Goal: Task Accomplishment & Management: Manage account settings

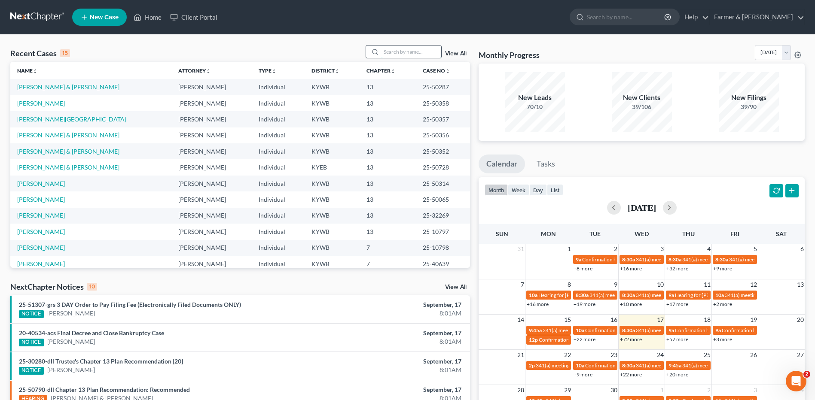
click at [396, 55] on input "search" at bounding box center [411, 52] width 60 height 12
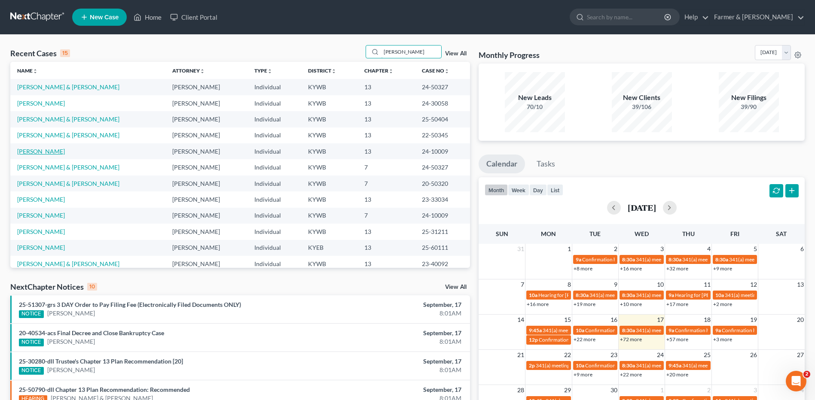
type input "smith"
click at [44, 150] on link "[PERSON_NAME]" at bounding box center [41, 151] width 48 height 7
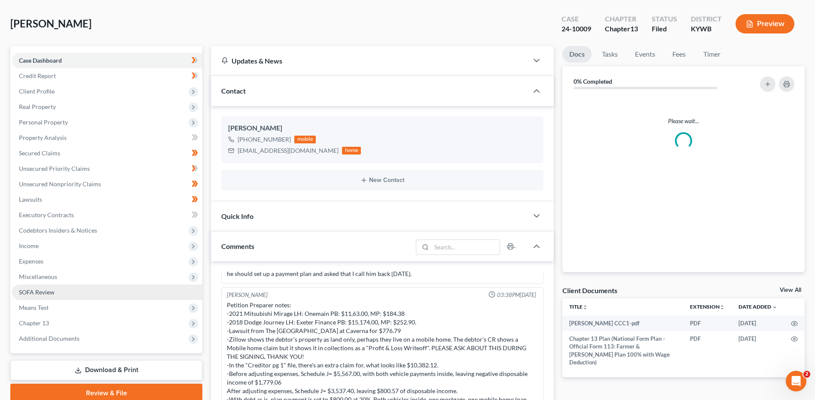
scroll to position [86, 0]
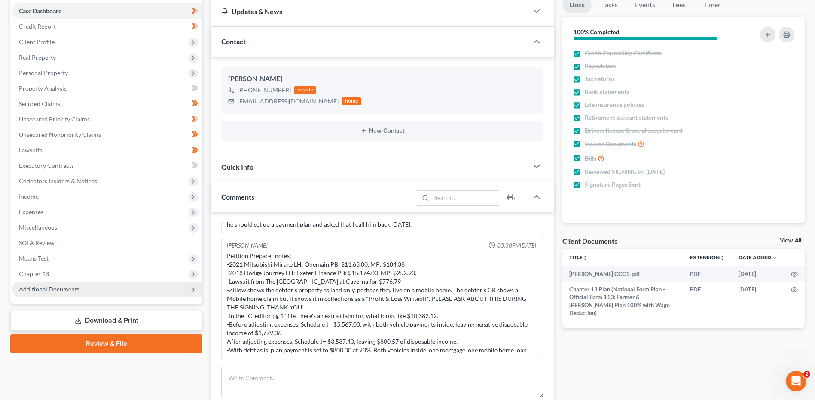
click at [70, 288] on span "Additional Documents" at bounding box center [49, 289] width 61 height 7
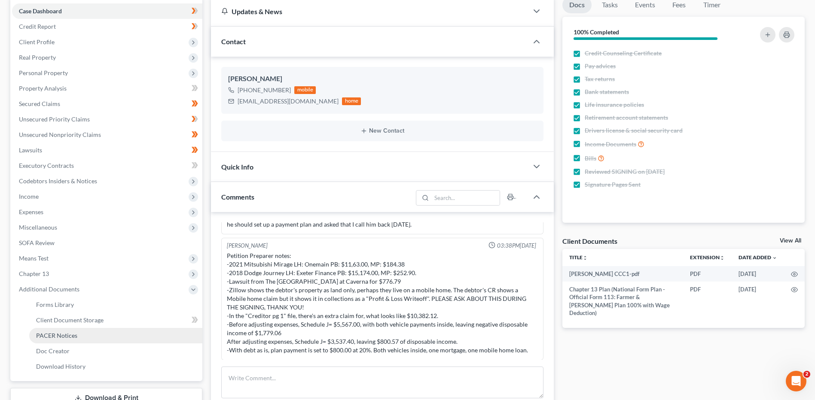
click at [71, 337] on span "PACER Notices" at bounding box center [56, 335] width 41 height 7
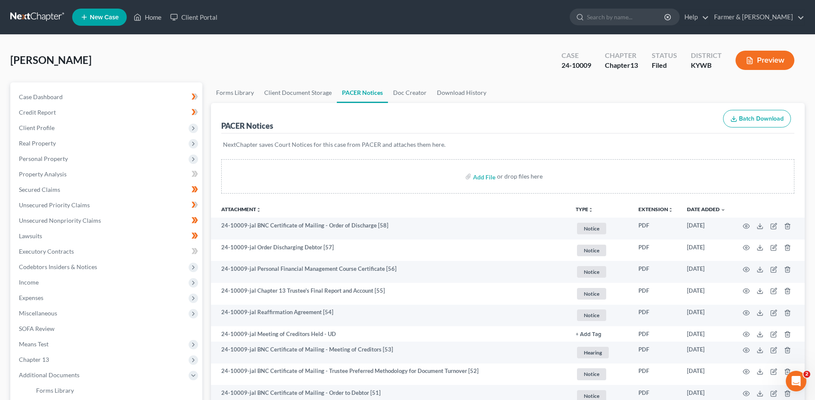
drag, startPoint x: 37, startPoint y: 21, endPoint x: 477, endPoint y: 24, distance: 439.8
click at [37, 21] on link at bounding box center [37, 16] width 55 height 15
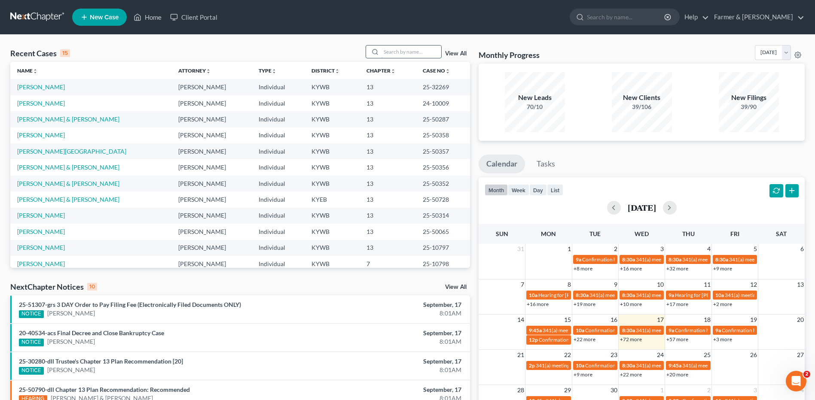
click at [395, 52] on input "search" at bounding box center [411, 52] width 60 height 12
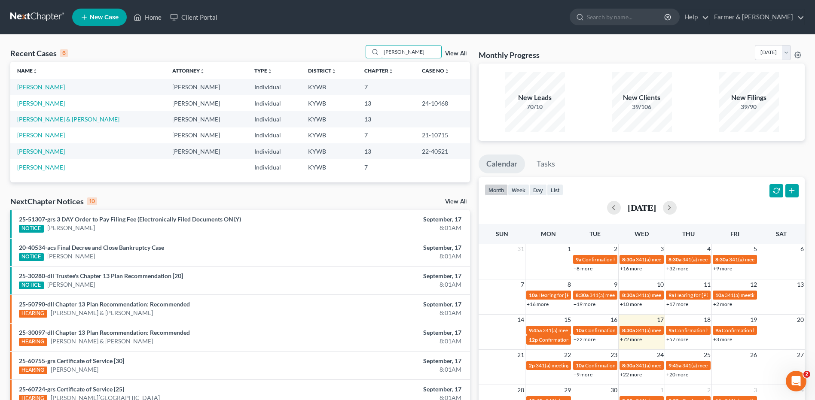
type input "whitaker"
click at [57, 91] on link "[PERSON_NAME]" at bounding box center [41, 86] width 48 height 7
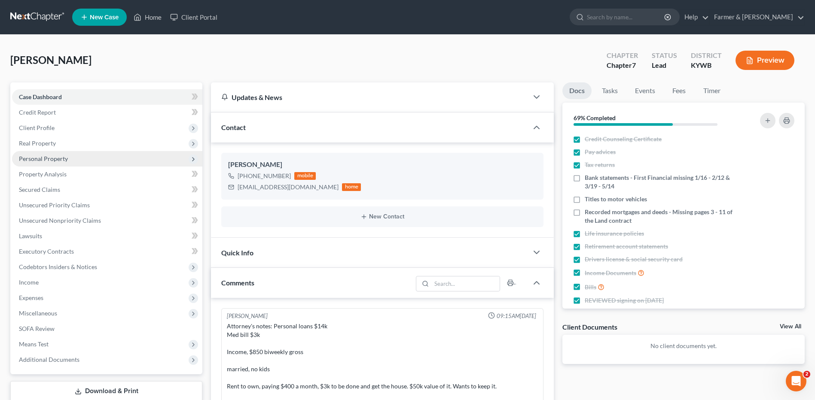
click at [72, 161] on span "Personal Property" at bounding box center [107, 158] width 190 height 15
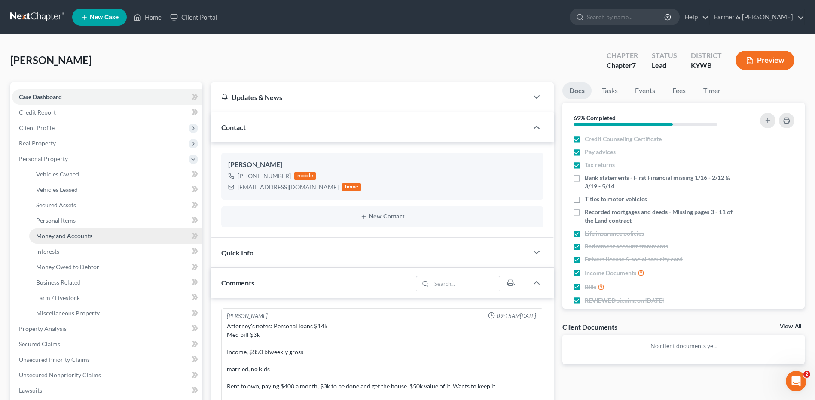
scroll to position [196, 0]
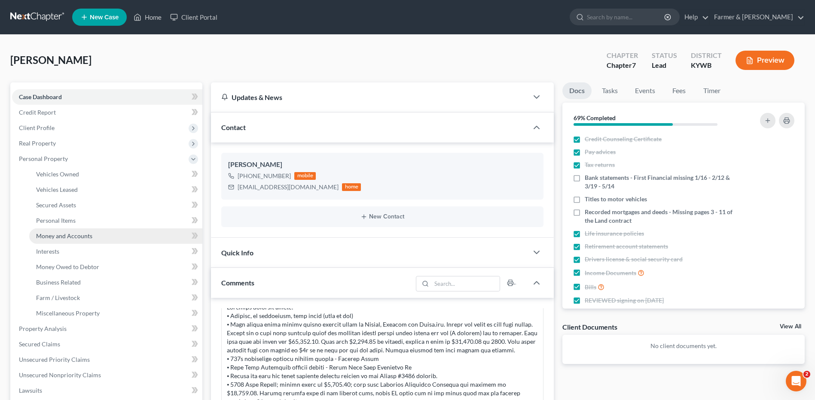
click at [80, 240] on link "Money and Accounts" at bounding box center [115, 236] width 173 height 15
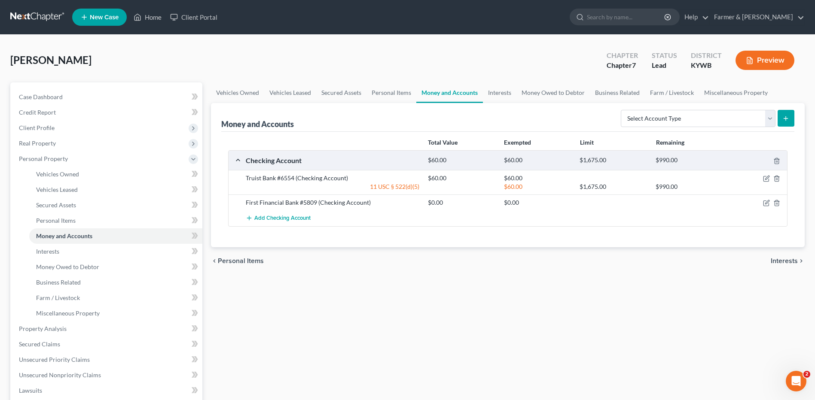
click at [50, 20] on link at bounding box center [37, 16] width 55 height 15
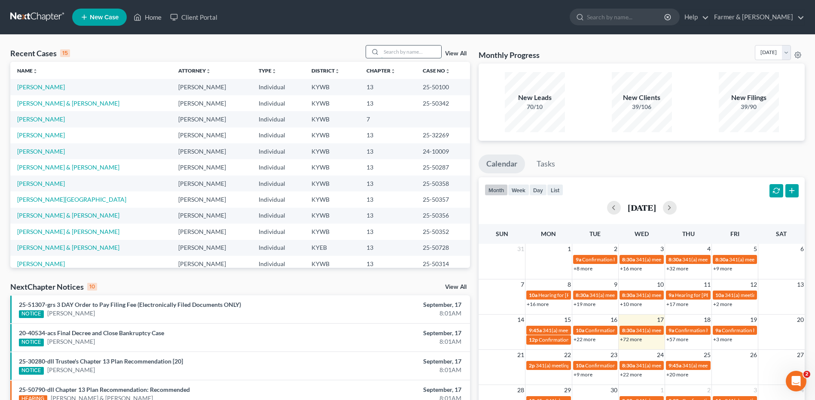
click at [408, 55] on input "search" at bounding box center [411, 52] width 60 height 12
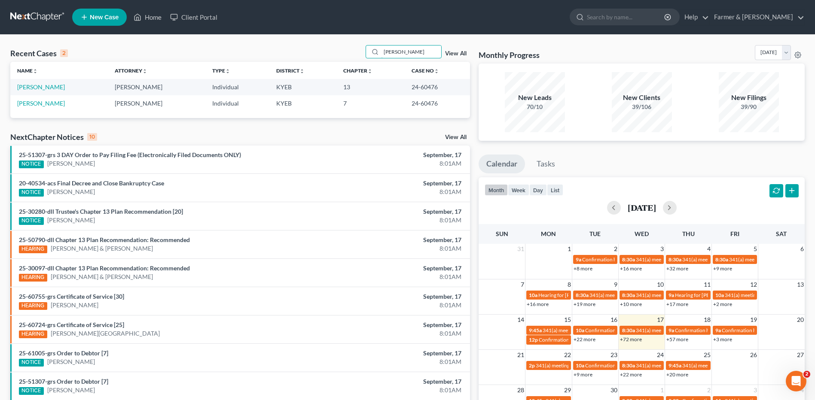
type input "[PERSON_NAME]"
drag, startPoint x: 51, startPoint y: 88, endPoint x: 65, endPoint y: 85, distance: 14.1
click at [51, 88] on link "[PERSON_NAME]" at bounding box center [41, 86] width 48 height 7
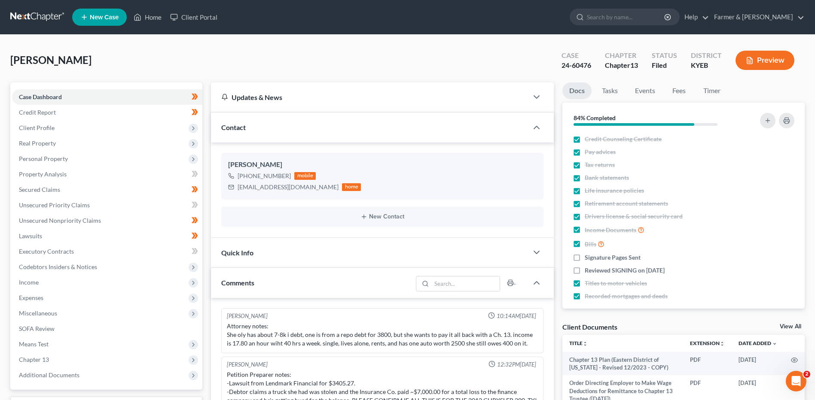
scroll to position [125, 0]
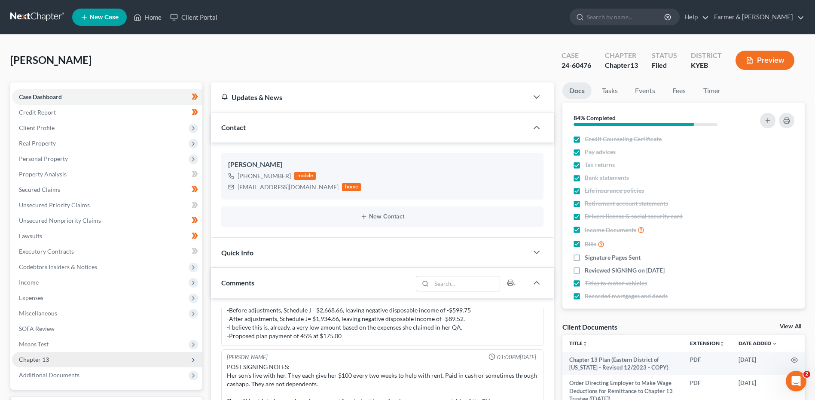
drag, startPoint x: 59, startPoint y: 371, endPoint x: 62, endPoint y: 366, distance: 6.2
click at [59, 371] on span "Additional Documents" at bounding box center [107, 375] width 190 height 15
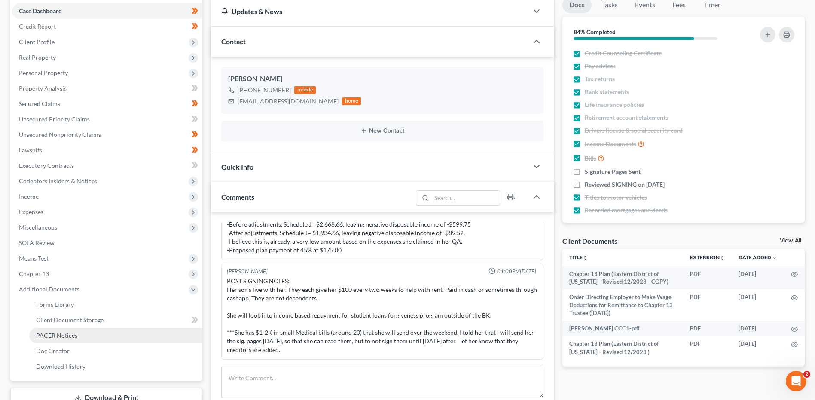
click at [52, 338] on span "PACER Notices" at bounding box center [56, 335] width 41 height 7
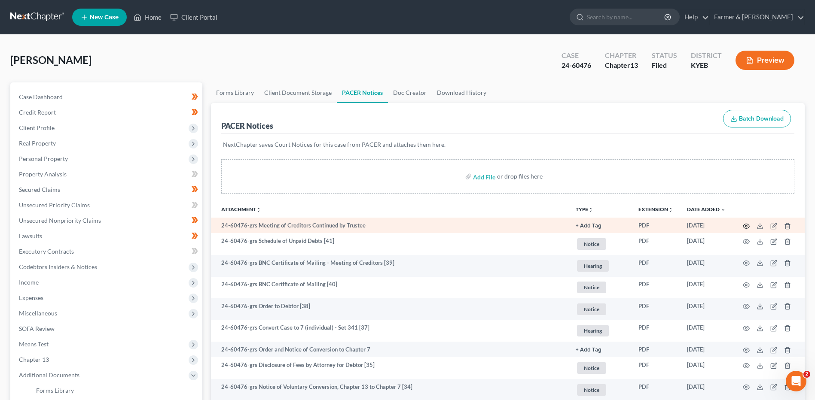
click at [746, 227] on circle "button" at bounding box center [746, 226] width 2 height 2
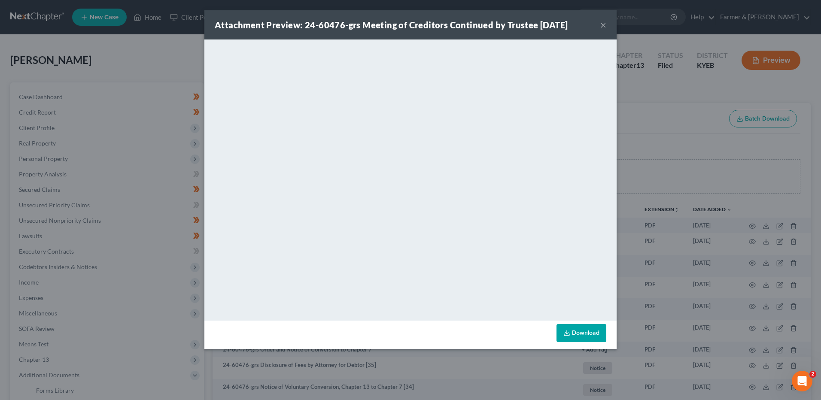
drag, startPoint x: 603, startPoint y: 25, endPoint x: 466, endPoint y: 31, distance: 136.7
click at [603, 25] on button "×" at bounding box center [603, 25] width 6 height 10
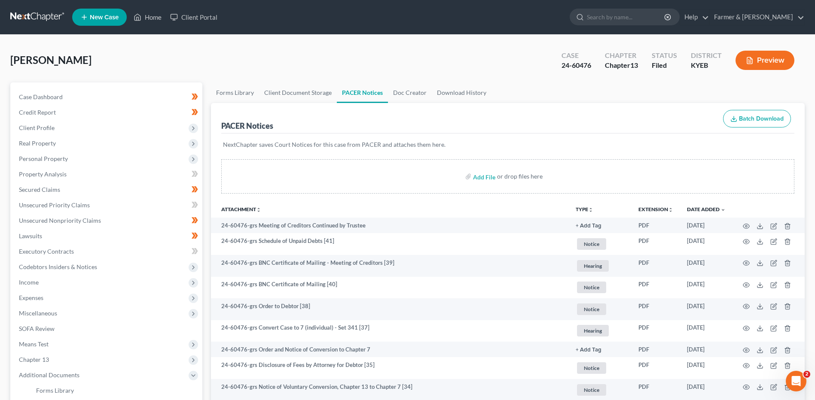
click at [24, 23] on link at bounding box center [37, 16] width 55 height 15
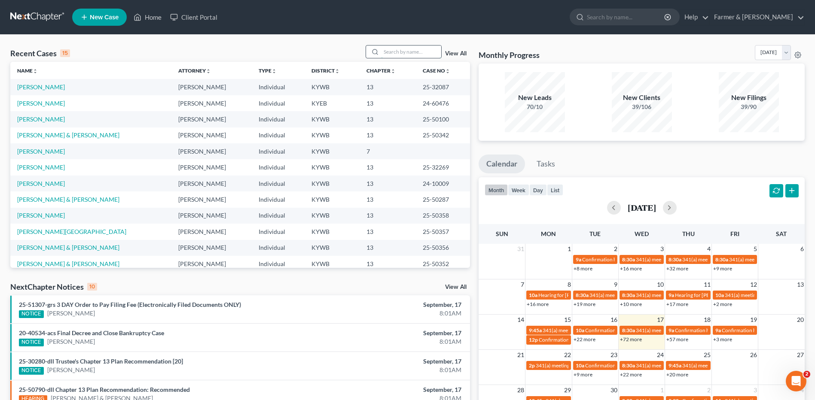
click at [411, 51] on input "search" at bounding box center [411, 52] width 60 height 12
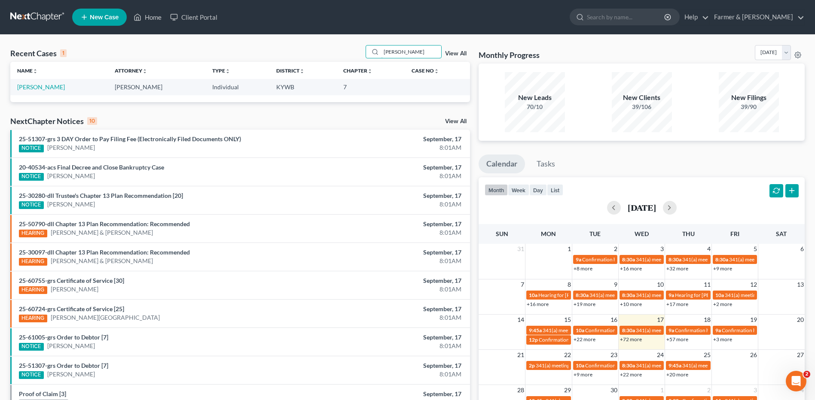
type input "bailor"
click at [43, 88] on link "Bailor, Morgan" at bounding box center [41, 86] width 48 height 7
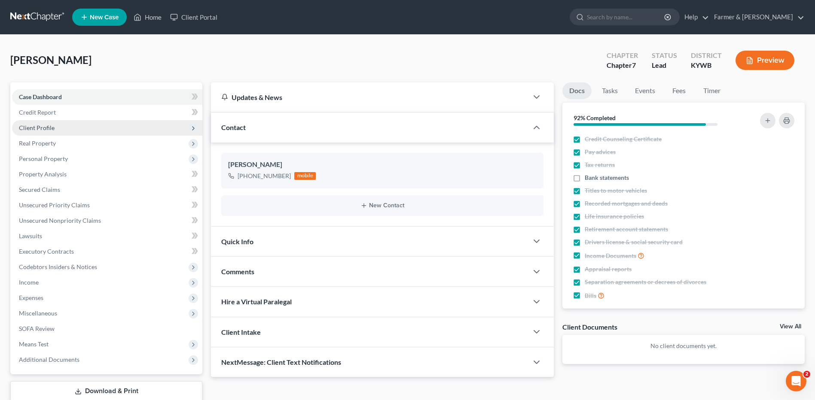
drag, startPoint x: 79, startPoint y: 128, endPoint x: 78, endPoint y: 134, distance: 5.2
click at [79, 128] on span "Client Profile" at bounding box center [107, 127] width 190 height 15
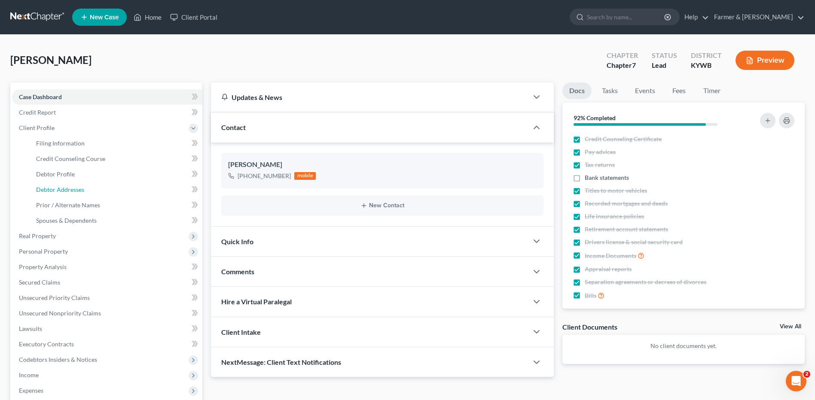
drag, startPoint x: 75, startPoint y: 185, endPoint x: 360, endPoint y: 15, distance: 332.4
click at [75, 185] on link "Debtor Addresses" at bounding box center [115, 189] width 173 height 15
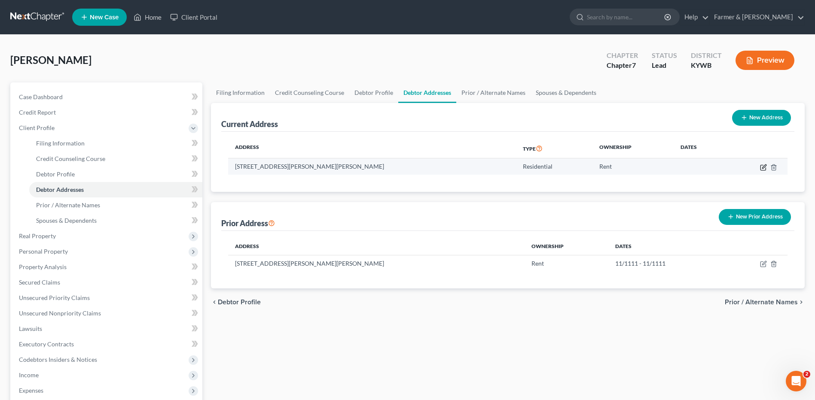
click at [760, 169] on icon "button" at bounding box center [763, 167] width 7 height 7
select select "18"
select select "0"
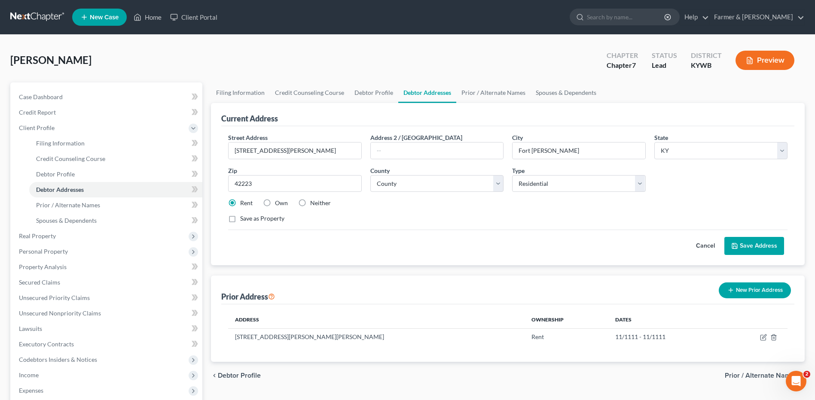
click at [700, 245] on button "Cancel" at bounding box center [705, 246] width 38 height 17
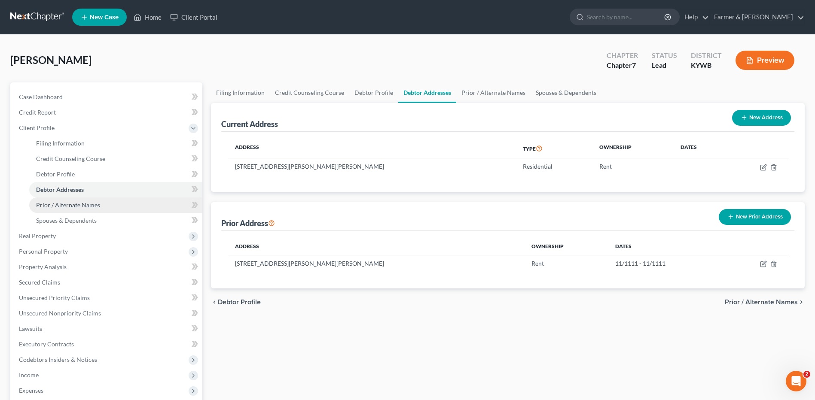
click at [72, 208] on span "Prior / Alternate Names" at bounding box center [68, 204] width 64 height 7
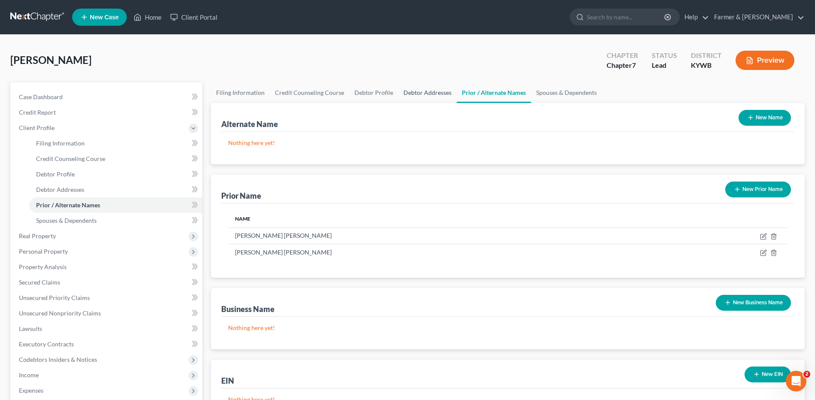
click at [399, 93] on link "Debtor Addresses" at bounding box center [427, 92] width 58 height 21
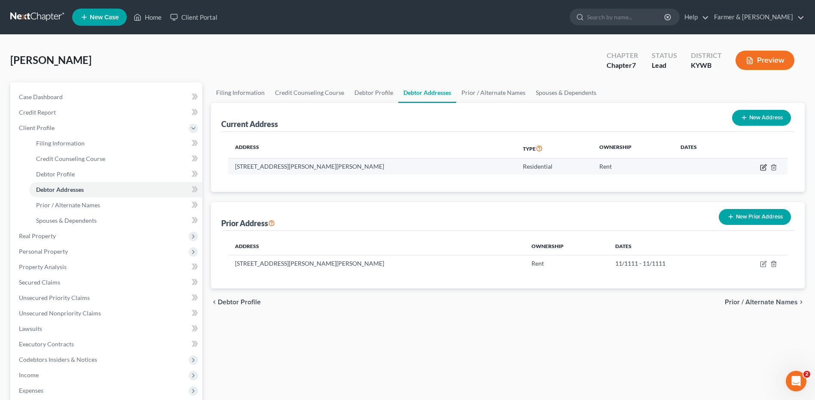
click at [763, 165] on icon "button" at bounding box center [763, 167] width 7 height 7
select select "18"
select select "23"
select select "0"
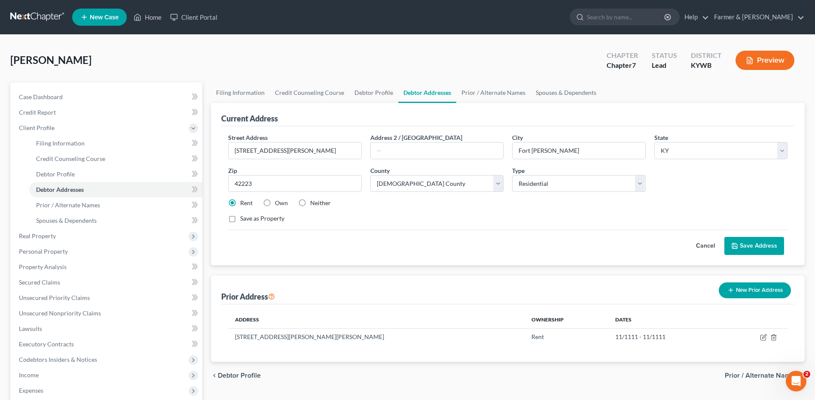
click at [709, 247] on button "Cancel" at bounding box center [705, 246] width 38 height 17
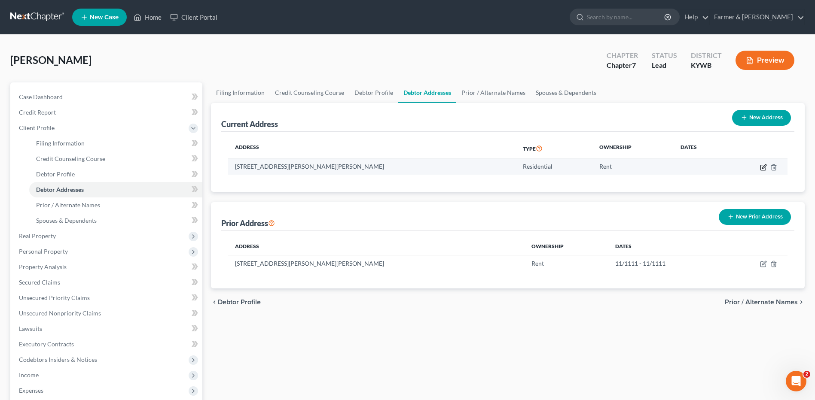
click at [762, 168] on icon "button" at bounding box center [764, 167] width 4 height 4
select select "18"
select select "23"
select select "0"
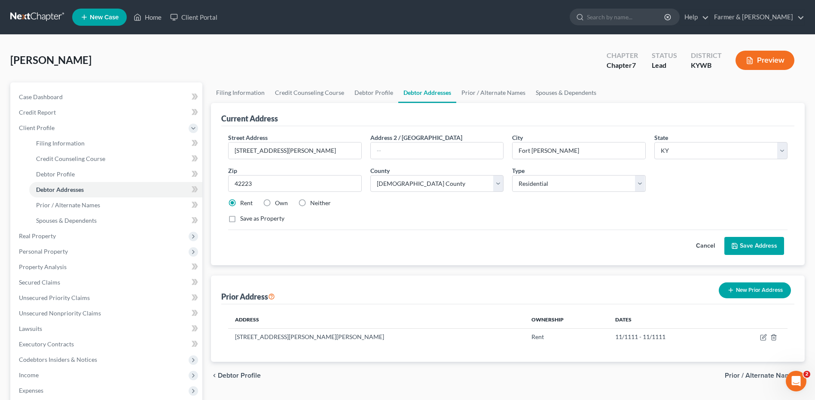
click at [704, 245] on button "Cancel" at bounding box center [705, 246] width 38 height 17
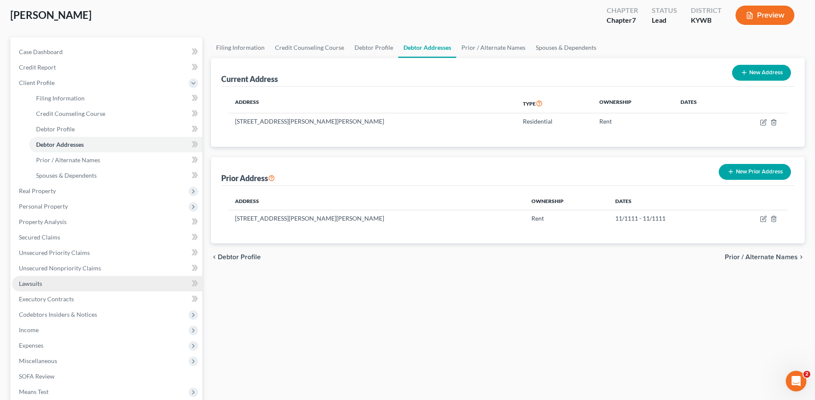
scroll to position [86, 0]
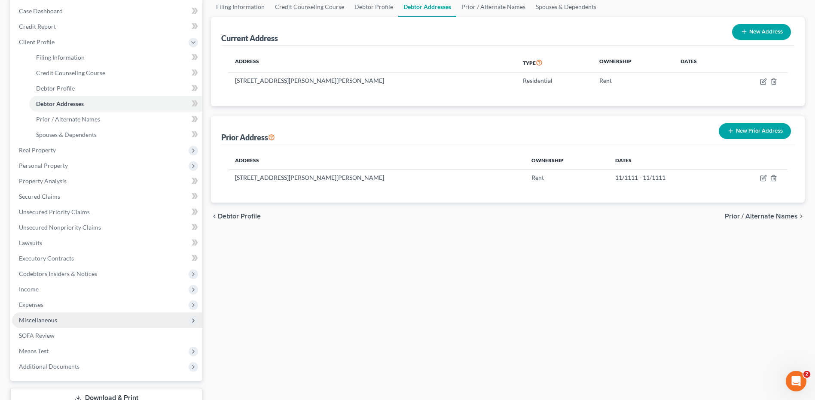
click at [54, 317] on span "Miscellaneous" at bounding box center [38, 320] width 38 height 7
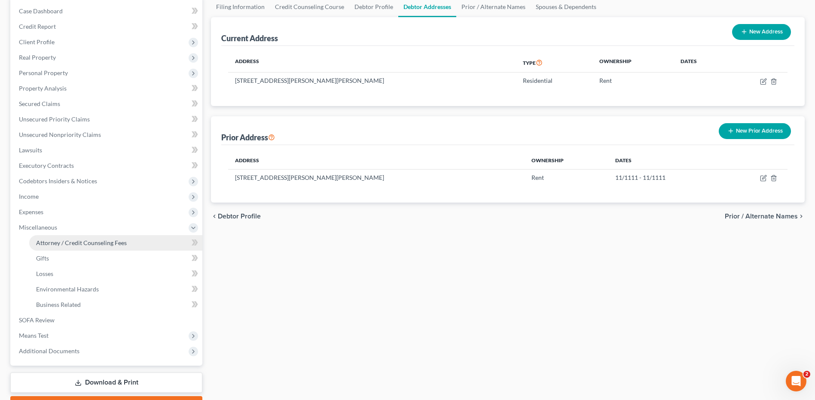
click at [116, 244] on span "Attorney / Credit Counseling Fees" at bounding box center [81, 242] width 91 height 7
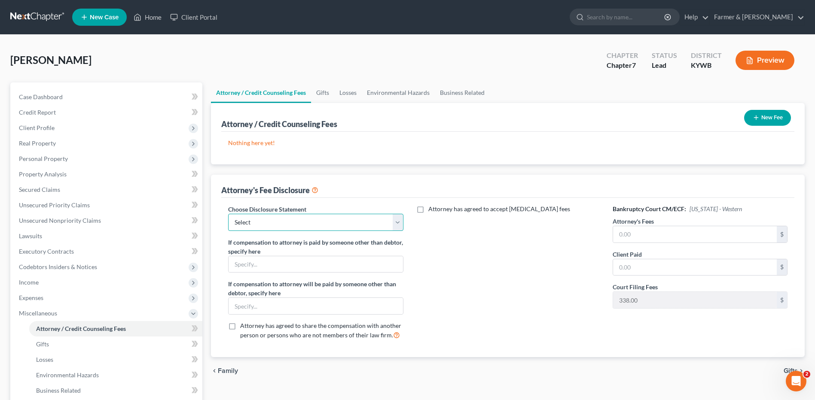
click at [306, 221] on select "Select Disclosure" at bounding box center [315, 222] width 175 height 17
click at [228, 214] on select "Select Disclosure" at bounding box center [315, 222] width 175 height 17
click at [297, 225] on select "Select Disclosure" at bounding box center [315, 222] width 175 height 17
select select "0"
click at [228, 214] on select "Select Disclosure" at bounding box center [315, 222] width 175 height 17
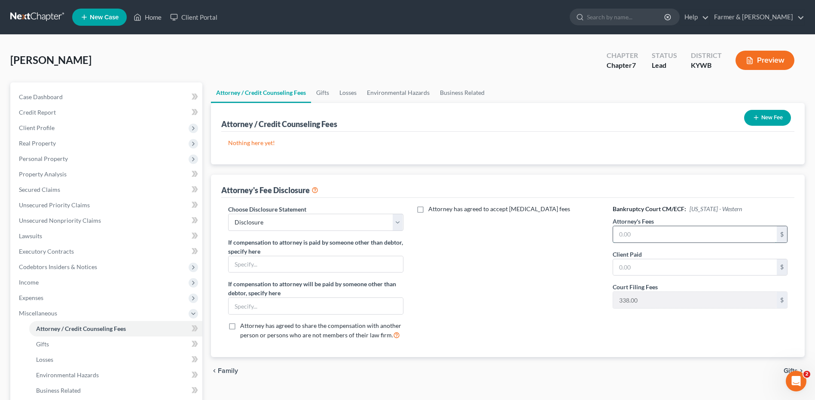
click at [724, 236] on input "text" at bounding box center [695, 234] width 164 height 16
type input "1,860.20"
click at [764, 119] on button "New Fee" at bounding box center [767, 118] width 47 height 16
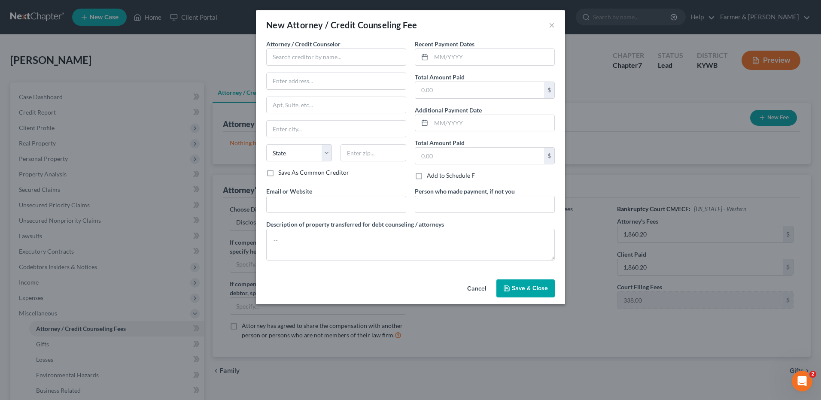
click at [339, 69] on div "Attorney / Credit Counselor * State AL AK AR AZ CA CO CT DE DC FL GA GU HI ID I…" at bounding box center [336, 104] width 140 height 129
click at [348, 61] on input "text" at bounding box center [336, 57] width 140 height 17
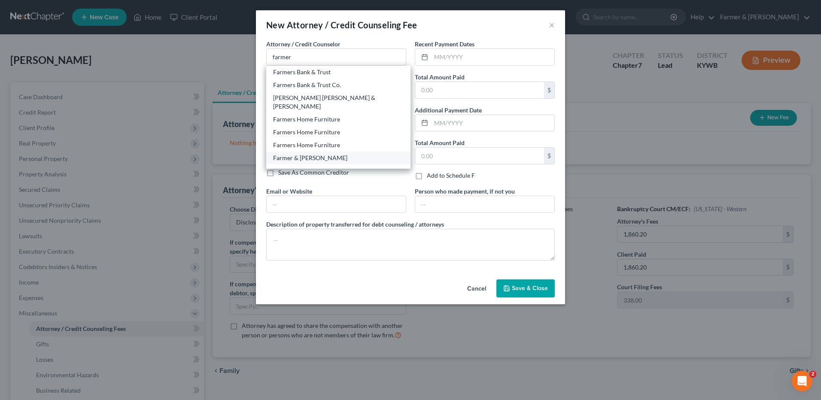
click at [302, 154] on div "Farmer & [PERSON_NAME]" at bounding box center [338, 158] width 131 height 9
type input "Farmer & [PERSON_NAME]"
type input "4975 Alben Barkley Dr #1"
type input "Paducah"
select select "18"
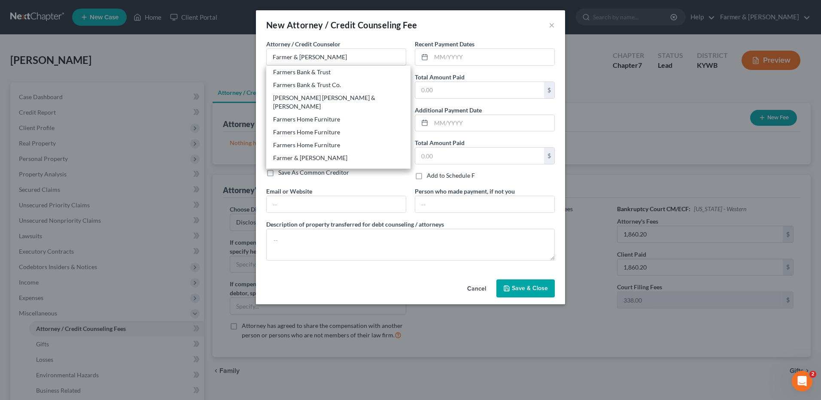
type input "42001"
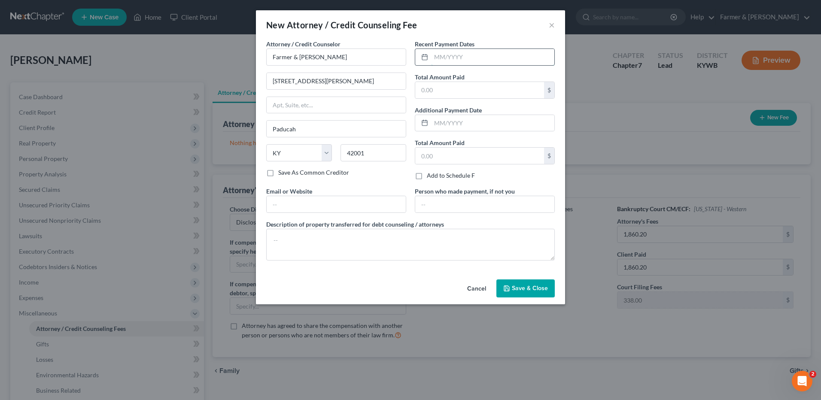
click at [442, 58] on input "text" at bounding box center [492, 57] width 123 height 16
type input "09/2025"
type input "2,248.20"
click at [340, 235] on textarea at bounding box center [410, 245] width 289 height 32
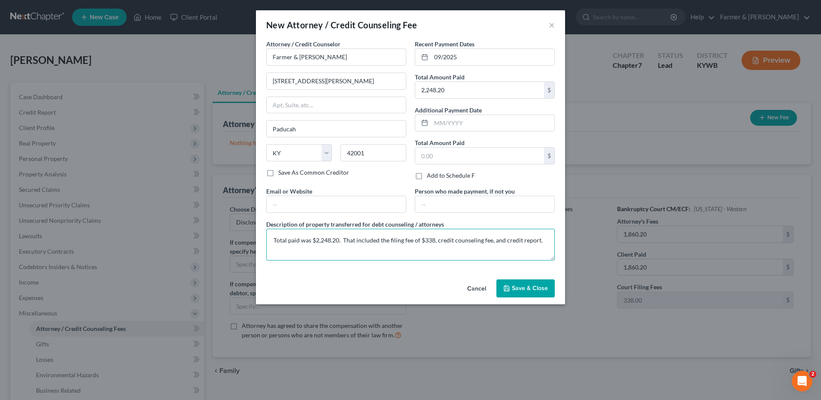
type textarea "Total paid was $2,248.20. That included the filing fee of $338, credit counseli…"
click at [531, 286] on span "Save & Close" at bounding box center [530, 288] width 36 height 7
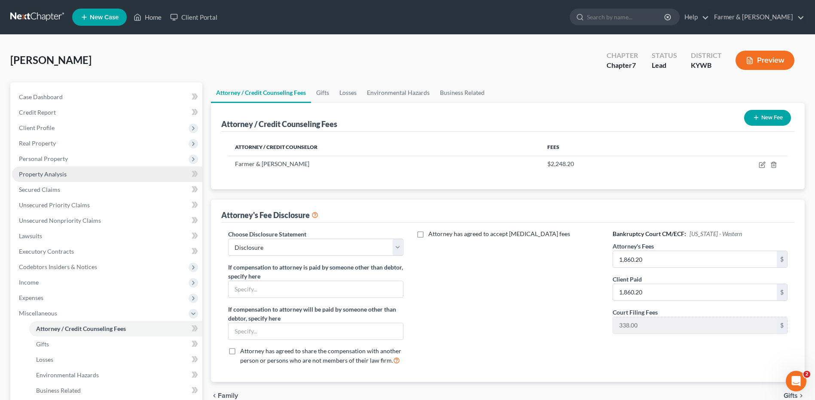
click at [84, 174] on link "Property Analysis" at bounding box center [107, 174] width 190 height 15
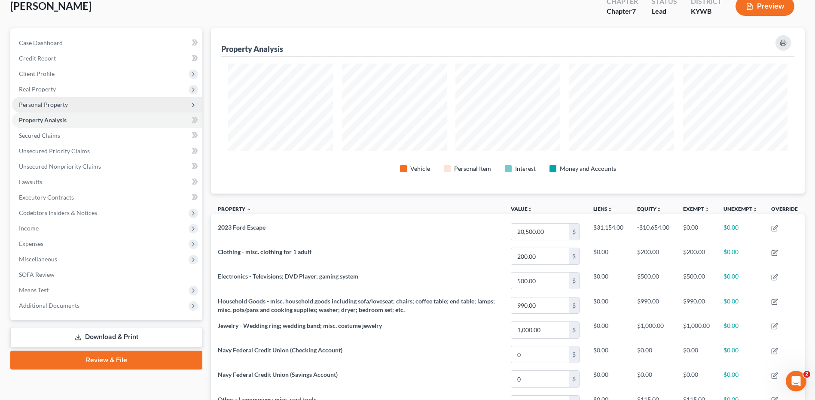
scroll to position [50, 0]
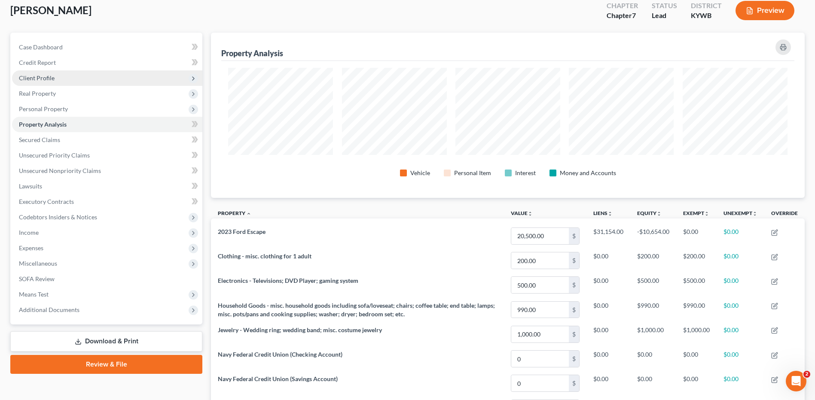
click at [65, 83] on span "Client Profile" at bounding box center [107, 77] width 190 height 15
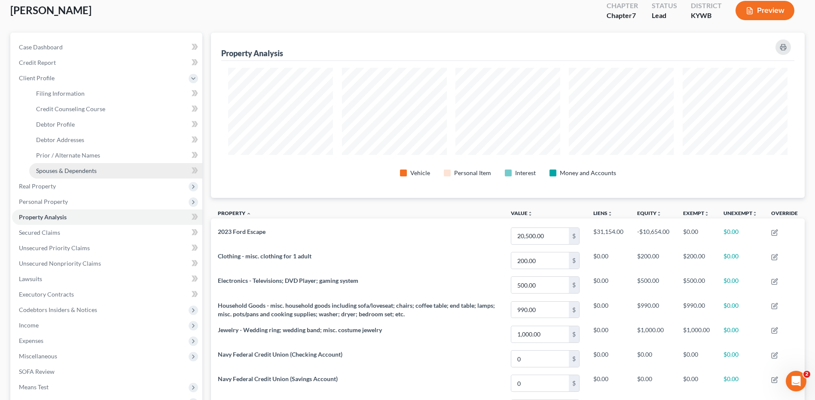
click at [70, 167] on span "Spouses & Dependents" at bounding box center [66, 170] width 61 height 7
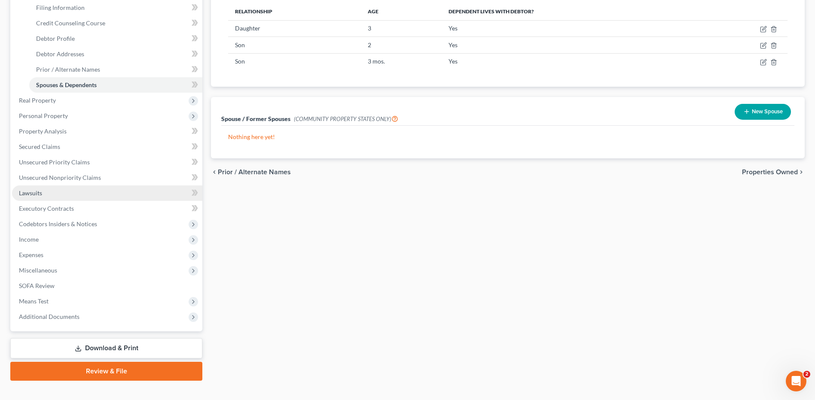
scroll to position [149, 0]
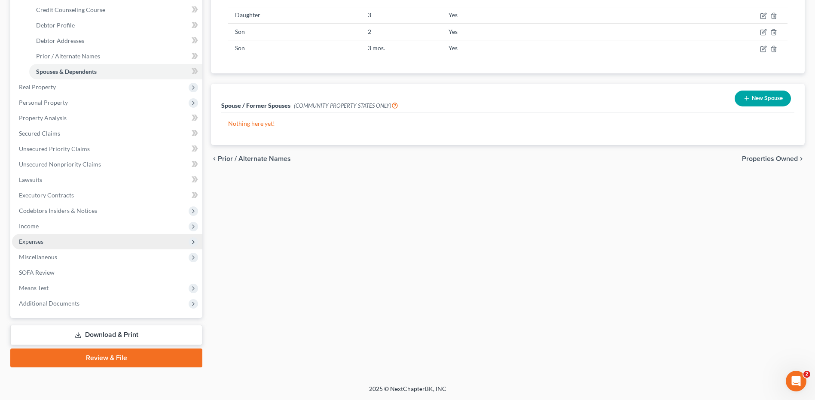
click at [61, 243] on span "Expenses" at bounding box center [107, 241] width 190 height 15
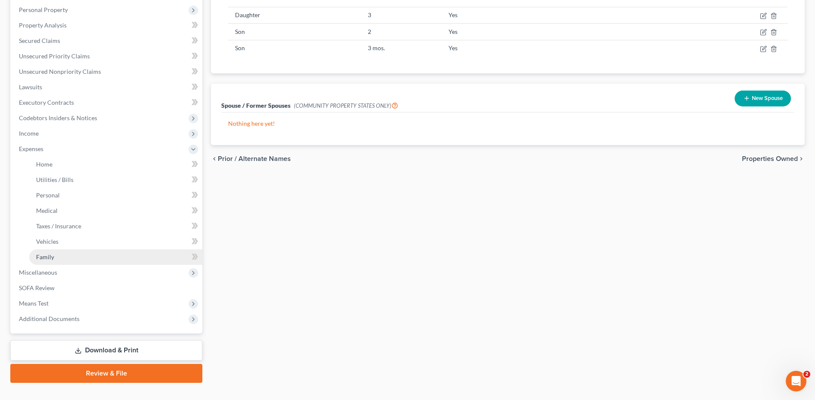
click at [62, 258] on link "Family" at bounding box center [115, 257] width 173 height 15
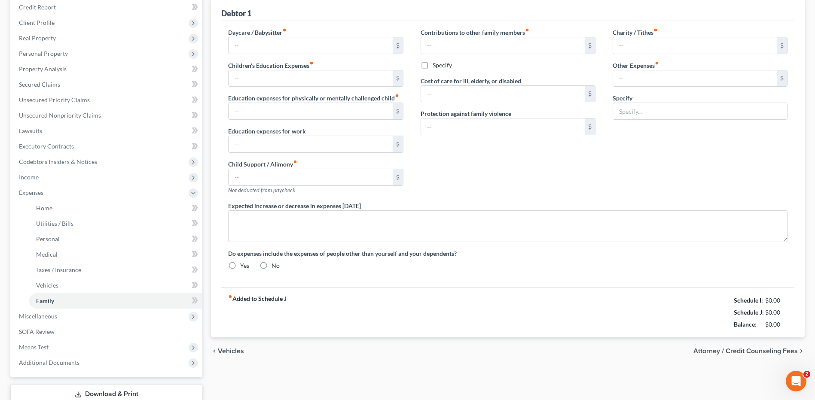
type input "0.00"
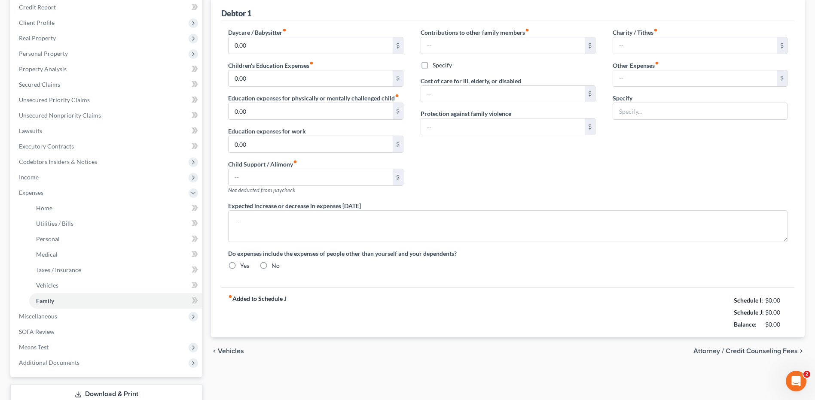
type input "0.00"
type input "200.00"
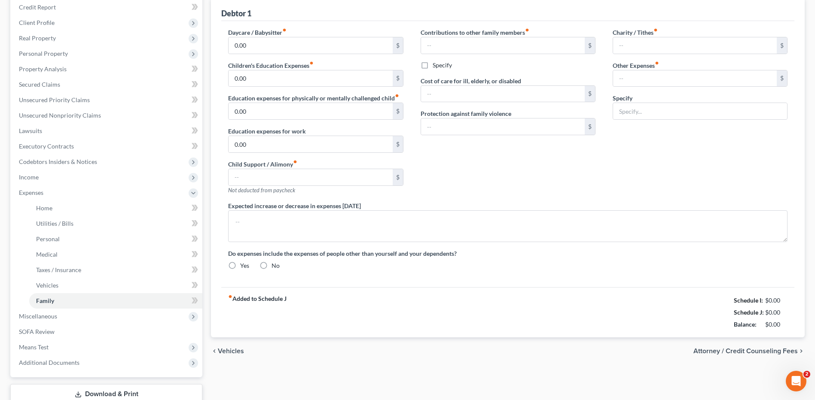
type input "Diapers/Wipes for infant"
radio input "true"
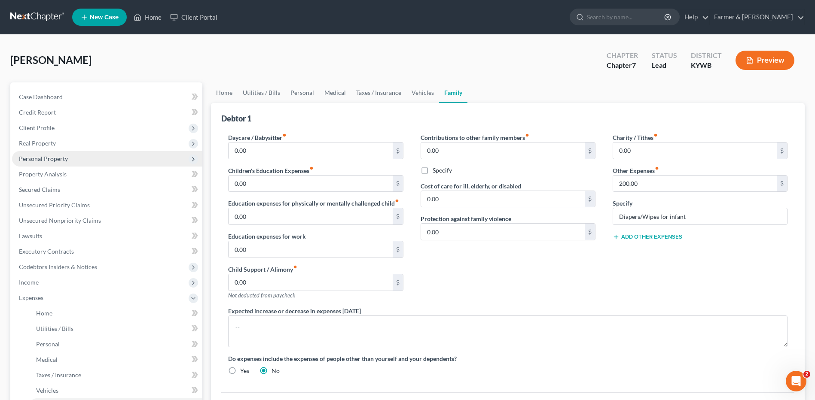
drag, startPoint x: 73, startPoint y: 156, endPoint x: 77, endPoint y: 166, distance: 10.6
click at [73, 156] on span "Personal Property" at bounding box center [107, 158] width 190 height 15
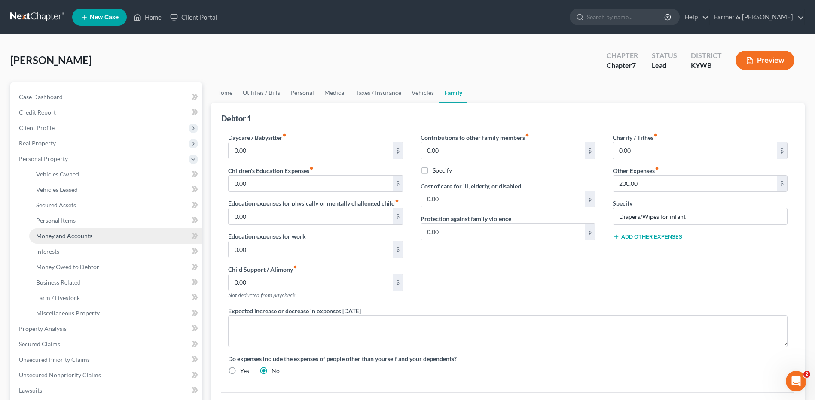
click at [88, 239] on span "Money and Accounts" at bounding box center [64, 235] width 56 height 7
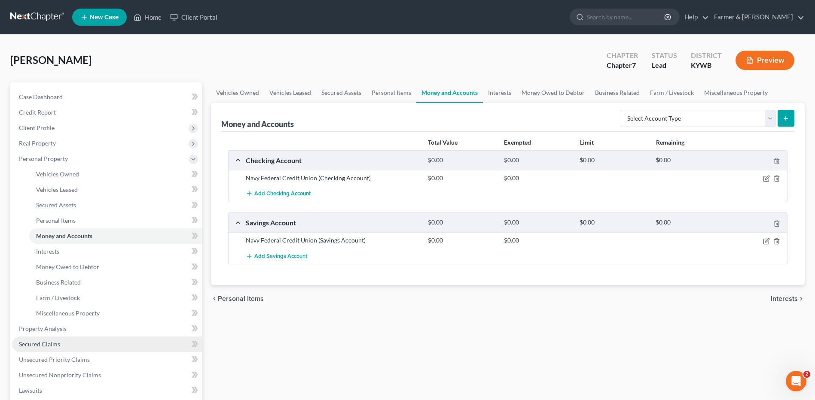
click at [68, 339] on link "Secured Claims" at bounding box center [107, 344] width 190 height 15
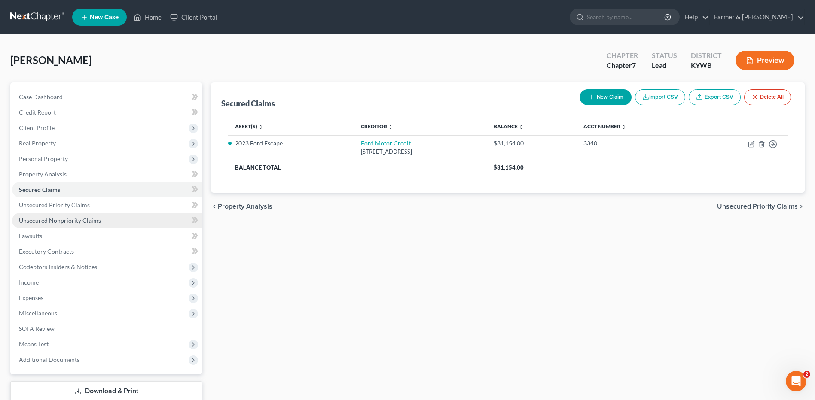
click at [100, 223] on link "Unsecured Nonpriority Claims" at bounding box center [107, 220] width 190 height 15
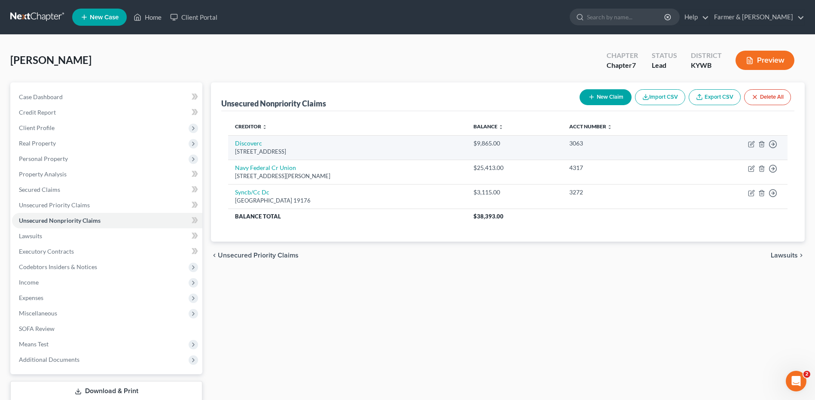
click at [258, 147] on td "Discoverc Po Box 30939, Salt Lake City, UT 84130" at bounding box center [347, 147] width 238 height 24
click at [258, 144] on link "Discoverc" at bounding box center [248, 143] width 27 height 7
select select "46"
select select "2"
select select "0"
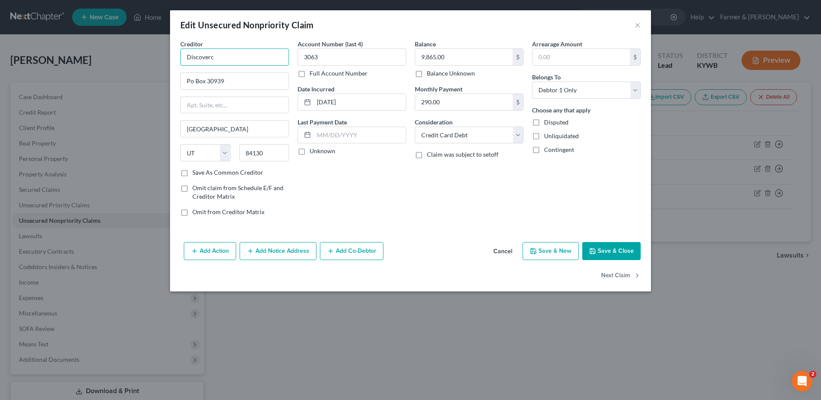
click at [241, 61] on input "Discoverc" at bounding box center [234, 57] width 109 height 17
type input "Discover"
type input "PO Box 30939"
click at [601, 250] on button "Save & Close" at bounding box center [611, 251] width 58 height 18
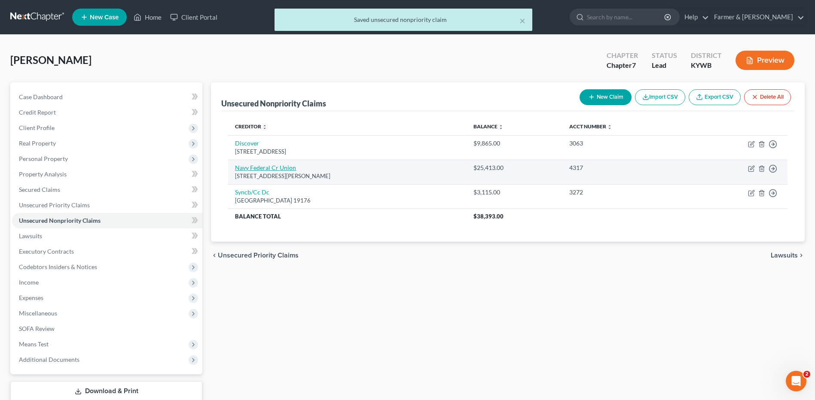
click at [271, 169] on link "Navy Federal Cr Union" at bounding box center [265, 167] width 61 height 7
select select "48"
select select "2"
select select "0"
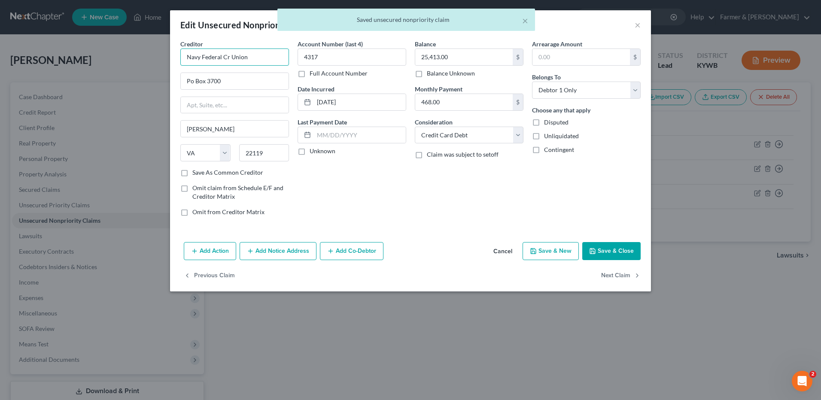
click at [229, 57] on input "Navy Federal Cr Union" at bounding box center [234, 57] width 109 height 17
type input "Navy Federal Credit Union"
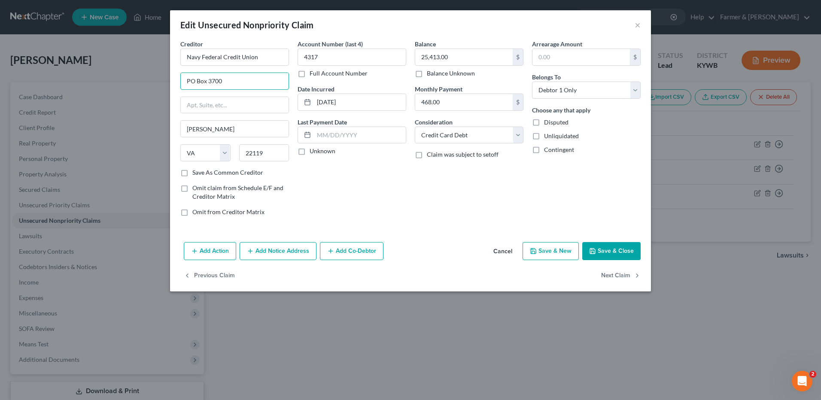
type input "PO Box 3700"
click at [630, 250] on button "Save & Close" at bounding box center [611, 251] width 58 height 18
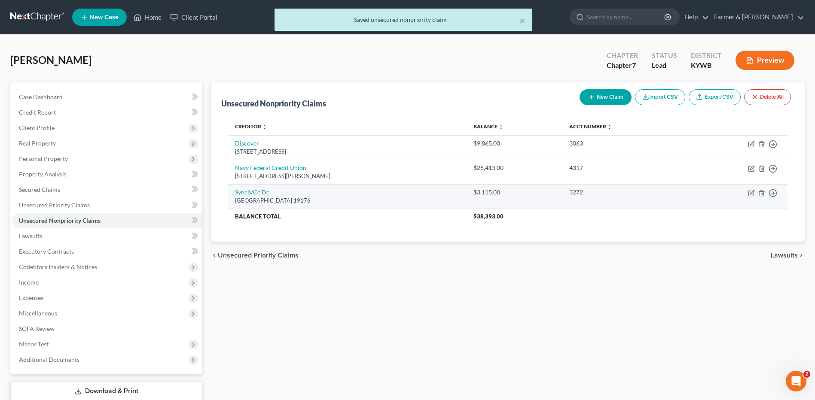
click at [264, 192] on link "Syncb/Cc Dc" at bounding box center [252, 192] width 34 height 7
select select "39"
select select "2"
select select "0"
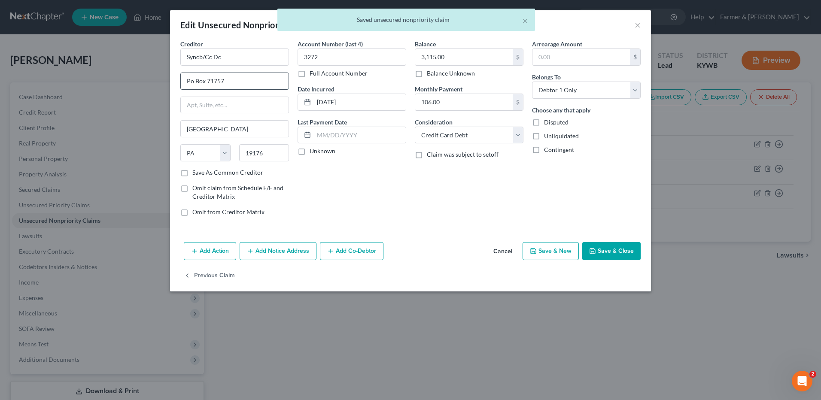
click at [193, 80] on input "Po Box 71757" at bounding box center [235, 81] width 108 height 16
type input "PO Box 71757"
click at [594, 249] on icon "button" at bounding box center [592, 251] width 5 height 5
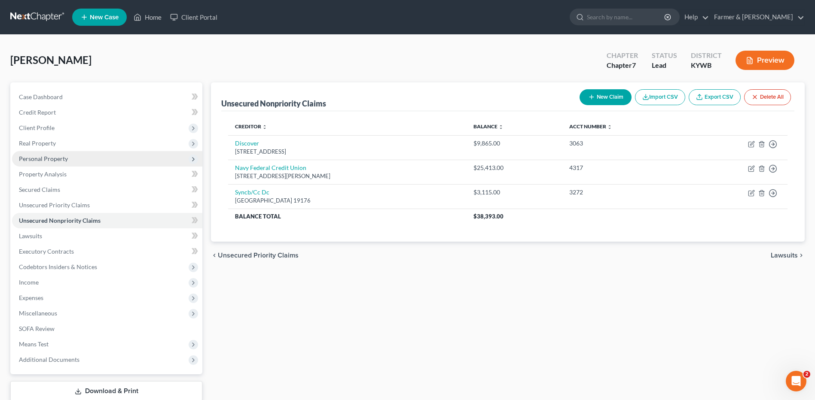
click at [85, 158] on span "Personal Property" at bounding box center [107, 158] width 190 height 15
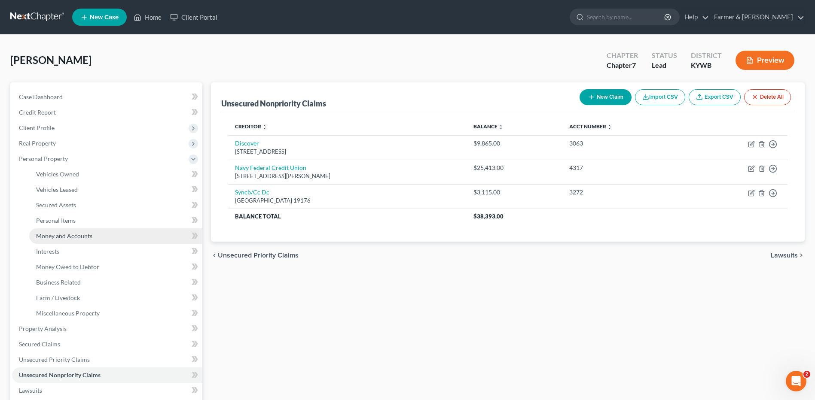
click at [86, 232] on span "Money and Accounts" at bounding box center [64, 235] width 56 height 7
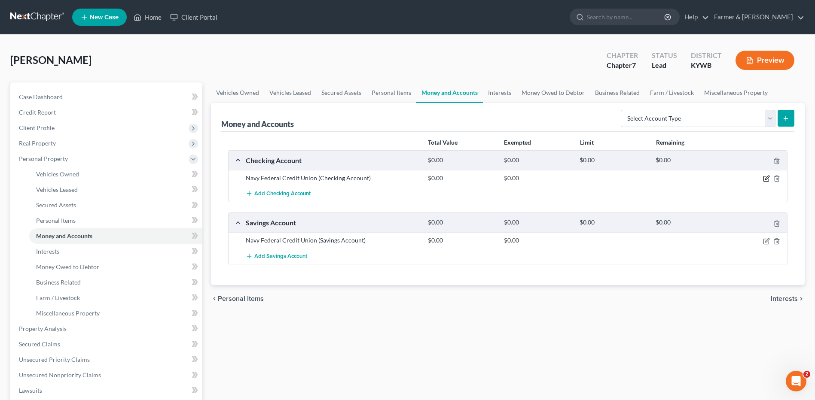
click at [766, 180] on icon "button" at bounding box center [767, 178] width 4 height 4
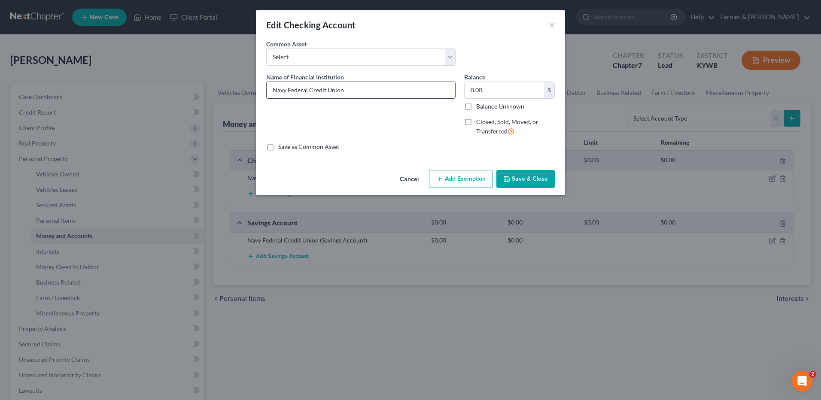
click at [390, 92] on input "Navy Federal Credit Union" at bounding box center [361, 90] width 189 height 16
type input "Navy Federal Credit Union #6127"
click at [541, 177] on button "Save & Close" at bounding box center [526, 179] width 58 height 18
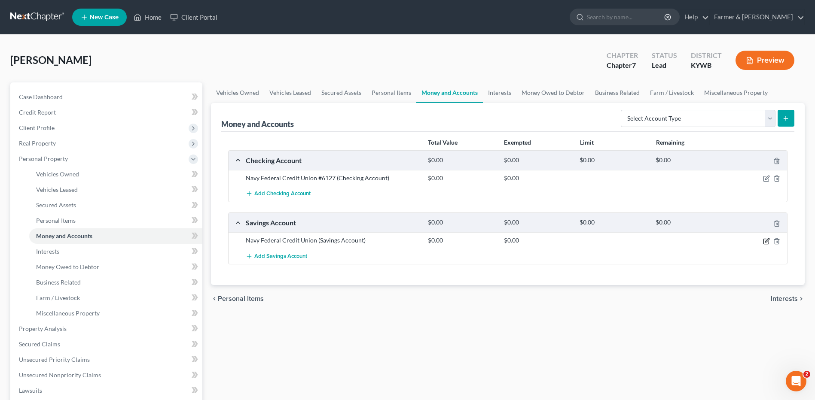
click at [763, 241] on icon "button" at bounding box center [766, 241] width 7 height 7
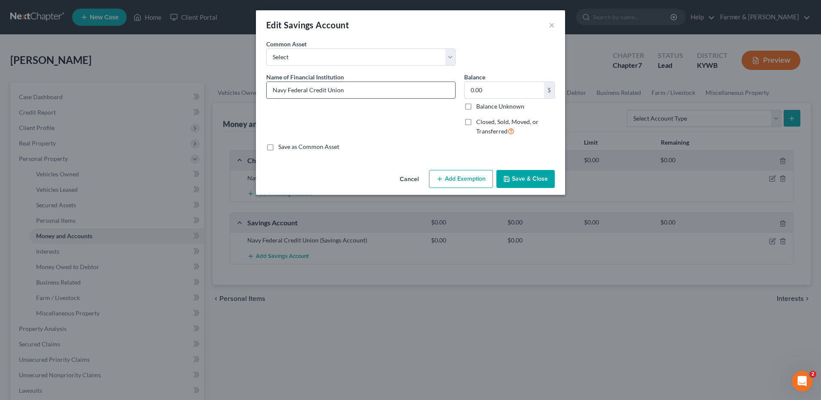
click at [420, 95] on input "Navy Federal Credit Union" at bounding box center [361, 90] width 189 height 16
type input "Navy Federal Credit Union #9067"
click at [546, 178] on button "Save & Close" at bounding box center [526, 179] width 58 height 18
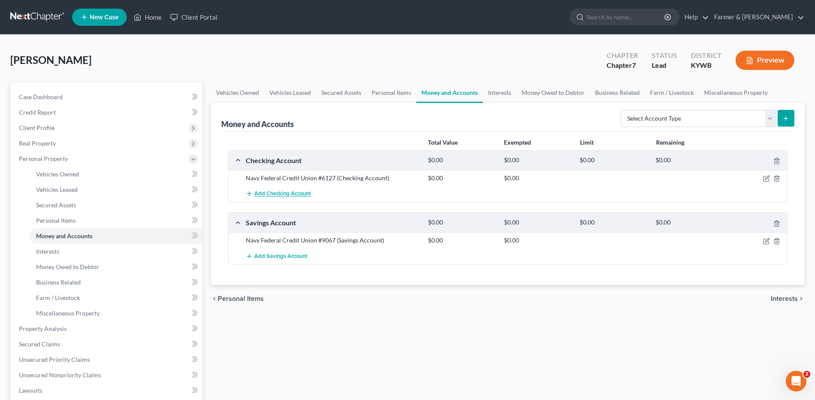
click at [266, 197] on span "Add Checking Account" at bounding box center [282, 194] width 56 height 7
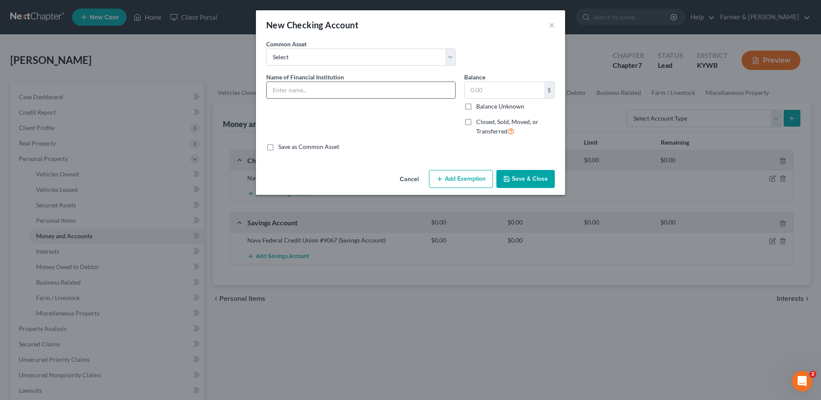
click at [293, 90] on input "text" at bounding box center [361, 90] width 189 height 16
type input "Venmo"
click at [542, 184] on button "Save & Close" at bounding box center [526, 179] width 58 height 18
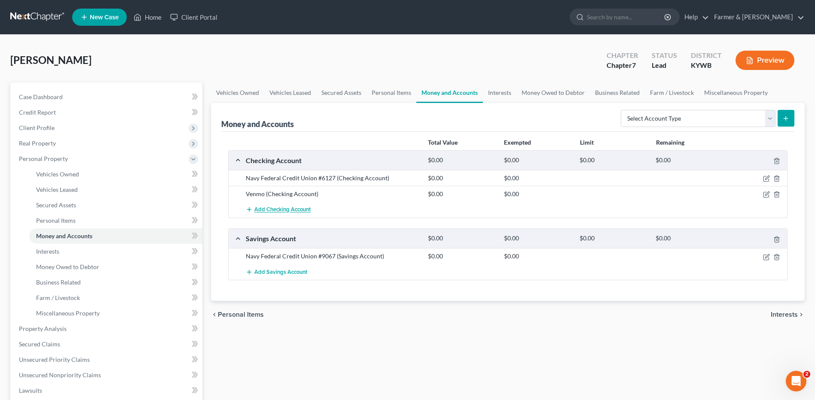
click at [294, 205] on button "Add Checking Account" at bounding box center [278, 210] width 65 height 16
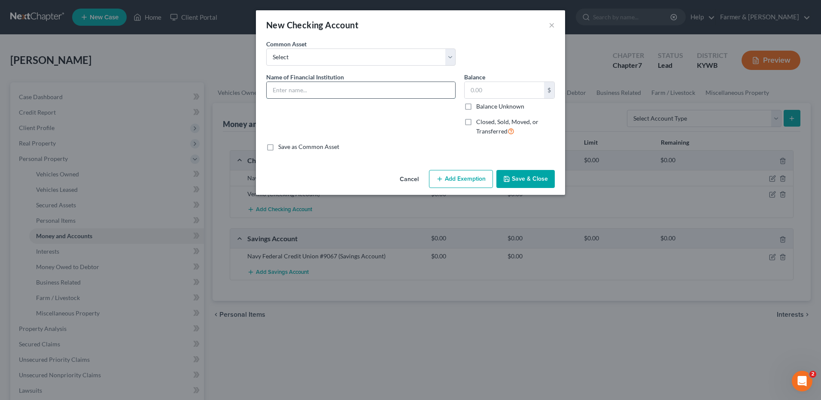
click at [345, 90] on input "text" at bounding box center [361, 90] width 189 height 16
type input "Paypal"
click at [510, 166] on div "An exemption set must first be selected from the Filing Information section. Co…" at bounding box center [410, 103] width 309 height 127
click at [510, 168] on div "Cancel Add Exemption Save & Close" at bounding box center [410, 181] width 309 height 28
click at [510, 172] on button "Save & Close" at bounding box center [526, 179] width 58 height 18
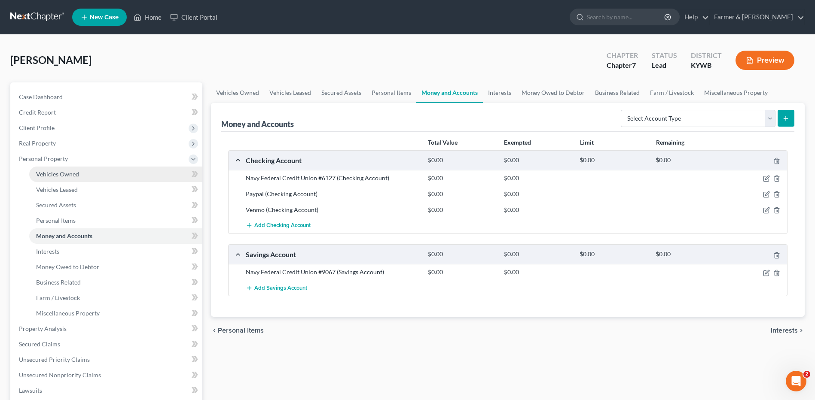
click at [71, 172] on span "Vehicles Owned" at bounding box center [57, 174] width 43 height 7
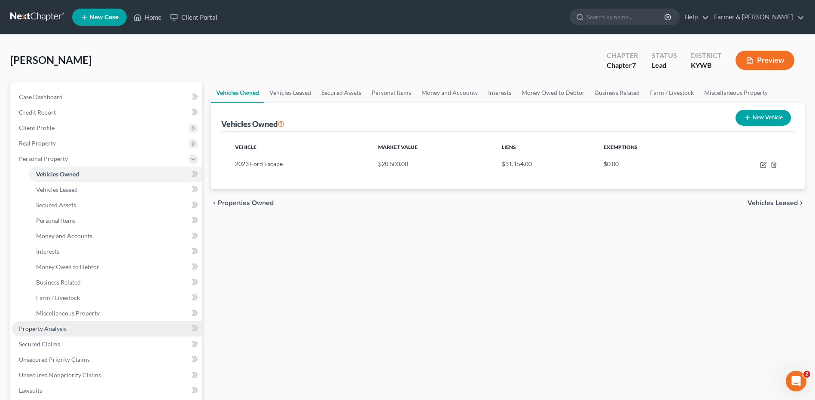
click at [61, 329] on span "Property Analysis" at bounding box center [43, 328] width 48 height 7
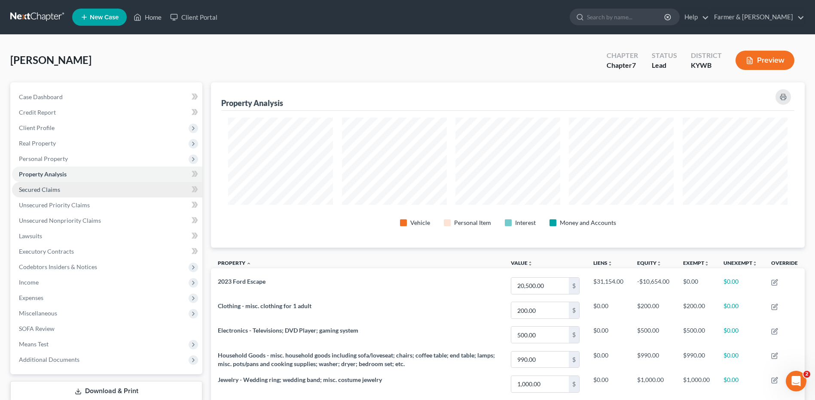
click at [115, 193] on link "Secured Claims" at bounding box center [107, 189] width 190 height 15
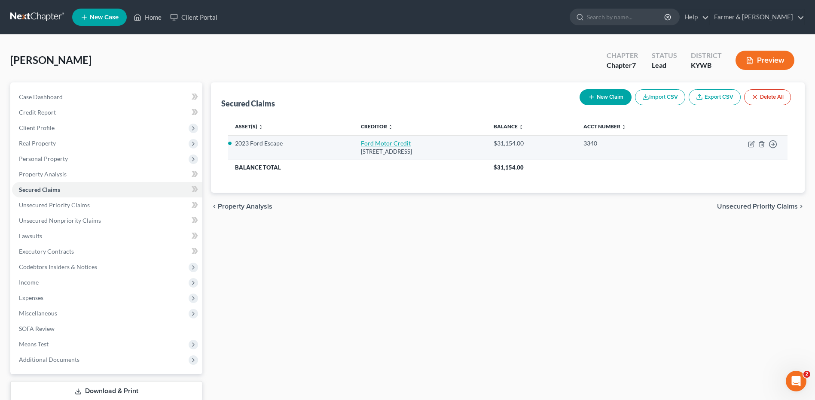
click at [361, 146] on link "Ford Motor Credit" at bounding box center [386, 143] width 50 height 7
select select "45"
select select "2"
select select "0"
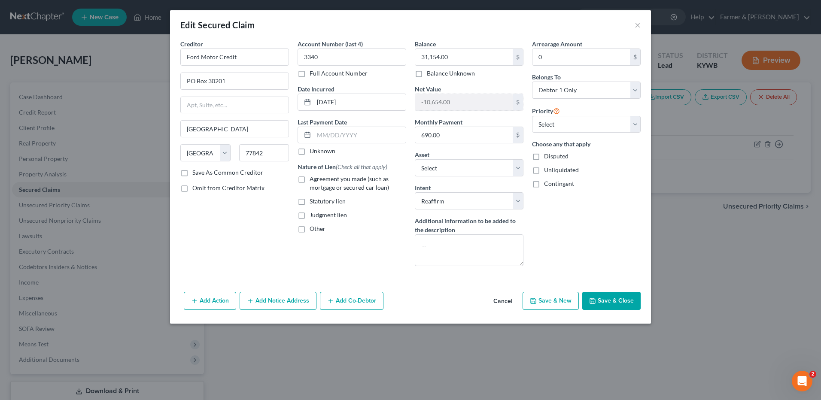
drag, startPoint x: 624, startPoint y: 303, endPoint x: 223, endPoint y: 251, distance: 404.1
click at [623, 303] on button "Save & Close" at bounding box center [611, 301] width 58 height 18
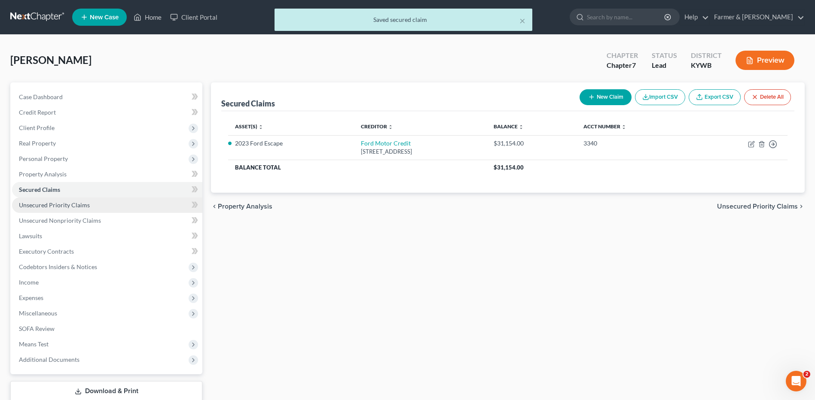
click at [75, 202] on span "Unsecured Priority Claims" at bounding box center [54, 204] width 71 height 7
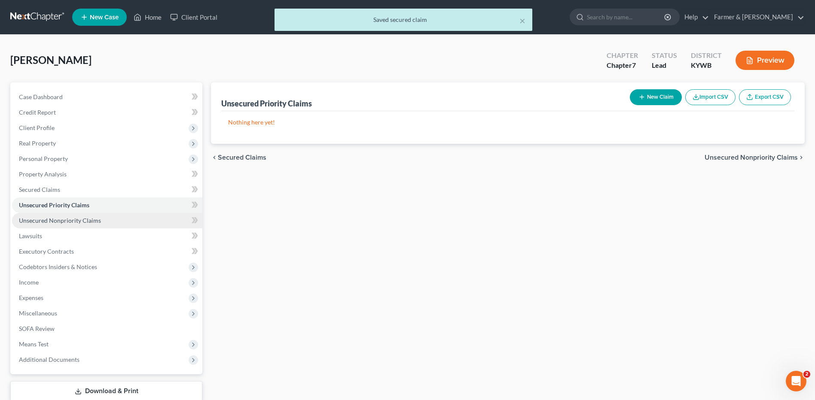
click at [75, 221] on span "Unsecured Nonpriority Claims" at bounding box center [60, 220] width 82 height 7
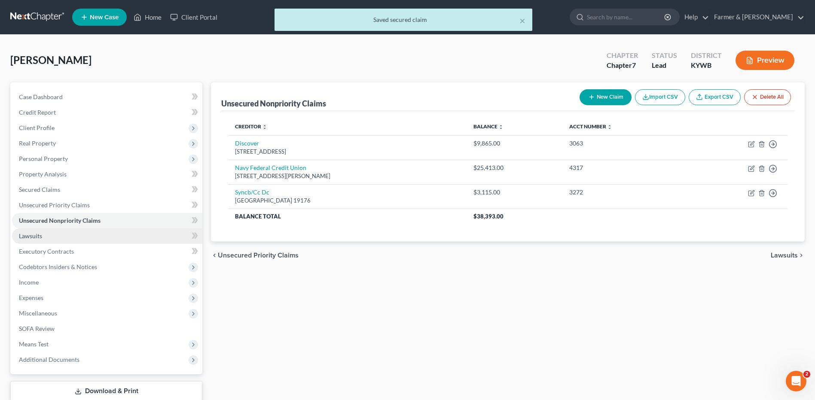
click at [100, 238] on link "Lawsuits" at bounding box center [107, 236] width 190 height 15
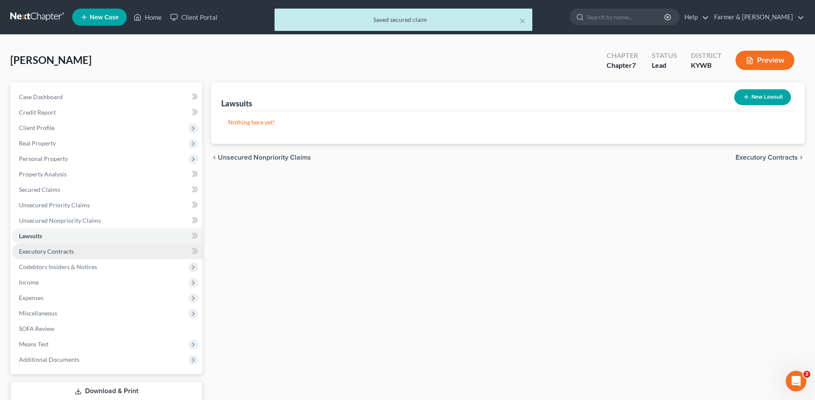
click at [63, 247] on link "Executory Contracts" at bounding box center [107, 251] width 190 height 15
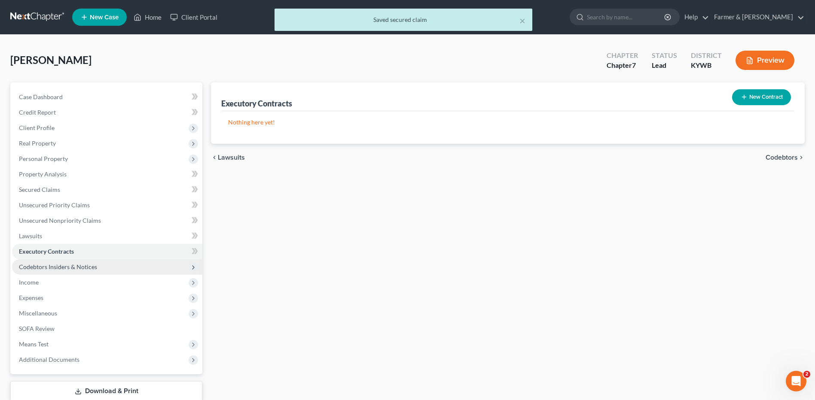
click at [61, 265] on span "Codebtors Insiders & Notices" at bounding box center [58, 266] width 78 height 7
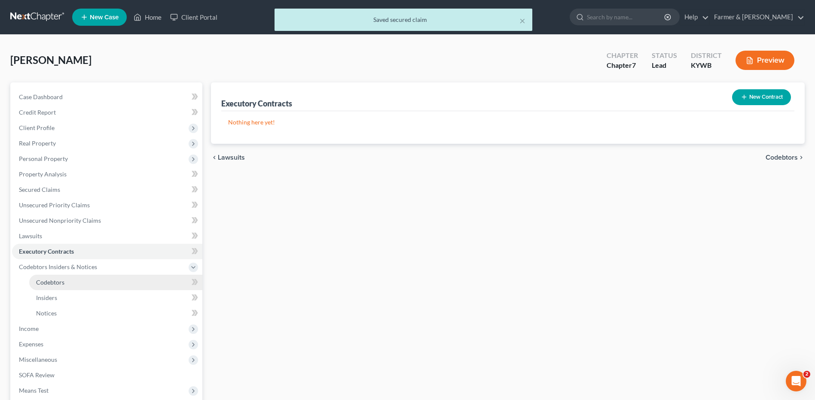
click at [54, 283] on span "Codebtors" at bounding box center [50, 282] width 28 height 7
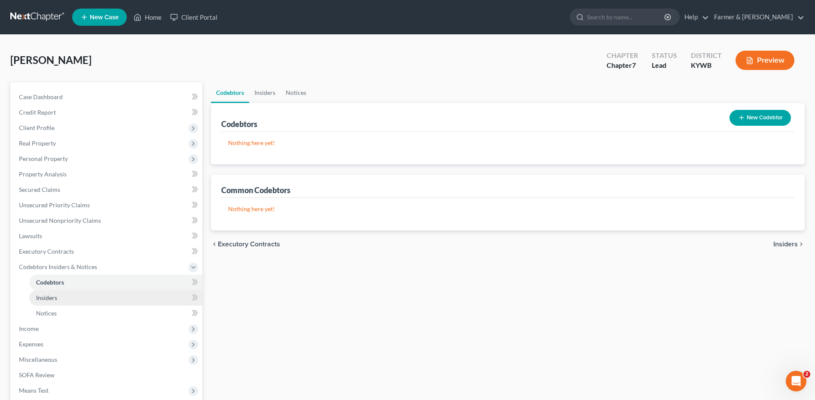
click at [52, 294] on span "Insiders" at bounding box center [46, 297] width 21 height 7
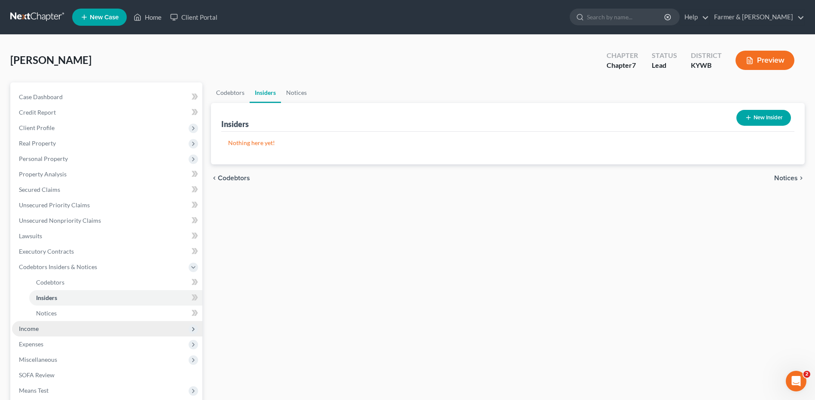
click at [40, 326] on span "Income" at bounding box center [107, 328] width 190 height 15
click at [65, 296] on span "Employment Income" at bounding box center [63, 297] width 55 height 7
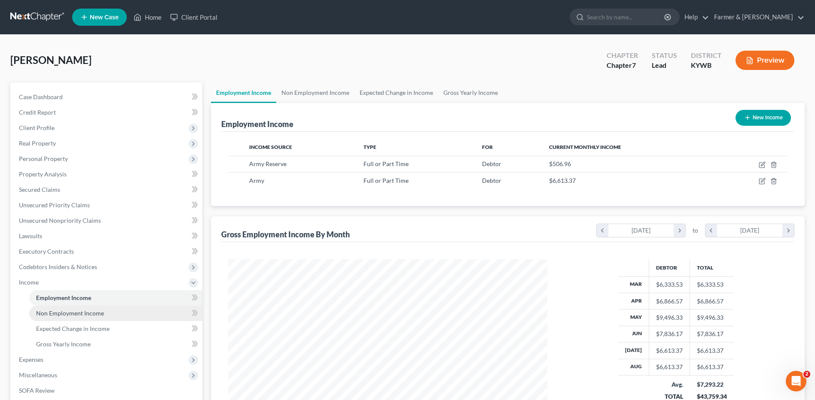
scroll to position [159, 336]
click at [86, 311] on span "Non Employment Income" at bounding box center [70, 313] width 68 height 7
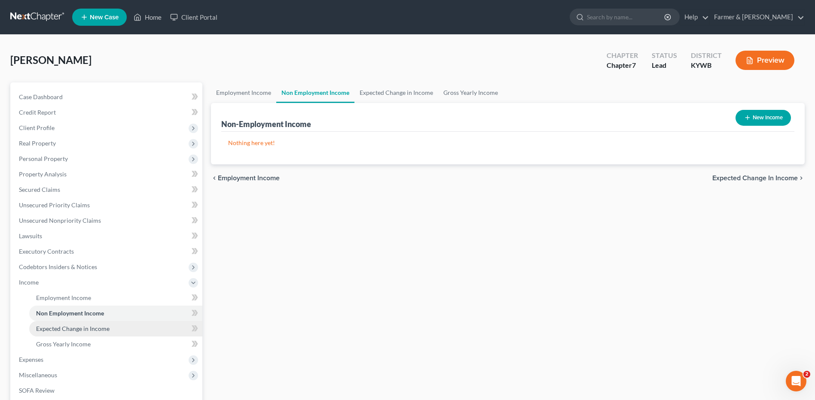
click at [91, 323] on link "Expected Change in Income" at bounding box center [115, 328] width 173 height 15
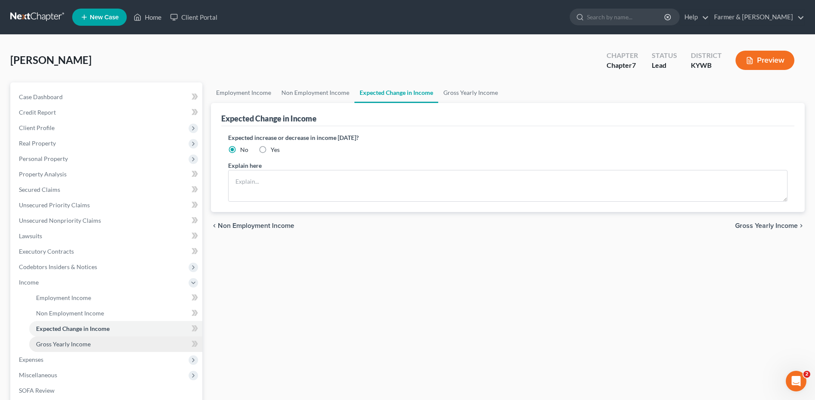
click at [82, 345] on span "Gross Yearly Income" at bounding box center [63, 344] width 55 height 7
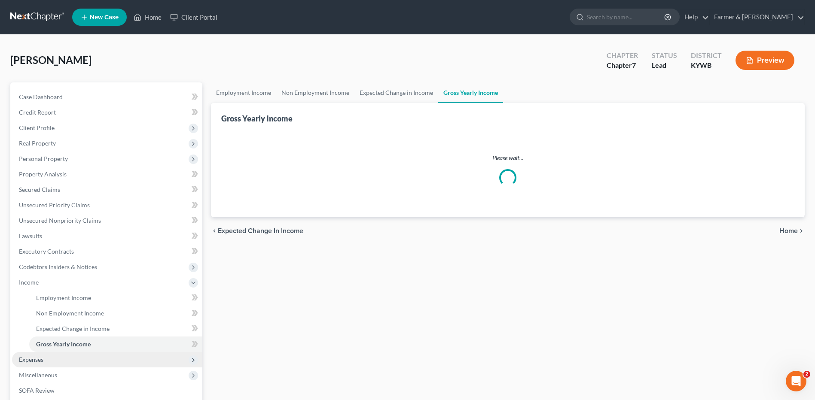
click at [63, 359] on span "Expenses" at bounding box center [107, 359] width 190 height 15
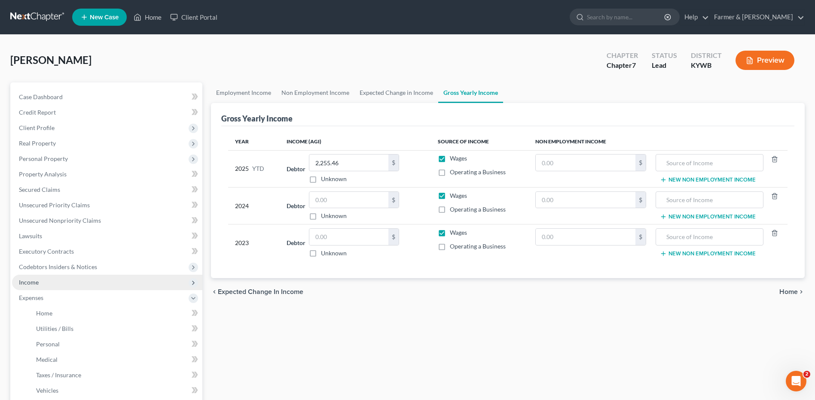
click at [65, 287] on span "Income" at bounding box center [107, 282] width 190 height 15
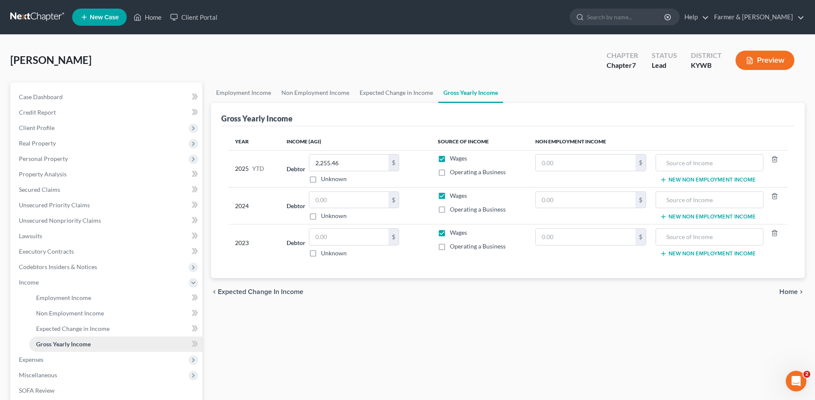
click at [68, 341] on span "Gross Yearly Income" at bounding box center [63, 344] width 55 height 7
click at [55, 299] on span "Employment Income" at bounding box center [63, 297] width 55 height 7
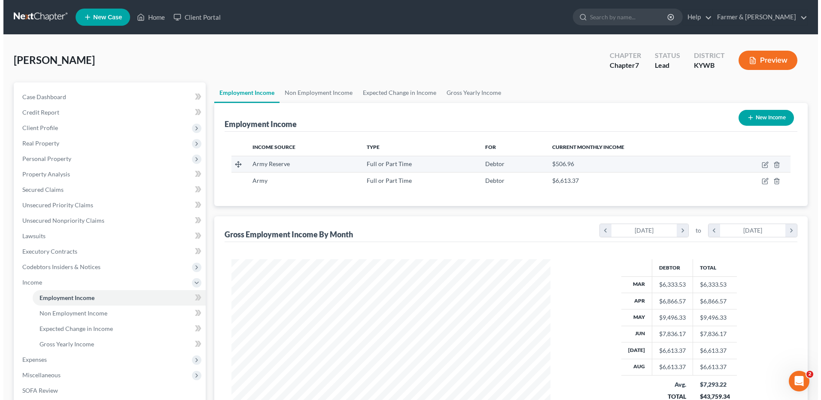
scroll to position [159, 336]
click at [765, 166] on icon "button" at bounding box center [762, 164] width 7 height 7
select select "0"
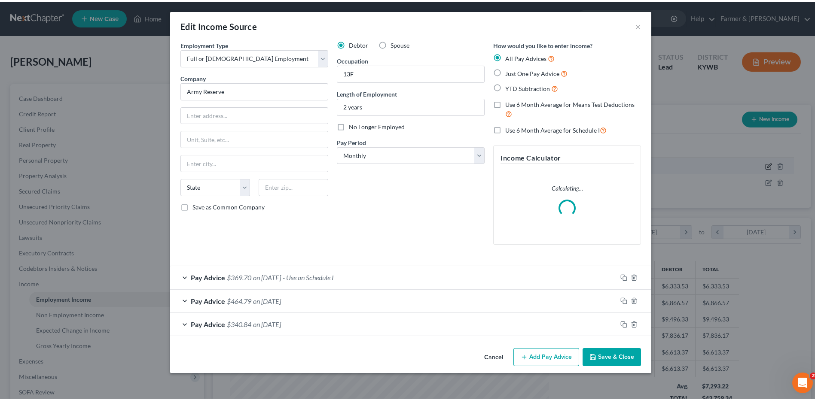
scroll to position [161, 339]
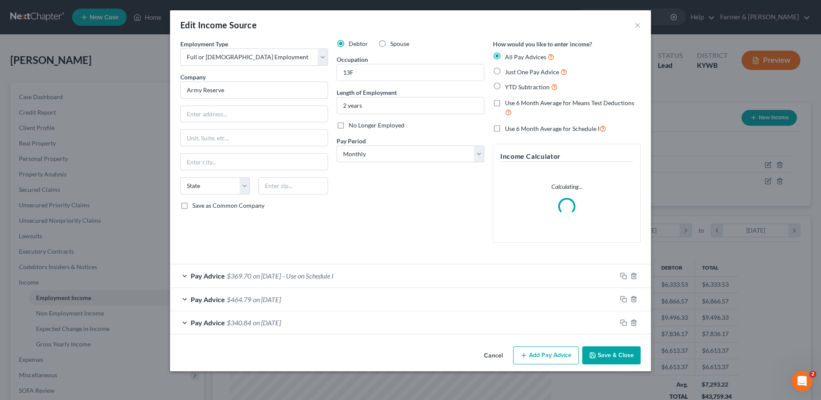
click at [488, 356] on button "Cancel" at bounding box center [493, 355] width 33 height 17
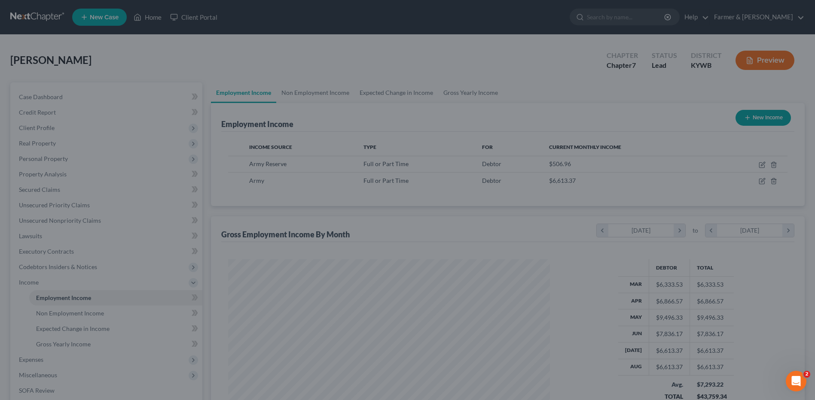
scroll to position [429360, 429183]
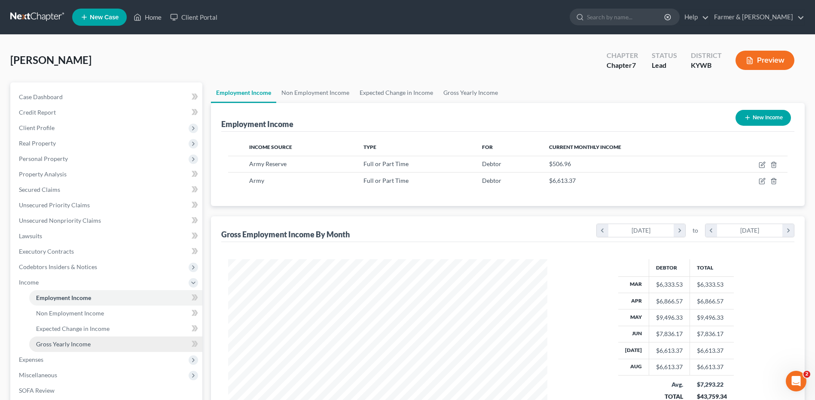
click at [76, 347] on span "Gross Yearly Income" at bounding box center [63, 344] width 55 height 7
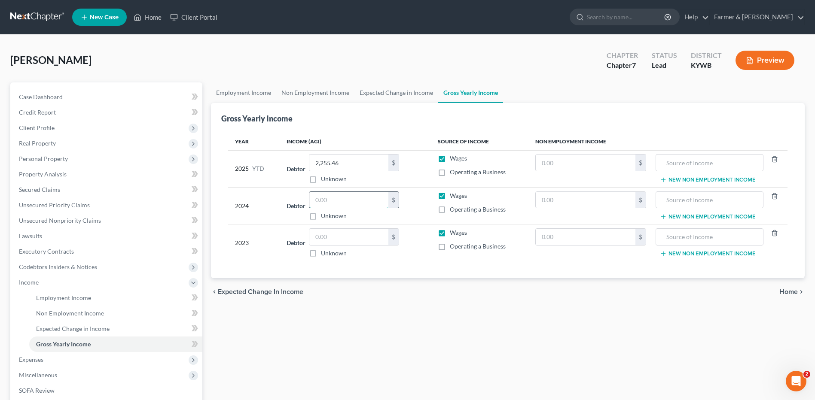
click at [335, 202] on input "text" at bounding box center [348, 200] width 79 height 16
type input "6,000.00"
click at [450, 235] on label "Wages" at bounding box center [458, 233] width 17 height 9
click at [453, 234] on input "Wages" at bounding box center [456, 232] width 6 height 6
checkbox input "false"
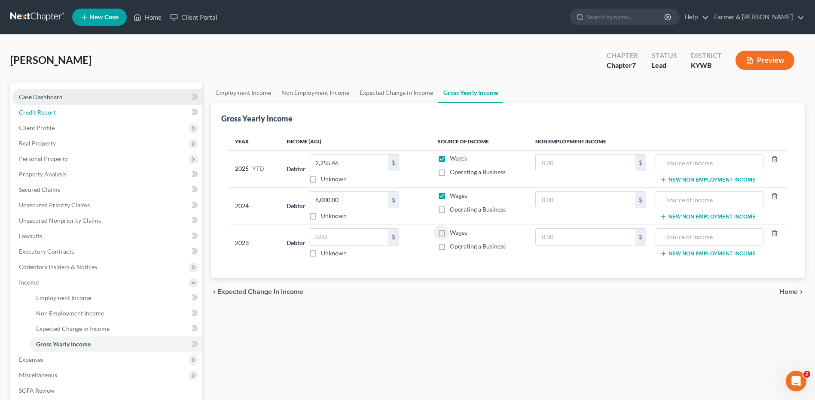
click at [41, 107] on link "Credit Report" at bounding box center [107, 112] width 190 height 15
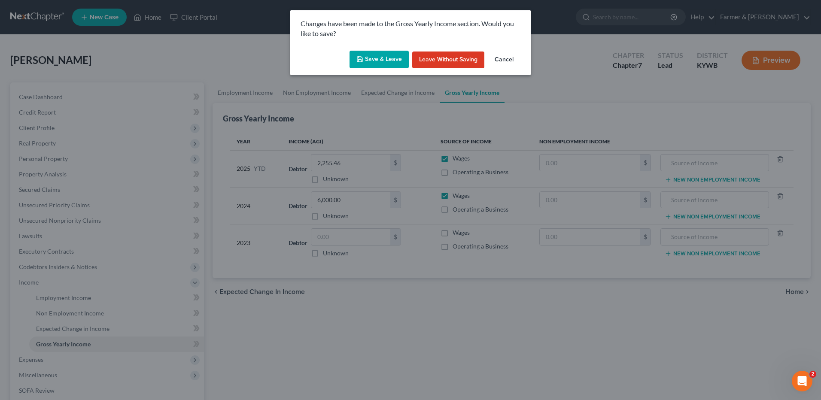
click at [368, 64] on button "Save & Leave" at bounding box center [379, 60] width 59 height 18
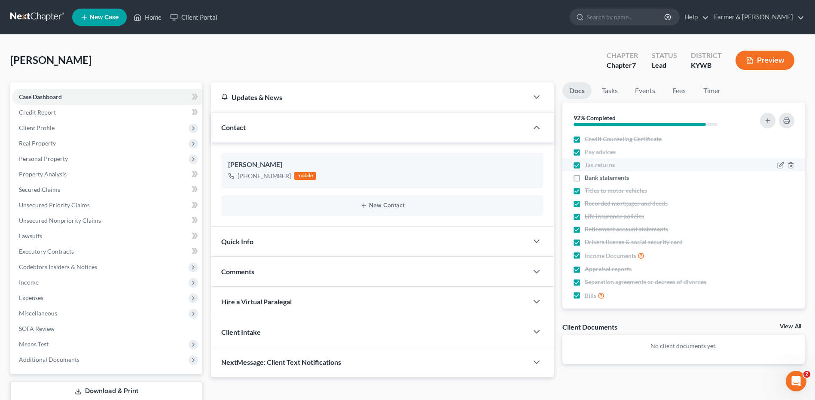
drag, startPoint x: 577, startPoint y: 179, endPoint x: 576, endPoint y: 165, distance: 13.3
click at [585, 179] on label "Bank statements" at bounding box center [607, 178] width 44 height 9
click at [588, 179] on input "Bank statements" at bounding box center [591, 177] width 6 height 6
checkbox input "true"
click at [585, 165] on label "Tax returns" at bounding box center [600, 165] width 30 height 9
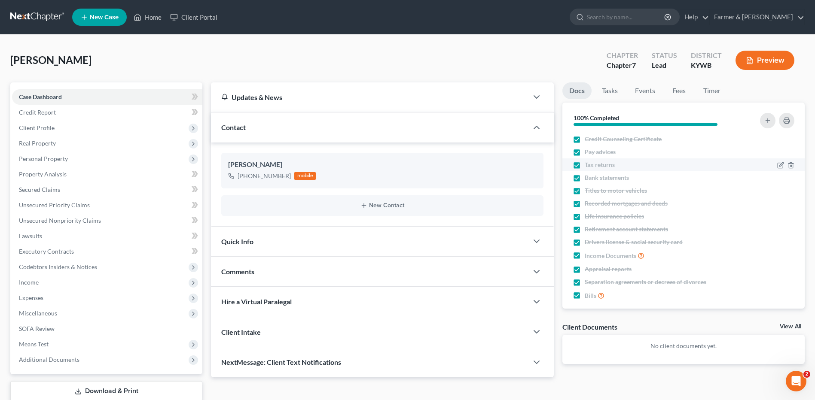
click at [588, 165] on input "Tax returns" at bounding box center [591, 164] width 6 height 6
checkbox input "false"
click at [777, 165] on icon "button" at bounding box center [780, 165] width 7 height 7
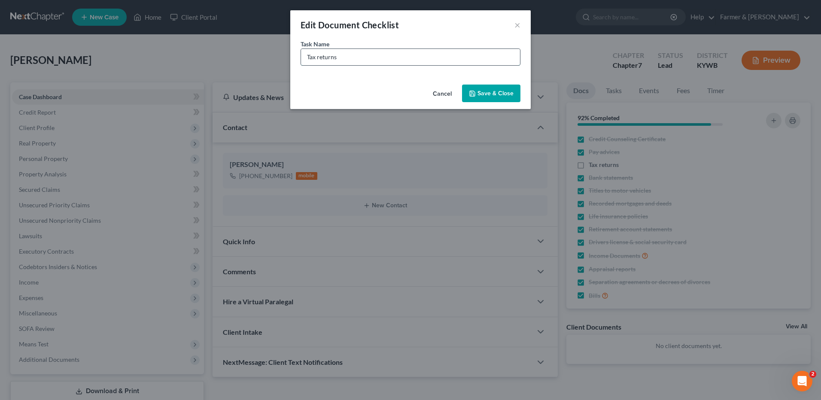
click at [345, 60] on input "Tax returns" at bounding box center [410, 57] width 219 height 16
type input "Tax returns - Missing 2024 state"
click at [481, 95] on button "Save & Close" at bounding box center [491, 94] width 58 height 18
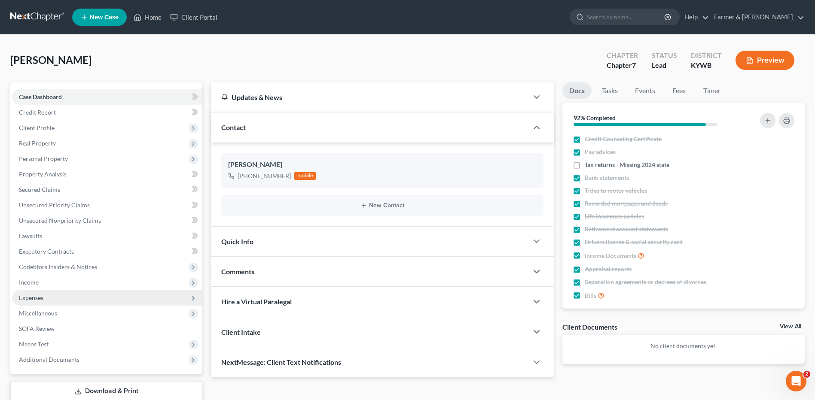
click at [54, 295] on span "Expenses" at bounding box center [107, 297] width 190 height 15
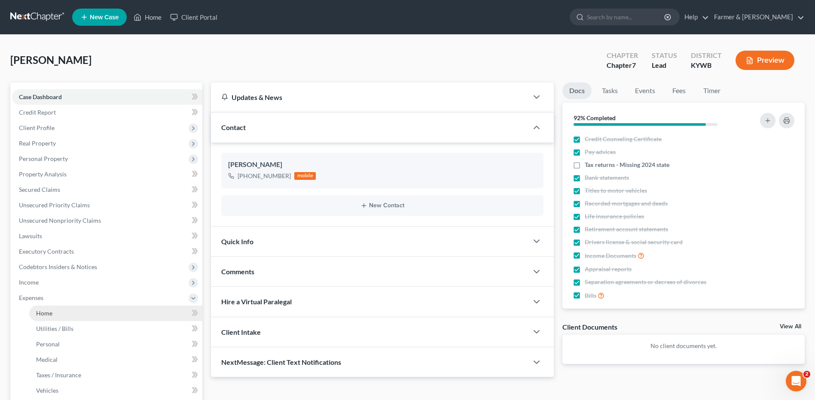
click at [58, 315] on link "Home" at bounding box center [115, 313] width 173 height 15
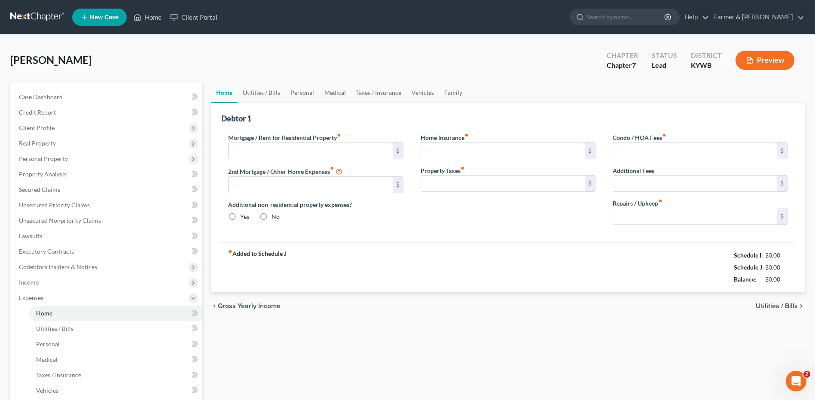
type input "0.00"
radio input "true"
type input "10.00"
type input "0.00"
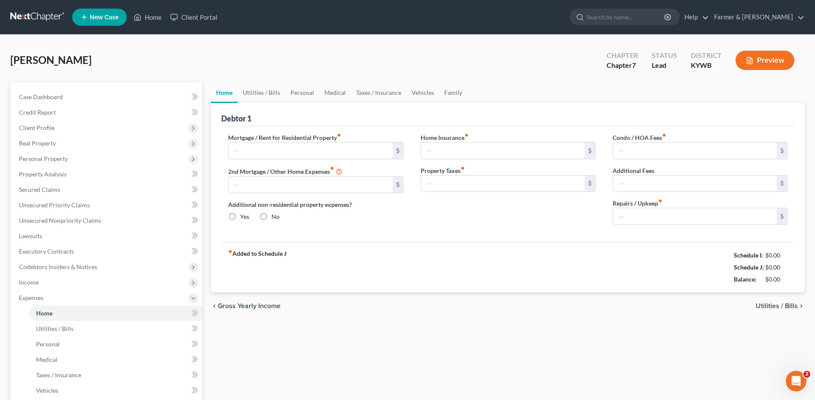
type input "0.00"
type input "150.00"
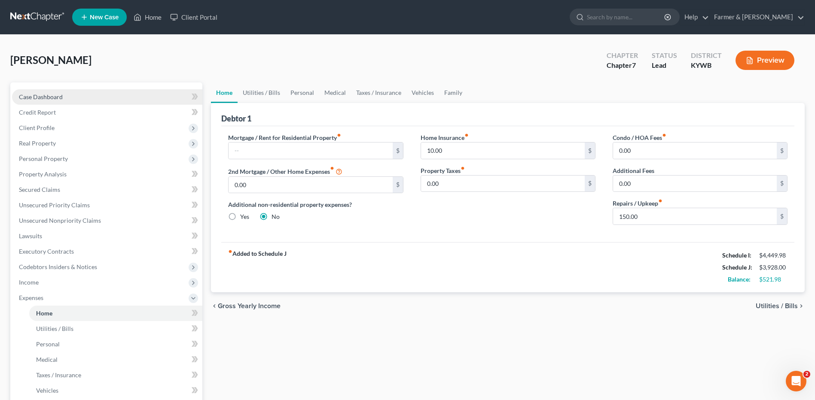
click at [49, 97] on span "Case Dashboard" at bounding box center [41, 96] width 44 height 7
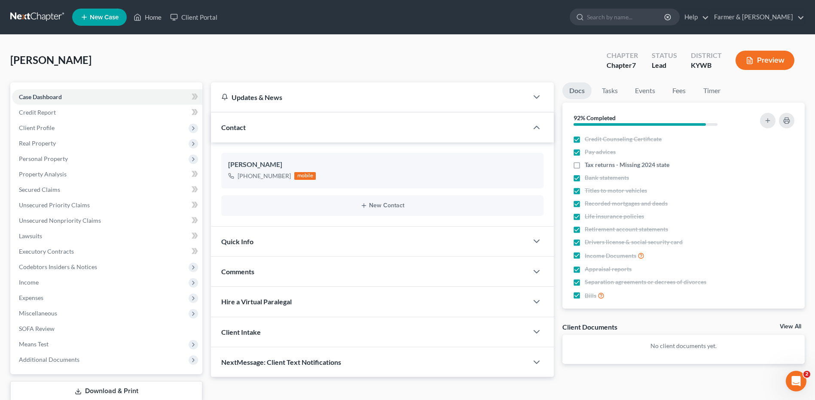
click at [42, 19] on link at bounding box center [37, 16] width 55 height 15
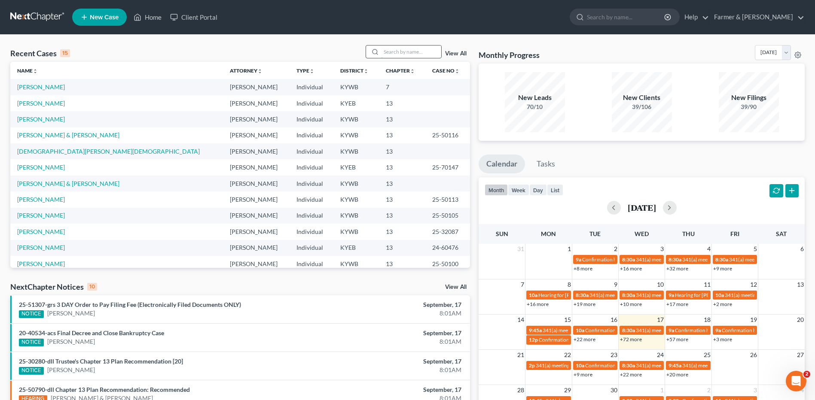
click at [404, 56] on input "search" at bounding box center [411, 52] width 60 height 12
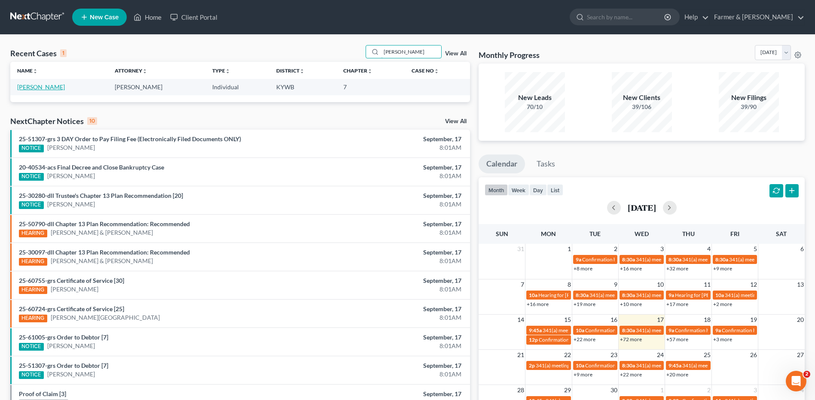
type input "[PERSON_NAME]"
click at [51, 90] on link "[PERSON_NAME]" at bounding box center [41, 86] width 48 height 7
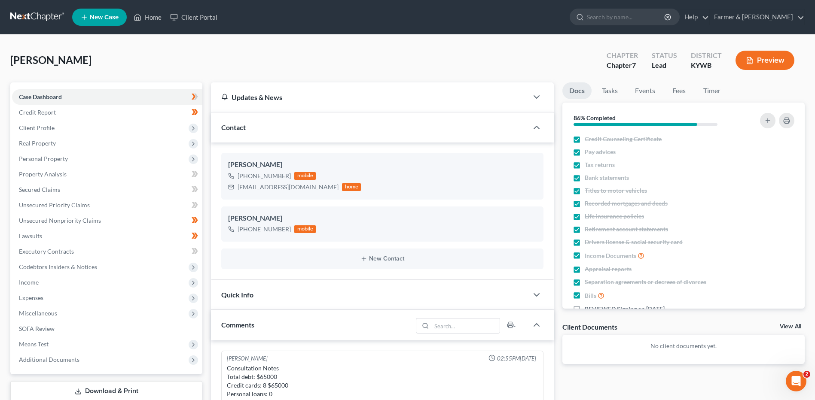
scroll to position [45, 0]
click at [199, 99] on span at bounding box center [194, 97] width 15 height 13
click at [201, 102] on span at bounding box center [194, 97] width 15 height 13
click at [201, 110] on span at bounding box center [194, 113] width 15 height 13
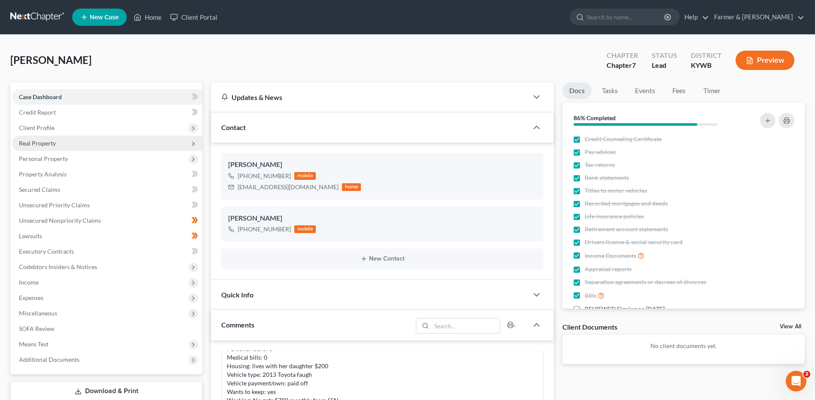
click at [61, 136] on span "Real Property" at bounding box center [107, 143] width 190 height 15
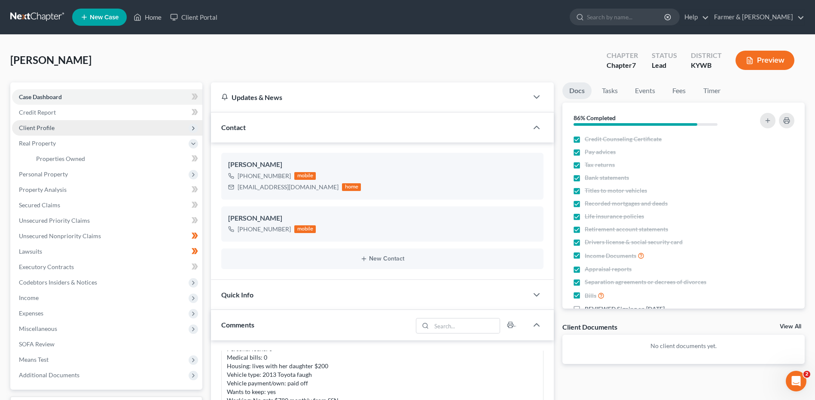
click at [135, 125] on span "Client Profile" at bounding box center [107, 127] width 190 height 15
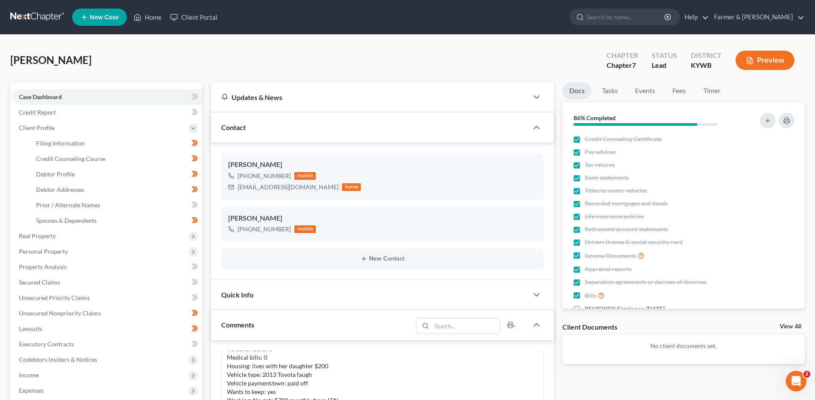
click at [202, 143] on span at bounding box center [194, 144] width 15 height 13
drag, startPoint x: 197, startPoint y: 158, endPoint x: 201, endPoint y: 172, distance: 14.3
click at [197, 159] on icon at bounding box center [196, 158] width 4 height 6
click at [201, 175] on span at bounding box center [194, 175] width 15 height 13
click at [194, 224] on icon at bounding box center [195, 220] width 6 height 11
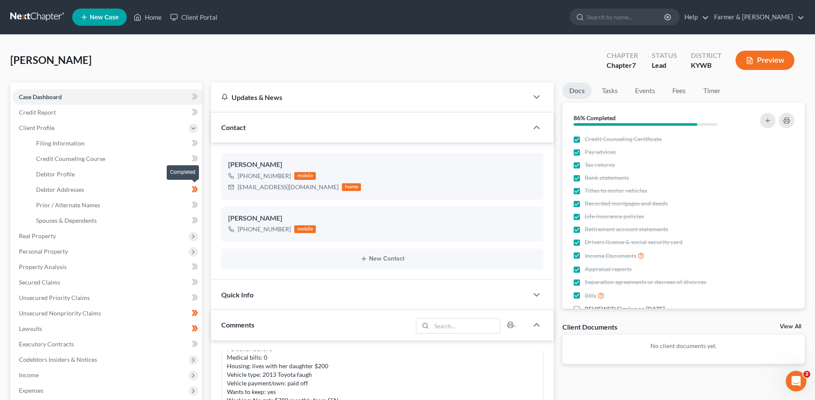
click at [202, 189] on span at bounding box center [194, 190] width 15 height 13
click at [117, 169] on link "Debtor Profile" at bounding box center [115, 174] width 173 height 15
select select "0"
select select "1"
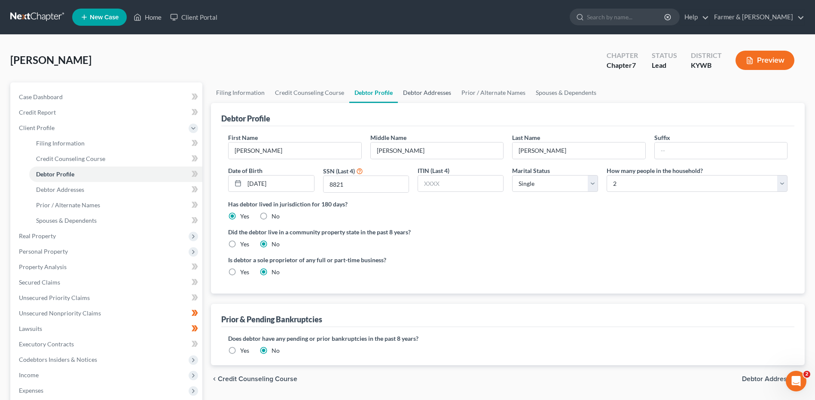
click at [427, 95] on link "Debtor Addresses" at bounding box center [427, 92] width 58 height 21
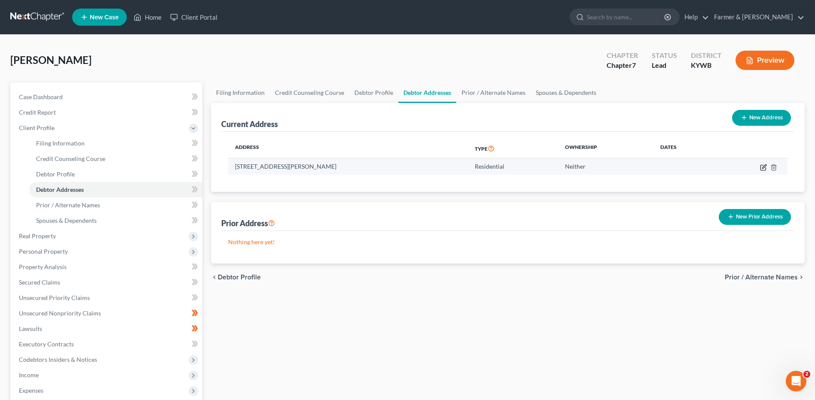
click at [765, 167] on icon "button" at bounding box center [764, 167] width 4 height 4
select select "18"
select select "0"
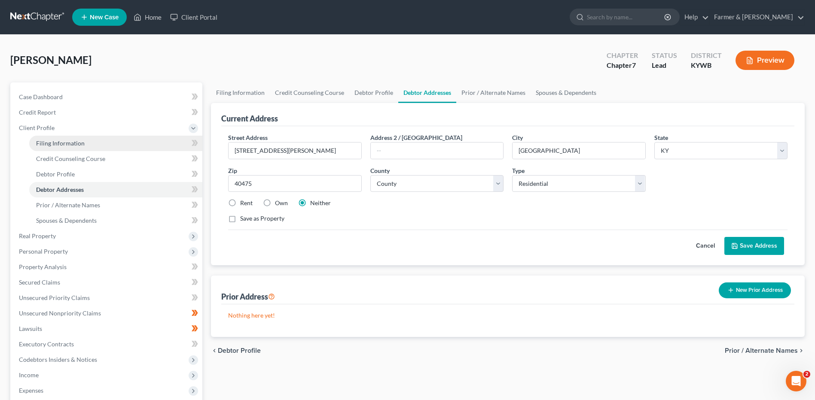
click at [66, 141] on span "Filing Information" at bounding box center [60, 143] width 49 height 7
select select "1"
select select "0"
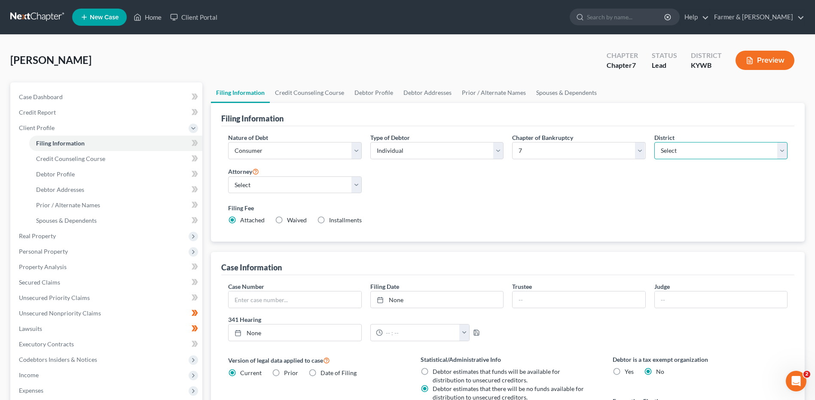
click at [692, 152] on select "Select Alabama - Middle Alabama - Northern Alabama - Southern Alaska Arizona Ar…" at bounding box center [720, 150] width 133 height 17
select select "32"
click at [654, 142] on select "Select Alabama - Middle Alabama - Northern Alabama - Southern Alaska Arizona Ar…" at bounding box center [720, 150] width 133 height 17
click at [512, 39] on div "Wetmore, Sandra Upgraded Chapter Chapter 7 Status Lead District KYEB Preview Pe…" at bounding box center [407, 293] width 815 height 516
click at [415, 95] on link "Debtor Addresses" at bounding box center [427, 92] width 58 height 21
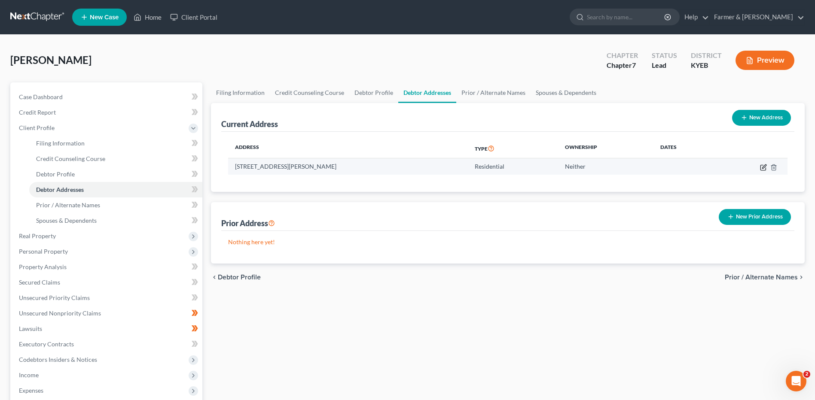
click at [762, 169] on icon "button" at bounding box center [763, 167] width 7 height 7
select select "18"
select select "72"
select select "0"
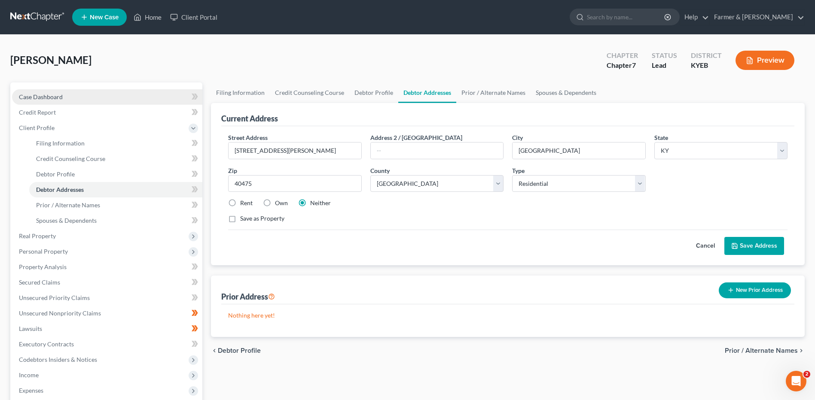
click at [89, 99] on link "Case Dashboard" at bounding box center [107, 96] width 190 height 15
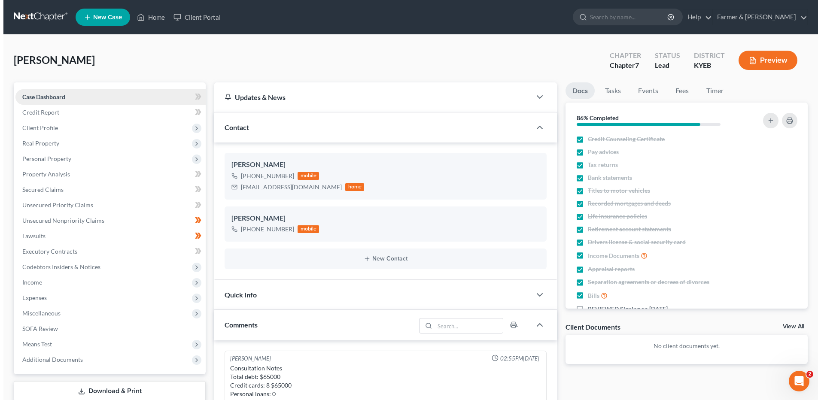
scroll to position [45, 0]
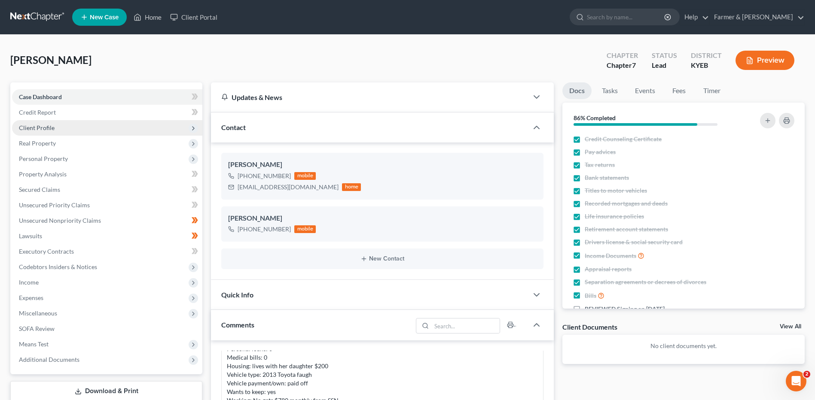
click at [69, 125] on span "Client Profile" at bounding box center [107, 127] width 190 height 15
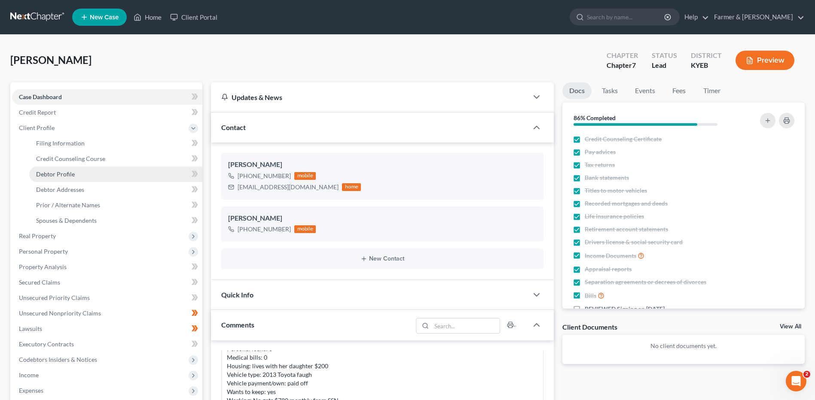
click at [75, 171] on link "Debtor Profile" at bounding box center [115, 174] width 173 height 15
select select "0"
select select "1"
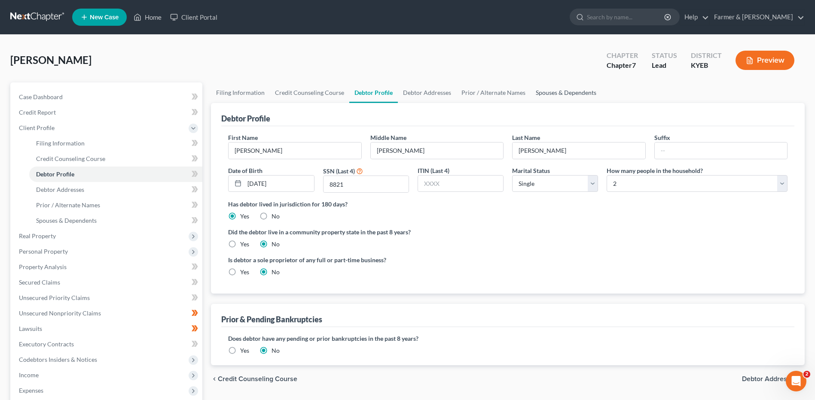
click at [553, 94] on link "Spouses & Dependents" at bounding box center [565, 92] width 71 height 21
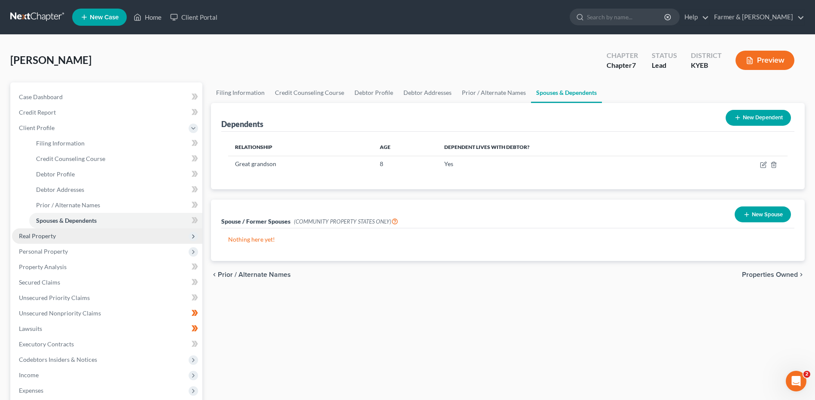
click at [67, 236] on span "Real Property" at bounding box center [107, 236] width 190 height 15
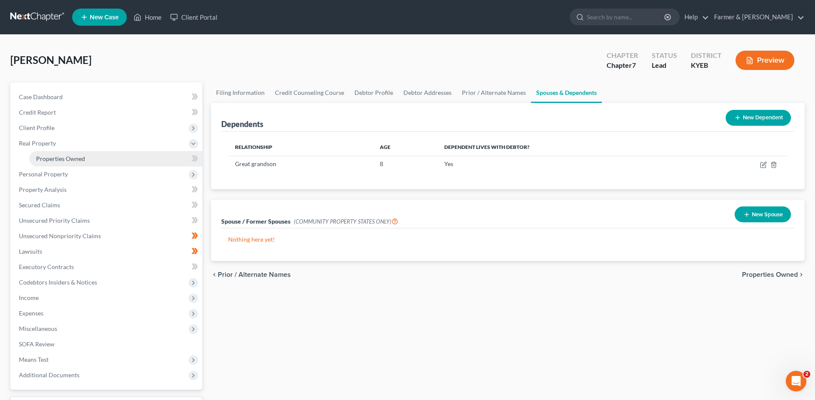
click at [94, 161] on link "Properties Owned" at bounding box center [115, 158] width 173 height 15
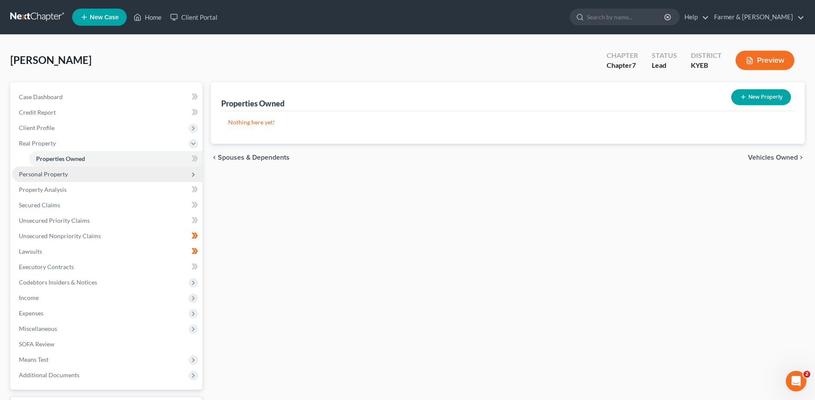
click at [81, 173] on span "Personal Property" at bounding box center [107, 174] width 190 height 15
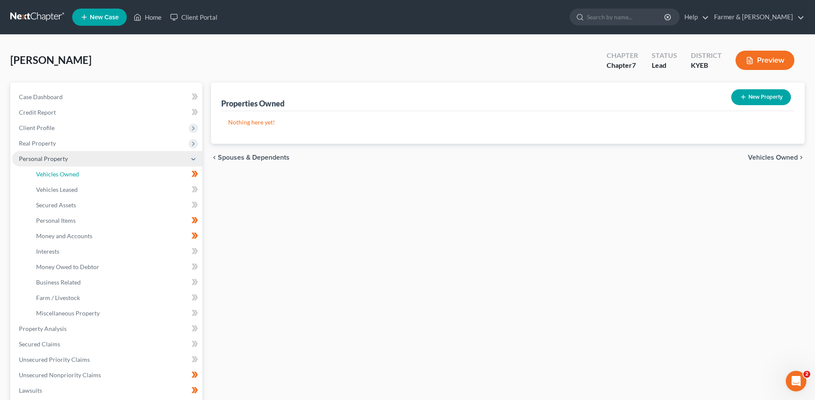
click at [81, 173] on link "Vehicles Owned" at bounding box center [115, 174] width 173 height 15
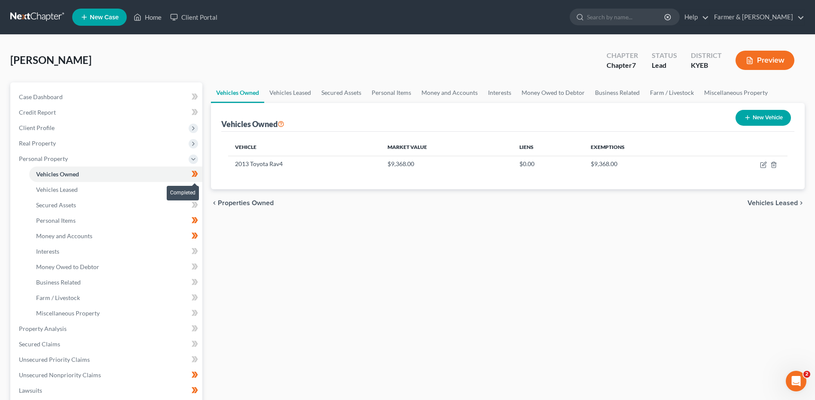
click at [200, 172] on span at bounding box center [194, 175] width 15 height 13
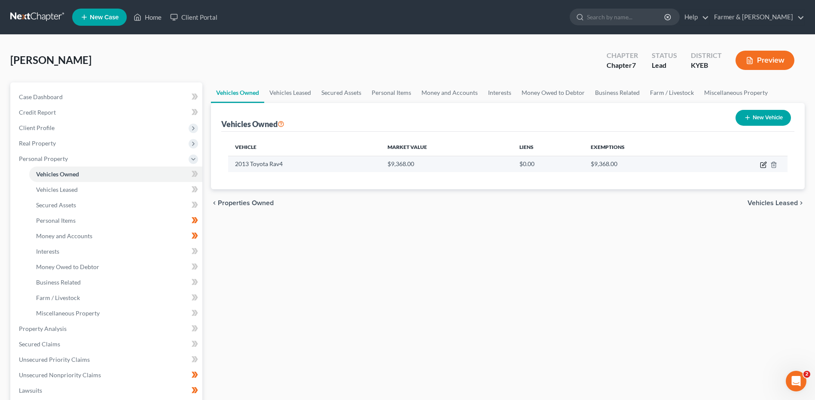
click at [764, 168] on icon "button" at bounding box center [762, 165] width 5 height 5
select select "0"
select select "13"
select select "2"
select select "0"
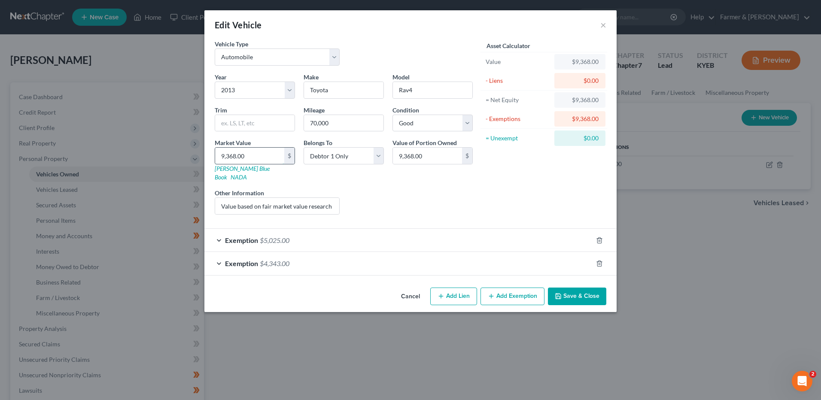
click at [258, 157] on input "9,368.00" at bounding box center [249, 156] width 69 height 16
type input "9"
type input "9.00"
type input "93"
type input "93.00"
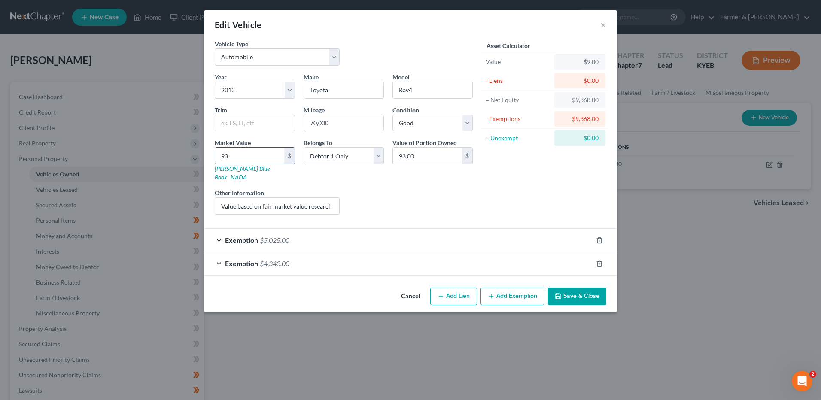
type input "935"
type input "935.00"
type input "9350"
type input "9,350.00"
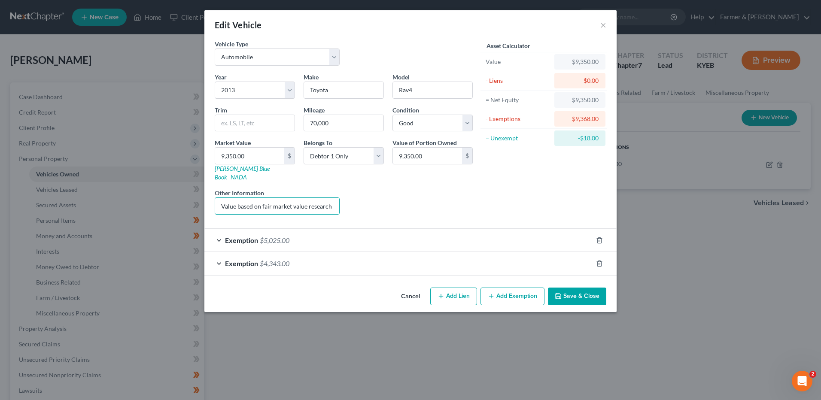
scroll to position [0, 66]
drag, startPoint x: 219, startPoint y: 197, endPoint x: 553, endPoint y: 158, distance: 336.3
click at [553, 159] on div "Vehicle Type Select Automobile Truck Trailer Watercraft Aircraft Motor Home Atv…" at bounding box center [410, 131] width 400 height 182
click at [597, 261] on icon "button" at bounding box center [599, 264] width 4 height 6
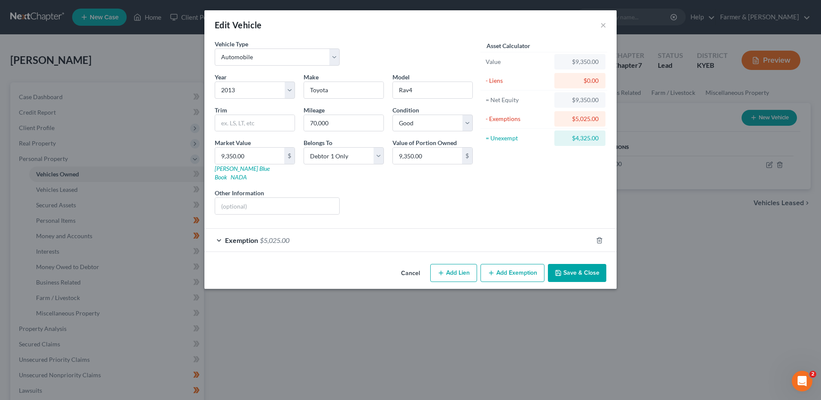
click at [516, 268] on button "Add Exemption" at bounding box center [513, 273] width 64 height 18
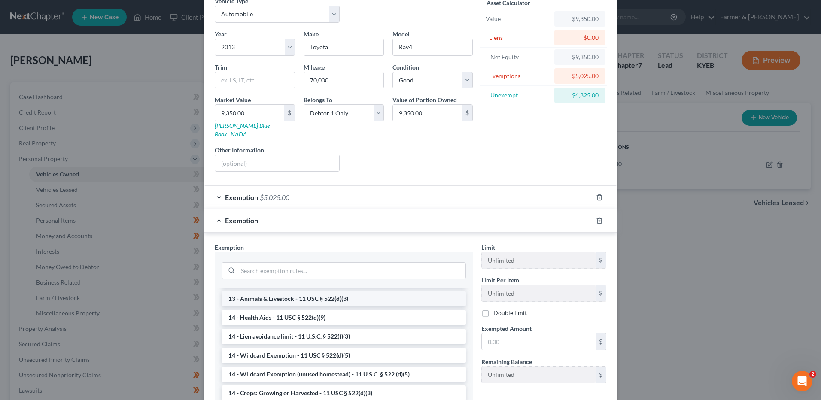
scroll to position [172, 0]
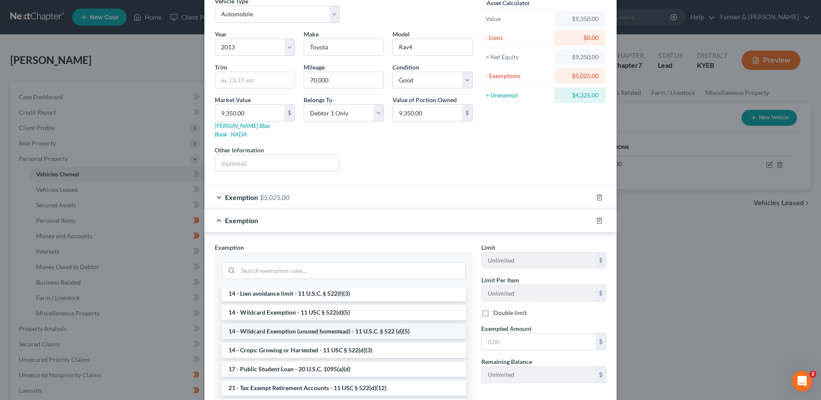
click at [341, 324] on li "14 - Wildcard Exemption (unused homestead) - 11 U.S.C. § 522 (d)(5)" at bounding box center [344, 331] width 244 height 15
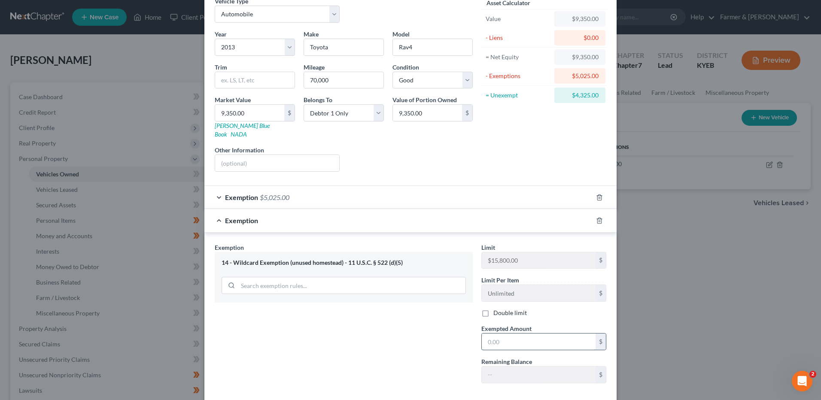
click at [510, 336] on input "text" at bounding box center [539, 342] width 114 height 16
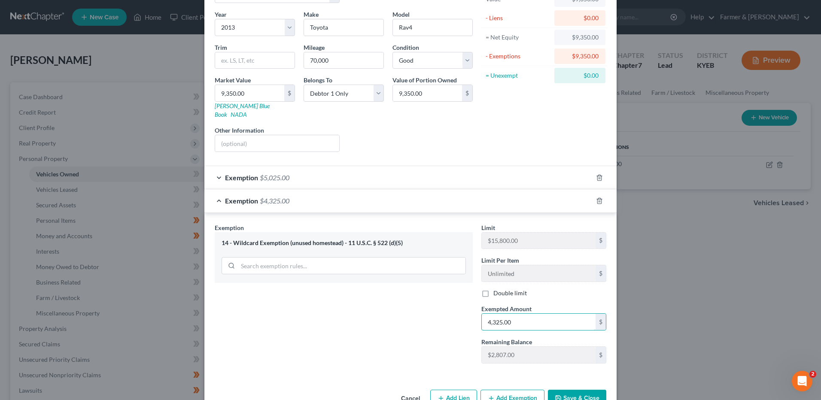
scroll to position [79, 0]
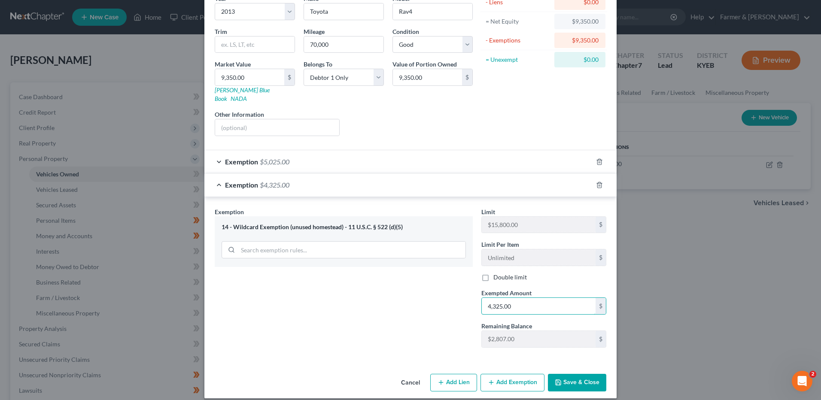
type input "4,325.00"
click at [581, 376] on button "Save & Close" at bounding box center [577, 383] width 58 height 18
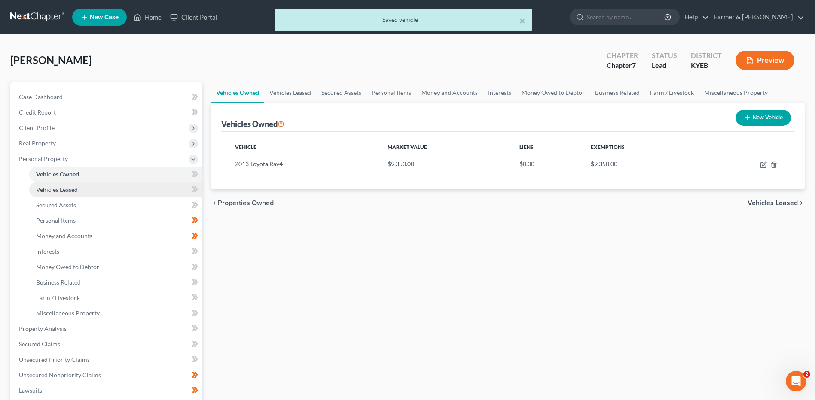
click at [109, 191] on link "Vehicles Leased" at bounding box center [115, 189] width 173 height 15
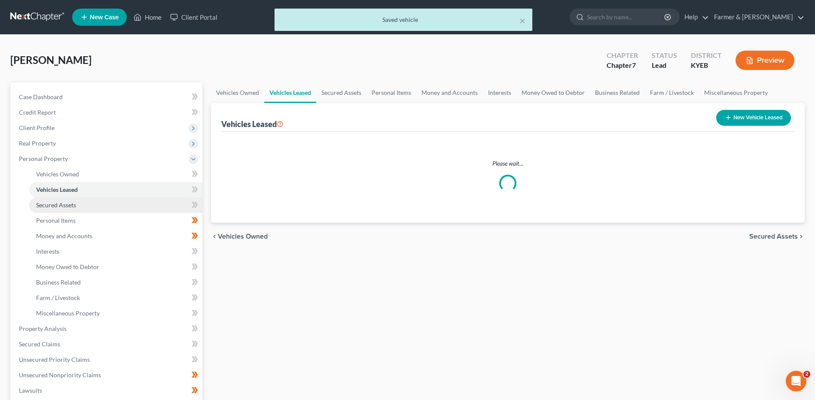
click at [96, 203] on link "Secured Assets" at bounding box center [115, 205] width 173 height 15
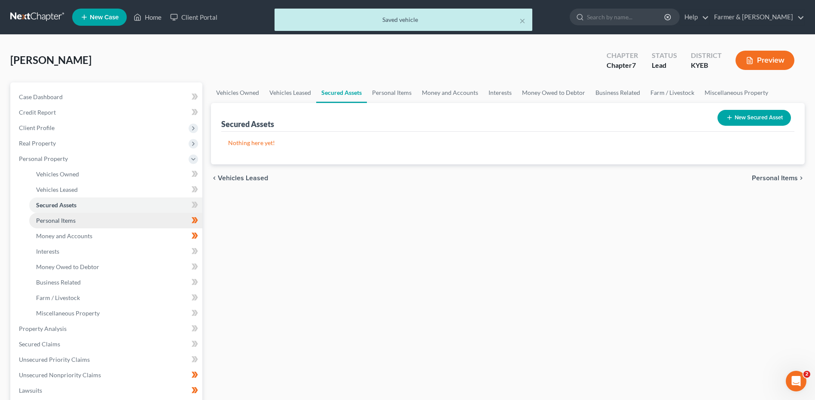
click at [92, 219] on link "Personal Items" at bounding box center [115, 220] width 173 height 15
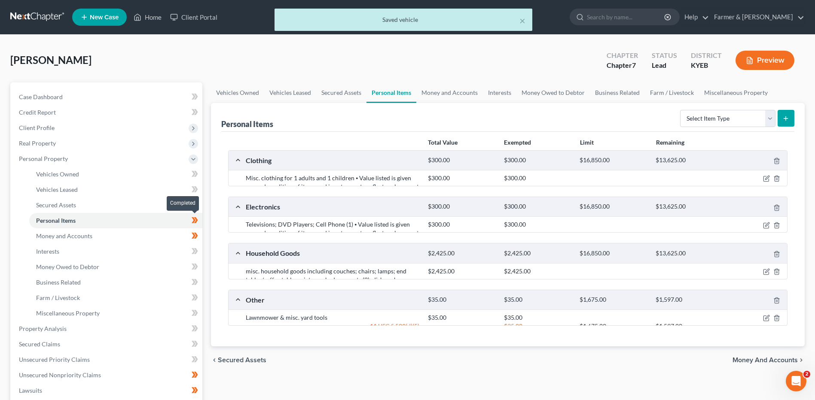
click at [200, 222] on span at bounding box center [194, 221] width 15 height 13
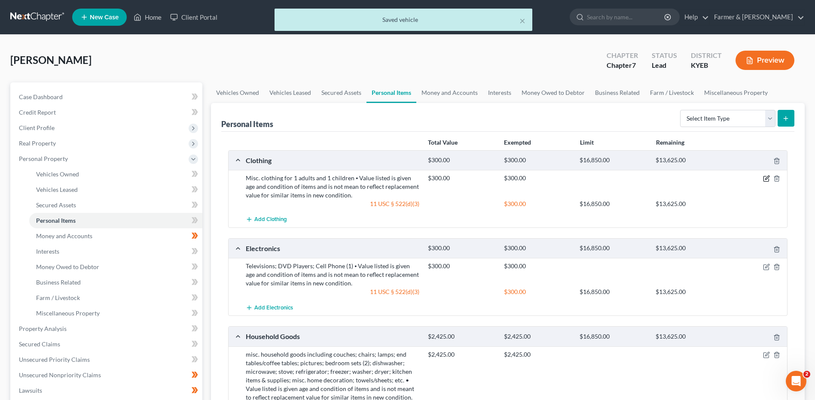
click at [765, 179] on icon "button" at bounding box center [767, 178] width 4 height 4
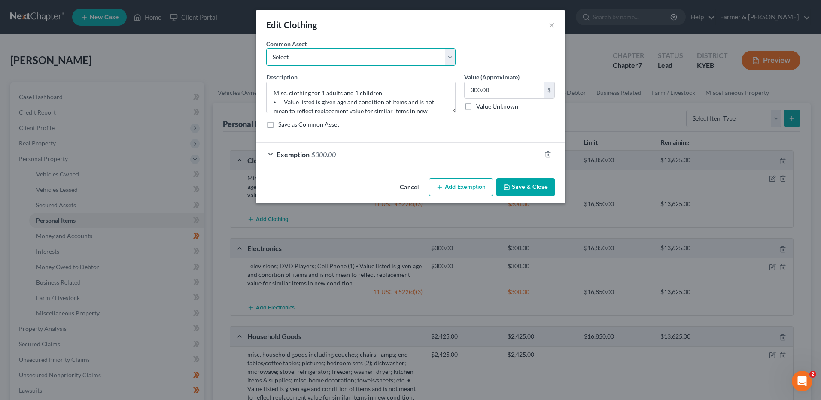
click at [342, 55] on select "Select misc. clothing for 1 adult misc. clothing for 2 adults and 2 children mi…" at bounding box center [360, 57] width 189 height 17
select select "0"
click at [266, 49] on select "Select misc. clothing for 1 adult misc. clothing for 2 adults and 2 children mi…" at bounding box center [360, 57] width 189 height 17
type textarea "misc. clothing for 1 adult"
type input "200.00"
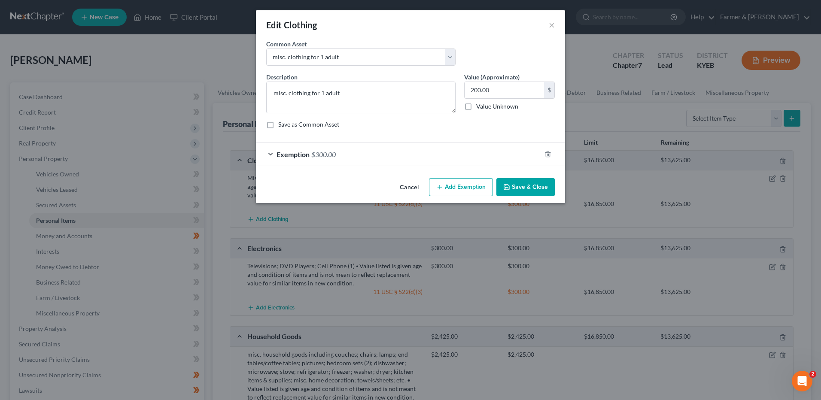
click at [335, 153] on span "$300.00" at bounding box center [323, 154] width 24 height 8
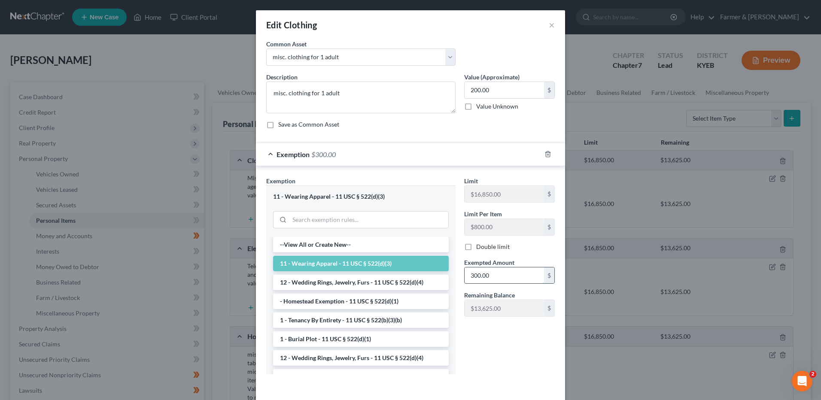
click at [494, 272] on input "300.00" at bounding box center [504, 276] width 79 height 16
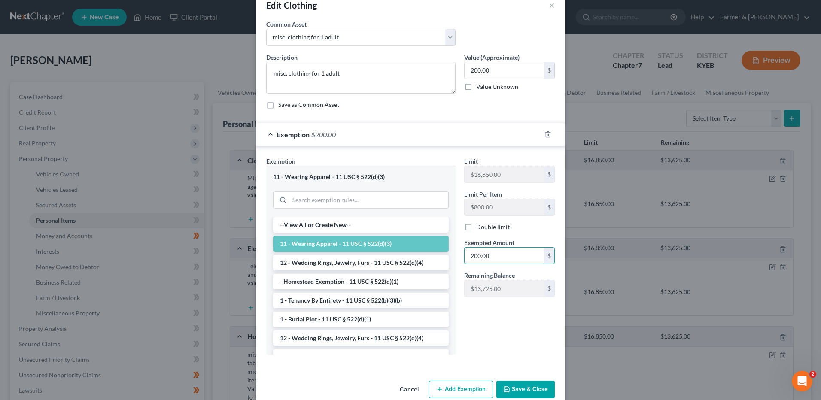
scroll to position [35, 0]
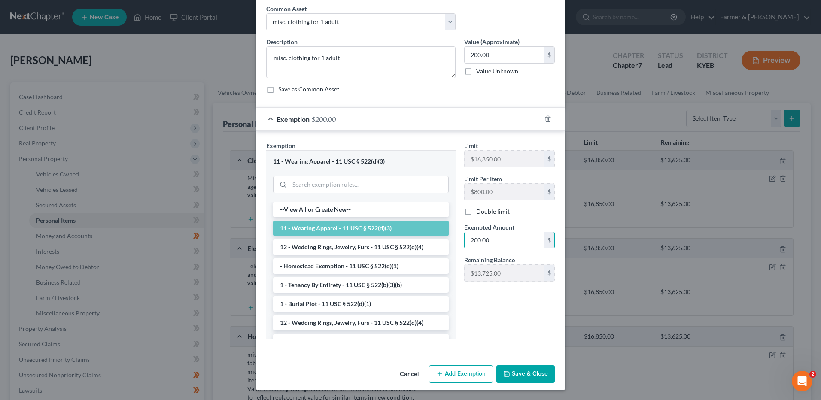
type input "200.00"
click at [515, 381] on button "Save & Close" at bounding box center [526, 375] width 58 height 18
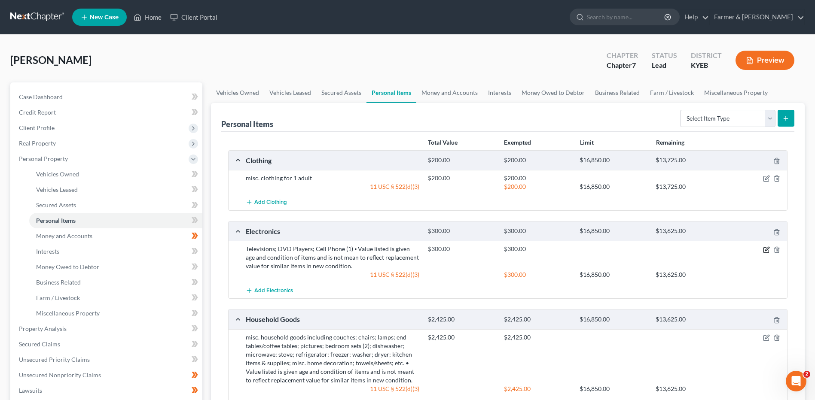
click at [767, 250] on icon "button" at bounding box center [767, 249] width 4 height 4
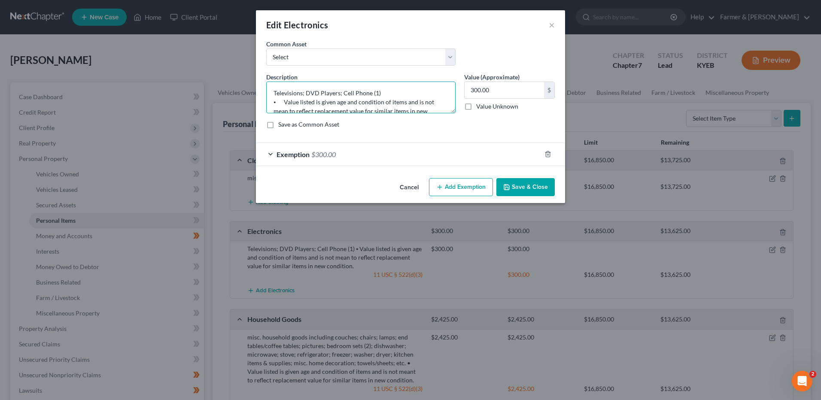
scroll to position [18, 0]
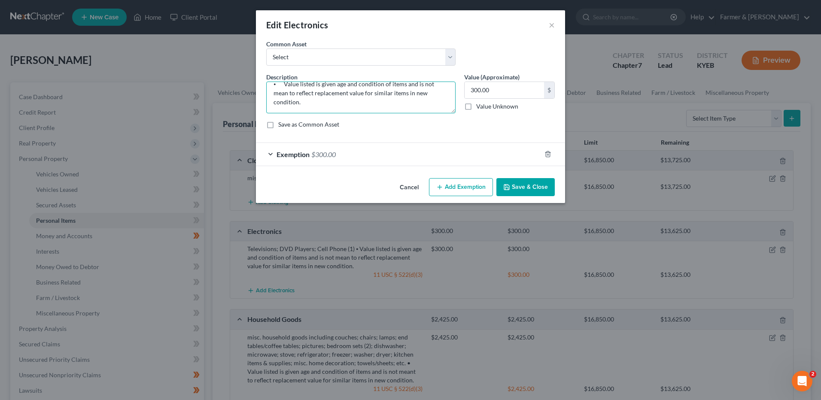
drag, startPoint x: 338, startPoint y: 94, endPoint x: 594, endPoint y: 120, distance: 257.8
click at [595, 122] on div "Edit Electronics × An exemption set must first be selected from the Filing Info…" at bounding box center [410, 200] width 821 height 400
type textarea "Televisions; DVD Player"
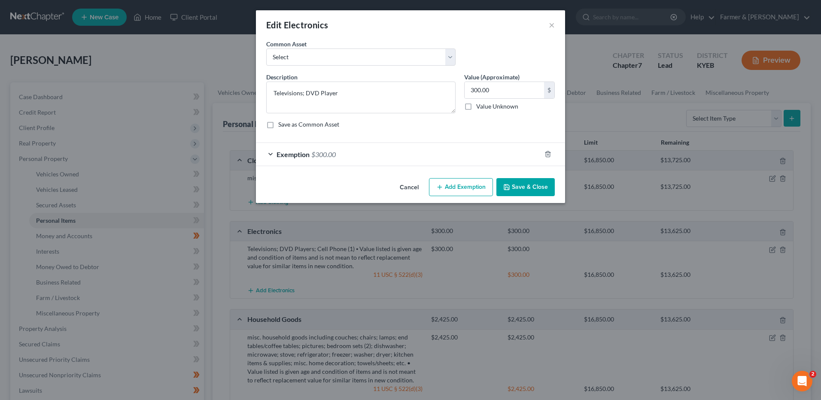
click at [530, 184] on button "Save & Close" at bounding box center [526, 187] width 58 height 18
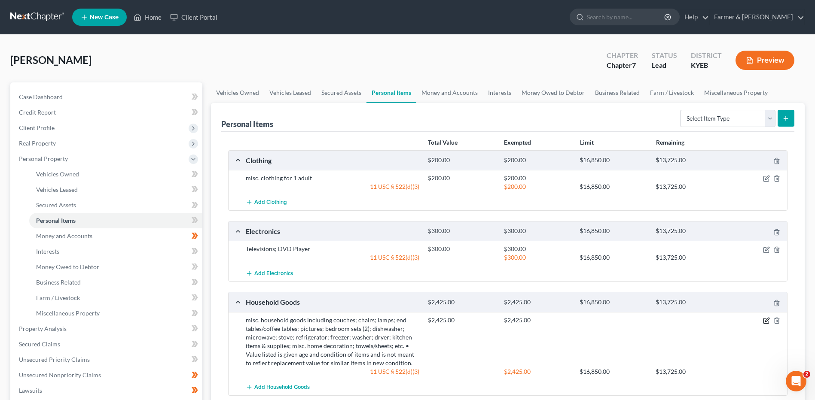
click at [763, 322] on icon "button" at bounding box center [766, 320] width 7 height 7
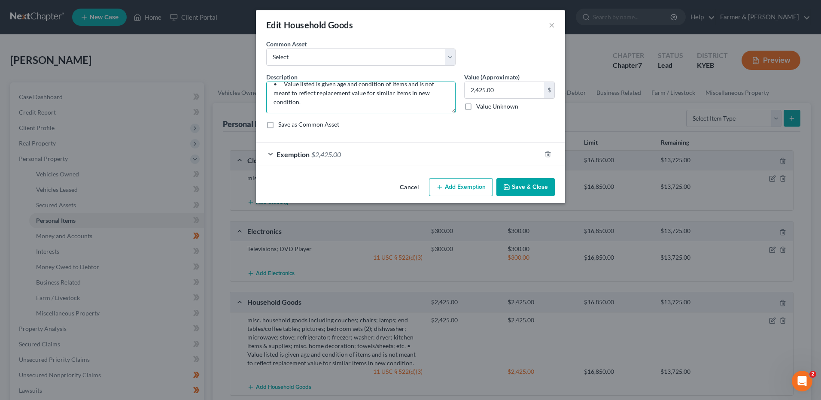
drag, startPoint x: 273, startPoint y: 85, endPoint x: 637, endPoint y: 185, distance: 378.3
click at [637, 186] on div "Edit Household Goods × An exemption set must first be selected from the Filing …" at bounding box center [410, 200] width 821 height 400
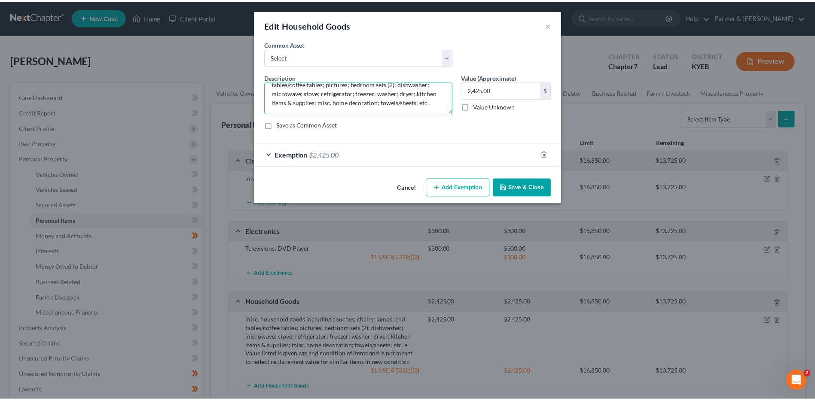
scroll to position [18, 0]
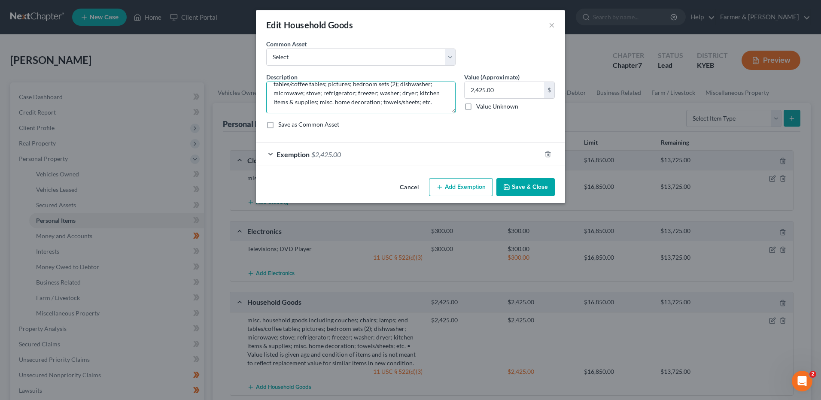
type textarea "misc. household goods including couches; chairs; lamps; end tables/coffee table…"
click at [537, 184] on button "Save & Close" at bounding box center [526, 187] width 58 height 18
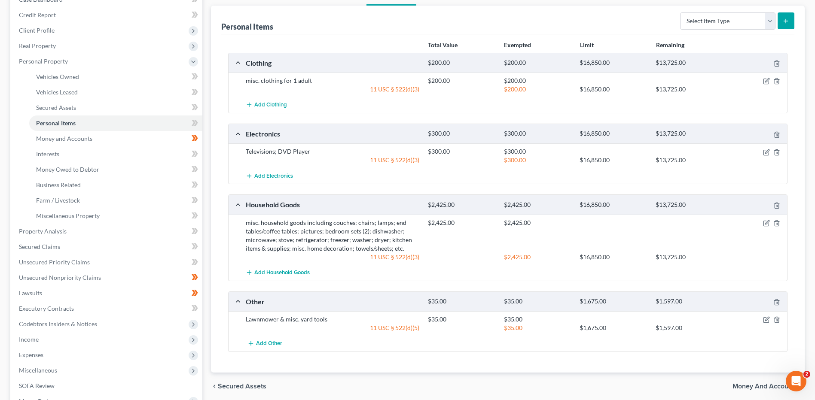
scroll to position [129, 0]
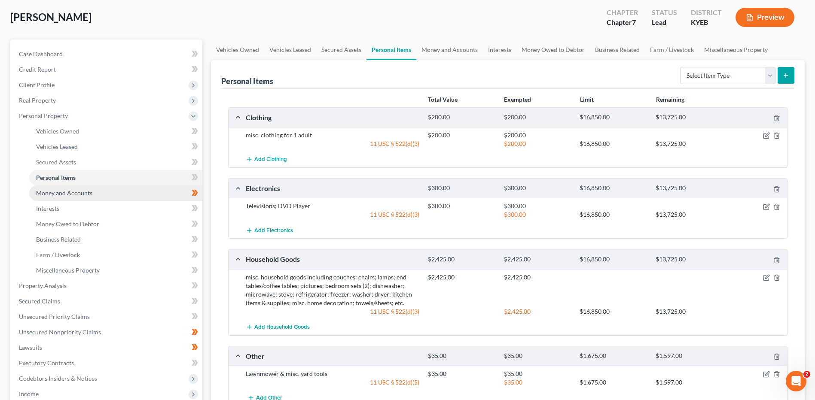
click at [110, 196] on link "Money and Accounts" at bounding box center [115, 193] width 173 height 15
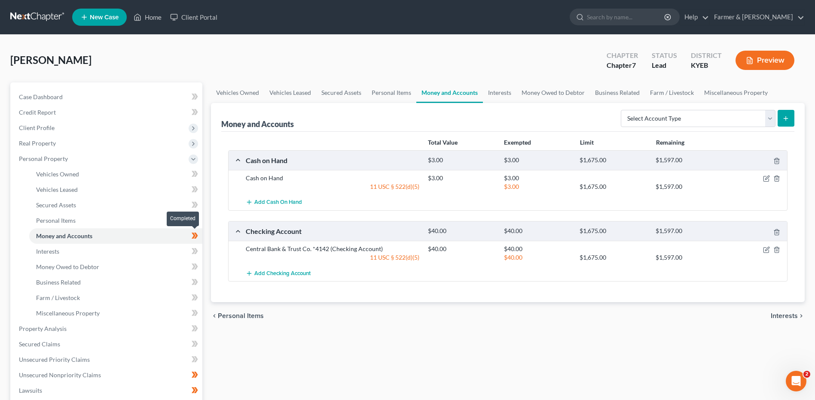
click at [201, 238] on span at bounding box center [194, 237] width 15 height 13
click at [112, 253] on link "Interests" at bounding box center [115, 251] width 173 height 15
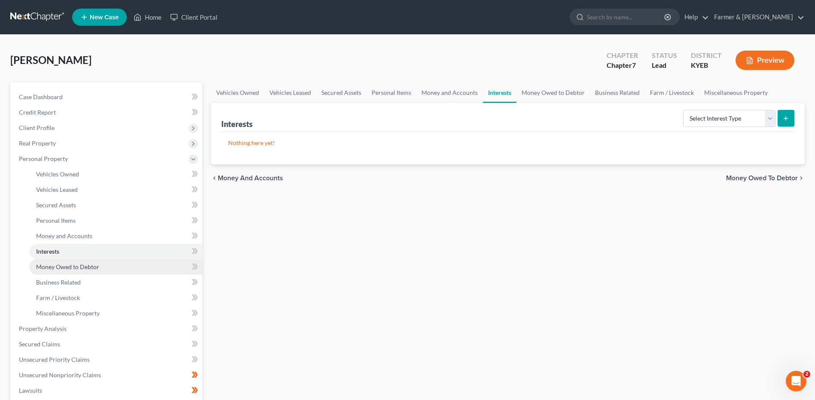
click at [90, 264] on span "Money Owed to Debtor" at bounding box center [67, 266] width 63 height 7
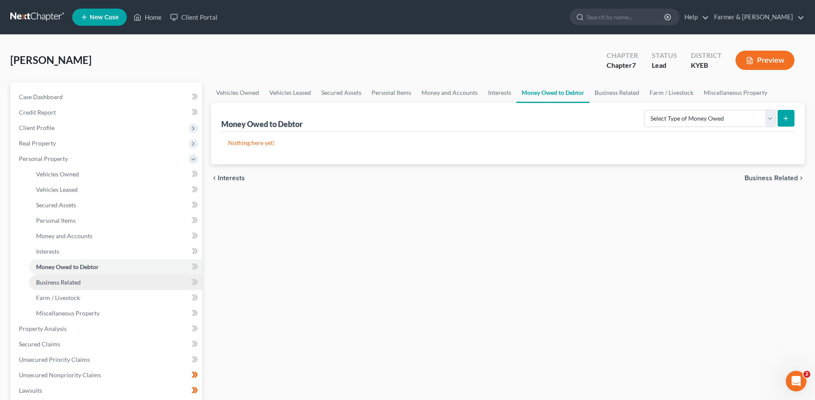
click at [60, 285] on span "Business Related" at bounding box center [58, 282] width 45 height 7
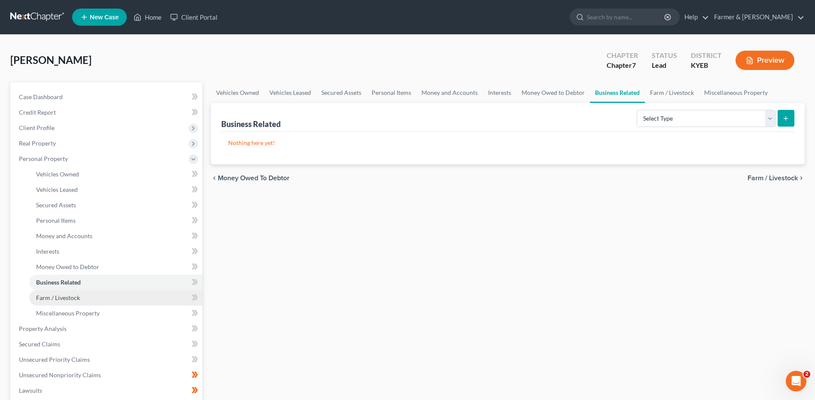
click at [79, 300] on link "Farm / Livestock" at bounding box center [115, 297] width 173 height 15
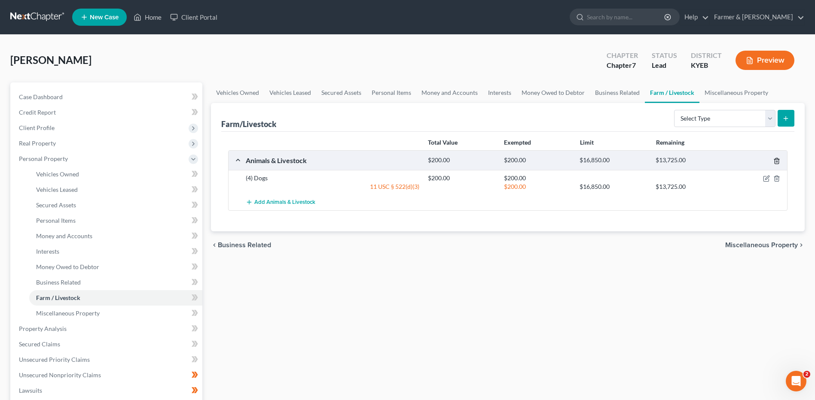
click at [777, 159] on polyline "button" at bounding box center [776, 159] width 5 height 0
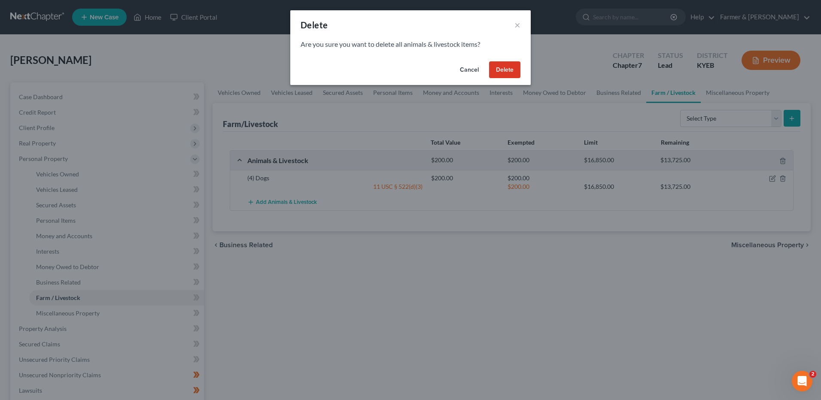
click at [497, 69] on button "Delete" at bounding box center [504, 69] width 31 height 17
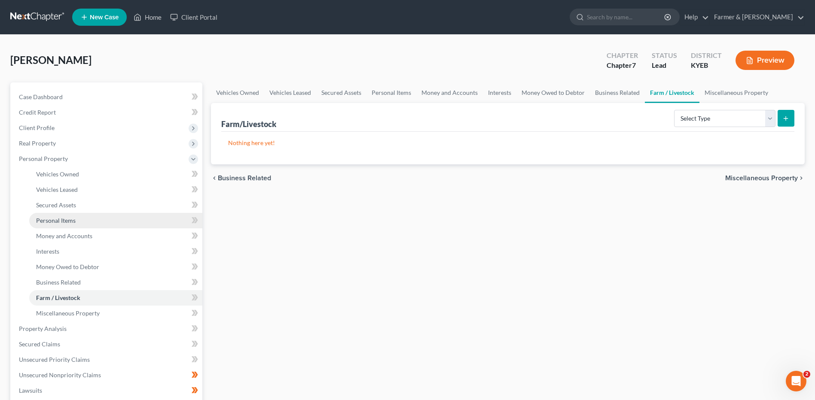
click at [71, 224] on link "Personal Items" at bounding box center [115, 220] width 173 height 15
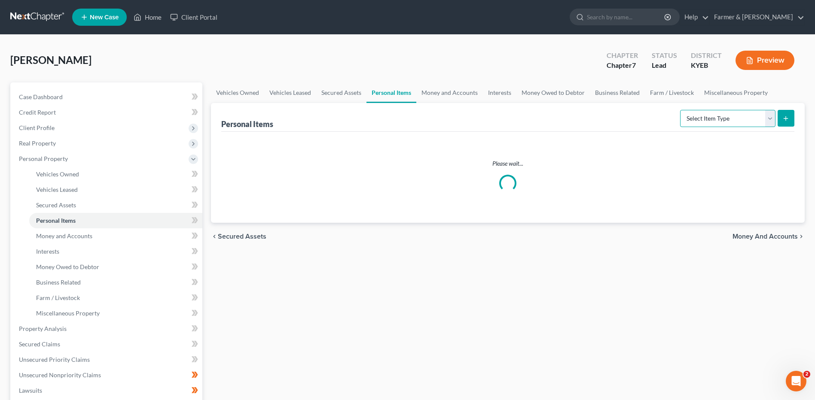
click at [720, 122] on select "Select Item Type Clothing Collectibles Of Value Electronics Firearms Household …" at bounding box center [727, 118] width 95 height 17
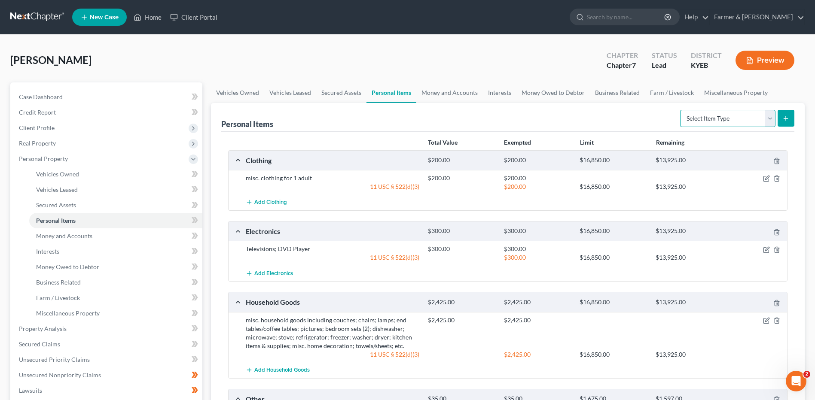
select select "pets"
click at [681, 110] on select "Select Item Type Clothing Collectibles Of Value Electronics Firearms Household …" at bounding box center [727, 118] width 95 height 17
click at [784, 119] on line "submit" at bounding box center [786, 119] width 4 height 0
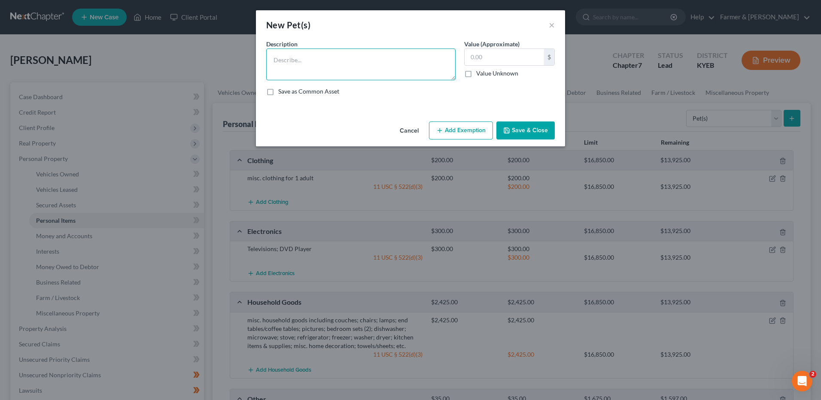
click at [372, 76] on textarea at bounding box center [360, 65] width 189 height 32
type textarea "4 dogs"
drag, startPoint x: 527, startPoint y: 136, endPoint x: 509, endPoint y: 132, distance: 18.8
click at [527, 135] on button "Save & Close" at bounding box center [526, 131] width 58 height 18
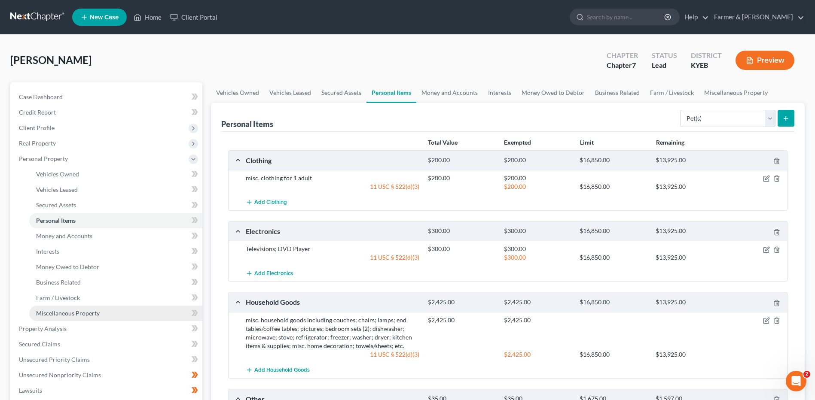
click at [69, 310] on span "Miscellaneous Property" at bounding box center [68, 313] width 64 height 7
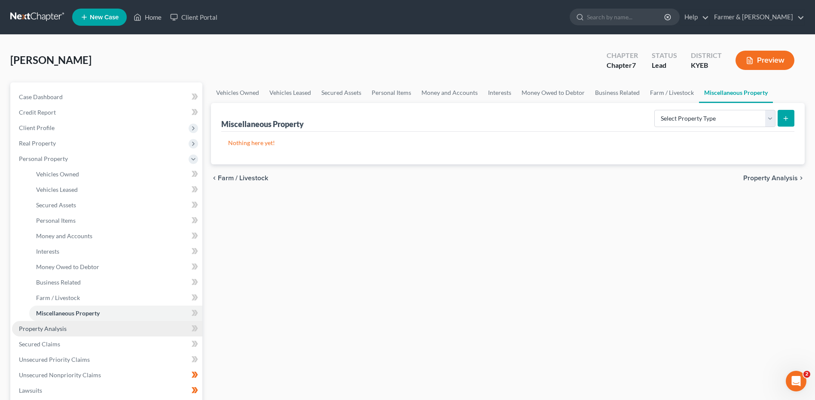
click at [61, 328] on span "Property Analysis" at bounding box center [43, 328] width 48 height 7
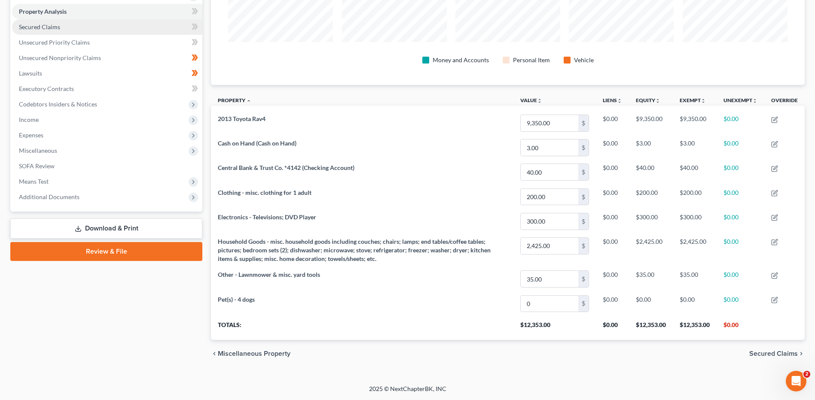
click at [49, 24] on span "Secured Claims" at bounding box center [39, 26] width 41 height 7
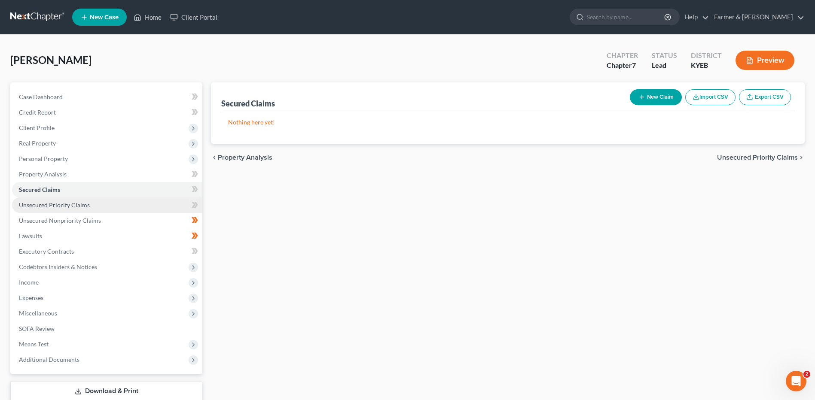
click at [78, 207] on span "Unsecured Priority Claims" at bounding box center [54, 204] width 71 height 7
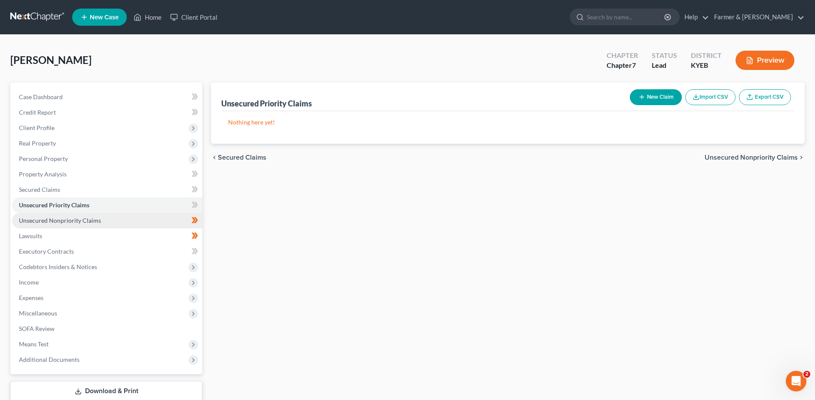
click at [95, 224] on span "Unsecured Nonpriority Claims" at bounding box center [60, 220] width 82 height 7
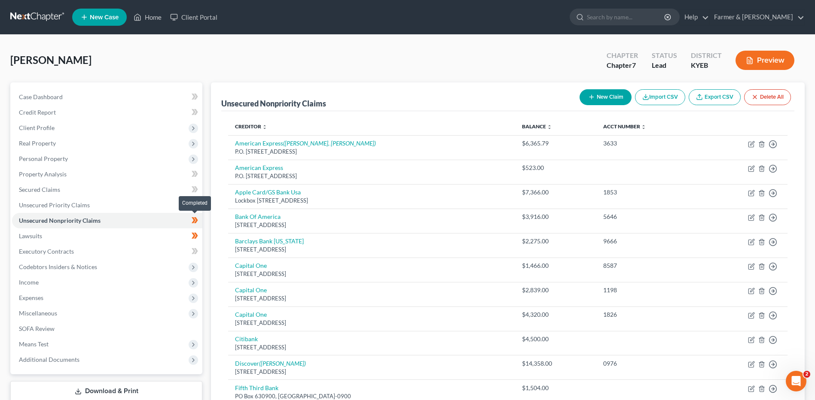
click at [200, 222] on span at bounding box center [194, 221] width 15 height 13
click at [64, 233] on link "Lawsuits" at bounding box center [107, 236] width 190 height 15
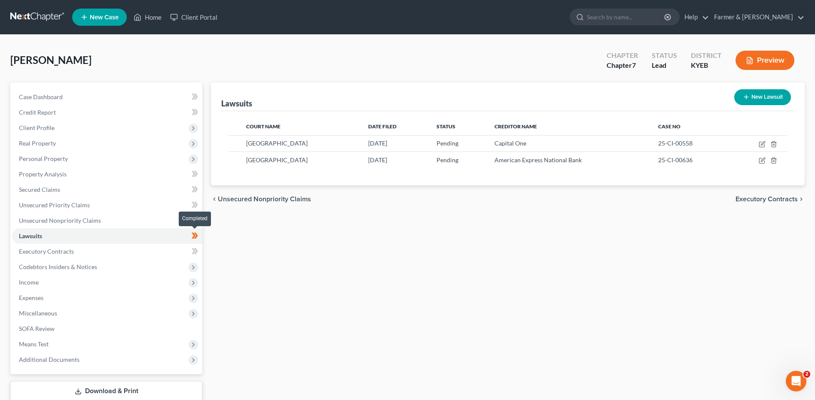
click at [200, 239] on span at bounding box center [194, 237] width 15 height 13
click at [71, 223] on span "Unsecured Nonpriority Claims" at bounding box center [60, 220] width 82 height 7
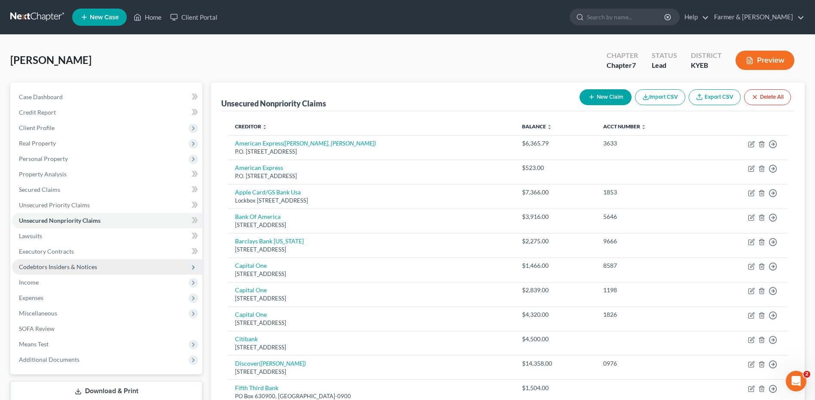
click at [86, 260] on span "Codebtors Insiders & Notices" at bounding box center [107, 266] width 190 height 15
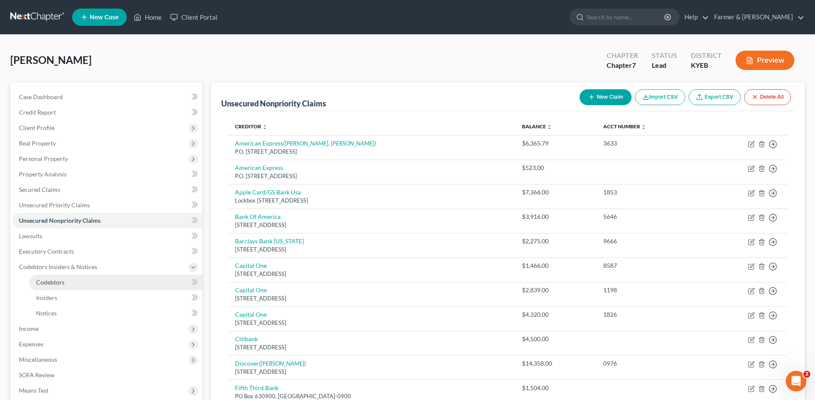
click at [72, 283] on link "Codebtors" at bounding box center [115, 282] width 173 height 15
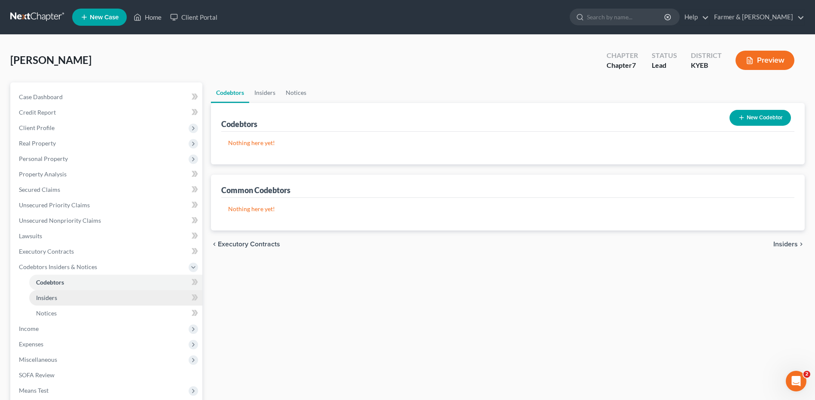
click at [62, 299] on link "Insiders" at bounding box center [115, 297] width 173 height 15
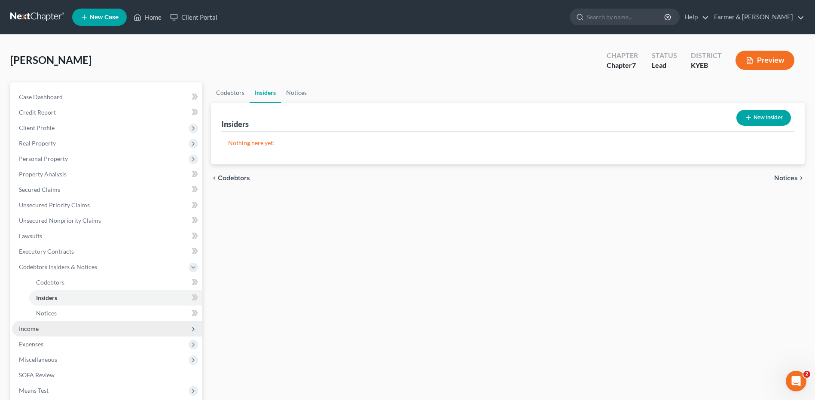
click at [55, 329] on span "Income" at bounding box center [107, 328] width 190 height 15
click at [99, 297] on link "Employment Income" at bounding box center [115, 297] width 173 height 15
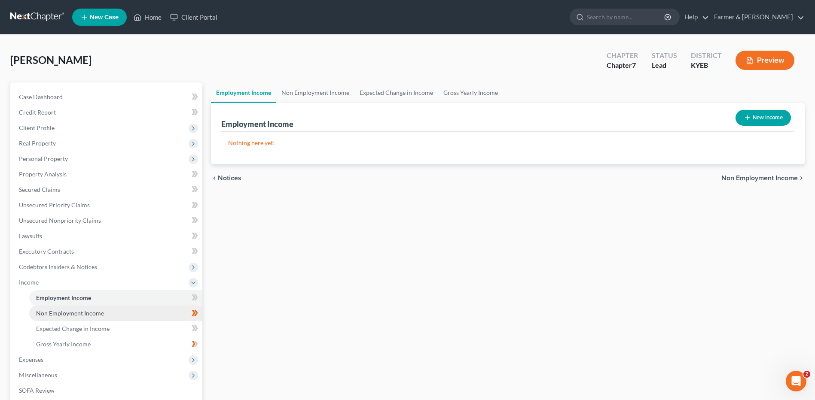
click at [118, 317] on link "Non Employment Income" at bounding box center [115, 313] width 173 height 15
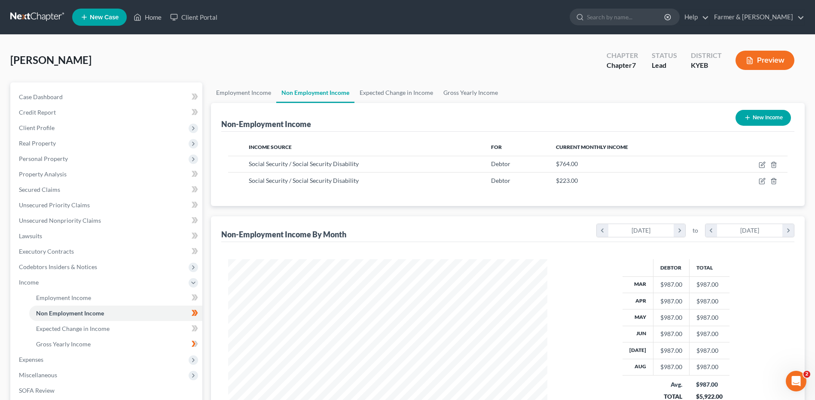
scroll to position [159, 336]
click at [204, 312] on div "Case Dashboard Payments Invoices Payments Payments Credit Report Client Profile" at bounding box center [106, 283] width 201 height 403
click at [198, 314] on span at bounding box center [194, 314] width 15 height 13
click at [136, 329] on link "Expected Change in Income" at bounding box center [115, 328] width 173 height 15
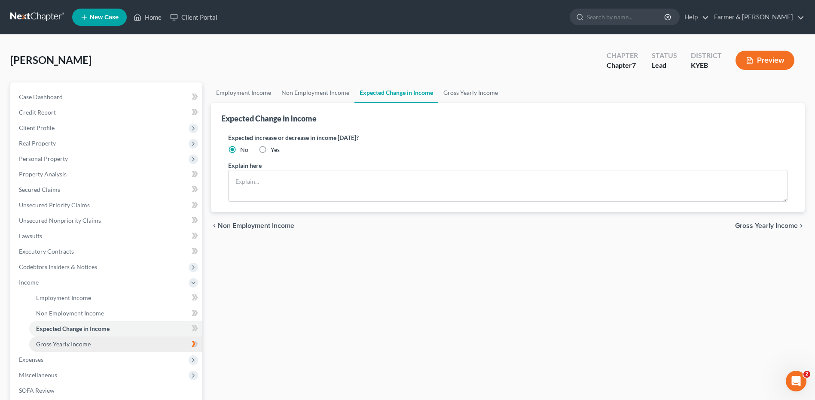
click at [122, 344] on link "Gross Yearly Income" at bounding box center [115, 344] width 173 height 15
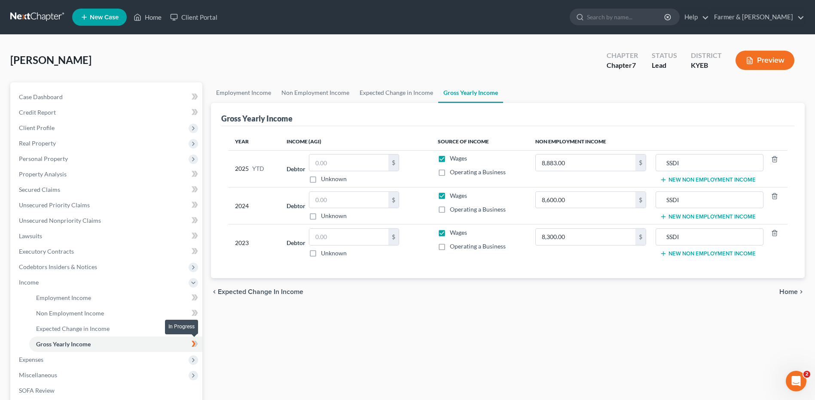
click at [198, 345] on span at bounding box center [194, 345] width 15 height 13
click at [200, 343] on span at bounding box center [194, 345] width 15 height 13
click at [450, 158] on label "Wages" at bounding box center [458, 158] width 17 height 9
click at [453, 158] on input "Wages" at bounding box center [456, 157] width 6 height 6
checkbox input "false"
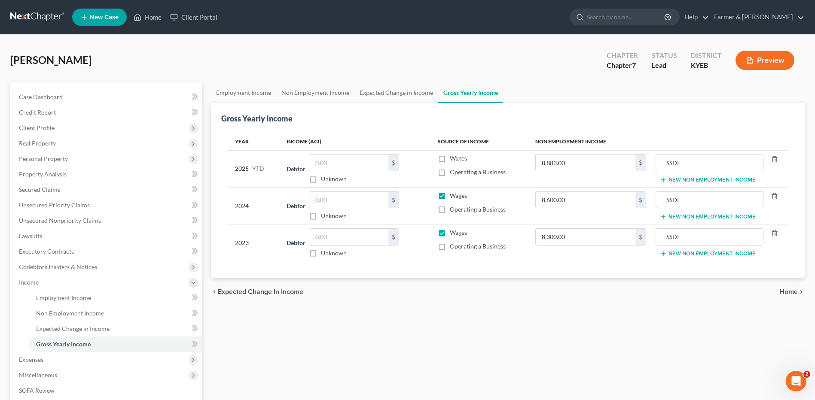
drag, startPoint x: 444, startPoint y: 197, endPoint x: 439, endPoint y: 222, distance: 25.7
click at [450, 197] on label "Wages" at bounding box center [458, 196] width 17 height 9
click at [453, 197] on input "Wages" at bounding box center [456, 195] width 6 height 6
checkbox input "false"
click at [450, 235] on label "Wages" at bounding box center [458, 233] width 17 height 9
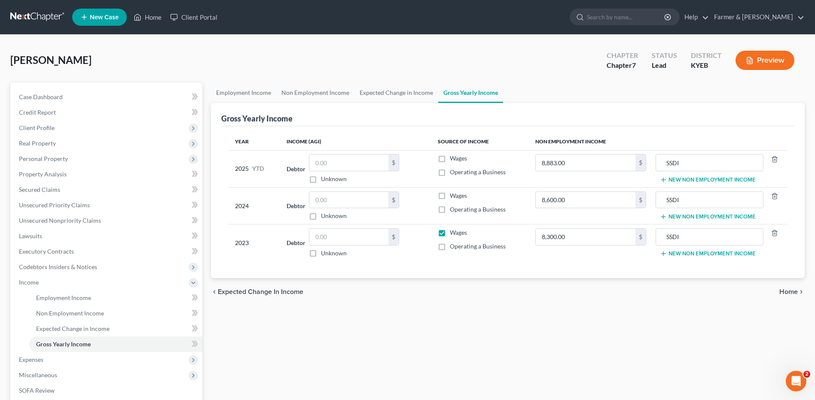
click at [453, 234] on input "Wages" at bounding box center [456, 232] width 6 height 6
checkbox input "false"
drag, startPoint x: 73, startPoint y: 360, endPoint x: 90, endPoint y: 356, distance: 17.4
click at [73, 360] on span "Expenses" at bounding box center [107, 359] width 190 height 15
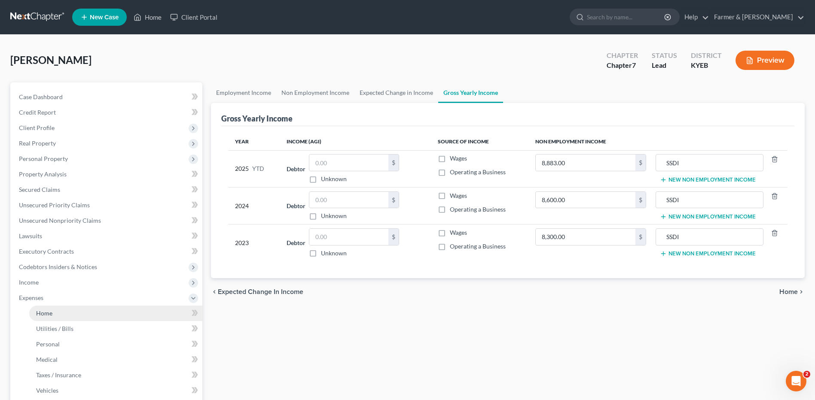
click at [113, 316] on link "Home" at bounding box center [115, 313] width 173 height 15
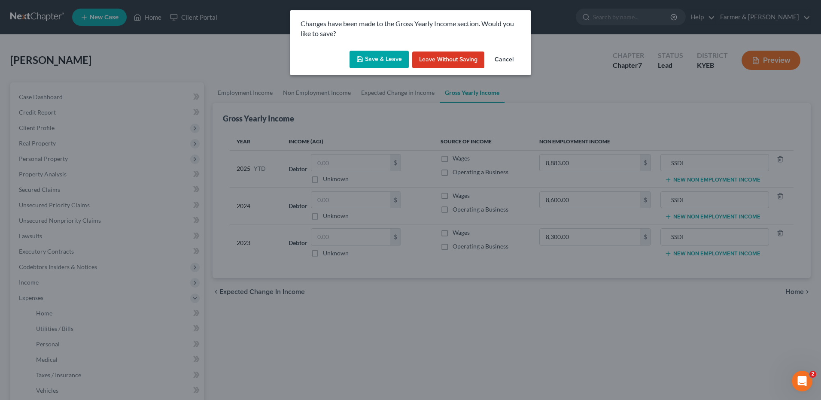
drag, startPoint x: 390, startPoint y: 60, endPoint x: 472, endPoint y: 229, distance: 187.5
click at [390, 59] on button "Save & Leave" at bounding box center [379, 60] width 59 height 18
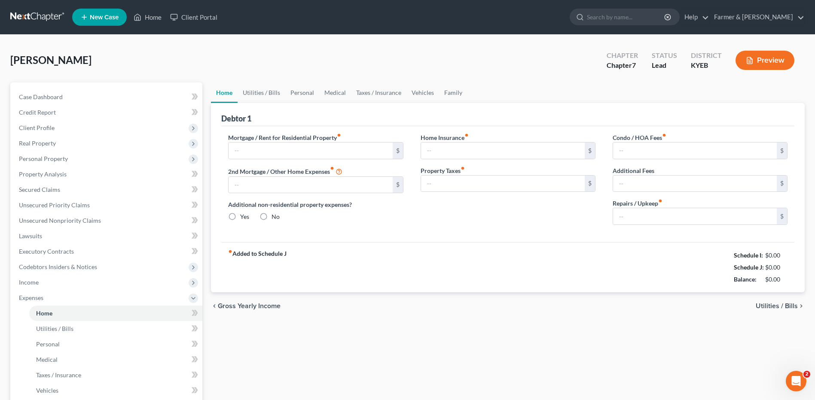
type input "0.00"
radio input "true"
type input "0.00"
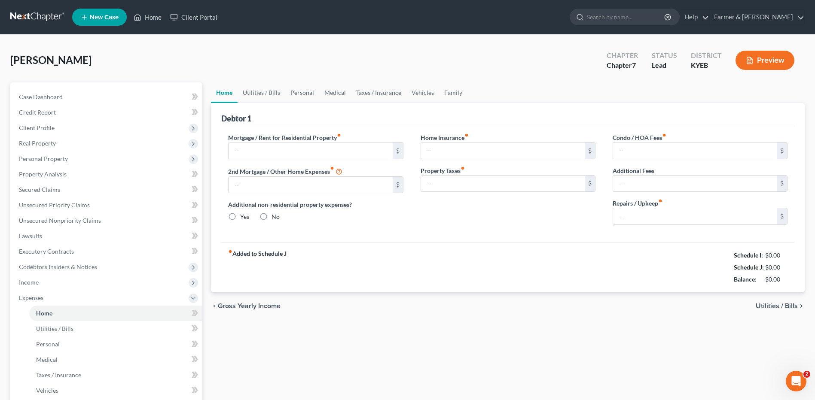
type input "0.00"
type input "50.00"
click at [654, 220] on input "50.00" at bounding box center [695, 216] width 164 height 16
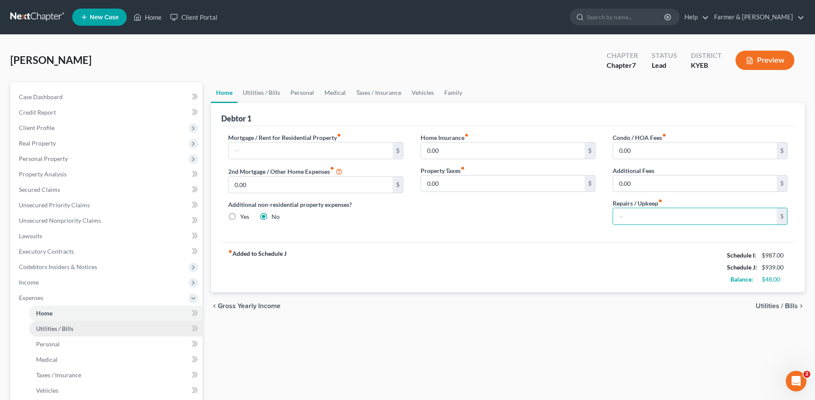
click at [102, 322] on link "Utilities / Bills" at bounding box center [115, 328] width 173 height 15
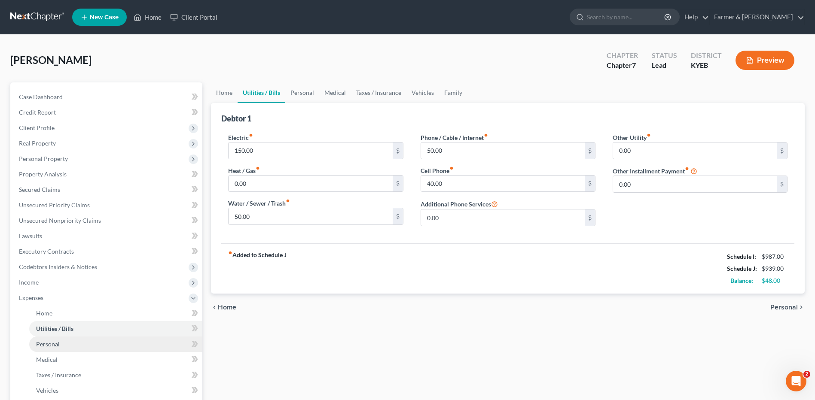
click at [65, 339] on link "Personal" at bounding box center [115, 344] width 173 height 15
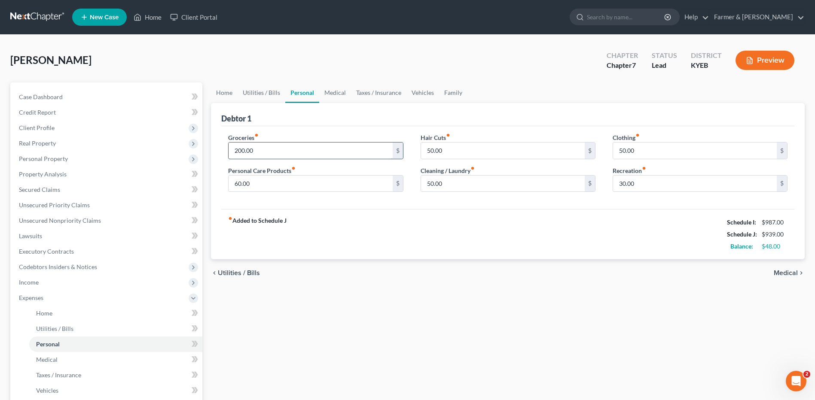
click at [267, 149] on input "200.00" at bounding box center [311, 151] width 164 height 16
type input "350.00"
type input "25.00"
type input "20.00"
type input "15.00"
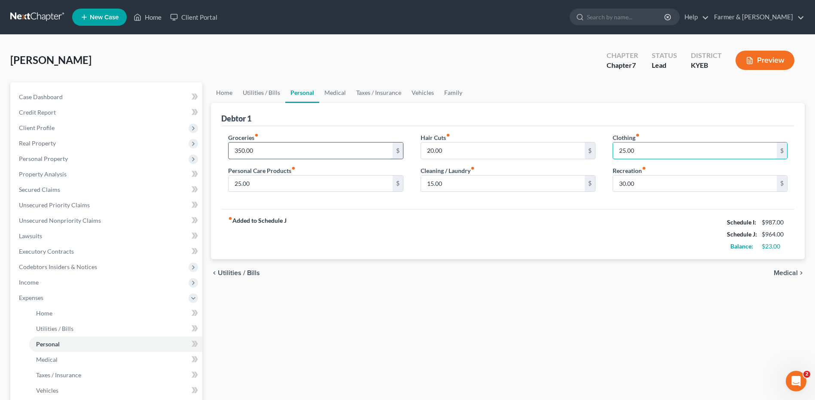
type input "25.00"
click at [256, 181] on input "25.00" at bounding box center [311, 184] width 164 height 16
type input "20.00"
type input "15.00"
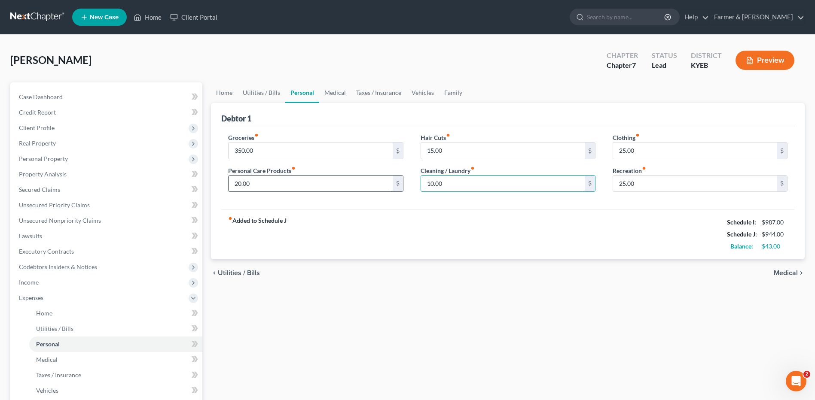
type input "10.00"
type input "20.00"
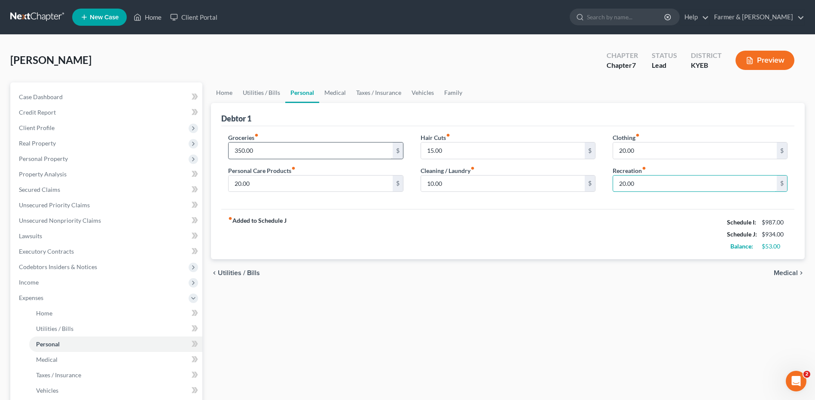
type input "20.00"
click at [271, 152] on input "350.00" at bounding box center [311, 151] width 164 height 16
type input "400.00"
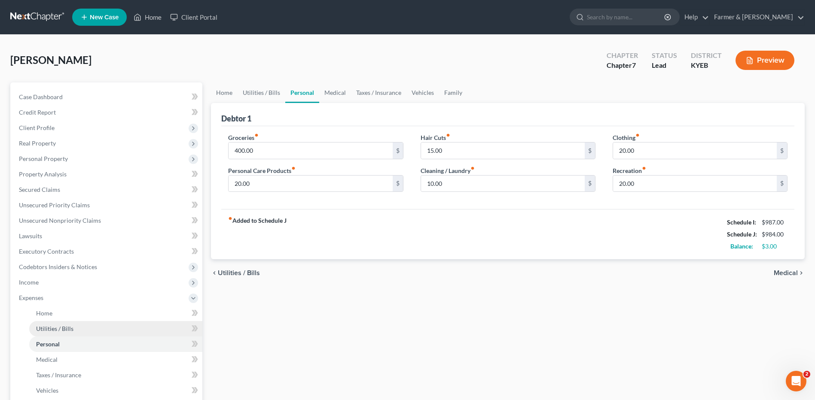
click at [68, 326] on span "Utilities / Bills" at bounding box center [54, 328] width 37 height 7
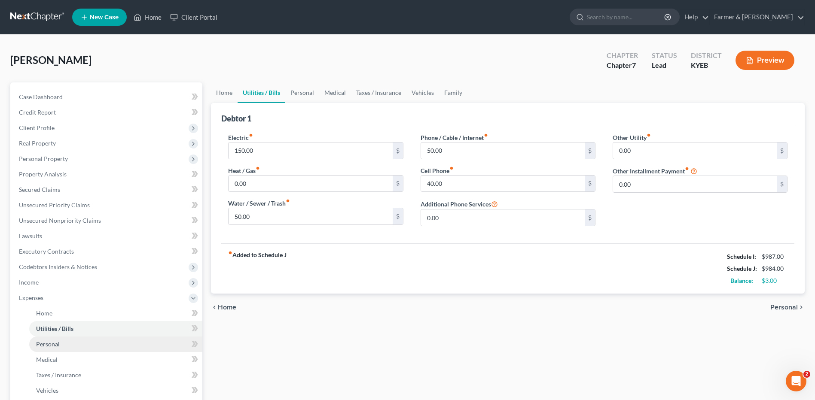
click at [73, 345] on link "Personal" at bounding box center [115, 344] width 173 height 15
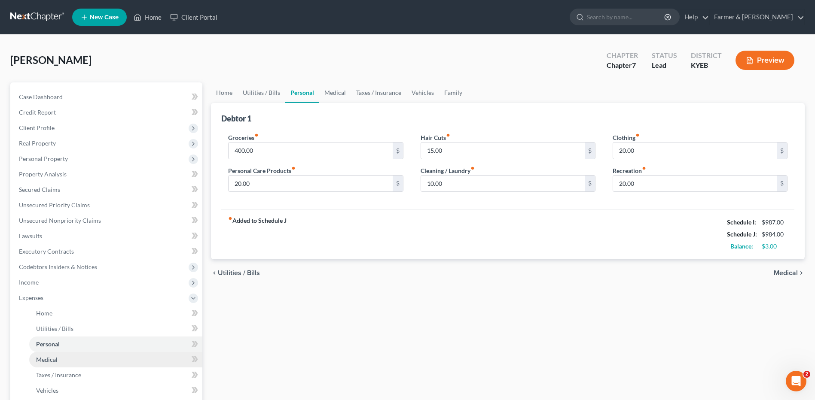
click at [67, 366] on link "Medical" at bounding box center [115, 359] width 173 height 15
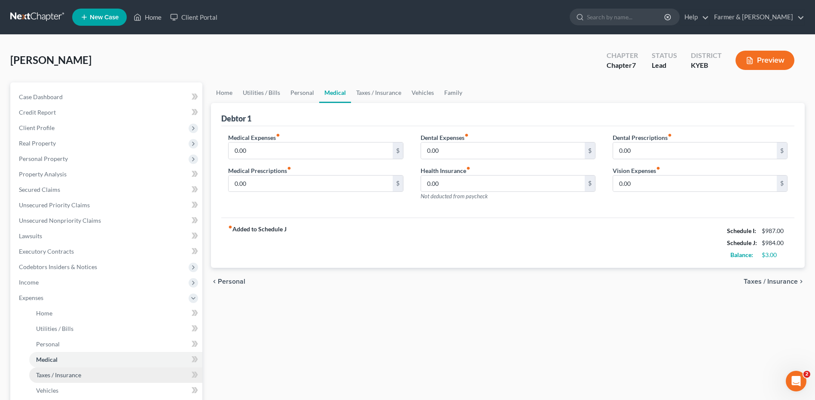
click at [91, 372] on link "Taxes / Insurance" at bounding box center [115, 375] width 173 height 15
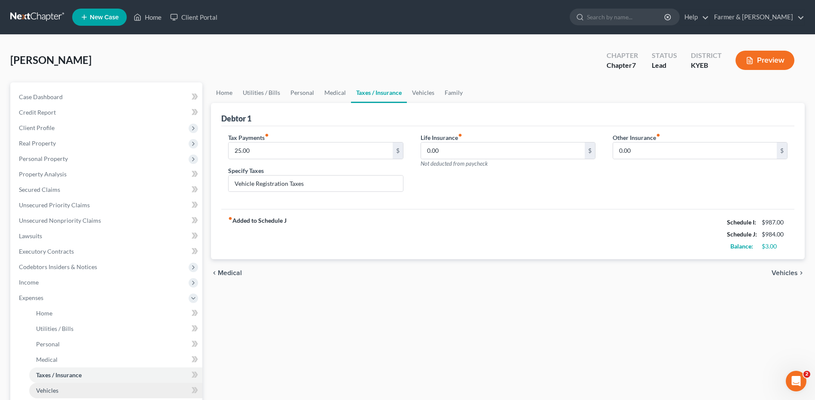
click at [61, 393] on link "Vehicles" at bounding box center [115, 390] width 173 height 15
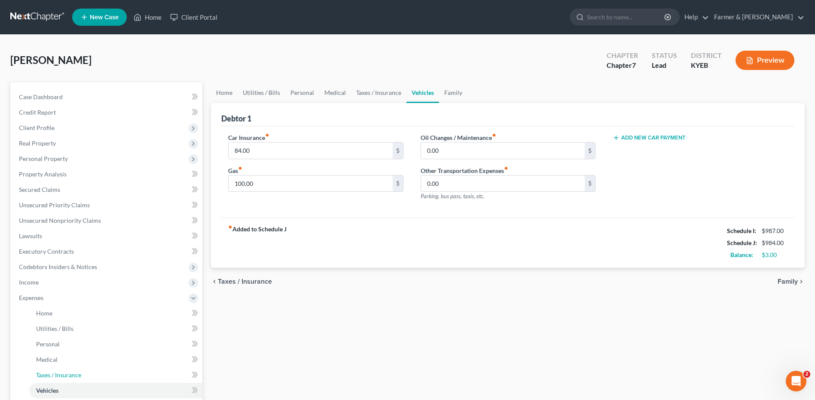
click at [86, 372] on link "Taxes / Insurance" at bounding box center [115, 375] width 173 height 15
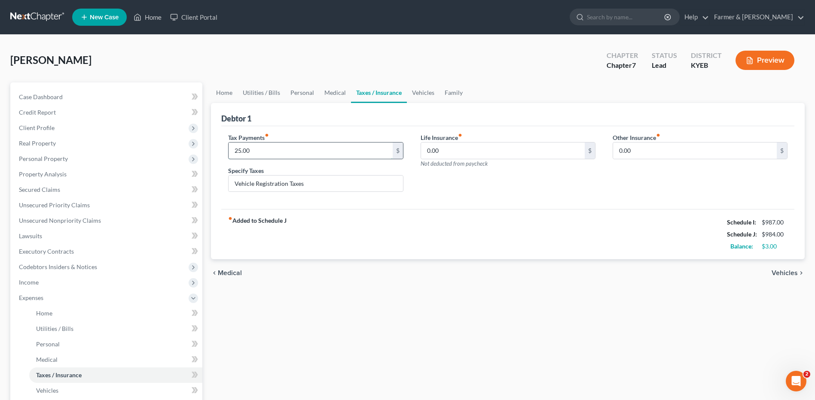
click at [277, 155] on input "25.00" at bounding box center [311, 151] width 164 height 16
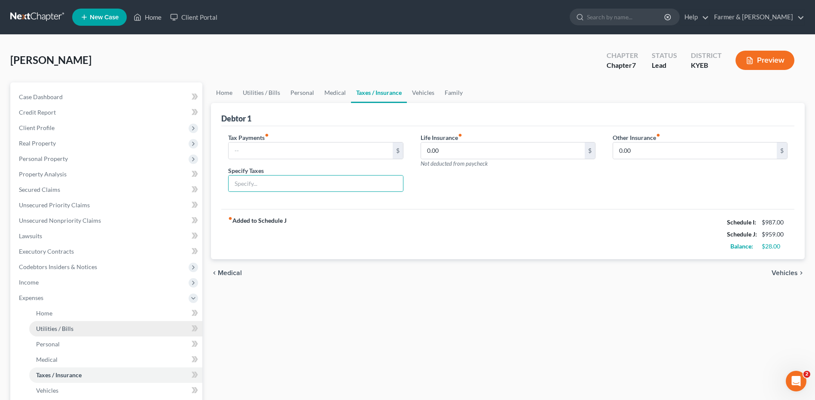
click at [64, 327] on span "Utilities / Bills" at bounding box center [54, 328] width 37 height 7
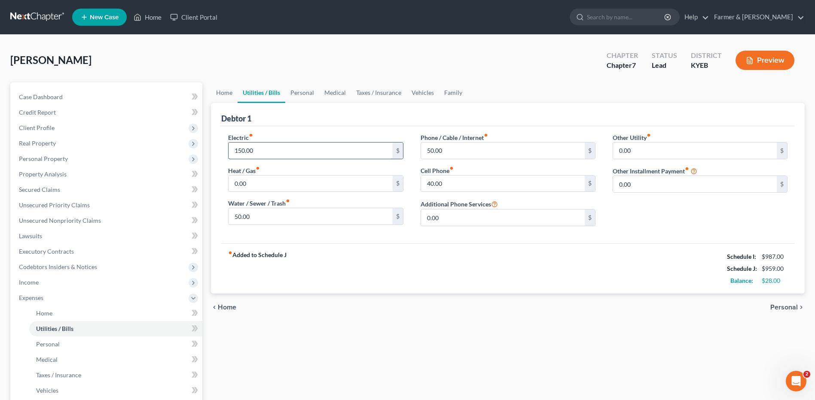
click at [264, 149] on input "150.00" at bounding box center [311, 151] width 164 height 16
type input "175.00"
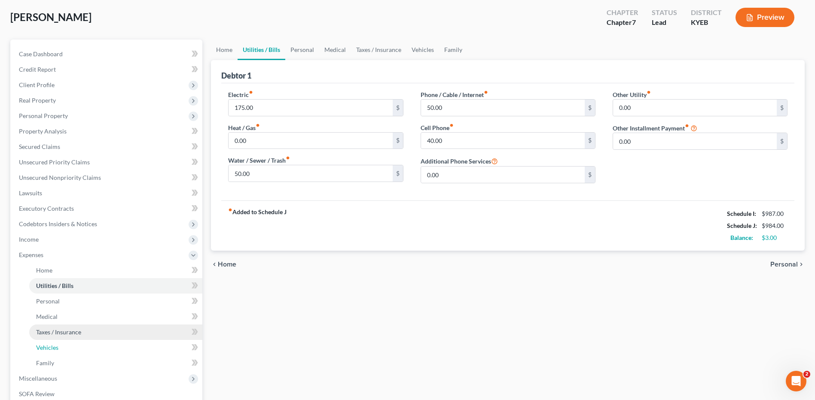
drag, startPoint x: 55, startPoint y: 343, endPoint x: 180, endPoint y: 326, distance: 127.0
click at [55, 343] on link "Vehicles" at bounding box center [115, 347] width 173 height 15
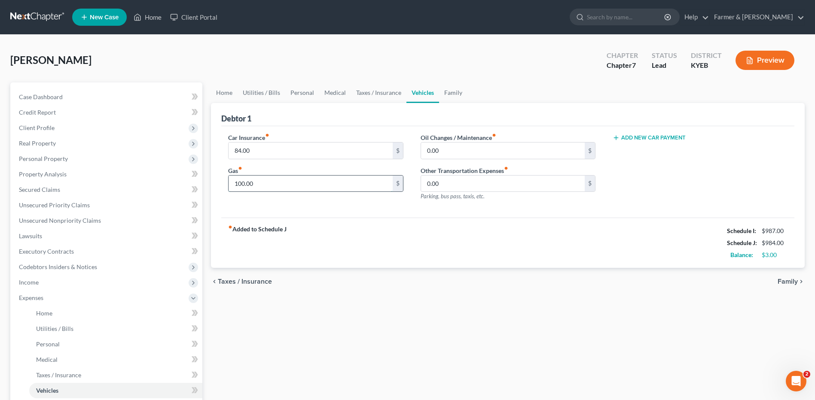
click at [271, 184] on input "100.00" at bounding box center [311, 184] width 164 height 16
type input "80.00"
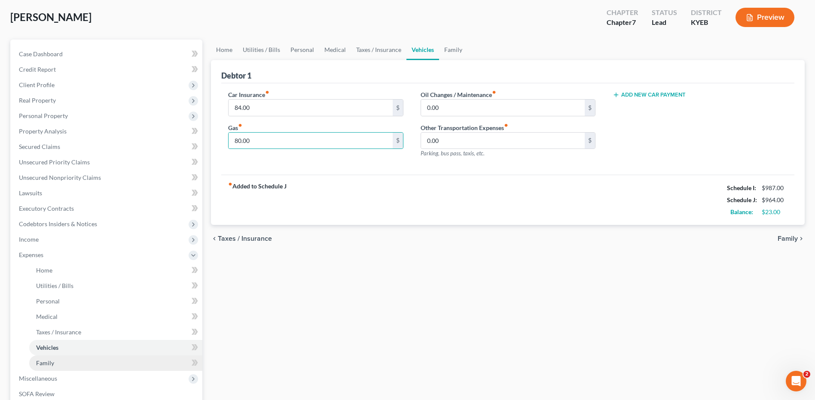
drag, startPoint x: 51, startPoint y: 364, endPoint x: 472, endPoint y: 299, distance: 425.8
click at [51, 364] on span "Family" at bounding box center [45, 363] width 18 height 7
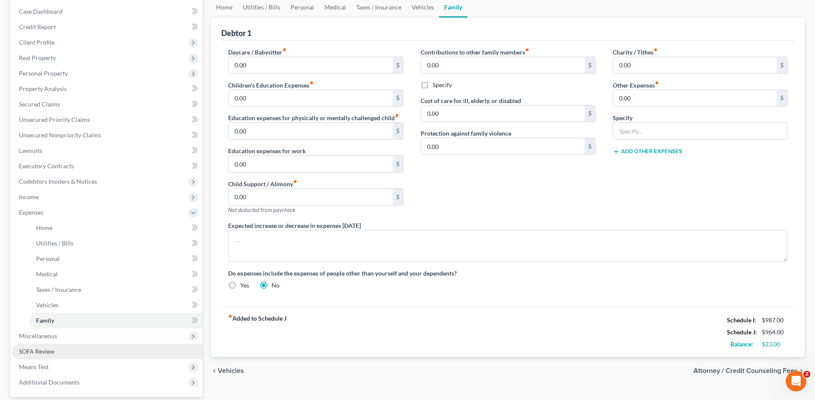
scroll to position [129, 0]
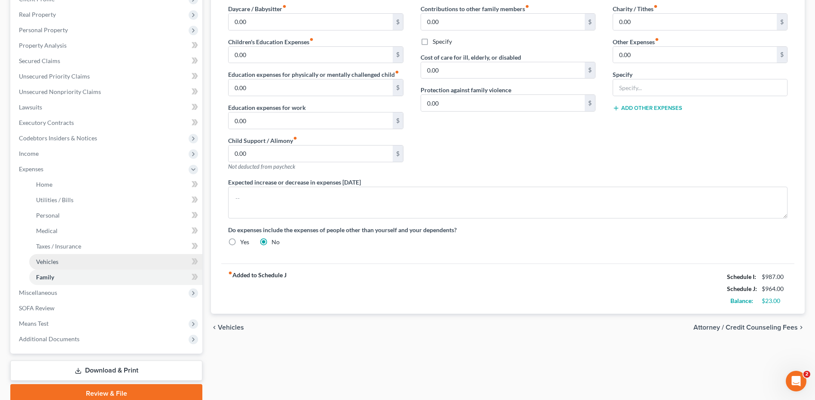
click at [56, 262] on span "Vehicles" at bounding box center [47, 261] width 22 height 7
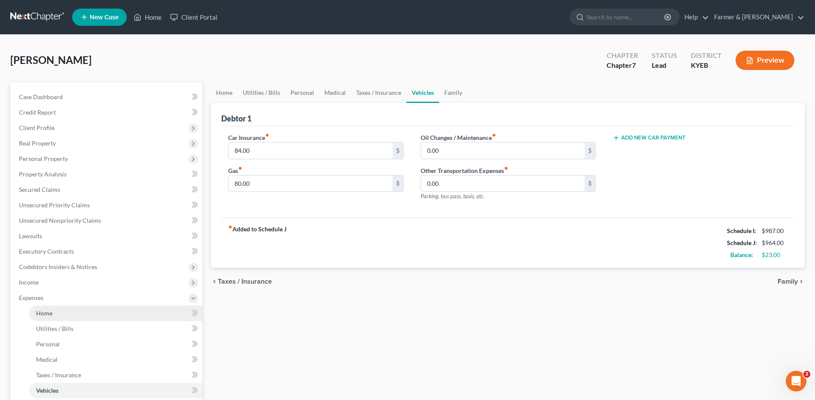
click at [70, 317] on link "Home" at bounding box center [115, 313] width 173 height 15
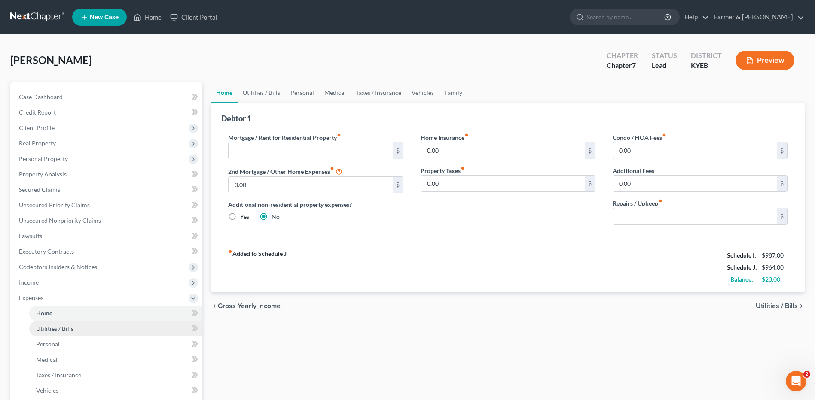
click at [65, 331] on span "Utilities / Bills" at bounding box center [54, 328] width 37 height 7
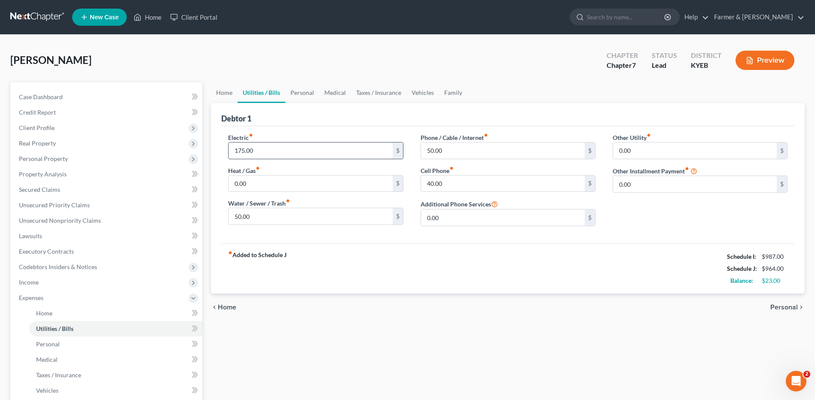
click at [283, 146] on input "175.00" at bounding box center [311, 151] width 164 height 16
type input "180.00"
click at [253, 216] on input "50.00" at bounding box center [311, 216] width 164 height 16
type input "65.00"
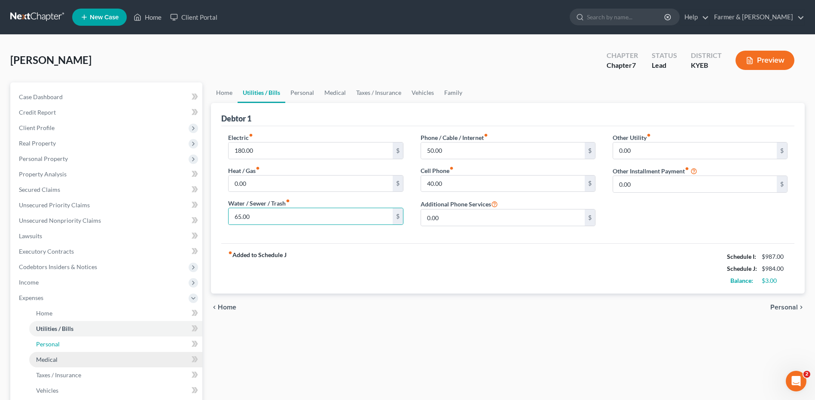
click at [60, 345] on link "Personal" at bounding box center [115, 344] width 173 height 15
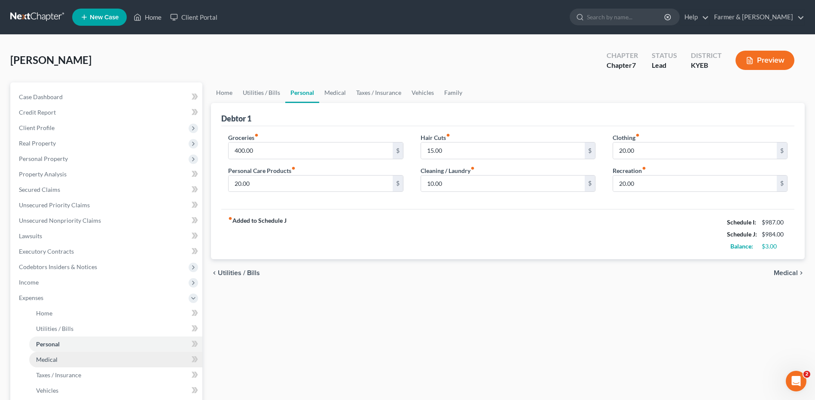
click at [55, 362] on span "Medical" at bounding box center [46, 359] width 21 height 7
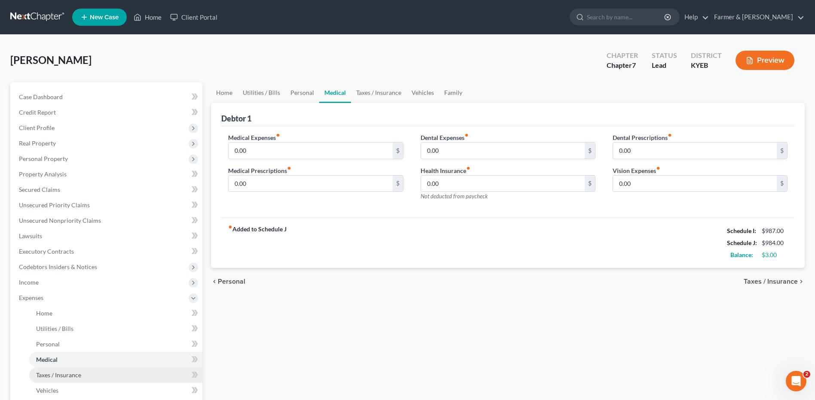
click at [52, 378] on span "Taxes / Insurance" at bounding box center [58, 375] width 45 height 7
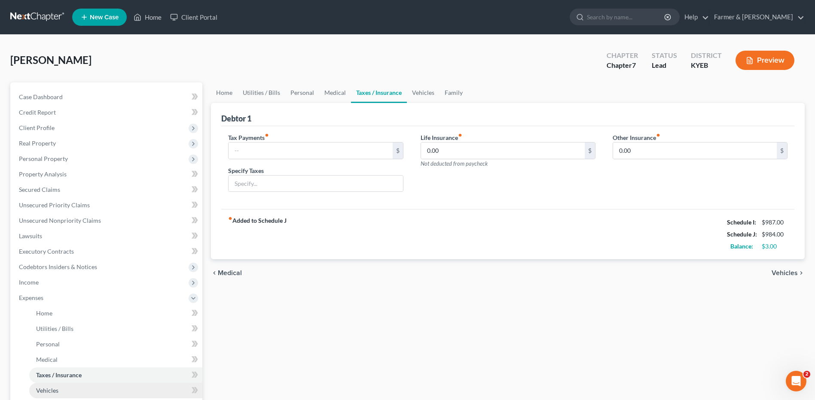
click at [53, 393] on span "Vehicles" at bounding box center [47, 390] width 22 height 7
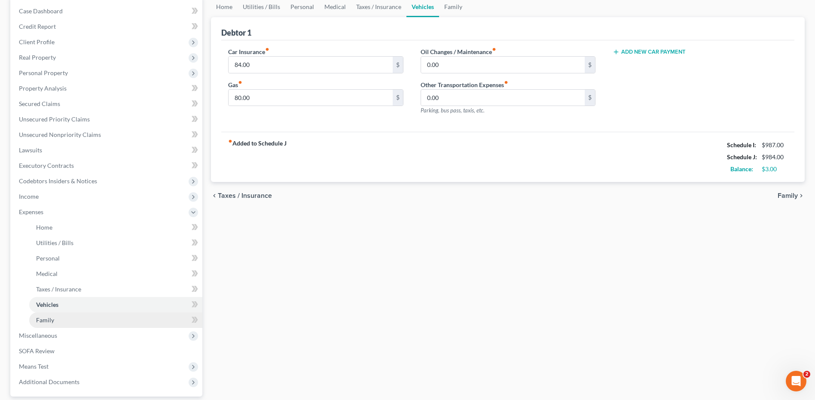
click at [75, 320] on link "Family" at bounding box center [115, 320] width 173 height 15
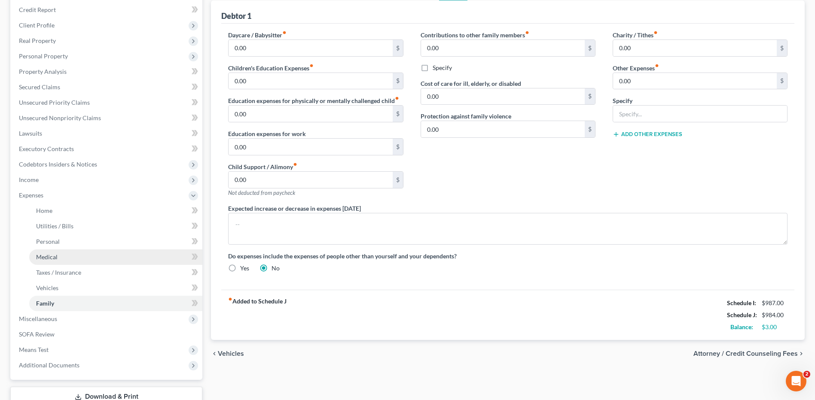
scroll to position [129, 0]
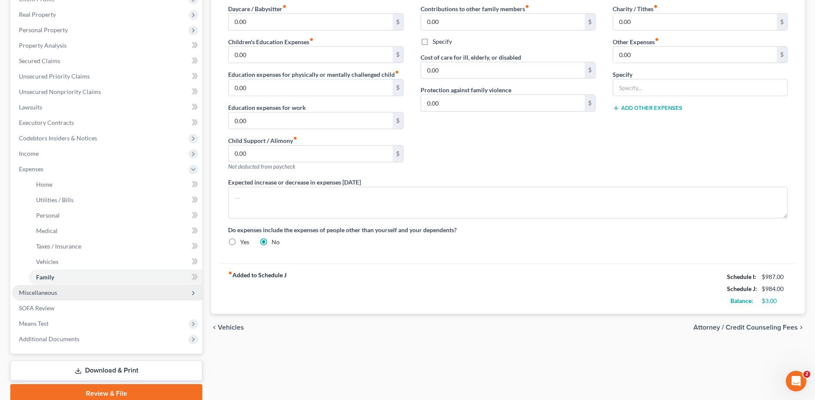
click at [56, 296] on span "Miscellaneous" at bounding box center [38, 292] width 38 height 7
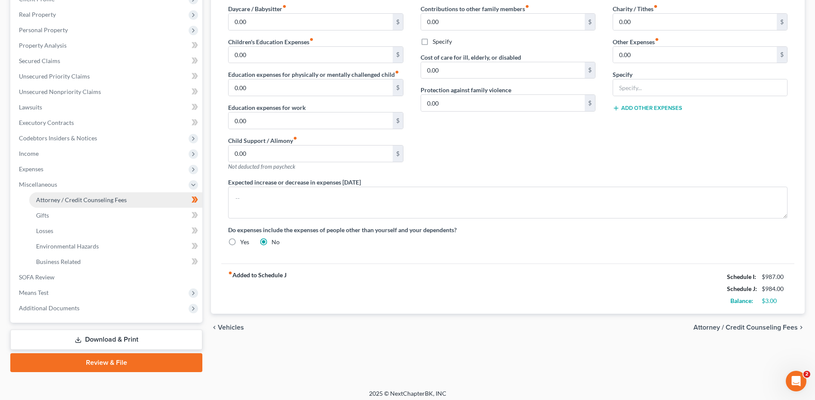
click at [103, 196] on span "Attorney / Credit Counseling Fees" at bounding box center [81, 199] width 91 height 7
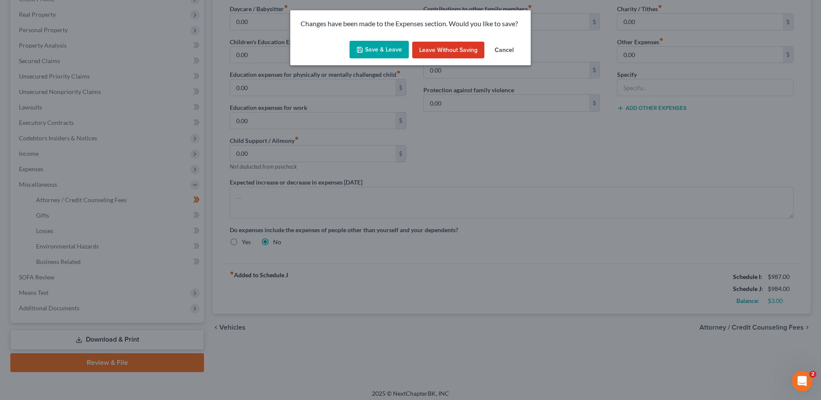
drag, startPoint x: 377, startPoint y: 52, endPoint x: 787, endPoint y: 73, distance: 410.3
click at [377, 52] on button "Save & Leave" at bounding box center [379, 50] width 59 height 18
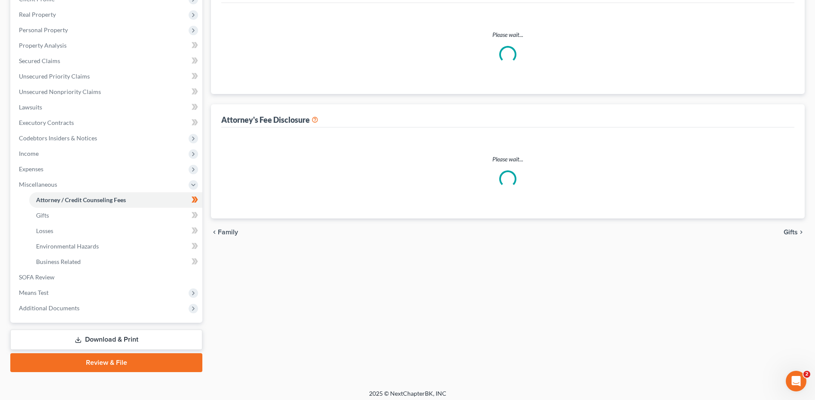
select select "0"
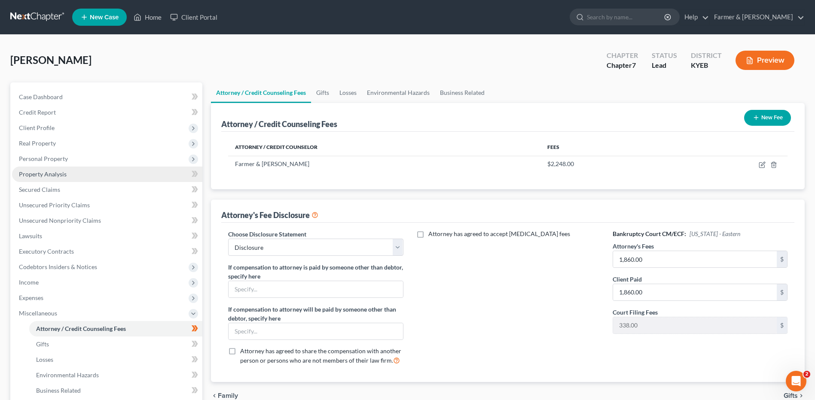
drag, startPoint x: 58, startPoint y: 160, endPoint x: 62, endPoint y: 177, distance: 17.9
click at [58, 160] on span "Personal Property" at bounding box center [43, 158] width 49 height 7
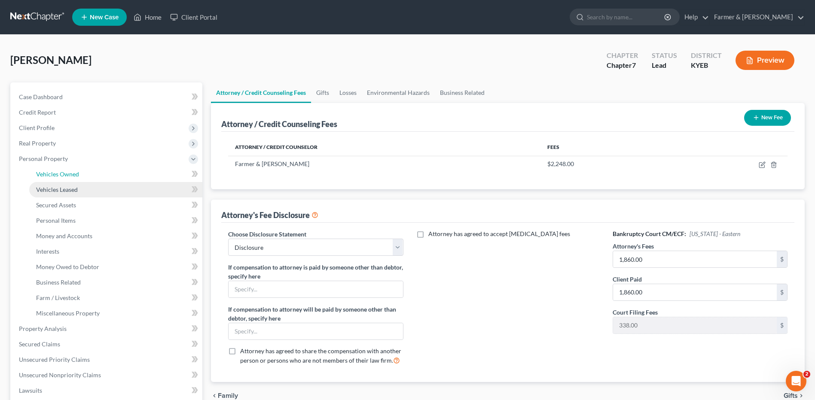
drag, startPoint x: 62, startPoint y: 177, endPoint x: 85, endPoint y: 184, distance: 23.7
click at [62, 177] on span "Vehicles Owned" at bounding box center [57, 174] width 43 height 7
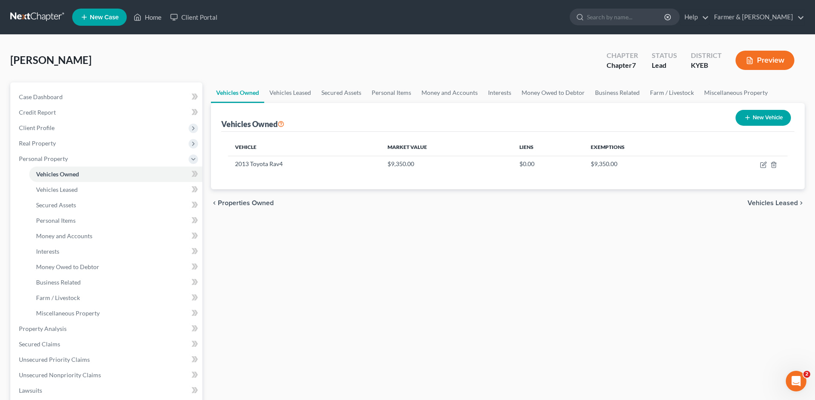
scroll to position [129, 0]
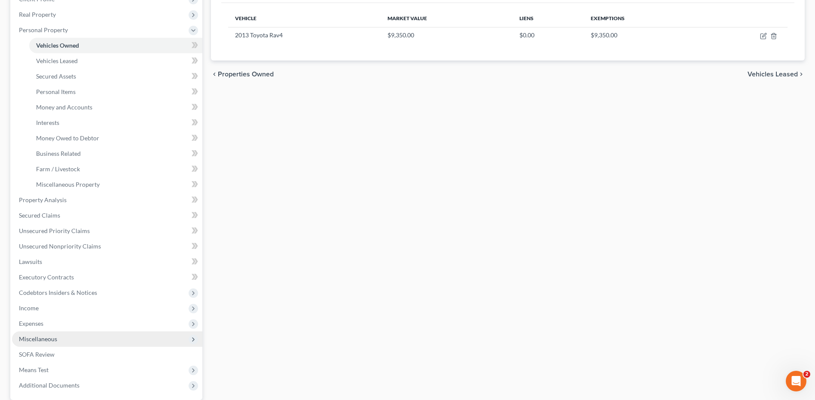
drag, startPoint x: 46, startPoint y: 324, endPoint x: 45, endPoint y: 335, distance: 10.3
click at [46, 324] on span "Expenses" at bounding box center [107, 323] width 190 height 15
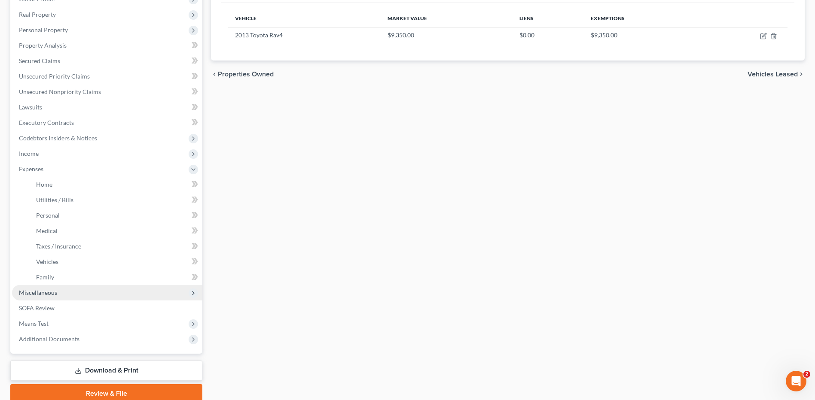
click at [56, 297] on span "Miscellaneous" at bounding box center [107, 292] width 190 height 15
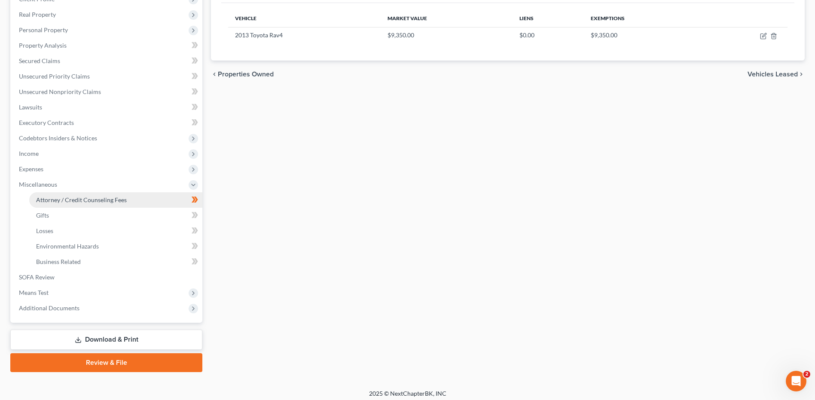
click at [101, 205] on link "Attorney / Credit Counseling Fees" at bounding box center [115, 199] width 173 height 15
select select "0"
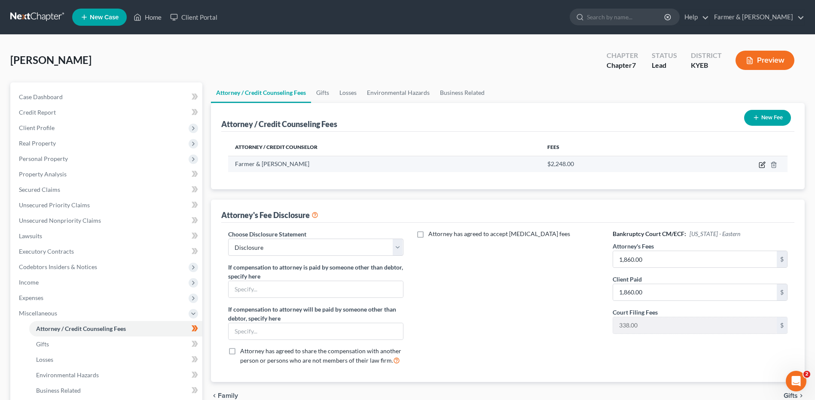
click at [760, 165] on icon "button" at bounding box center [762, 164] width 7 height 7
select select "18"
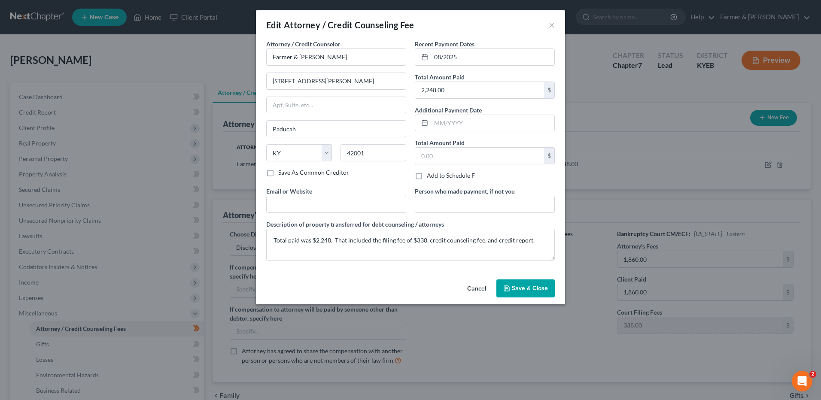
drag, startPoint x: 528, startPoint y: 292, endPoint x: 796, endPoint y: 289, distance: 268.0
click at [528, 292] on button "Save & Close" at bounding box center [526, 289] width 58 height 18
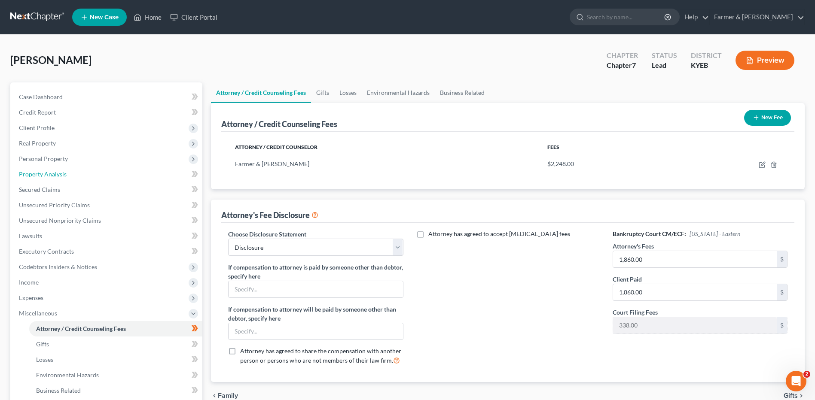
drag, startPoint x: 78, startPoint y: 180, endPoint x: 718, endPoint y: 255, distance: 644.4
click at [78, 180] on link "Property Analysis" at bounding box center [107, 174] width 190 height 15
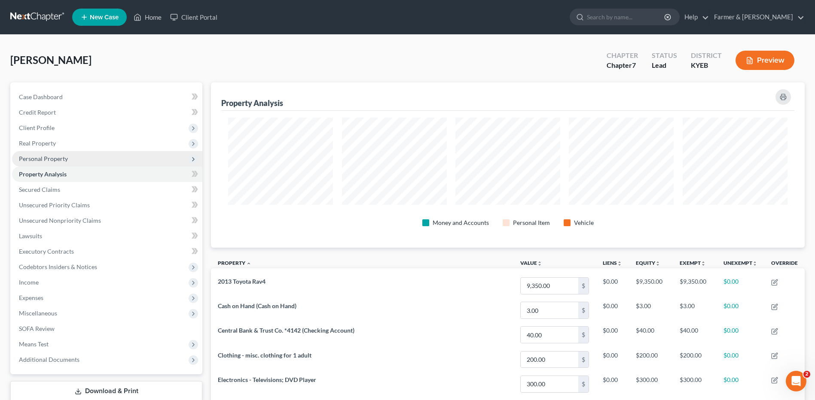
click at [41, 158] on span "Personal Property" at bounding box center [43, 158] width 49 height 7
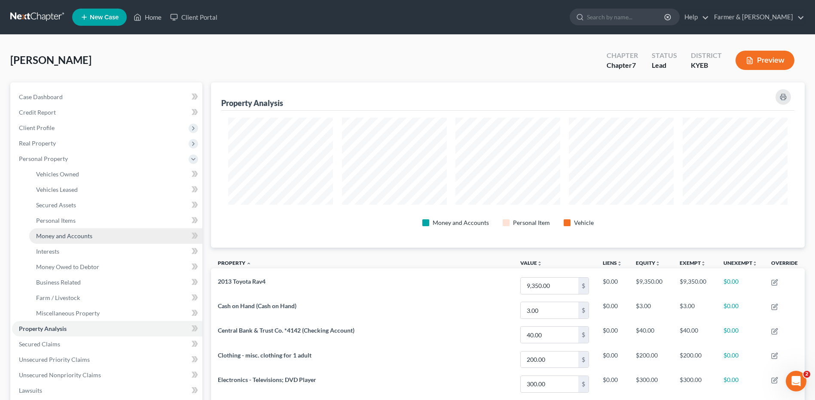
click at [86, 233] on span "Money and Accounts" at bounding box center [64, 235] width 56 height 7
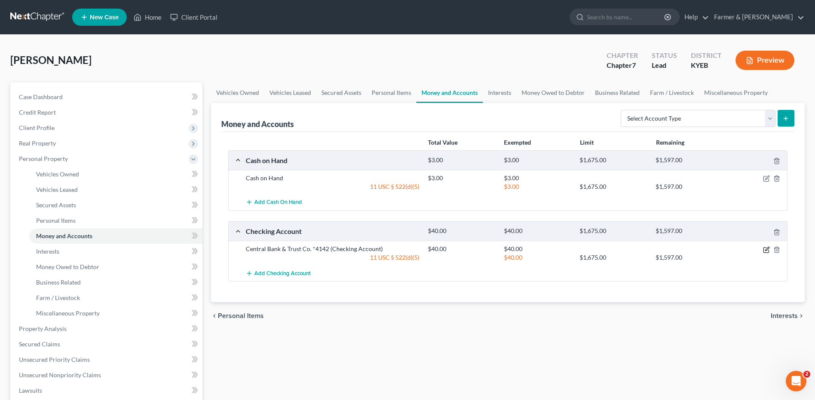
click at [765, 251] on icon "button" at bounding box center [767, 249] width 4 height 4
click at [765, 251] on body "Home New Case Client Portal Farmer & Wright dblondie1230@yahoo.com My Account S…" at bounding box center [407, 305] width 815 height 611
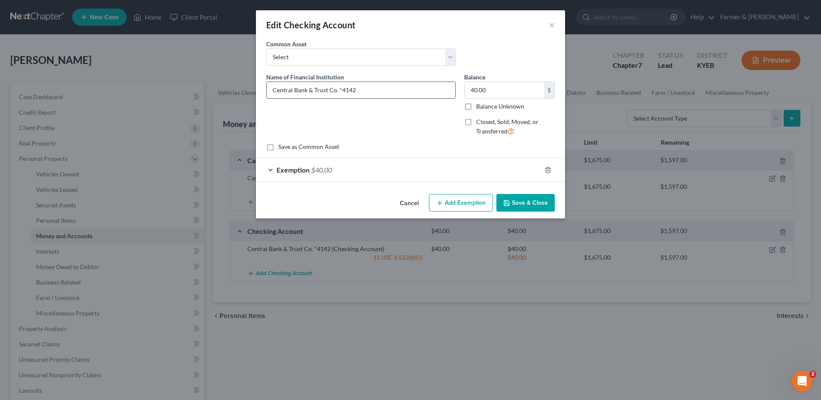
drag, startPoint x: 344, startPoint y: 91, endPoint x: 338, endPoint y: 91, distance: 5.2
click at [338, 91] on input "Central Bank & Trust Co. *4142" at bounding box center [361, 90] width 189 height 16
type input "Central Bank & Trust Co. #142"
click at [530, 200] on button "Save & Close" at bounding box center [526, 203] width 58 height 18
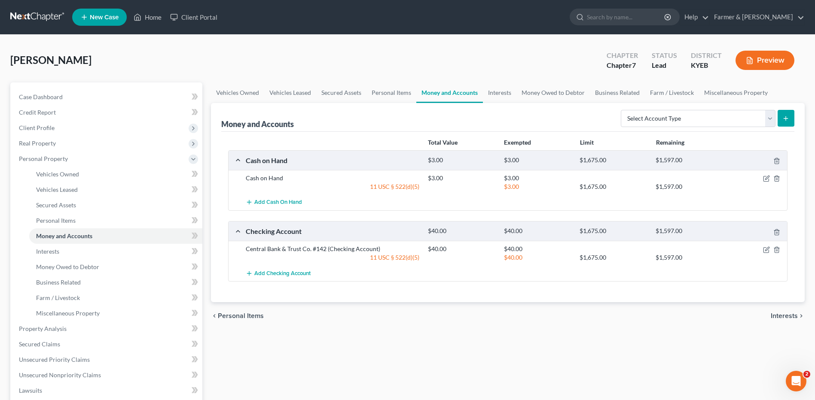
scroll to position [172, 0]
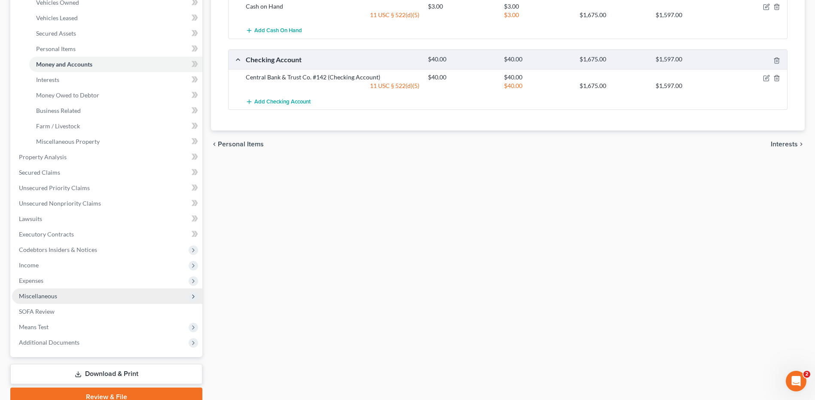
drag, startPoint x: 61, startPoint y: 289, endPoint x: 66, endPoint y: 289, distance: 5.2
click at [61, 289] on span "Miscellaneous" at bounding box center [107, 296] width 190 height 15
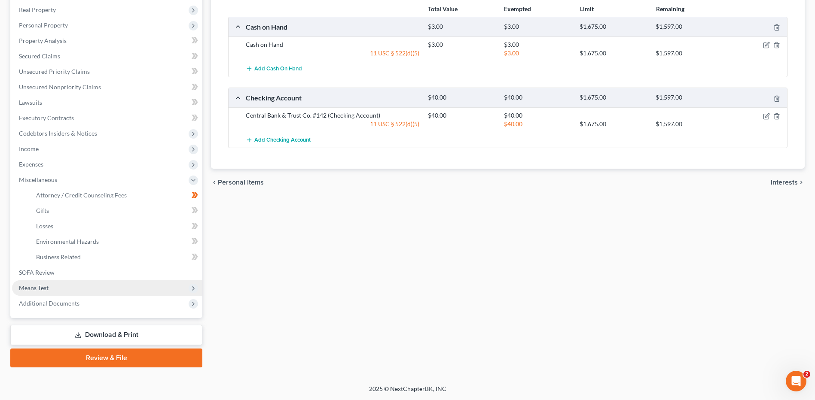
scroll to position [134, 0]
click at [84, 200] on link "Attorney / Credit Counseling Fees" at bounding box center [115, 195] width 173 height 15
select select "0"
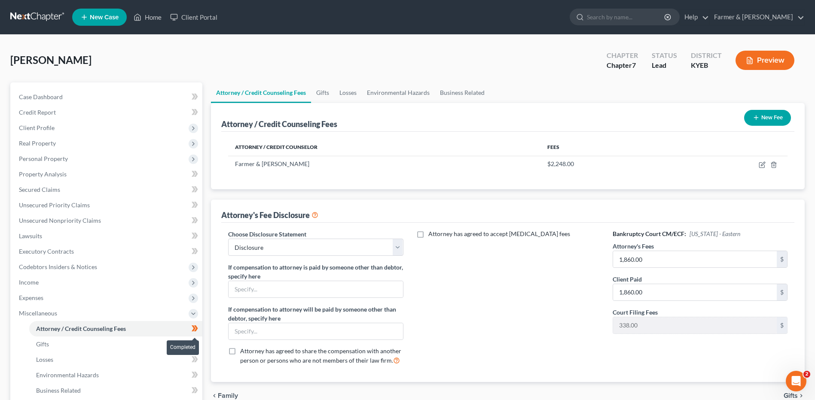
click at [201, 335] on span at bounding box center [194, 329] width 15 height 13
click at [88, 346] on link "Gifts" at bounding box center [115, 344] width 173 height 15
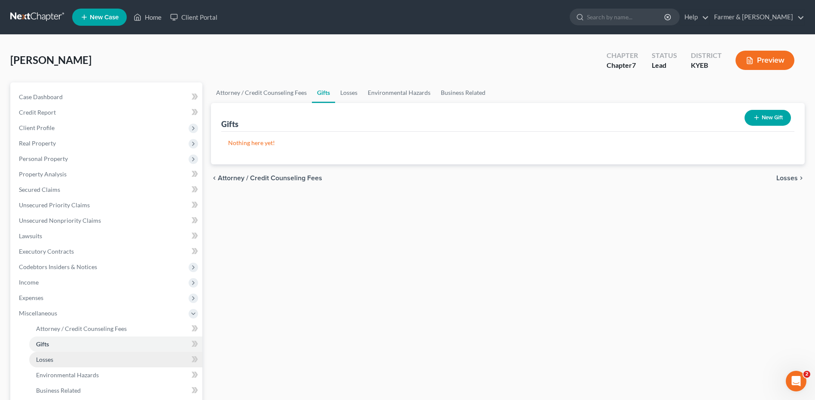
click at [68, 358] on link "Losses" at bounding box center [115, 359] width 173 height 15
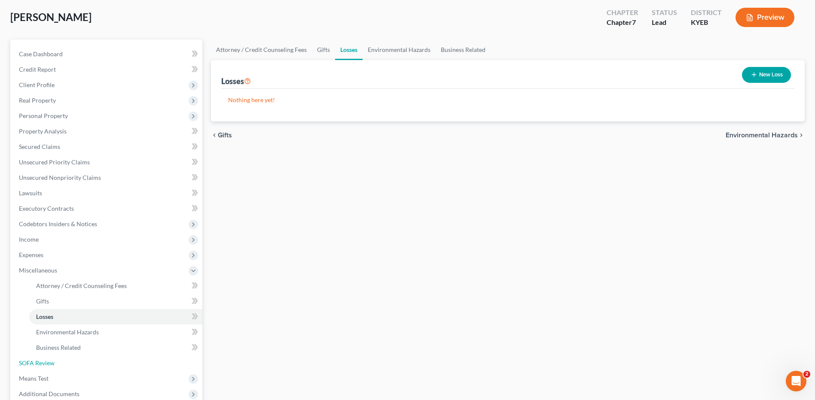
click at [42, 364] on span "SOFA Review" at bounding box center [37, 363] width 36 height 7
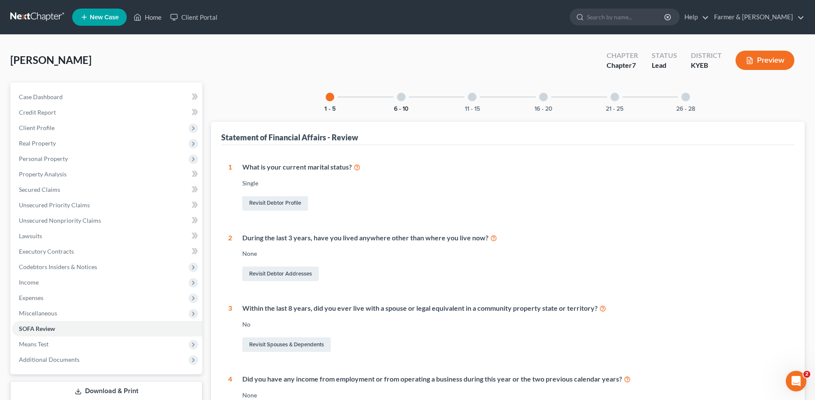
click at [401, 107] on button "6 - 10" at bounding box center [401, 109] width 15 height 6
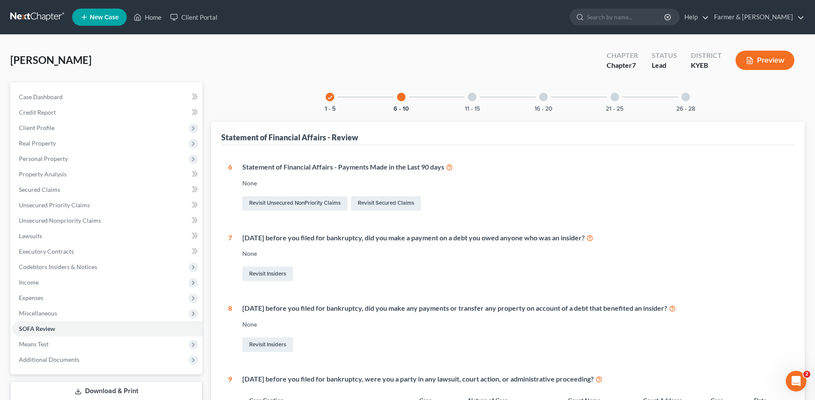
drag, startPoint x: 469, startPoint y: 103, endPoint x: 555, endPoint y: 239, distance: 161.1
click at [469, 103] on div "11 - 15" at bounding box center [471, 96] width 29 height 29
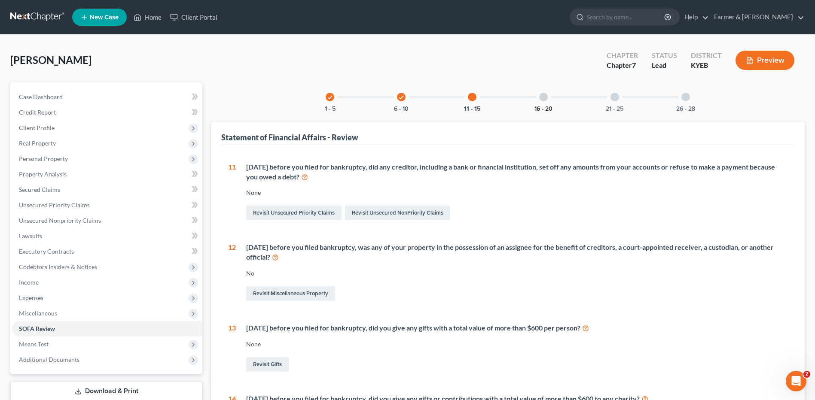
click at [545, 106] on button "16 - 20" at bounding box center [543, 109] width 18 height 6
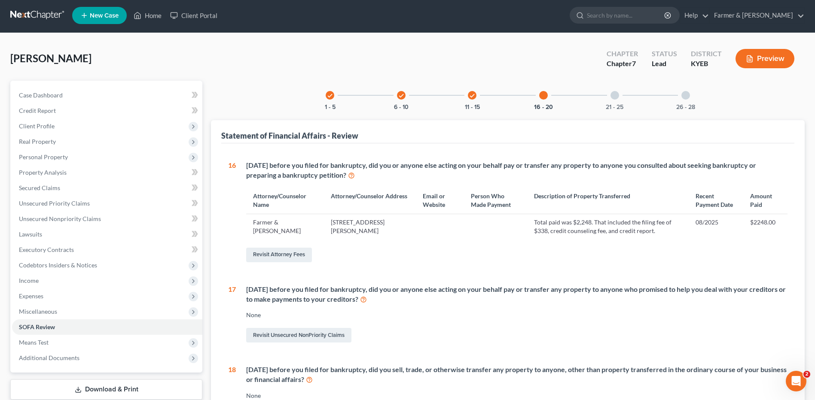
click at [627, 100] on div "21 - 25" at bounding box center [614, 95] width 29 height 29
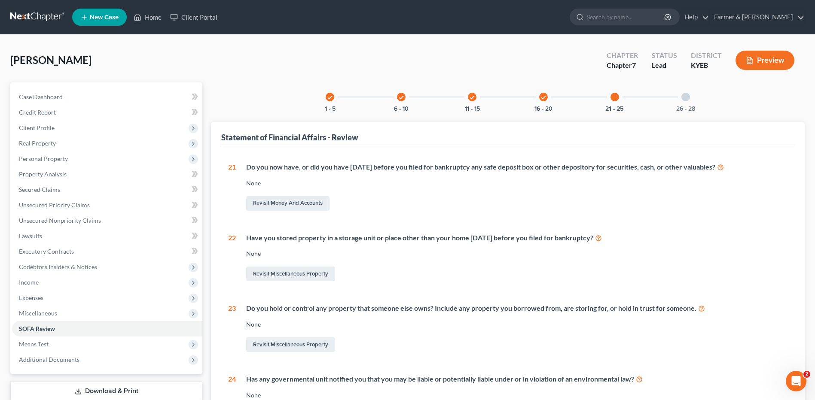
click at [691, 90] on div "26 - 28" at bounding box center [685, 96] width 29 height 29
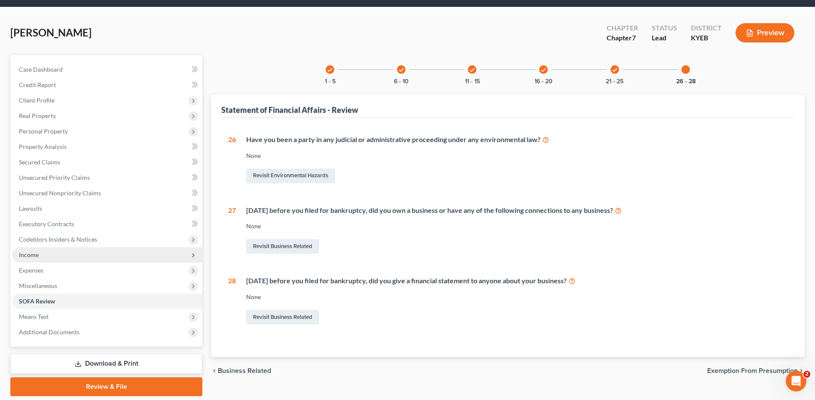
scroll to position [56, 0]
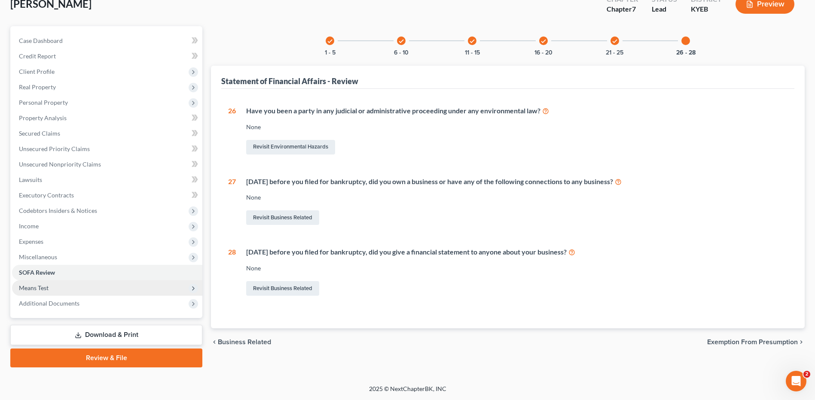
click at [49, 289] on span "Means Test" at bounding box center [107, 287] width 190 height 15
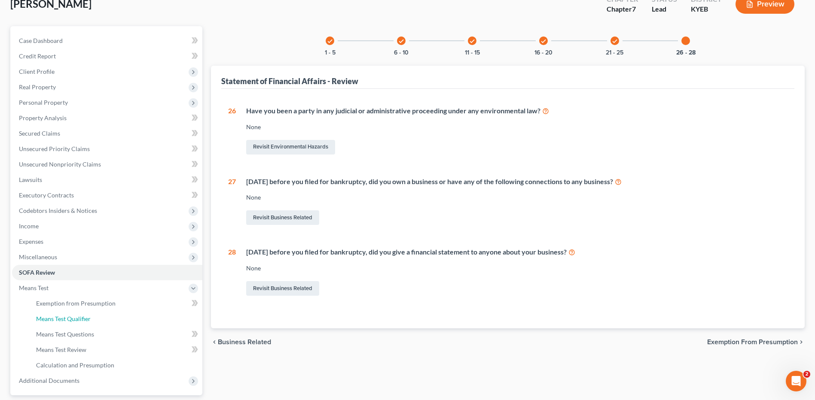
click at [76, 316] on span "Means Test Qualifier" at bounding box center [63, 318] width 55 height 7
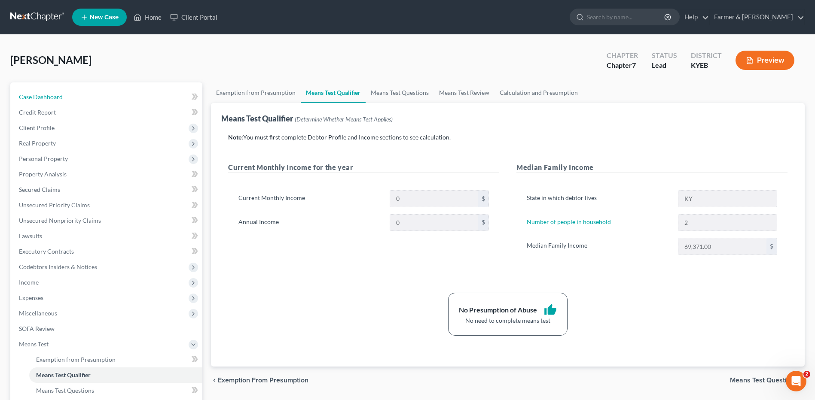
drag, startPoint x: 155, startPoint y: 101, endPoint x: 801, endPoint y: 126, distance: 646.5
click at [155, 101] on link "Case Dashboard" at bounding box center [107, 96] width 190 height 15
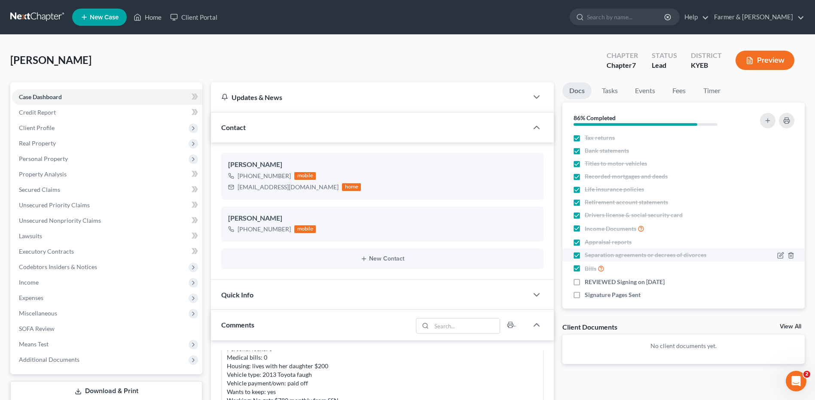
scroll to position [34, 0]
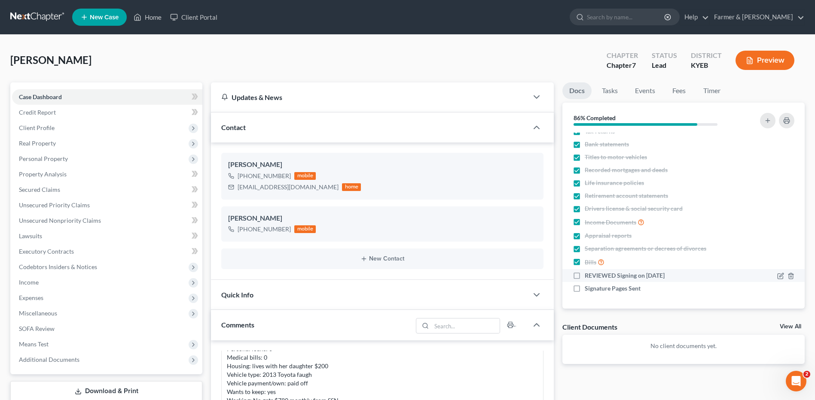
drag, startPoint x: 578, startPoint y: 277, endPoint x: 380, endPoint y: 302, distance: 199.6
click at [585, 277] on label "REVIEWED Signing on 9/11/2025" at bounding box center [625, 275] width 80 height 9
click at [588, 277] on input "REVIEWED Signing on 9/11/2025" at bounding box center [591, 274] width 6 height 6
checkbox input "true"
click at [585, 290] on label "Signature Pages Sent" at bounding box center [613, 288] width 56 height 9
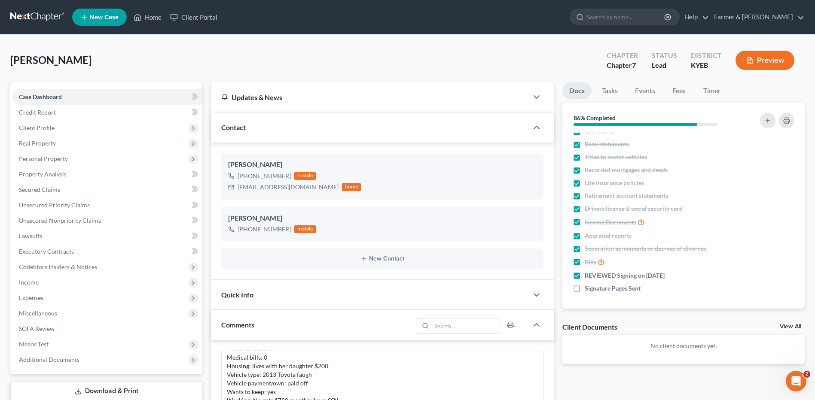
click at [588, 290] on input "Signature Pages Sent" at bounding box center [591, 287] width 6 height 6
checkbox input "true"
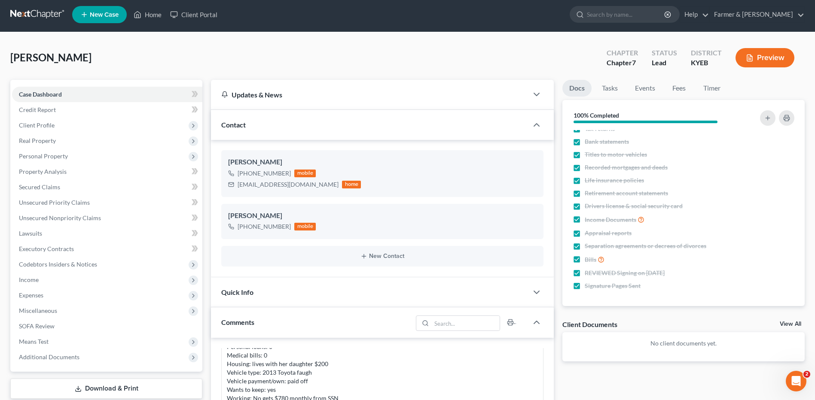
scroll to position [0, 0]
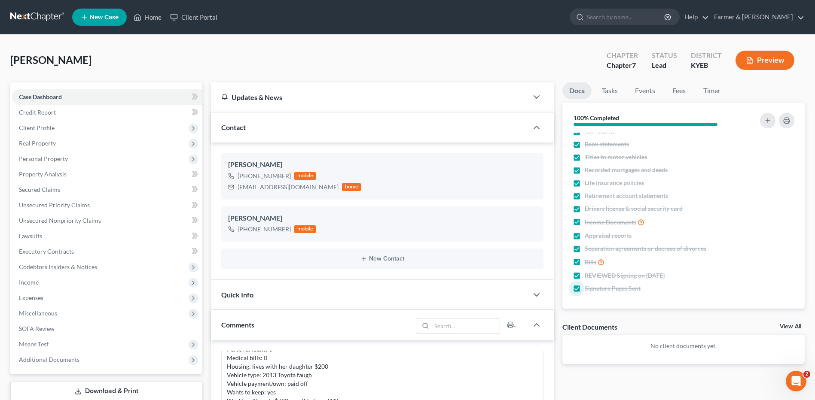
drag, startPoint x: 25, startPoint y: 16, endPoint x: 816, endPoint y: 237, distance: 821.0
click at [25, 16] on link at bounding box center [37, 16] width 55 height 15
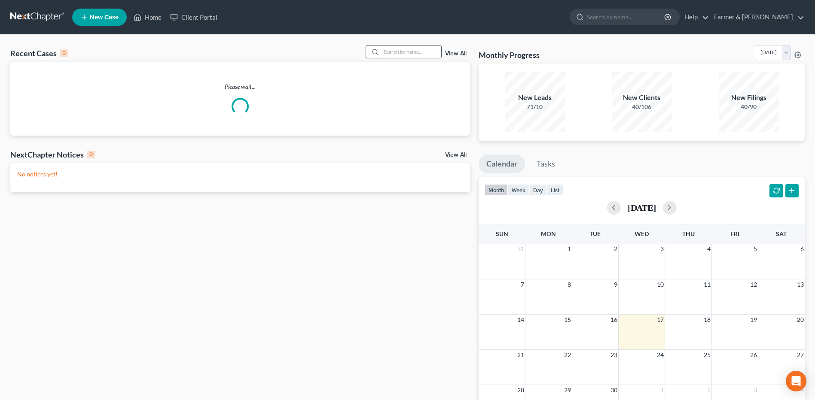
click at [414, 52] on input "search" at bounding box center [411, 52] width 60 height 12
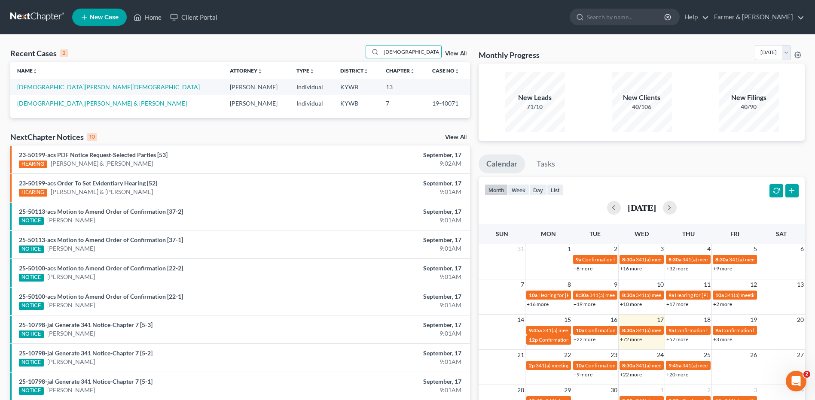
drag, startPoint x: 400, startPoint y: 49, endPoint x: 356, endPoint y: 52, distance: 43.9
click at [356, 52] on div "Recent Cases 2 [DEMOGRAPHIC_DATA] View All" at bounding box center [240, 53] width 460 height 17
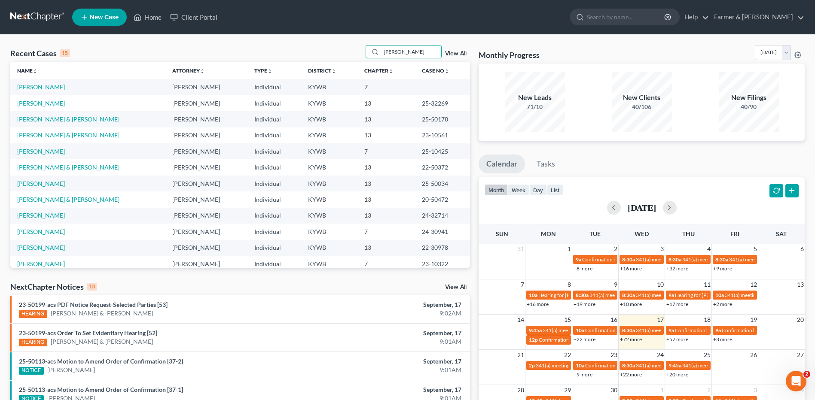
type input "brewer"
click at [44, 88] on link "[PERSON_NAME]" at bounding box center [41, 86] width 48 height 7
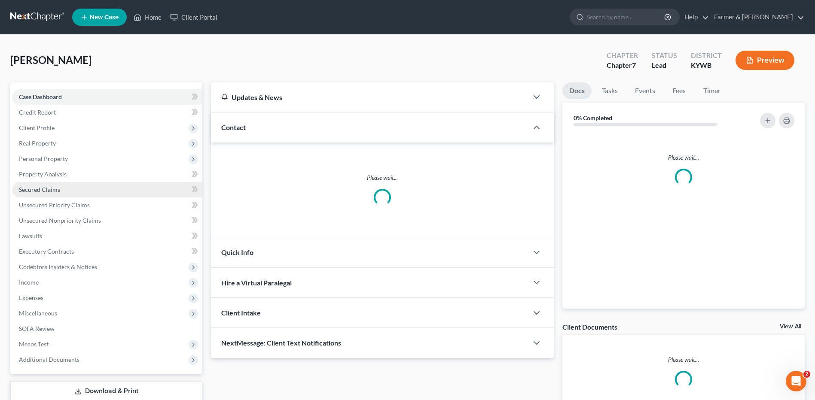
click at [52, 189] on span "Secured Claims" at bounding box center [39, 189] width 41 height 7
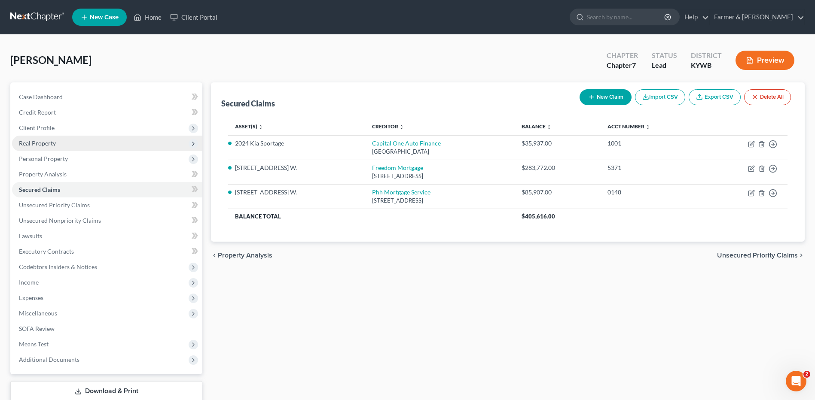
click at [63, 140] on span "Real Property" at bounding box center [107, 143] width 190 height 15
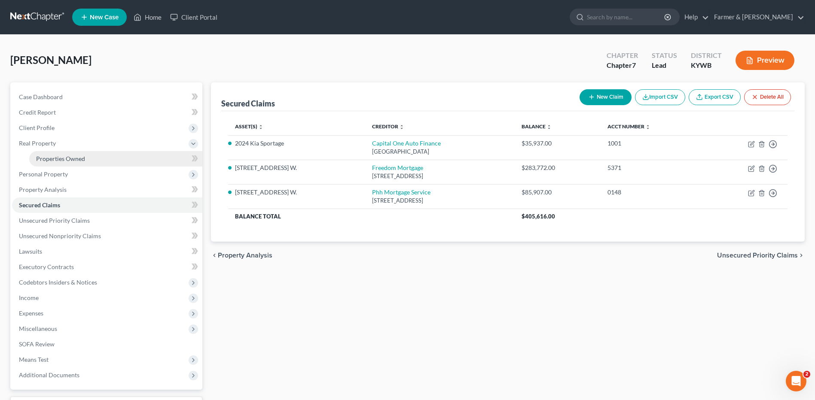
click at [69, 158] on span "Properties Owned" at bounding box center [60, 158] width 49 height 7
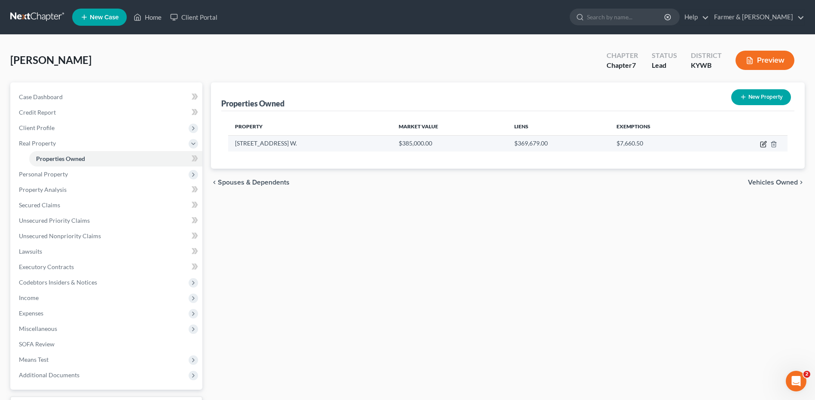
click at [762, 145] on icon "button" at bounding box center [764, 143] width 4 height 4
select select "29"
select select "3"
select select "1"
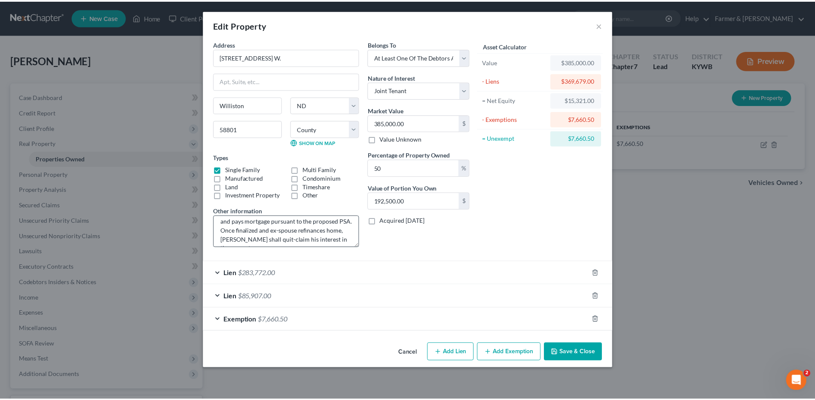
scroll to position [27, 0]
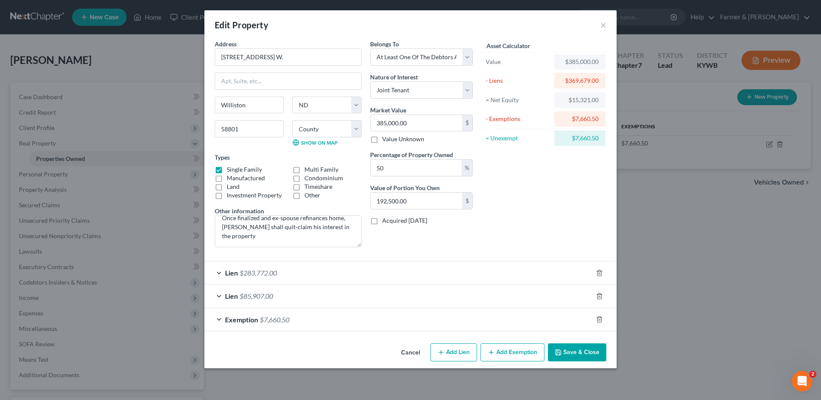
click at [405, 350] on button "Cancel" at bounding box center [410, 352] width 33 height 17
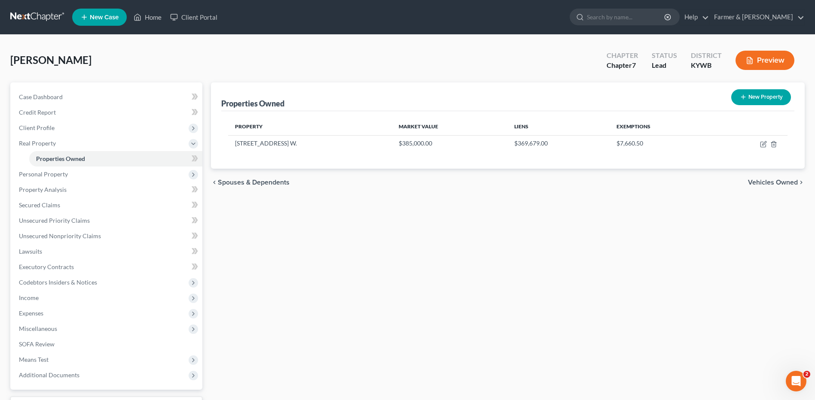
click at [49, 13] on link at bounding box center [37, 16] width 55 height 15
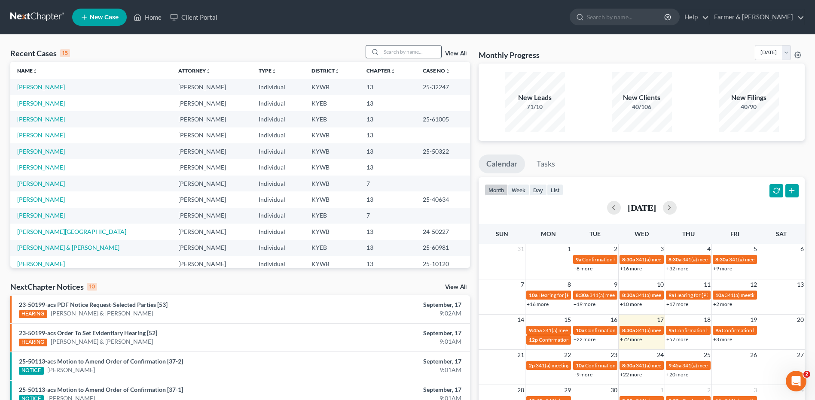
click at [419, 56] on input "search" at bounding box center [411, 52] width 60 height 12
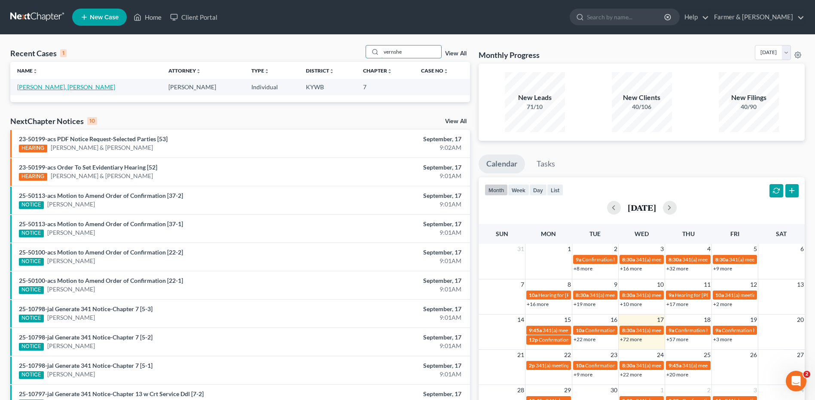
type input "vernshe"
click at [53, 88] on link "[PERSON_NAME], [PERSON_NAME]" at bounding box center [66, 86] width 98 height 7
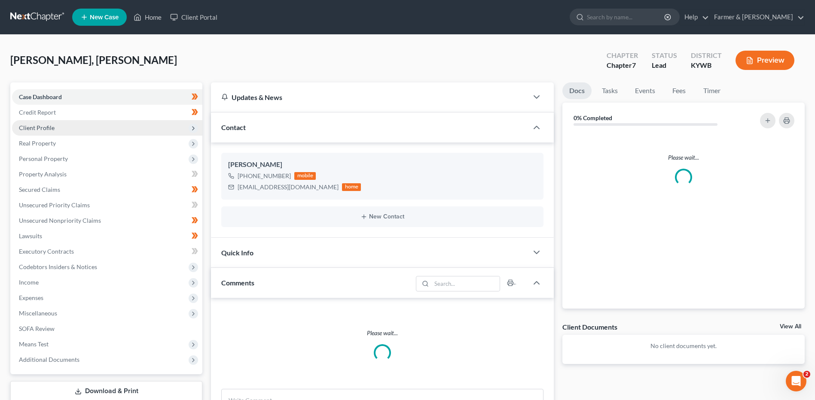
click at [50, 124] on span "Client Profile" at bounding box center [37, 127] width 36 height 7
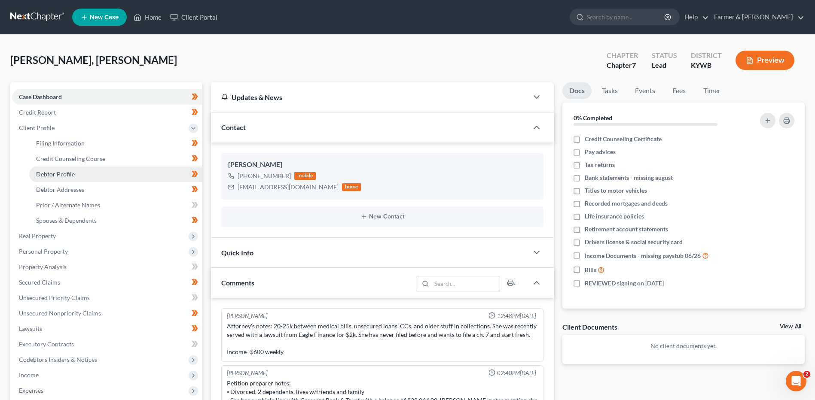
scroll to position [164, 0]
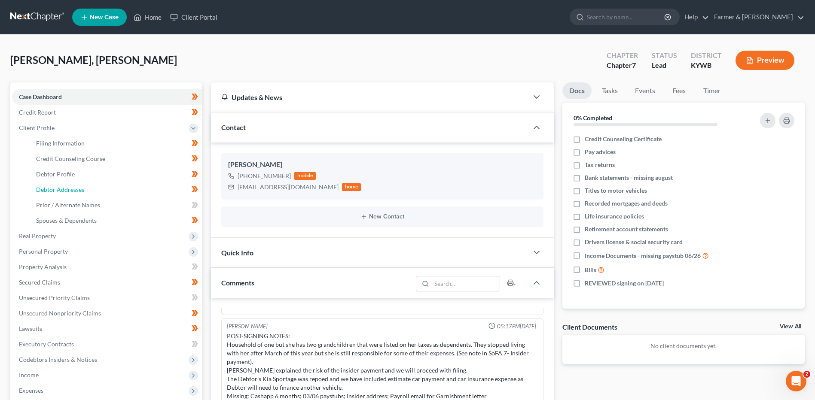
click at [63, 185] on link "Debtor Addresses" at bounding box center [115, 189] width 173 height 15
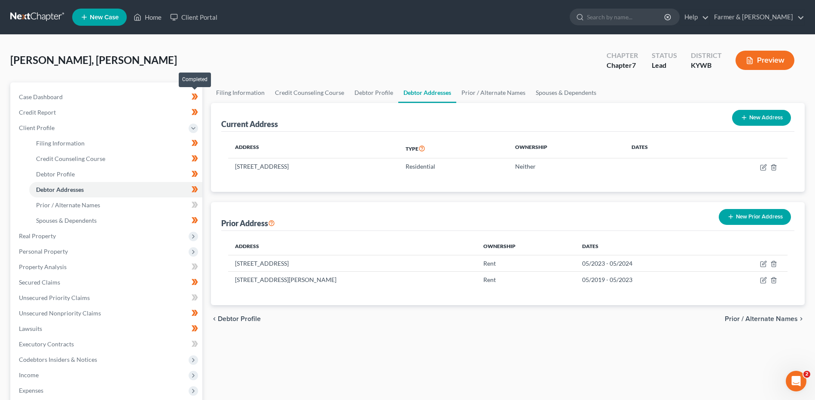
click at [201, 96] on span at bounding box center [194, 97] width 15 height 13
click at [200, 112] on span at bounding box center [194, 113] width 15 height 13
click at [100, 140] on link "Filing Information" at bounding box center [115, 143] width 173 height 15
select select "1"
select select "0"
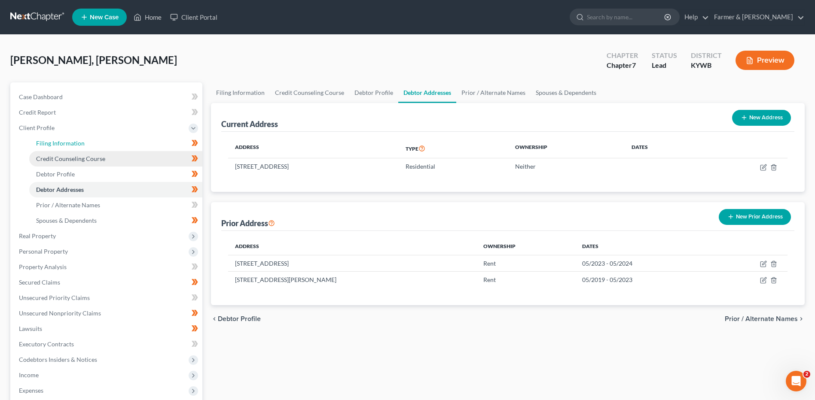
select select "0"
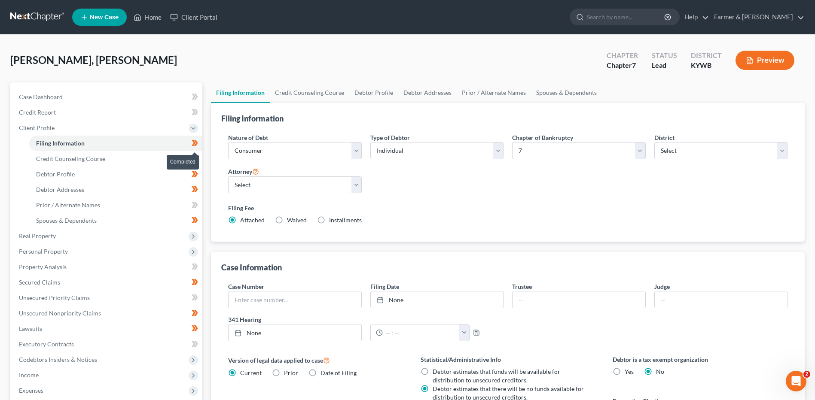
drag, startPoint x: 201, startPoint y: 143, endPoint x: 199, endPoint y: 148, distance: 5.0
click at [201, 143] on span at bounding box center [194, 144] width 15 height 13
click at [198, 159] on icon at bounding box center [195, 158] width 6 height 11
drag, startPoint x: 198, startPoint y: 172, endPoint x: 200, endPoint y: 178, distance: 5.7
click at [198, 173] on span at bounding box center [194, 175] width 15 height 13
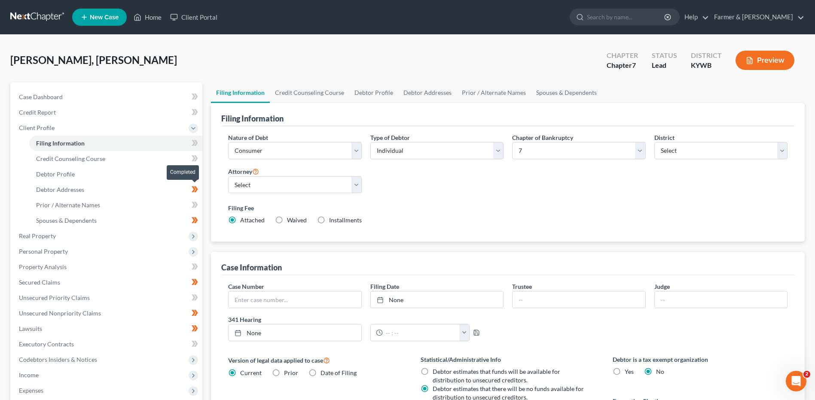
drag, startPoint x: 202, startPoint y: 191, endPoint x: 201, endPoint y: 207, distance: 16.8
click at [202, 191] on span at bounding box center [194, 190] width 15 height 13
click at [199, 220] on span at bounding box center [194, 221] width 15 height 13
click at [129, 173] on link "Debtor Profile" at bounding box center [115, 174] width 173 height 15
select select "3"
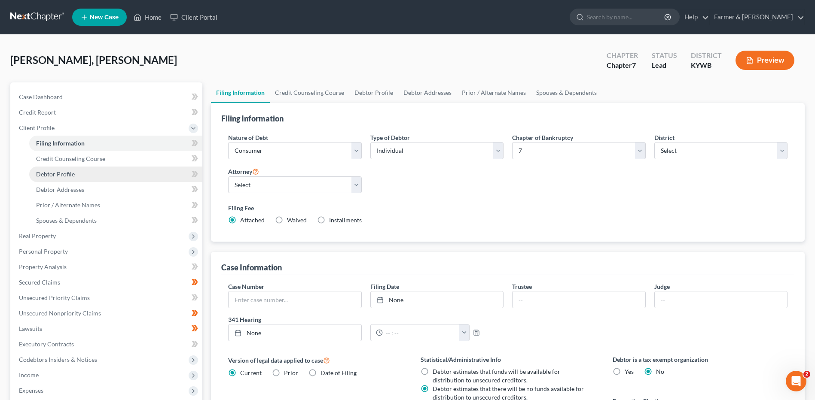
select select "0"
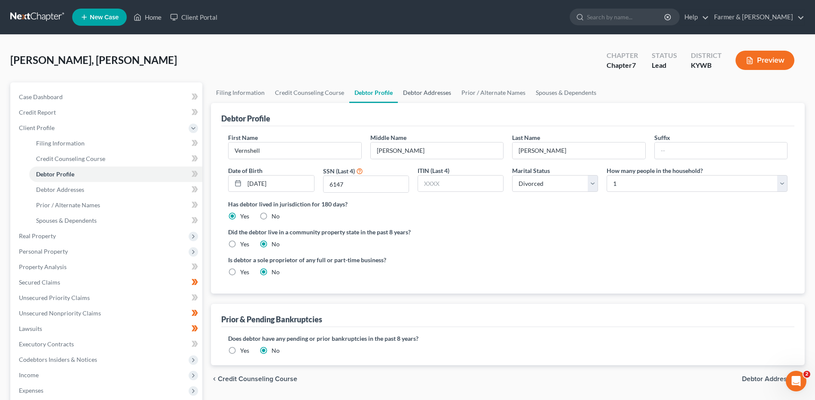
click at [417, 94] on link "Debtor Addresses" at bounding box center [427, 92] width 58 height 21
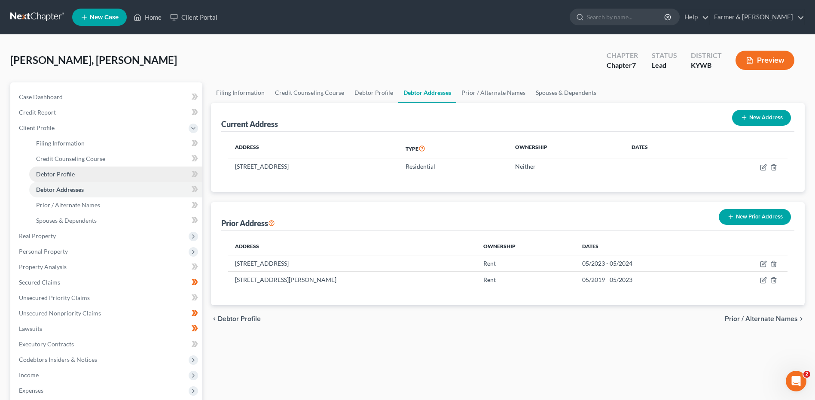
click at [79, 167] on link "Debtor Profile" at bounding box center [115, 174] width 173 height 15
select select "3"
select select "0"
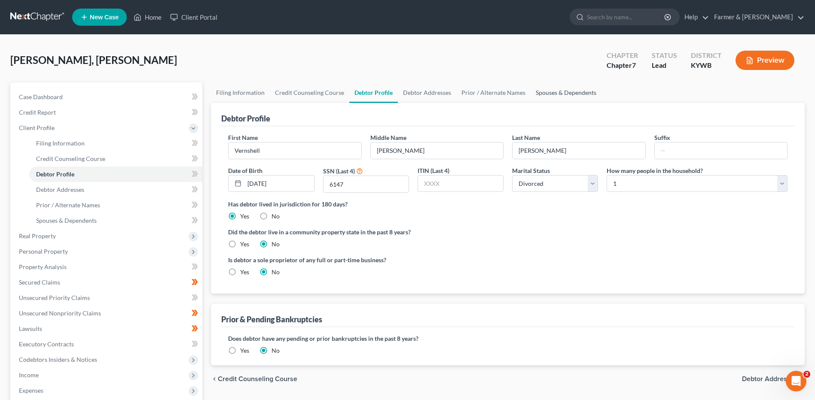
click at [589, 93] on link "Spouses & Dependents" at bounding box center [565, 92] width 71 height 21
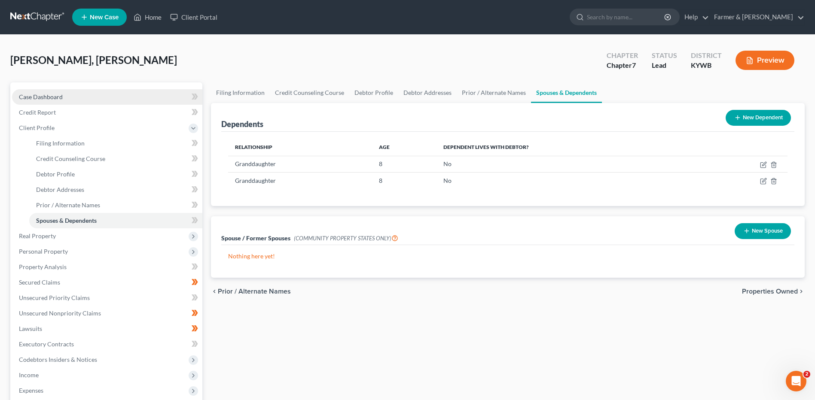
click at [85, 100] on link "Case Dashboard" at bounding box center [107, 96] width 190 height 15
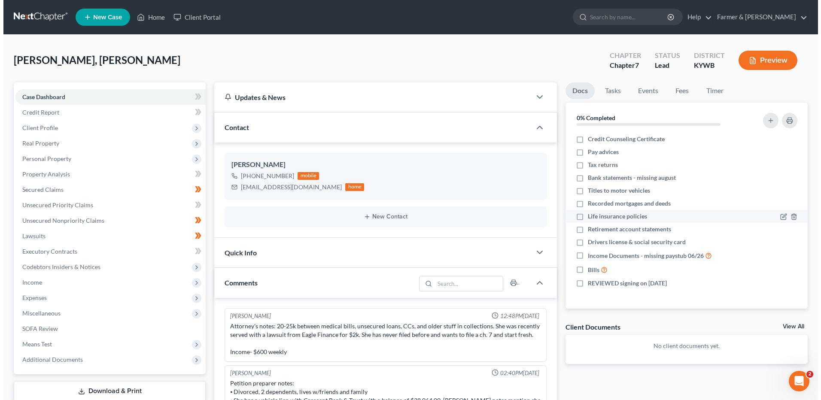
scroll to position [164, 0]
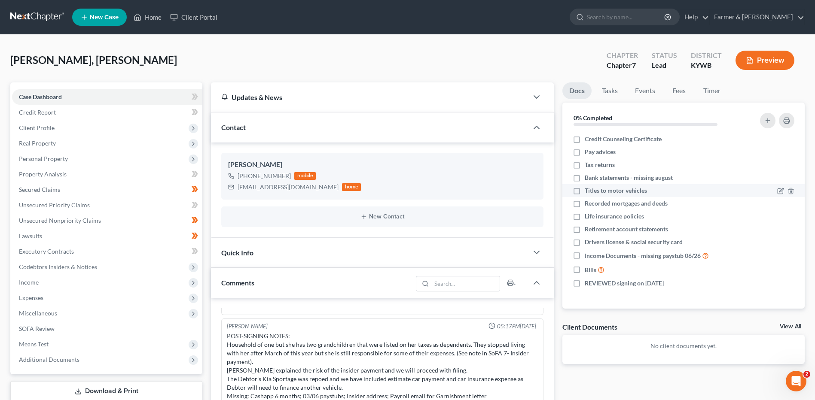
click at [585, 193] on label "Titles to motor vehicles" at bounding box center [616, 190] width 62 height 9
click at [588, 192] on input "Titles to motor vehicles" at bounding box center [591, 189] width 6 height 6
checkbox input "true"
click at [585, 204] on label "Recorded mortgages and deeds" at bounding box center [626, 203] width 83 height 9
click at [588, 204] on input "Recorded mortgages and deeds" at bounding box center [591, 202] width 6 height 6
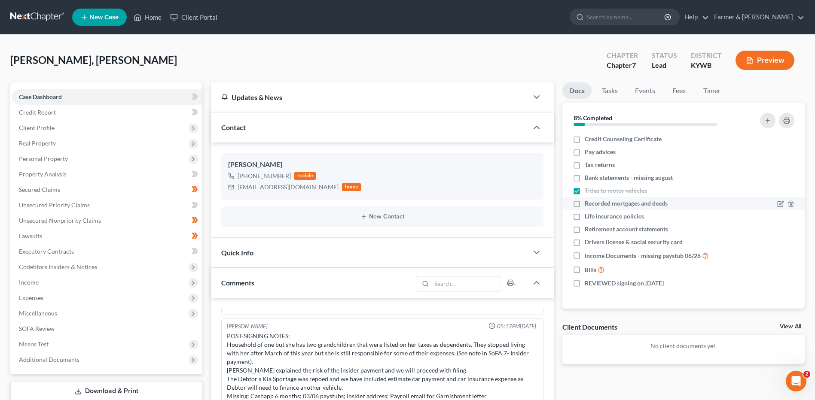
checkbox input "true"
click at [585, 271] on label "Bills" at bounding box center [595, 270] width 20 height 10
click at [588, 271] on input "Bills" at bounding box center [591, 268] width 6 height 6
checkbox input "true"
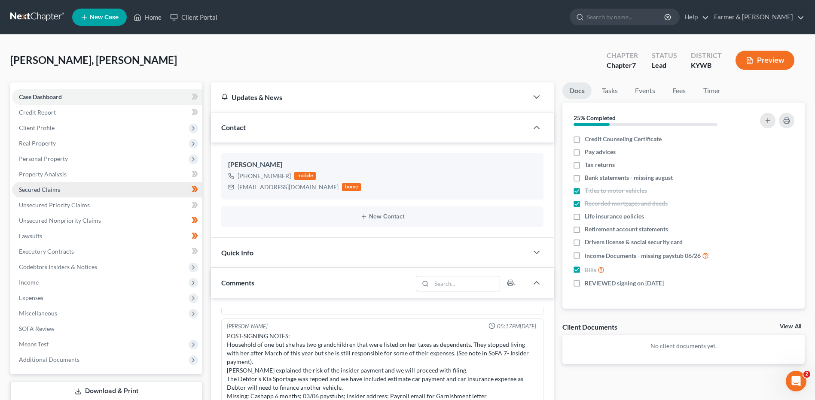
click at [71, 195] on link "Secured Claims" at bounding box center [107, 189] width 190 height 15
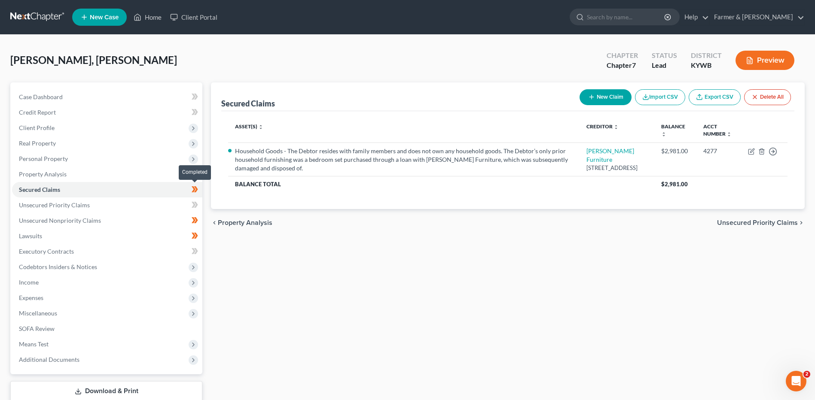
click at [200, 191] on span at bounding box center [194, 190] width 15 height 13
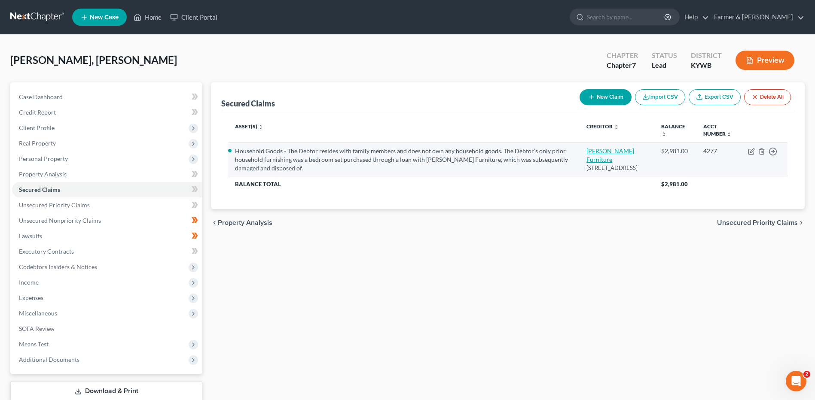
click at [594, 153] on link "Fitzpatrick Furniture" at bounding box center [610, 155] width 48 height 16
select select "18"
select select "0"
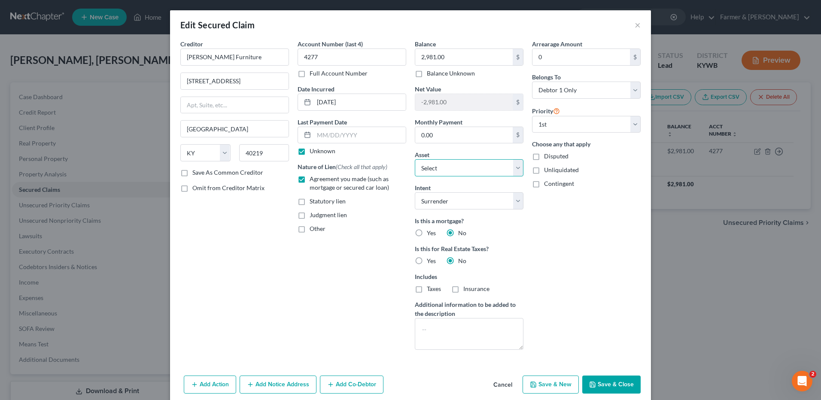
click at [435, 168] on select "Select Other Multiple Assets Kemba Louisville CU *0071 (Savings Account) - $10.…" at bounding box center [469, 167] width 109 height 17
select select "0"
click at [415, 159] on select "Select Other Multiple Assets Kemba Louisville CU *0071 (Savings Account) - $10.…" at bounding box center [469, 167] width 109 height 17
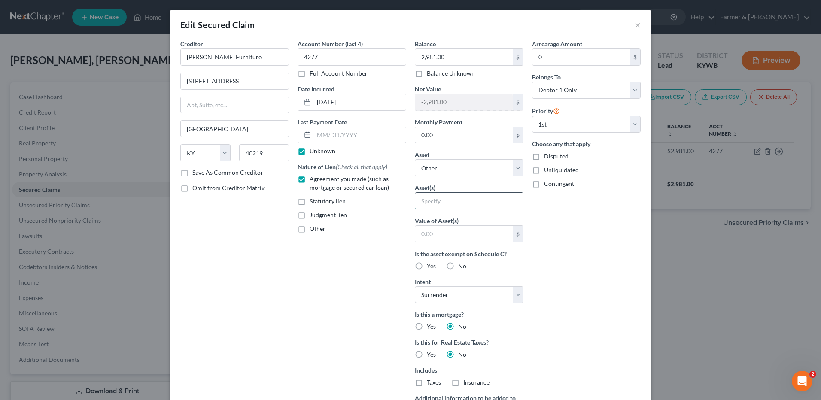
click at [440, 203] on input "text" at bounding box center [469, 201] width 108 height 16
type input "Misc. household goods"
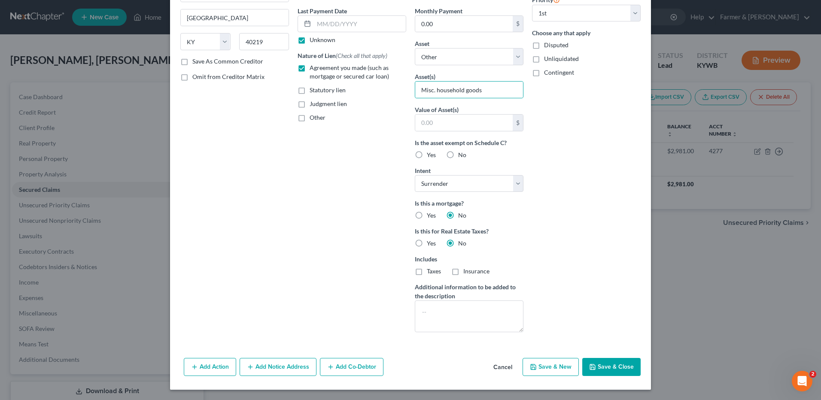
click at [604, 367] on button "Save & Close" at bounding box center [611, 367] width 58 height 18
select select
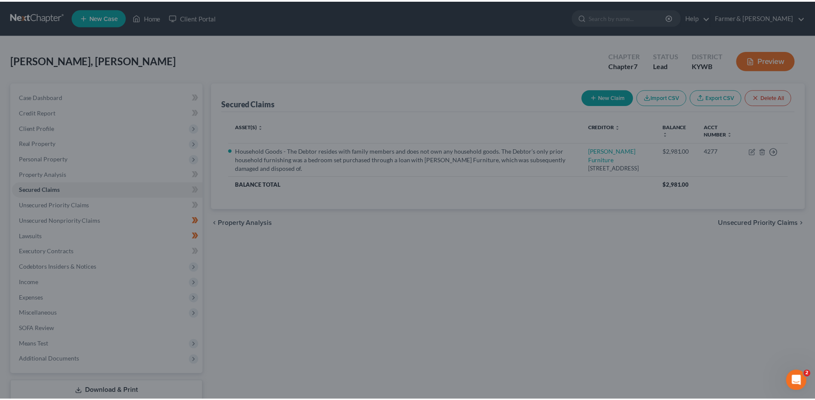
scroll to position [18, 0]
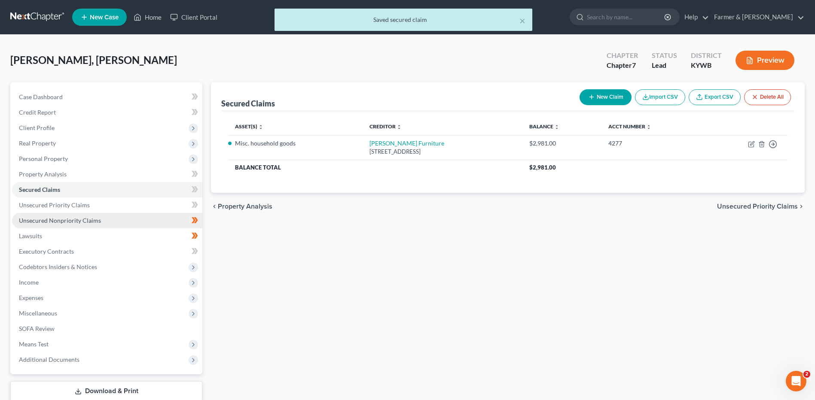
click at [91, 221] on span "Unsecured Nonpriority Claims" at bounding box center [60, 220] width 82 height 7
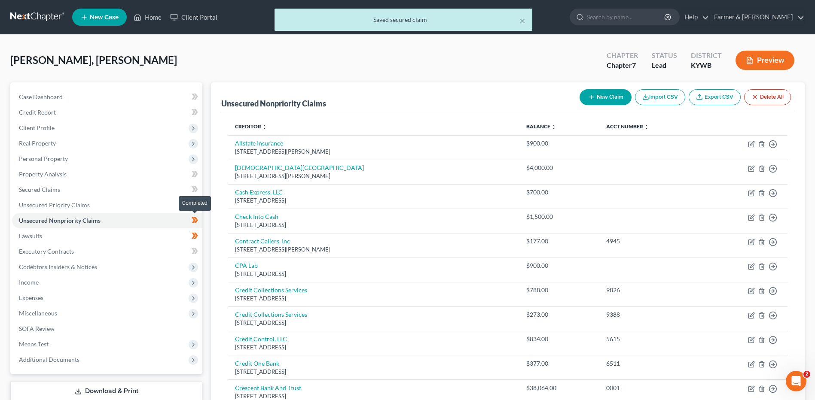
click at [199, 222] on span at bounding box center [194, 221] width 15 height 13
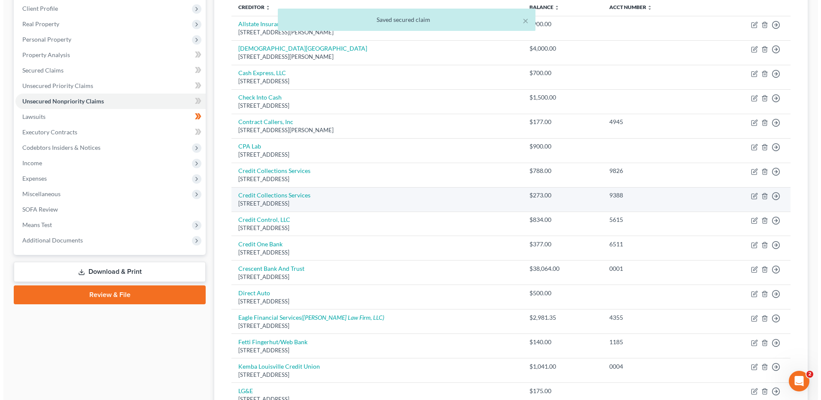
scroll to position [129, 0]
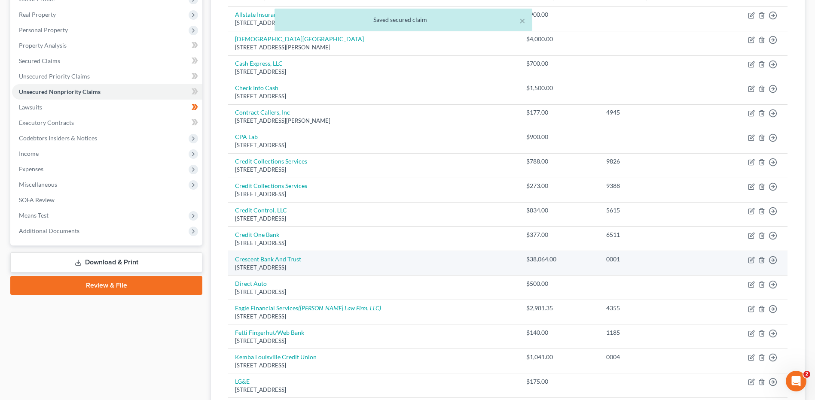
click at [286, 256] on link "Crescent Bank And Trust" at bounding box center [268, 259] width 66 height 7
select select "19"
select select "0"
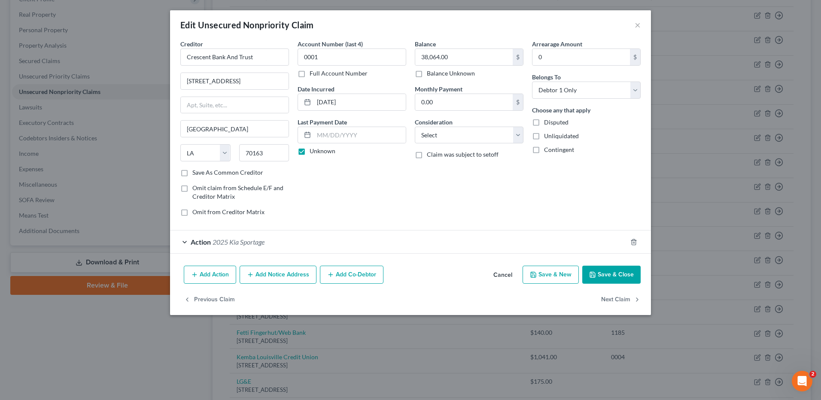
click at [238, 239] on span "2025 Kia Sportage" at bounding box center [239, 242] width 52 height 8
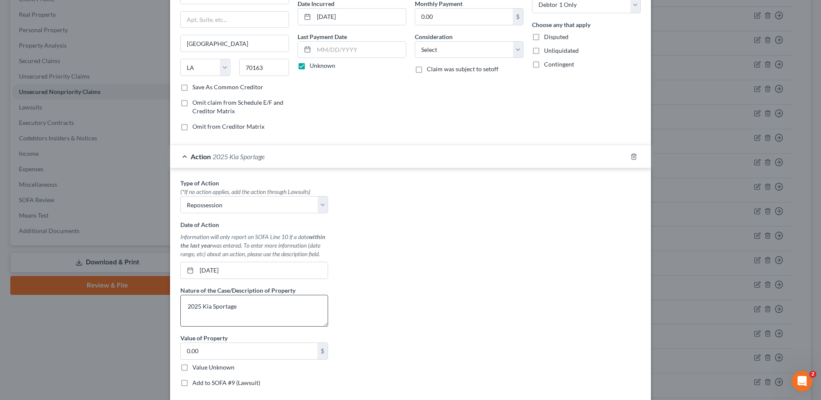
scroll to position [86, 0]
click at [184, 305] on textarea "2025 Kia Sportage" at bounding box center [254, 311] width 148 height 32
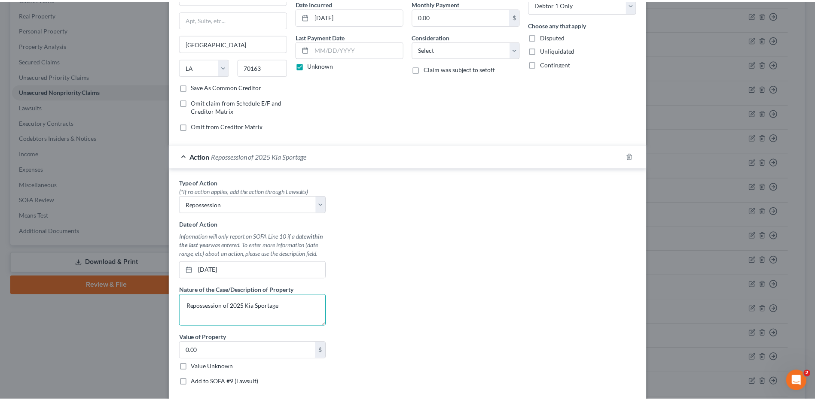
scroll to position [158, 0]
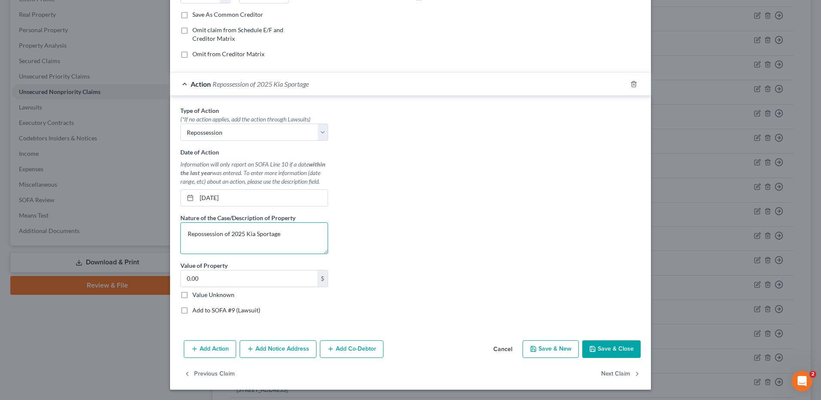
type textarea "Repossession of 2025 Kia Sportage"
click at [607, 347] on button "Save & Close" at bounding box center [611, 350] width 58 height 18
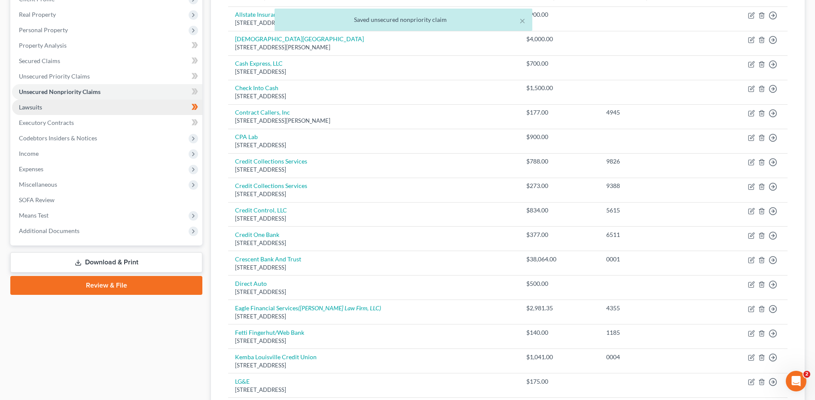
click at [152, 108] on link "Lawsuits" at bounding box center [107, 107] width 190 height 15
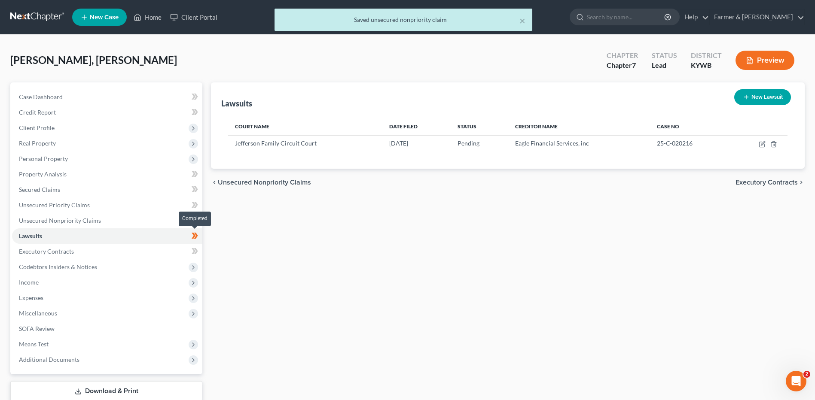
click at [200, 238] on span at bounding box center [194, 237] width 15 height 13
click at [151, 219] on link "Unsecured Nonpriority Claims" at bounding box center [107, 220] width 190 height 15
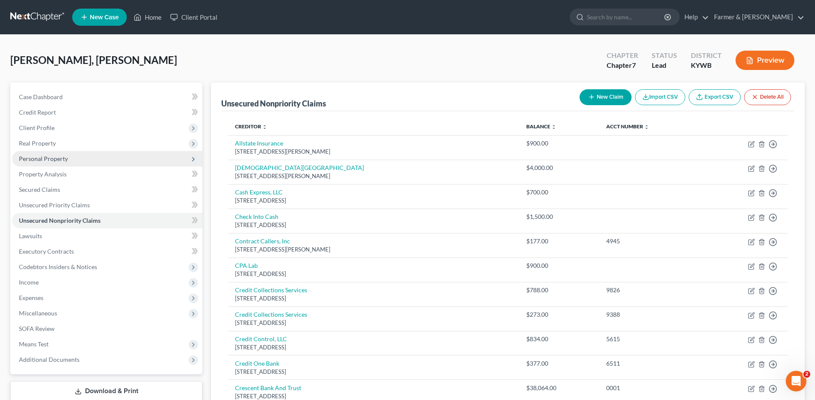
click at [76, 158] on span "Personal Property" at bounding box center [107, 158] width 190 height 15
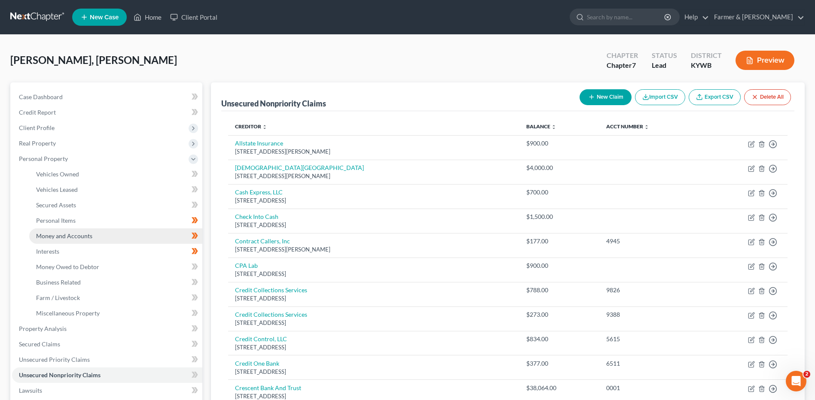
click at [90, 238] on span "Money and Accounts" at bounding box center [64, 235] width 56 height 7
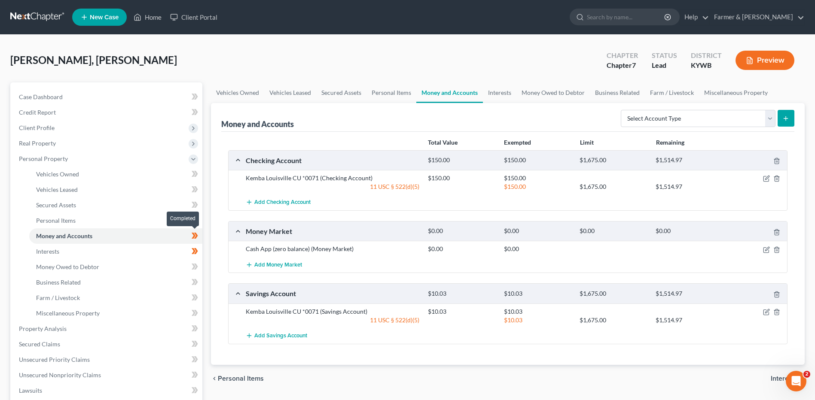
click at [198, 236] on icon at bounding box center [195, 236] width 6 height 11
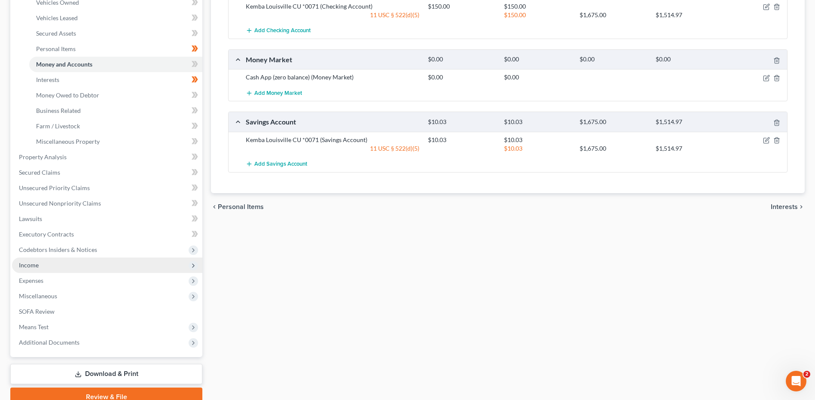
click at [61, 268] on span "Income" at bounding box center [107, 265] width 190 height 15
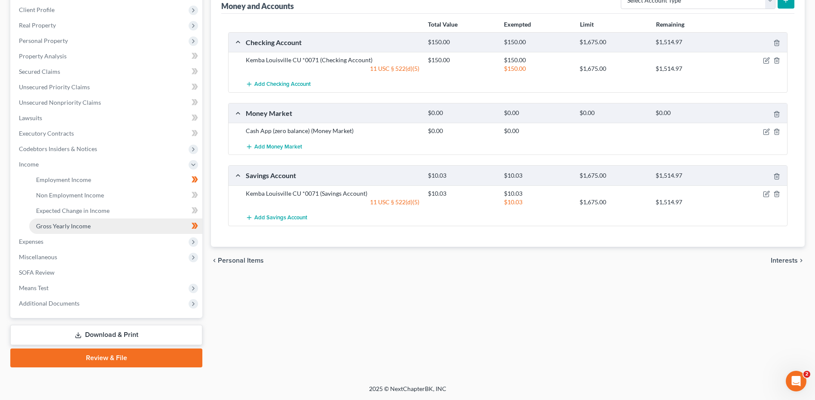
click at [82, 220] on link "Gross Yearly Income" at bounding box center [115, 226] width 173 height 15
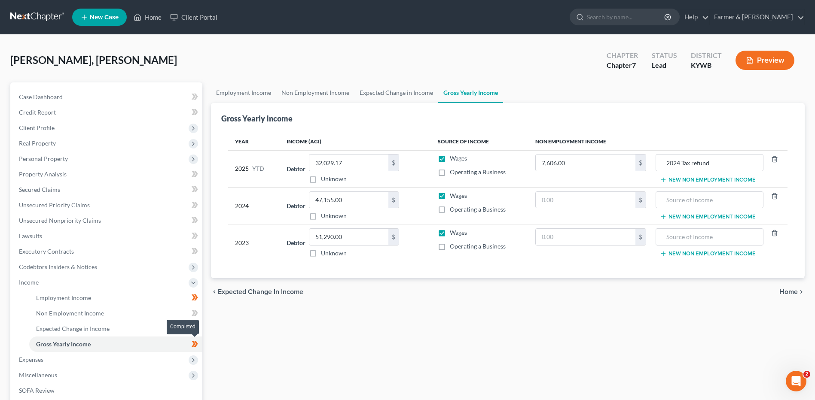
click at [197, 347] on icon at bounding box center [195, 344] width 6 height 11
drag, startPoint x: 582, startPoint y: 167, endPoint x: 589, endPoint y: 168, distance: 7.4
click at [582, 167] on input "7,606.00" at bounding box center [586, 163] width 100 height 16
type input "0"
click at [733, 161] on input "2024 Tax refund" at bounding box center [709, 163] width 98 height 16
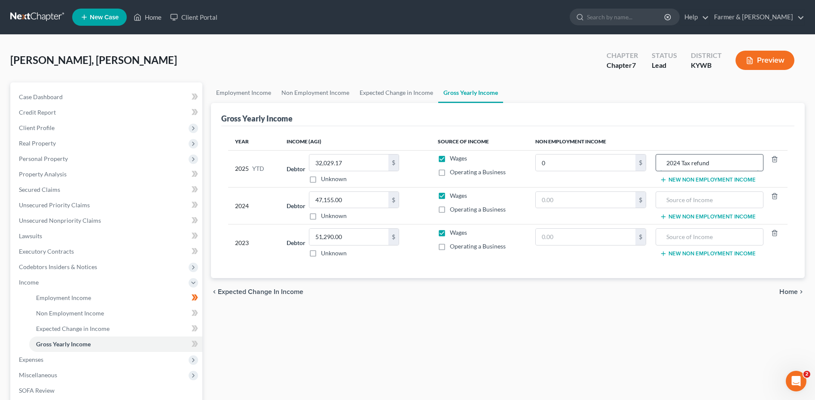
drag, startPoint x: 701, startPoint y: 165, endPoint x: 675, endPoint y: 164, distance: 26.7
click at [675, 164] on input "2024 Tax refund" at bounding box center [709, 163] width 98 height 16
click at [727, 165] on input "2024 Tax refund" at bounding box center [709, 163] width 98 height 16
drag, startPoint x: 701, startPoint y: 166, endPoint x: 666, endPoint y: 166, distance: 35.2
click at [666, 166] on input "2024 Tax refund" at bounding box center [709, 163] width 98 height 16
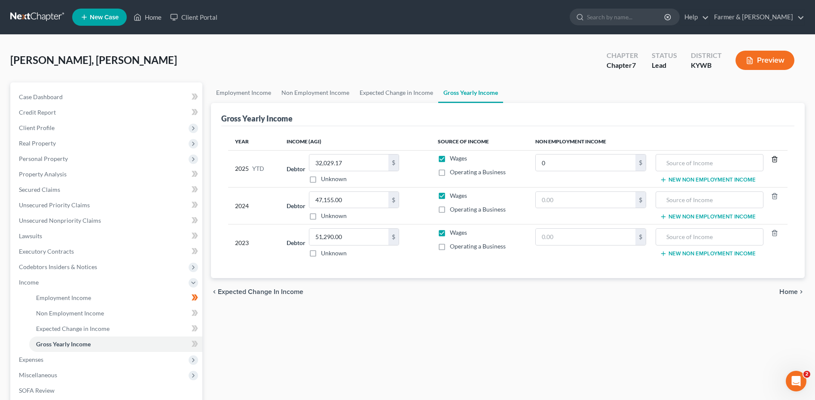
click at [773, 162] on icon "button" at bounding box center [774, 159] width 4 height 6
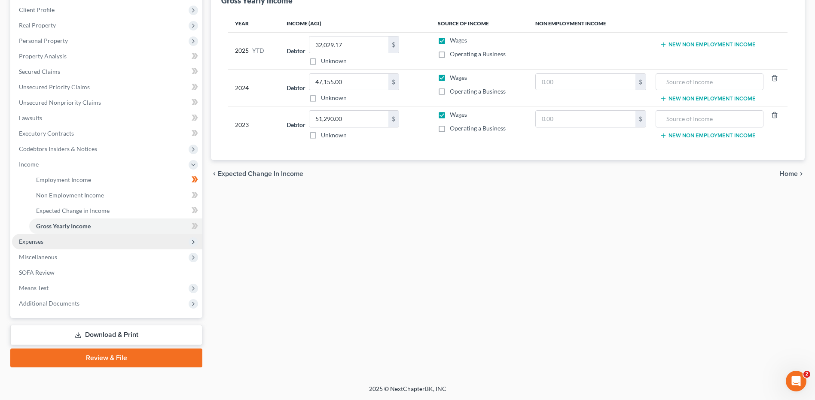
click at [70, 248] on span "Expenses" at bounding box center [107, 241] width 190 height 15
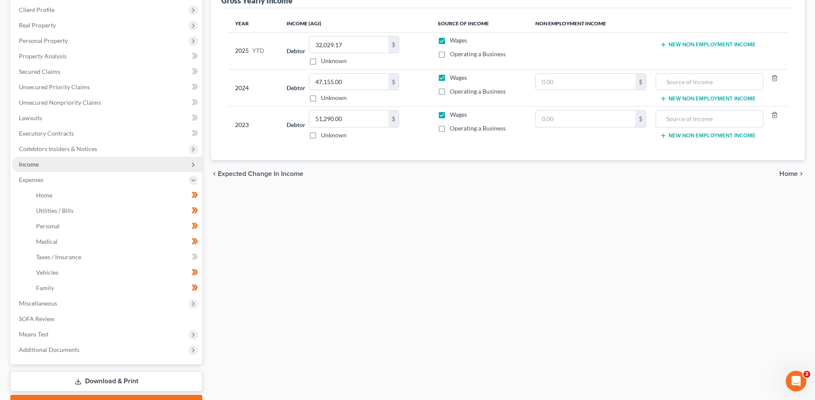
click at [74, 162] on span "Income" at bounding box center [107, 164] width 190 height 15
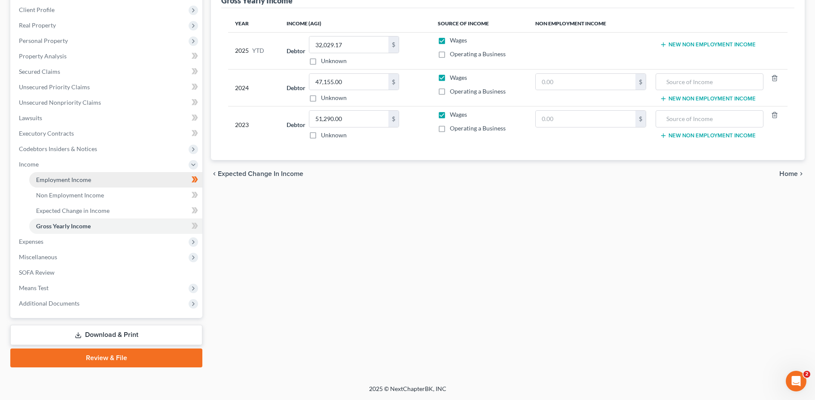
click at [95, 177] on link "Employment Income" at bounding box center [115, 179] width 173 height 15
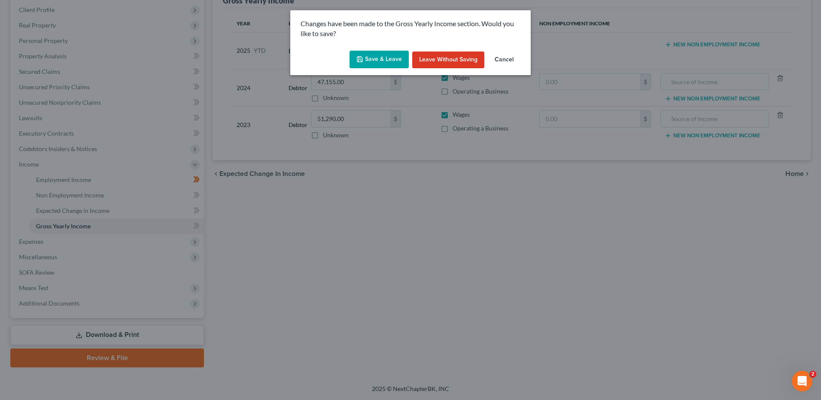
click at [396, 55] on button "Save & Leave" at bounding box center [379, 60] width 59 height 18
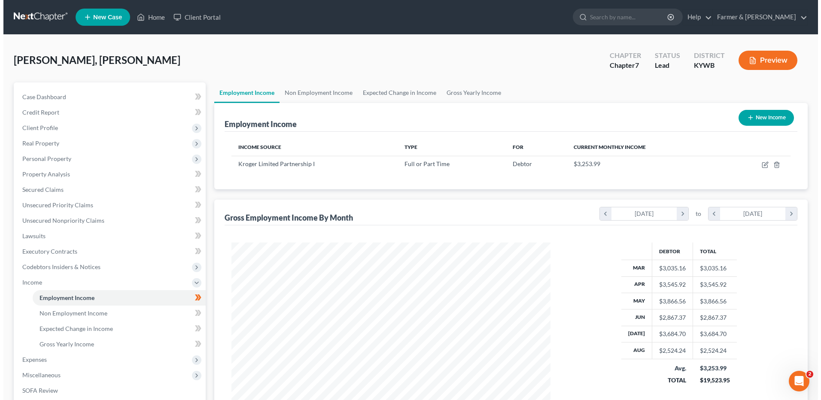
scroll to position [159, 336]
click at [200, 298] on span at bounding box center [194, 299] width 15 height 13
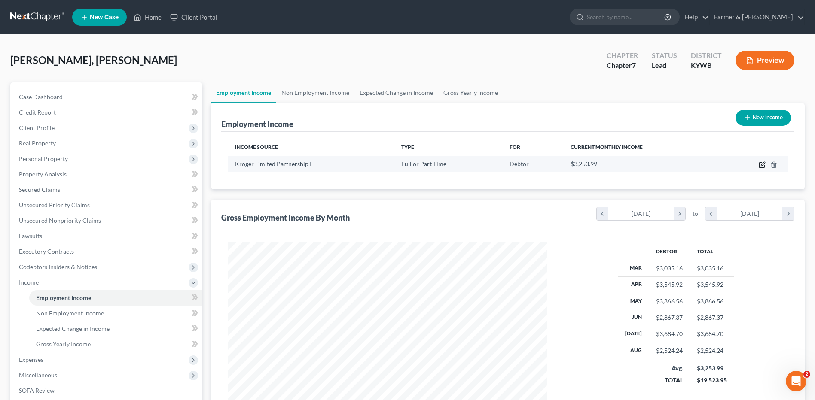
click at [763, 167] on icon "button" at bounding box center [762, 164] width 7 height 7
select select "0"
select select "18"
select select "3"
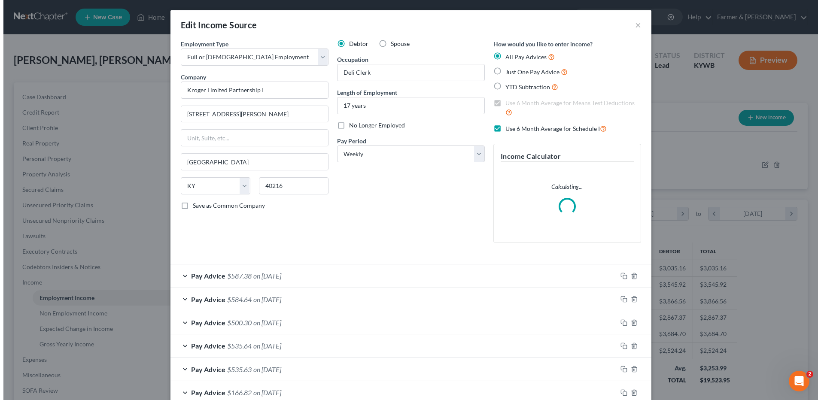
scroll to position [161, 339]
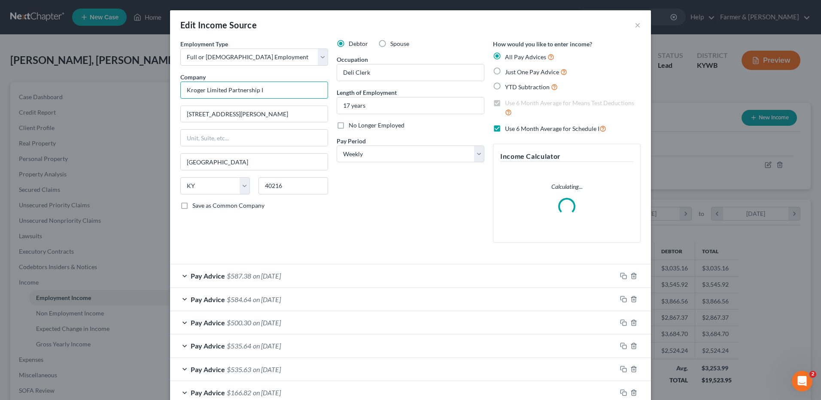
drag, startPoint x: 203, startPoint y: 91, endPoint x: 345, endPoint y: 94, distance: 142.2
click at [341, 98] on div "Employment Type * Select Full or Part Time Employment Self Employment Company *…" at bounding box center [410, 149] width 469 height 218
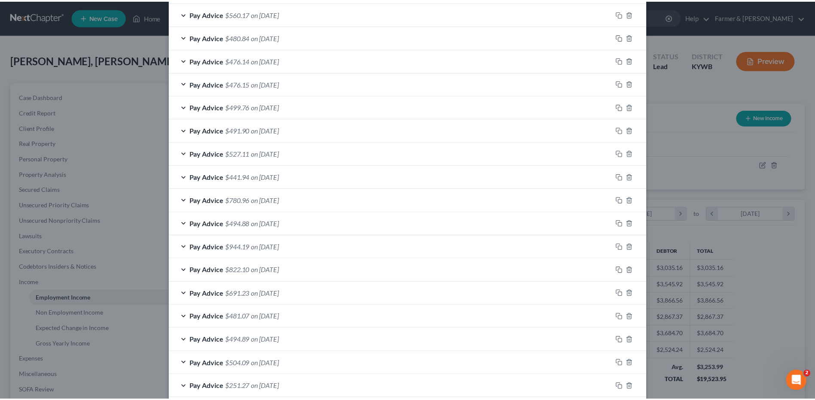
scroll to position [591, 0]
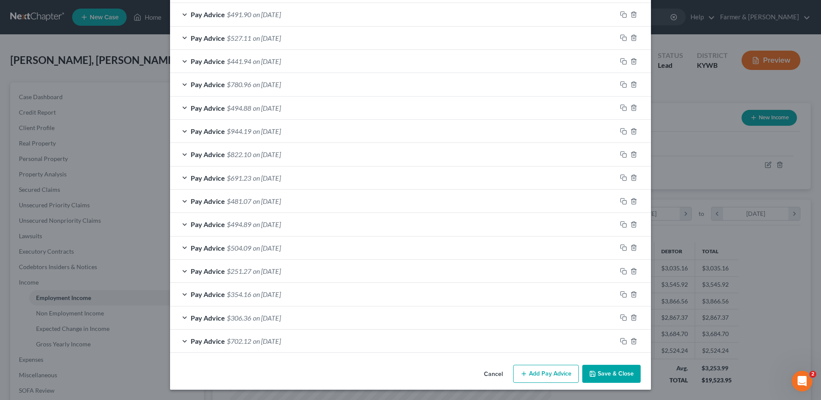
click at [598, 372] on button "Save & Close" at bounding box center [611, 374] width 58 height 18
type input "Kroger"
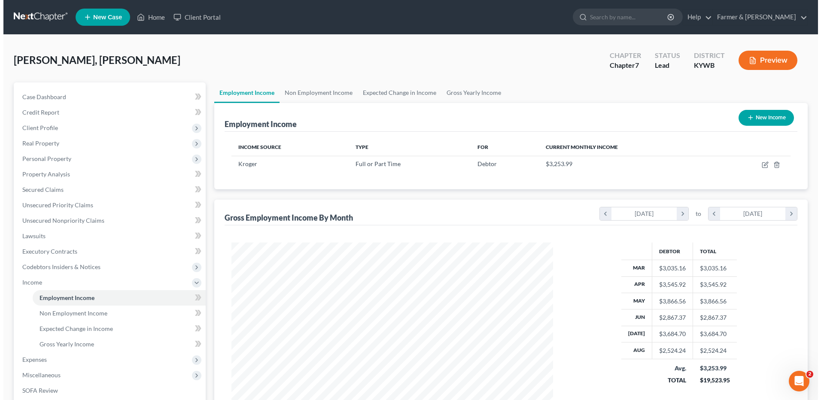
scroll to position [429360, 429183]
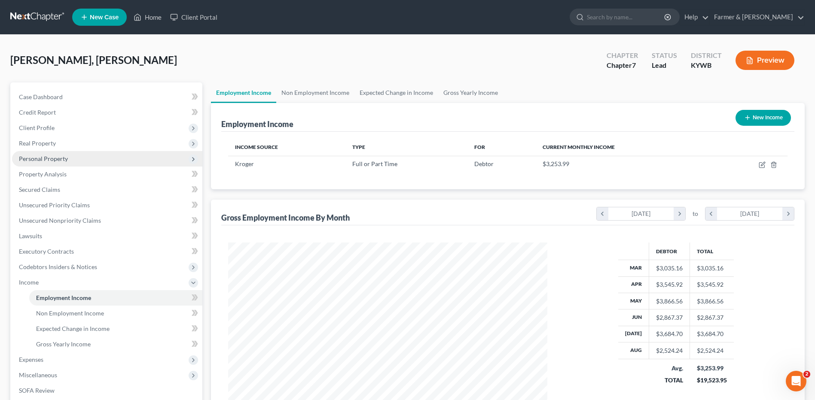
click at [65, 159] on span "Personal Property" at bounding box center [43, 158] width 49 height 7
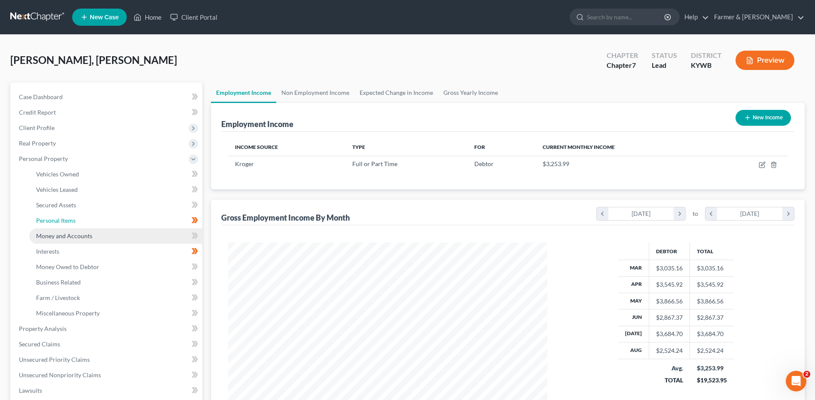
drag, startPoint x: 86, startPoint y: 224, endPoint x: 104, endPoint y: 228, distance: 17.6
click at [86, 224] on link "Personal Items" at bounding box center [115, 220] width 173 height 15
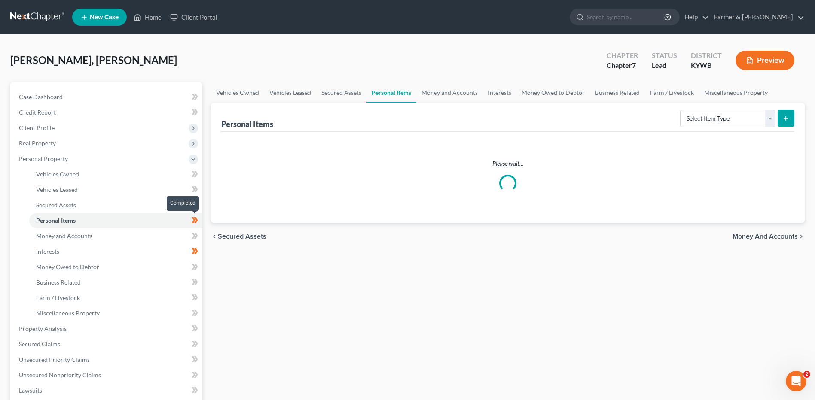
drag, startPoint x: 198, startPoint y: 220, endPoint x: 355, endPoint y: 239, distance: 158.3
click at [198, 220] on icon at bounding box center [195, 220] width 6 height 11
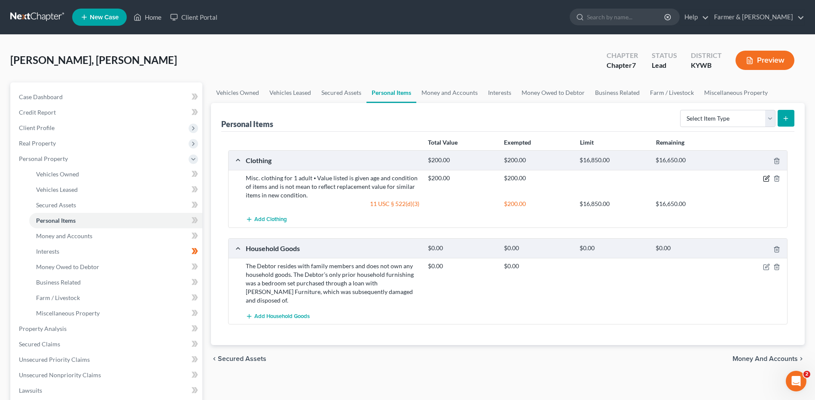
click at [765, 178] on icon "button" at bounding box center [766, 178] width 7 height 7
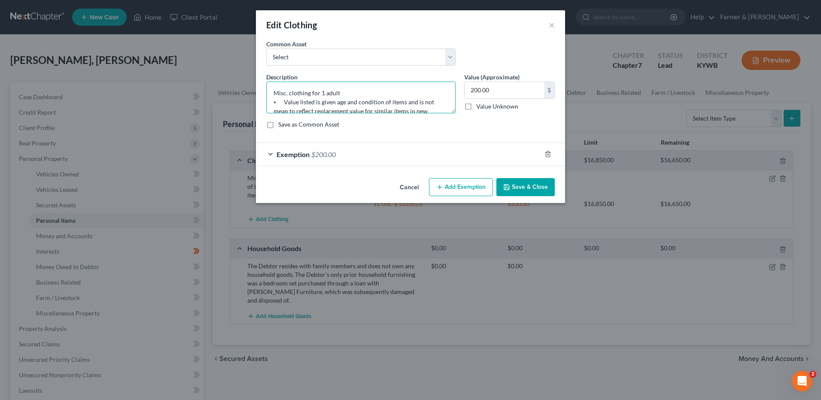
scroll to position [18, 0]
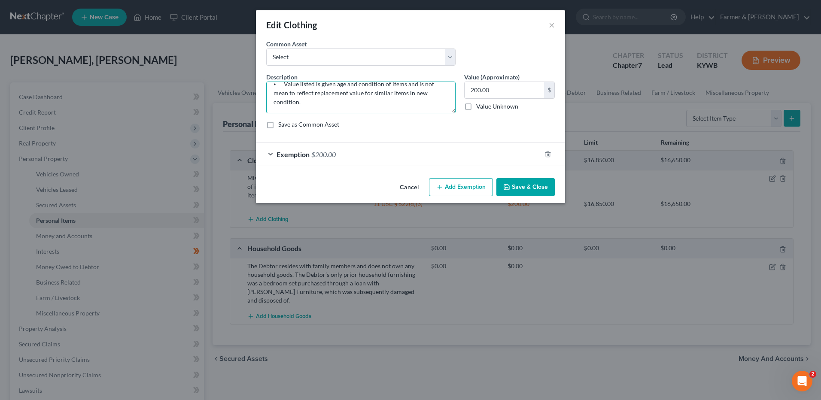
drag, startPoint x: 269, startPoint y: 98, endPoint x: 619, endPoint y: 121, distance: 350.4
click at [618, 125] on div "Edit Clothing × An exemption set must first be selected from the Filing Informa…" at bounding box center [410, 200] width 821 height 400
type textarea "Misc. clothing for 1 adult"
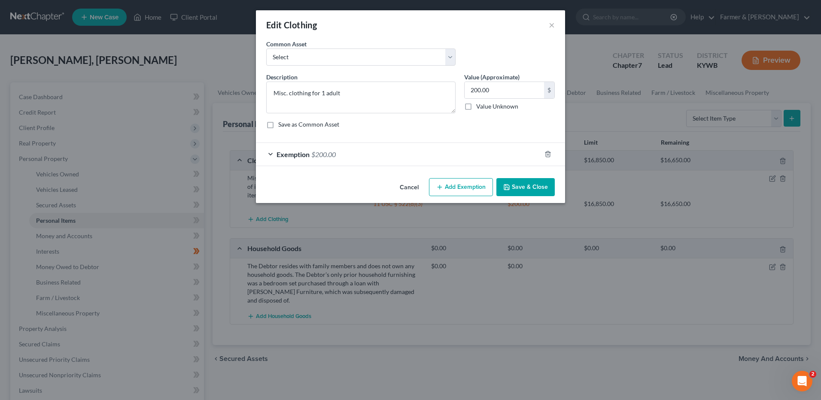
click at [534, 193] on button "Save & Close" at bounding box center [526, 187] width 58 height 18
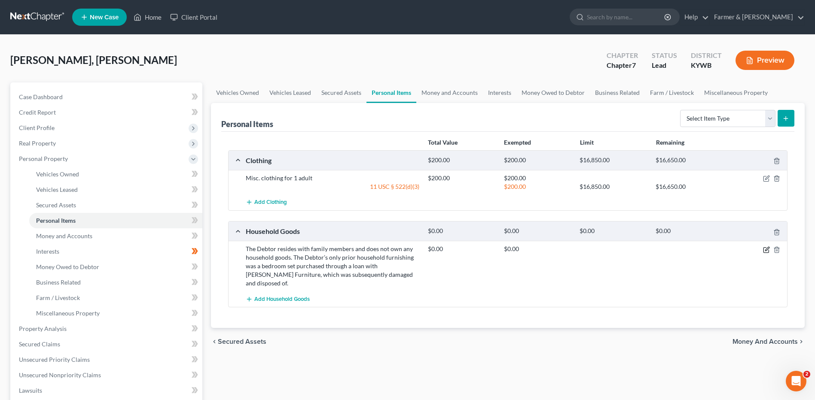
click at [765, 251] on icon "button" at bounding box center [766, 250] width 7 height 7
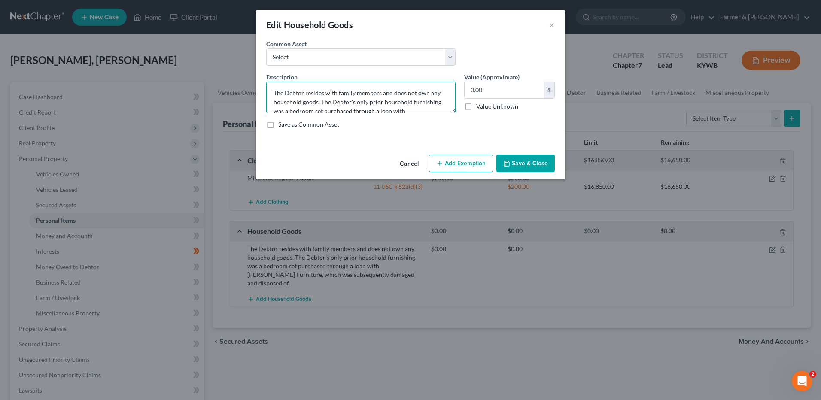
click at [415, 109] on textarea "The Debtor resides with family members and does not own any household goods. Th…" at bounding box center [360, 98] width 189 height 32
drag, startPoint x: 440, startPoint y: 106, endPoint x: 198, endPoint y: 30, distance: 253.5
click at [198, 30] on div "Edit Household Goods × An exemption set must first be selected from the Filing …" at bounding box center [410, 200] width 821 height 400
type textarea "The Debtor lives with family so he does not have many household items other tha…"
type input "2"
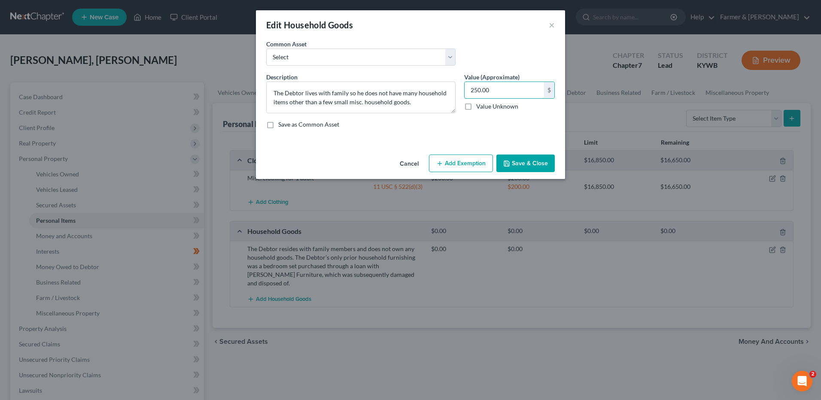
type input "250.00"
click at [453, 158] on button "Add Exemption" at bounding box center [461, 164] width 64 height 18
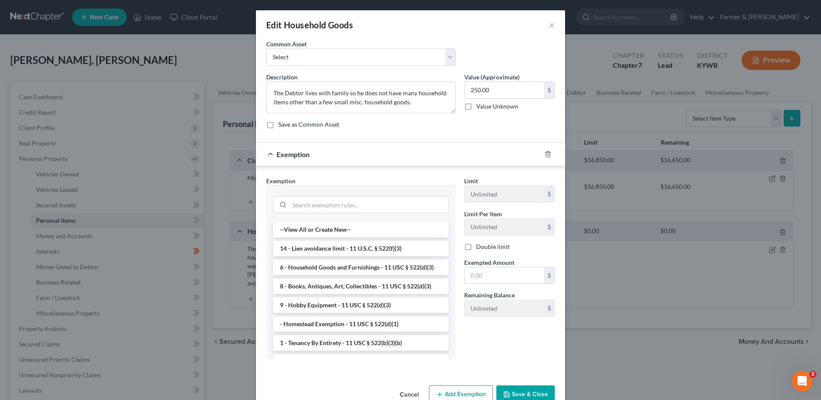
click at [366, 274] on li "6 - Household Goods and Furnishings - 11 USC § 522(d)(3)" at bounding box center [361, 267] width 176 height 15
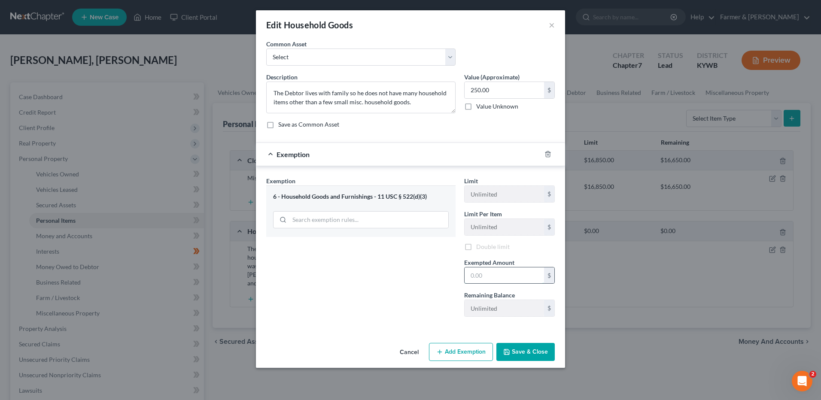
click at [486, 273] on input "text" at bounding box center [504, 276] width 79 height 16
type input "1"
type input "250.00"
click at [529, 348] on button "Save & Close" at bounding box center [526, 352] width 58 height 18
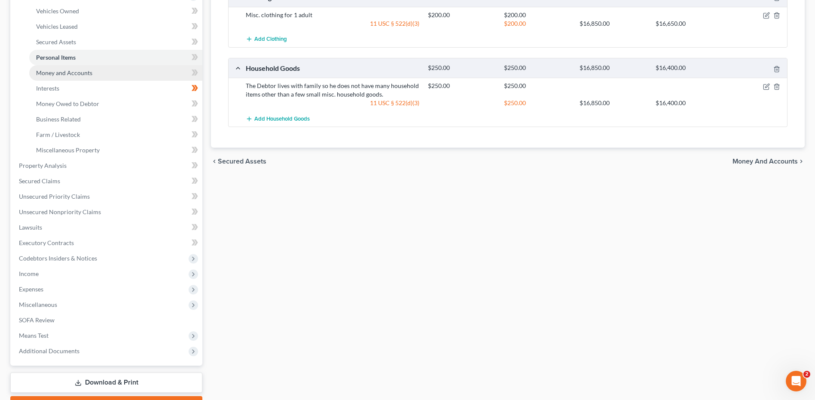
scroll to position [82, 0]
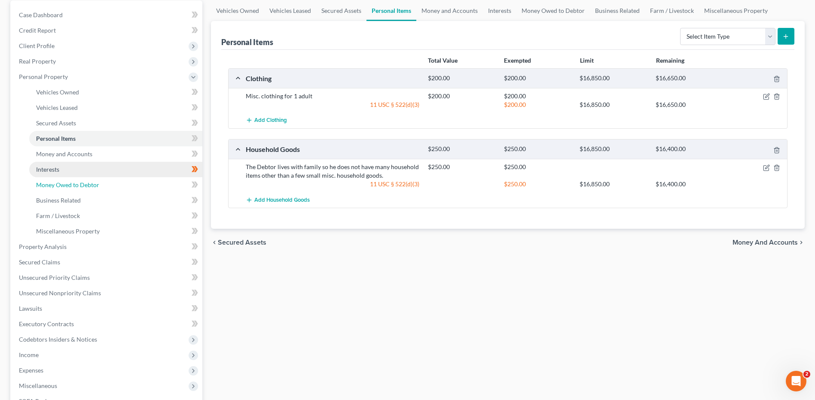
click at [122, 177] on link "Money Owed to Debtor" at bounding box center [115, 184] width 173 height 15
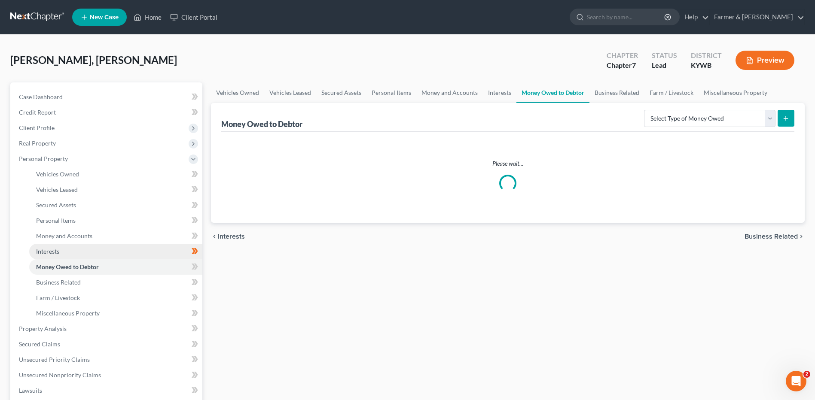
click at [156, 256] on link "Interests" at bounding box center [115, 251] width 173 height 15
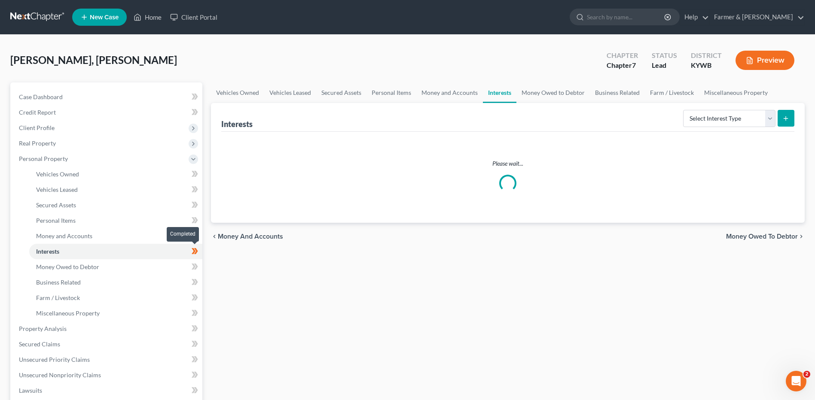
click at [199, 252] on span at bounding box center [194, 252] width 15 height 13
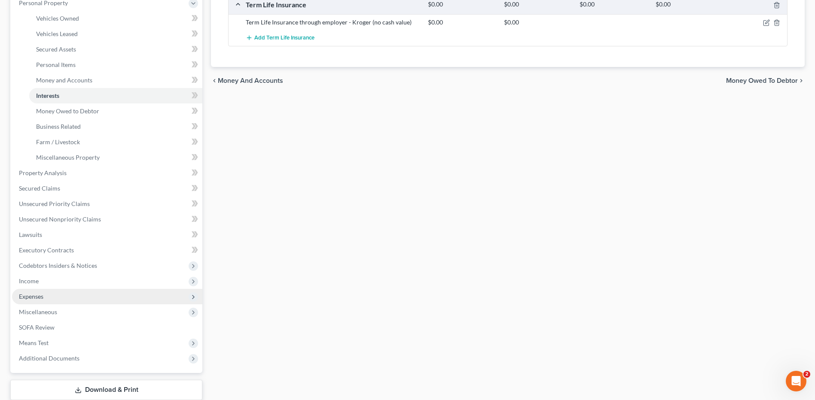
scroll to position [172, 0]
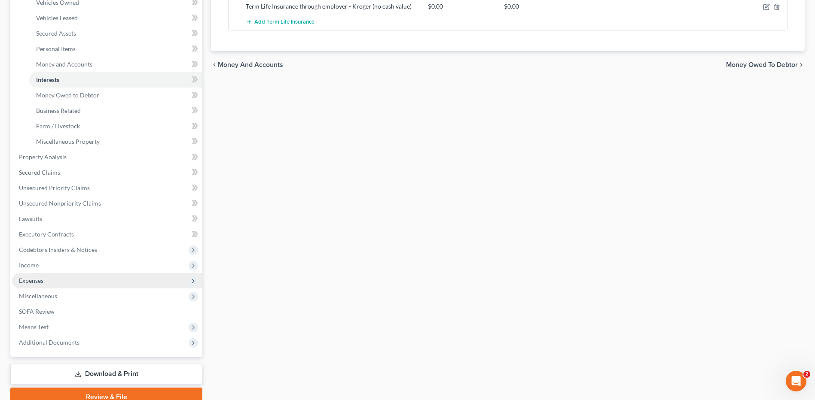
click at [40, 274] on span "Expenses" at bounding box center [107, 280] width 190 height 15
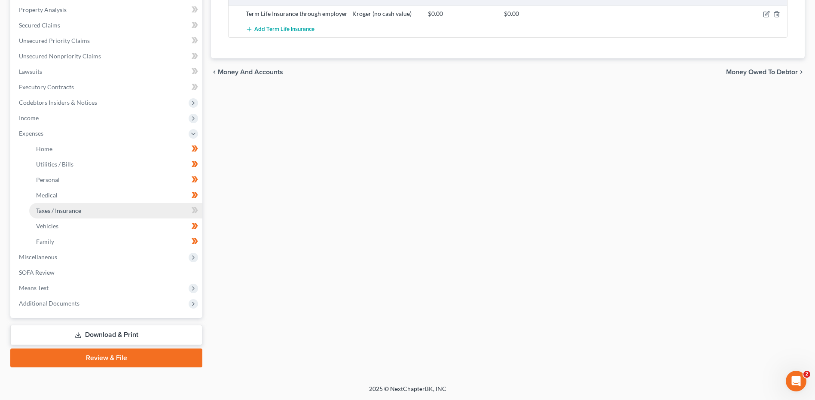
scroll to position [165, 0]
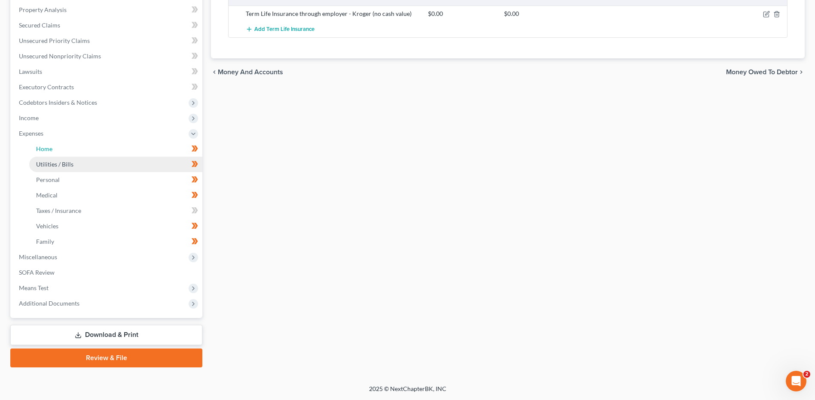
click at [65, 151] on link "Home" at bounding box center [115, 148] width 173 height 15
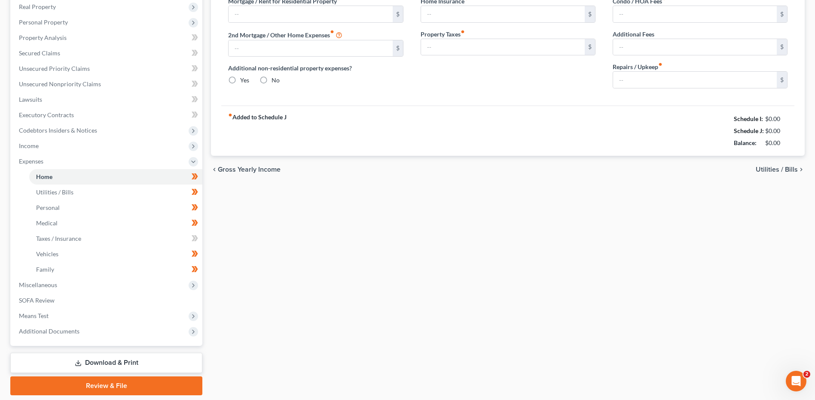
type input "525.00"
type input "0.00"
radio input "true"
type input "0.00"
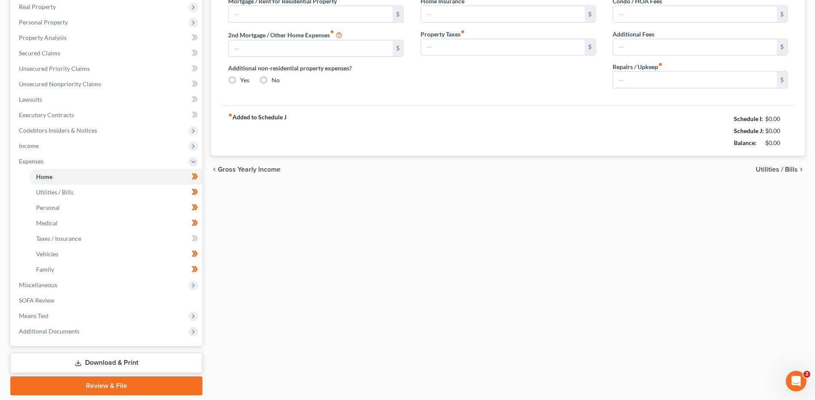
type input "0.00"
type input "25.00"
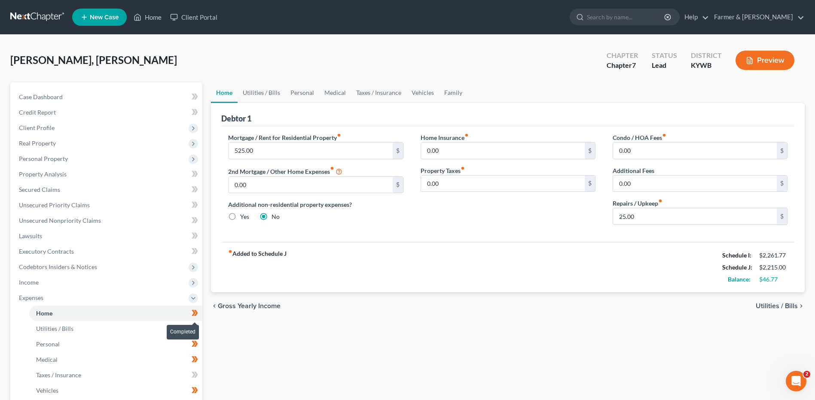
click at [200, 315] on span at bounding box center [194, 314] width 15 height 13
click at [128, 329] on link "Utilities / Bills" at bounding box center [115, 328] width 173 height 15
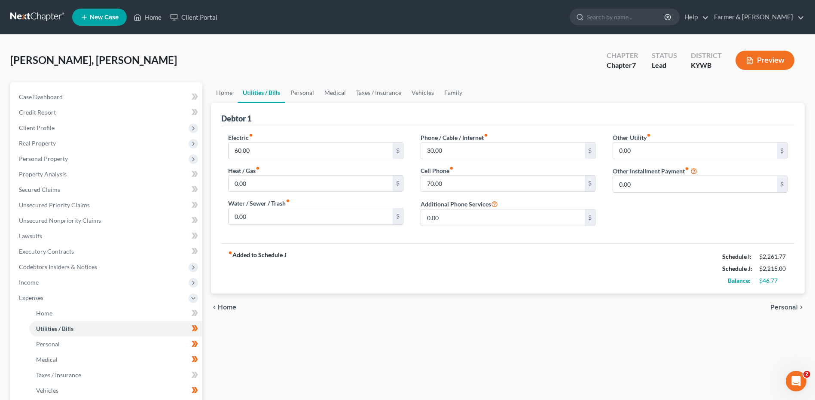
click at [201, 329] on span at bounding box center [194, 329] width 15 height 13
click at [200, 345] on span at bounding box center [194, 345] width 15 height 13
click at [144, 357] on link "Medical" at bounding box center [115, 359] width 173 height 15
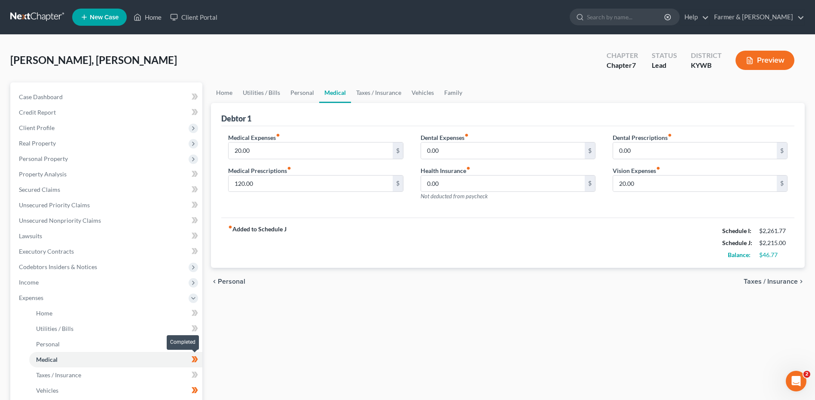
click at [199, 358] on span at bounding box center [194, 360] width 15 height 13
click at [165, 371] on link "Taxes / Insurance" at bounding box center [115, 375] width 173 height 15
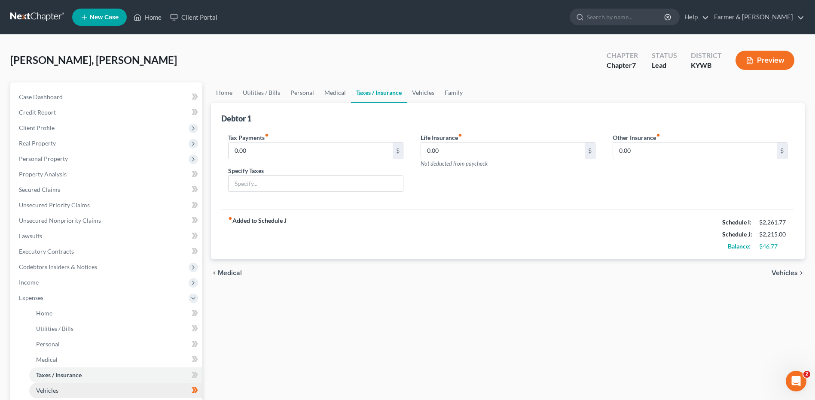
click at [177, 390] on link "Vehicles" at bounding box center [115, 390] width 173 height 15
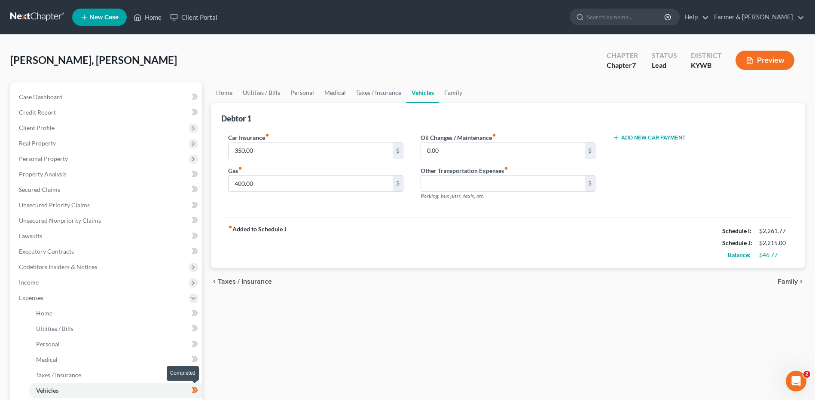
click at [198, 391] on icon at bounding box center [195, 390] width 6 height 11
click at [70, 343] on link "Personal" at bounding box center [115, 344] width 173 height 15
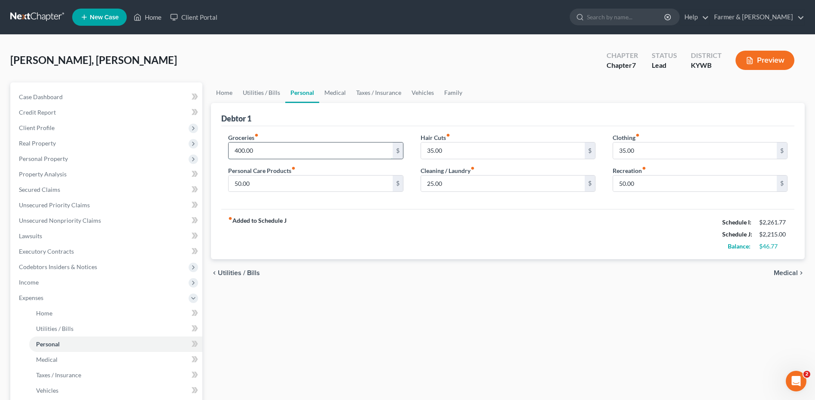
click at [265, 157] on input "400.00" at bounding box center [311, 151] width 164 height 16
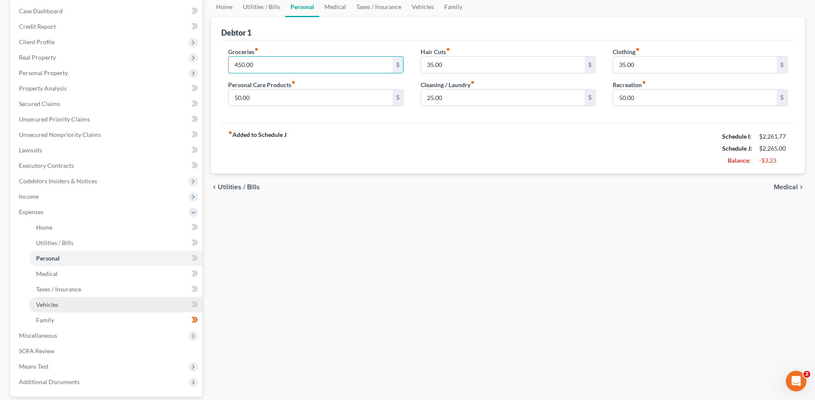
type input "450.00"
click at [79, 304] on link "Vehicles" at bounding box center [115, 304] width 173 height 15
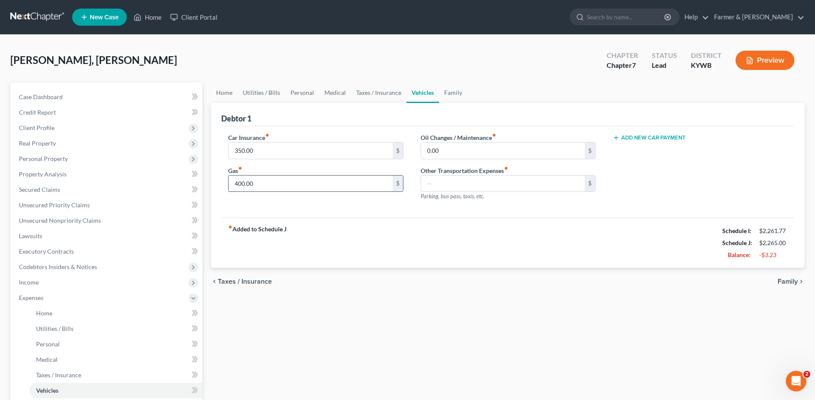
click at [263, 187] on input "400.00" at bounding box center [311, 184] width 164 height 16
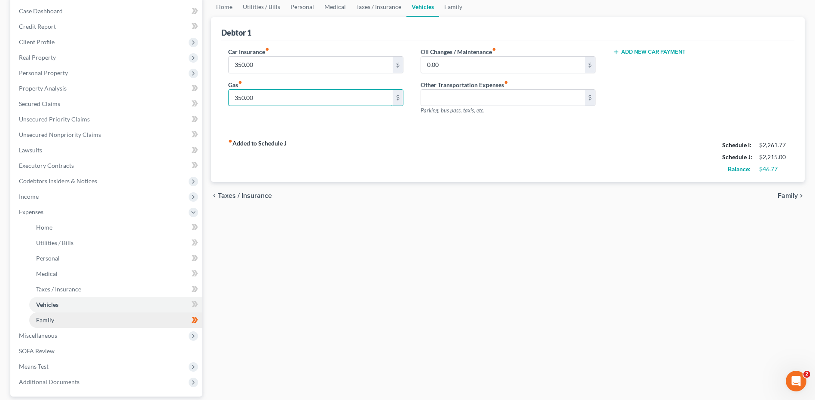
type input "350.00"
click at [83, 320] on link "Family" at bounding box center [115, 320] width 173 height 15
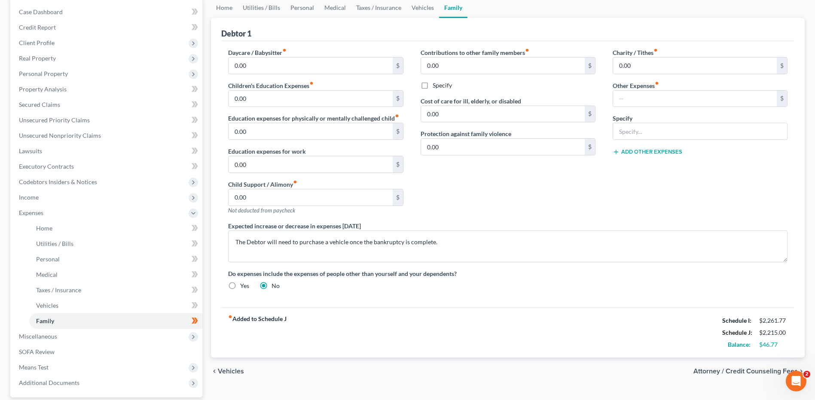
scroll to position [86, 0]
click at [203, 323] on div "Case Dashboard Payments Invoices Payments Payments Credit Report Client Profile" at bounding box center [106, 222] width 201 height 450
click at [199, 323] on span at bounding box center [194, 321] width 15 height 13
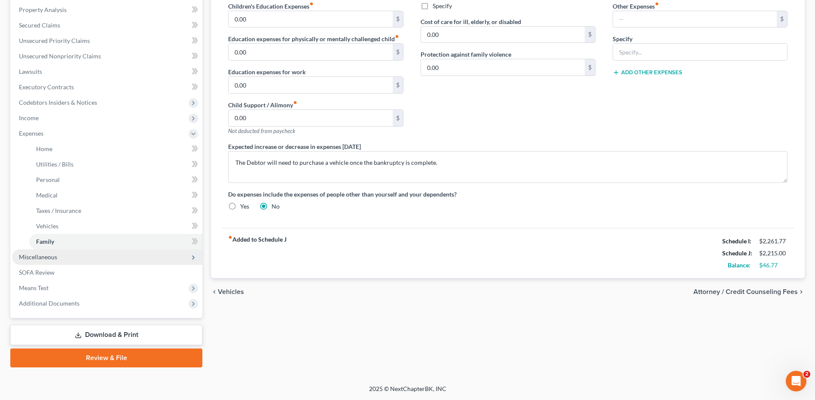
click at [88, 257] on span "Miscellaneous" at bounding box center [107, 257] width 190 height 15
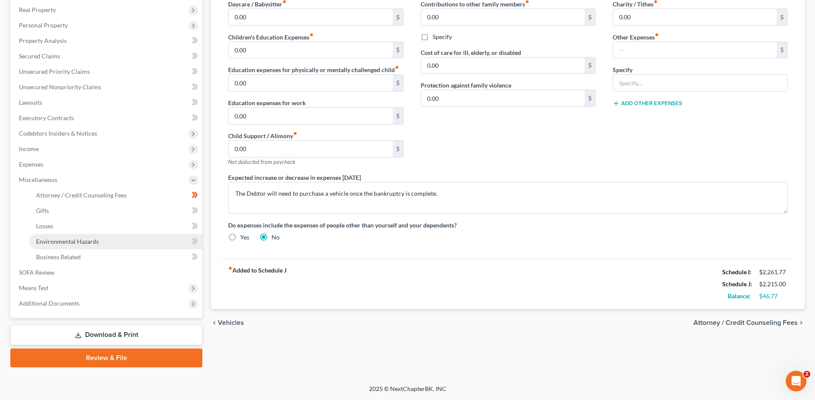
scroll to position [134, 0]
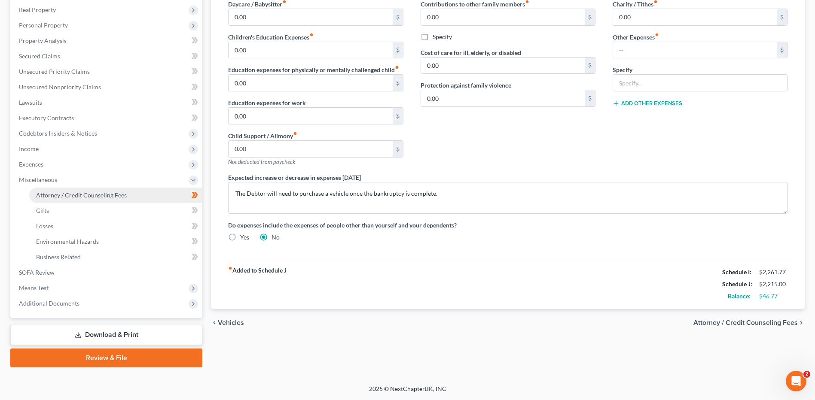
click at [146, 196] on link "Attorney / Credit Counseling Fees" at bounding box center [115, 195] width 173 height 15
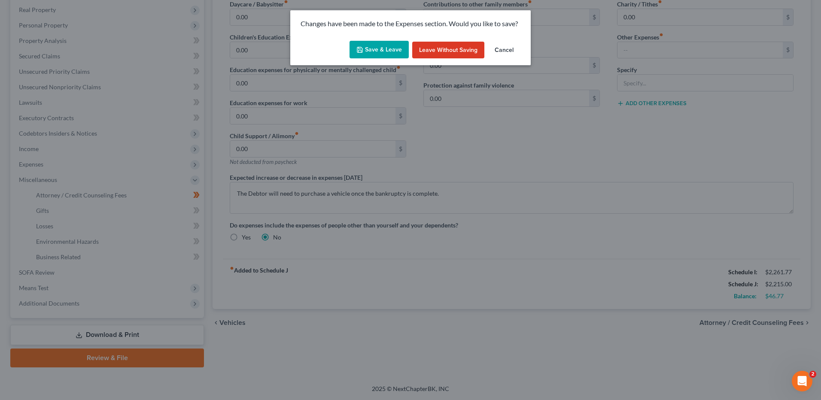
click at [372, 51] on button "Save & Leave" at bounding box center [379, 50] width 59 height 18
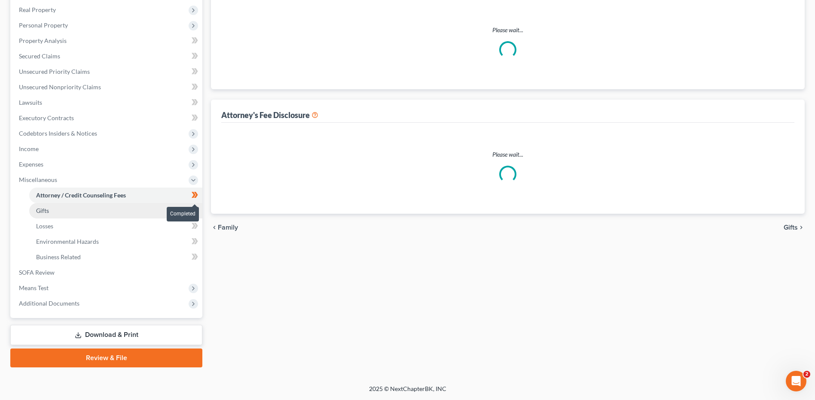
select select "0"
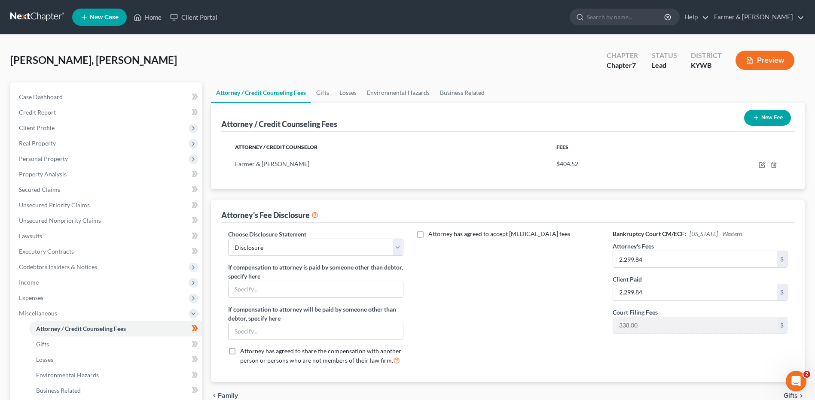
click at [201, 330] on span at bounding box center [194, 329] width 15 height 13
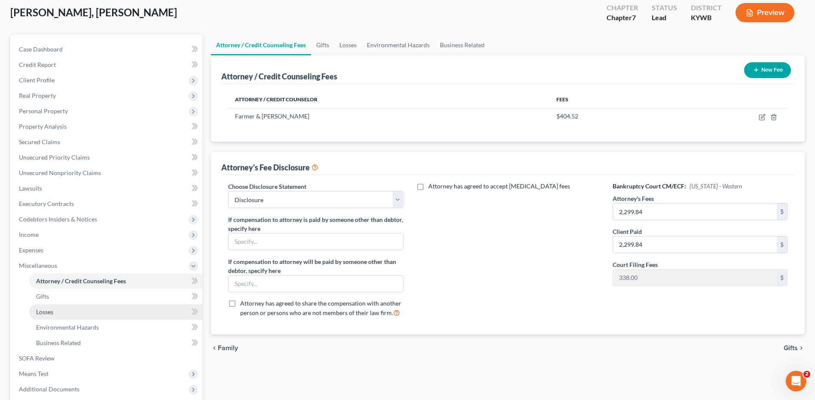
scroll to position [86, 0]
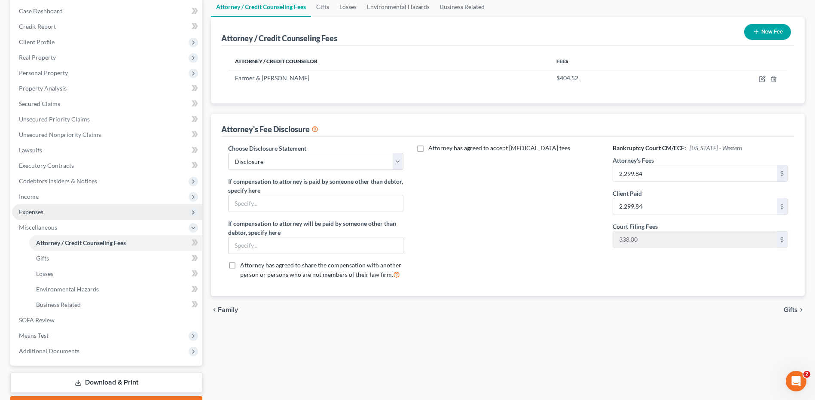
click at [60, 208] on span "Expenses" at bounding box center [107, 211] width 190 height 15
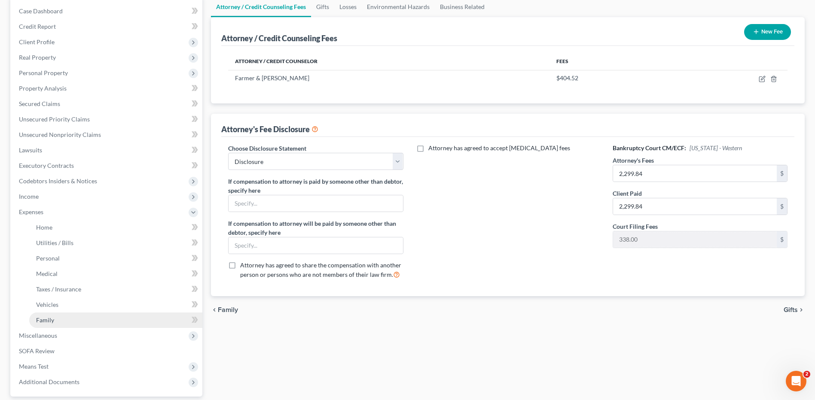
click at [61, 316] on link "Family" at bounding box center [115, 320] width 173 height 15
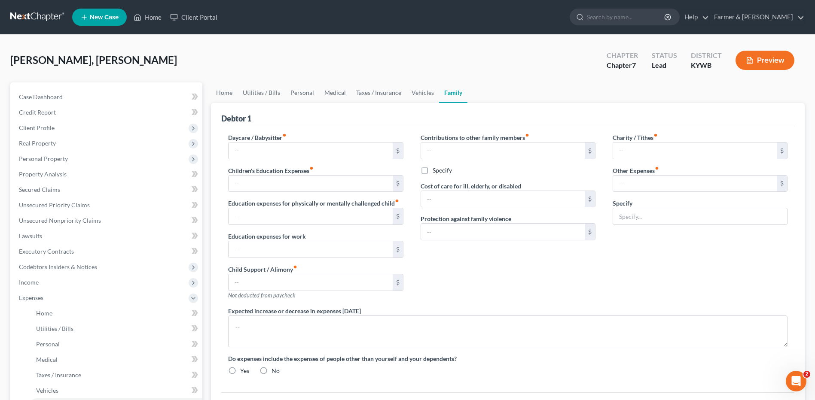
type input "0.00"
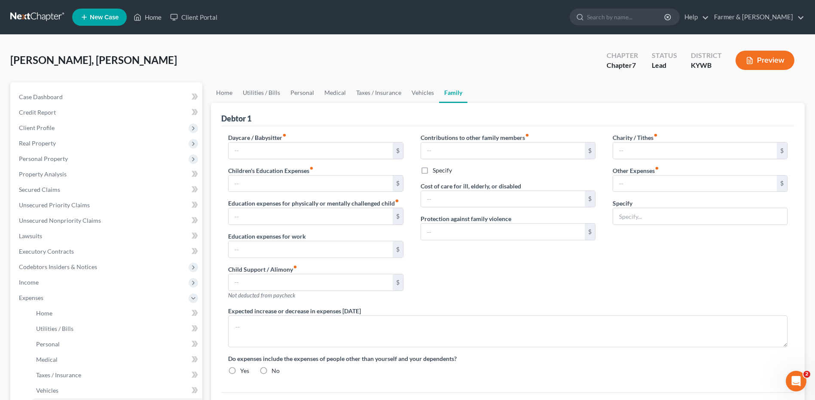
type input "0.00"
type textarea "The Debtor will need to purchase a vehicle once the bankruptcy is complete."
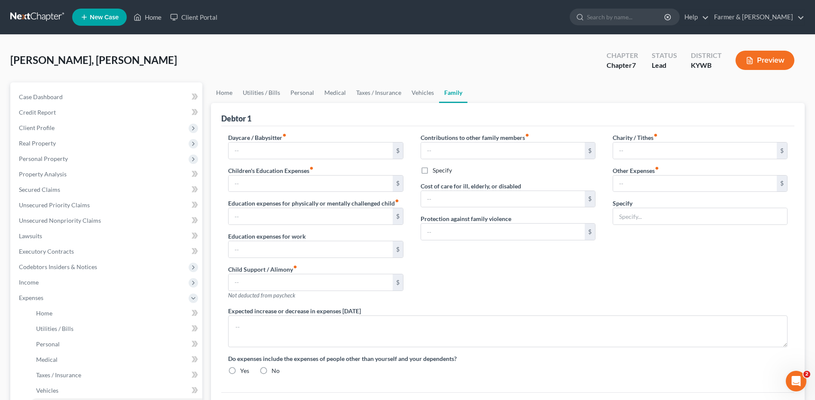
radio input "true"
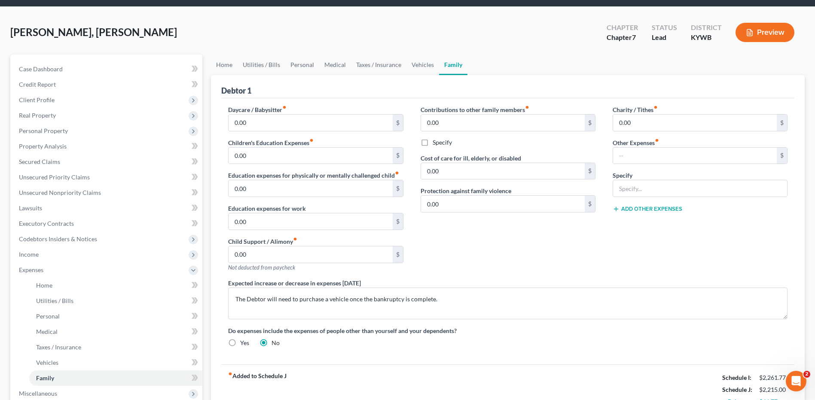
scroll to position [43, 0]
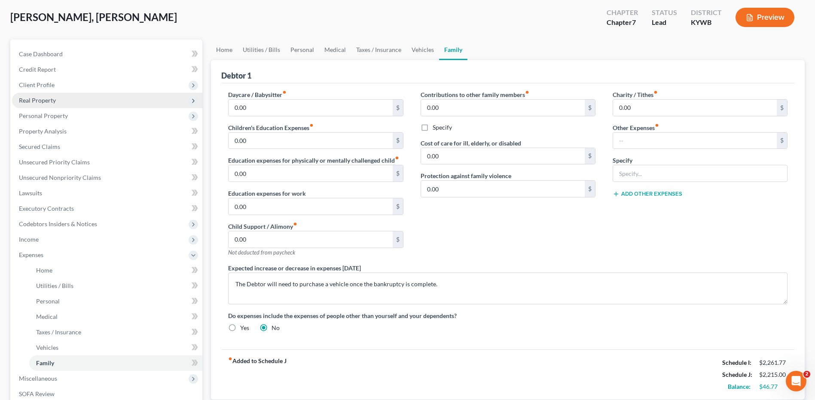
drag, startPoint x: 61, startPoint y: 88, endPoint x: 64, endPoint y: 104, distance: 16.7
click at [61, 88] on span "Client Profile" at bounding box center [107, 84] width 190 height 15
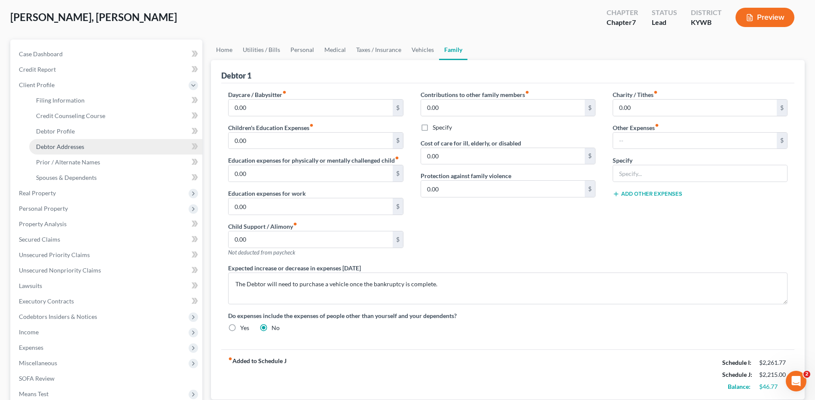
click at [71, 142] on link "Debtor Addresses" at bounding box center [115, 146] width 173 height 15
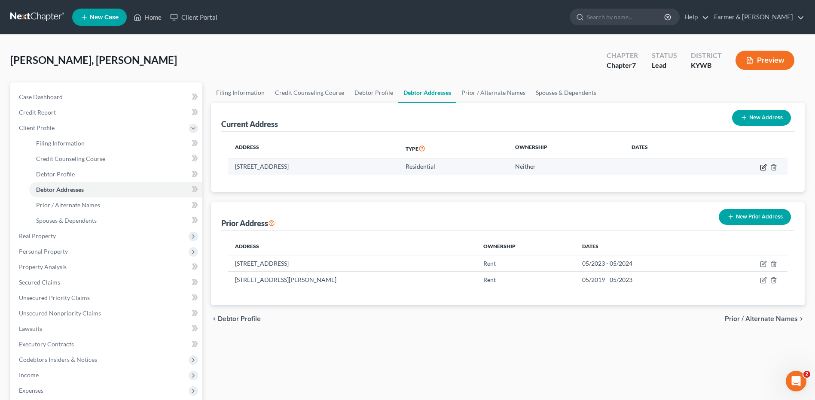
click at [762, 168] on icon "button" at bounding box center [764, 167] width 4 height 4
select select "18"
select select "0"
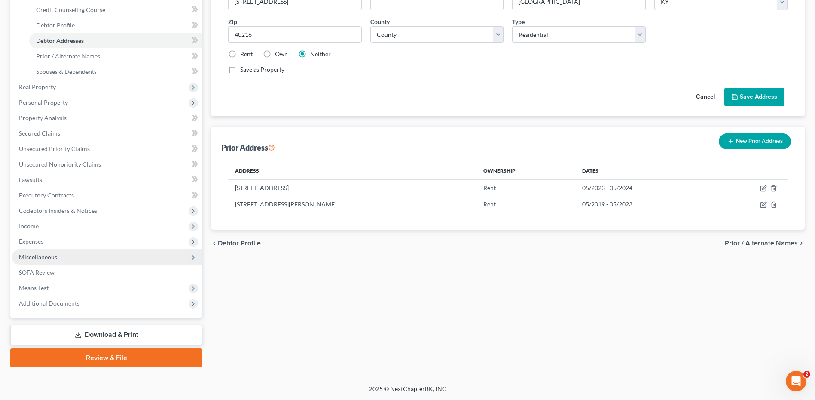
click at [47, 256] on span "Miscellaneous" at bounding box center [38, 256] width 38 height 7
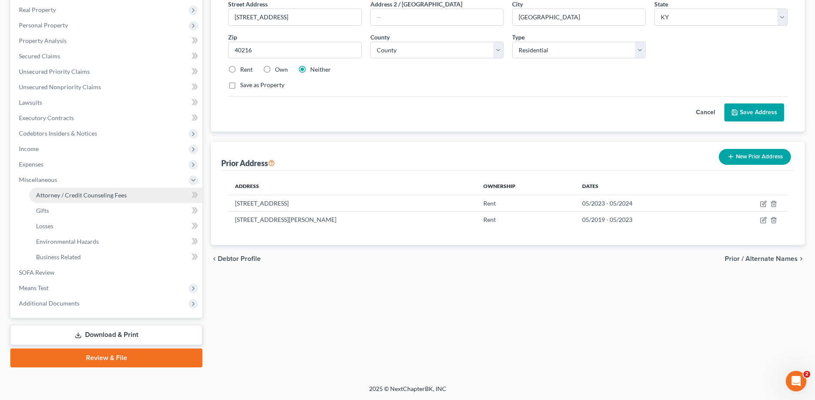
click at [97, 199] on link "Attorney / Credit Counseling Fees" at bounding box center [115, 195] width 173 height 15
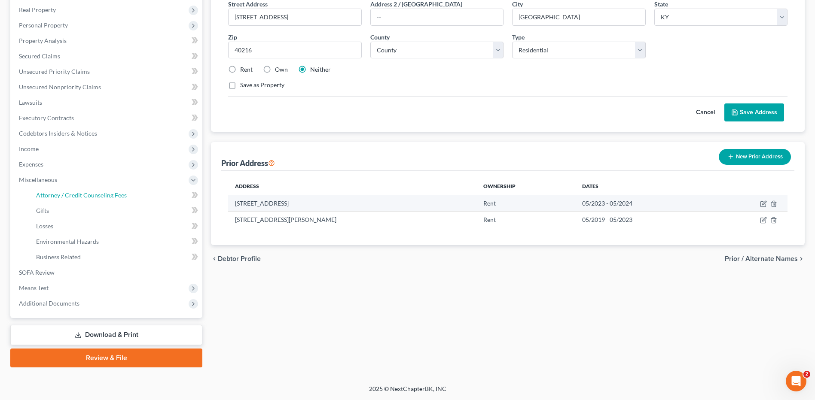
select select "0"
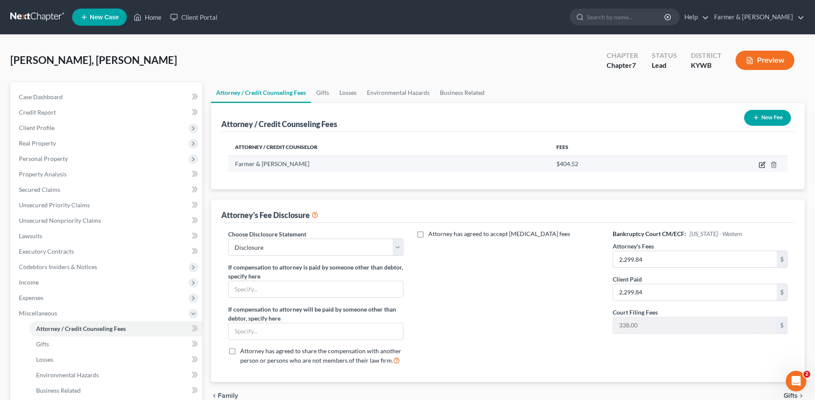
click at [762, 165] on icon "button" at bounding box center [763, 164] width 4 height 4
select select "18"
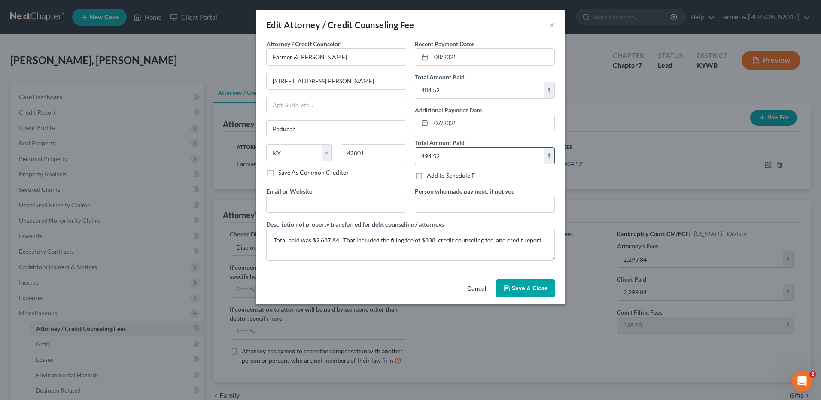
click at [445, 155] on input "494.52" at bounding box center [479, 156] width 129 height 16
type input "404.52"
drag, startPoint x: 338, startPoint y: 242, endPoint x: 320, endPoint y: 244, distance: 18.2
click at [320, 244] on textarea "Total paid was $2,687.84. That included the filing fee of $338, credit counseli…" at bounding box center [410, 245] width 289 height 32
type textarea "Total paid was $2,497.94. That included the filing fee of $338, credit counseli…"
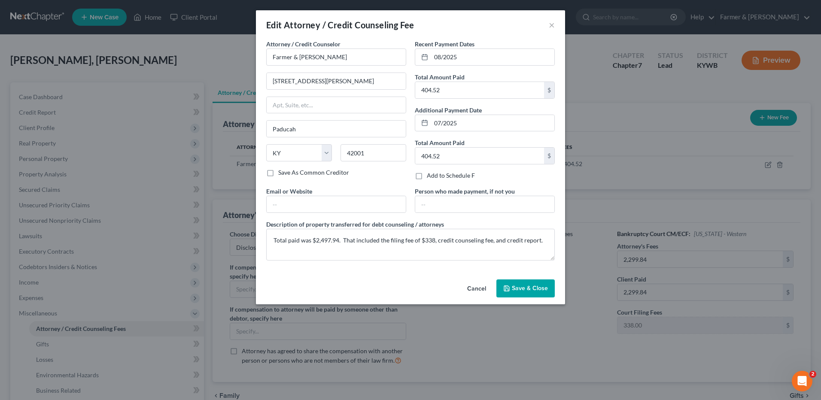
click at [526, 287] on span "Save & Close" at bounding box center [530, 288] width 36 height 7
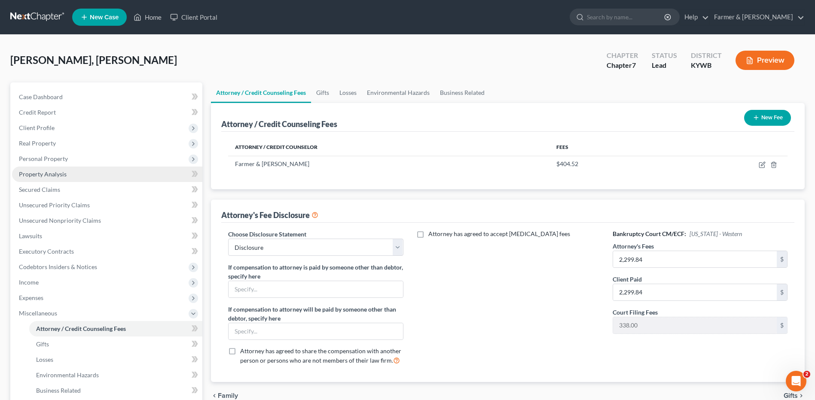
drag, startPoint x: 55, startPoint y: 177, endPoint x: 243, endPoint y: 194, distance: 189.4
click at [55, 177] on span "Property Analysis" at bounding box center [43, 174] width 48 height 7
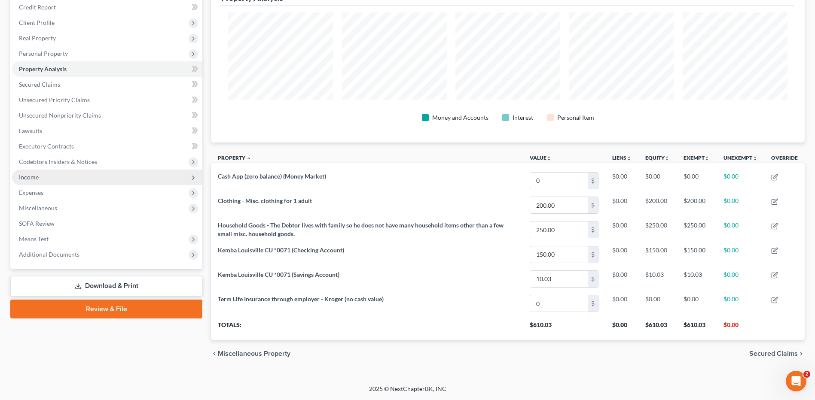
drag, startPoint x: 53, startPoint y: 174, endPoint x: 58, endPoint y: 180, distance: 7.6
click at [53, 174] on span "Income" at bounding box center [107, 177] width 190 height 15
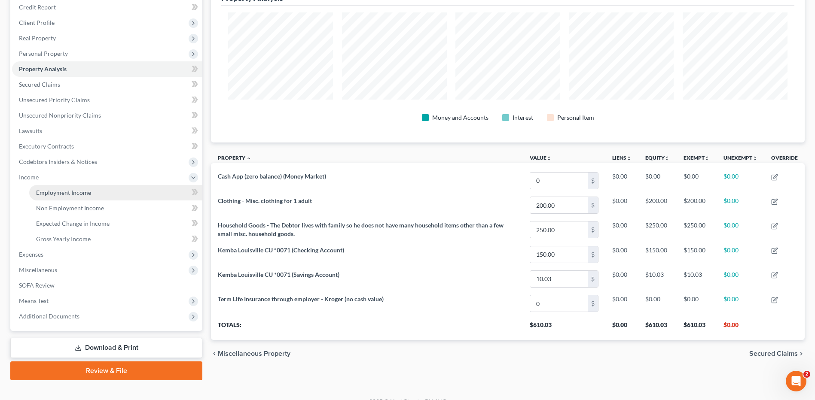
click at [68, 194] on span "Employment Income" at bounding box center [63, 192] width 55 height 7
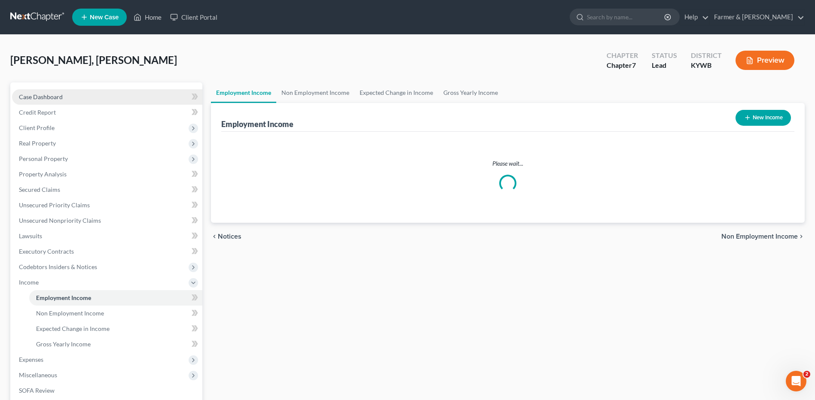
click at [79, 98] on link "Case Dashboard" at bounding box center [107, 96] width 190 height 15
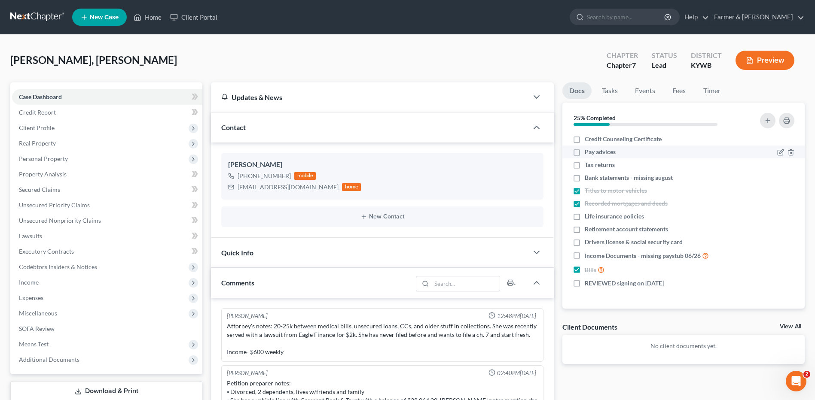
scroll to position [164, 0]
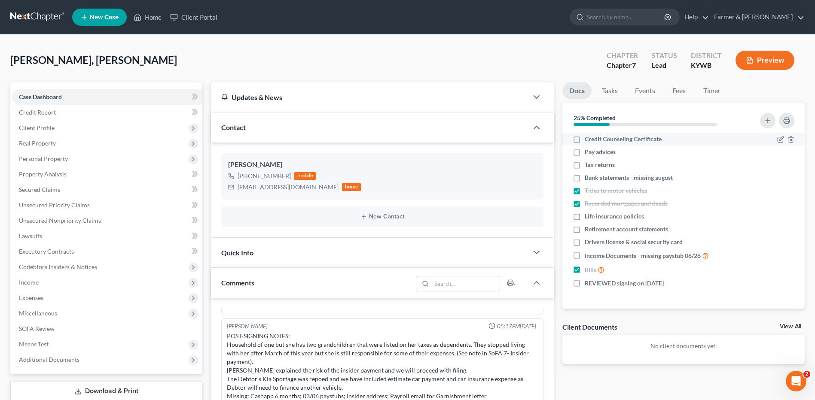
click at [585, 139] on label "Credit Counseling Certificate" at bounding box center [623, 139] width 77 height 9
click at [588, 139] on input "Credit Counseling Certificate" at bounding box center [591, 138] width 6 height 6
checkbox input "true"
click at [585, 166] on label "Tax returns" at bounding box center [600, 165] width 30 height 9
click at [588, 166] on input "Tax returns" at bounding box center [591, 164] width 6 height 6
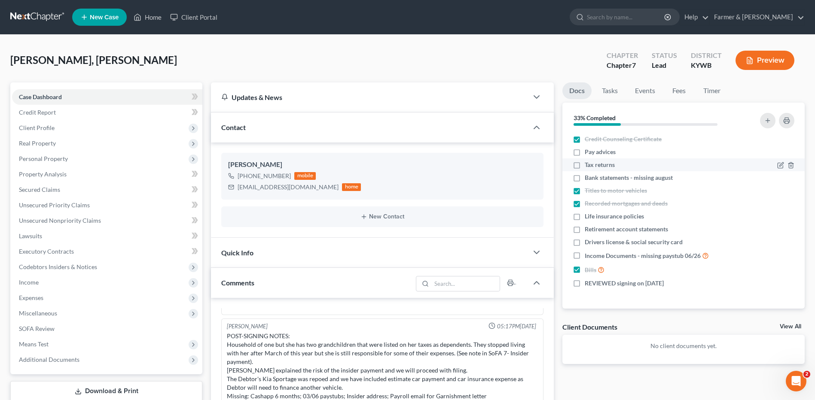
checkbox input "true"
click at [585, 215] on label "Life insurance policies" at bounding box center [614, 216] width 59 height 9
click at [588, 215] on input "Life insurance policies" at bounding box center [591, 215] width 6 height 6
checkbox input "true"
click at [585, 242] on label "Drivers license & social security card" at bounding box center [634, 242] width 98 height 9
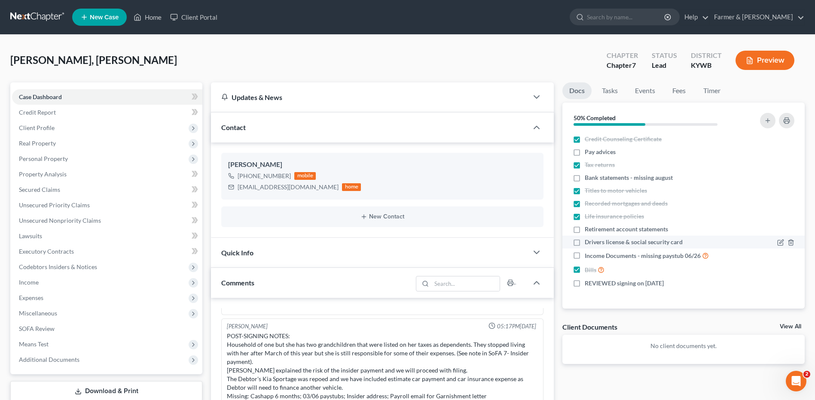
click at [588, 242] on input "Drivers license & social security card" at bounding box center [591, 241] width 6 height 6
checkbox input "true"
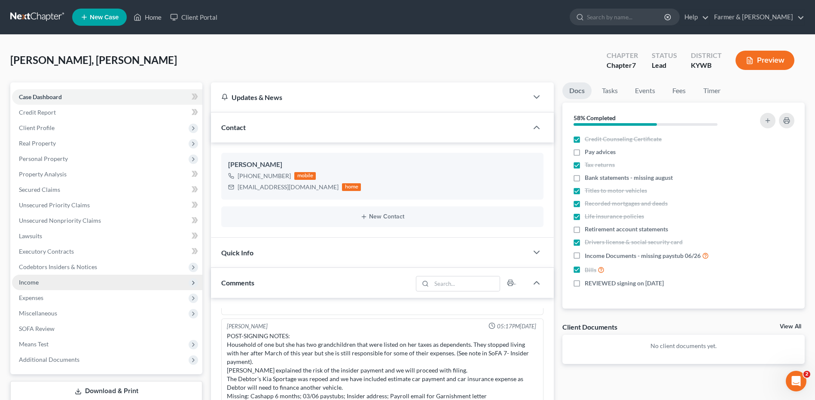
drag, startPoint x: 32, startPoint y: 285, endPoint x: 79, endPoint y: 289, distance: 47.0
click at [32, 285] on span "Income" at bounding box center [29, 282] width 20 height 7
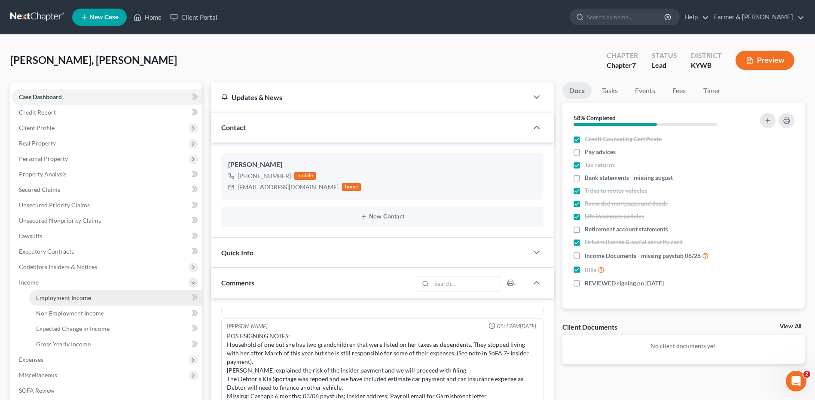
click at [76, 298] on span "Employment Income" at bounding box center [63, 297] width 55 height 7
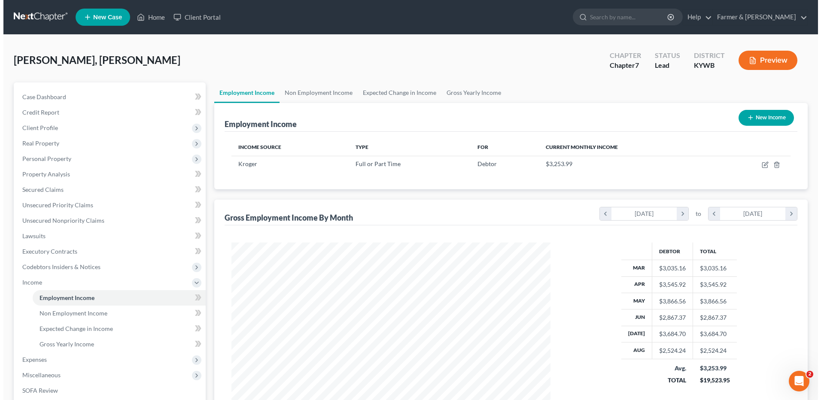
scroll to position [159, 336]
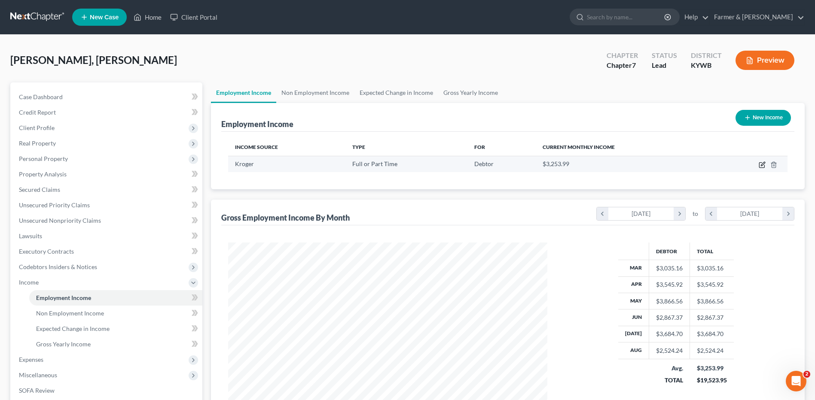
click at [762, 165] on icon "button" at bounding box center [762, 164] width 7 height 7
select select "0"
select select "18"
select select "3"
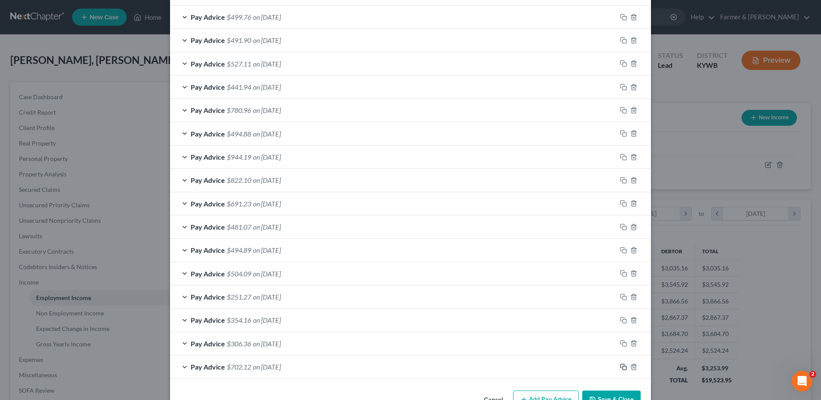
scroll to position [591, 0]
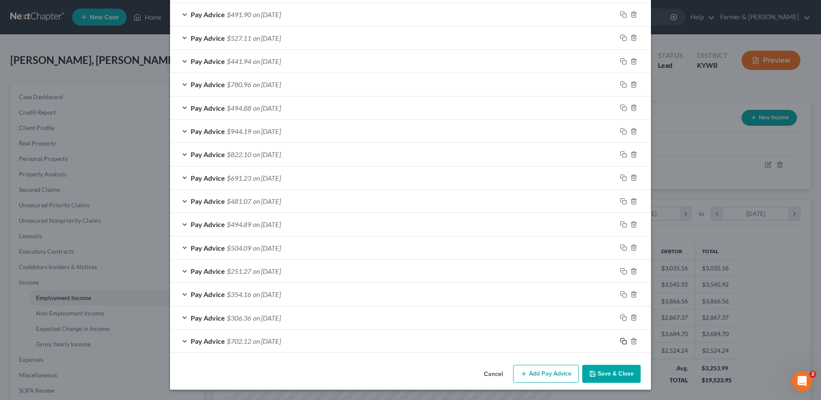
click at [620, 341] on icon "button" at bounding box center [623, 341] width 7 height 7
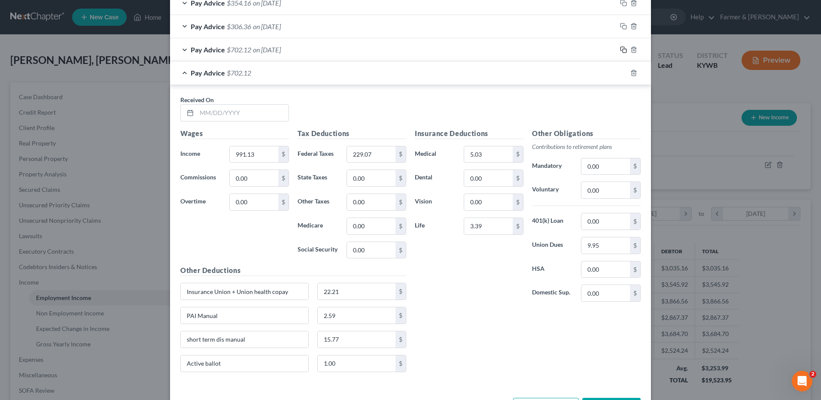
scroll to position [915, 0]
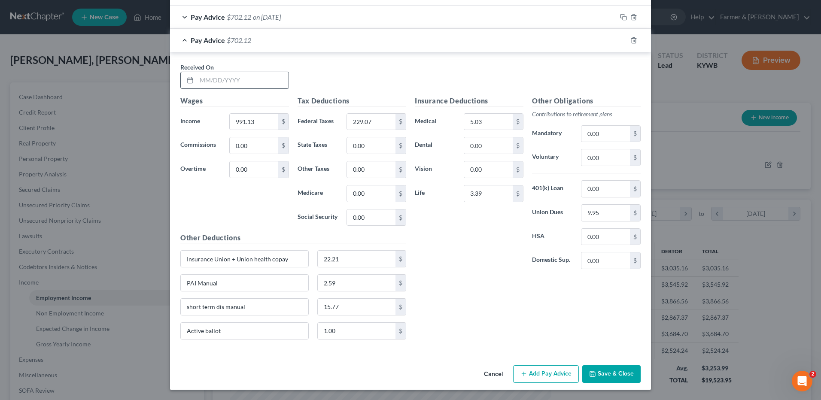
click at [259, 72] on div at bounding box center [234, 80] width 109 height 17
click at [256, 79] on input "text" at bounding box center [243, 80] width 92 height 16
type input "03/06/2025"
type input "970.03"
type input "223.64"
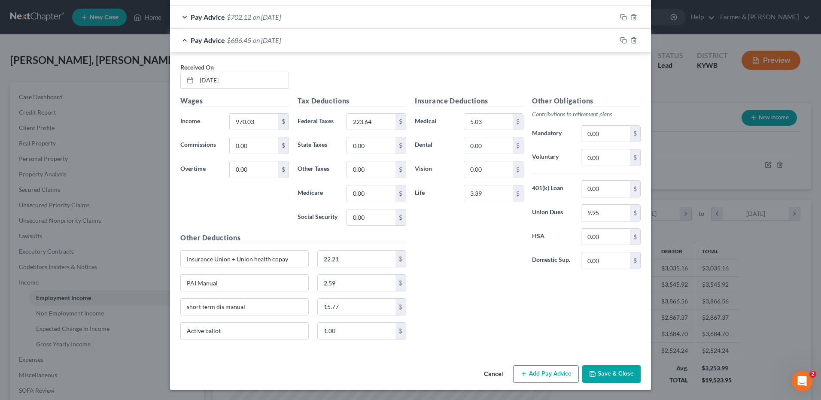
drag, startPoint x: 228, startPoint y: 39, endPoint x: 807, endPoint y: 123, distance: 585.9
click at [228, 39] on span "$686.45" at bounding box center [239, 40] width 24 height 8
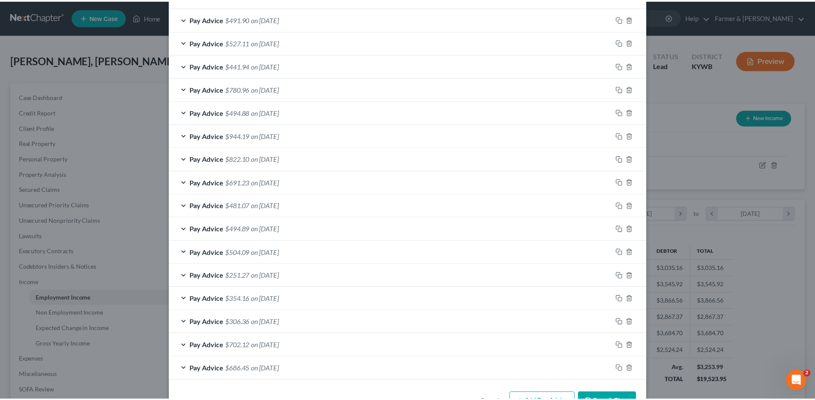
scroll to position [614, 0]
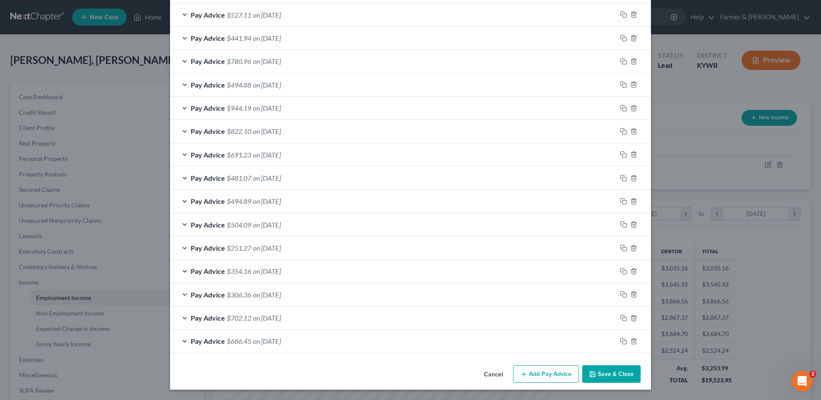
drag, startPoint x: 617, startPoint y: 378, endPoint x: 634, endPoint y: 366, distance: 20.6
click at [617, 378] on button "Save & Close" at bounding box center [611, 375] width 58 height 18
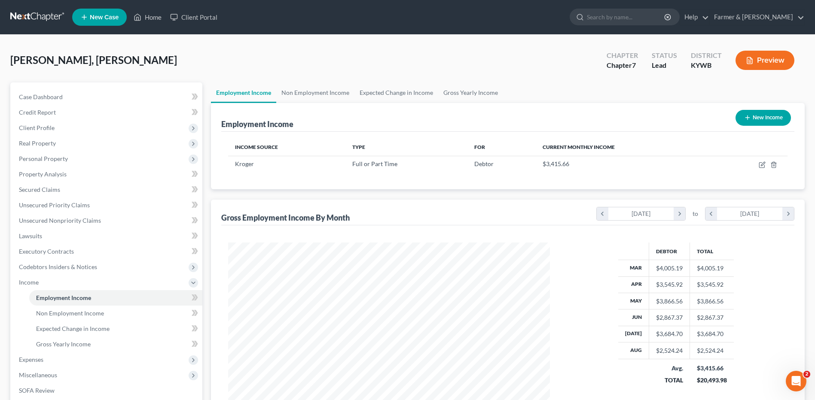
scroll to position [429360, 429183]
click at [90, 344] on link "Gross Yearly Income" at bounding box center [115, 344] width 173 height 15
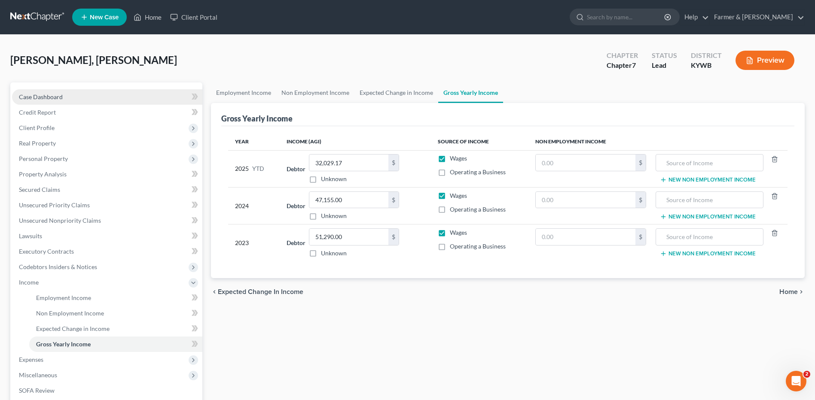
click at [122, 95] on link "Case Dashboard" at bounding box center [107, 96] width 190 height 15
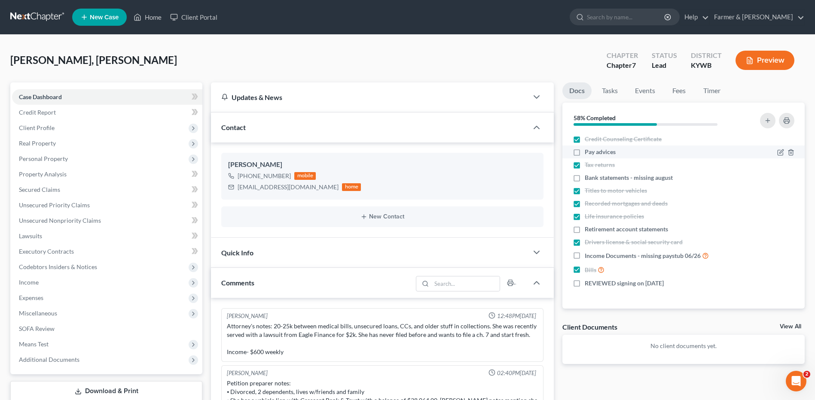
scroll to position [164, 0]
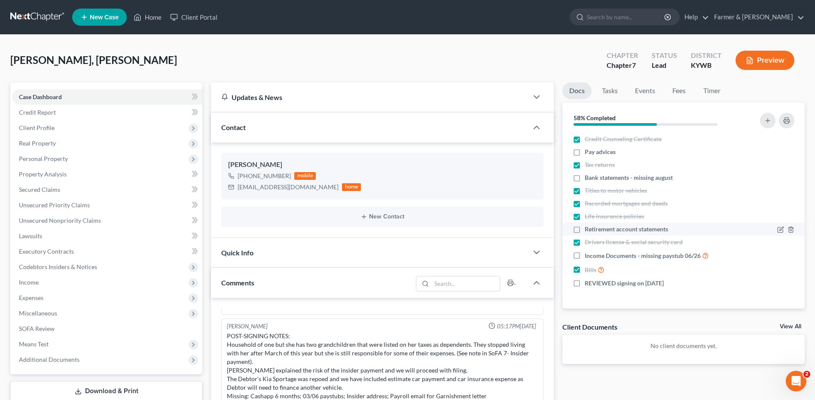
click at [585, 153] on label "Pay advices" at bounding box center [600, 152] width 31 height 9
click at [588, 153] on input "Pay advices" at bounding box center [591, 151] width 6 height 6
checkbox input "true"
click at [585, 254] on label "Income Documents - missing paystub 06/26" at bounding box center [647, 256] width 124 height 10
click at [588, 254] on input "Income Documents - missing paystub 06/26" at bounding box center [591, 254] width 6 height 6
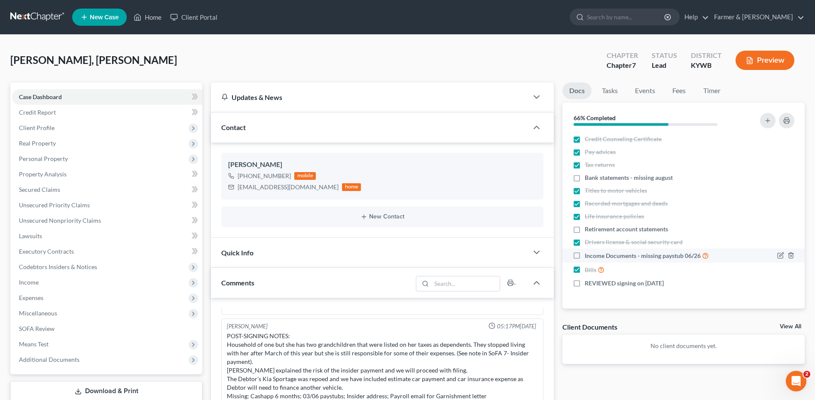
checkbox input "true"
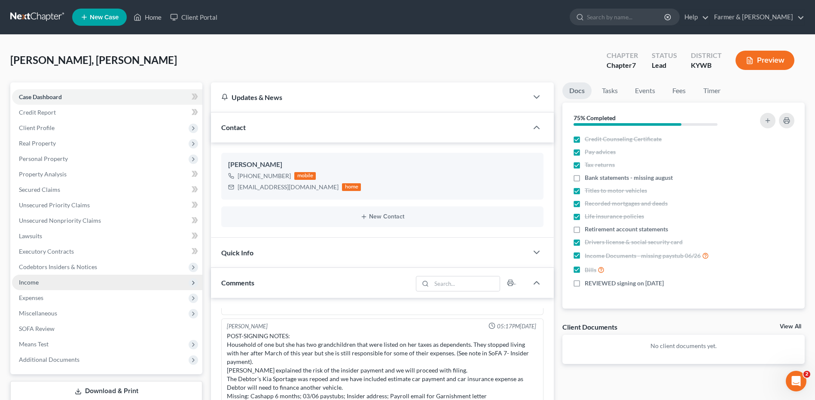
click at [67, 277] on span "Income" at bounding box center [107, 282] width 190 height 15
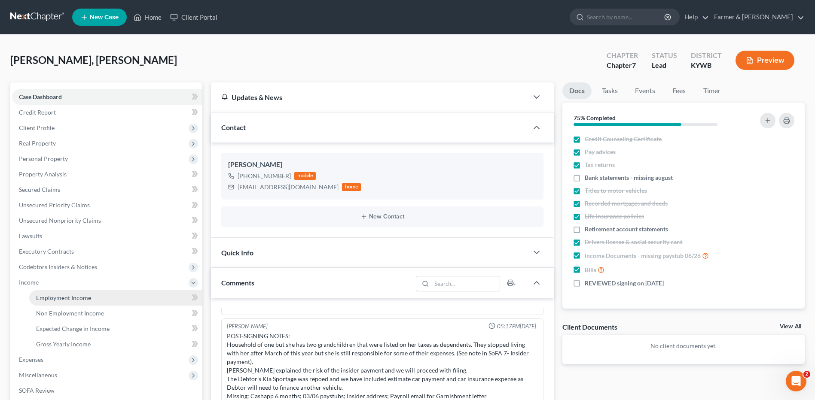
click at [72, 294] on span "Employment Income" at bounding box center [63, 297] width 55 height 7
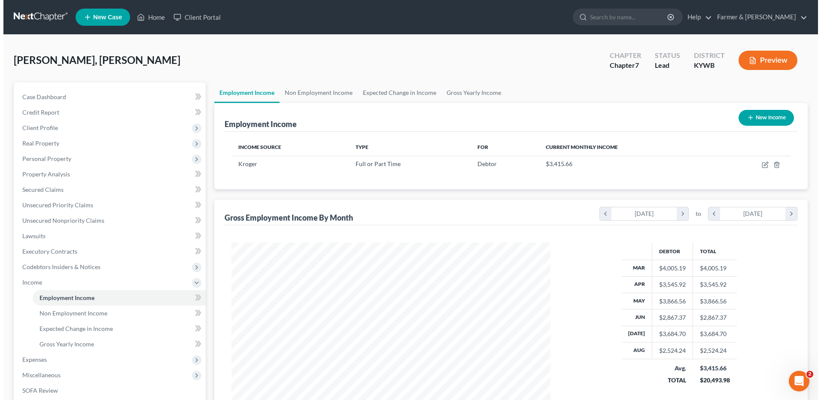
scroll to position [159, 336]
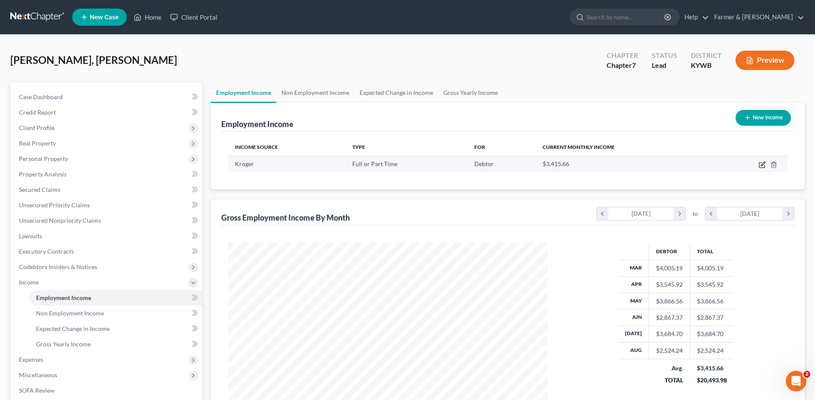
click at [760, 163] on icon "button" at bounding box center [761, 165] width 5 height 5
select select "0"
select select "18"
select select "3"
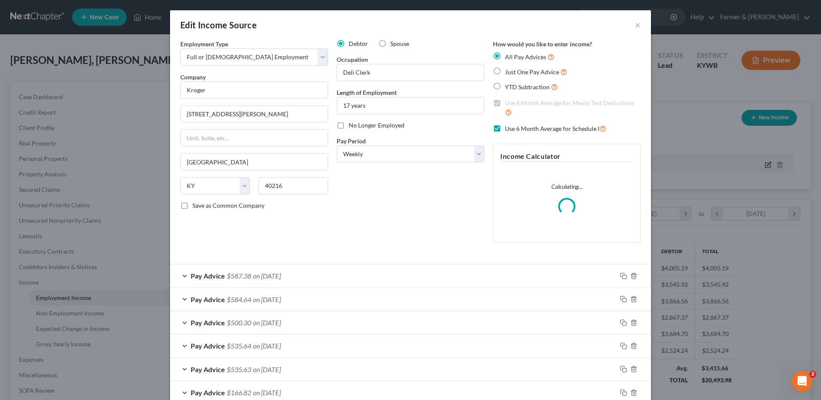
scroll to position [161, 339]
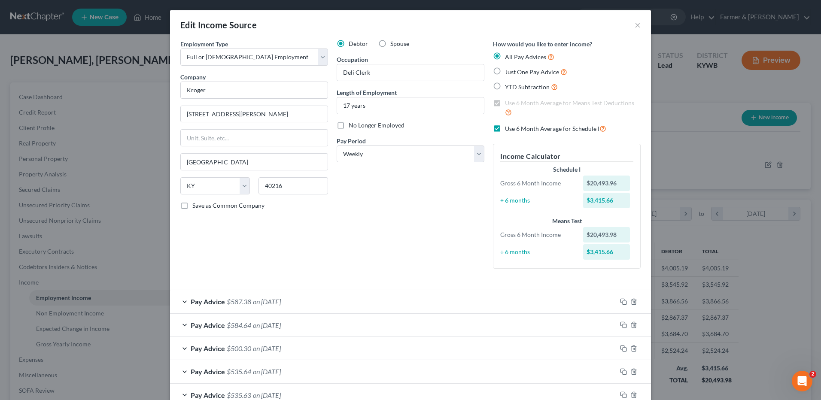
click at [296, 308] on div "Pay Advice $587.38 on 09/11/2025" at bounding box center [393, 301] width 447 height 23
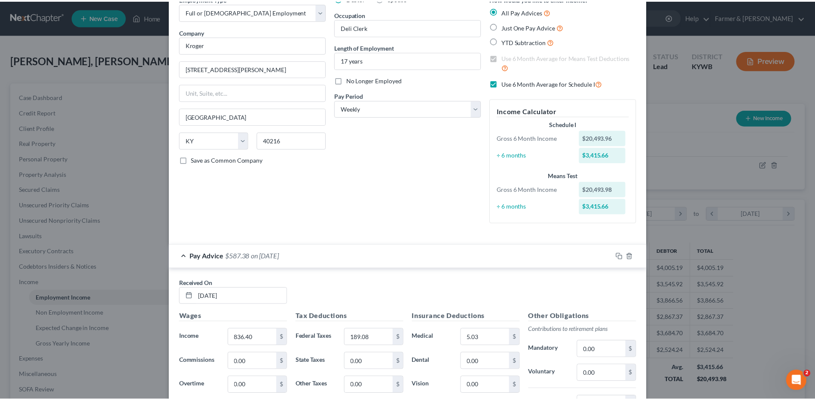
scroll to position [0, 0]
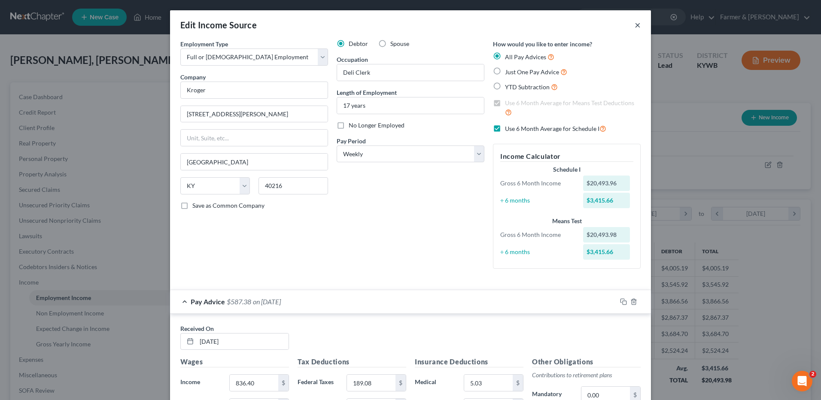
click at [635, 27] on button "×" at bounding box center [638, 25] width 6 height 10
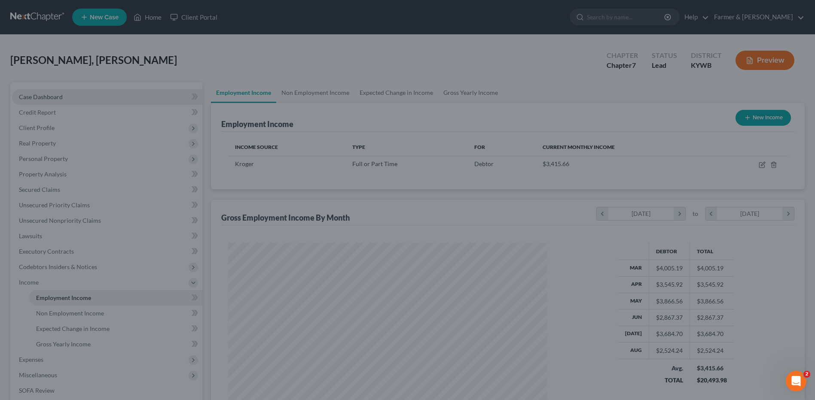
scroll to position [429360, 429183]
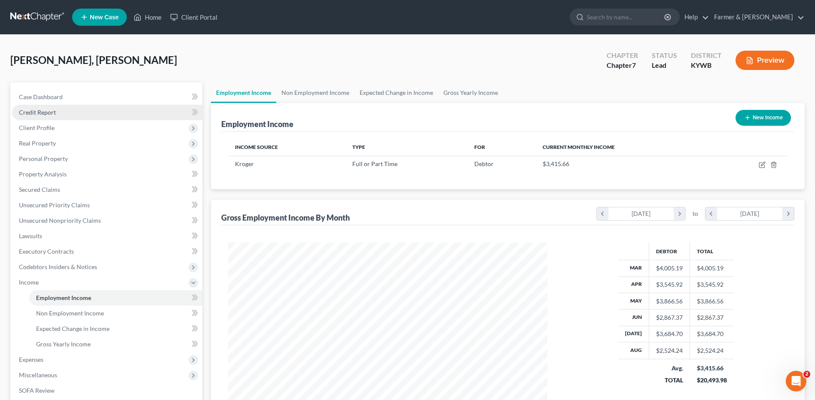
click at [77, 105] on link "Credit Report" at bounding box center [107, 112] width 190 height 15
click at [78, 99] on link "Case Dashboard" at bounding box center [107, 96] width 190 height 15
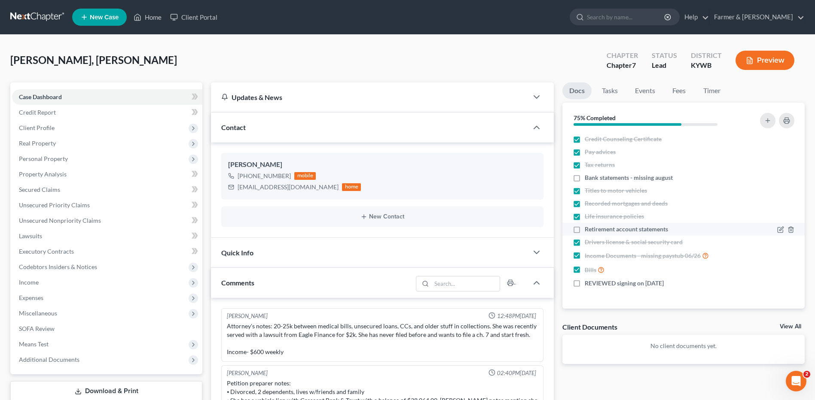
scroll to position [164, 0]
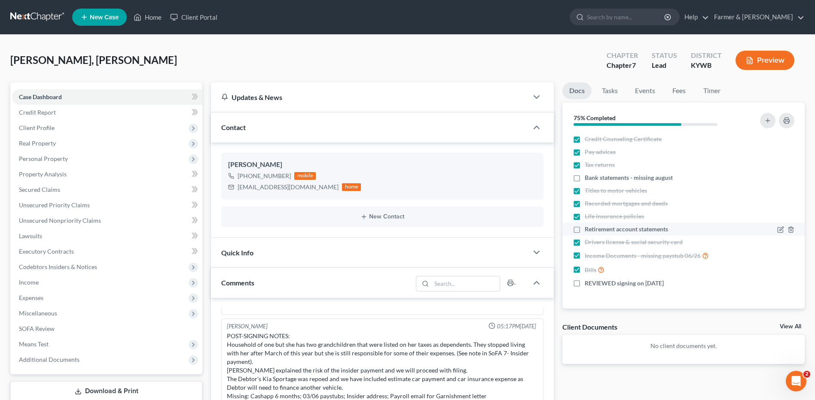
click at [585, 230] on label "Retirement account statements" at bounding box center [626, 229] width 83 height 9
click at [588, 230] on input "Retirement account statements" at bounding box center [591, 228] width 6 height 6
checkbox input "true"
click at [585, 283] on label "REVIEWED signing on 09/16/2025" at bounding box center [624, 283] width 79 height 9
click at [588, 283] on input "REVIEWED signing on 09/16/2025" at bounding box center [591, 282] width 6 height 6
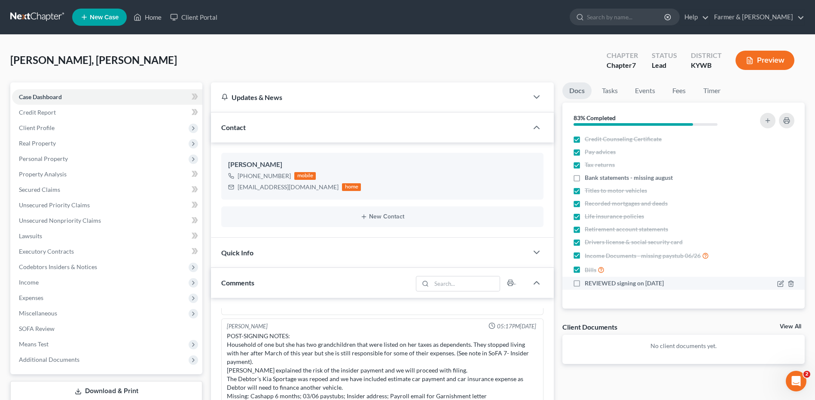
checkbox input "true"
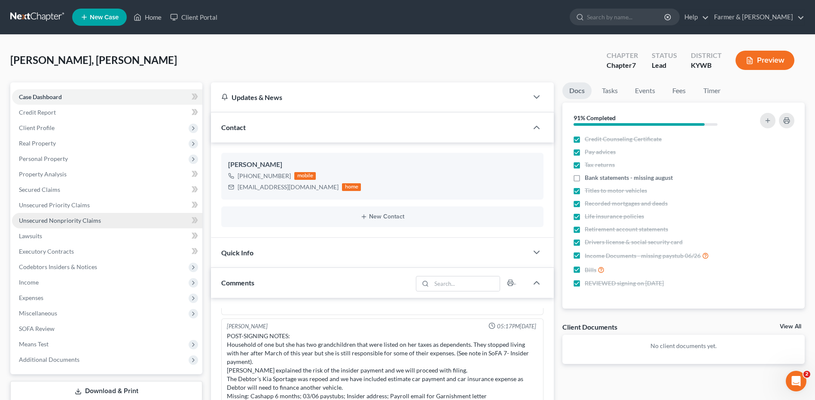
drag, startPoint x: 89, startPoint y: 157, endPoint x: 79, endPoint y: 222, distance: 65.2
click at [89, 157] on span "Personal Property" at bounding box center [107, 158] width 190 height 15
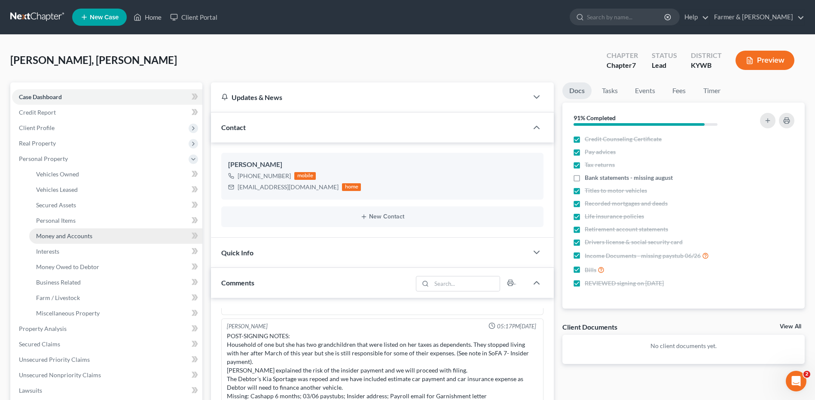
click at [86, 239] on span "Money and Accounts" at bounding box center [64, 235] width 56 height 7
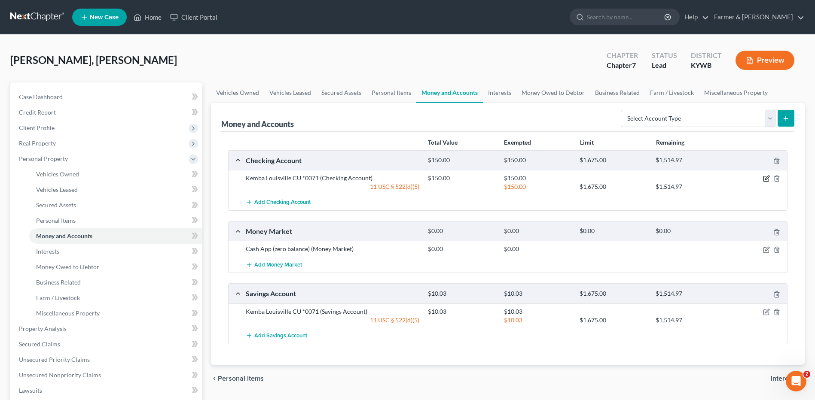
click at [765, 179] on icon "button" at bounding box center [767, 178] width 4 height 4
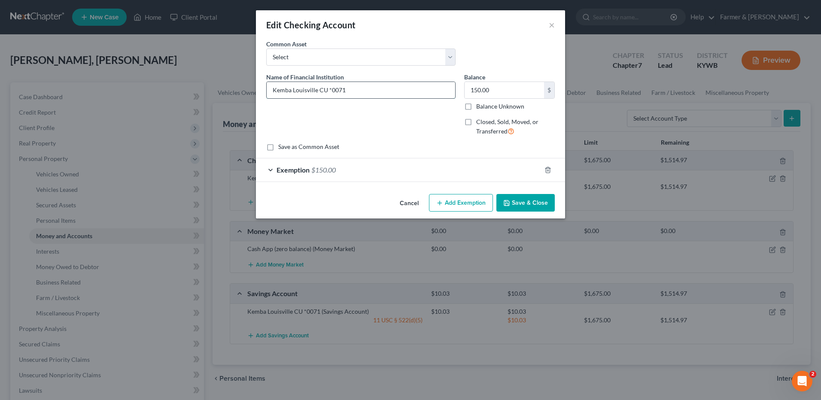
click at [329, 89] on input "Kemba Louisville CU *0071" at bounding box center [361, 90] width 189 height 16
drag, startPoint x: 346, startPoint y: 95, endPoint x: 323, endPoint y: 95, distance: 22.3
click at [323, 95] on input "Kemba Louisville CU *0071" at bounding box center [361, 90] width 189 height 16
drag, startPoint x: 328, startPoint y: 91, endPoint x: 304, endPoint y: 108, distance: 29.3
click at [258, 88] on div "An exemption set must first be selected from the Filing Information section. Co…" at bounding box center [410, 115] width 309 height 151
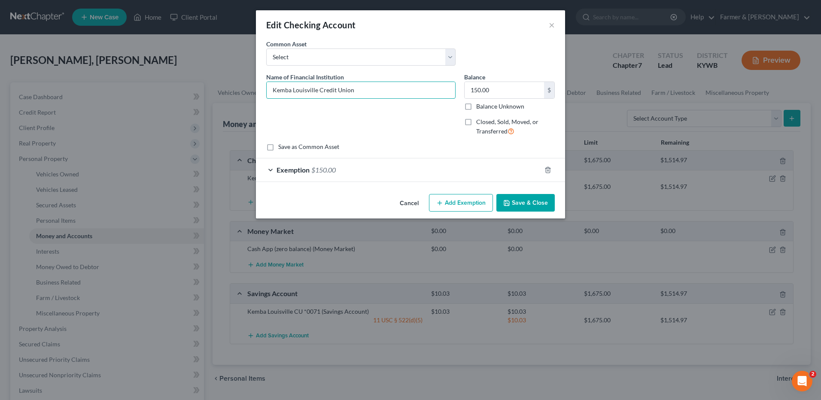
type input "Kemba Louisville Credit Union"
click at [526, 208] on button "Save & Close" at bounding box center [526, 203] width 58 height 18
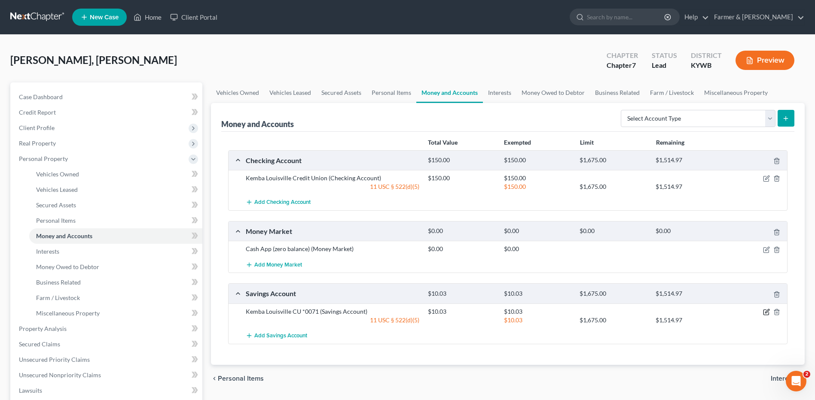
click at [765, 312] on icon "button" at bounding box center [766, 312] width 7 height 7
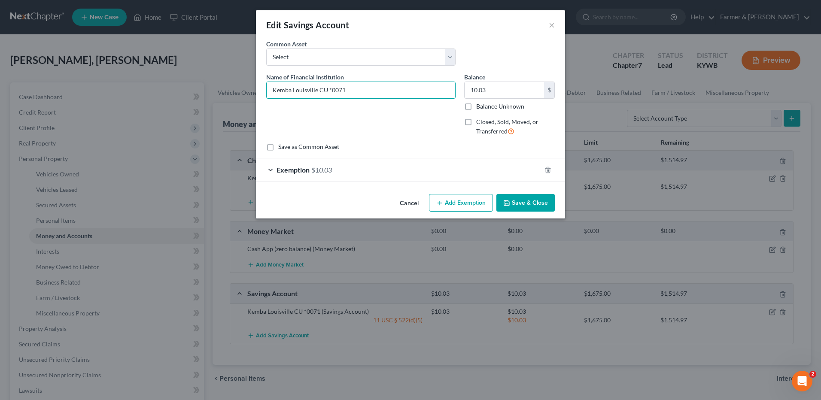
drag, startPoint x: 381, startPoint y: 93, endPoint x: 507, endPoint y: 189, distance: 158.1
click at [262, 87] on div "An exemption set must first be selected from the Filing Information section. Co…" at bounding box center [410, 115] width 309 height 151
paste input "redit Union"
type input "Kemba Louisville Credit Union"
click at [525, 210] on button "Save & Close" at bounding box center [526, 203] width 58 height 18
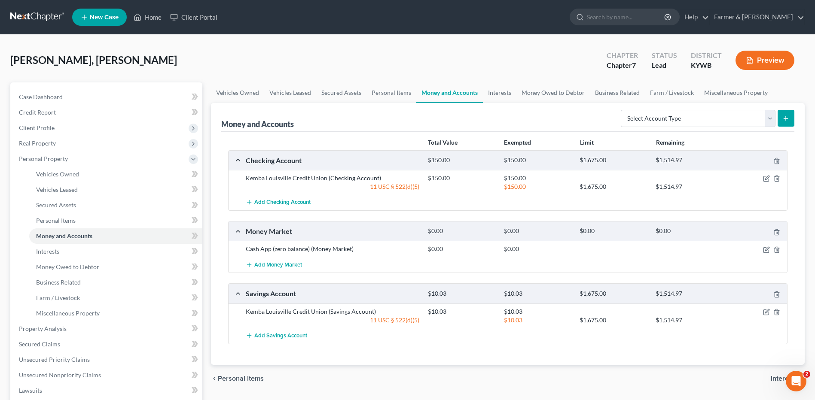
click at [286, 206] on span "Add Checking Account" at bounding box center [282, 202] width 56 height 7
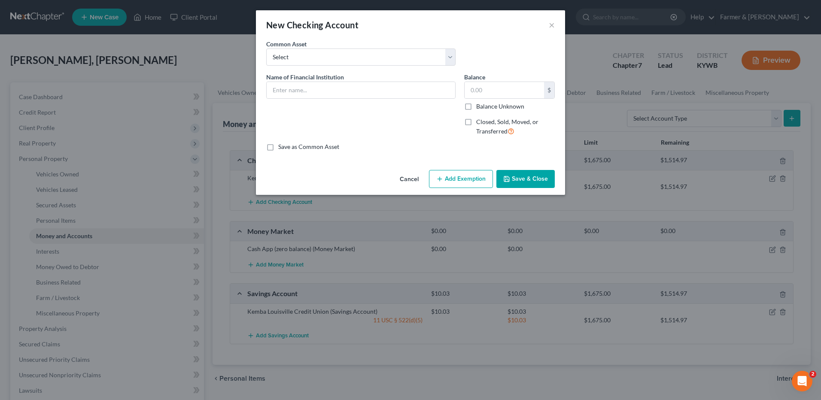
click at [316, 79] on span "Name of Financial Institution" at bounding box center [305, 76] width 78 height 7
click at [321, 89] on input "text" at bounding box center [361, 90] width 189 height 16
type input "Cashapp - zero balance"
click at [514, 172] on button "Save & Close" at bounding box center [526, 179] width 58 height 18
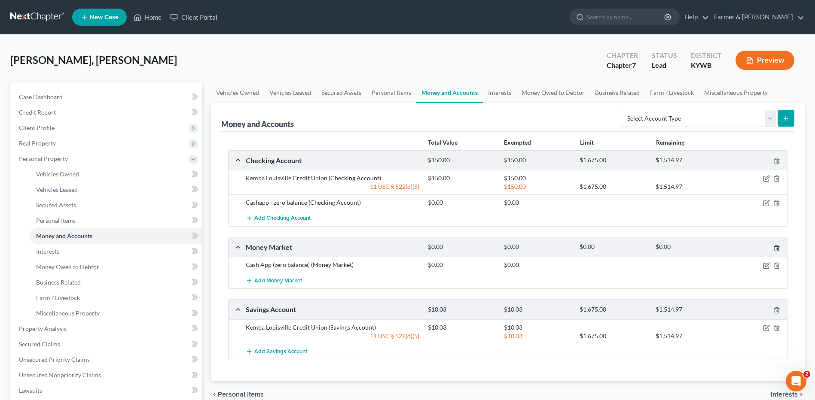
click at [779, 247] on polyline "button" at bounding box center [776, 247] width 5 height 0
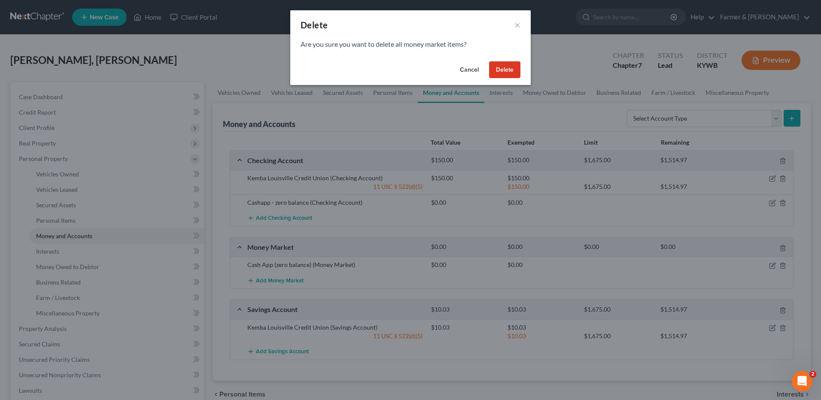
click at [499, 67] on button "Delete" at bounding box center [504, 69] width 31 height 17
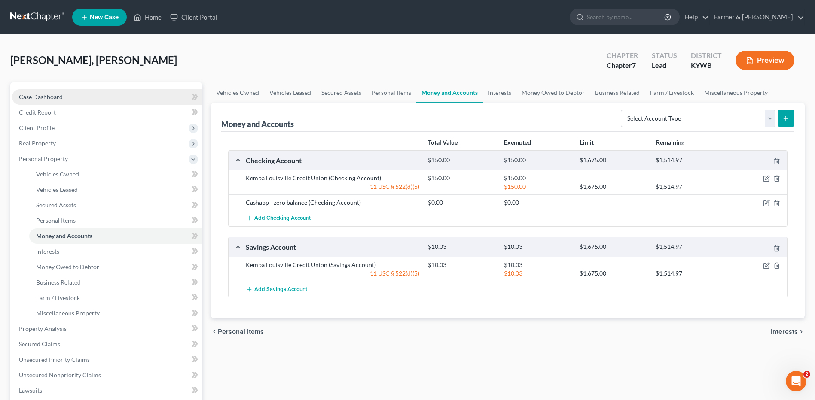
click at [114, 97] on link "Case Dashboard" at bounding box center [107, 96] width 190 height 15
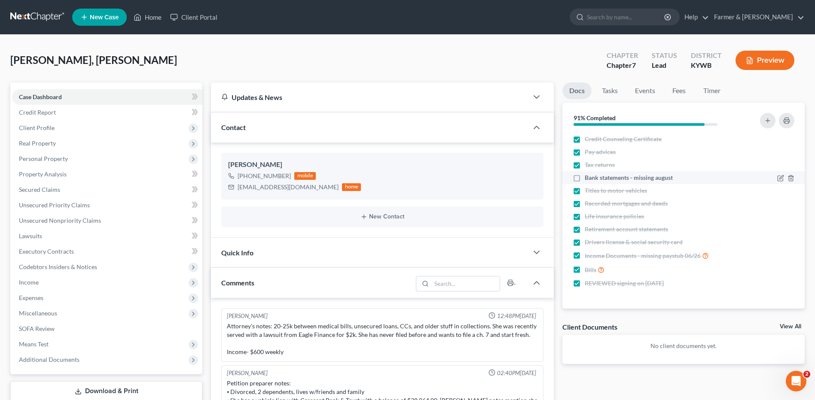
scroll to position [164, 0]
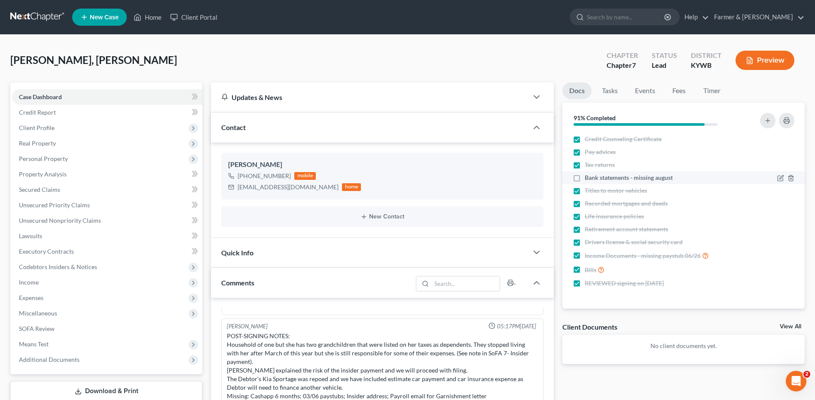
click at [585, 178] on label "Bank statements - missing august" at bounding box center [629, 178] width 88 height 9
click at [588, 178] on input "Bank statements - missing august" at bounding box center [591, 177] width 6 height 6
checkbox input "true"
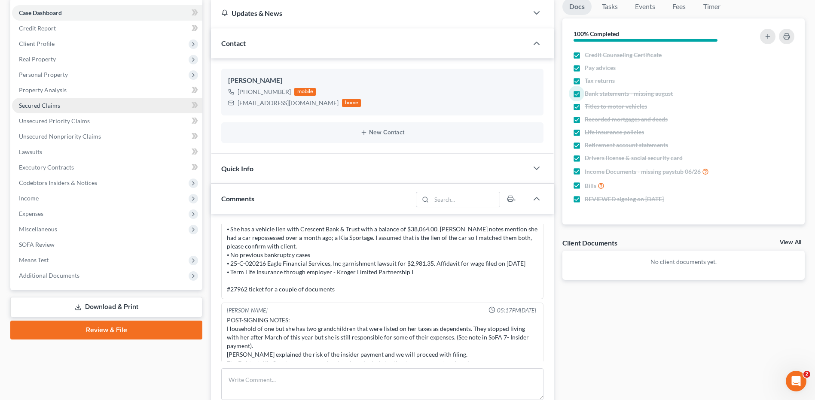
scroll to position [43, 0]
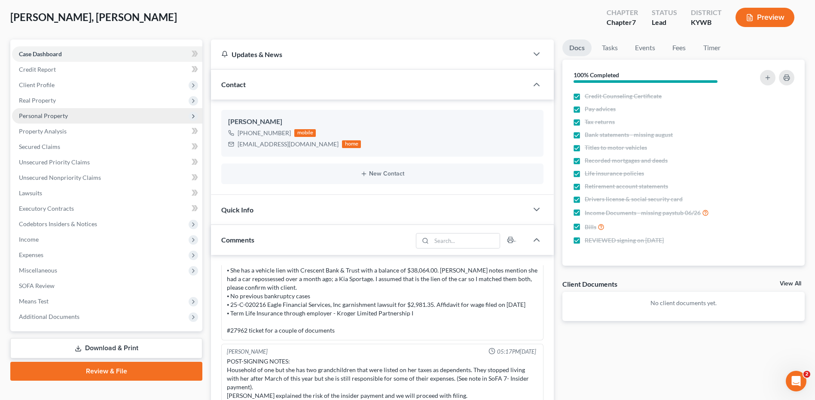
click at [63, 119] on span "Personal Property" at bounding box center [43, 115] width 49 height 7
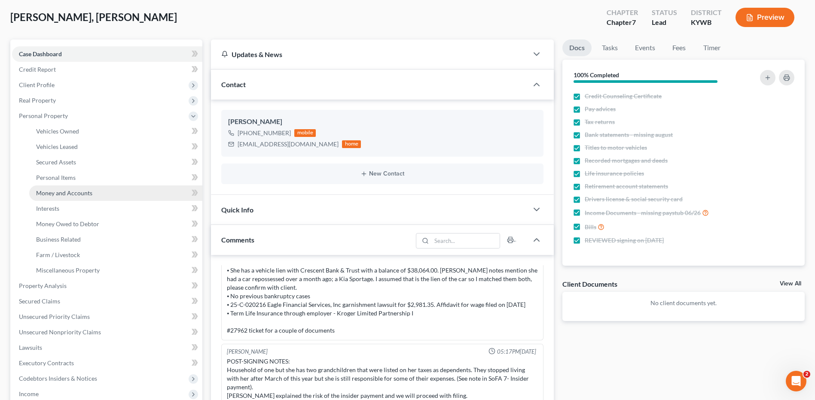
click at [84, 195] on span "Money and Accounts" at bounding box center [64, 192] width 56 height 7
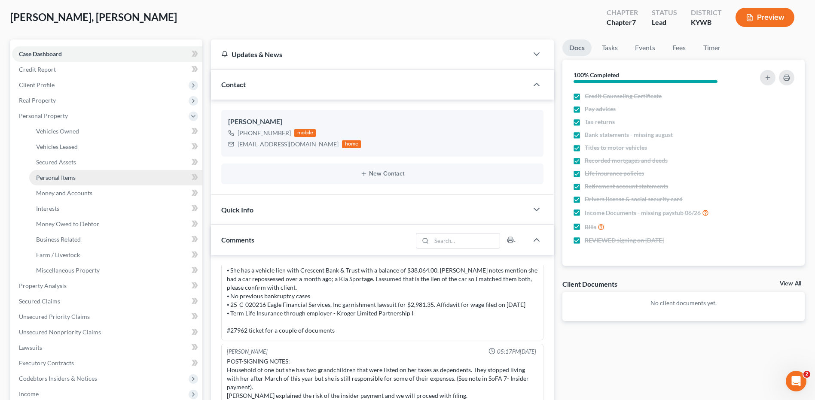
drag, startPoint x: 89, startPoint y: 177, endPoint x: 108, endPoint y: 190, distance: 23.2
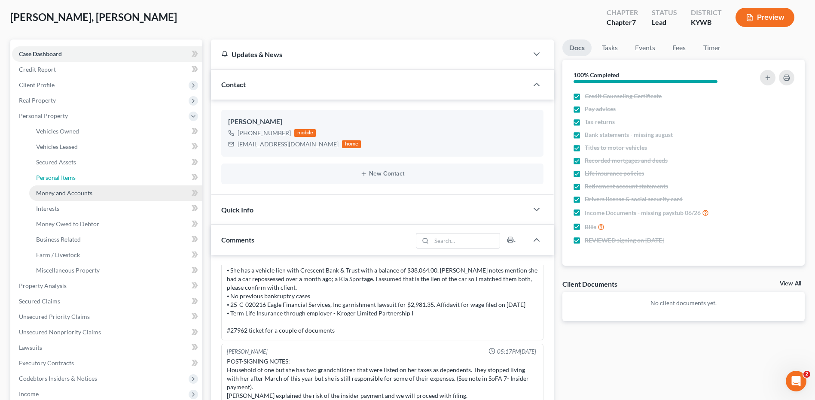
click at [89, 177] on link "Personal Items" at bounding box center [115, 177] width 173 height 15
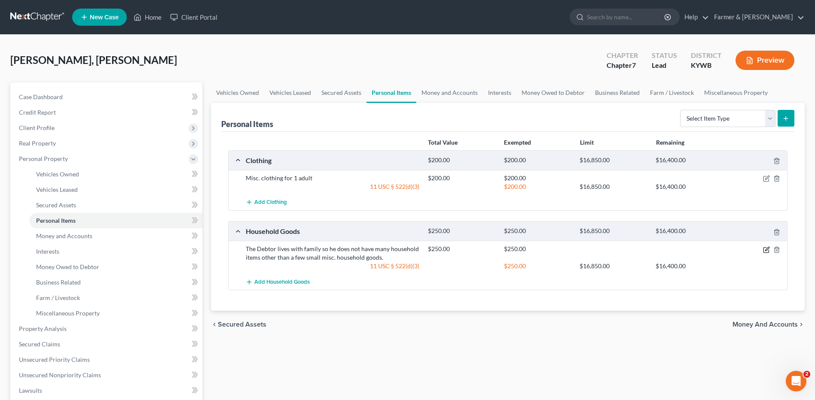
click at [766, 253] on icon "button" at bounding box center [765, 249] width 5 height 5
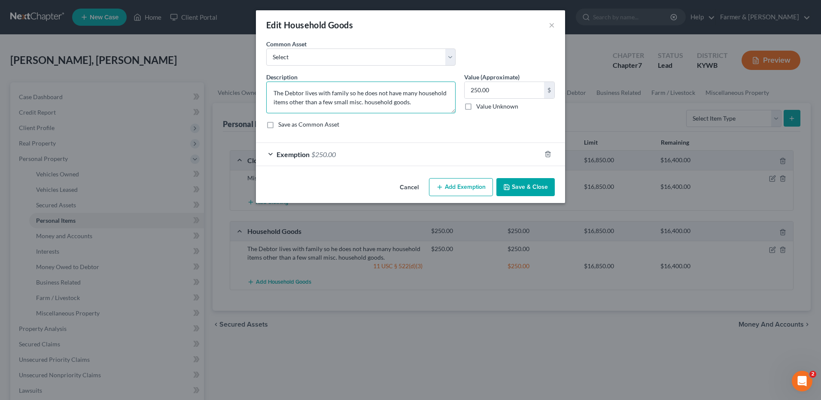
drag, startPoint x: 364, startPoint y: 92, endPoint x: 369, endPoint y: 96, distance: 5.5
click at [364, 92] on textarea "The Debtor lives with family so he does not have many household items other tha…" at bounding box center [360, 98] width 189 height 32
drag, startPoint x: 364, startPoint y: 92, endPoint x: 349, endPoint y: 95, distance: 15.3
click at [349, 95] on textarea "The Debtor lives with family so he does not have many household items other tha…" at bounding box center [360, 98] width 189 height 32
click at [356, 95] on textarea "The Debtor lives with family so he does not have many household items other tha…" at bounding box center [360, 98] width 189 height 32
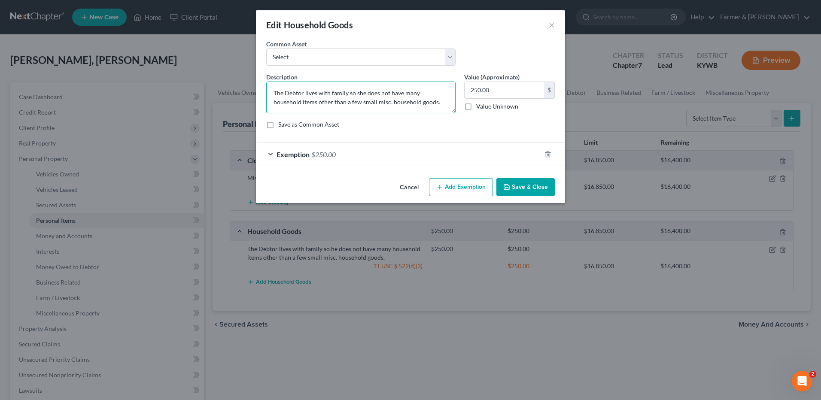
type textarea "The Debtor lives with family so she does not have many household items other th…"
click at [521, 183] on button "Save & Close" at bounding box center [526, 187] width 58 height 18
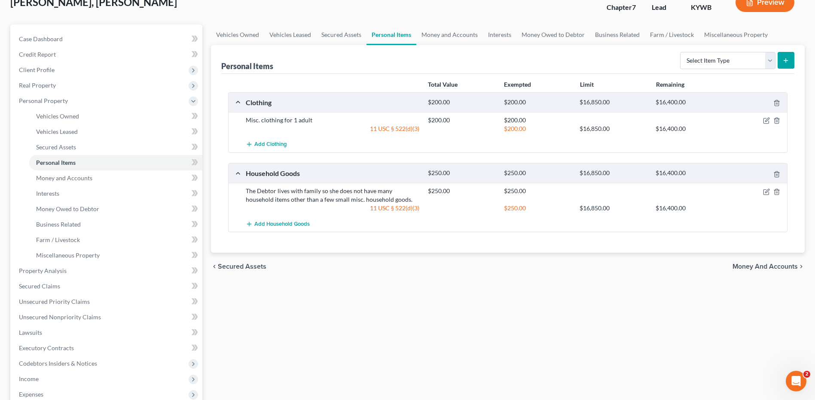
scroll to position [43, 0]
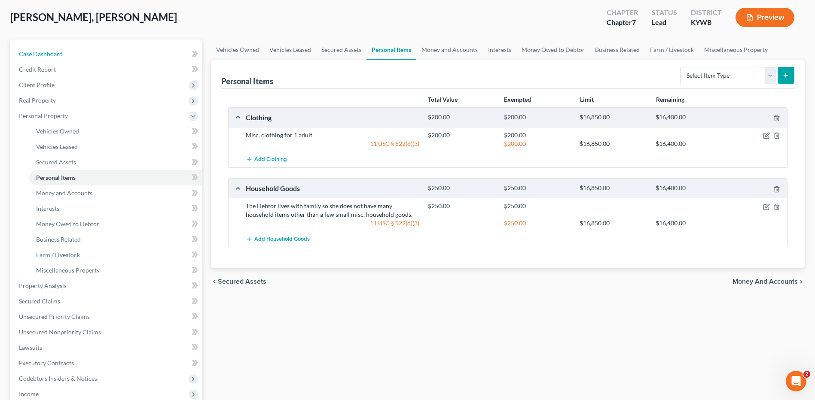
drag, startPoint x: 65, startPoint y: 55, endPoint x: 197, endPoint y: 156, distance: 166.1
click at [65, 55] on link "Case Dashboard" at bounding box center [107, 53] width 190 height 15
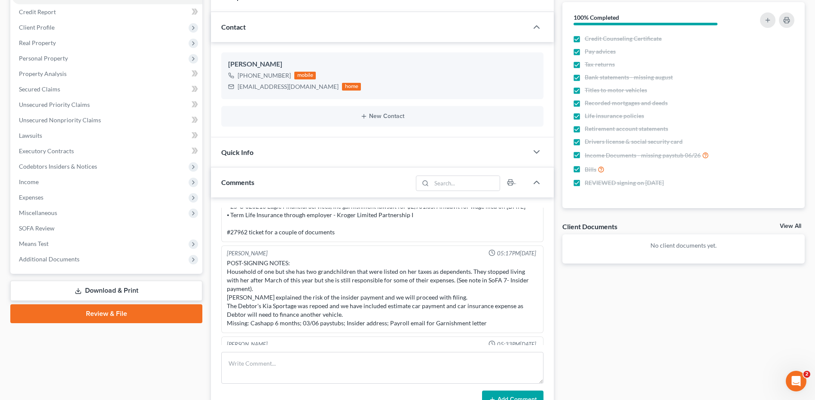
scroll to position [86, 0]
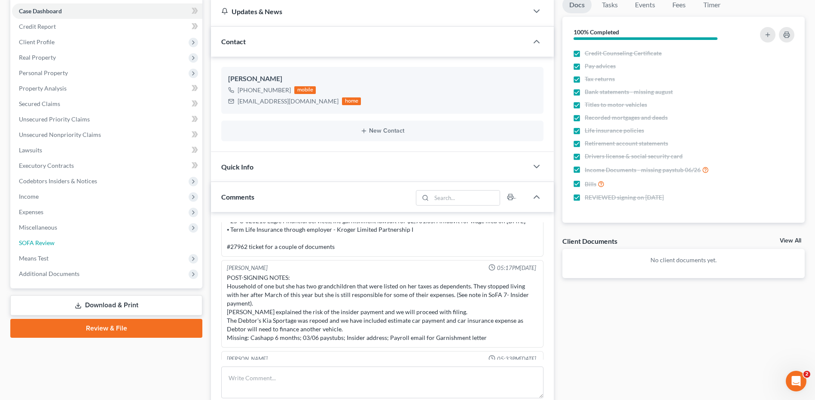
drag, startPoint x: 68, startPoint y: 241, endPoint x: 296, endPoint y: 264, distance: 228.7
click at [68, 241] on link "SOFA Review" at bounding box center [107, 242] width 190 height 15
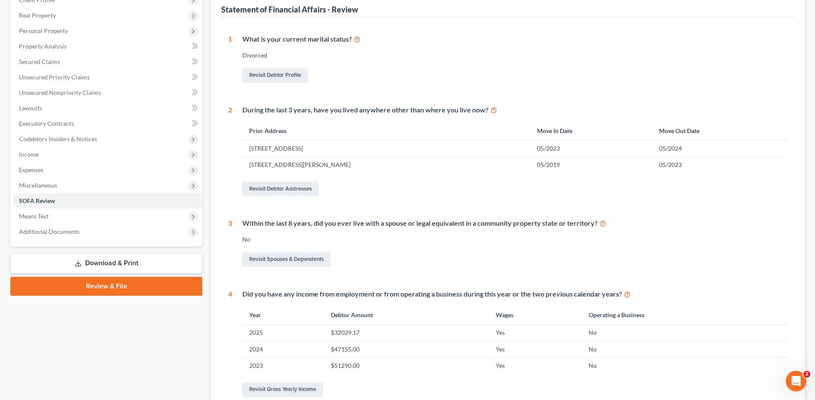
scroll to position [31, 0]
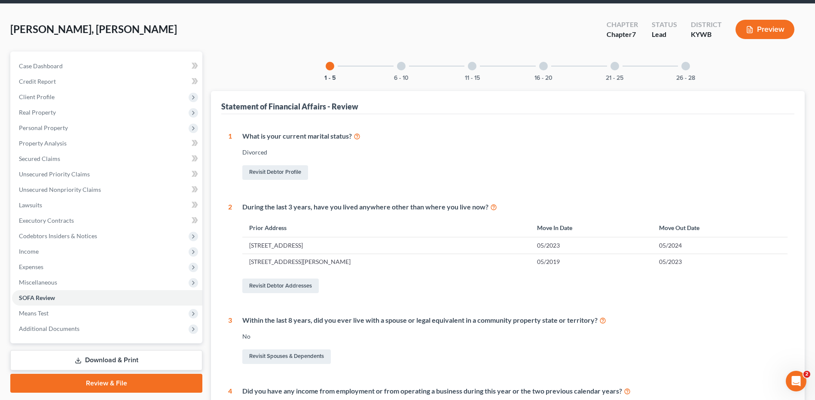
click at [396, 66] on div "6 - 10" at bounding box center [401, 66] width 29 height 29
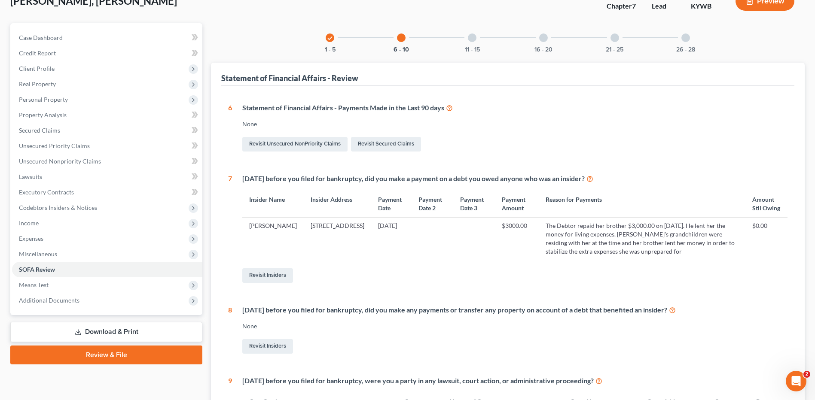
scroll to position [74, 0]
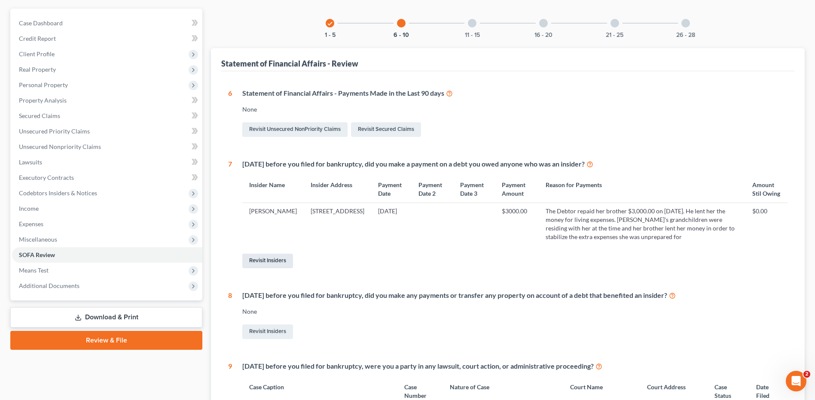
click at [277, 258] on link "Revisit Insiders" at bounding box center [267, 261] width 51 height 15
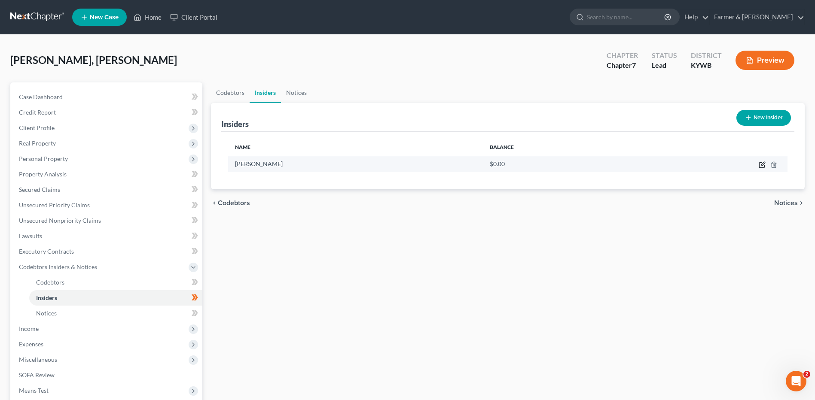
click at [761, 167] on icon "button" at bounding box center [762, 164] width 7 height 7
select select "18"
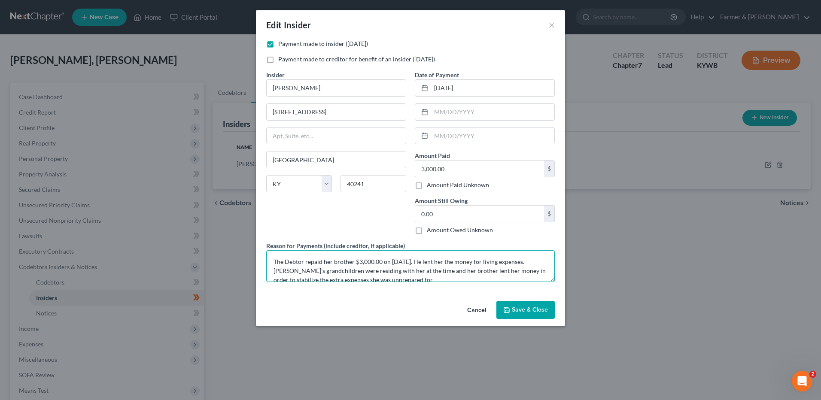
drag, startPoint x: 428, startPoint y: 263, endPoint x: 391, endPoint y: 259, distance: 37.1
click at [391, 259] on textarea "The Debtor repaid her brother $3,000.00 on February 24th. He lent her the money…" at bounding box center [410, 266] width 289 height 32
click at [441, 263] on textarea "The Debtor repaid her brother $3,000.00 on 2/24/2025. He lent her the money for…" at bounding box center [410, 266] width 289 height 32
click at [477, 271] on textarea "The Debtor repaid her brother $3,000.00 on 2/24/2025. He loaned her the money f…" at bounding box center [410, 266] width 289 height 32
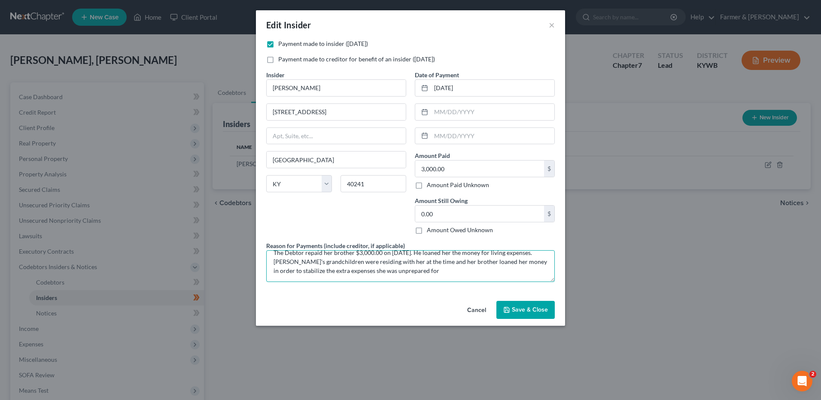
click at [425, 272] on textarea "The Debtor repaid her brother $3,000.00 on 2/24/2025. He loaned her the money f…" at bounding box center [410, 266] width 289 height 32
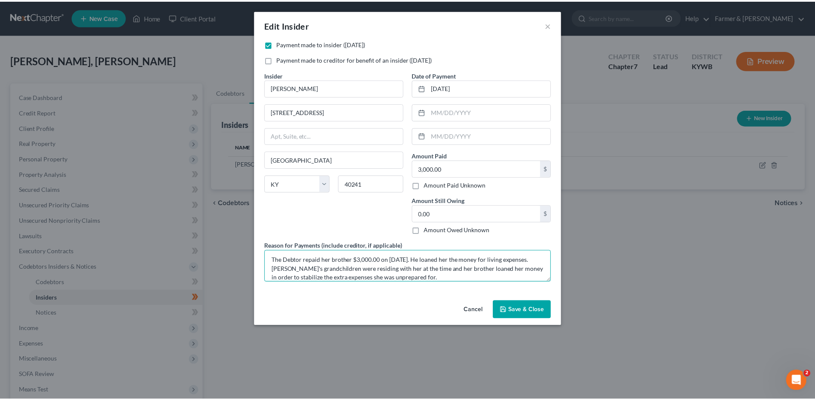
scroll to position [0, 0]
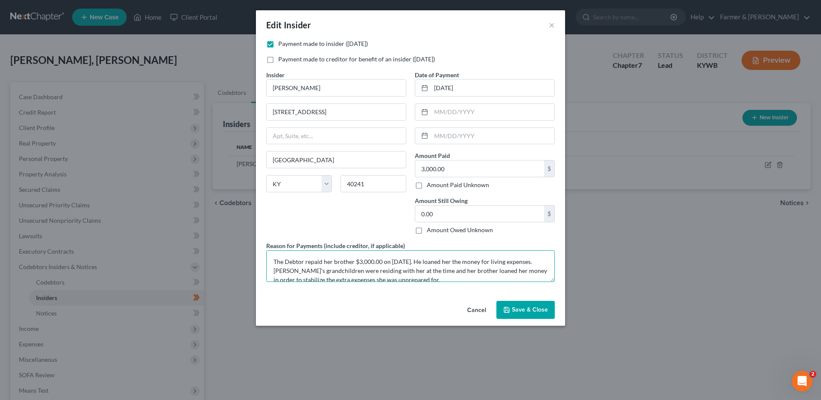
type textarea "The Debtor repaid her brother $3,000.00 on 2/24/2025. He loaned her the money f…"
click at [525, 309] on span "Save & Close" at bounding box center [530, 309] width 36 height 7
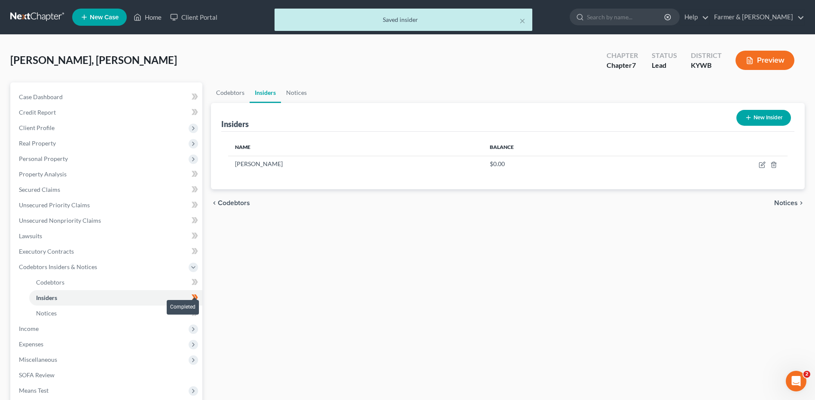
click at [202, 298] on span at bounding box center [194, 299] width 15 height 13
click at [106, 91] on link "Case Dashboard" at bounding box center [107, 96] width 190 height 15
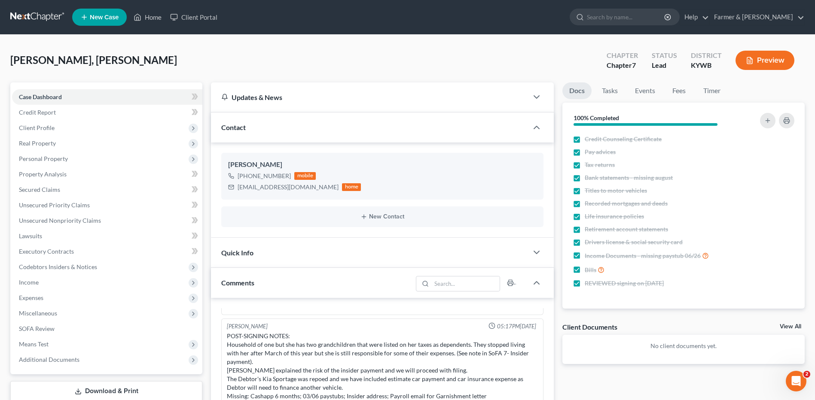
click at [31, 17] on link at bounding box center [37, 16] width 55 height 15
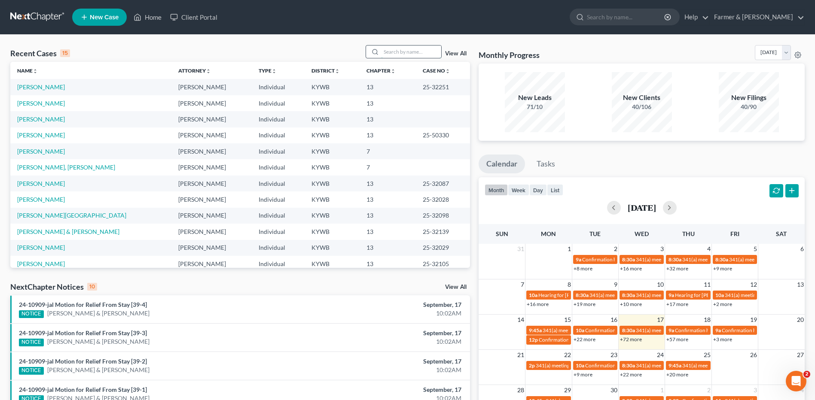
click at [411, 53] on input "search" at bounding box center [411, 52] width 60 height 12
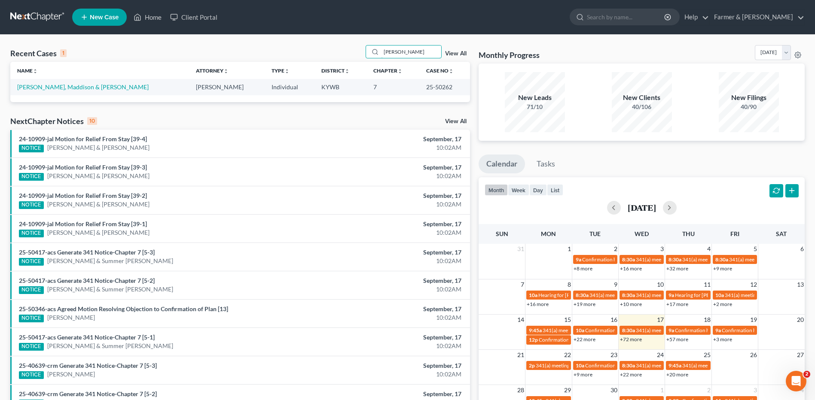
type input "[PERSON_NAME]"
drag, startPoint x: 48, startPoint y: 88, endPoint x: 52, endPoint y: 88, distance: 4.4
click at [48, 88] on link "[PERSON_NAME], Maddison & [PERSON_NAME]" at bounding box center [82, 86] width 131 height 7
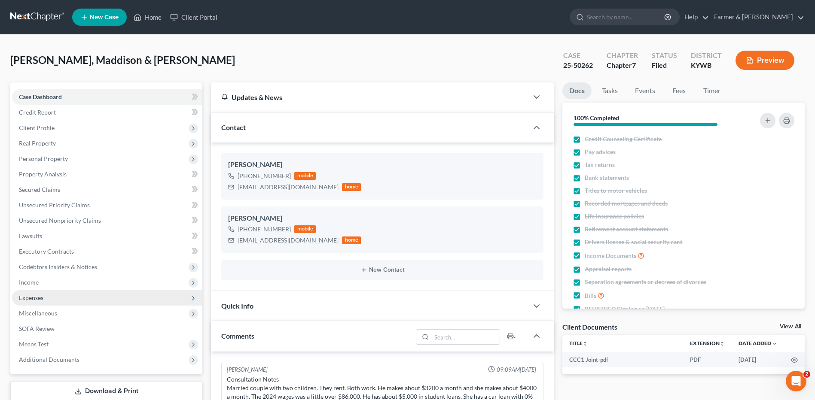
click at [64, 296] on span "Expenses" at bounding box center [107, 297] width 190 height 15
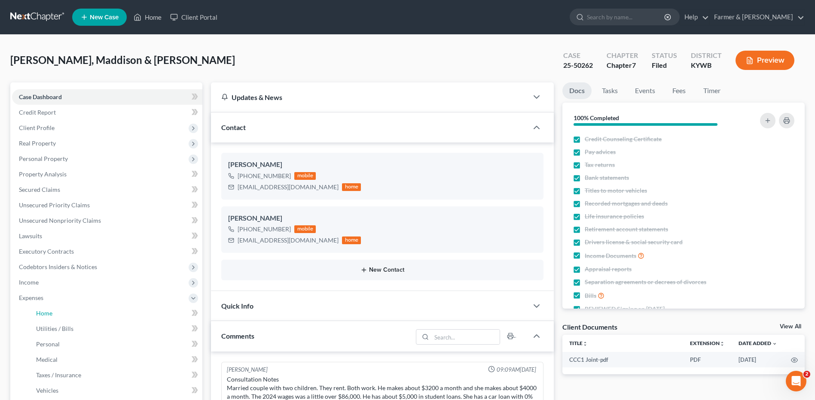
click at [63, 315] on link "Home" at bounding box center [115, 313] width 173 height 15
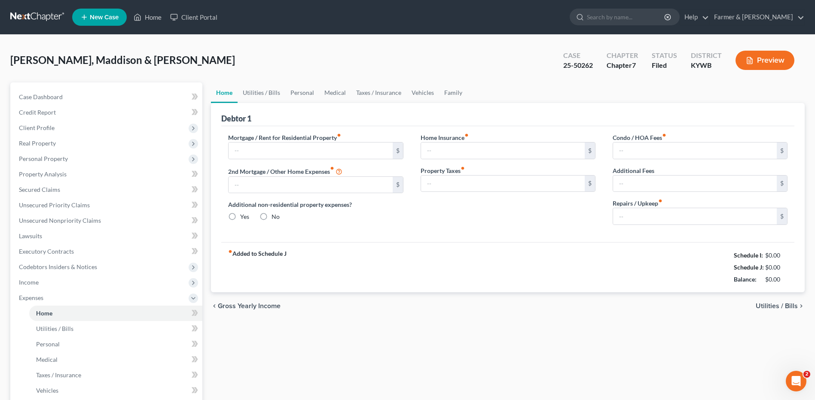
type input "1,000.00"
type input "0.00"
radio input "true"
type input "0.00"
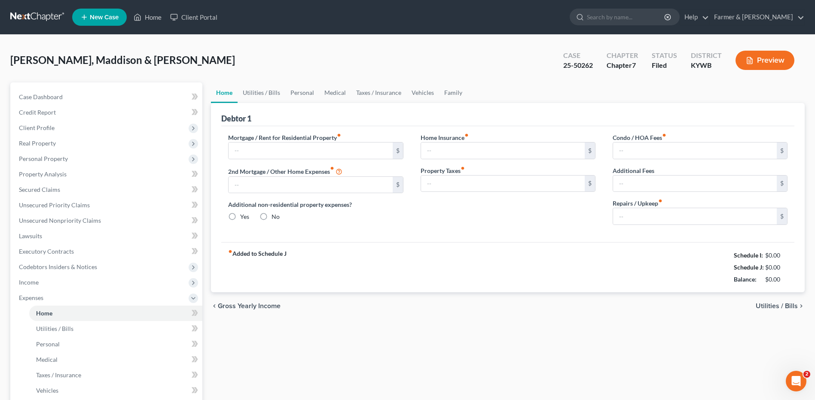
type input "0.00"
drag, startPoint x: 79, startPoint y: 329, endPoint x: 71, endPoint y: 338, distance: 12.2
click at [79, 329] on link "Utilities / Bills" at bounding box center [115, 328] width 173 height 15
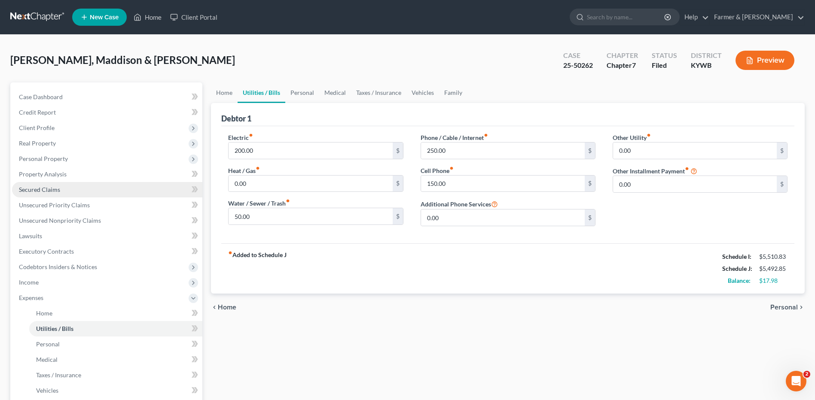
click at [55, 189] on span "Secured Claims" at bounding box center [39, 189] width 41 height 7
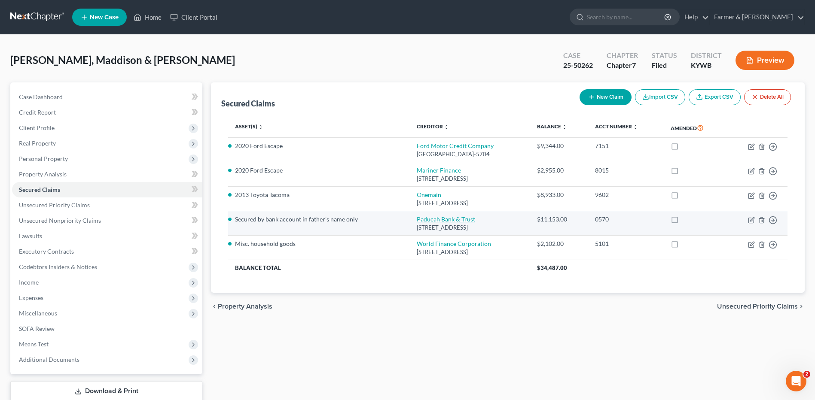
click at [432, 220] on link "Paducah Bank & Trust" at bounding box center [446, 219] width 58 height 7
select select "18"
select select "2"
select select "1"
select select "0"
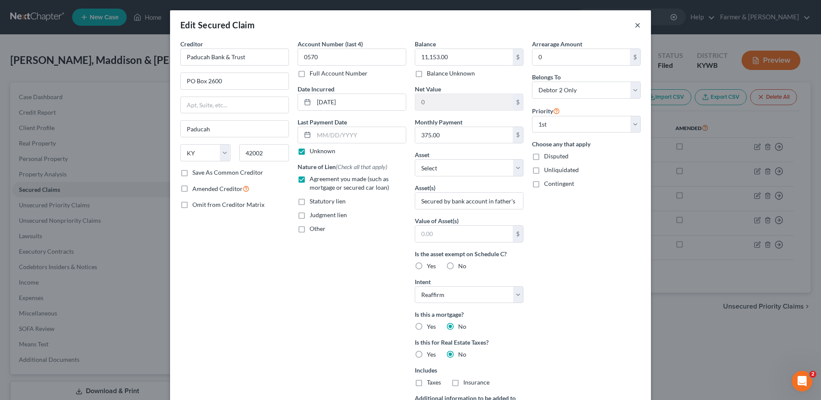
drag, startPoint x: 634, startPoint y: 26, endPoint x: 356, endPoint y: 149, distance: 304.6
click at [635, 26] on button "×" at bounding box center [638, 25] width 6 height 10
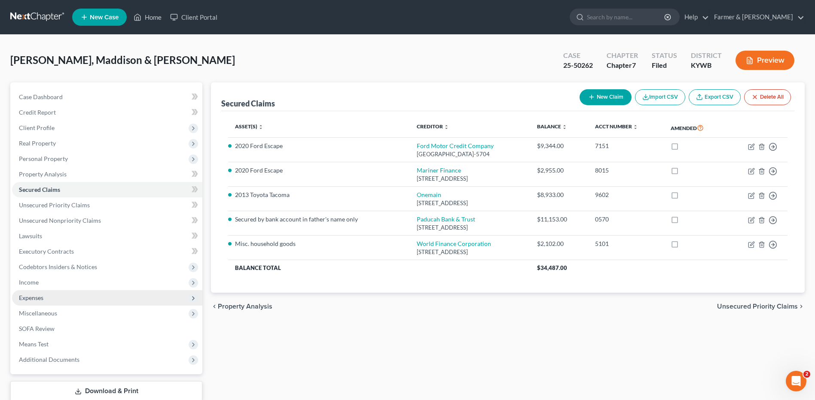
click at [119, 303] on span "Expenses" at bounding box center [107, 297] width 190 height 15
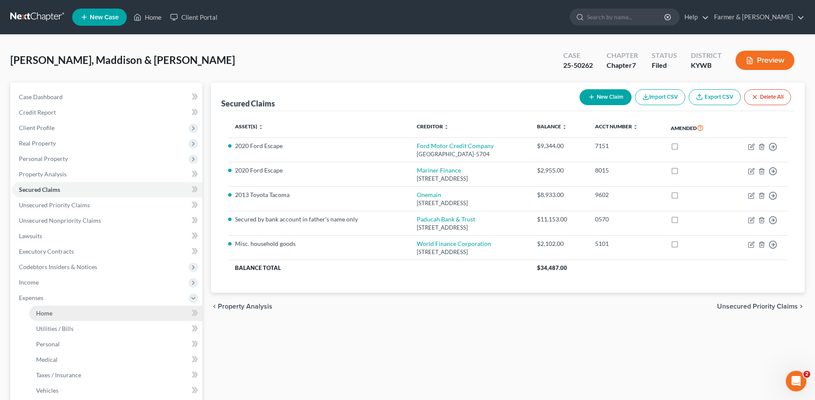
click at [108, 317] on link "Home" at bounding box center [115, 313] width 173 height 15
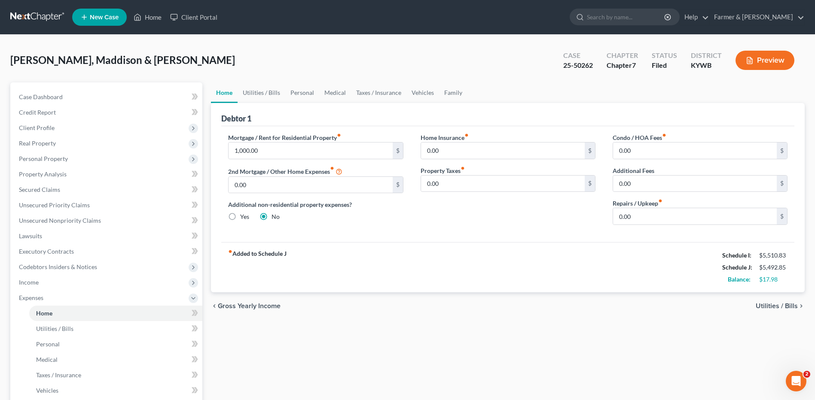
click at [39, 10] on link at bounding box center [37, 16] width 55 height 15
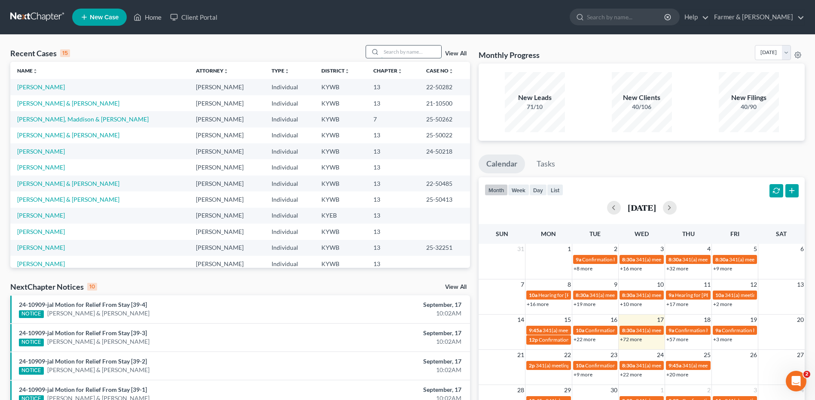
click at [412, 49] on input "search" at bounding box center [411, 52] width 60 height 12
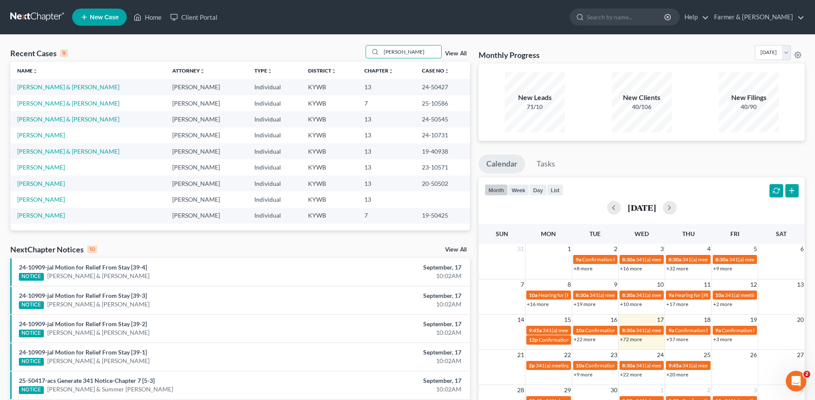
type input "[PERSON_NAME]"
click at [64, 104] on link "[PERSON_NAME] & [PERSON_NAME]" at bounding box center [68, 103] width 102 height 7
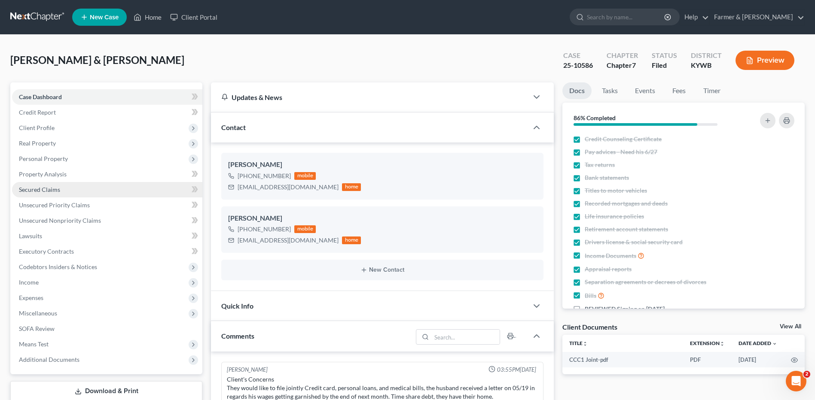
click at [62, 187] on link "Secured Claims" at bounding box center [107, 189] width 190 height 15
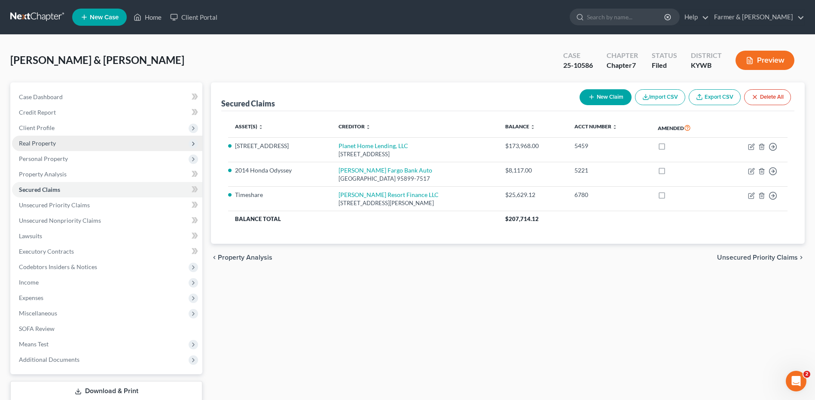
click at [79, 146] on span "Real Property" at bounding box center [107, 143] width 190 height 15
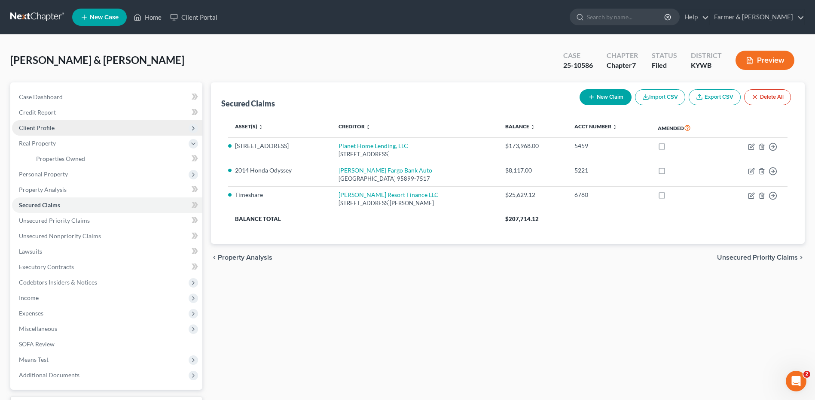
click at [74, 133] on span "Client Profile" at bounding box center [107, 127] width 190 height 15
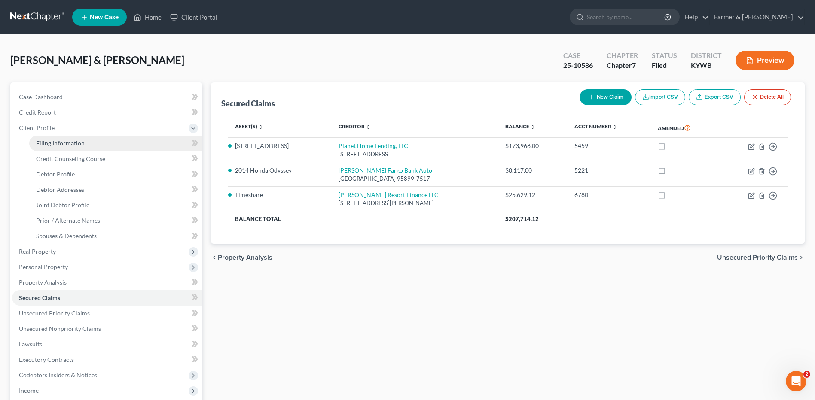
click at [72, 147] on link "Filing Information" at bounding box center [115, 143] width 173 height 15
select select "1"
select select "0"
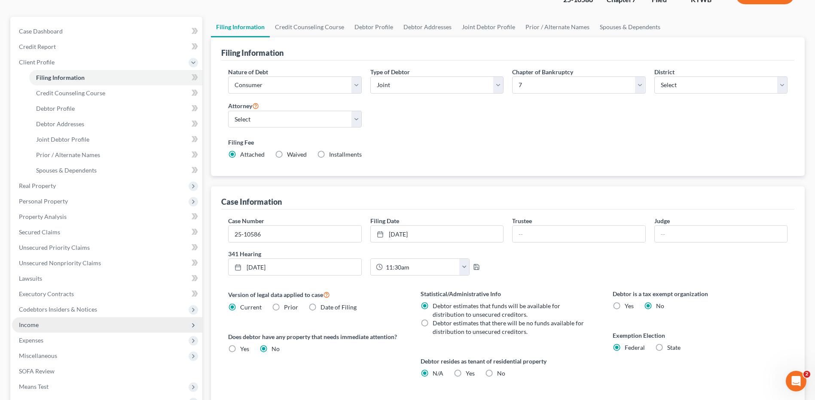
scroll to position [166, 0]
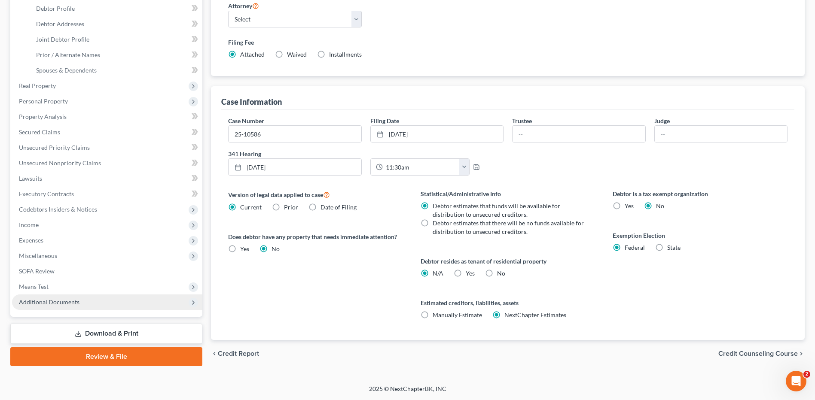
click at [47, 300] on span "Additional Documents" at bounding box center [49, 302] width 61 height 7
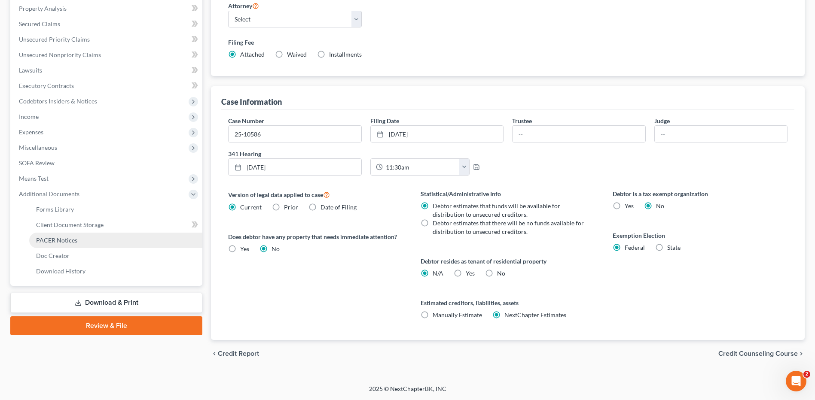
click at [63, 241] on span "PACER Notices" at bounding box center [56, 240] width 41 height 7
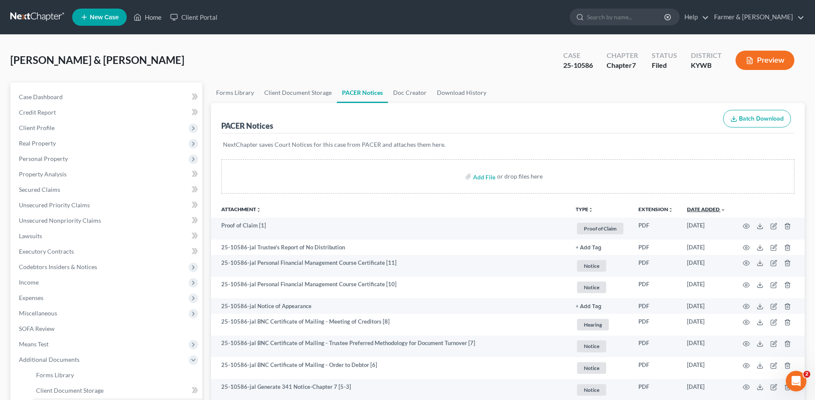
click at [699, 209] on link "Date Added unfold_more expand_more expand_less" at bounding box center [706, 209] width 39 height 6
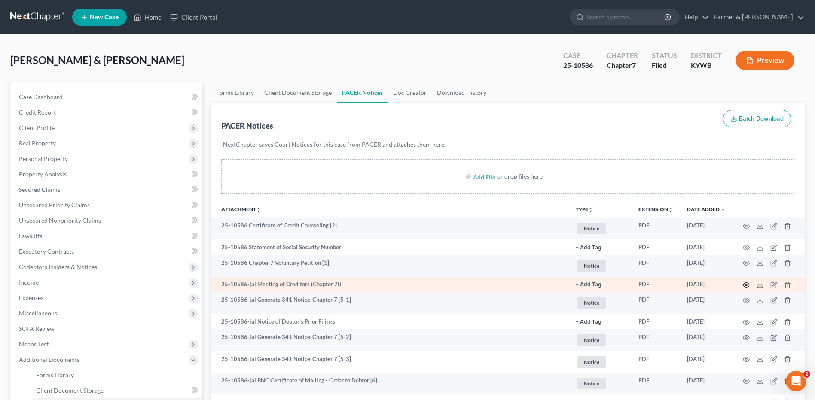
click at [745, 284] on icon "button" at bounding box center [746, 285] width 7 height 7
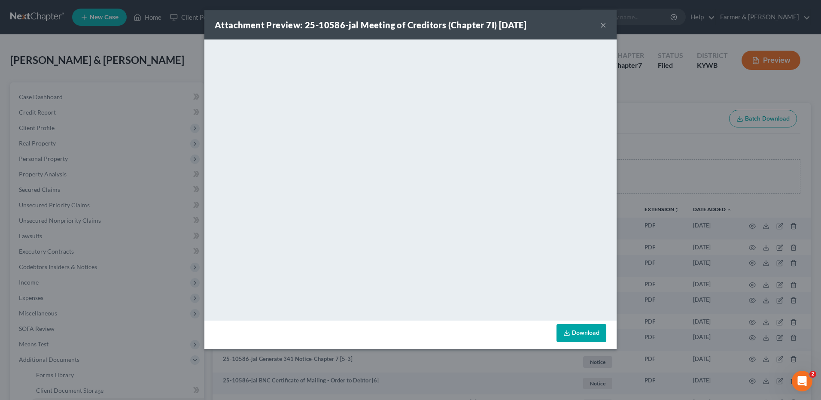
click at [603, 25] on button "×" at bounding box center [603, 25] width 6 height 10
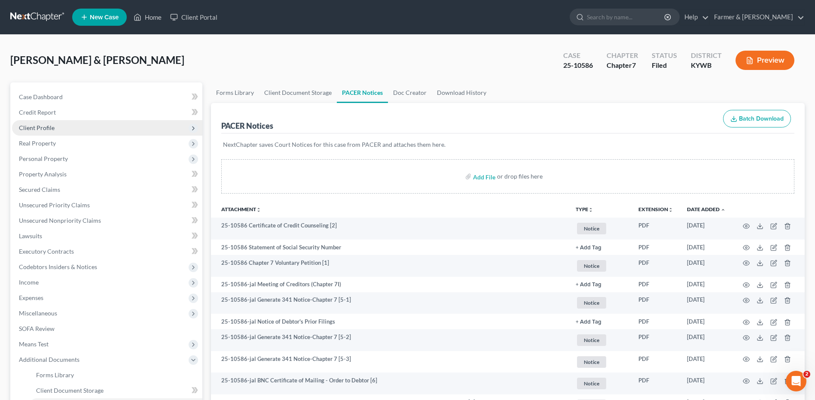
click at [50, 128] on span "Client Profile" at bounding box center [37, 127] width 36 height 7
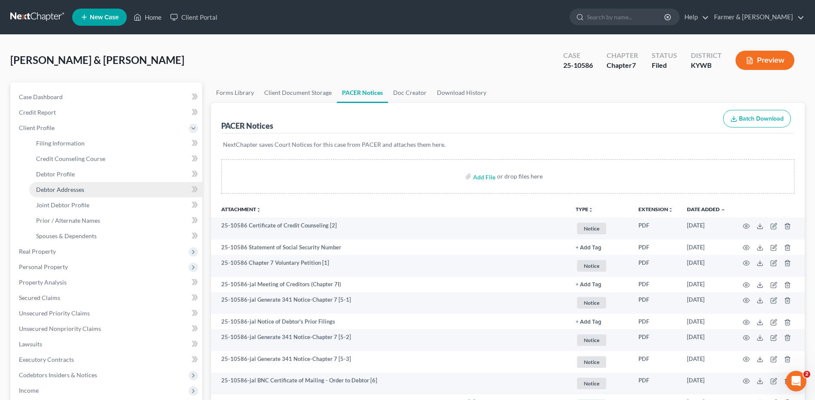
click at [71, 189] on span "Debtor Addresses" at bounding box center [60, 189] width 48 height 7
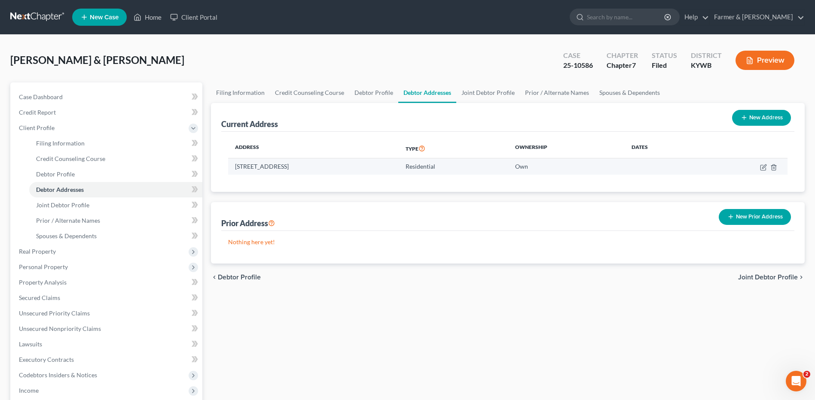
click at [759, 170] on td at bounding box center [744, 166] width 87 height 16
click at [762, 167] on icon "button" at bounding box center [763, 167] width 7 height 7
select select "18"
select select "0"
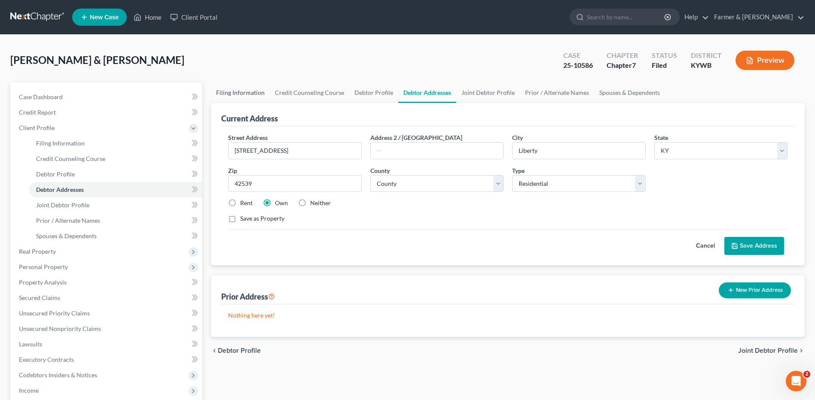
click at [237, 93] on link "Filing Information" at bounding box center [240, 92] width 59 height 21
select select "1"
select select "0"
select select "33"
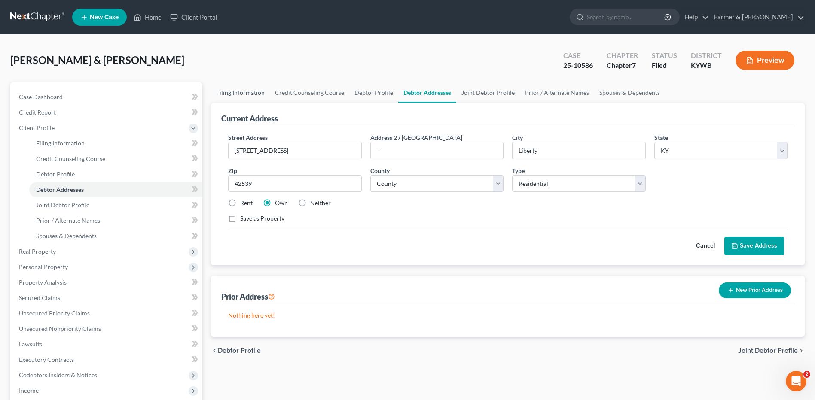
select select "1"
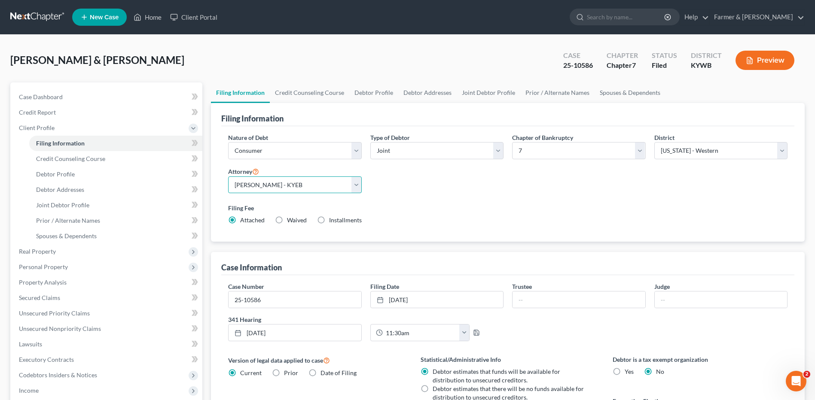
click at [296, 189] on select "Select Todd Farmer - KYWB Todd Farmer - KYEB Samuel Wright - KYWB" at bounding box center [294, 185] width 133 height 17
click at [392, 195] on div "Nature of Debt Select Business Consumer Other Nature of Business Select Clearin…" at bounding box center [508, 182] width 568 height 99
click at [416, 94] on link "Debtor Addresses" at bounding box center [427, 92] width 58 height 21
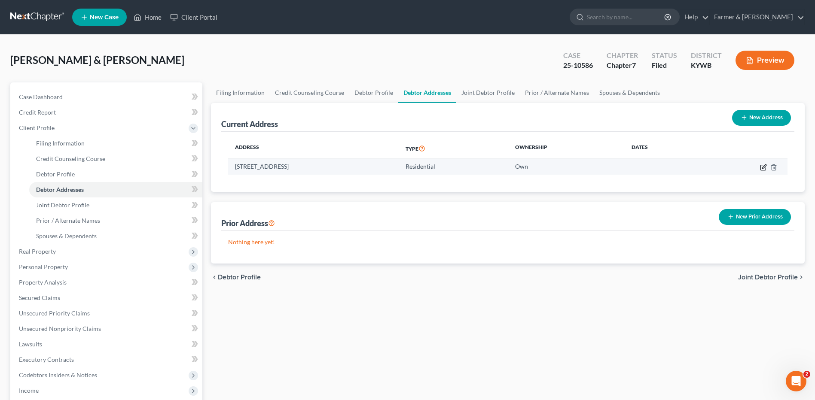
click at [761, 167] on icon "button" at bounding box center [762, 167] width 5 height 5
select select "18"
select select "22"
select select "0"
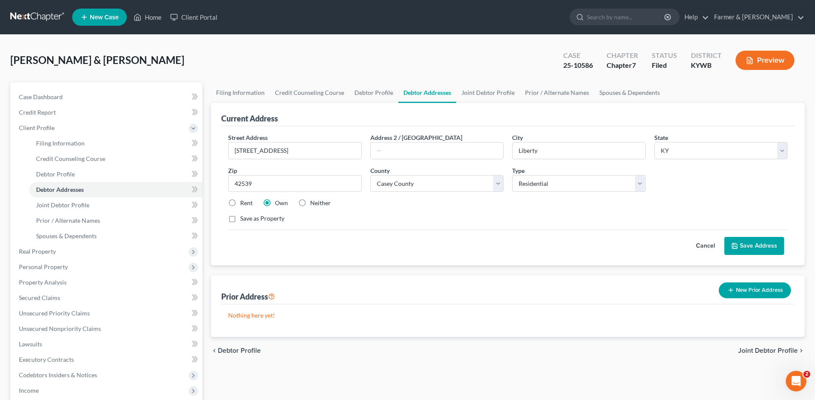
click at [708, 247] on button "Cancel" at bounding box center [705, 246] width 38 height 17
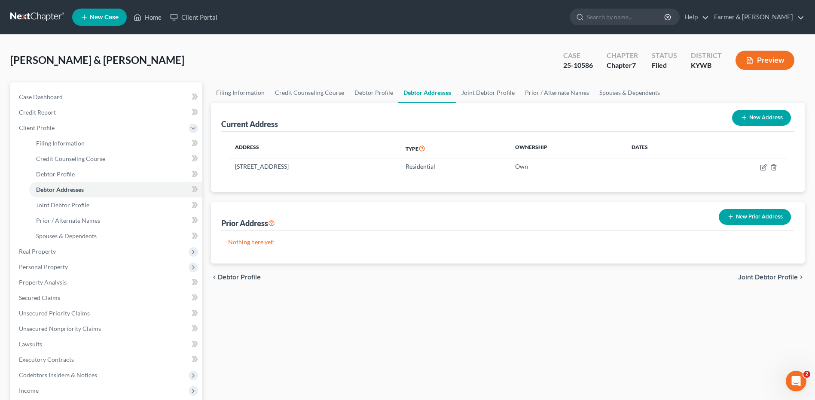
click at [30, 16] on link at bounding box center [37, 16] width 55 height 15
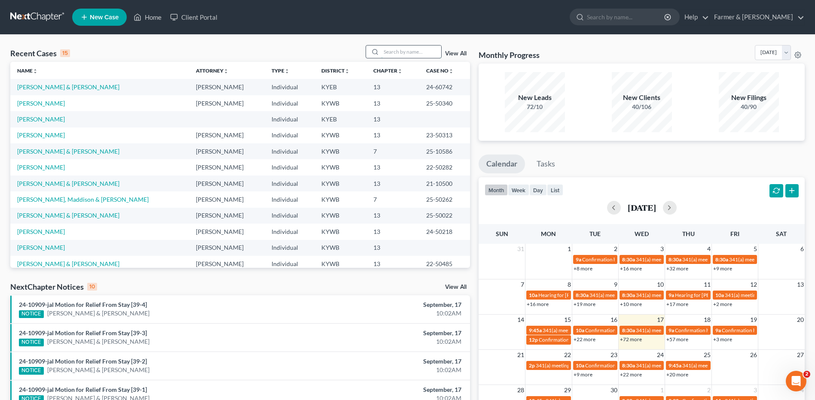
click at [412, 54] on input "search" at bounding box center [411, 52] width 60 height 12
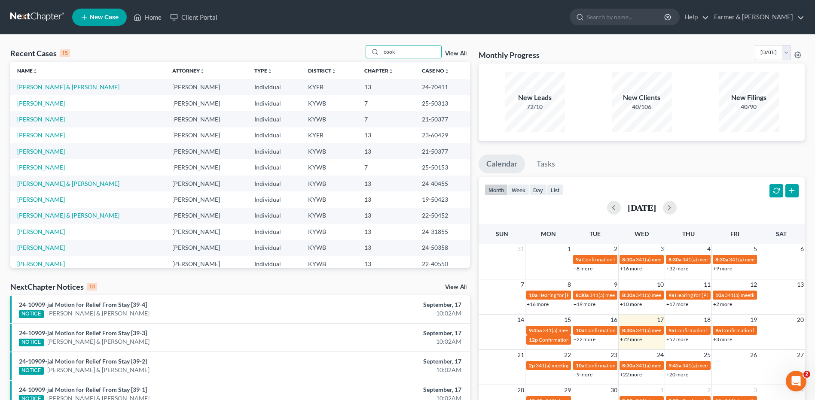
type input "cook"
click at [45, 16] on link at bounding box center [37, 16] width 55 height 15
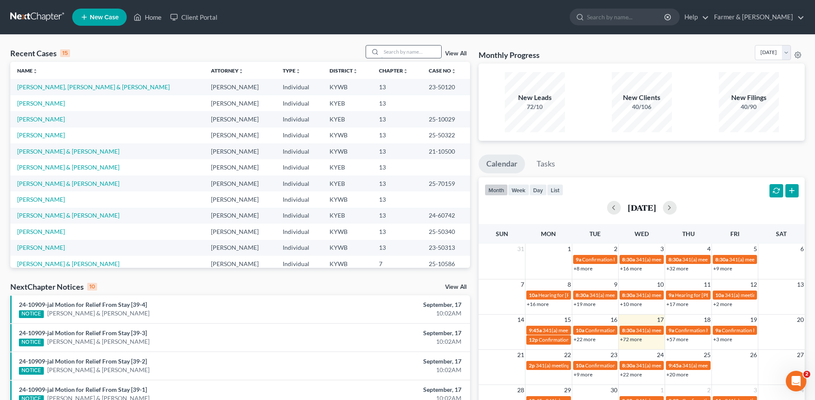
click at [395, 51] on input "search" at bounding box center [411, 52] width 60 height 12
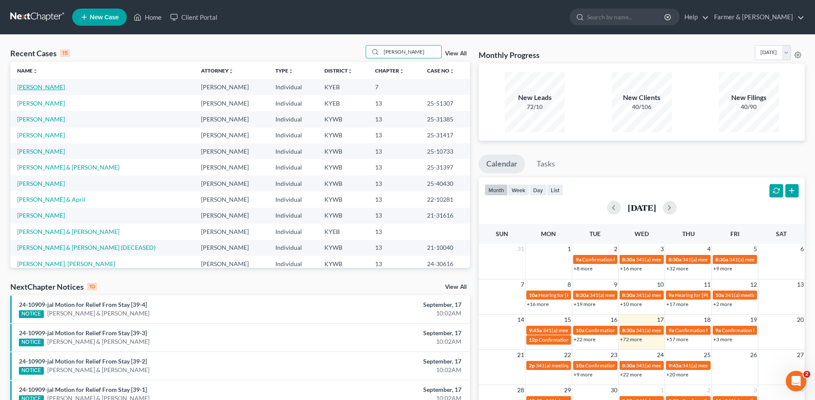
type input "roberts"
drag, startPoint x: 46, startPoint y: 90, endPoint x: 199, endPoint y: 7, distance: 174.7
click at [46, 90] on link "[PERSON_NAME]" at bounding box center [41, 86] width 48 height 7
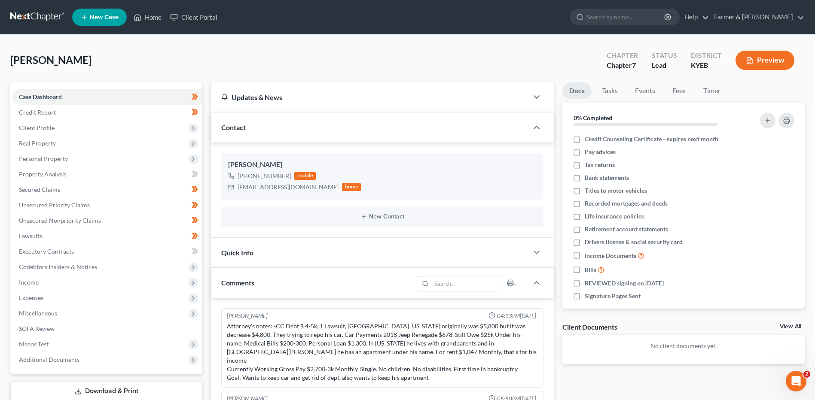
scroll to position [76, 0]
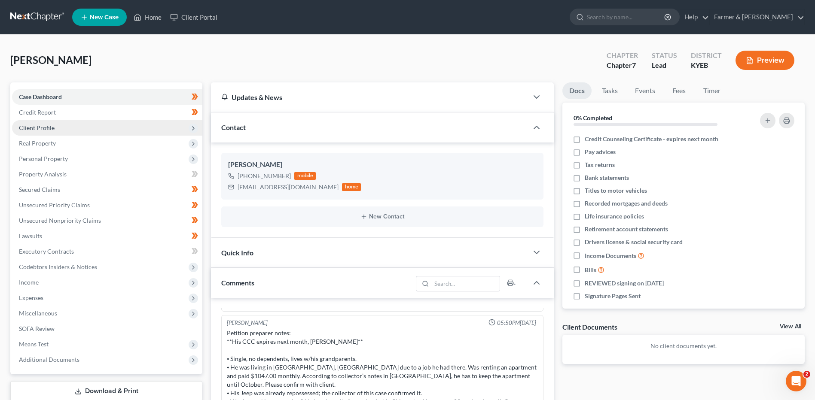
click at [66, 127] on span "Client Profile" at bounding box center [107, 127] width 190 height 15
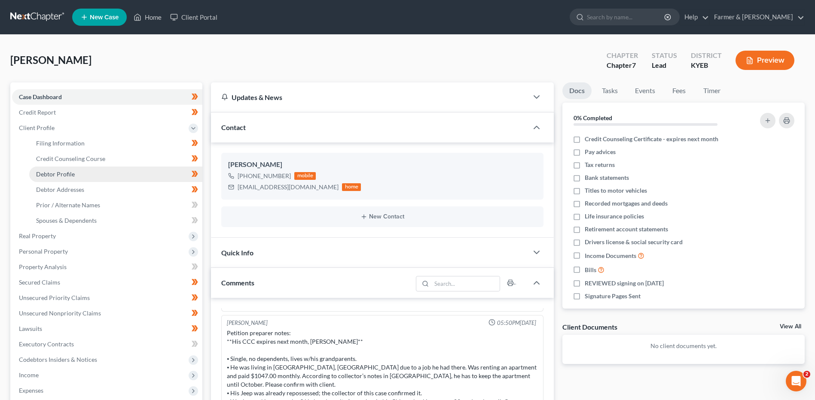
click at [77, 175] on link "Debtor Profile" at bounding box center [115, 174] width 173 height 15
select select "0"
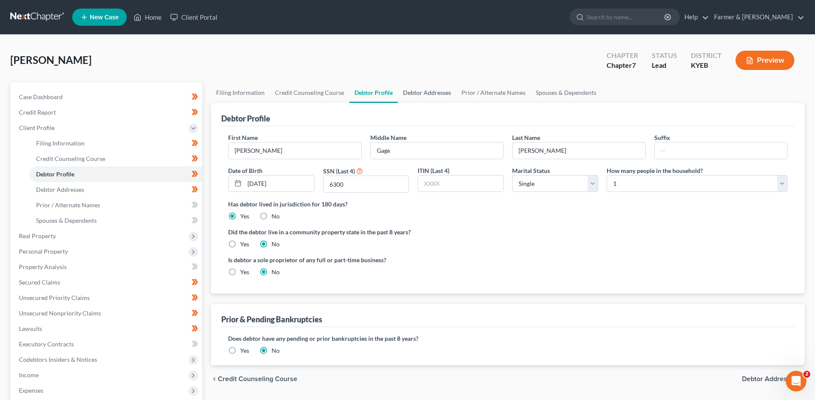
click at [410, 87] on link "Debtor Addresses" at bounding box center [427, 92] width 58 height 21
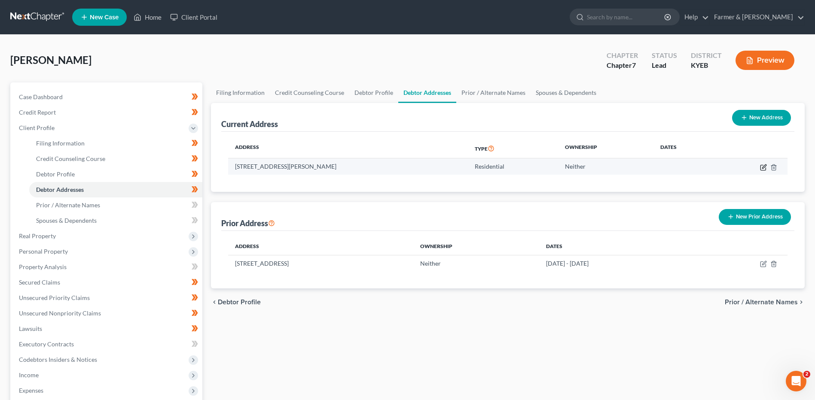
click at [762, 168] on icon "button" at bounding box center [763, 167] width 7 height 7
select select "18"
select select "0"
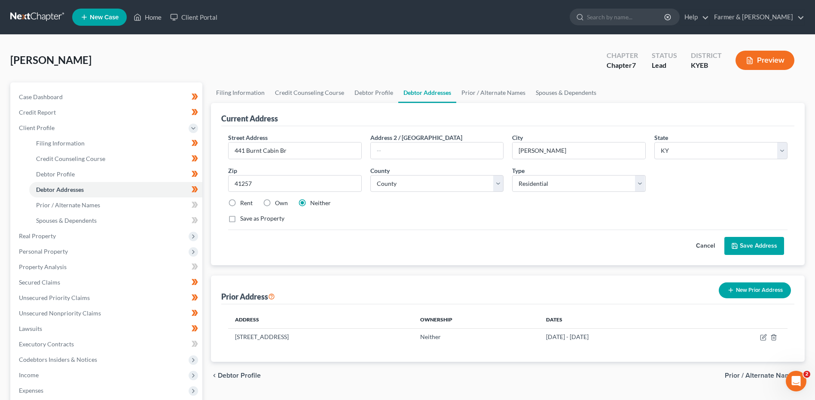
click at [698, 245] on button "Cancel" at bounding box center [705, 246] width 38 height 17
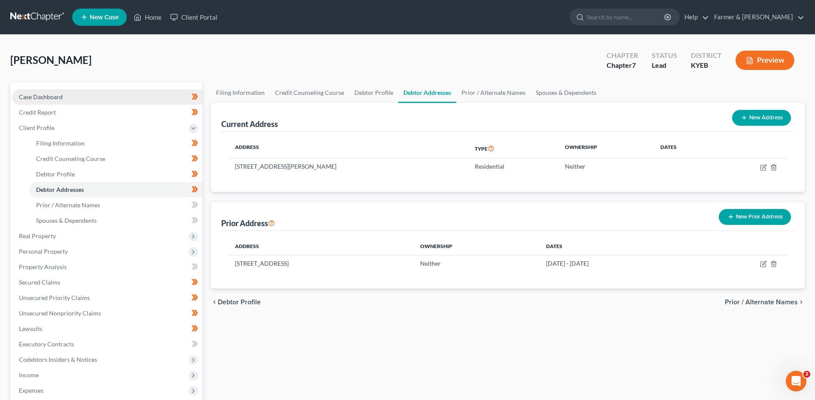
click at [56, 90] on link "Case Dashboard" at bounding box center [107, 96] width 190 height 15
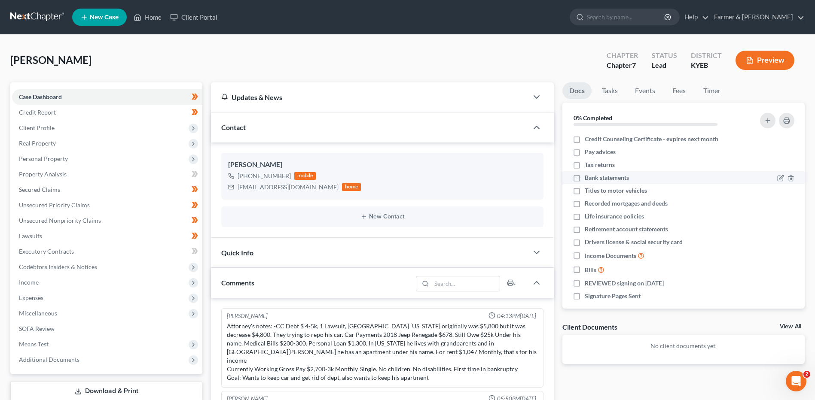
scroll to position [76, 0]
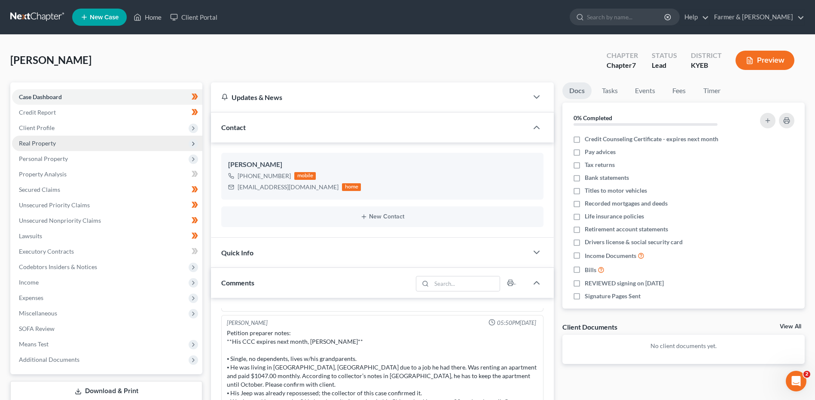
drag, startPoint x: 95, startPoint y: 129, endPoint x: 96, endPoint y: 142, distance: 12.9
click at [95, 129] on span "Client Profile" at bounding box center [107, 127] width 190 height 15
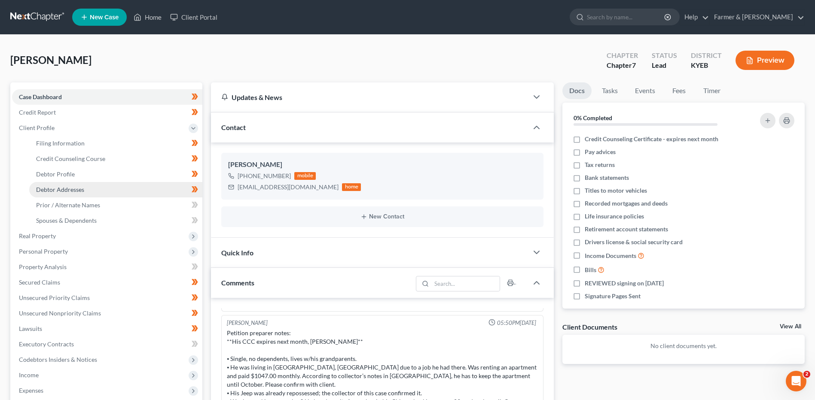
click at [95, 186] on link "Debtor Addresses" at bounding box center [115, 189] width 173 height 15
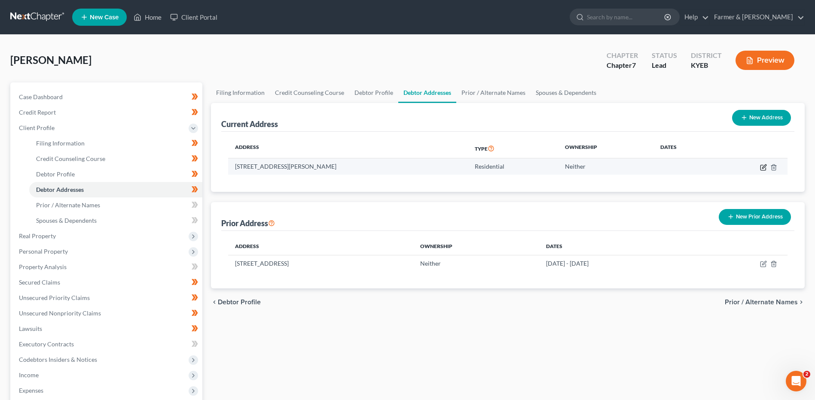
click at [762, 167] on icon "button" at bounding box center [763, 167] width 7 height 7
select select "18"
select select "57"
select select "0"
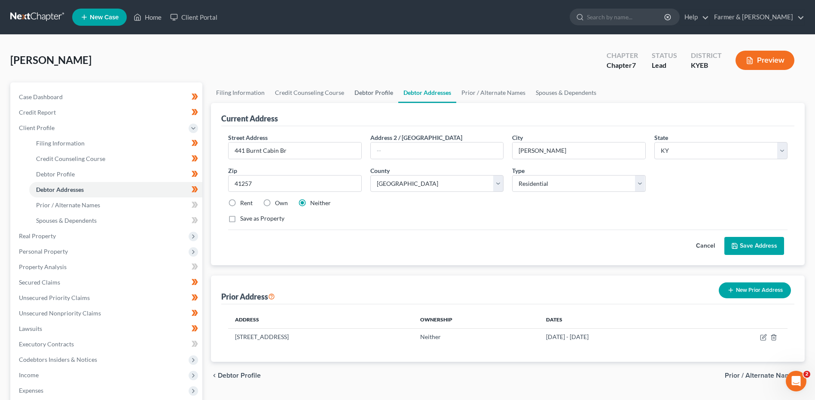
click at [354, 90] on link "Debtor Profile" at bounding box center [373, 92] width 49 height 21
select select "0"
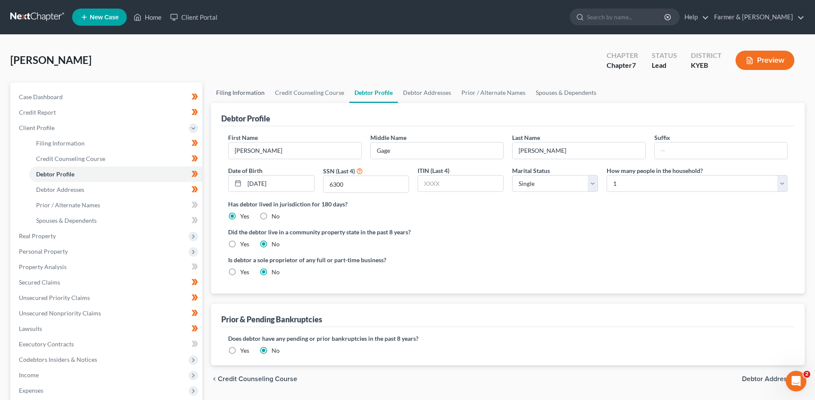
click at [226, 94] on link "Filing Information" at bounding box center [240, 92] width 59 height 21
select select "1"
select select "0"
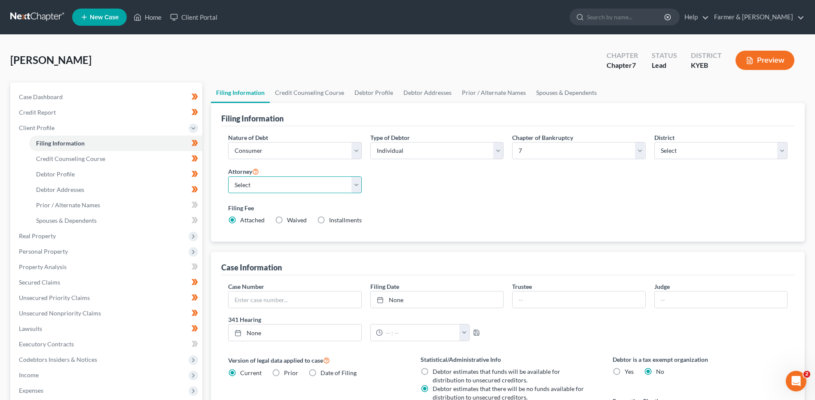
click at [324, 187] on select "Select Todd Farmer - KYWB Todd Farmer - KYEB Samuel Wright - KYWB" at bounding box center [294, 185] width 133 height 17
select select "1"
click at [228, 177] on select "Select Todd Farmer - KYWB Todd Farmer - KYEB Samuel Wright - KYWB" at bounding box center [294, 185] width 133 height 17
click at [467, 59] on div "Roberts, Dustin Upgraded Chapter Chapter 7 Status Lead District KYEB Preview" at bounding box center [407, 63] width 794 height 37
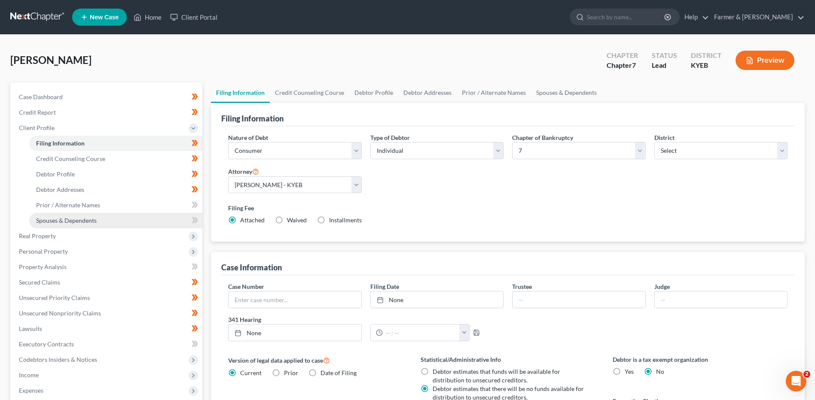
drag, startPoint x: 55, startPoint y: 233, endPoint x: 63, endPoint y: 226, distance: 9.7
click at [55, 233] on span "Real Property" at bounding box center [107, 236] width 190 height 15
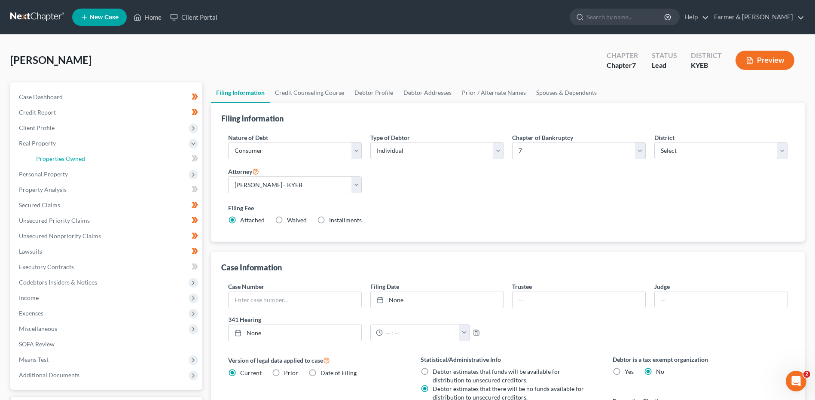
drag, startPoint x: 103, startPoint y: 161, endPoint x: 768, endPoint y: 203, distance: 666.6
click at [103, 161] on link "Properties Owned" at bounding box center [115, 158] width 173 height 15
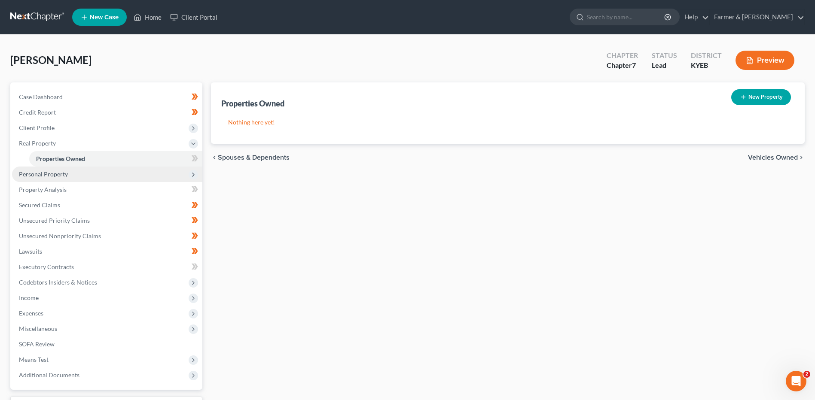
drag, startPoint x: 142, startPoint y: 173, endPoint x: 109, endPoint y: 173, distance: 33.1
click at [142, 173] on span "Personal Property" at bounding box center [107, 174] width 190 height 15
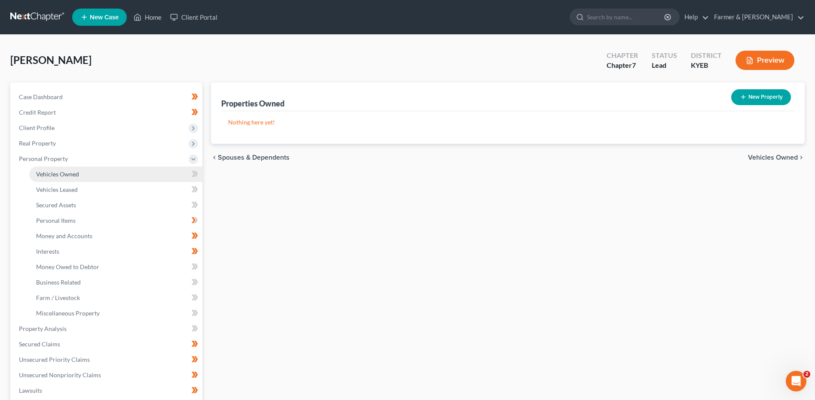
click at [84, 176] on link "Vehicles Owned" at bounding box center [115, 174] width 173 height 15
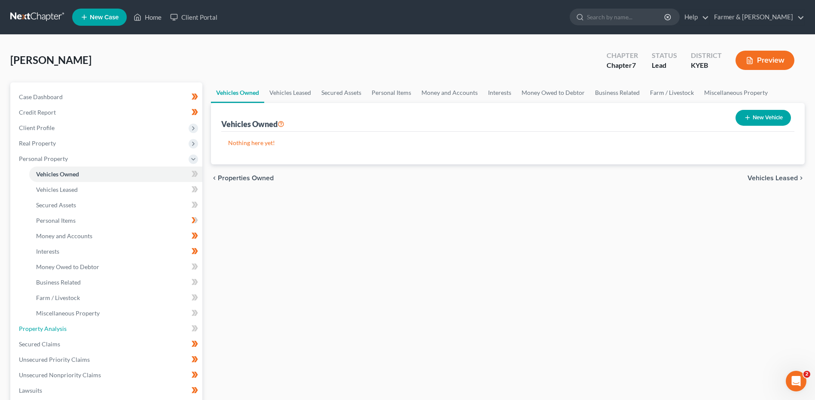
drag, startPoint x: 78, startPoint y: 330, endPoint x: 448, endPoint y: 302, distance: 370.9
click at [78, 330] on link "Property Analysis" at bounding box center [107, 328] width 190 height 15
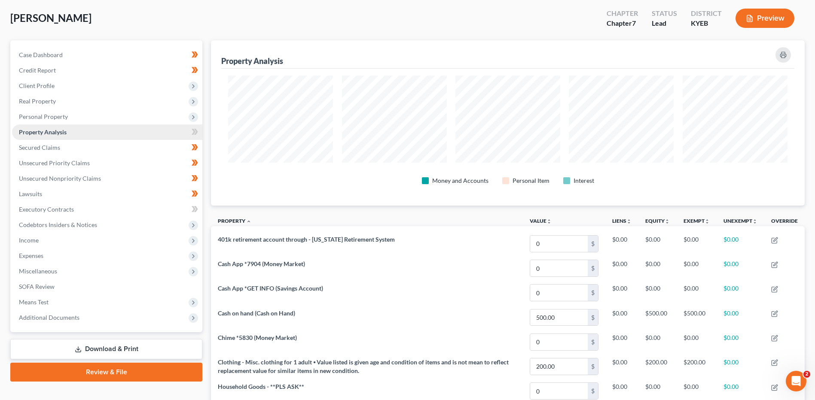
scroll to position [7, 0]
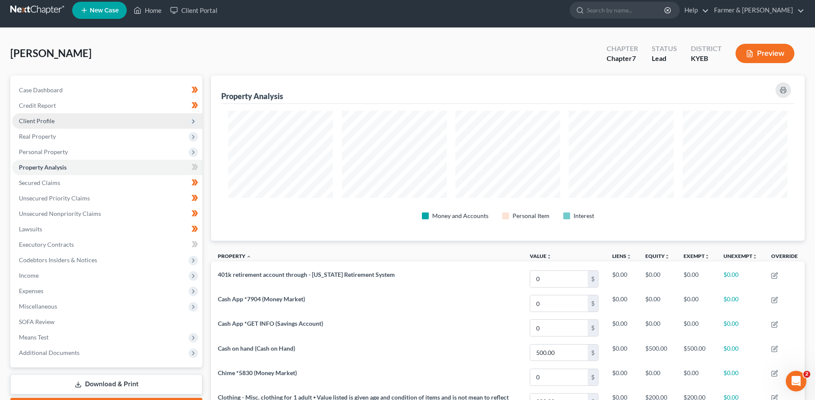
click at [50, 118] on span "Client Profile" at bounding box center [37, 120] width 36 height 7
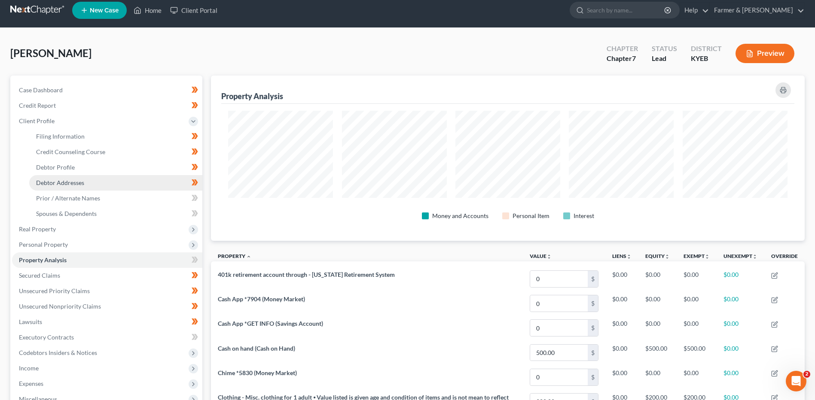
click at [61, 182] on span "Debtor Addresses" at bounding box center [60, 182] width 48 height 7
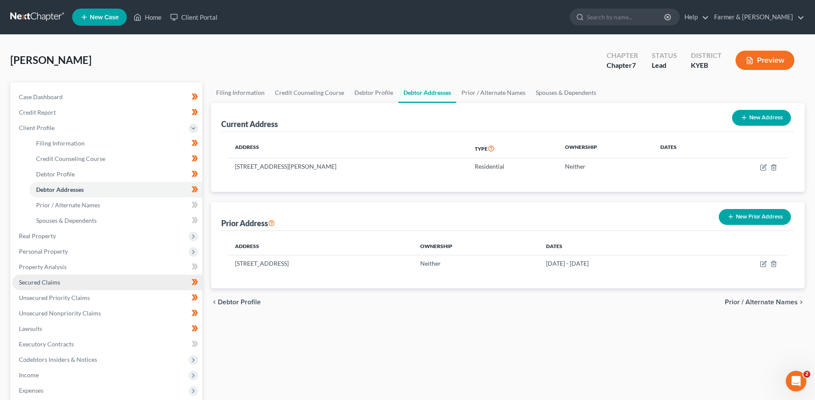
click at [91, 282] on link "Secured Claims" at bounding box center [107, 282] width 190 height 15
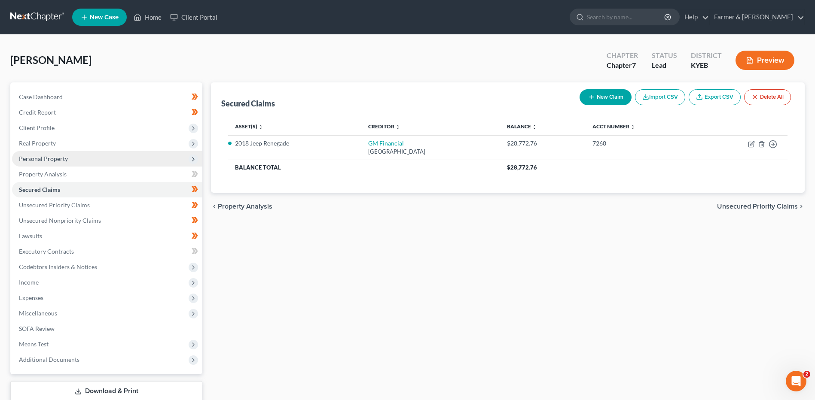
click at [52, 157] on span "Personal Property" at bounding box center [43, 158] width 49 height 7
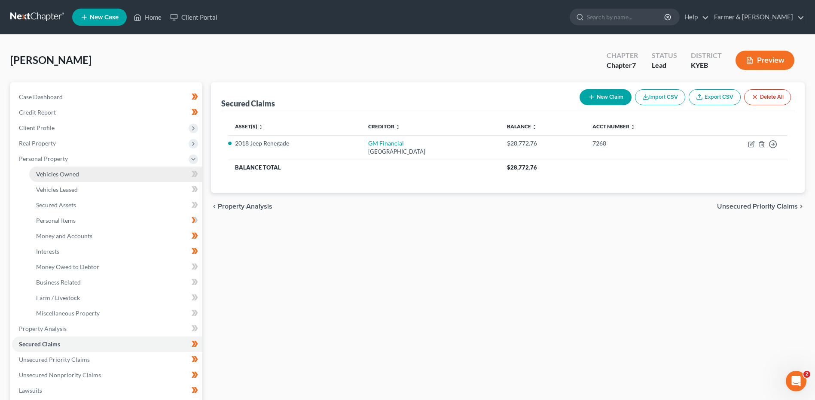
click at [61, 167] on link "Vehicles Owned" at bounding box center [115, 174] width 173 height 15
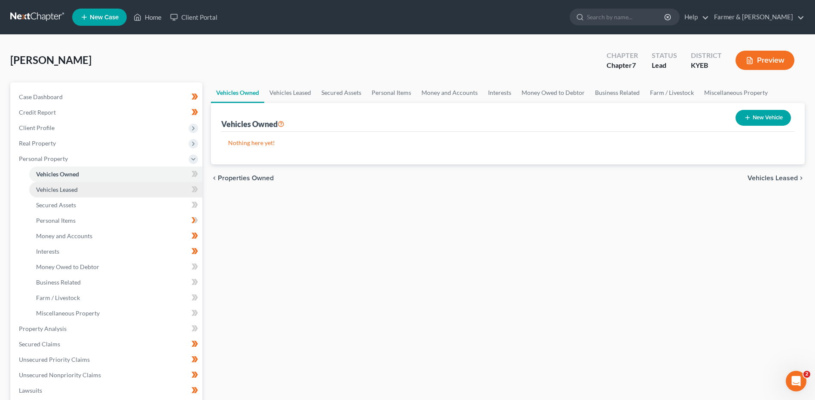
click at [72, 192] on span "Vehicles Leased" at bounding box center [57, 189] width 42 height 7
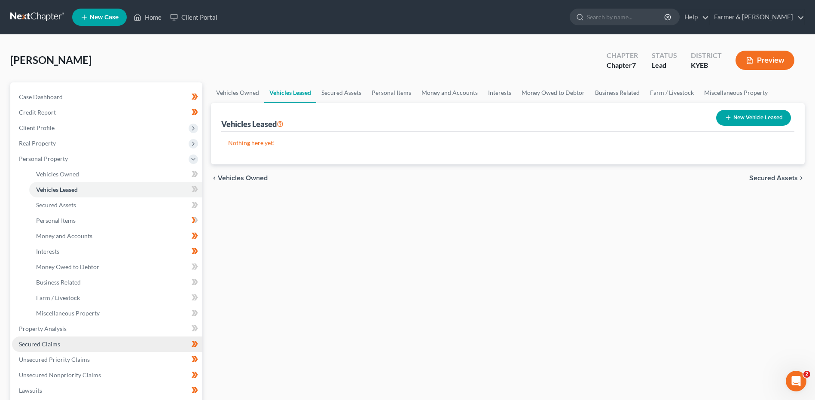
click at [88, 343] on link "Secured Claims" at bounding box center [107, 344] width 190 height 15
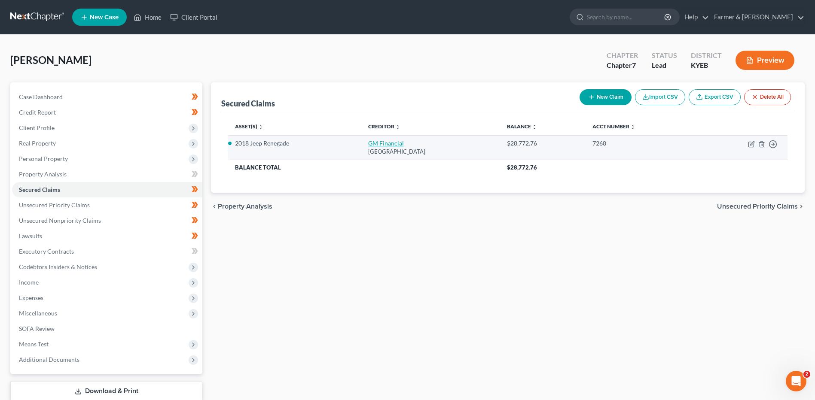
click at [387, 144] on link "GM Financial" at bounding box center [386, 143] width 36 height 7
select select "45"
select select "4"
select select "0"
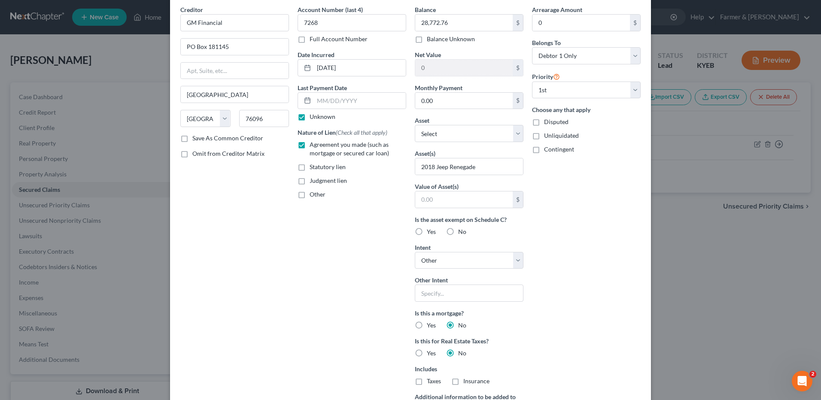
scroll to position [168, 0]
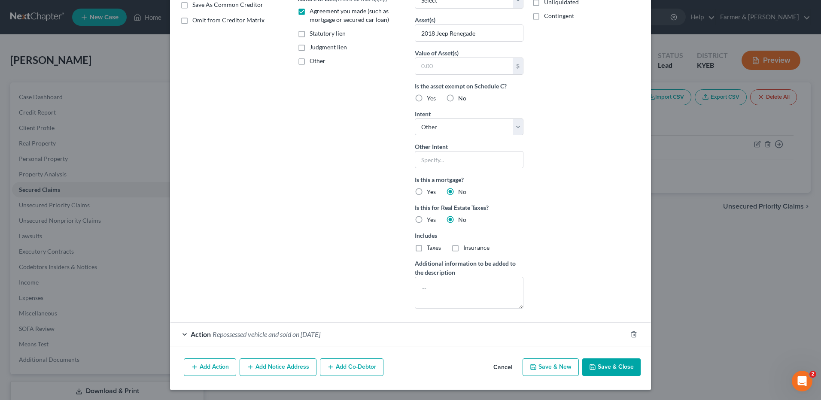
click at [497, 368] on button "Cancel" at bounding box center [503, 368] width 33 height 17
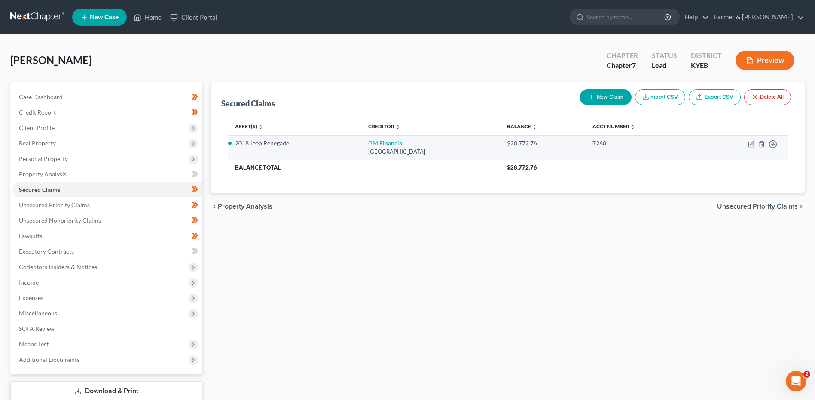
click at [390, 145] on td "GM Financial PO Box 181145, Arlington, TX 76096" at bounding box center [430, 147] width 139 height 24
click at [385, 143] on link "GM Financial" at bounding box center [386, 143] width 36 height 7
select select "45"
select select "0"
select select "4"
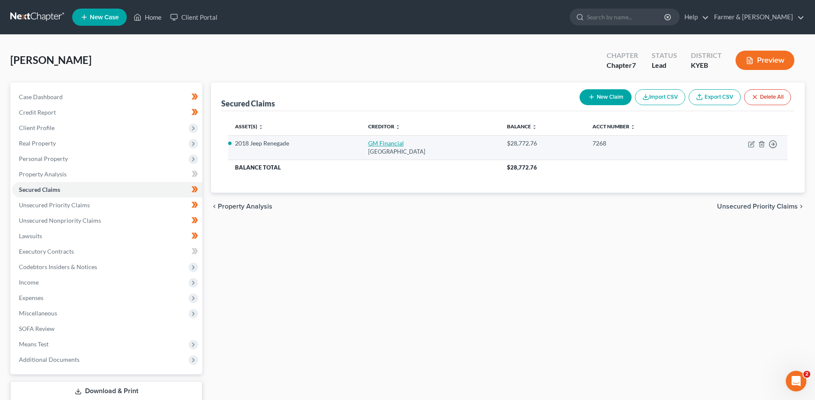
select select "0"
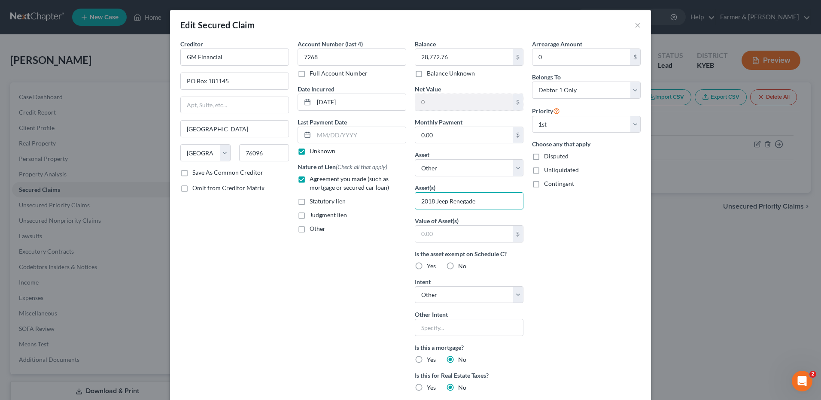
drag, startPoint x: 491, startPoint y: 204, endPoint x: 352, endPoint y: 200, distance: 138.4
click at [352, 200] on div "Creditor * GM Financial PO Box 181145 Arlington State AL AK AR AZ CA CO CT DE D…" at bounding box center [410, 262] width 469 height 444
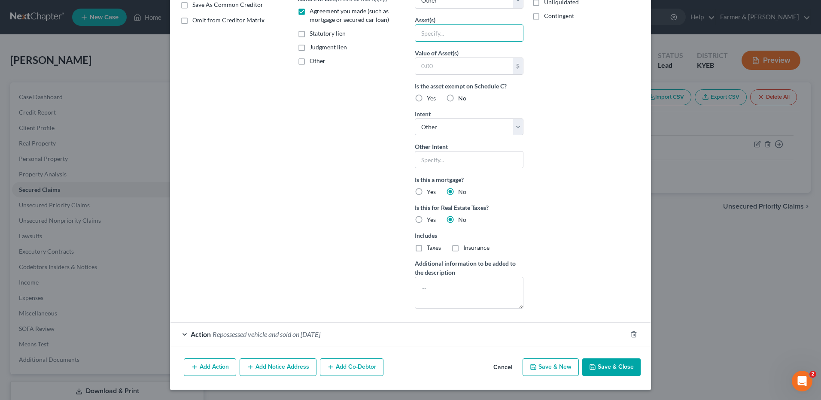
drag, startPoint x: 616, startPoint y: 368, endPoint x: 679, endPoint y: 353, distance: 65.5
click at [616, 368] on button "Save & Close" at bounding box center [611, 368] width 58 height 18
select select
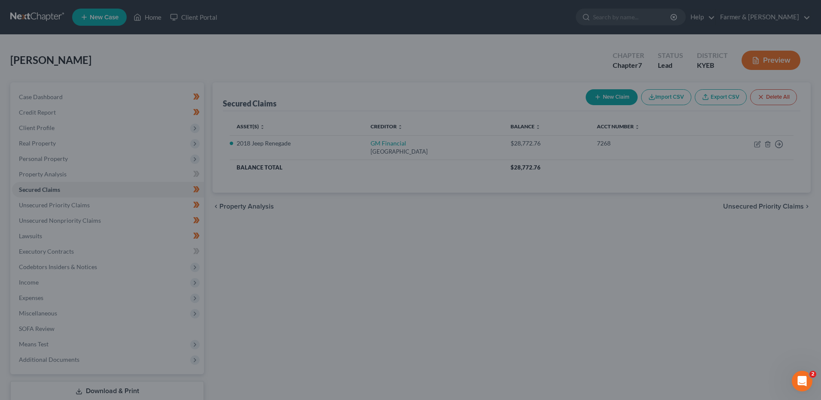
scroll to position [74, 0]
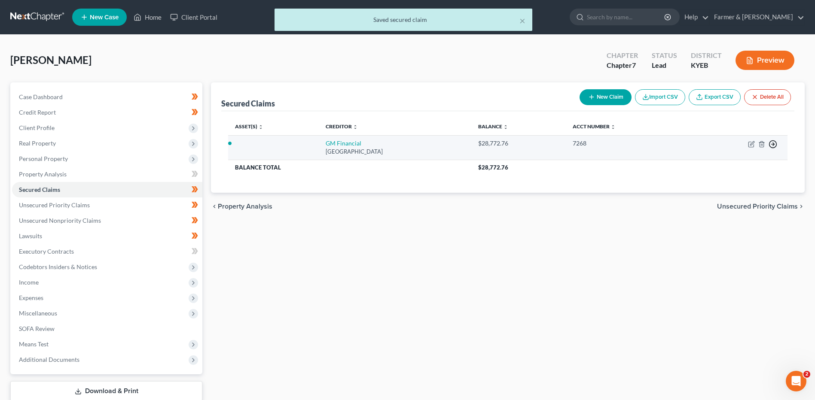
click at [777, 146] on icon "button" at bounding box center [772, 144] width 9 height 9
click at [725, 163] on link "Move to F" at bounding box center [734, 165] width 72 height 15
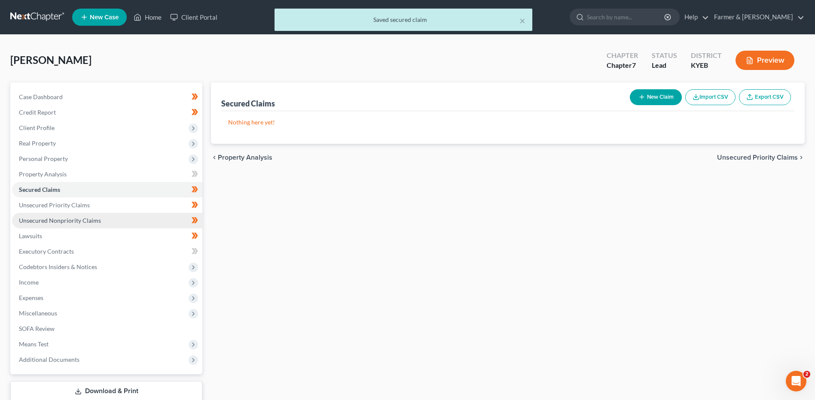
click at [119, 218] on link "Unsecured Nonpriority Claims" at bounding box center [107, 220] width 190 height 15
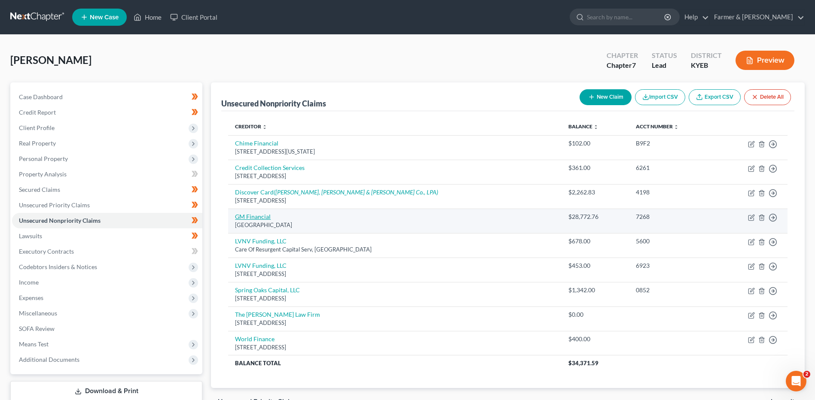
click at [264, 219] on link "GM Financial" at bounding box center [253, 216] width 36 height 7
select select "45"
select select "0"
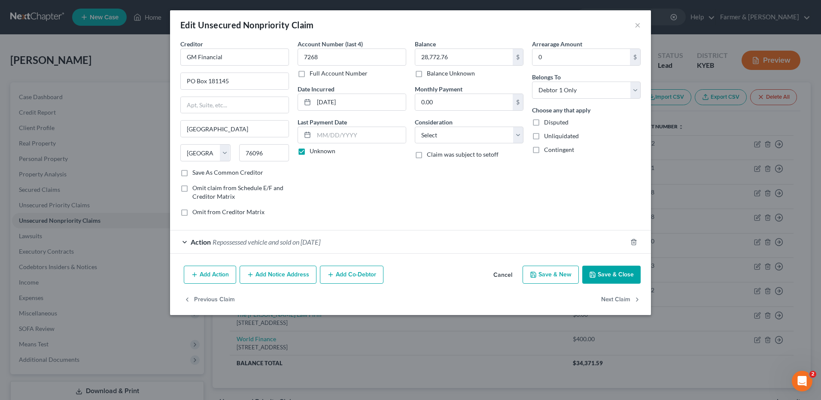
click at [290, 241] on span "Repossessed vehicle and sold on 06/25/2025" at bounding box center [267, 242] width 108 height 8
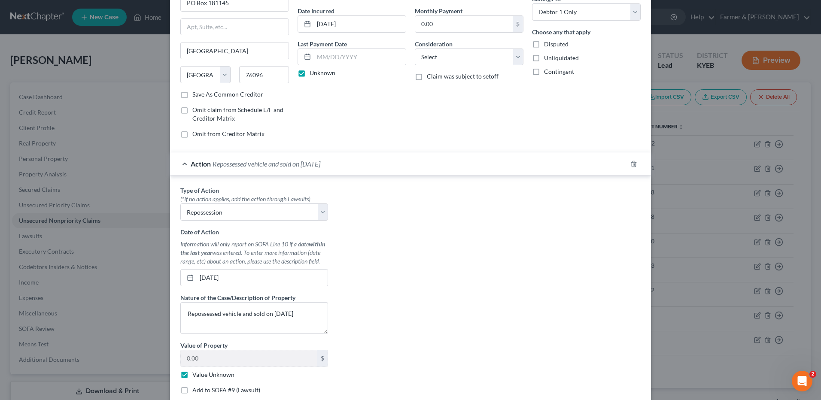
scroll to position [86, 0]
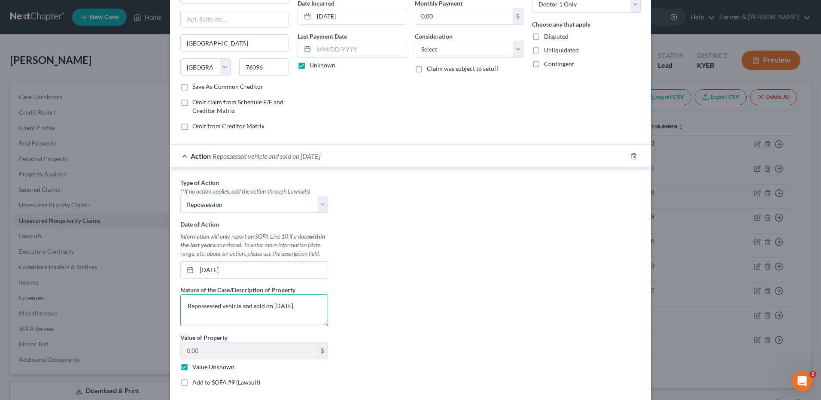
click at [308, 308] on textarea "Repossessed vehicle and sold on 06/25/2025" at bounding box center [254, 311] width 148 height 32
click at [308, 313] on textarea "Repossessed vehicle and sold on 06/25/2025" at bounding box center [254, 311] width 148 height 32
drag, startPoint x: 314, startPoint y: 311, endPoint x: 214, endPoint y: 313, distance: 99.7
click at [214, 313] on textarea "Repossessed vehicle and sold on 06/25/2025" at bounding box center [254, 311] width 148 height 32
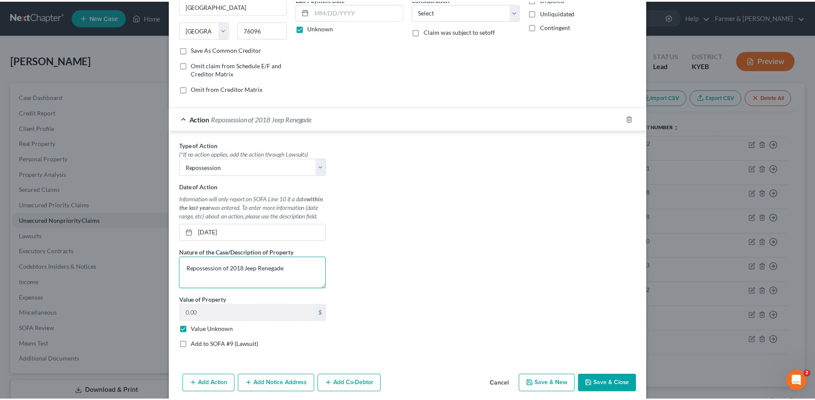
scroll to position [158, 0]
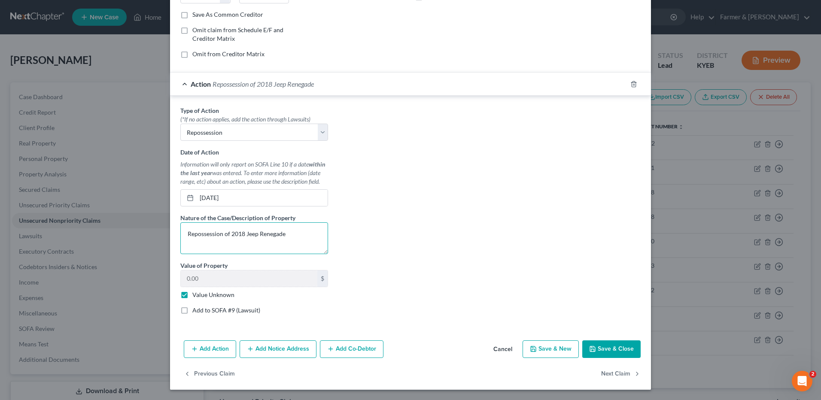
type textarea "Repossession of 2018 Jeep Renegade"
drag, startPoint x: 625, startPoint y: 343, endPoint x: 688, endPoint y: 320, distance: 66.7
click at [625, 343] on button "Save & Close" at bounding box center [611, 350] width 58 height 18
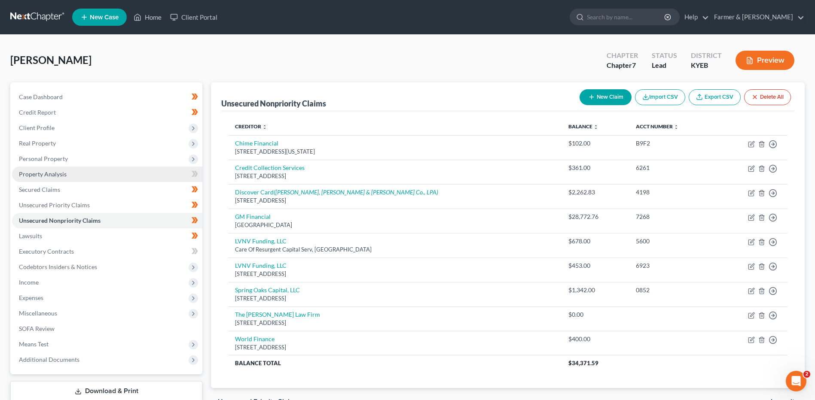
click at [67, 163] on span "Personal Property" at bounding box center [107, 158] width 190 height 15
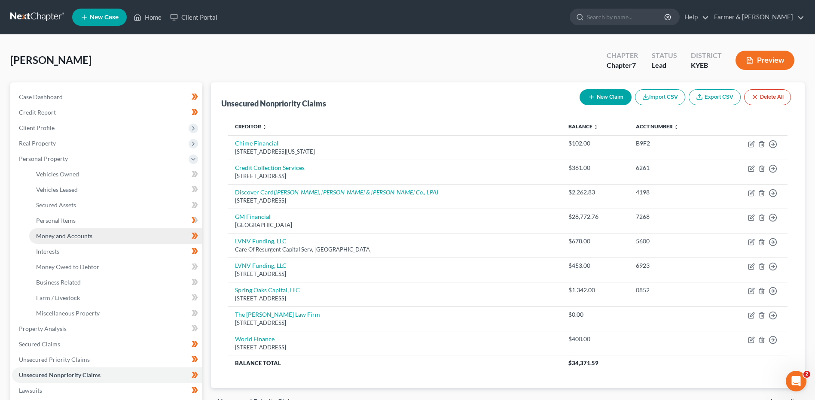
click at [82, 235] on span "Money and Accounts" at bounding box center [64, 235] width 56 height 7
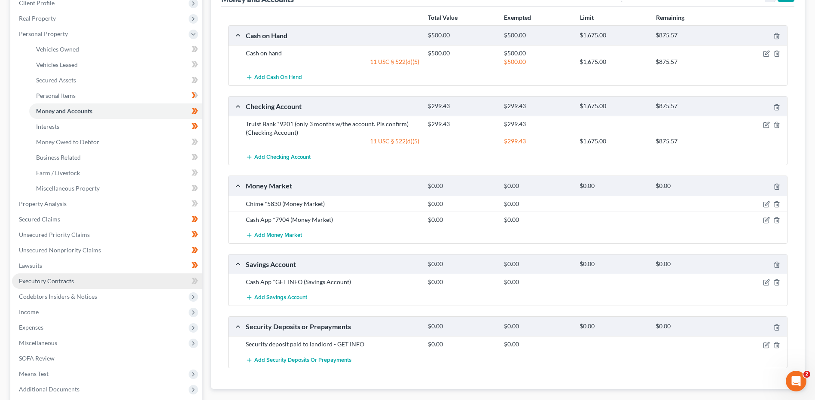
scroll to position [129, 0]
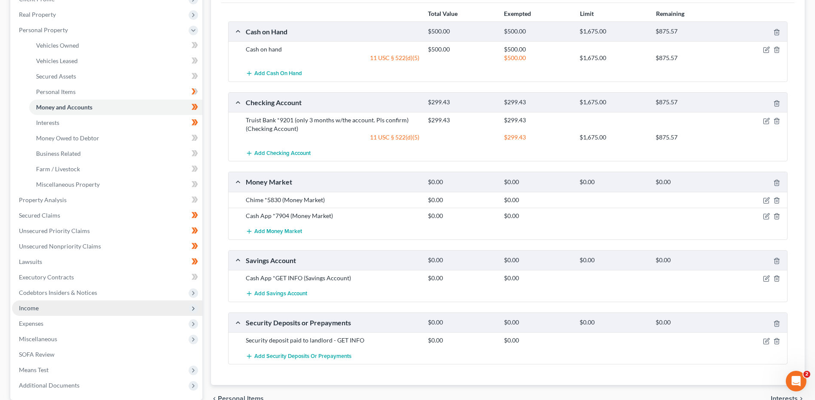
click at [45, 306] on span "Income" at bounding box center [107, 308] width 190 height 15
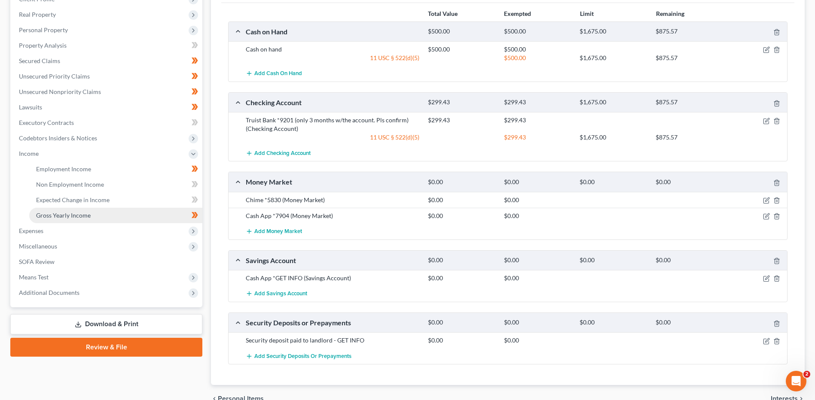
click at [86, 217] on span "Gross Yearly Income" at bounding box center [63, 215] width 55 height 7
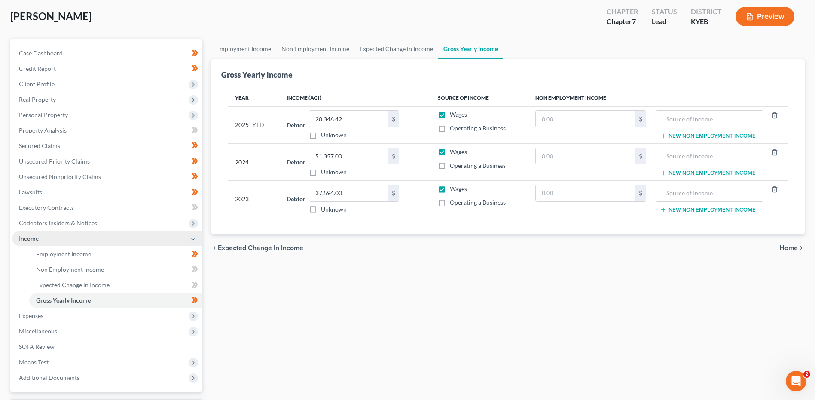
scroll to position [86, 0]
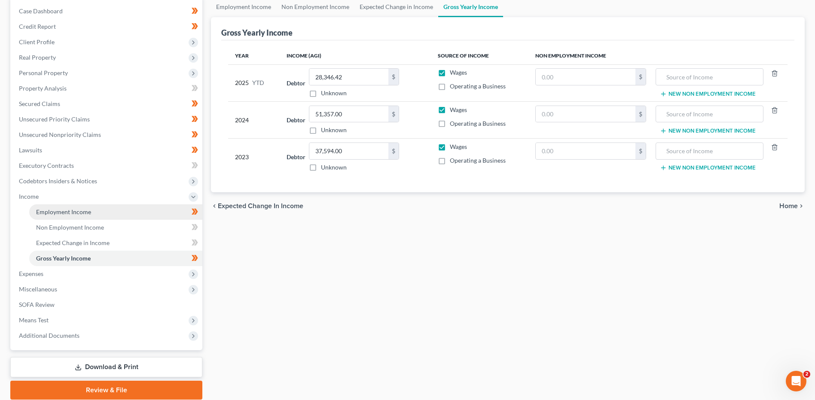
click at [64, 213] on span "Employment Income" at bounding box center [63, 211] width 55 height 7
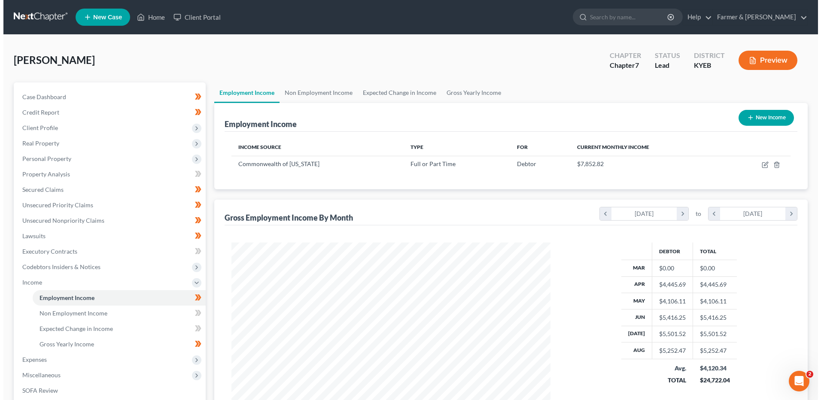
scroll to position [159, 336]
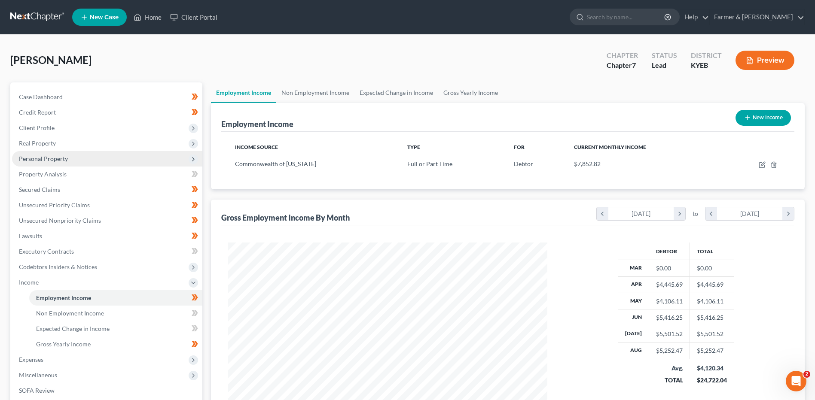
click at [46, 157] on span "Personal Property" at bounding box center [43, 158] width 49 height 7
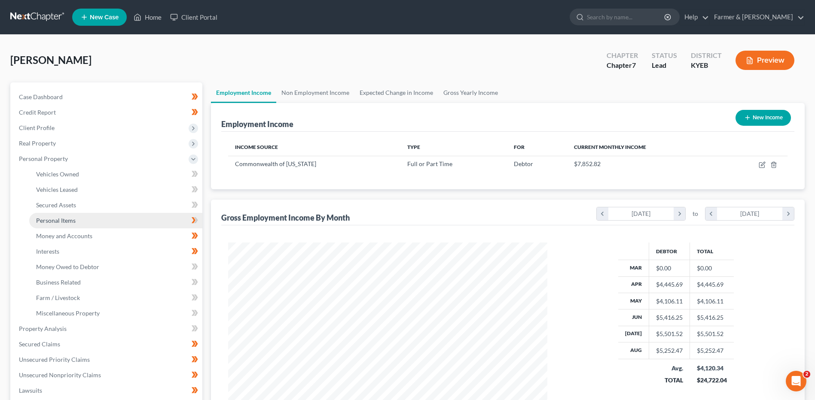
click at [81, 216] on link "Personal Items" at bounding box center [115, 220] width 173 height 15
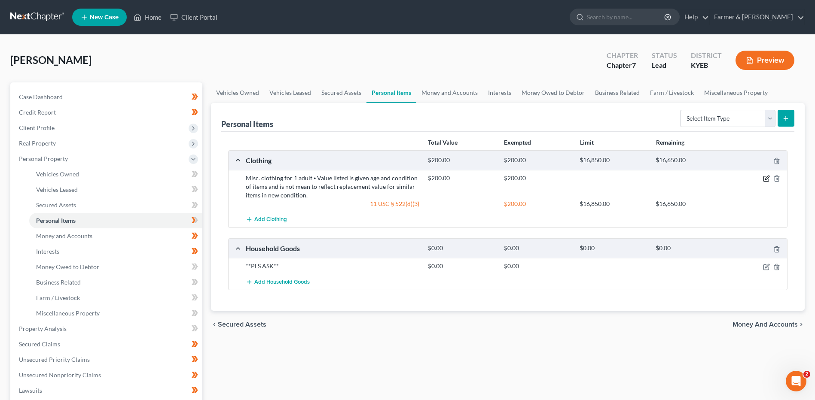
click at [763, 179] on icon "button" at bounding box center [765, 179] width 5 height 5
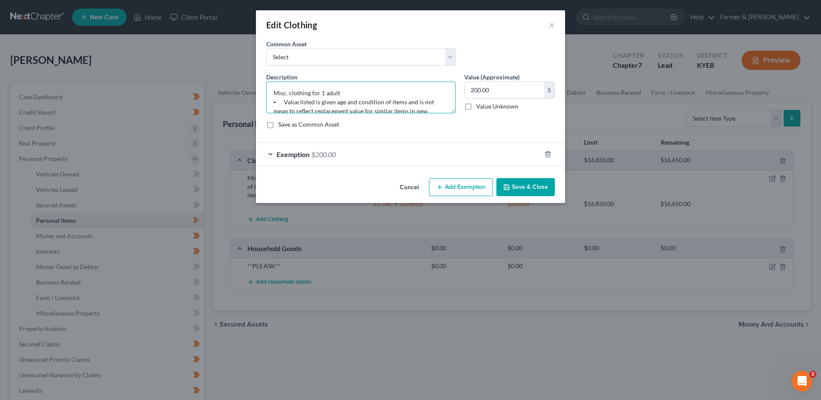
scroll to position [18, 0]
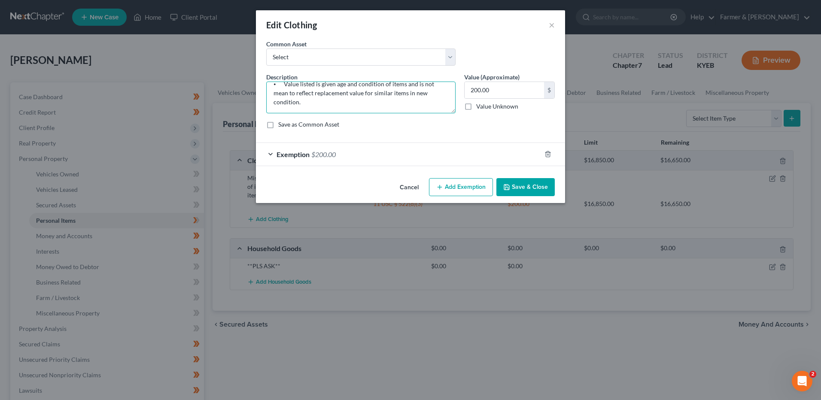
drag, startPoint x: 271, startPoint y: 101, endPoint x: 641, endPoint y: 153, distance: 374.4
click at [641, 153] on div "Edit Clothing × An exemption set must first be selected from the Filing Informa…" at bounding box center [410, 200] width 821 height 400
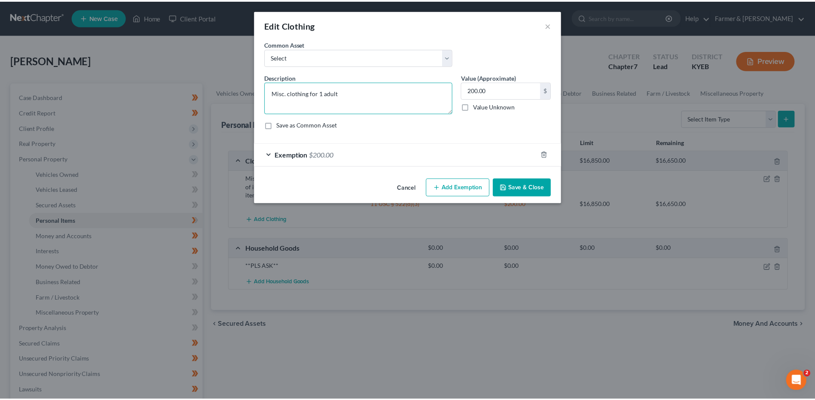
scroll to position [0, 0]
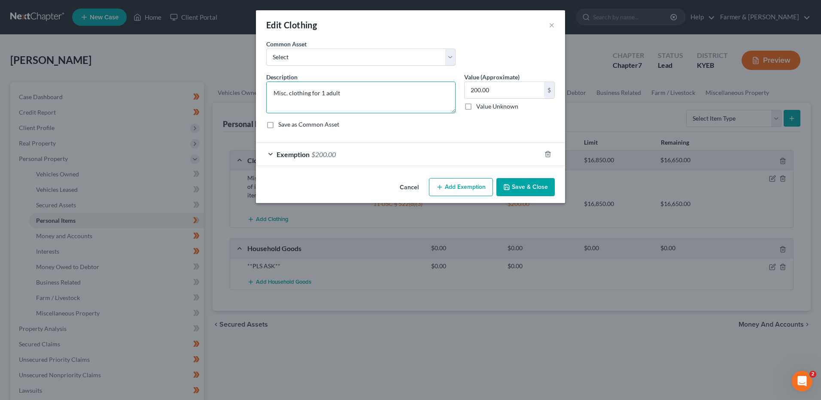
type textarea "Misc. clothing for 1 adult"
click at [540, 190] on button "Save & Close" at bounding box center [526, 187] width 58 height 18
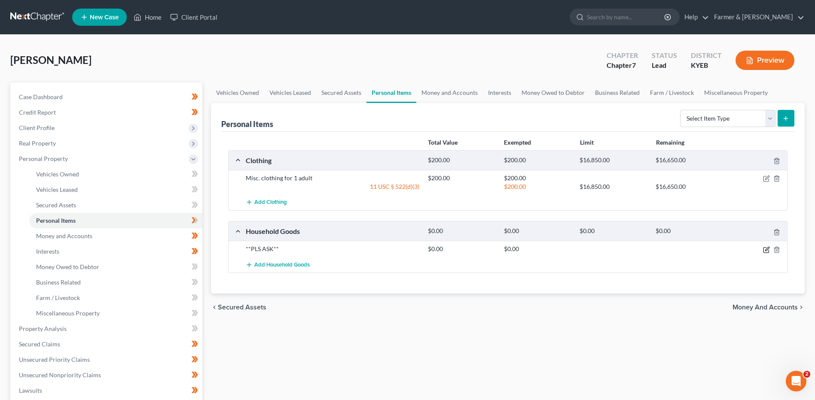
click at [767, 249] on icon "button" at bounding box center [766, 250] width 7 height 7
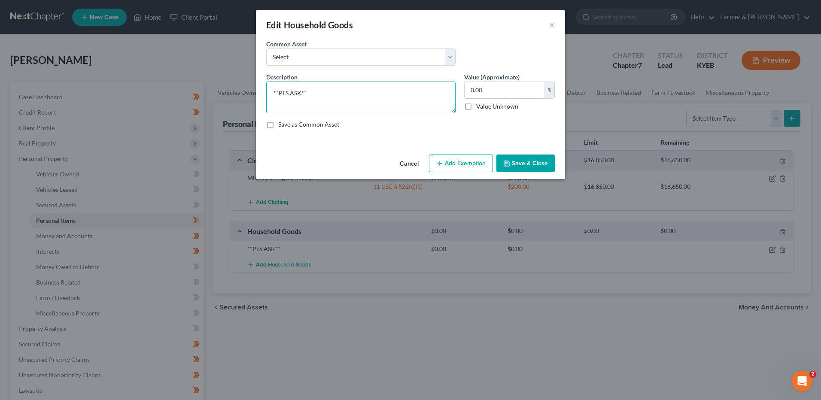
drag, startPoint x: 342, startPoint y: 107, endPoint x: 114, endPoint y: 76, distance: 230.2
click at [115, 79] on div "Edit Household Goods × An exemption set must first be selected from the Filing …" at bounding box center [410, 200] width 821 height 400
type textarea "Debtor is currently living with someone so he does not have many household item…"
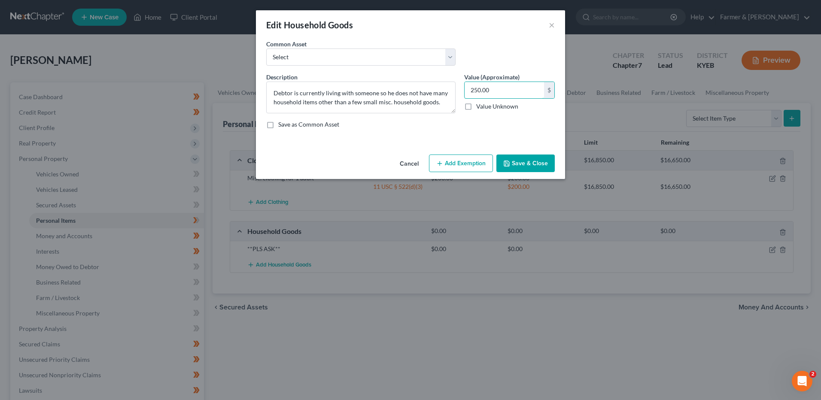
type input "250.00"
click at [458, 166] on button "Add Exemption" at bounding box center [461, 164] width 64 height 18
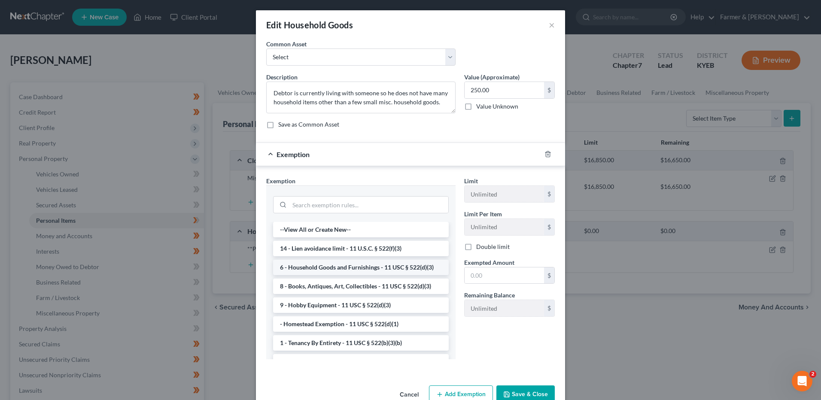
click at [341, 270] on li "6 - Household Goods and Furnishings - 11 USC § 522(d)(3)" at bounding box center [361, 267] width 176 height 15
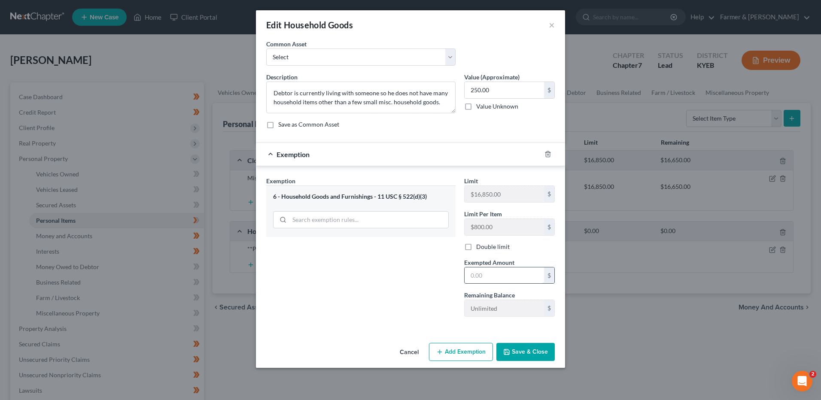
click at [492, 274] on input "text" at bounding box center [504, 276] width 79 height 16
type input "250.00"
click at [534, 351] on button "Save & Close" at bounding box center [526, 352] width 58 height 18
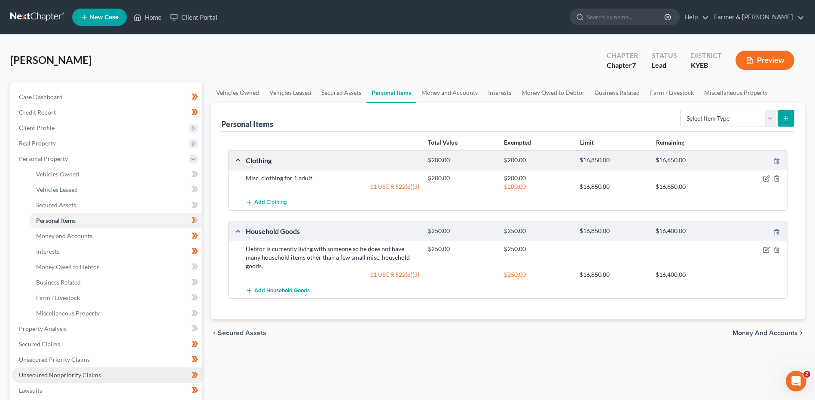
click at [46, 373] on span "Unsecured Nonpriority Claims" at bounding box center [60, 375] width 82 height 7
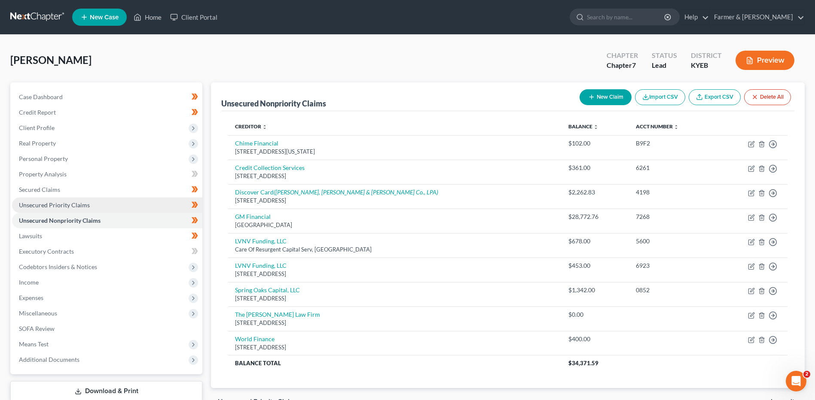
click at [74, 205] on span "Unsecured Priority Claims" at bounding box center [54, 204] width 71 height 7
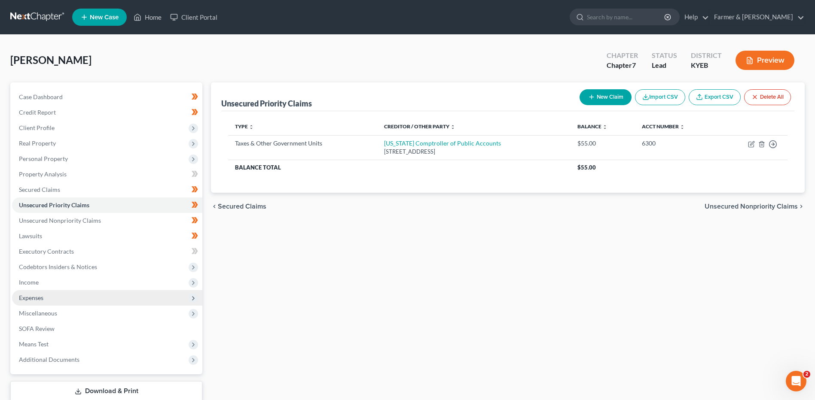
click at [58, 305] on span "Expenses" at bounding box center [107, 297] width 190 height 15
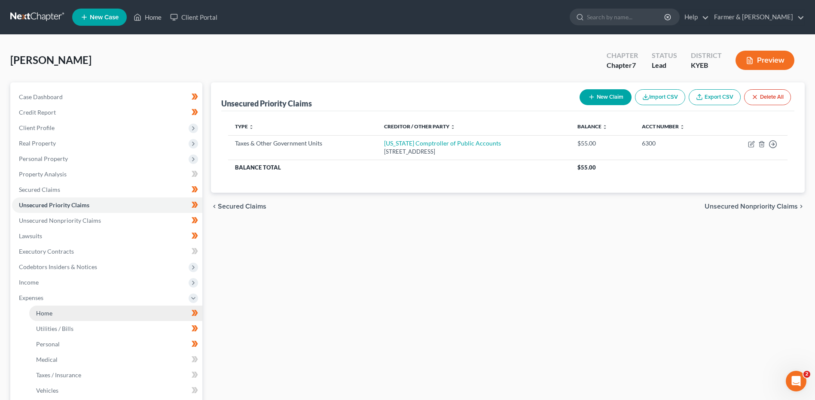
click at [55, 313] on link "Home" at bounding box center [115, 313] width 173 height 15
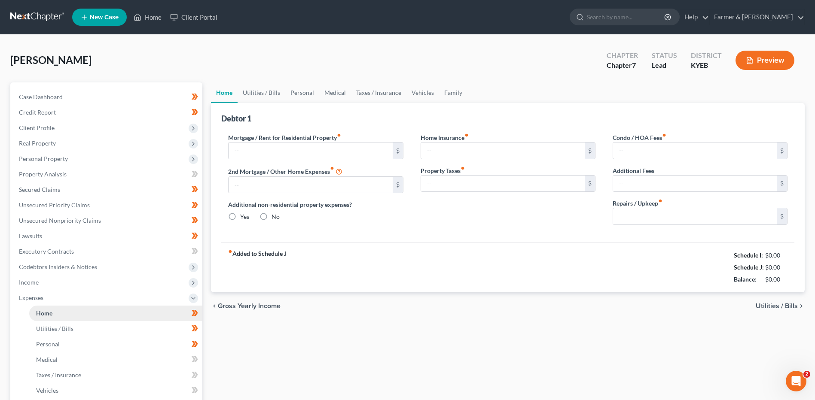
type input "1,112.88"
type input "0.00"
radio input "true"
type input "0.00"
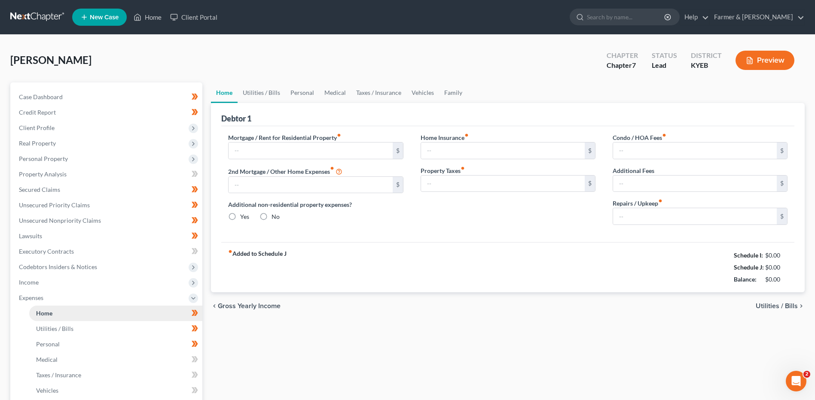
type input "0.00"
click at [649, 216] on input "0.00" at bounding box center [695, 216] width 164 height 16
type input "100.00"
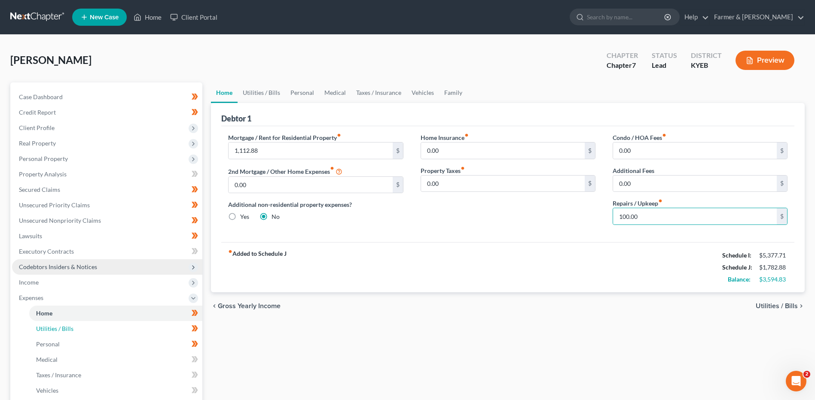
drag, startPoint x: 64, startPoint y: 332, endPoint x: 168, endPoint y: 267, distance: 123.3
click at [64, 332] on link "Utilities / Bills" at bounding box center [115, 328] width 173 height 15
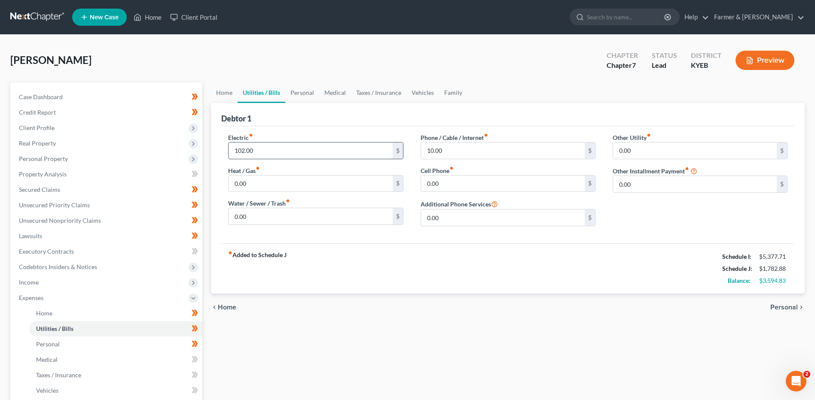
click at [282, 154] on input "102.00" at bounding box center [311, 151] width 164 height 16
type input "150.00"
click at [56, 345] on span "Personal" at bounding box center [48, 344] width 24 height 7
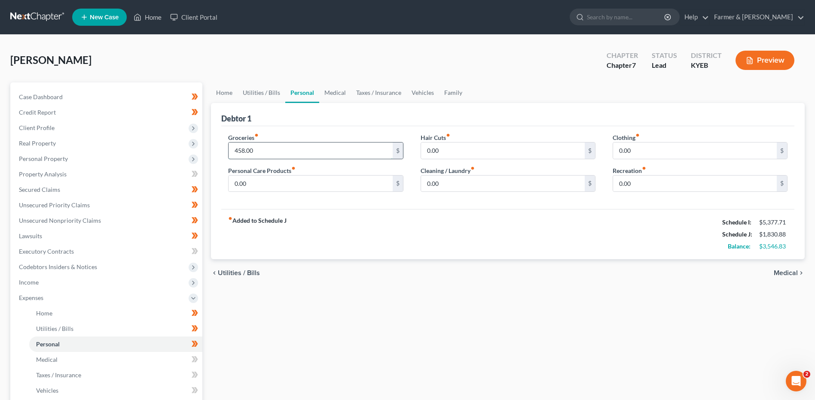
click at [280, 153] on input "458.00" at bounding box center [311, 151] width 164 height 16
type input "450.00"
type input "65.00"
type input "45.00"
type input "35.00"
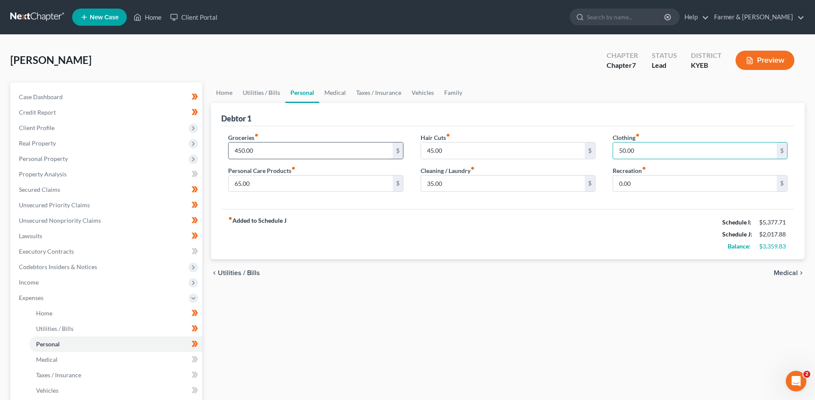
type input "50.00"
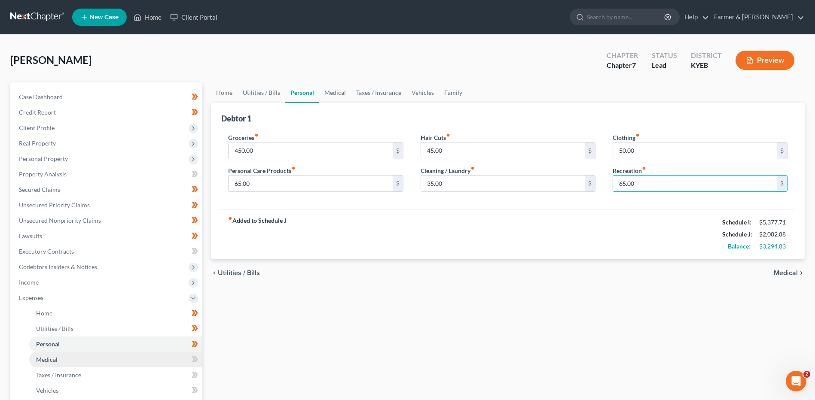
type input "65.00"
click at [45, 359] on span "Medical" at bounding box center [46, 359] width 21 height 7
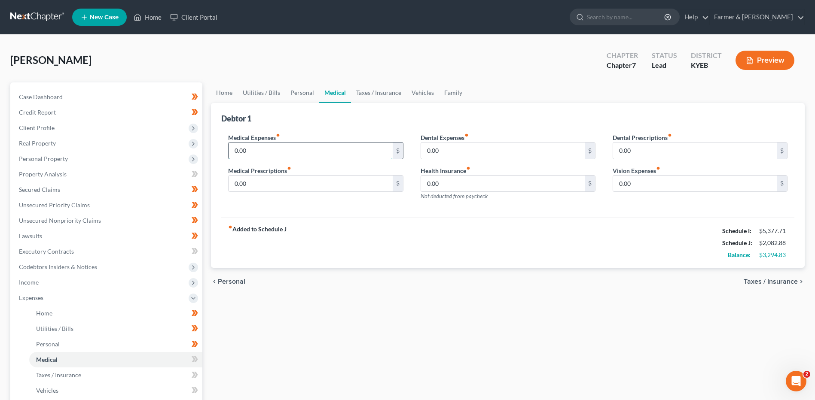
click at [266, 154] on input "0.00" at bounding box center [311, 151] width 164 height 16
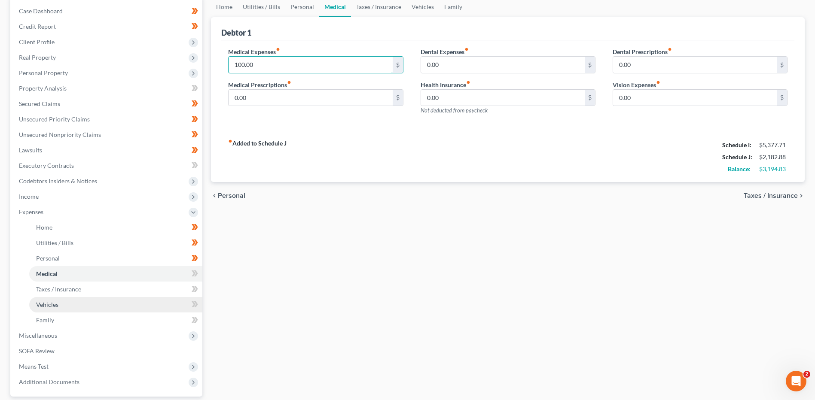
type input "100.00"
click at [80, 307] on link "Vehicles" at bounding box center [115, 304] width 173 height 15
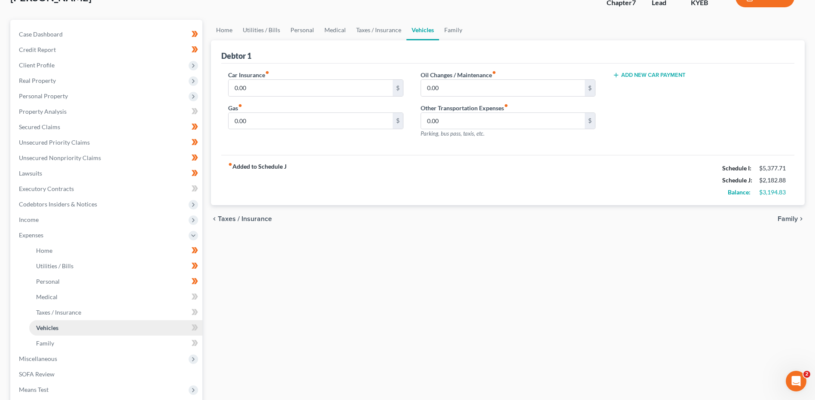
scroll to position [129, 0]
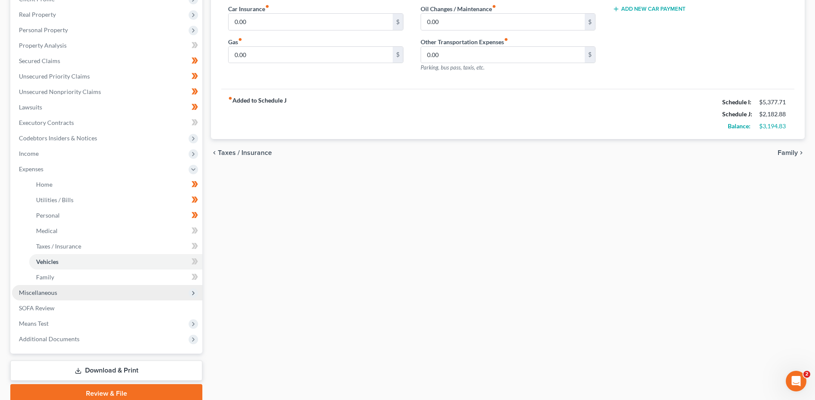
click at [56, 290] on span "Miscellaneous" at bounding box center [38, 292] width 38 height 7
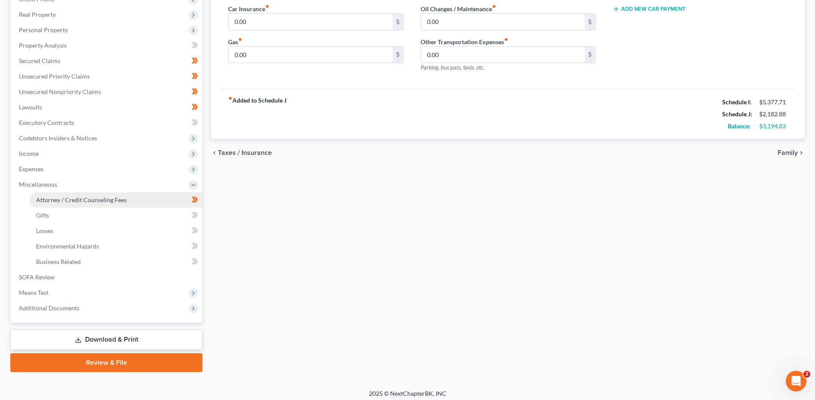
click at [98, 202] on span "Attorney / Credit Counseling Fees" at bounding box center [81, 199] width 91 height 7
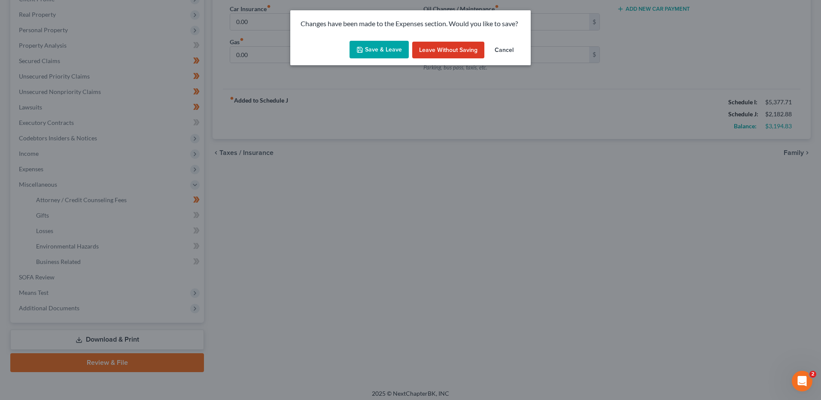
click at [384, 50] on button "Save & Leave" at bounding box center [379, 50] width 59 height 18
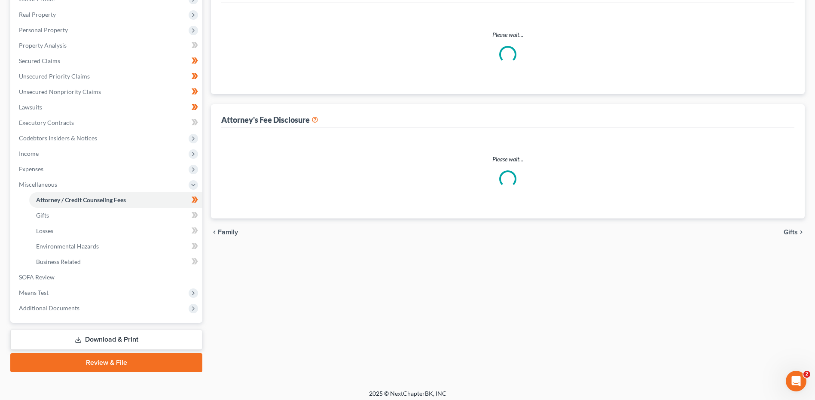
select select "0"
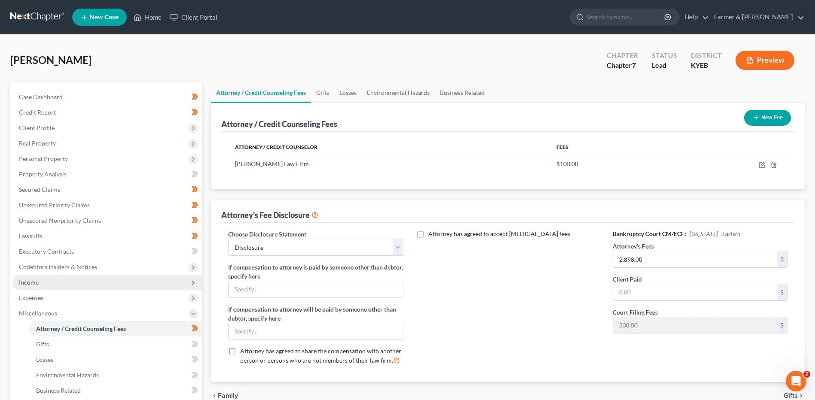
click at [31, 280] on span "Income" at bounding box center [29, 282] width 20 height 7
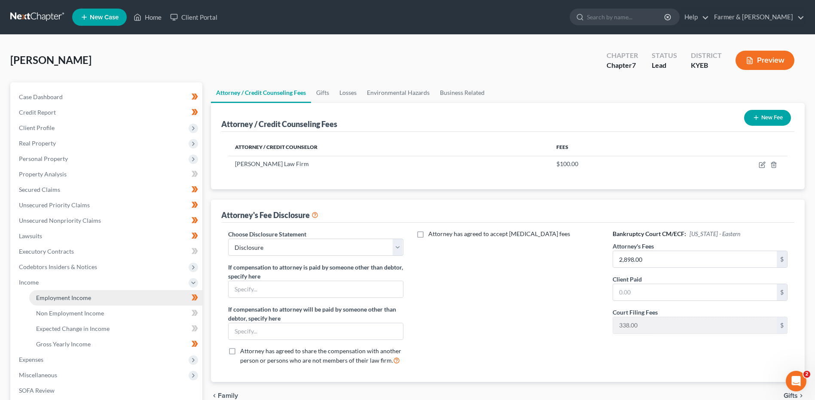
click at [57, 300] on span "Employment Income" at bounding box center [63, 297] width 55 height 7
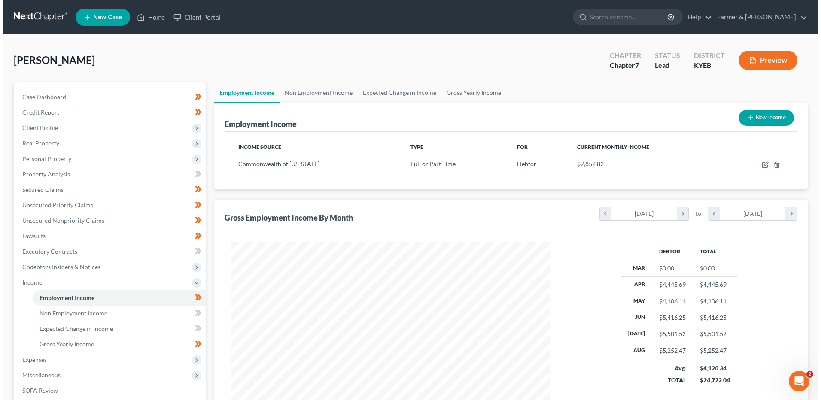
scroll to position [159, 336]
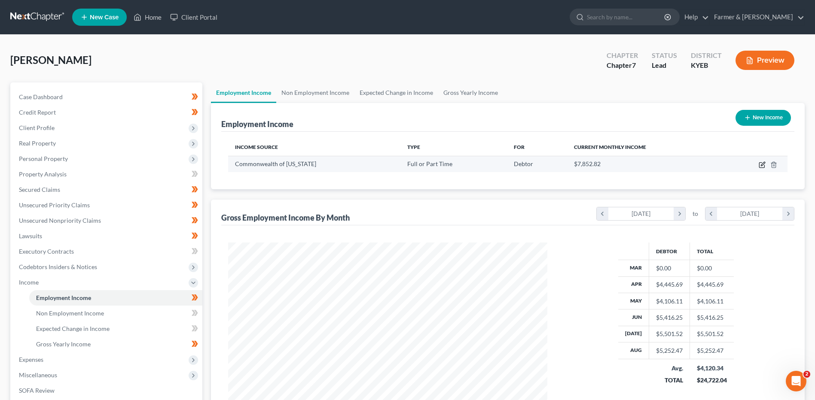
click at [761, 165] on icon "button" at bounding box center [763, 164] width 4 height 4
select select "0"
select select "18"
select select "2"
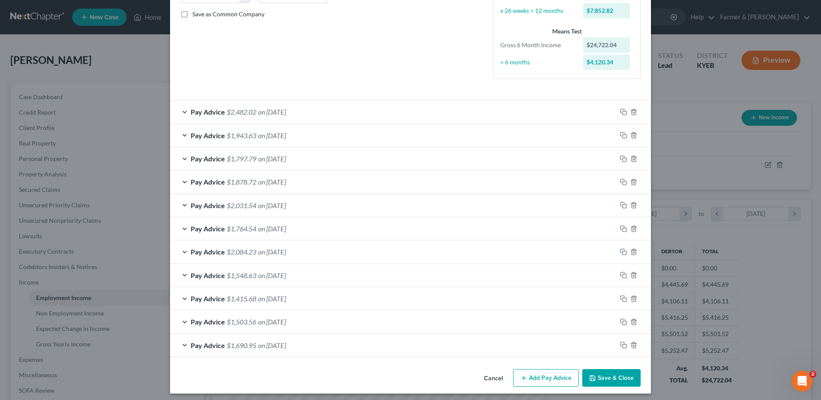
scroll to position [195, 0]
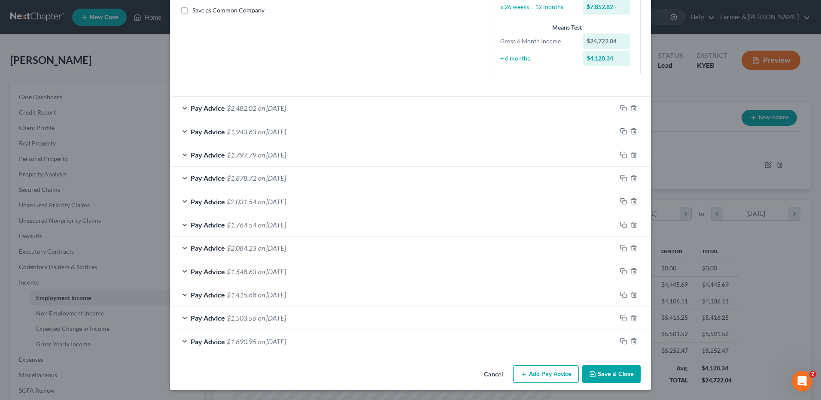
click at [271, 157] on span "on 08/15/2025" at bounding box center [272, 155] width 28 height 8
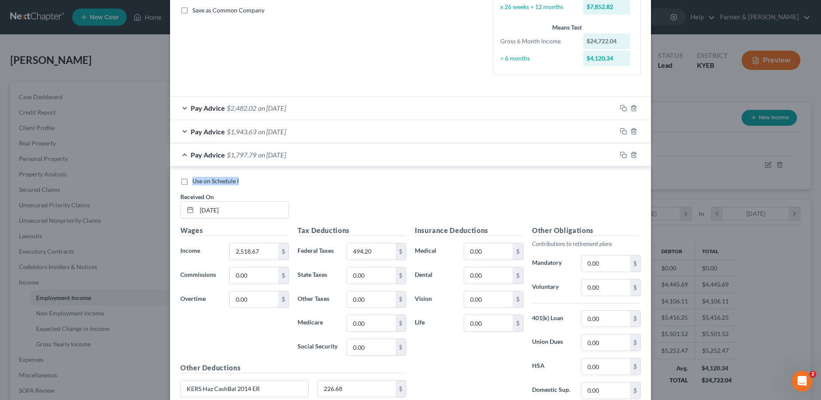
click at [192, 181] on label "Use on Schedule I" at bounding box center [215, 181] width 46 height 9
drag, startPoint x: 205, startPoint y: 180, endPoint x: 501, endPoint y: 341, distance: 336.7
click at [192, 183] on label "Use on Schedule I" at bounding box center [215, 181] width 46 height 9
click at [196, 183] on input "Use on Schedule I" at bounding box center [199, 180] width 6 height 6
checkbox input "true"
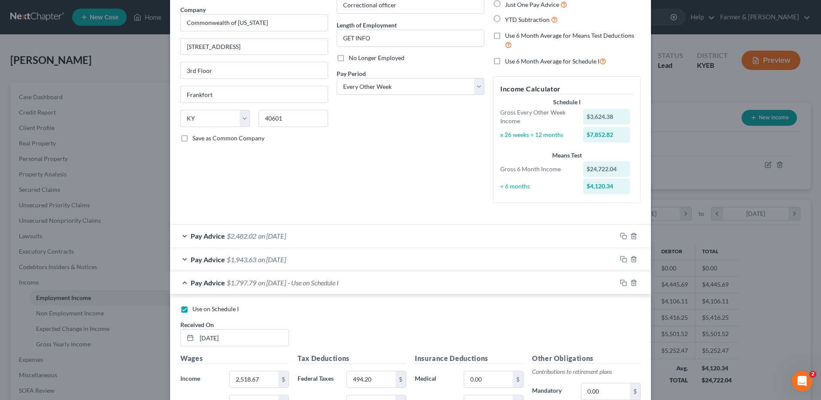
scroll to position [0, 0]
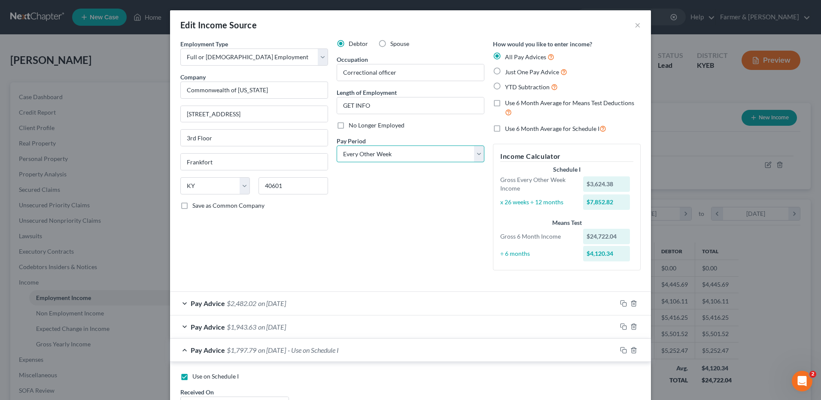
click at [419, 158] on select "Select Monthly Twice Monthly Every Other Week Weekly" at bounding box center [411, 154] width 148 height 17
select select "1"
click at [337, 146] on select "Select Monthly Twice Monthly Every Other Week Weekly" at bounding box center [411, 154] width 148 height 17
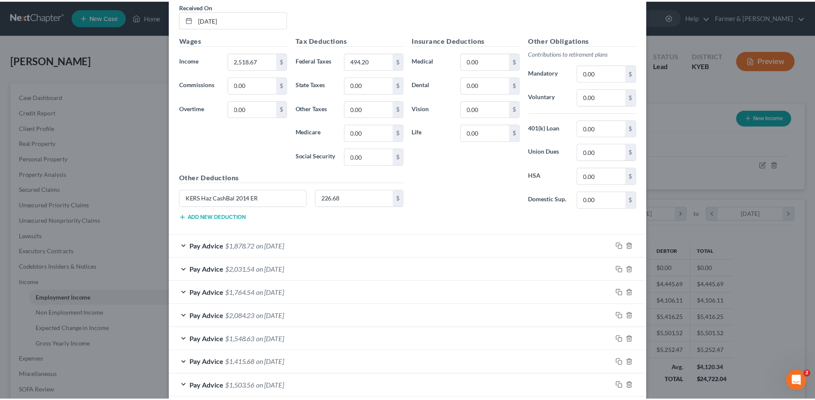
scroll to position [454, 0]
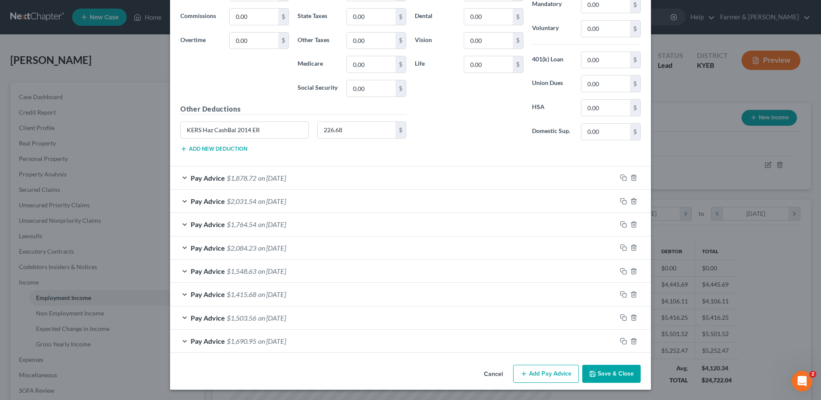
click at [601, 371] on button "Save & Close" at bounding box center [611, 374] width 58 height 18
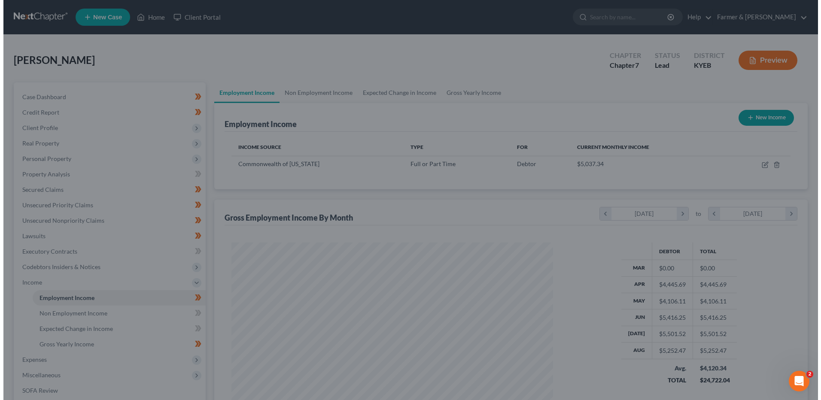
scroll to position [429360, 429183]
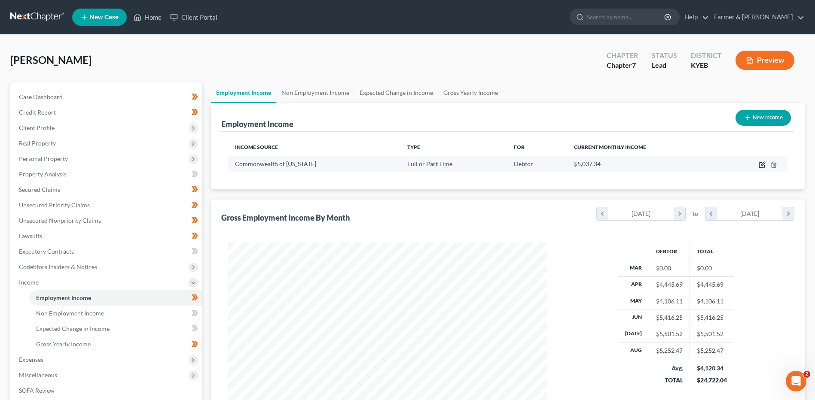
click at [760, 165] on icon "button" at bounding box center [762, 164] width 7 height 7
select select "0"
select select "18"
select select "1"
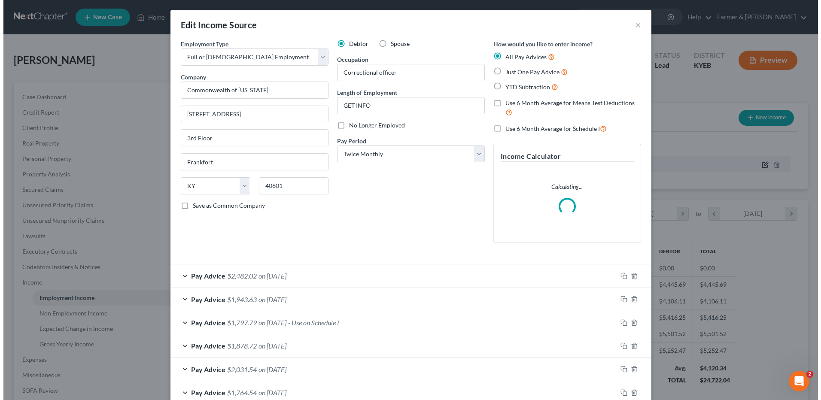
scroll to position [161, 339]
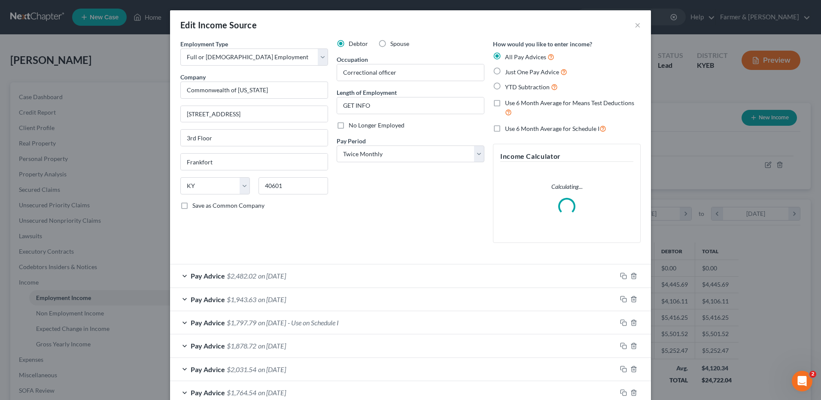
click at [320, 326] on span "- Use on Schedule I" at bounding box center [313, 323] width 51 height 8
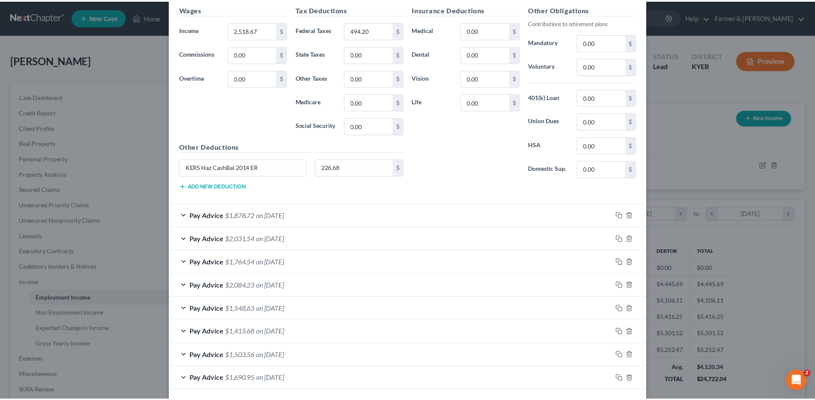
scroll to position [453, 0]
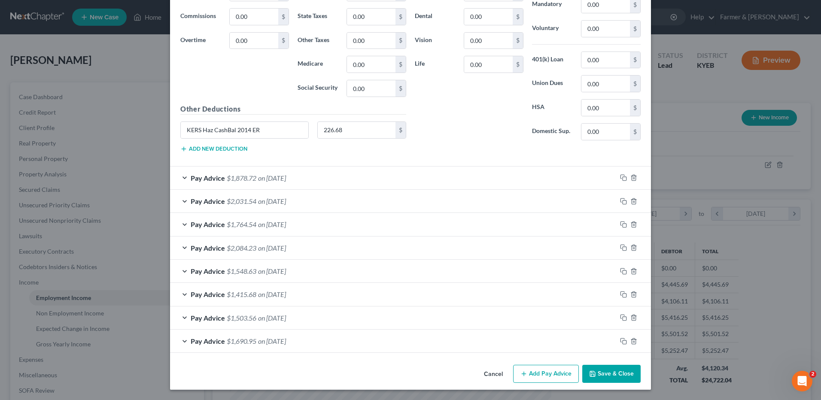
click at [621, 381] on button "Save & Close" at bounding box center [611, 374] width 58 height 18
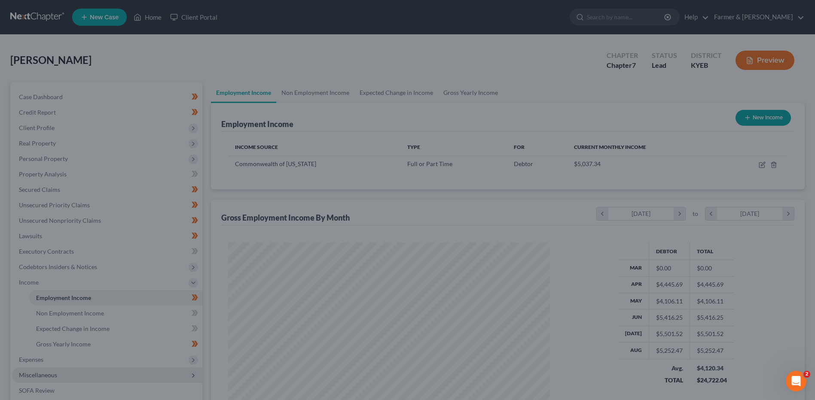
scroll to position [429360, 429183]
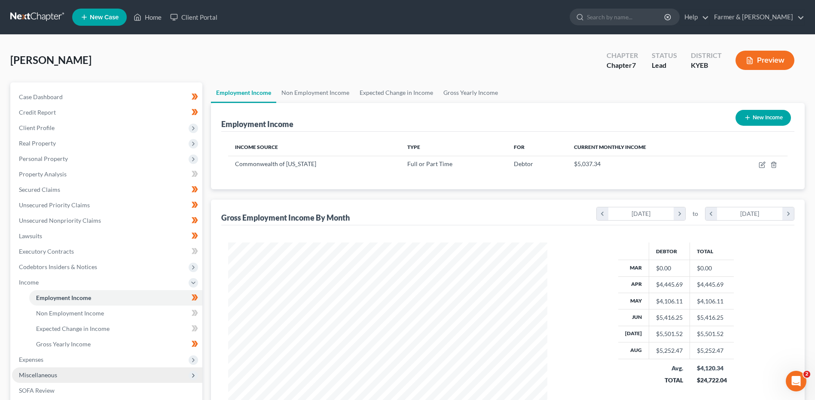
click at [54, 376] on span "Miscellaneous" at bounding box center [38, 375] width 38 height 7
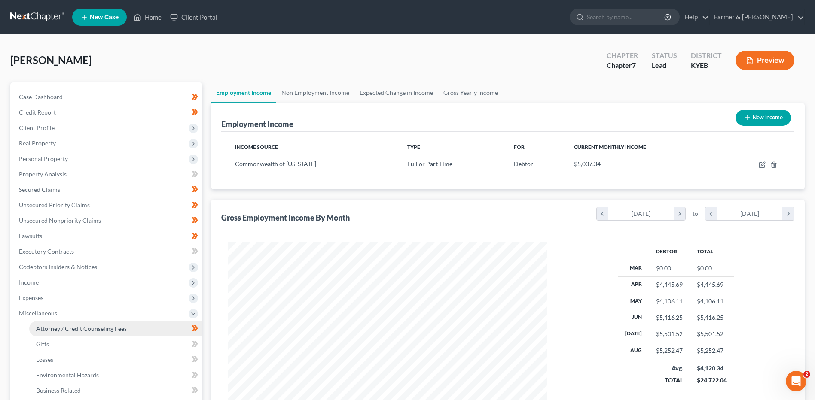
drag, startPoint x: 99, startPoint y: 325, endPoint x: 110, endPoint y: 327, distance: 10.6
click at [99, 325] on span "Attorney / Credit Counseling Fees" at bounding box center [81, 328] width 91 height 7
select select "0"
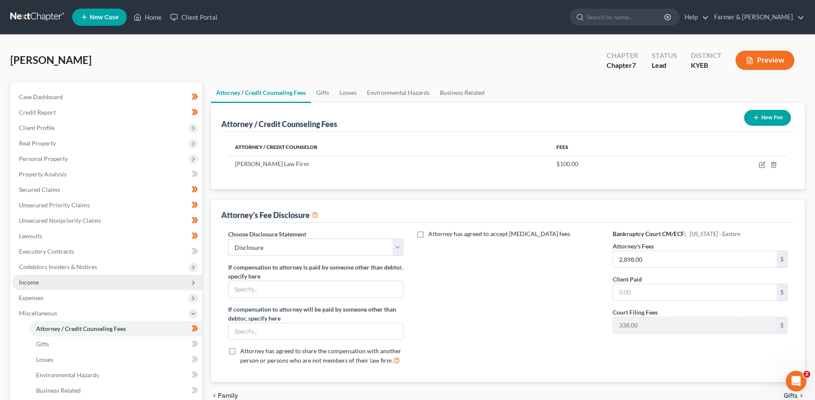
click at [77, 285] on span "Income" at bounding box center [107, 282] width 190 height 15
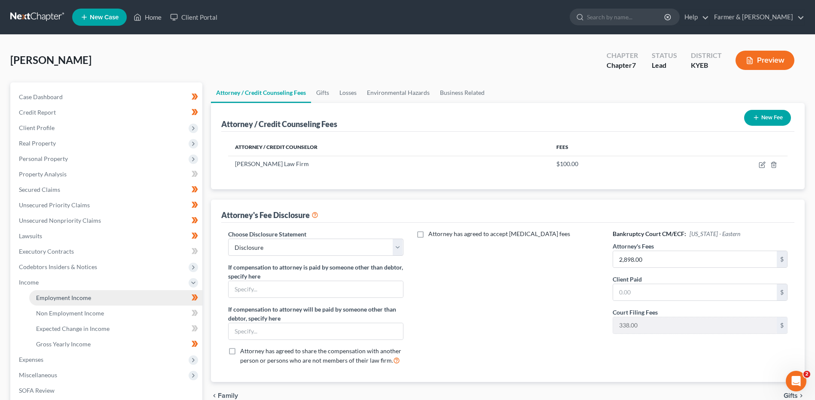
click at [84, 300] on span "Employment Income" at bounding box center [63, 297] width 55 height 7
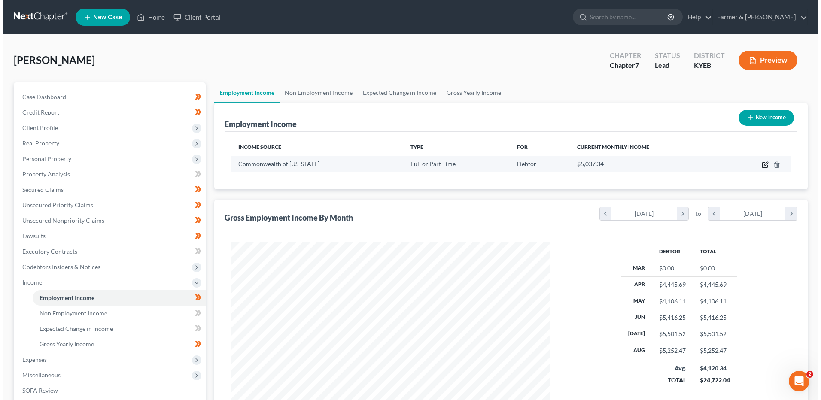
scroll to position [159, 336]
click at [762, 166] on icon "button" at bounding box center [762, 164] width 7 height 7
select select "0"
select select "18"
select select "1"
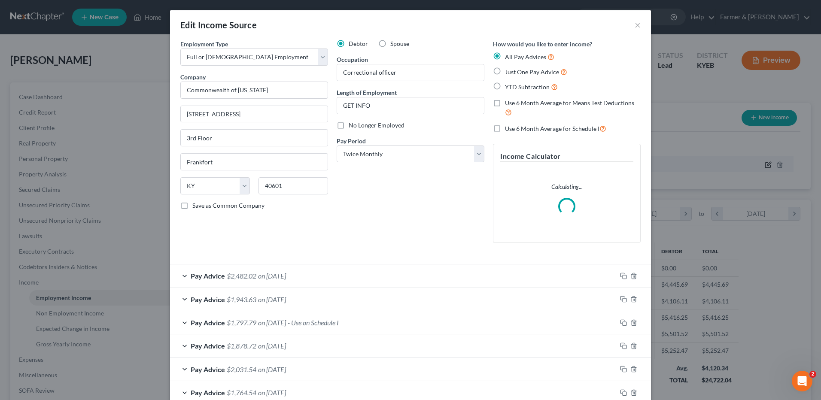
scroll to position [161, 339]
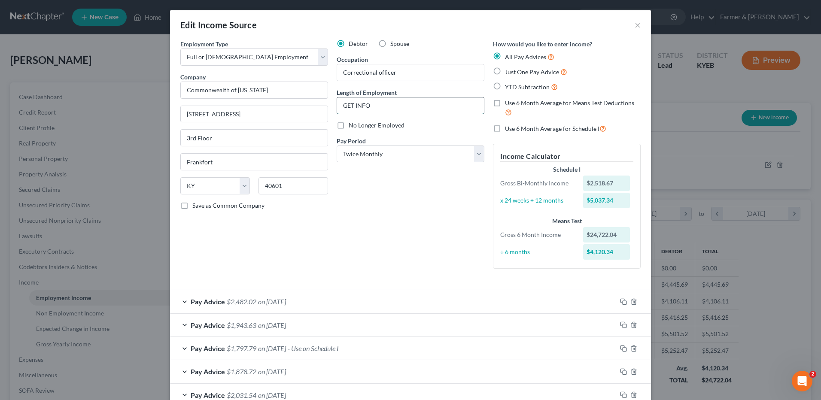
drag, startPoint x: 393, startPoint y: 109, endPoint x: 408, endPoint y: 106, distance: 15.8
click at [393, 109] on input "GET INFO" at bounding box center [410, 106] width 147 height 16
drag, startPoint x: 408, startPoint y: 106, endPoint x: 336, endPoint y: 109, distance: 71.8
click at [337, 109] on input "GET INFO" at bounding box center [410, 106] width 147 height 16
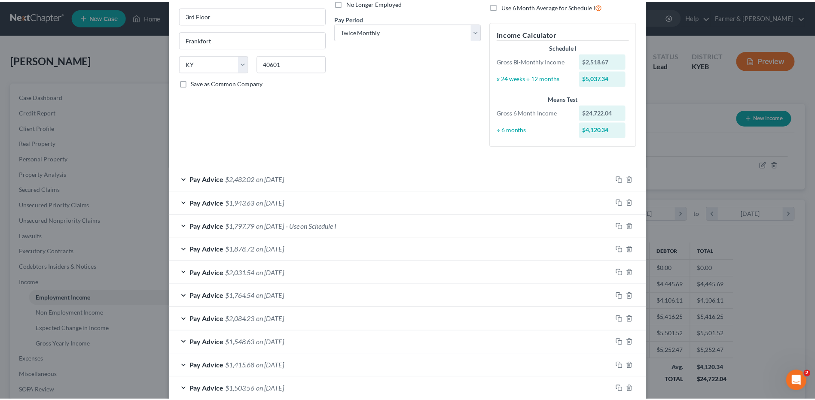
scroll to position [194, 0]
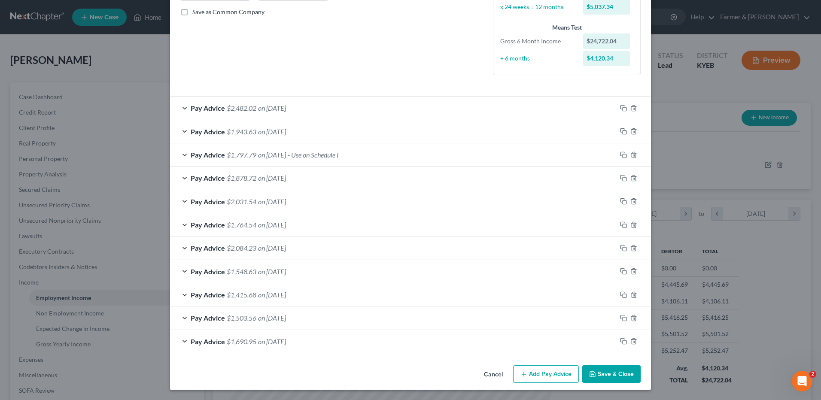
type input "6 months"
click at [602, 374] on button "Save & Close" at bounding box center [611, 375] width 58 height 18
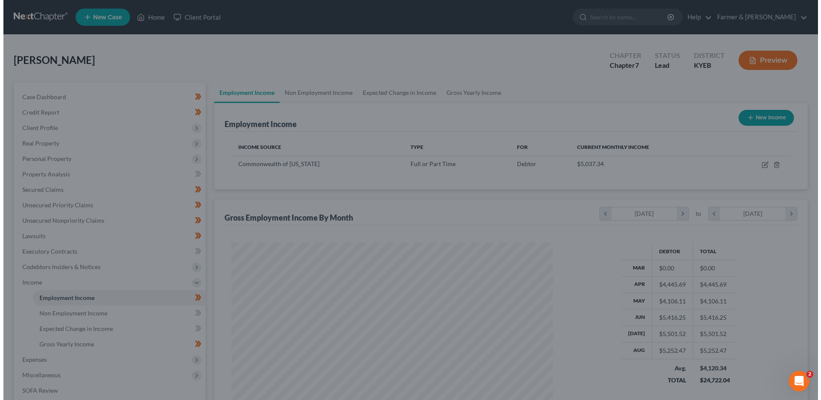
scroll to position [429360, 429183]
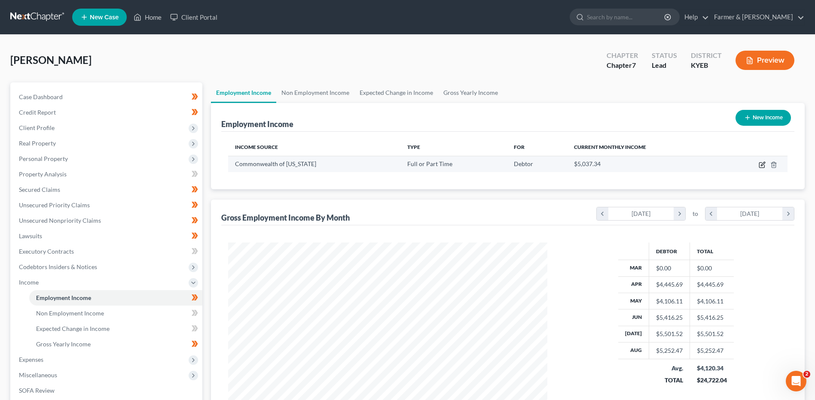
click at [762, 164] on icon "button" at bounding box center [763, 164] width 4 height 4
select select "0"
select select "18"
select select "1"
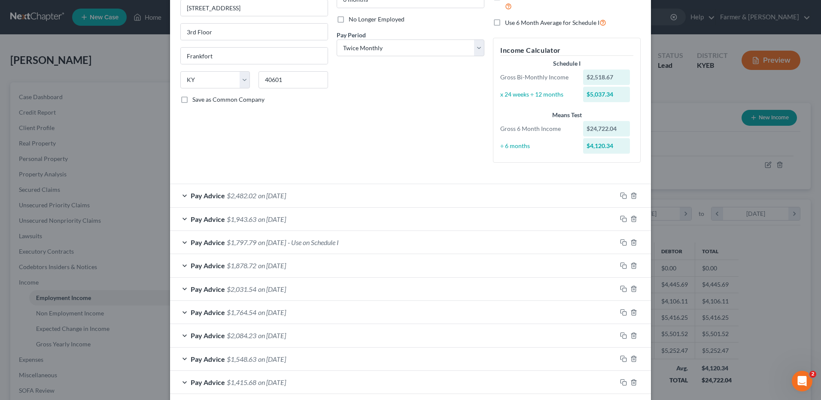
scroll to position [194, 0]
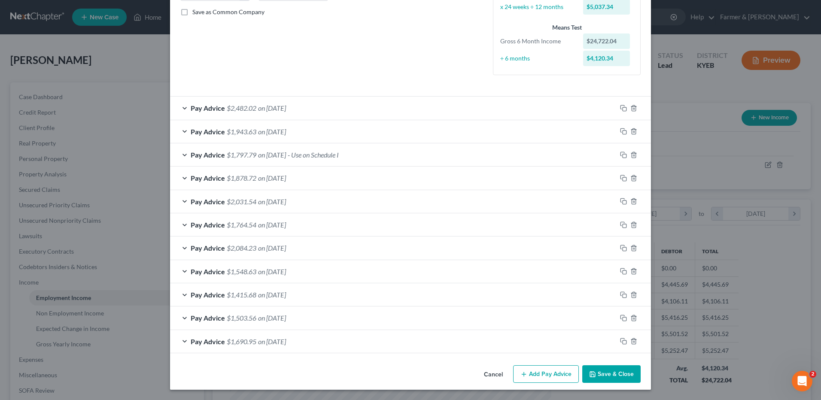
drag, startPoint x: 317, startPoint y: 351, endPoint x: 366, endPoint y: 333, distance: 52.3
click at [317, 351] on div "Pay Advice $1,690.95 on 04/15/2025" at bounding box center [393, 341] width 447 height 23
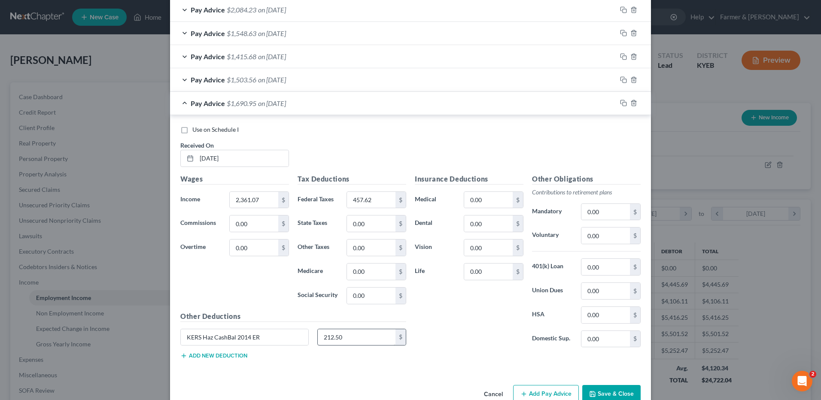
scroll to position [452, 0]
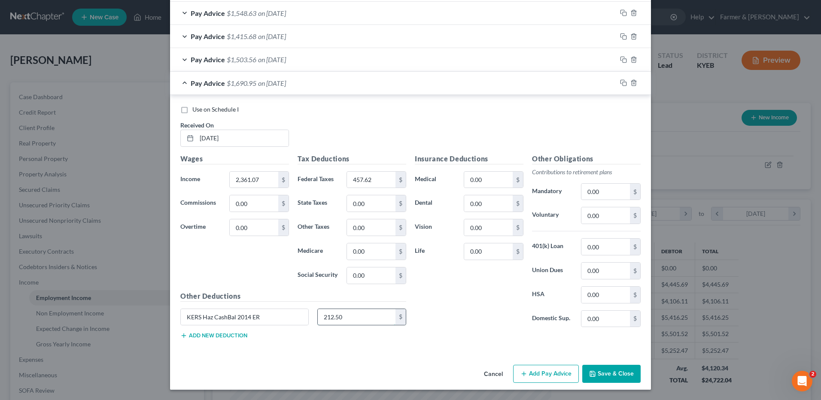
click at [366, 314] on input "212.50" at bounding box center [357, 317] width 78 height 16
drag, startPoint x: 614, startPoint y: 197, endPoint x: 322, endPoint y: 278, distance: 302.7
click at [614, 197] on input "0.00" at bounding box center [606, 192] width 49 height 16
paste input "212.5"
type input "212.50"
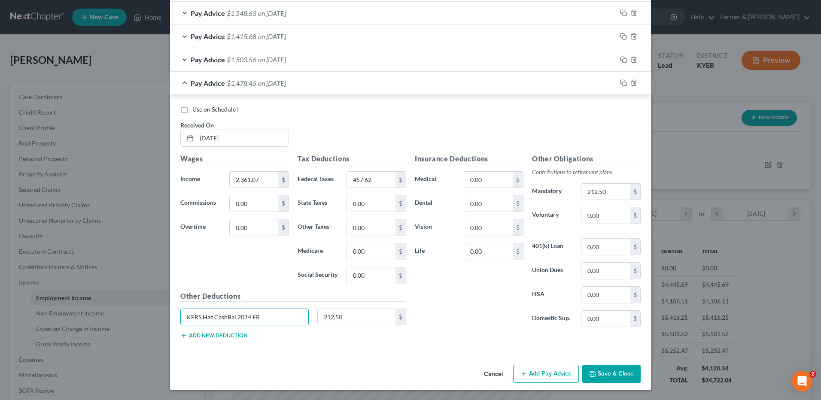
drag, startPoint x: 214, startPoint y: 328, endPoint x: 112, endPoint y: 314, distance: 103.1
click at [112, 325] on div "Edit Income Source × Employment Type * Select Full or Part Time Employment Self…" at bounding box center [410, 200] width 821 height 400
click at [259, 59] on span "on 04/30/2025" at bounding box center [272, 59] width 28 height 8
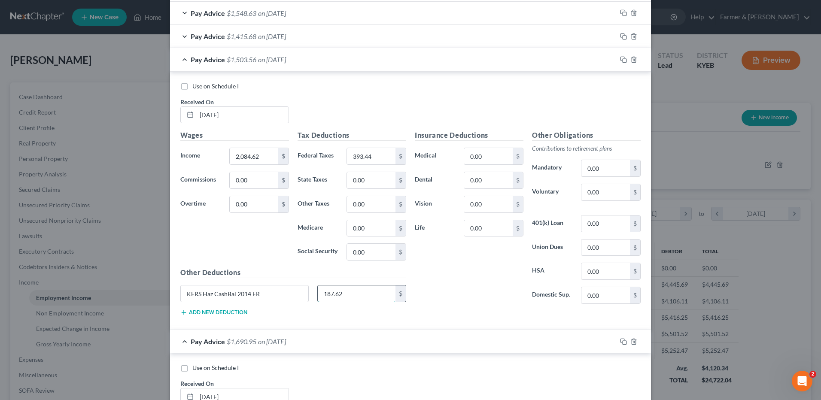
click at [359, 291] on input "187.62" at bounding box center [357, 294] width 78 height 16
click at [619, 162] on input "0.00" at bounding box center [606, 168] width 49 height 16
paste input "187.62"
type input "187.62"
drag, startPoint x: 261, startPoint y: 294, endPoint x: 79, endPoint y: 272, distance: 183.5
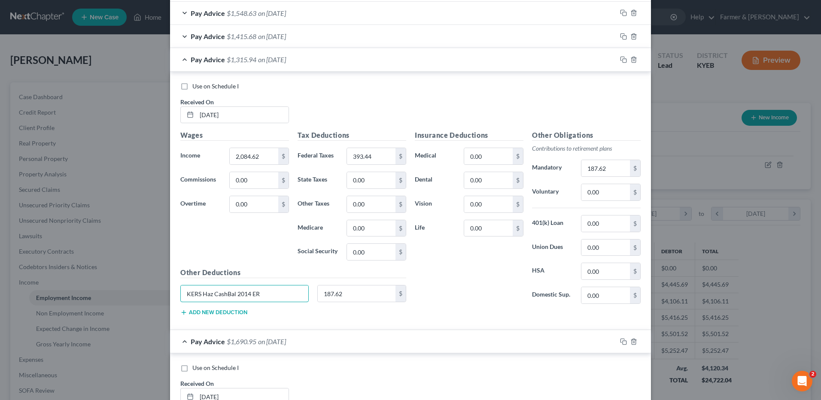
click at [82, 280] on div "Edit Income Source × Employment Type * Select Full or Part Time Employment Self…" at bounding box center [410, 200] width 821 height 400
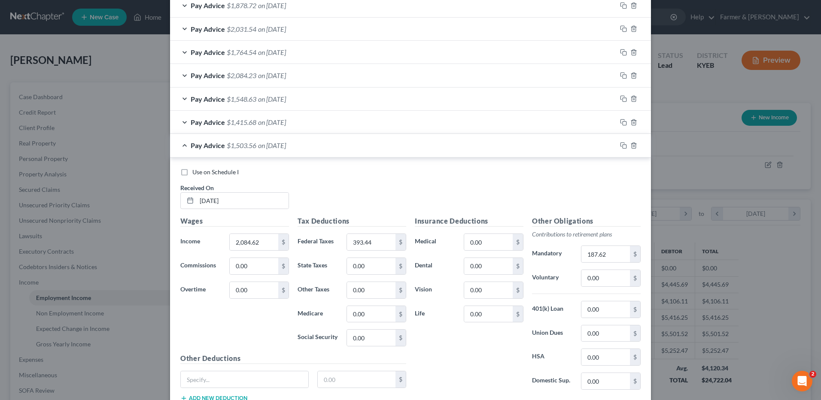
click at [283, 129] on div "Pay Advice $1,415.68 on 05/15/2025" at bounding box center [393, 122] width 447 height 23
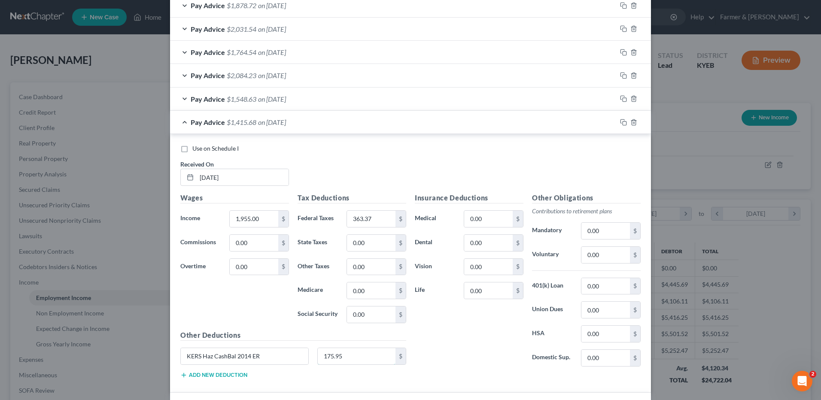
click at [349, 359] on input "175.95" at bounding box center [357, 356] width 78 height 16
click at [612, 225] on input "0.00" at bounding box center [606, 231] width 49 height 16
paste input "175.95"
type input "175.95"
drag, startPoint x: 201, startPoint y: 355, endPoint x: 0, endPoint y: 332, distance: 202.8
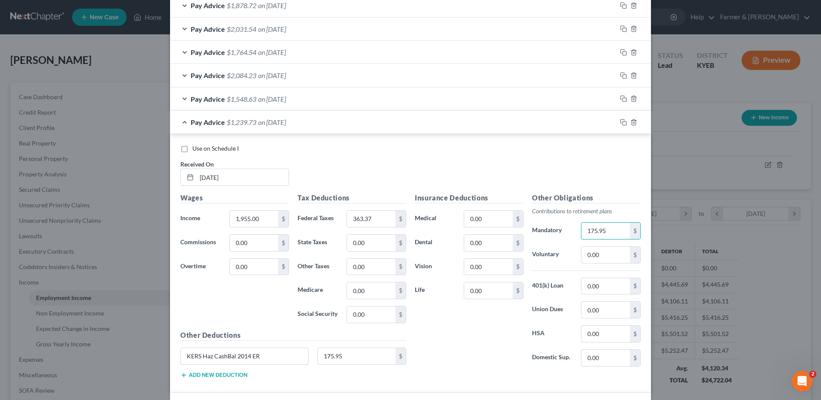
click at [0, 348] on html "Home New Case Client Portal Farmer & Wright dblondie1230@yahoo.com My Account S…" at bounding box center [410, 259] width 821 height 518
drag, startPoint x: 280, startPoint y: 97, endPoint x: 315, endPoint y: 314, distance: 219.8
click at [280, 97] on span "on 05/30/2025" at bounding box center [272, 99] width 28 height 8
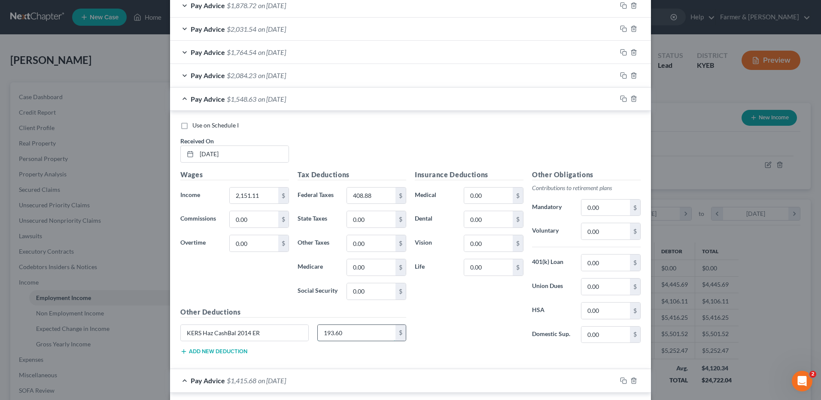
click at [353, 340] on input "193.60" at bounding box center [357, 333] width 78 height 16
click at [606, 205] on input "0.00" at bounding box center [606, 208] width 49 height 16
paste input "193.6"
type input "193.60"
drag, startPoint x: 271, startPoint y: 332, endPoint x: 16, endPoint y: 317, distance: 255.2
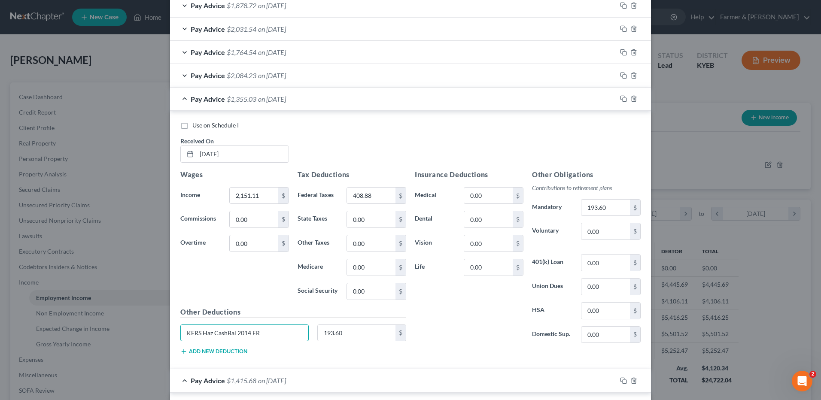
click at [16, 323] on div "Edit Income Source × Employment Type * Select Full or Part Time Employment Self…" at bounding box center [410, 200] width 821 height 400
drag, startPoint x: 247, startPoint y: 73, endPoint x: 450, endPoint y: 373, distance: 361.8
click at [247, 73] on span "$2,084.23" at bounding box center [242, 75] width 30 height 8
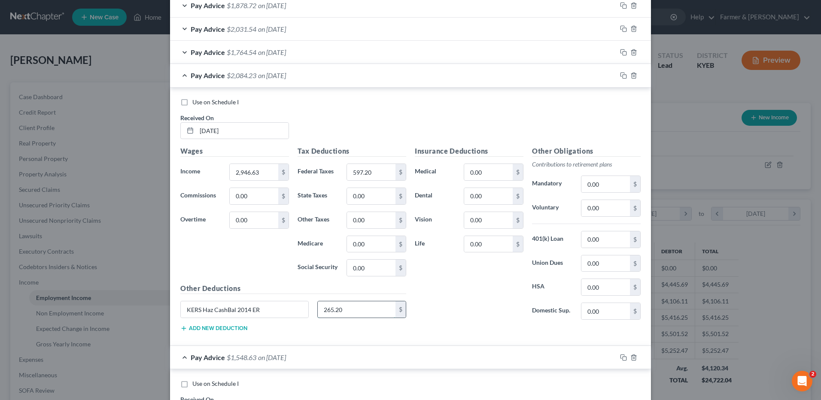
click at [368, 307] on input "265.20" at bounding box center [357, 310] width 78 height 16
drag, startPoint x: 614, startPoint y: 178, endPoint x: 345, endPoint y: 318, distance: 303.2
click at [613, 178] on input "0.00" at bounding box center [606, 184] width 49 height 16
paste input "265.2"
type input "265.20"
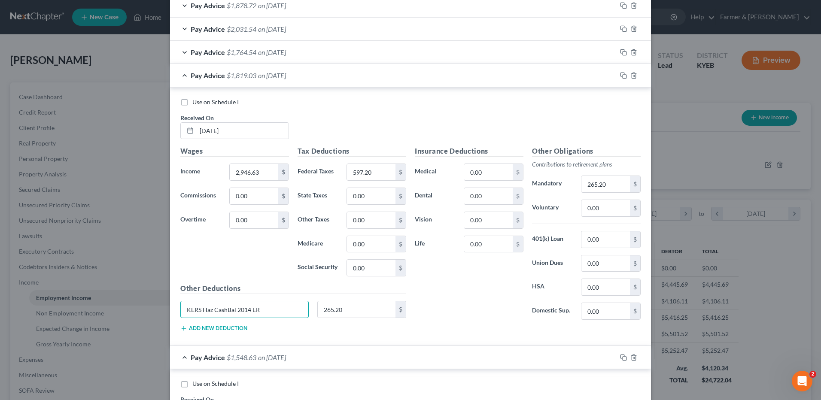
drag, startPoint x: 238, startPoint y: 313, endPoint x: 60, endPoint y: 325, distance: 178.6
click at [64, 330] on div "Edit Income Source × Employment Type * Select Full or Part Time Employment Self…" at bounding box center [410, 200] width 821 height 400
drag, startPoint x: 328, startPoint y: 53, endPoint x: 820, endPoint y: 41, distance: 492.0
click at [328, 53] on div "Pay Advice $1,764.54 on 06/30/2025" at bounding box center [393, 52] width 447 height 23
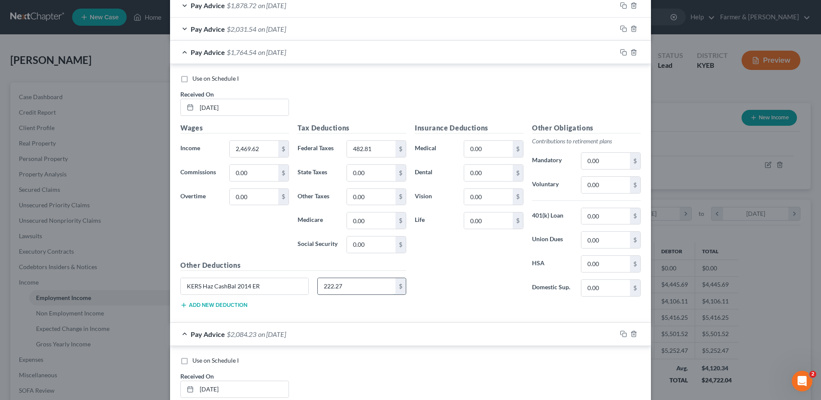
click at [360, 287] on input "222.27" at bounding box center [357, 286] width 78 height 16
click at [603, 158] on input "0.00" at bounding box center [606, 161] width 49 height 16
paste input "222.27"
type input "222.27"
drag, startPoint x: 281, startPoint y: 286, endPoint x: 86, endPoint y: 270, distance: 195.2
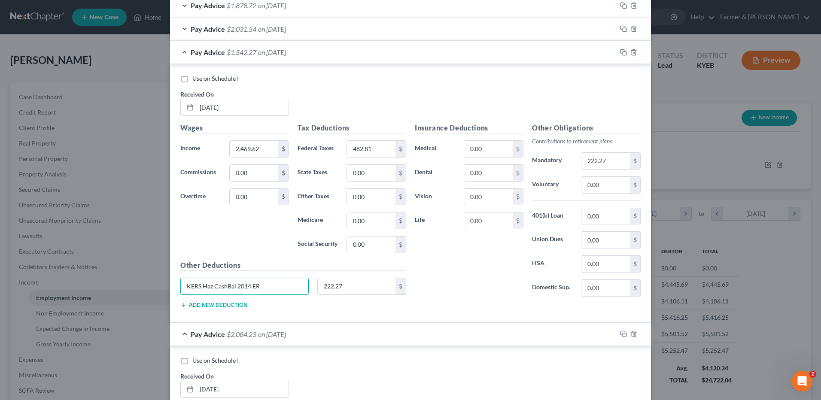
click at [130, 284] on div "Edit Income Source × Employment Type * Select Full or Part Time Employment Self…" at bounding box center [410, 200] width 821 height 400
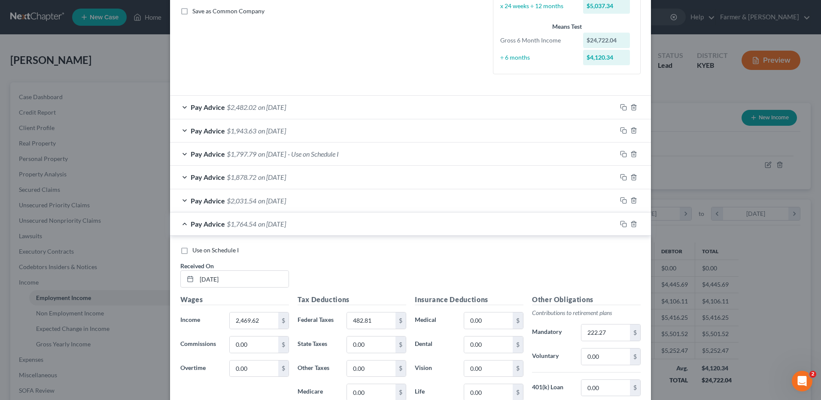
drag, startPoint x: 291, startPoint y: 202, endPoint x: 323, endPoint y: 229, distance: 41.7
click at [286, 202] on span "on 07/15/2025" at bounding box center [272, 201] width 28 height 8
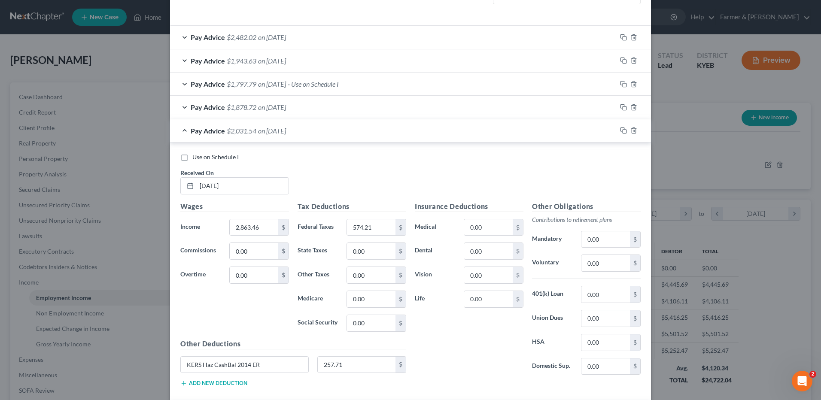
scroll to position [323, 0]
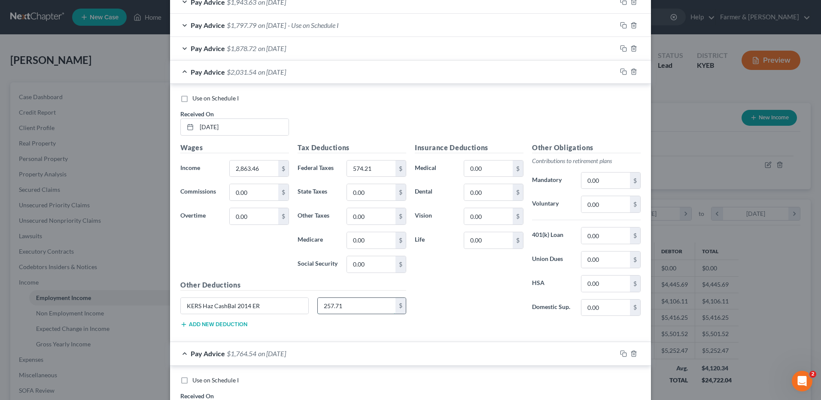
click at [345, 301] on input "257.71" at bounding box center [357, 306] width 78 height 16
click at [625, 182] on div "0.00 $" at bounding box center [611, 180] width 60 height 17
drag, startPoint x: 618, startPoint y: 182, endPoint x: 410, endPoint y: 279, distance: 229.2
click at [617, 182] on input "0.00" at bounding box center [606, 181] width 49 height 16
paste input "257.71"
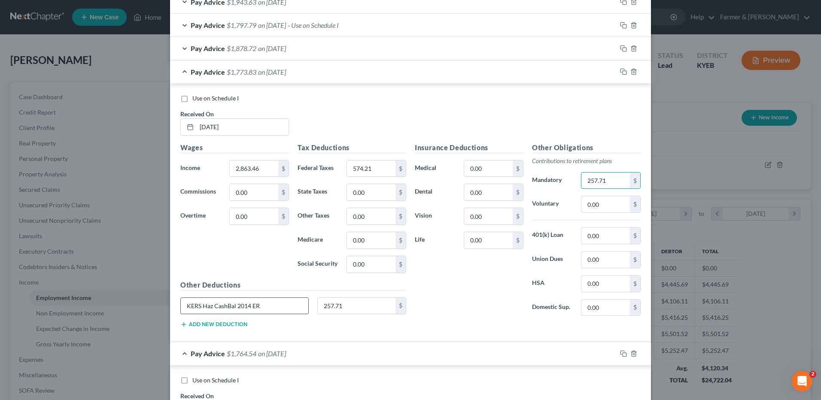
type input "257.71"
drag, startPoint x: 240, startPoint y: 312, endPoint x: 125, endPoint y: 316, distance: 114.8
click at [125, 318] on div "Edit Income Source × Employment Type * Select Full or Part Time Employment Self…" at bounding box center [410, 200] width 821 height 400
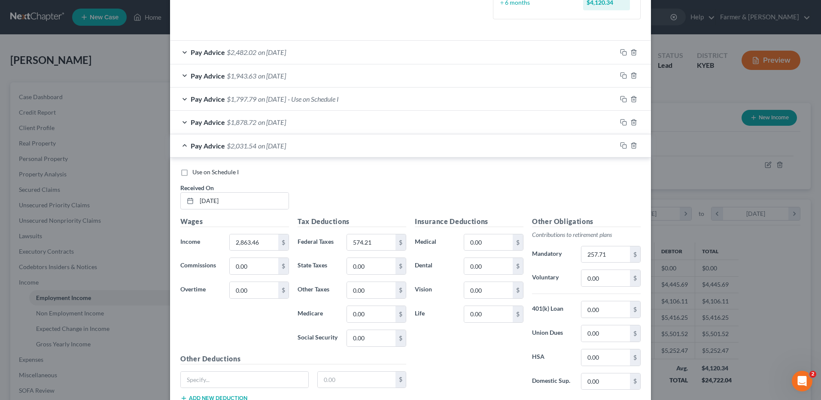
scroll to position [238, 0]
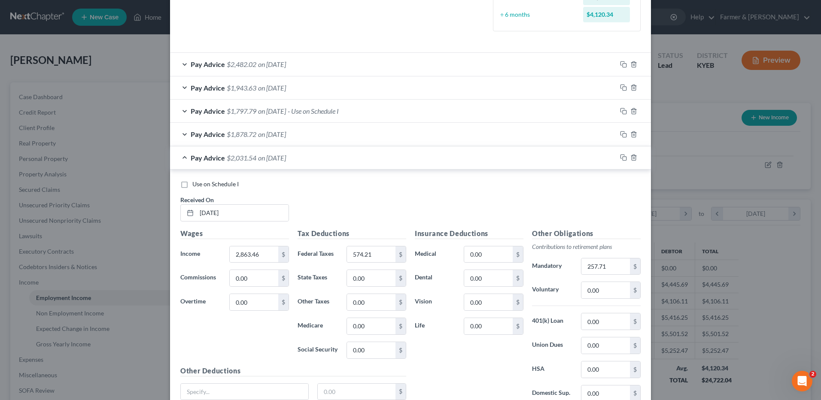
click at [284, 134] on span "on 07/30/2025" at bounding box center [272, 134] width 28 height 8
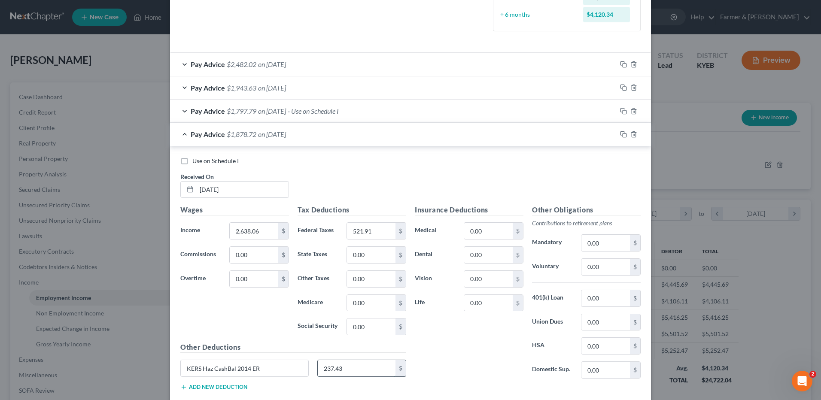
click at [348, 363] on input "237.43" at bounding box center [357, 368] width 78 height 16
click at [594, 246] on input "0.00" at bounding box center [606, 243] width 49 height 16
paste input "237.43"
type input "237.43"
drag, startPoint x: 262, startPoint y: 376, endPoint x: 96, endPoint y: 367, distance: 166.9
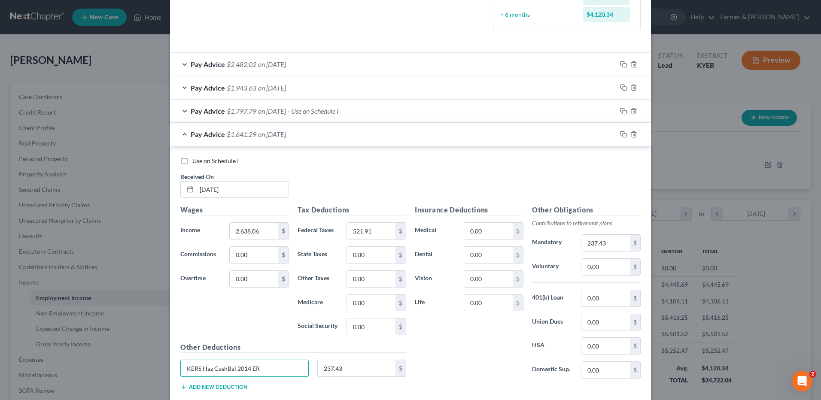
click at [100, 371] on div "Edit Income Source × Employment Type * Select Full or Part Time Employment Self…" at bounding box center [410, 200] width 821 height 400
drag, startPoint x: 308, startPoint y: 104, endPoint x: 367, endPoint y: 273, distance: 178.2
click at [308, 104] on div "Pay Advice $1,797.79 on 08/15/2025 - Use on Schedule I" at bounding box center [393, 111] width 447 height 23
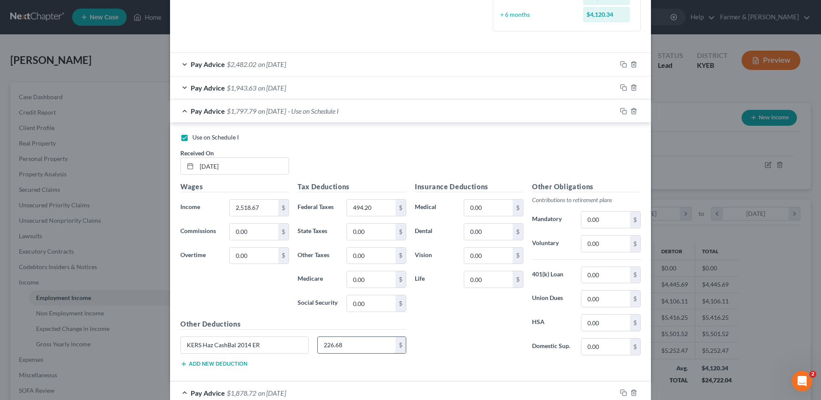
click at [359, 345] on input "226.68" at bounding box center [357, 345] width 78 height 16
click at [606, 222] on input "0.00" at bounding box center [606, 220] width 49 height 16
paste input "226.68"
type input "226.68"
drag, startPoint x: 290, startPoint y: 344, endPoint x: 49, endPoint y: 360, distance: 242.0
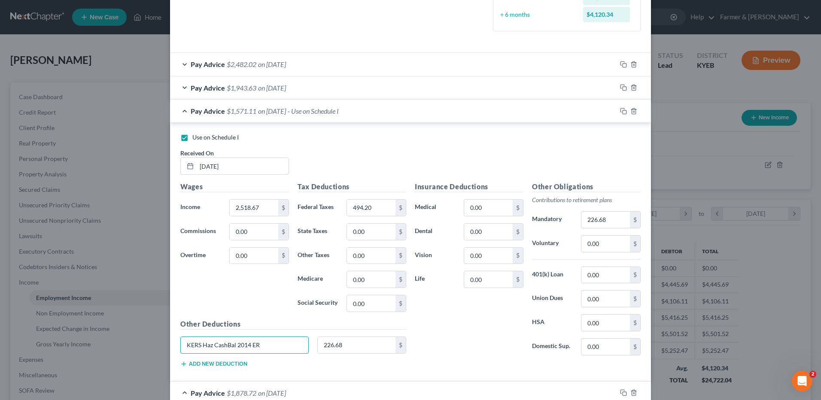
click at [49, 361] on div "Edit Income Source × Employment Type * Select Full or Part Time Employment Self…" at bounding box center [410, 200] width 821 height 400
click at [310, 91] on div "Pay Advice $1,943.63 on 08/29/2025" at bounding box center [393, 87] width 447 height 23
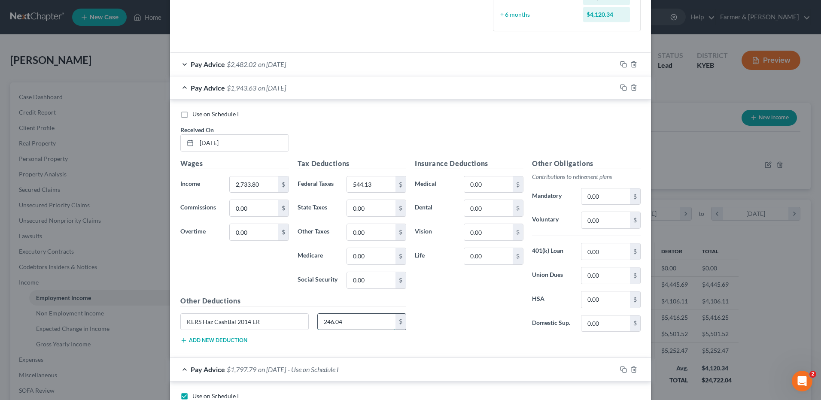
click at [356, 329] on input "246.04" at bounding box center [357, 322] width 78 height 16
click at [608, 200] on input "0.00" at bounding box center [606, 197] width 49 height 16
paste input "246.04"
type input "246.04"
drag, startPoint x: 190, startPoint y: 332, endPoint x: 38, endPoint y: 334, distance: 152.5
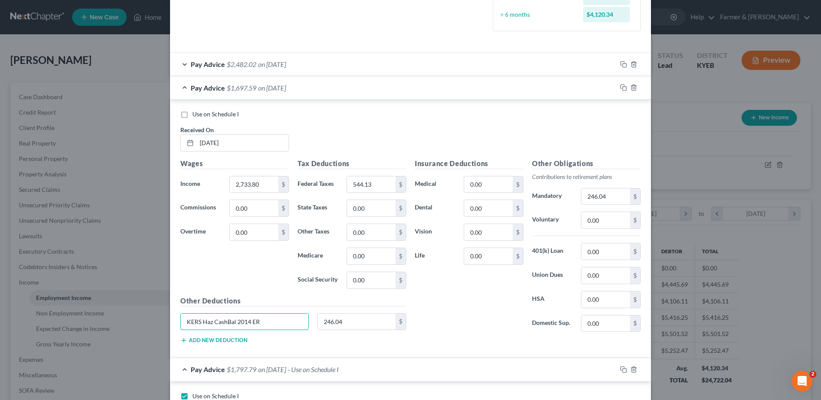
click at [46, 335] on div "Edit Income Source × Employment Type * Select Full or Part Time Employment Self…" at bounding box center [410, 200] width 821 height 400
click at [302, 64] on div "Pay Advice $2,482.02 on 09/15/2025" at bounding box center [393, 64] width 447 height 23
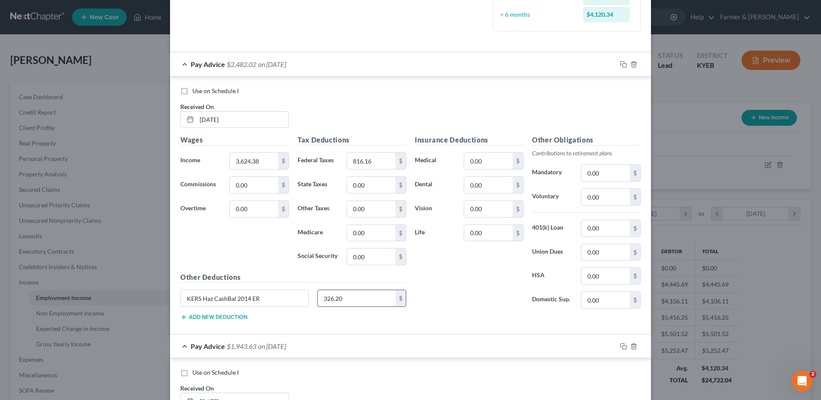
click at [352, 298] on input "326.20" at bounding box center [357, 298] width 78 height 16
click at [608, 174] on input "0.00" at bounding box center [606, 173] width 49 height 16
paste input "326.2"
type input "326.20"
drag, startPoint x: 273, startPoint y: 303, endPoint x: 0, endPoint y: 312, distance: 273.3
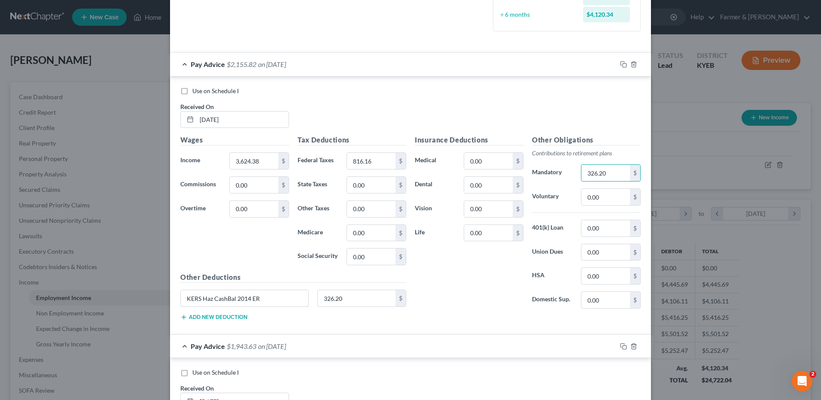
click at [0, 315] on html "Home New Case Client Portal Farmer & Wright dblondie1230@yahoo.com My Account S…" at bounding box center [410, 259] width 821 height 518
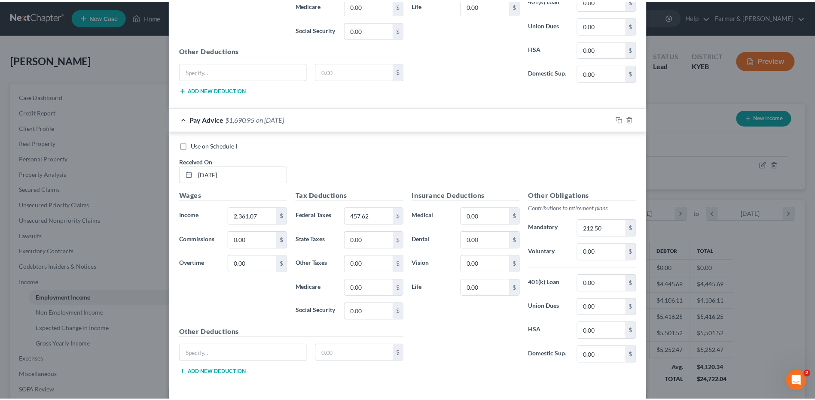
scroll to position [3040, 0]
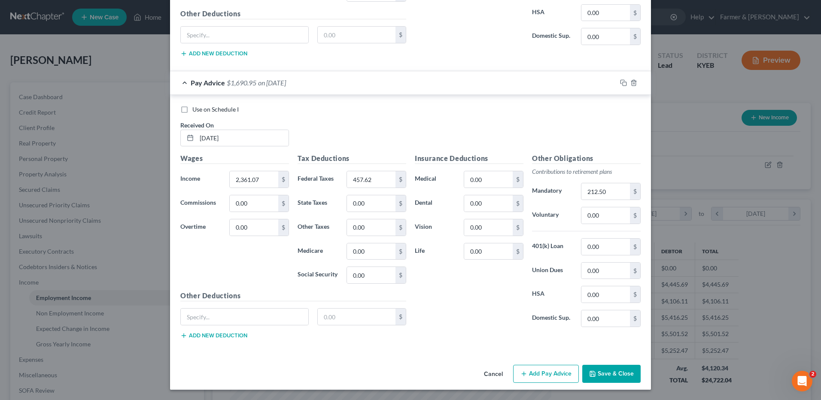
click at [609, 371] on button "Save & Close" at bounding box center [611, 374] width 58 height 18
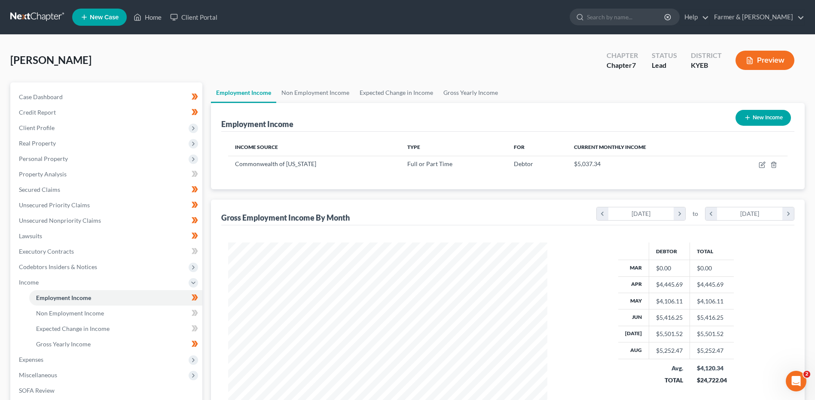
scroll to position [429360, 429183]
click at [113, 343] on link "Gross Yearly Income" at bounding box center [115, 344] width 173 height 15
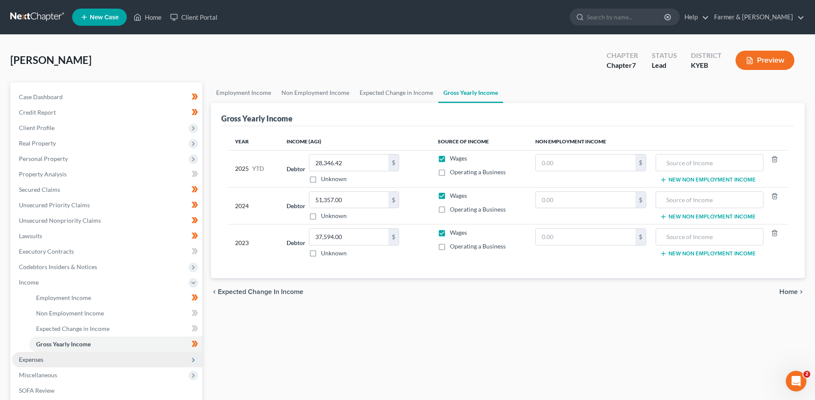
click at [46, 354] on span "Expenses" at bounding box center [107, 359] width 190 height 15
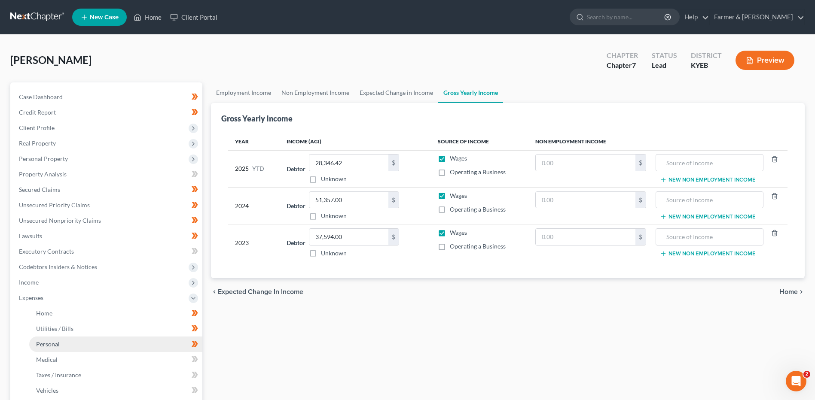
click at [58, 345] on span "Personal" at bounding box center [48, 344] width 24 height 7
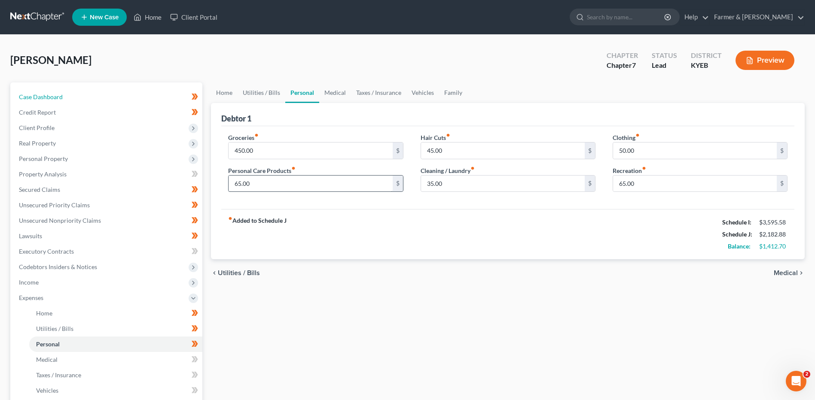
drag, startPoint x: 98, startPoint y: 96, endPoint x: 254, endPoint y: 175, distance: 175.6
click at [98, 96] on link "Case Dashboard" at bounding box center [107, 96] width 190 height 15
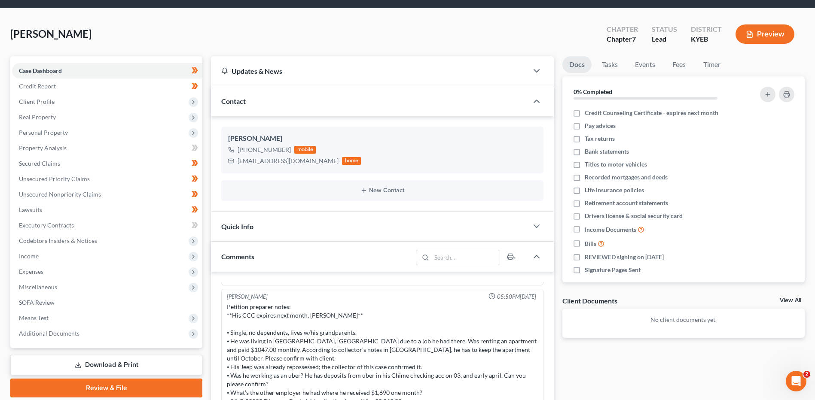
scroll to position [86, 0]
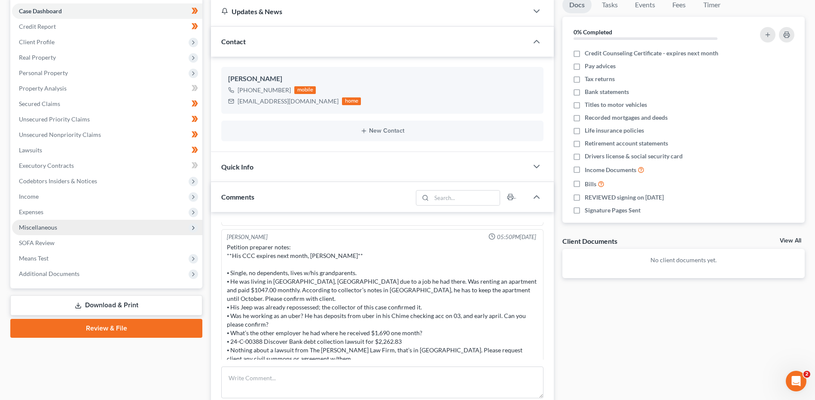
click at [74, 231] on span "Miscellaneous" at bounding box center [107, 227] width 190 height 15
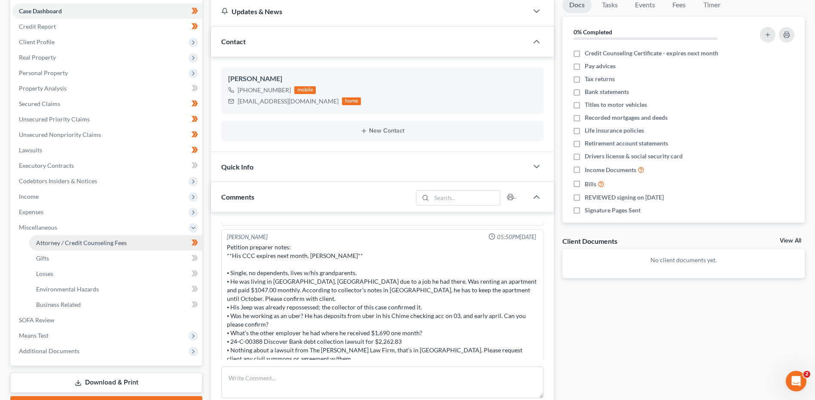
click at [71, 243] on span "Attorney / Credit Counseling Fees" at bounding box center [81, 242] width 91 height 7
select select "0"
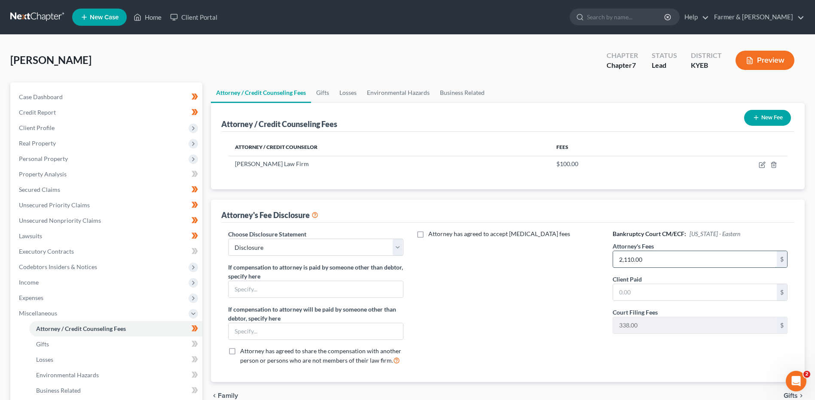
type input "2,110.00"
drag, startPoint x: 783, startPoint y: 111, endPoint x: 772, endPoint y: 115, distance: 11.7
click at [779, 113] on div "New Fee" at bounding box center [767, 118] width 54 height 23
click at [772, 114] on button "New Fee" at bounding box center [767, 118] width 47 height 16
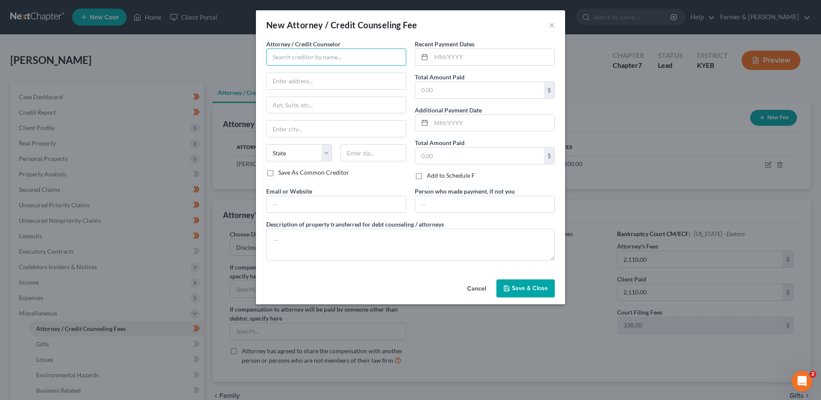
click at [317, 52] on input "text" at bounding box center [336, 57] width 140 height 17
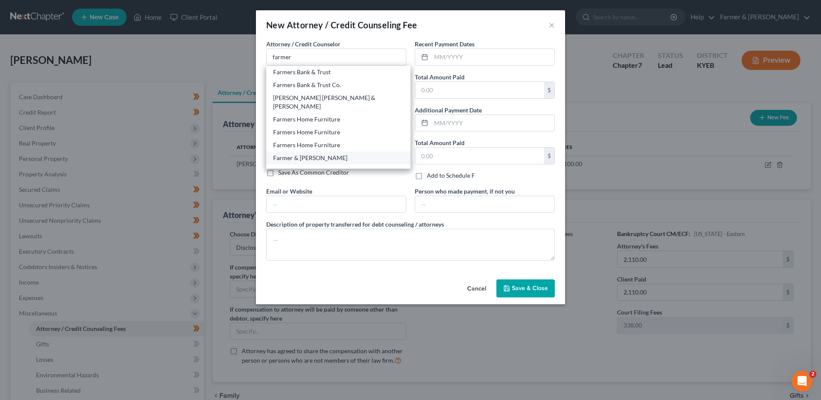
click at [302, 154] on div "Farmer & [PERSON_NAME]" at bounding box center [338, 158] width 131 height 9
type input "Farmer & [PERSON_NAME]"
type input "4975 Alben Barkley Dr #1"
type input "Paducah"
select select "18"
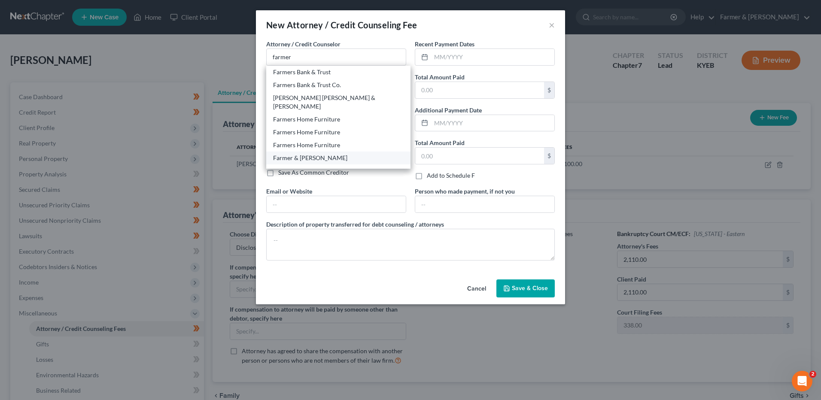
type input "42001"
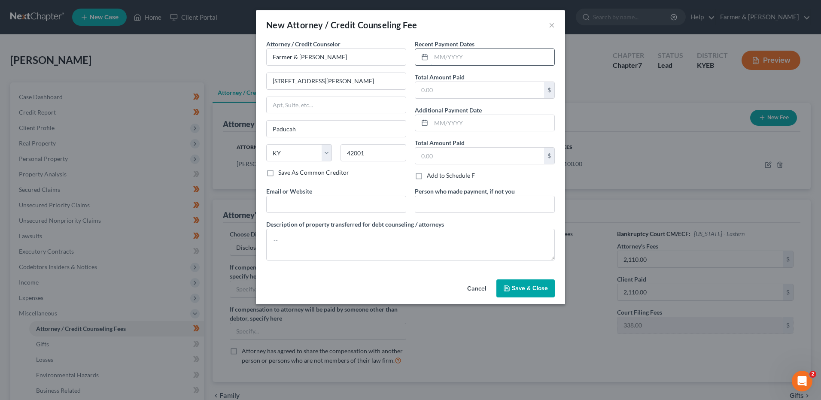
click at [518, 62] on input "text" at bounding box center [492, 57] width 123 height 16
type input "09/2025"
click at [434, 85] on input "text" at bounding box center [479, 90] width 129 height 16
type input "1,000.00"
type input "08/2025"
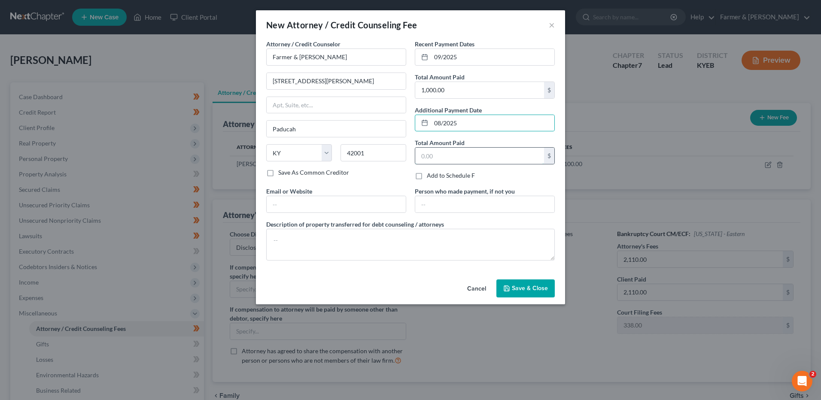
click at [454, 157] on input "text" at bounding box center [479, 156] width 129 height 16
type input "400.00"
click at [319, 247] on textarea at bounding box center [410, 245] width 289 height 32
type textarea "t"
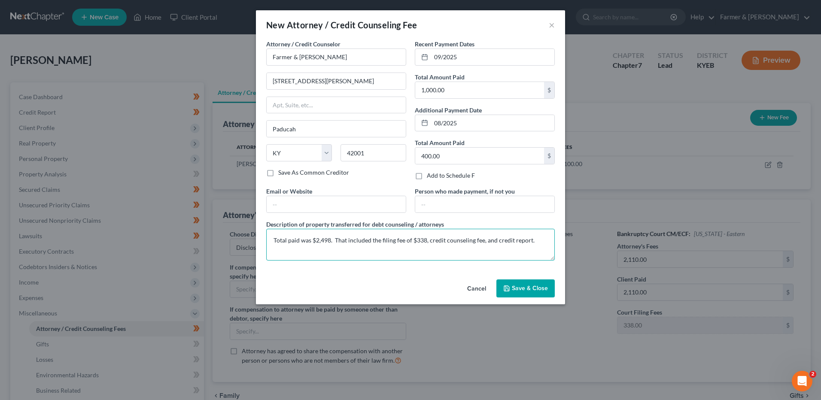
type textarea "Total paid was $2,498. That included the filing fee of $338, credit counseling …"
click at [524, 286] on span "Save & Close" at bounding box center [530, 288] width 36 height 7
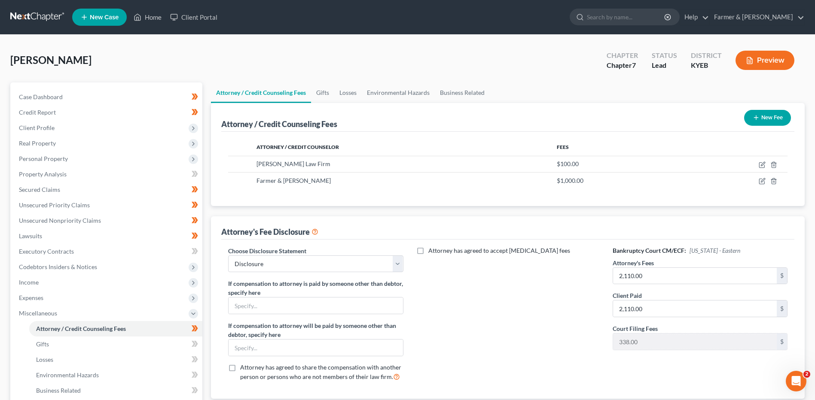
scroll to position [129, 0]
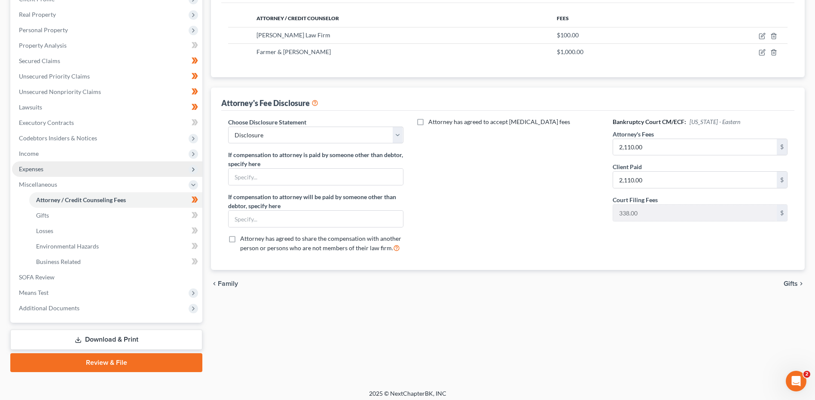
drag, startPoint x: 46, startPoint y: 168, endPoint x: 51, endPoint y: 173, distance: 7.3
click at [46, 168] on span "Expenses" at bounding box center [107, 168] width 190 height 15
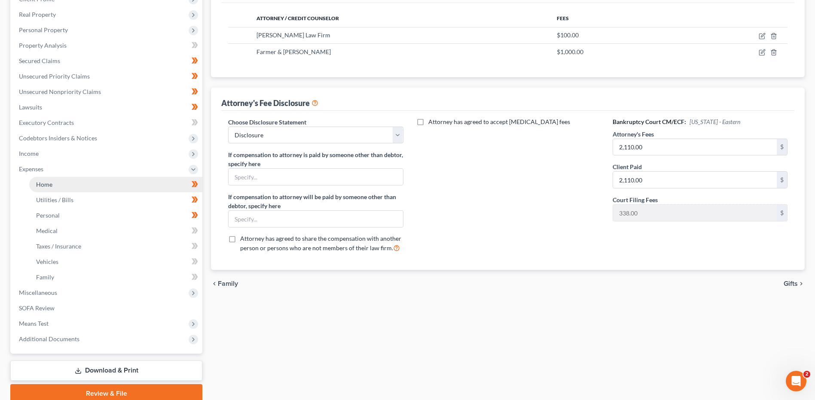
click at [61, 185] on link "Home" at bounding box center [115, 184] width 173 height 15
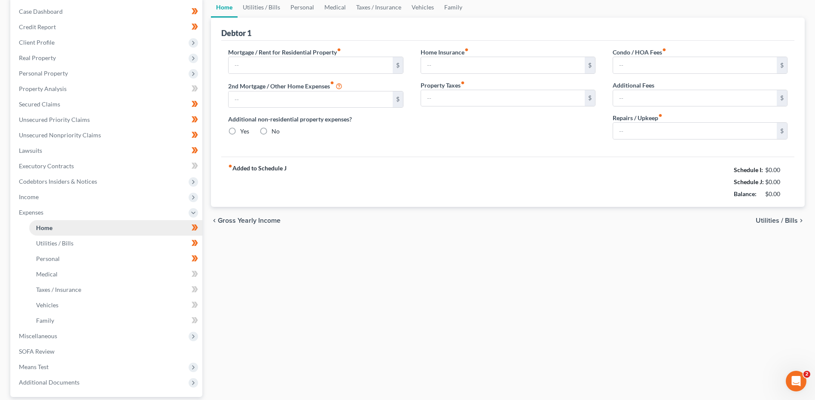
type input "1,112.88"
type input "0.00"
radio input "true"
type input "0.00"
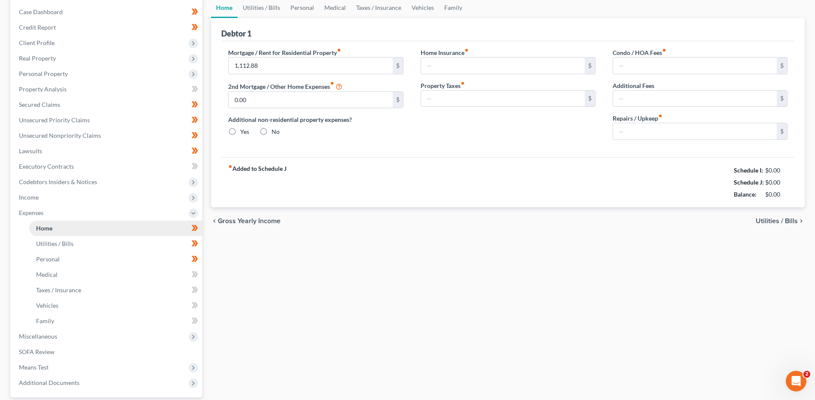
type input "0.00"
type input "100.00"
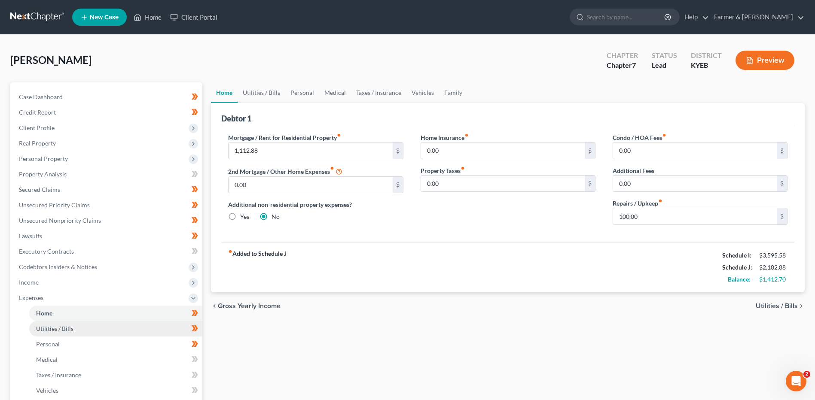
click at [86, 328] on link "Utilities / Bills" at bounding box center [115, 328] width 173 height 15
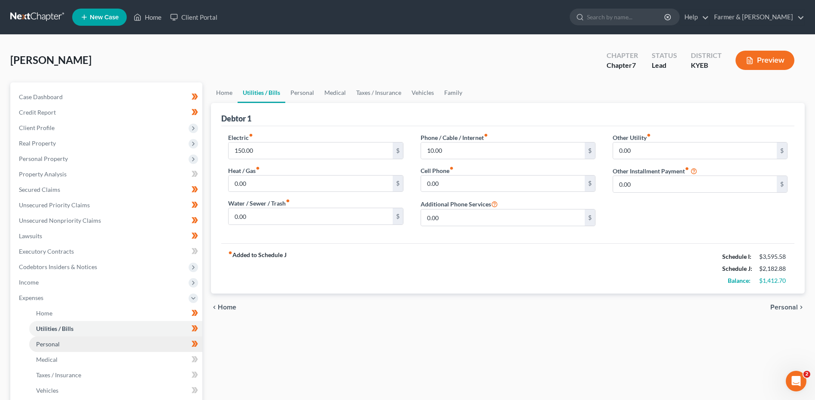
click at [67, 343] on link "Personal" at bounding box center [115, 344] width 173 height 15
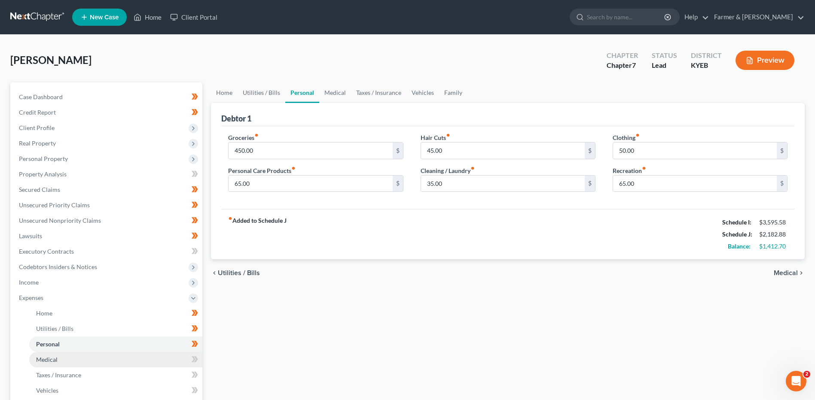
click at [67, 357] on link "Medical" at bounding box center [115, 359] width 173 height 15
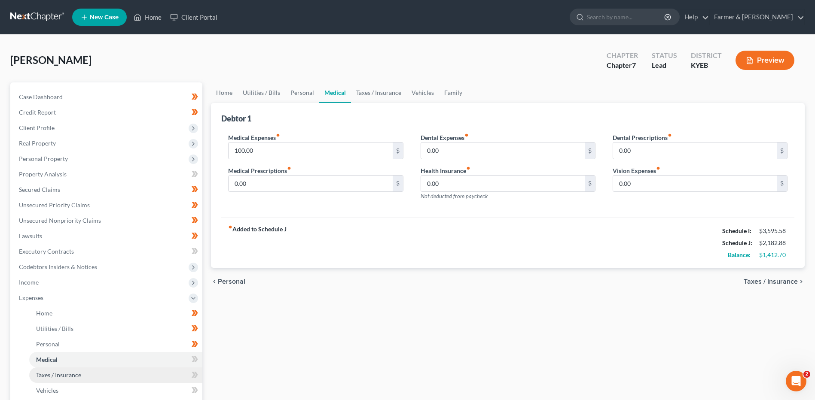
click at [67, 373] on span "Taxes / Insurance" at bounding box center [58, 375] width 45 height 7
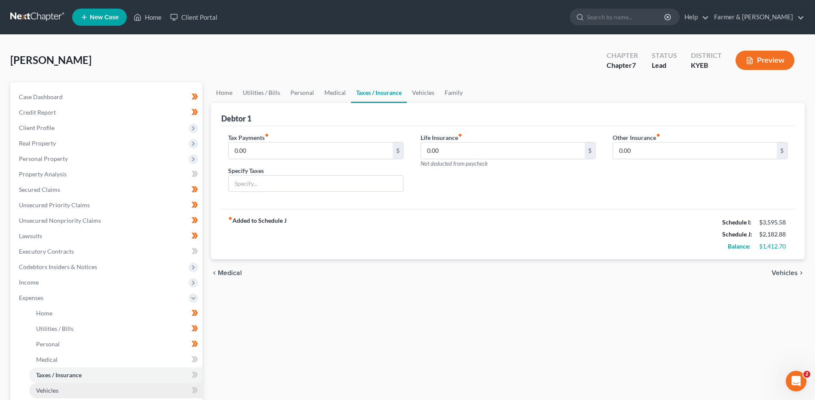
click at [70, 387] on link "Vehicles" at bounding box center [115, 390] width 173 height 15
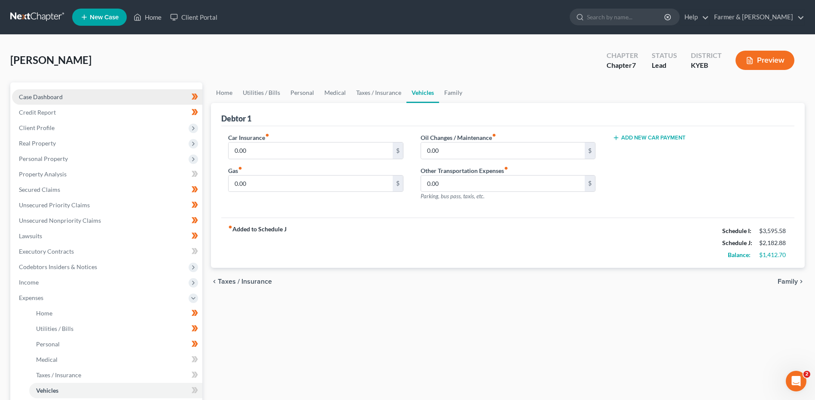
click at [99, 96] on link "Case Dashboard" at bounding box center [107, 96] width 190 height 15
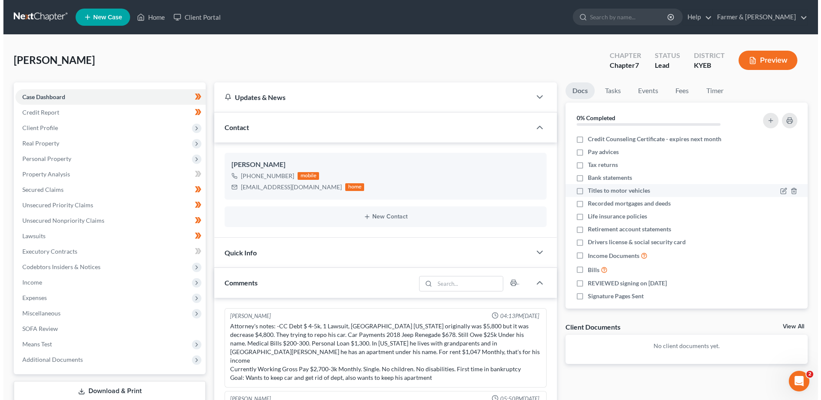
scroll to position [76, 0]
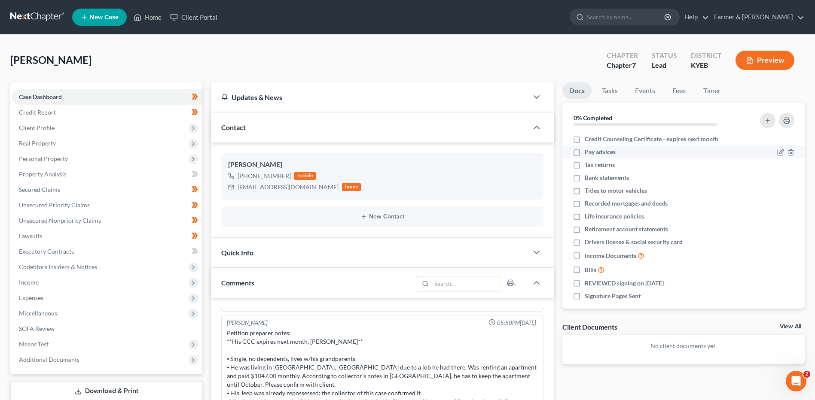
click at [585, 152] on label "Pay advices" at bounding box center [600, 152] width 31 height 9
click at [588, 152] on input "Pay advices" at bounding box center [591, 151] width 6 height 6
checkbox input "true"
click at [585, 165] on label "Tax returns" at bounding box center [600, 165] width 30 height 9
click at [588, 165] on input "Tax returns" at bounding box center [591, 164] width 6 height 6
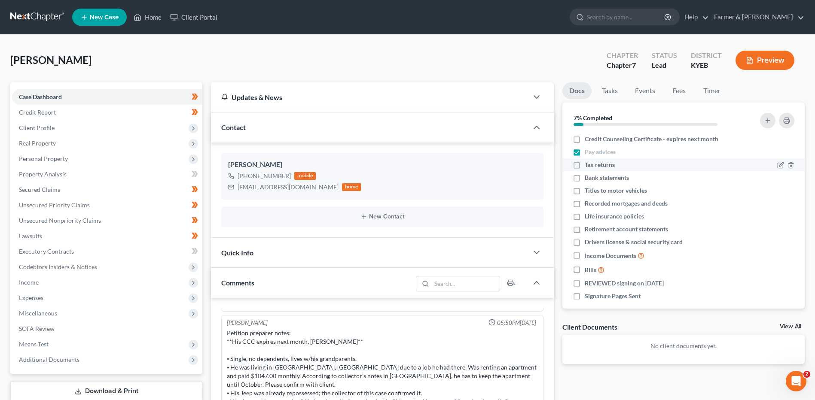
checkbox input "true"
click at [585, 191] on label "Titles to motor vehicles" at bounding box center [616, 190] width 62 height 9
click at [588, 191] on input "Titles to motor vehicles" at bounding box center [591, 189] width 6 height 6
checkbox input "true"
click at [585, 204] on label "Recorded mortgages and deeds" at bounding box center [626, 203] width 83 height 9
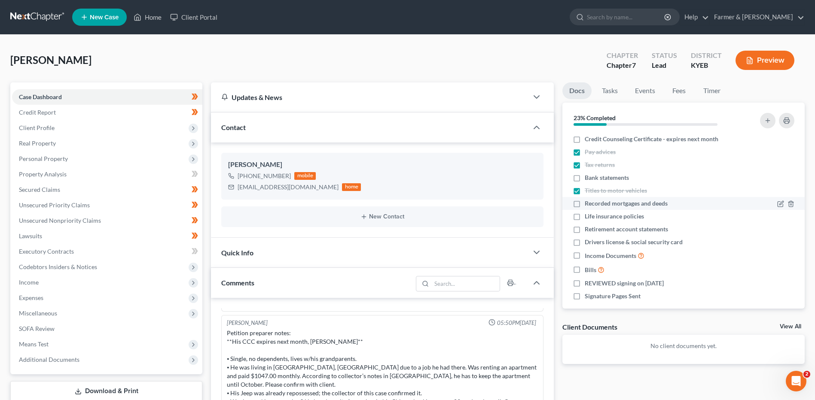
click at [588, 204] on input "Recorded mortgages and deeds" at bounding box center [591, 202] width 6 height 6
checkbox input "true"
click at [585, 218] on label "Life insurance policies" at bounding box center [614, 216] width 59 height 9
click at [588, 218] on input "Life insurance policies" at bounding box center [591, 215] width 6 height 6
checkbox input "true"
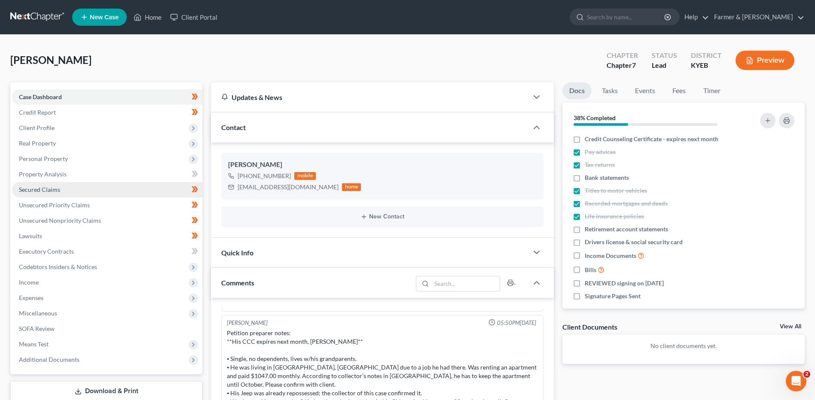
drag, startPoint x: 70, startPoint y: 160, endPoint x: 84, endPoint y: 191, distance: 34.4
click at [70, 160] on span "Personal Property" at bounding box center [107, 158] width 190 height 15
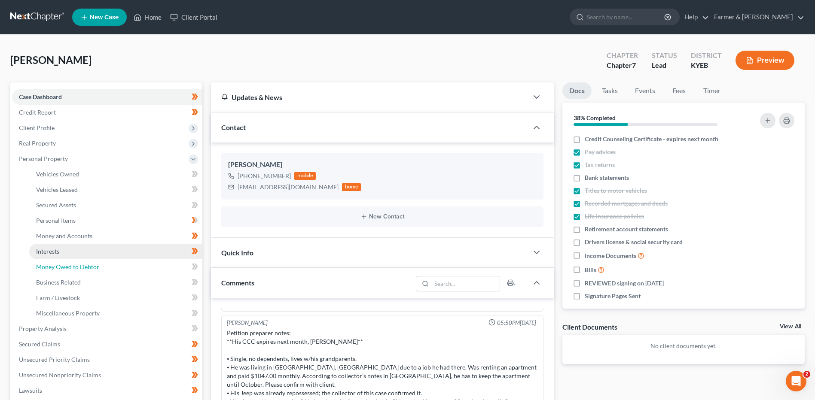
drag, startPoint x: 69, startPoint y: 260, endPoint x: 76, endPoint y: 247, distance: 15.6
click at [69, 260] on link "Money Owed to Debtor" at bounding box center [115, 266] width 173 height 15
click at [76, 247] on link "Interests" at bounding box center [115, 251] width 173 height 15
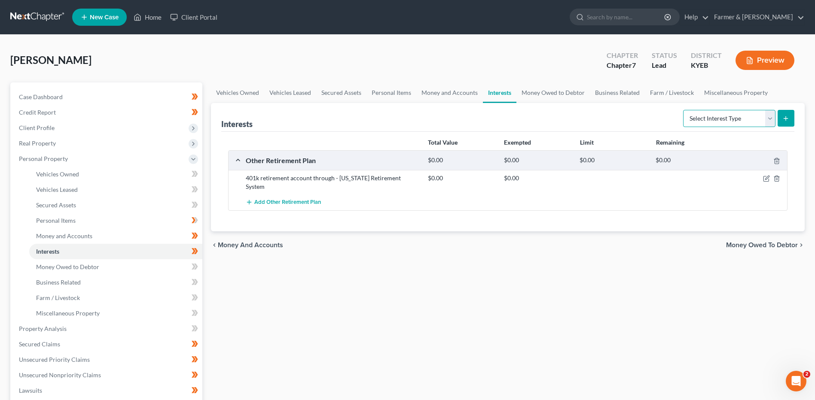
click at [737, 118] on select "Select Interest Type 401K Annuity Bond Education IRA Government Bond Government…" at bounding box center [729, 118] width 92 height 17
drag, startPoint x: 554, startPoint y: 282, endPoint x: 661, endPoint y: 251, distance: 111.7
click at [554, 282] on div "Vehicles Owned Vehicles Leased Secured Assets Personal Items Money and Accounts…" at bounding box center [508, 330] width 602 height 496
click at [765, 179] on icon "button" at bounding box center [767, 178] width 4 height 4
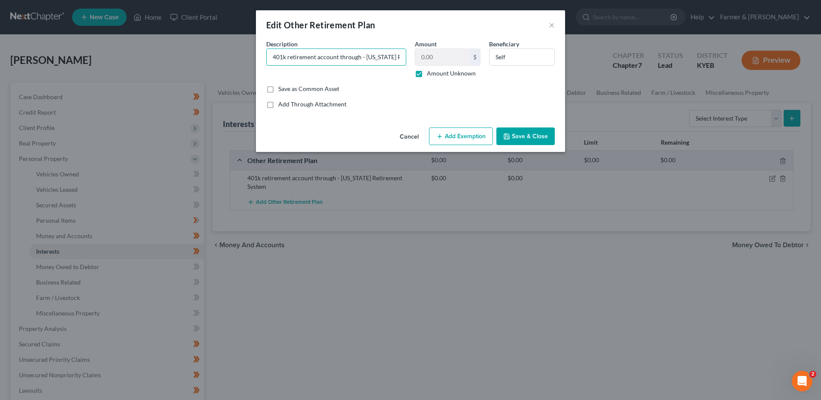
scroll to position [0, 42]
drag, startPoint x: 271, startPoint y: 58, endPoint x: 686, endPoint y: 9, distance: 418.2
click at [666, 20] on div "Edit Other Retirement Plan × An exemption set must first be selected from the F…" at bounding box center [410, 200] width 821 height 400
type input "Retirement with employer"
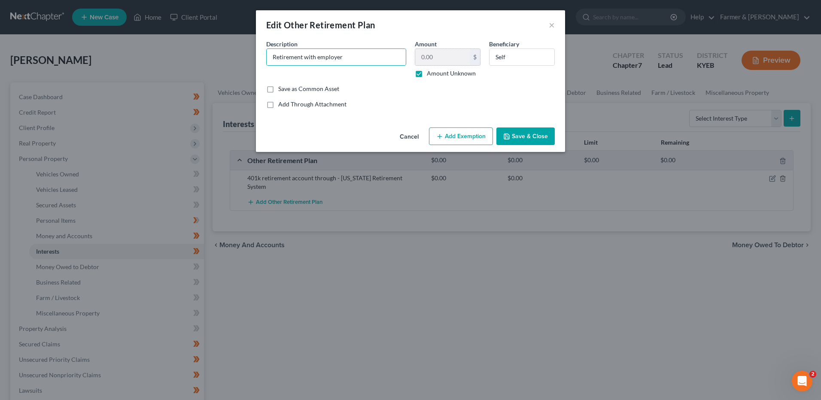
click at [427, 73] on label "Amount Unknown" at bounding box center [451, 73] width 49 height 9
click at [430, 73] on input "Amount Unknown" at bounding box center [433, 72] width 6 height 6
checkbox input "false"
click at [441, 55] on input "0.00" at bounding box center [442, 57] width 55 height 16
type input "2,551.20"
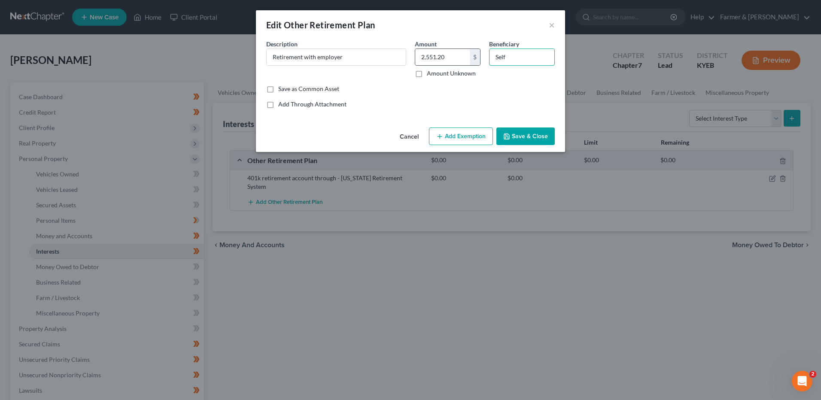
drag, startPoint x: 539, startPoint y: 50, endPoint x: 475, endPoint y: 55, distance: 65.1
click at [477, 55] on div "Description * Retirement with employer Amount 2,551.20 $ Amount Unknown Benefic…" at bounding box center [410, 62] width 297 height 45
click at [474, 125] on div "Cancel Add Exemption Save & Close" at bounding box center [410, 138] width 309 height 28
drag, startPoint x: 474, startPoint y: 128, endPoint x: 480, endPoint y: 144, distance: 17.1
click at [474, 129] on button "Add Exemption" at bounding box center [461, 137] width 64 height 18
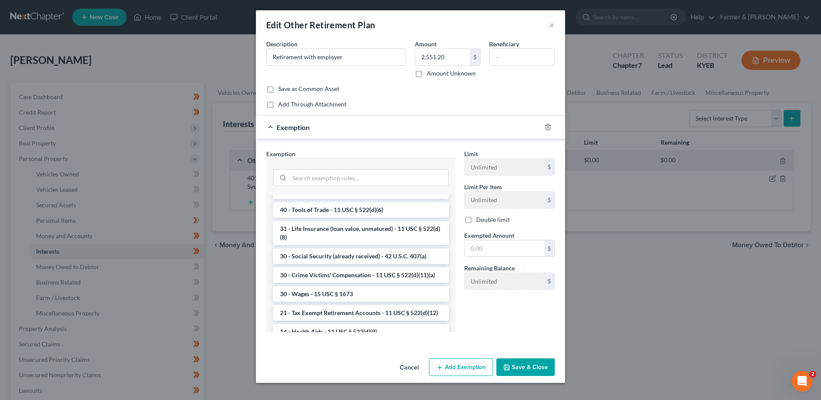
scroll to position [366, 0]
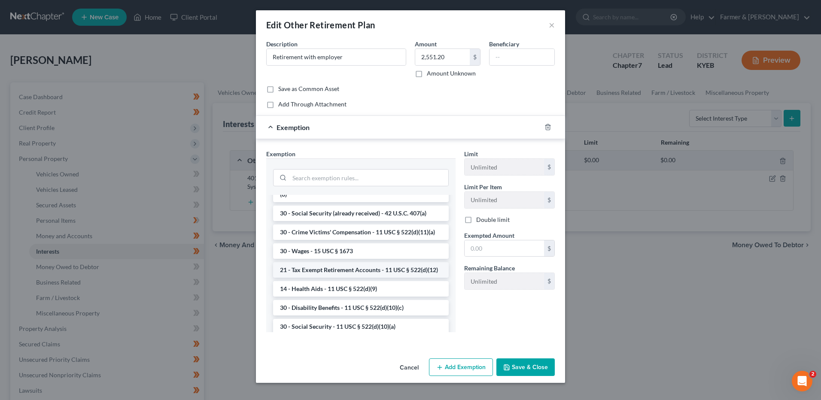
click at [368, 278] on li "21 - Tax Exempt Retirement Accounts - 11 USC § 522(d)(12)" at bounding box center [361, 269] width 176 height 15
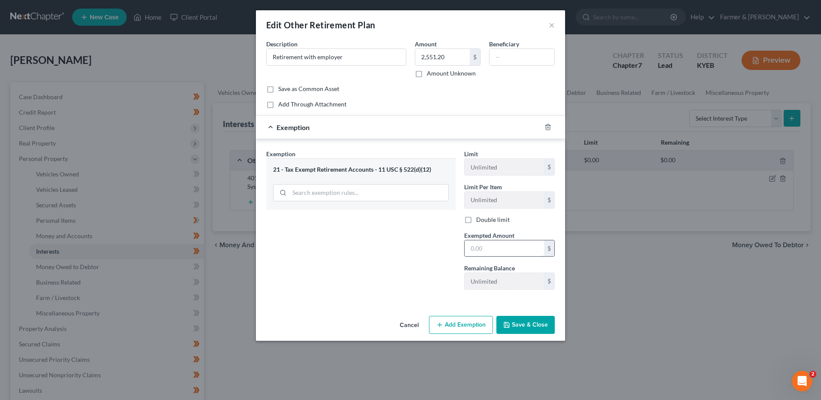
click at [484, 250] on input "text" at bounding box center [504, 249] width 79 height 16
type input "2,551.20"
click at [377, 58] on input "Retirement with employer" at bounding box center [336, 57] width 139 height 16
type input "Retirement with employer (started contributing 4/2025)"
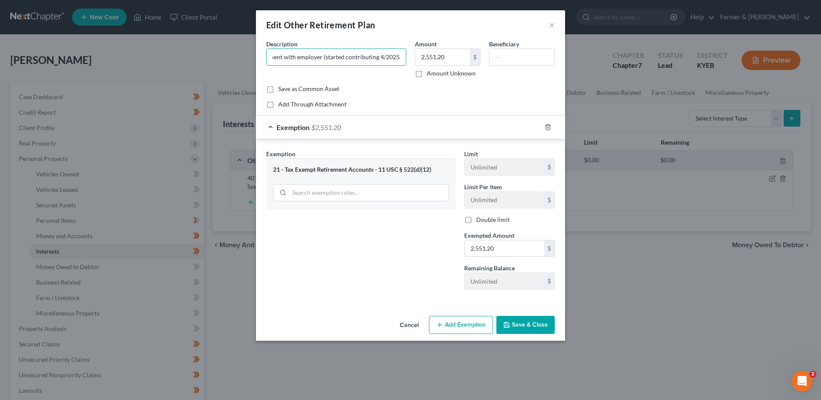
click at [521, 328] on button "Save & Close" at bounding box center [526, 325] width 58 height 18
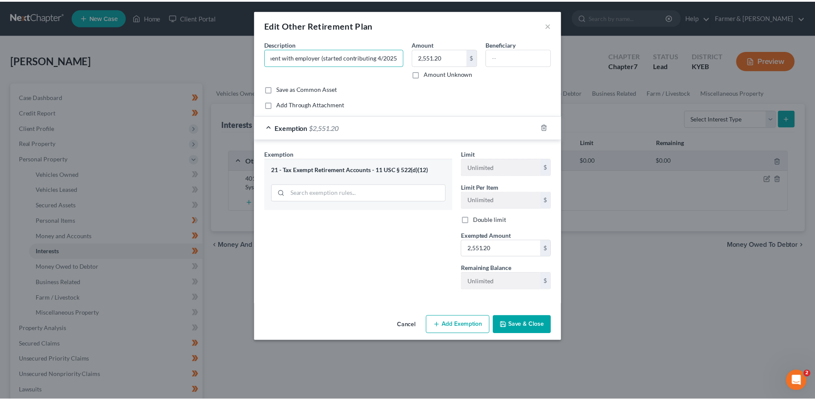
scroll to position [0, 0]
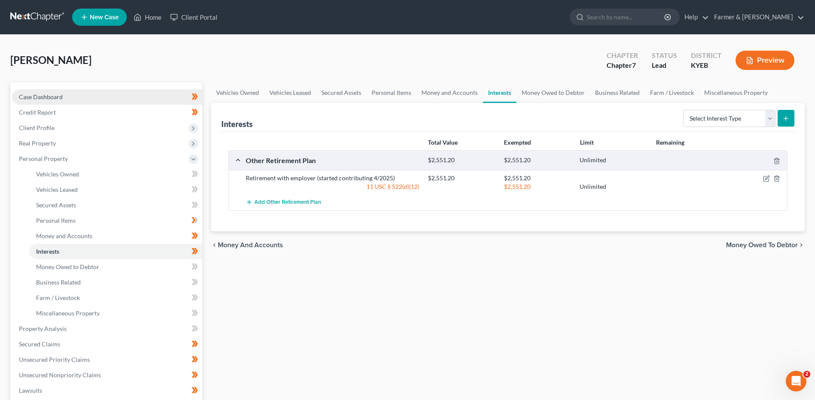
click at [68, 98] on link "Case Dashboard" at bounding box center [107, 96] width 190 height 15
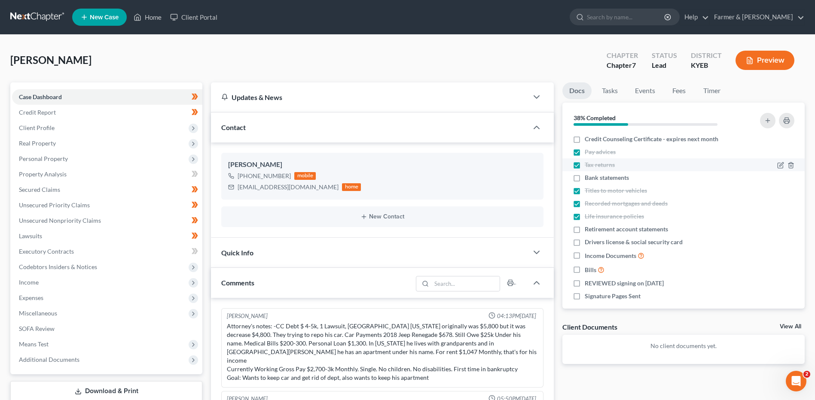
scroll to position [76, 0]
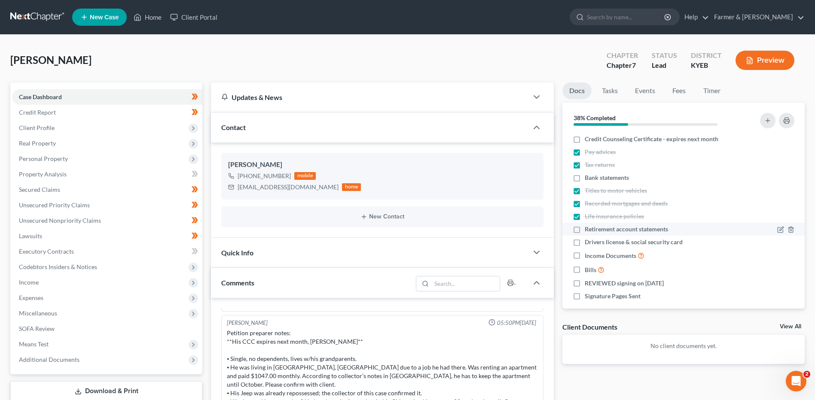
click at [585, 229] on label "Retirement account statements" at bounding box center [626, 229] width 83 height 9
click at [588, 229] on input "Retirement account statements" at bounding box center [591, 228] width 6 height 6
checkbox input "true"
click at [585, 242] on label "Drivers license & social security card" at bounding box center [634, 242] width 98 height 9
click at [588, 242] on input "Drivers license & social security card" at bounding box center [591, 241] width 6 height 6
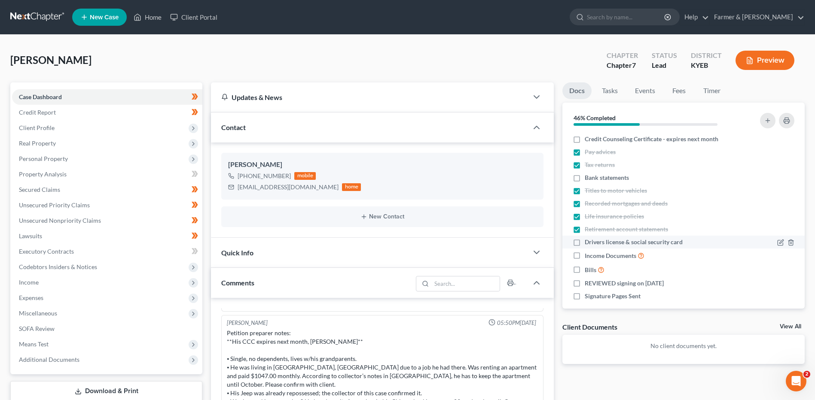
checkbox input "true"
click at [585, 254] on label "Income Documents" at bounding box center [615, 256] width 60 height 10
click at [588, 254] on input "Income Documents" at bounding box center [591, 254] width 6 height 6
checkbox input "true"
click at [585, 269] on label "Bills" at bounding box center [595, 270] width 20 height 10
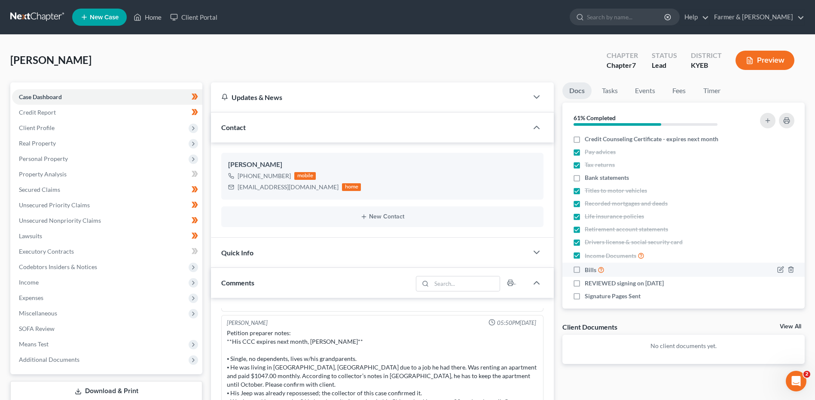
click at [588, 269] on input "Bills" at bounding box center [591, 268] width 6 height 6
checkbox input "true"
click at [585, 282] on label "REVIEWED signing on 09/17/2025" at bounding box center [624, 283] width 79 height 9
click at [588, 282] on input "REVIEWED signing on 09/17/2025" at bounding box center [591, 282] width 6 height 6
checkbox input "true"
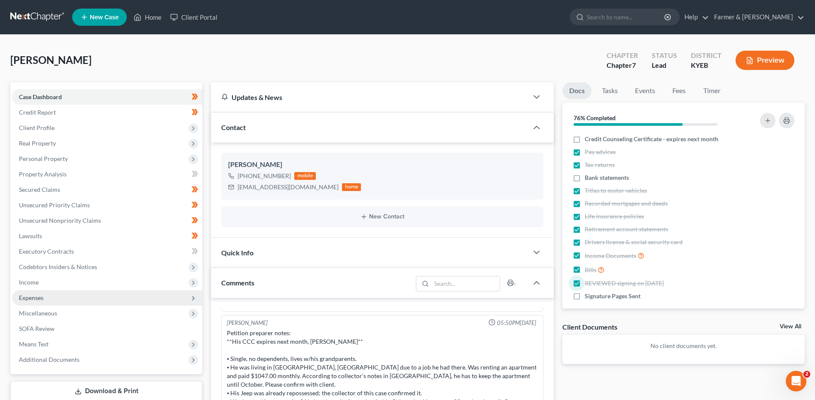
drag, startPoint x: 576, startPoint y: 140, endPoint x: 43, endPoint y: 298, distance: 556.0
click at [585, 140] on label "Credit Counseling Certificate - expires next month" at bounding box center [652, 139] width 134 height 9
click at [588, 140] on input "Credit Counseling Certificate - expires next month" at bounding box center [591, 138] width 6 height 6
checkbox input "true"
click at [43, 298] on span "Expenses" at bounding box center [31, 297] width 24 height 7
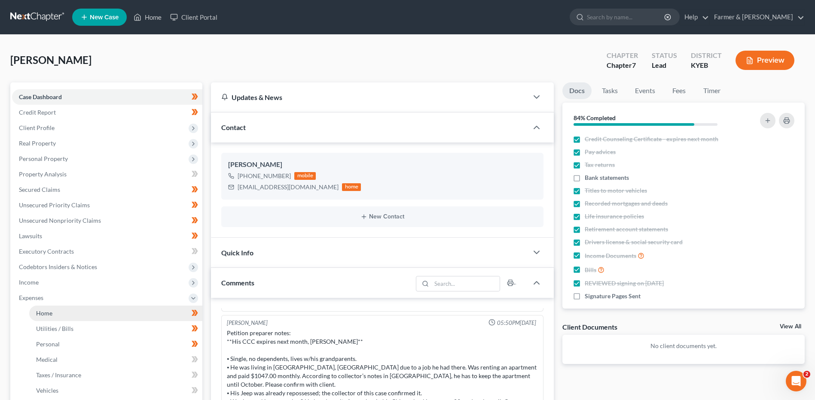
click at [49, 314] on span "Home" at bounding box center [44, 313] width 16 height 7
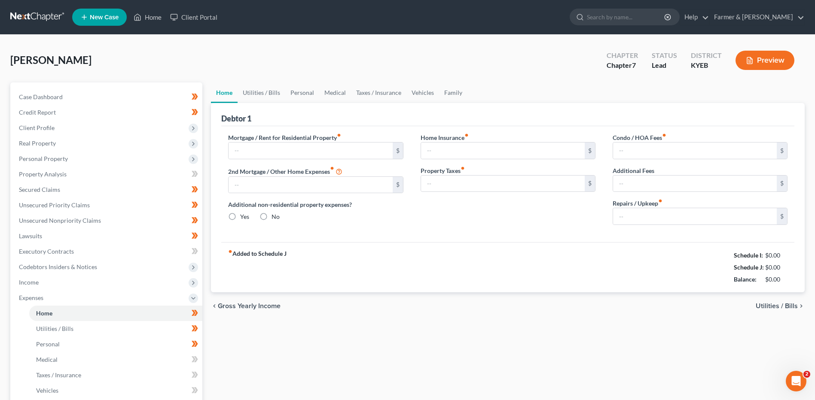
type input "1,112.88"
type input "0.00"
radio input "true"
type input "0.00"
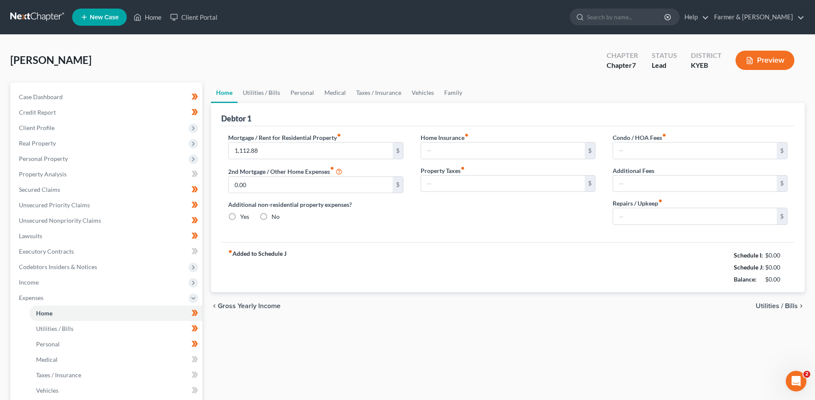
type input "0.00"
type input "100.00"
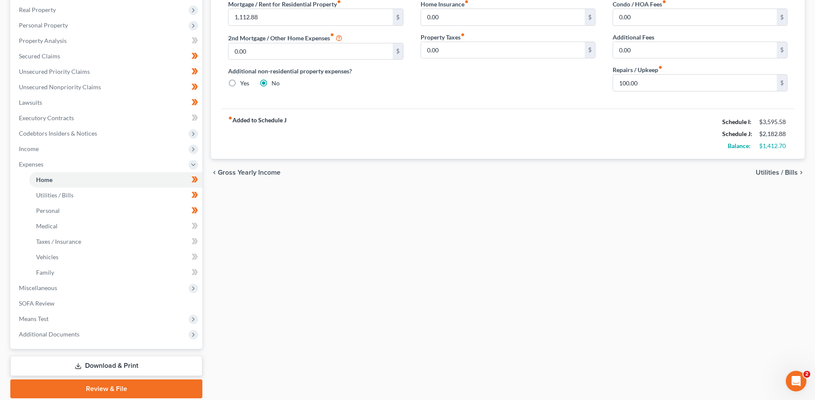
scroll to position [165, 0]
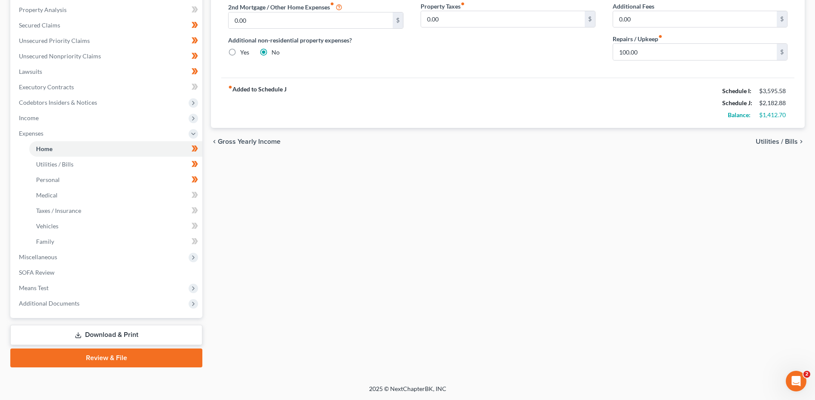
drag, startPoint x: 809, startPoint y: 176, endPoint x: 734, endPoint y: 196, distance: 78.1
click at [680, 211] on div "Home Utilities / Bills Personal Medical Taxes / Insurance Vehicles Family Debto…" at bounding box center [508, 143] width 602 height 450
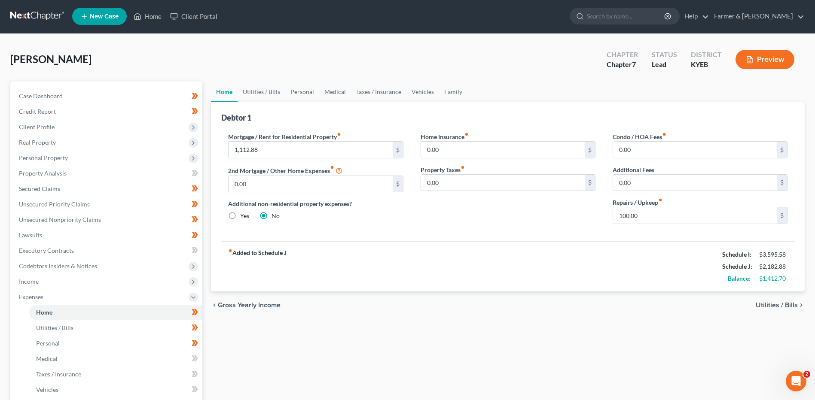
scroll to position [0, 0]
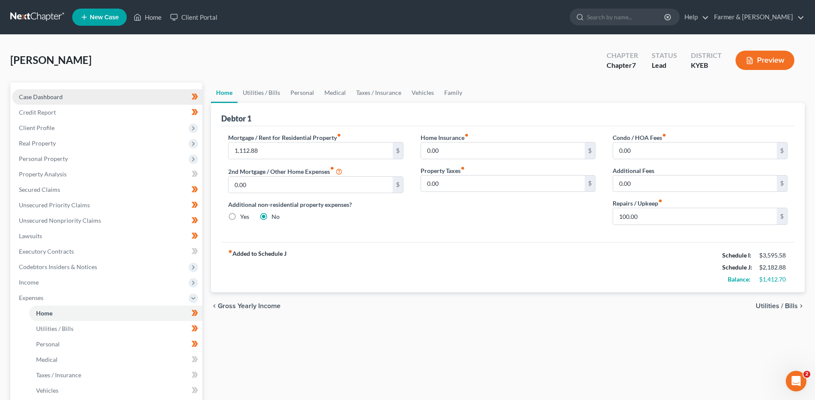
click at [42, 94] on span "Case Dashboard" at bounding box center [41, 96] width 44 height 7
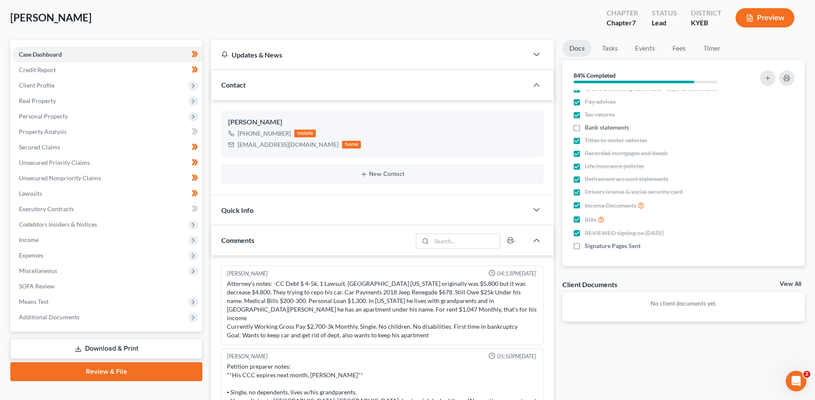
scroll to position [43, 0]
drag, startPoint x: 78, startPoint y: 149, endPoint x: 334, endPoint y: 177, distance: 257.9
click at [78, 149] on link "Secured Claims" at bounding box center [107, 146] width 190 height 15
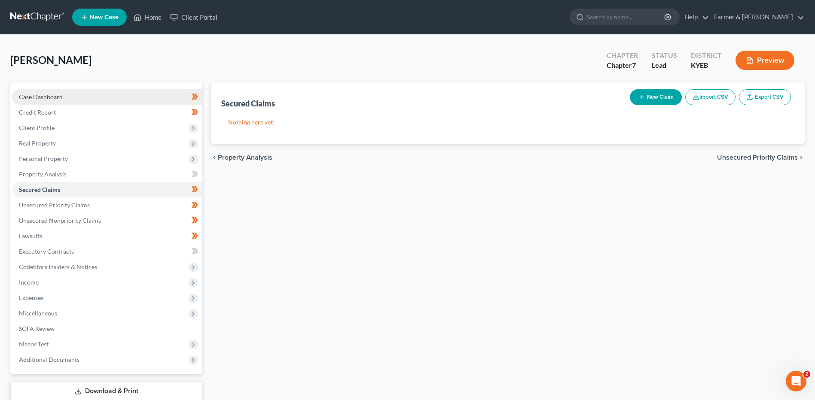
click at [102, 99] on link "Case Dashboard" at bounding box center [107, 96] width 190 height 15
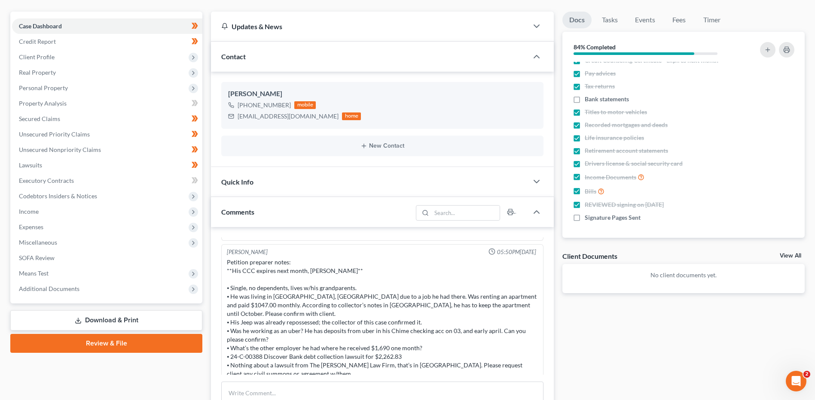
scroll to position [43, 0]
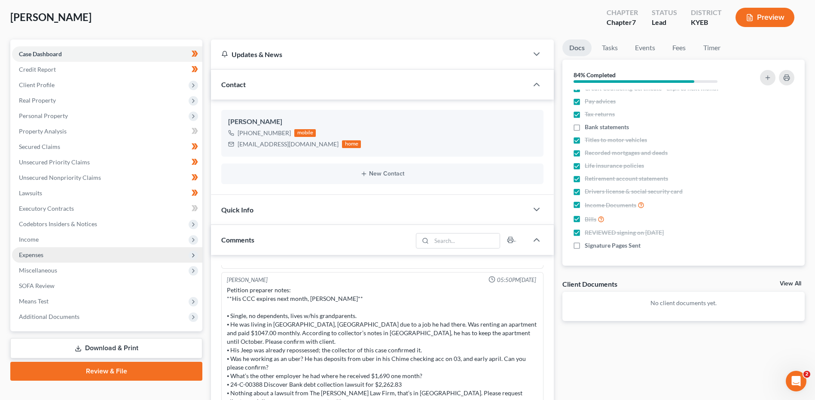
click at [73, 252] on span "Expenses" at bounding box center [107, 254] width 190 height 15
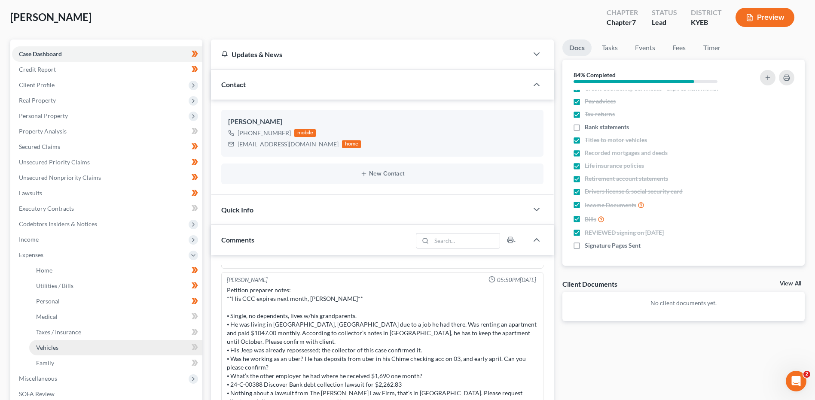
click at [72, 350] on link "Vehicles" at bounding box center [115, 347] width 173 height 15
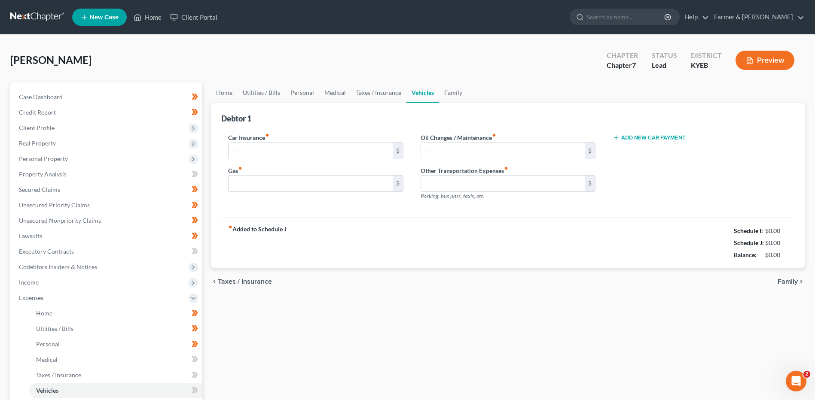
type input "0.00"
click at [37, 16] on link at bounding box center [37, 16] width 55 height 15
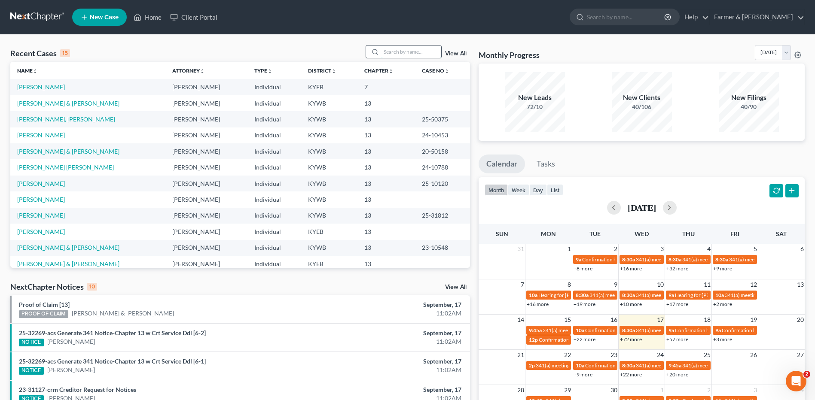
click at [418, 53] on input "search" at bounding box center [411, 52] width 60 height 12
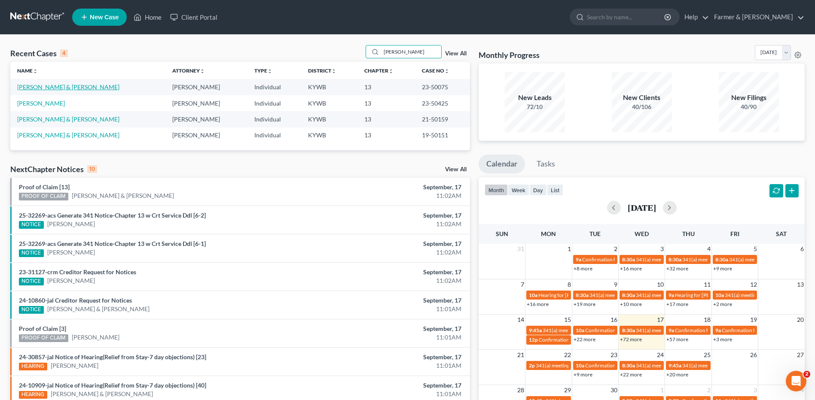
type input "[PERSON_NAME]"
click at [55, 85] on link "[PERSON_NAME] & [PERSON_NAME]" at bounding box center [68, 86] width 102 height 7
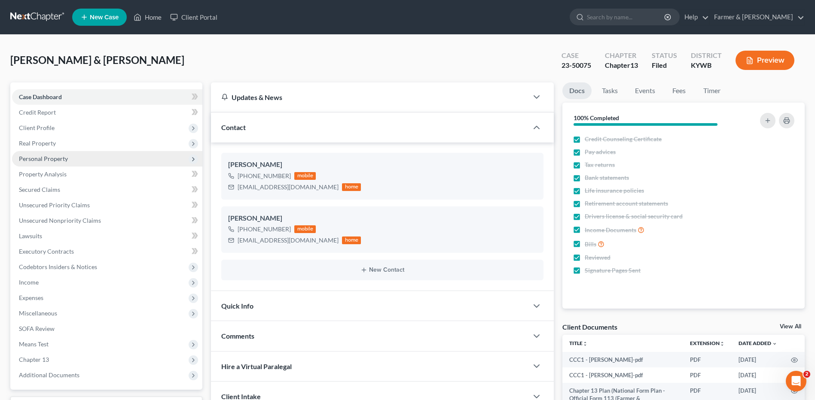
drag, startPoint x: 45, startPoint y: 160, endPoint x: 51, endPoint y: 165, distance: 8.0
click at [45, 160] on span "Personal Property" at bounding box center [43, 158] width 49 height 7
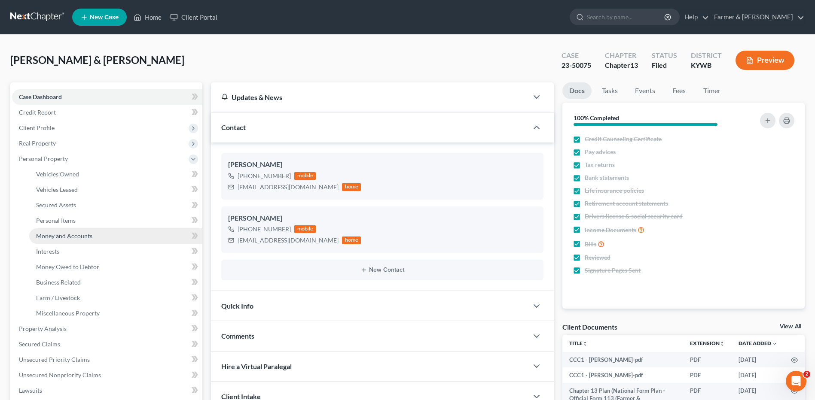
click at [66, 236] on span "Money and Accounts" at bounding box center [64, 235] width 56 height 7
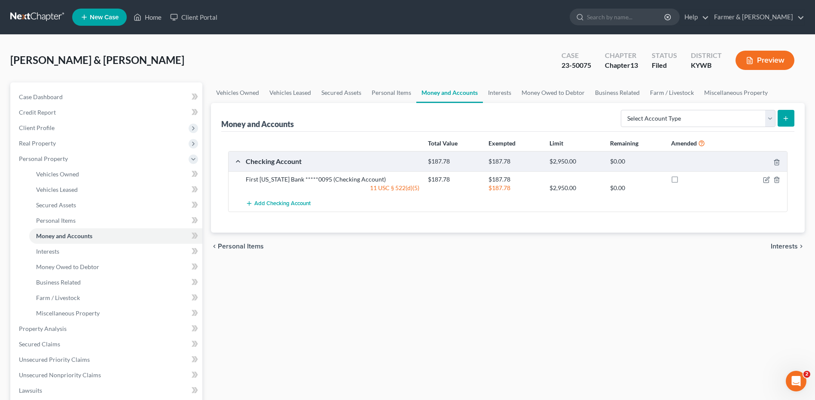
click at [45, 20] on link at bounding box center [37, 16] width 55 height 15
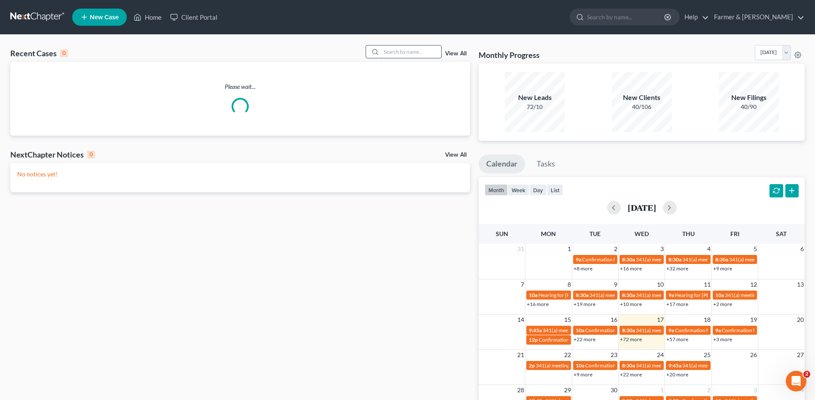
click at [427, 54] on input "search" at bounding box center [411, 52] width 60 height 12
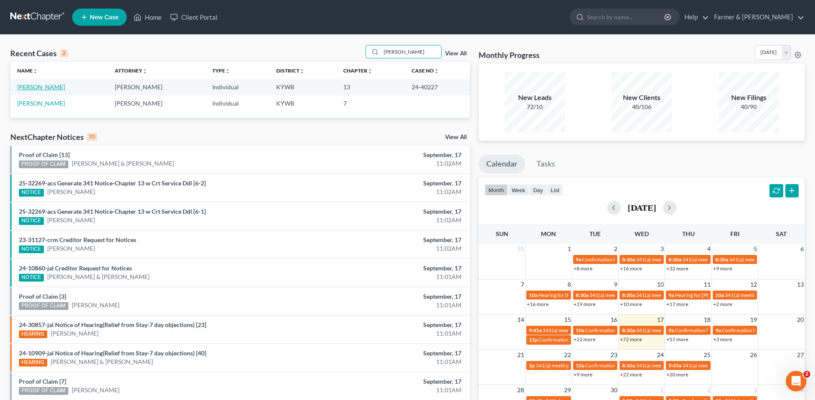
type input "[PERSON_NAME]"
click at [47, 85] on link "[PERSON_NAME]" at bounding box center [41, 86] width 48 height 7
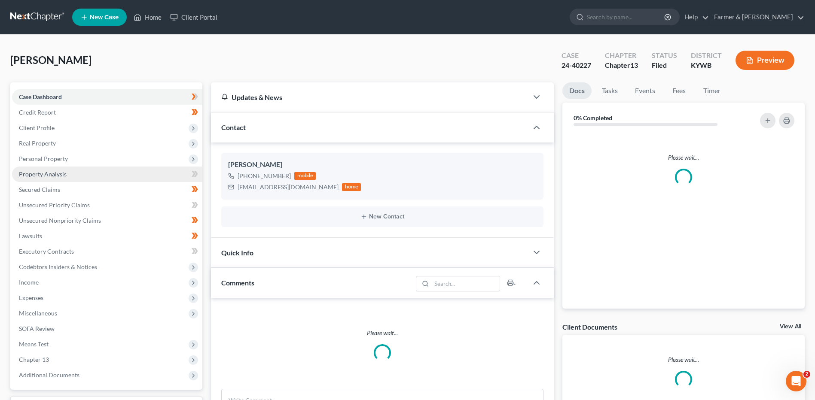
click at [60, 176] on span "Property Analysis" at bounding box center [43, 174] width 48 height 7
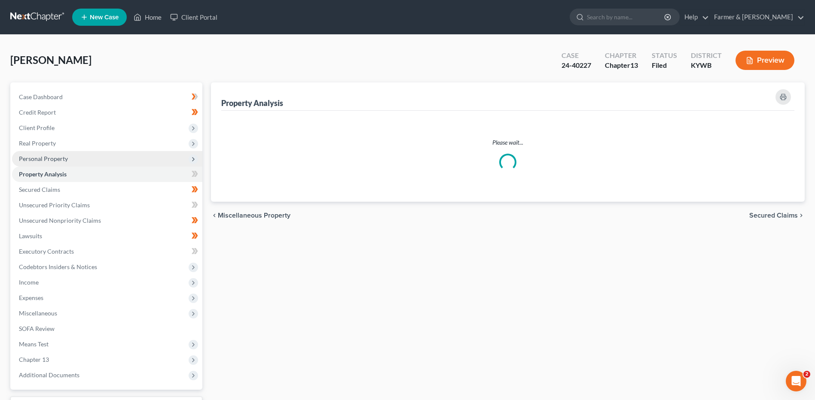
click at [65, 157] on span "Personal Property" at bounding box center [43, 158] width 49 height 7
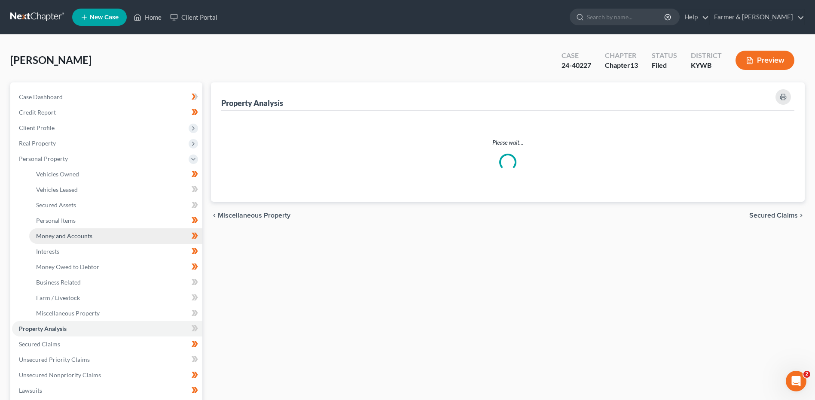
click at [77, 235] on span "Money and Accounts" at bounding box center [64, 235] width 56 height 7
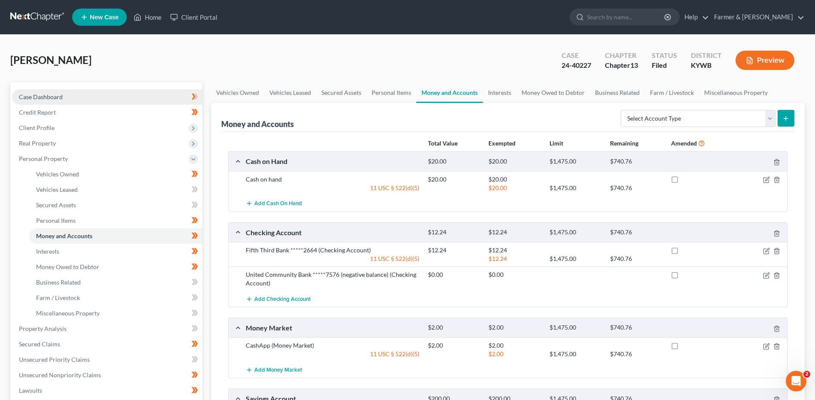
click at [117, 93] on link "Case Dashboard" at bounding box center [107, 96] width 190 height 15
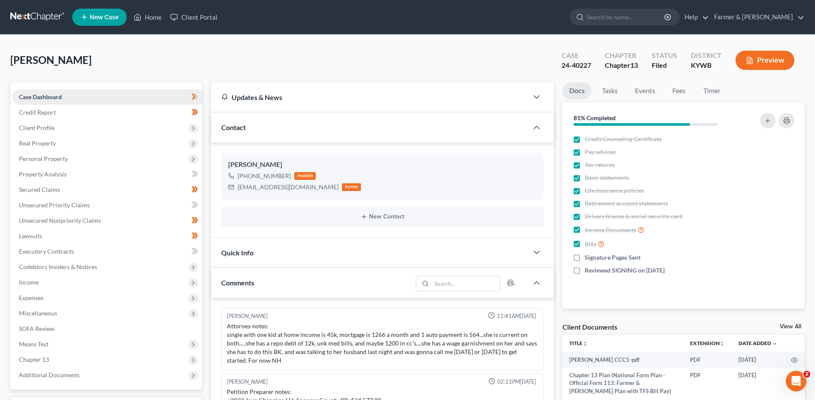
scroll to position [90, 0]
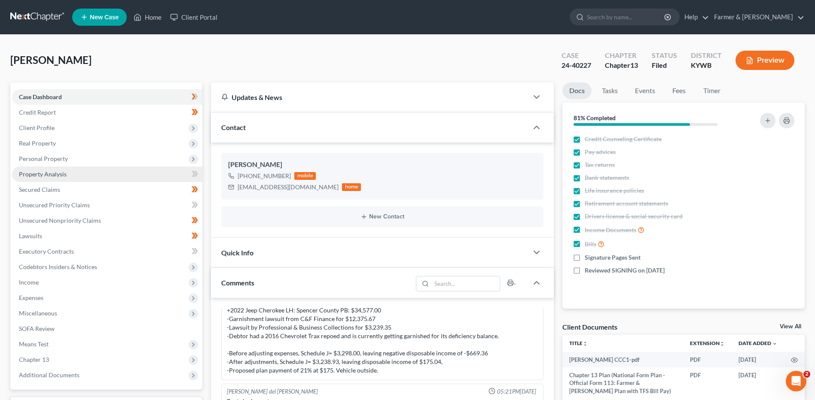
click at [86, 153] on span "Personal Property" at bounding box center [107, 158] width 190 height 15
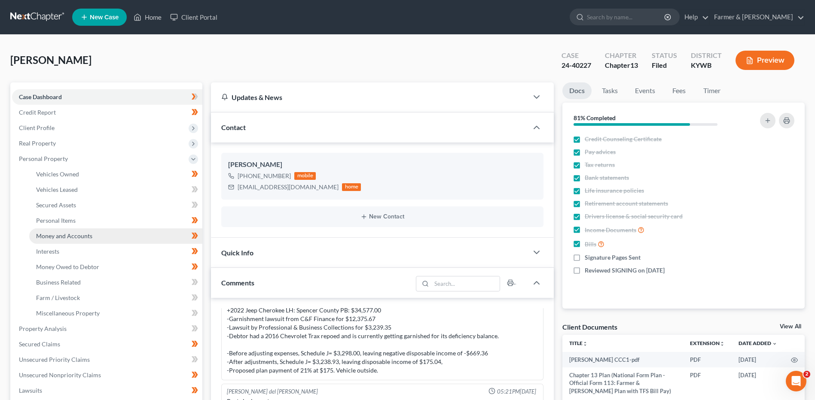
click at [100, 235] on link "Money and Accounts" at bounding box center [115, 236] width 173 height 15
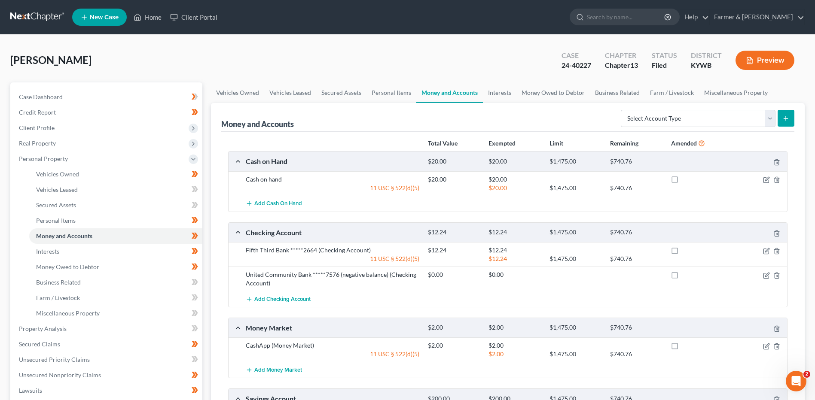
click at [41, 16] on link at bounding box center [37, 16] width 55 height 15
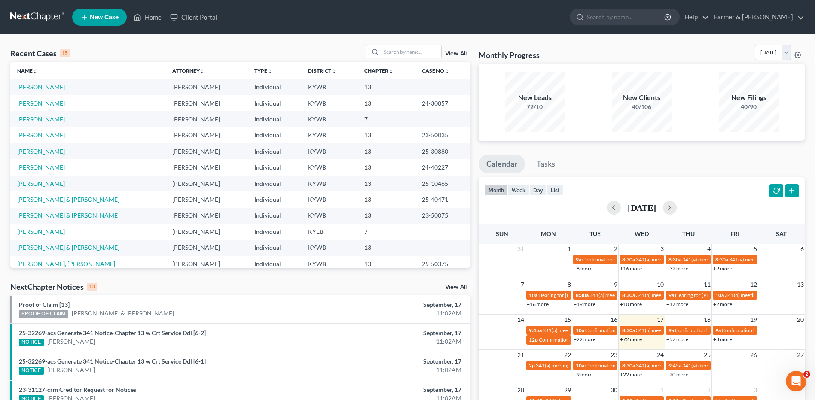
drag, startPoint x: 46, startPoint y: 214, endPoint x: 58, endPoint y: 211, distance: 13.2
click at [46, 214] on link "[PERSON_NAME] & [PERSON_NAME]" at bounding box center [68, 215] width 102 height 7
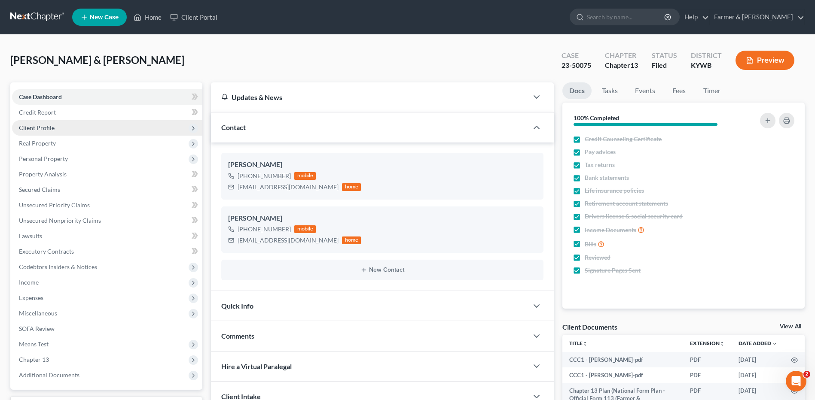
click at [78, 125] on span "Client Profile" at bounding box center [107, 127] width 190 height 15
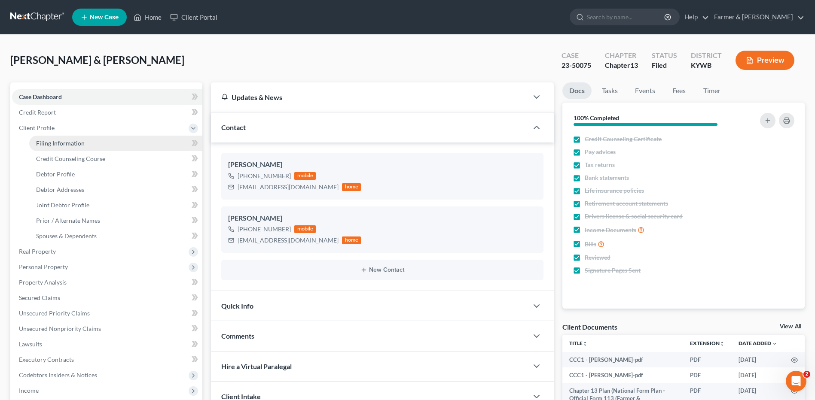
click at [82, 146] on span "Filing Information" at bounding box center [60, 143] width 49 height 7
select select "1"
select select "3"
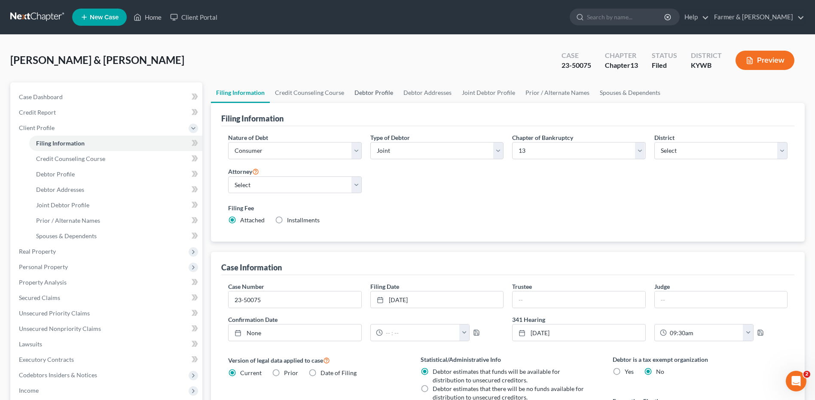
click at [353, 90] on link "Debtor Profile" at bounding box center [373, 92] width 49 height 21
select select "1"
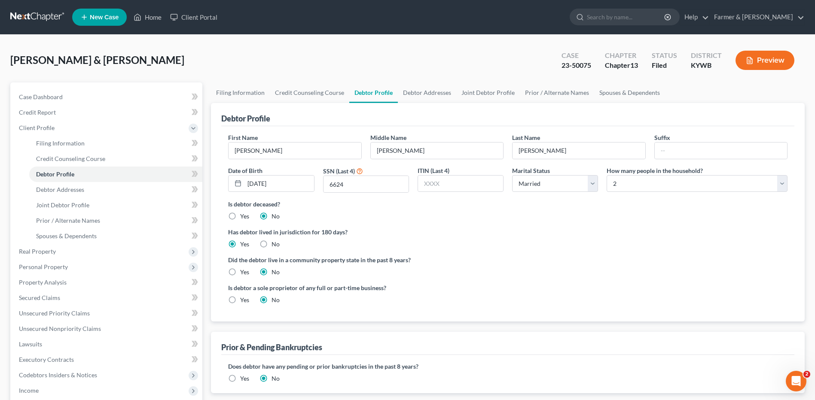
radio input "true"
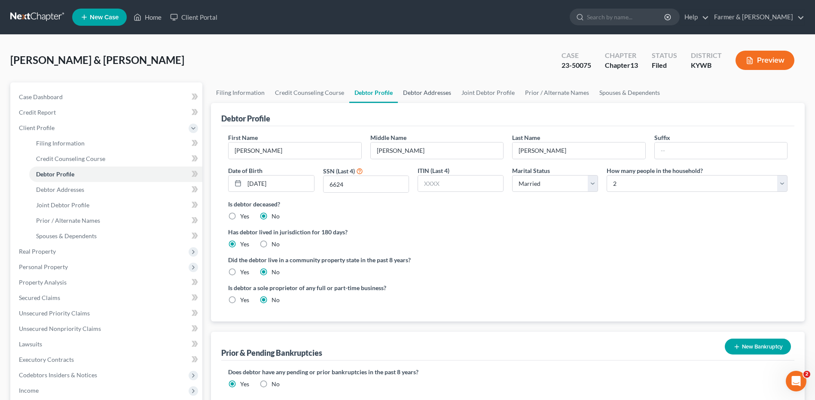
click at [451, 91] on link "Debtor Addresses" at bounding box center [427, 92] width 58 height 21
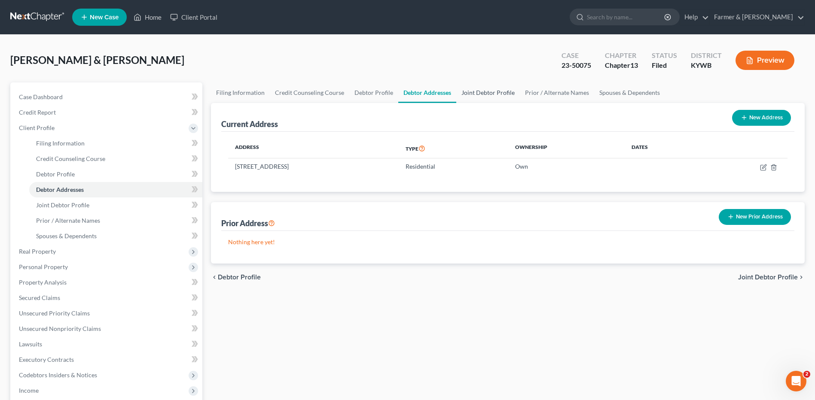
click at [481, 97] on link "Joint Debtor Profile" at bounding box center [488, 92] width 64 height 21
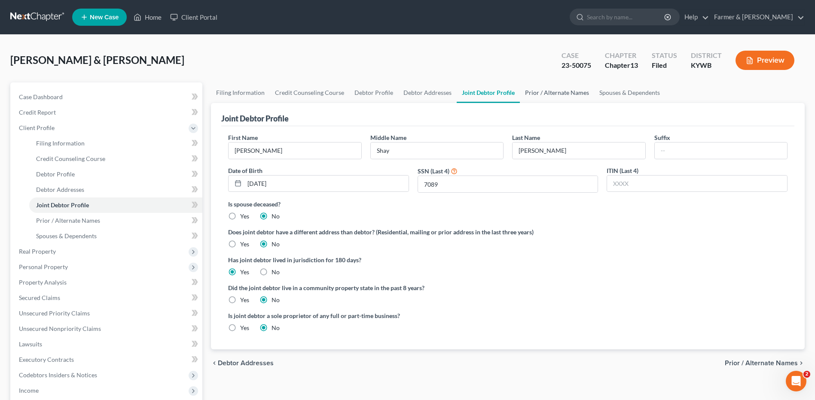
click at [539, 94] on link "Prior / Alternate Names" at bounding box center [557, 92] width 74 height 21
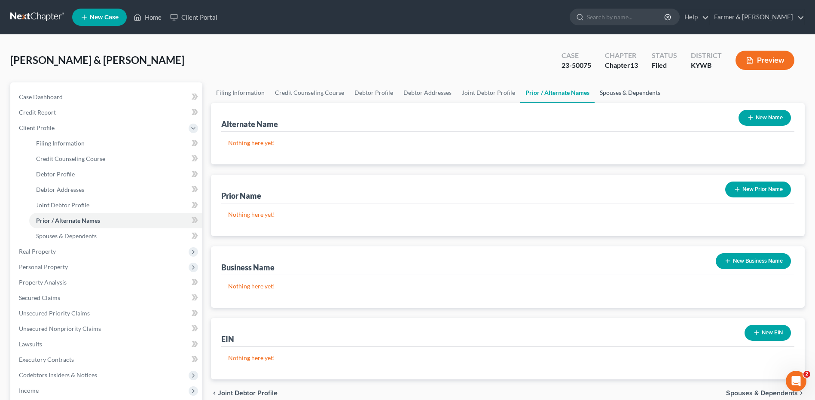
click at [617, 94] on link "Spouses & Dependents" at bounding box center [629, 92] width 71 height 21
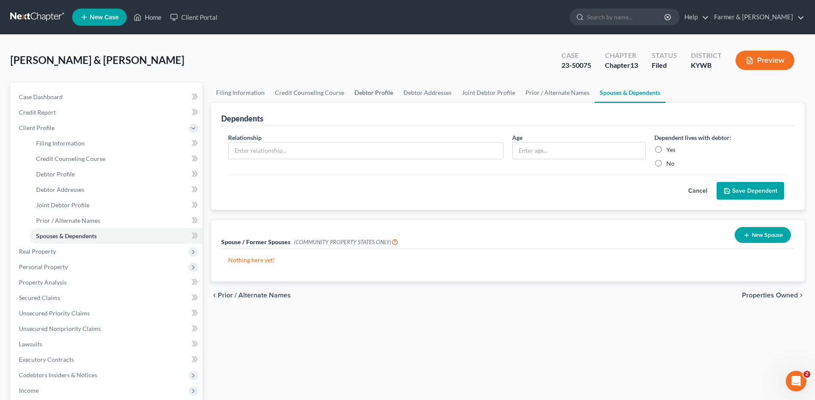
click at [378, 94] on link "Debtor Profile" at bounding box center [373, 92] width 49 height 21
select select "1"
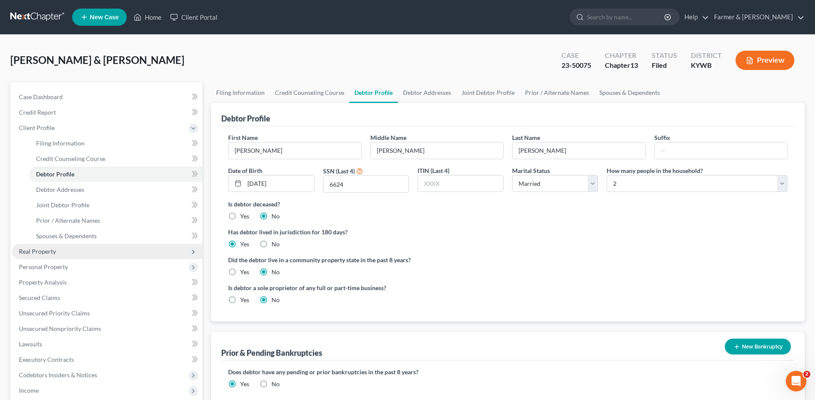
click at [69, 250] on span "Real Property" at bounding box center [107, 251] width 190 height 15
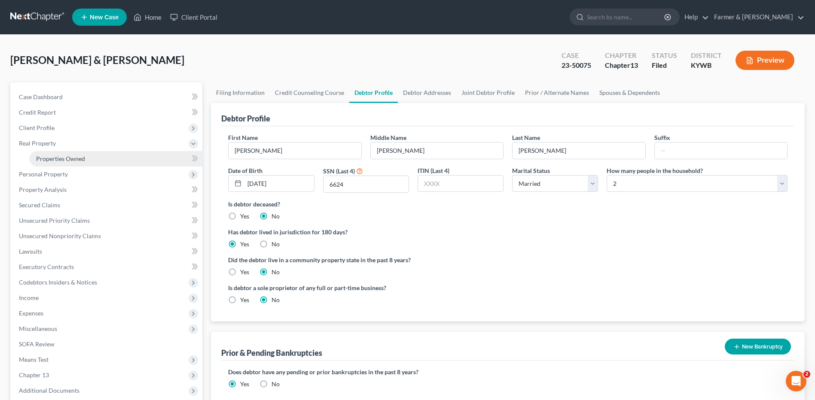
click at [85, 160] on link "Properties Owned" at bounding box center [115, 158] width 173 height 15
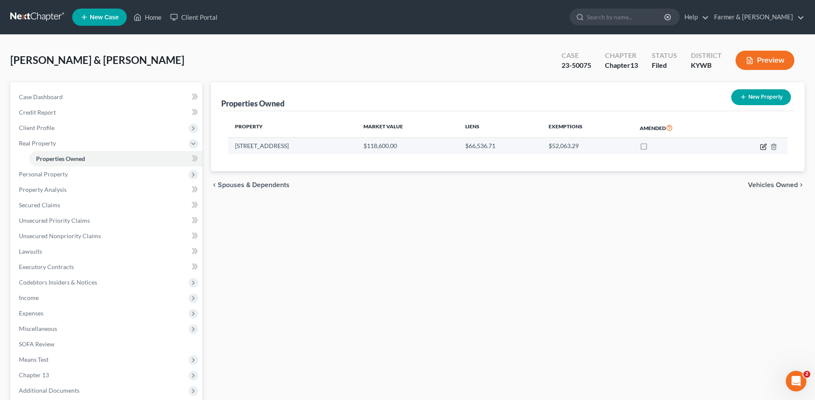
click at [761, 147] on icon "button" at bounding box center [763, 146] width 7 height 7
select select "18"
select select "2"
select select "0"
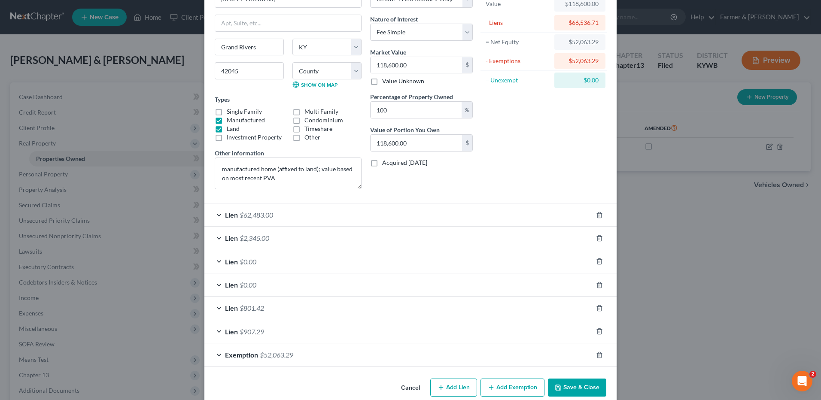
scroll to position [72, 0]
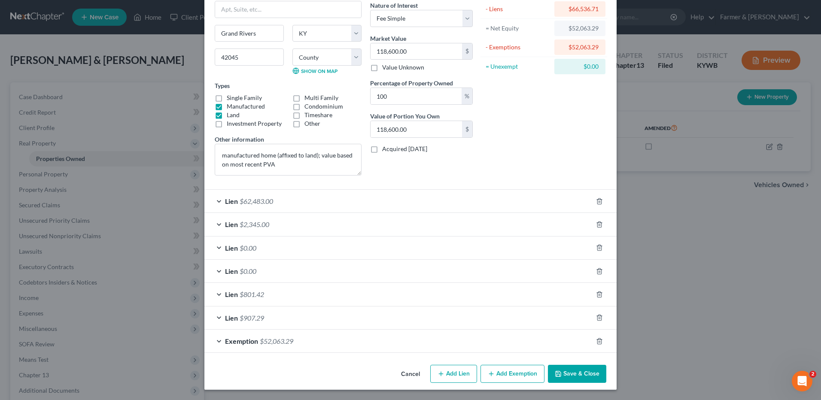
click at [235, 247] on span "Lien" at bounding box center [231, 248] width 13 height 8
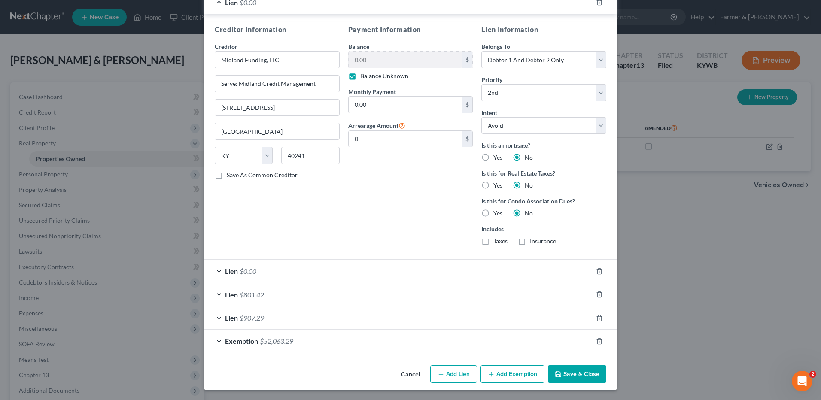
click at [280, 265] on div "Lien $0.00" at bounding box center [398, 271] width 388 height 23
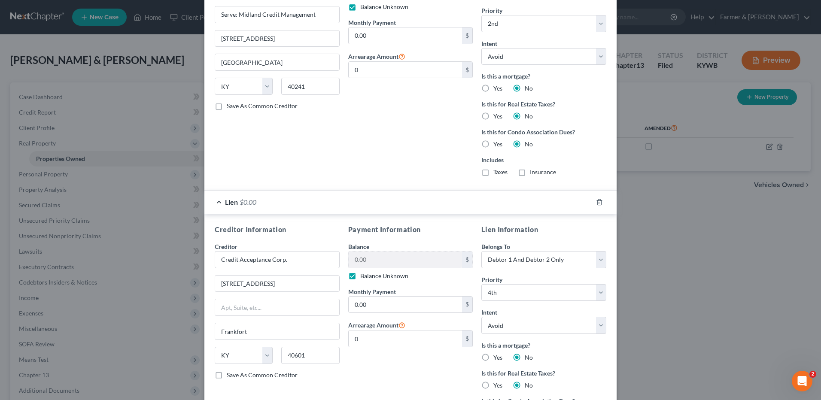
scroll to position [349, 0]
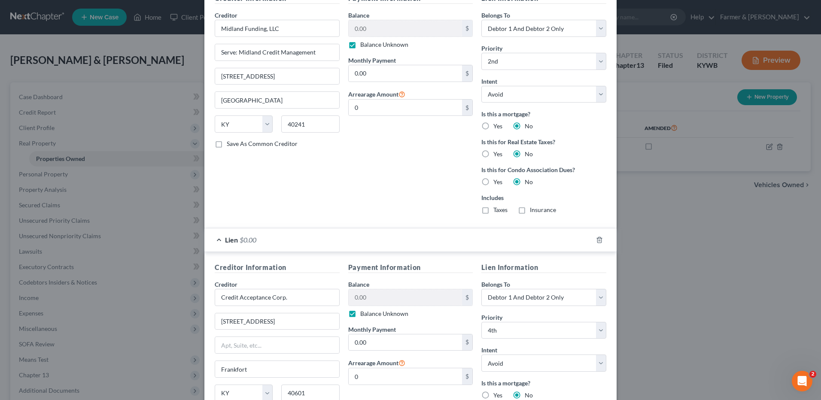
click at [290, 238] on div "Lien $0.00" at bounding box center [398, 240] width 388 height 23
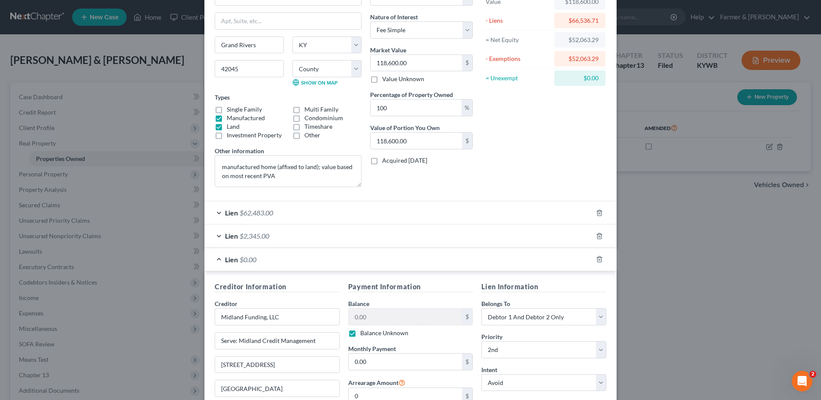
scroll to position [60, 0]
click at [292, 254] on div "Lien $0.00" at bounding box center [398, 260] width 388 height 23
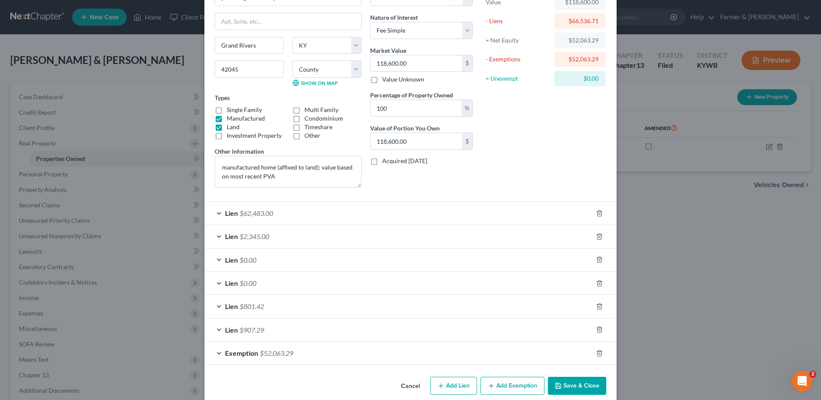
click at [278, 208] on div "Lien $62,483.00" at bounding box center [398, 213] width 388 height 23
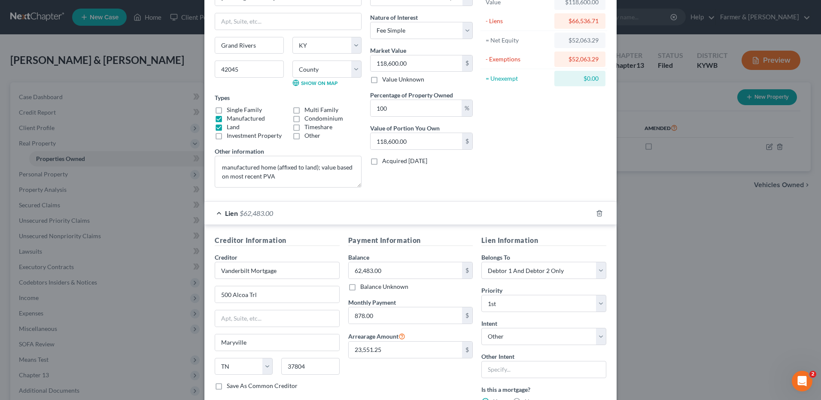
click at [289, 209] on div "Lien $62,483.00" at bounding box center [398, 213] width 388 height 23
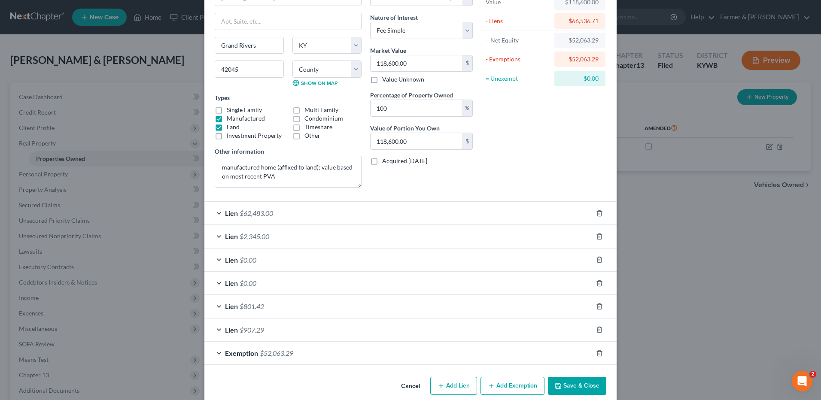
scroll to position [72, 0]
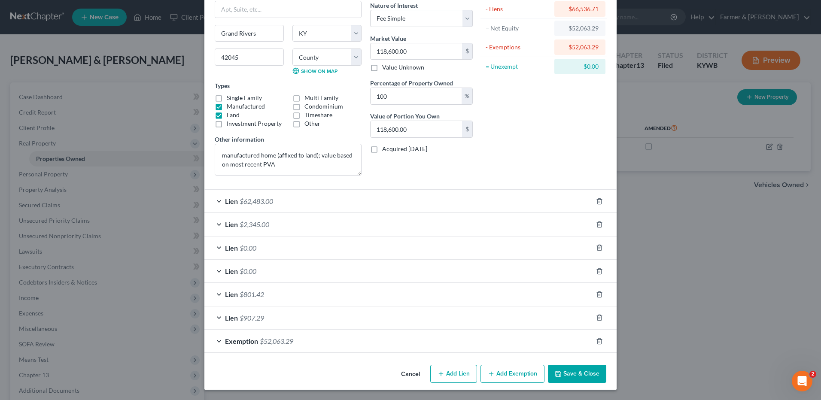
click at [267, 225] on span "$2,345.00" at bounding box center [255, 224] width 30 height 8
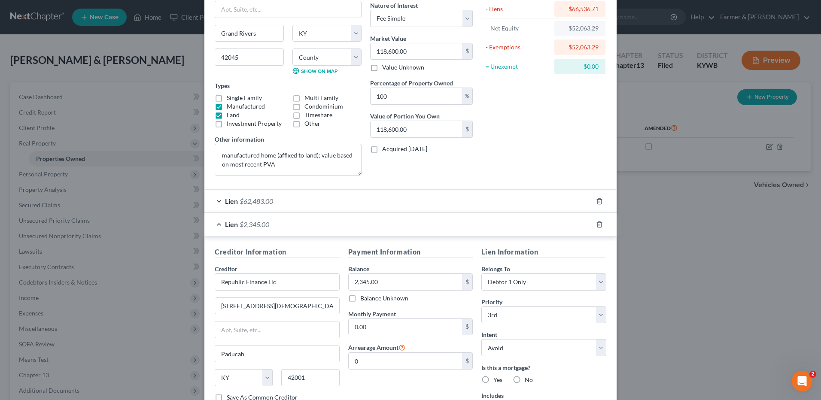
click at [267, 225] on span "$2,345.00" at bounding box center [255, 224] width 30 height 8
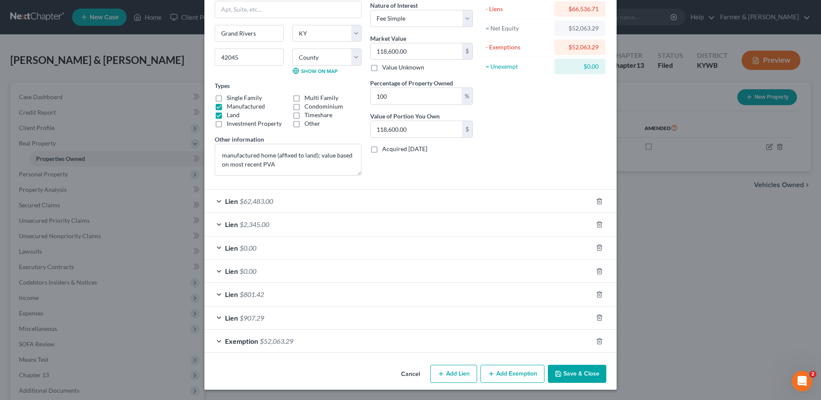
click at [321, 299] on div "Lien $801.42" at bounding box center [398, 294] width 388 height 23
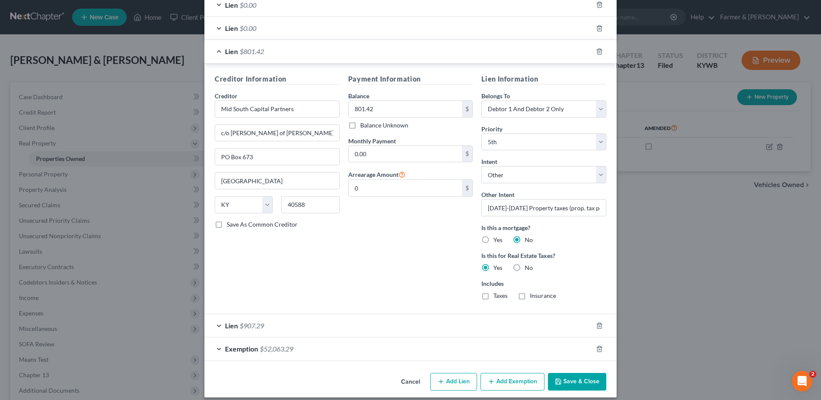
scroll to position [323, 0]
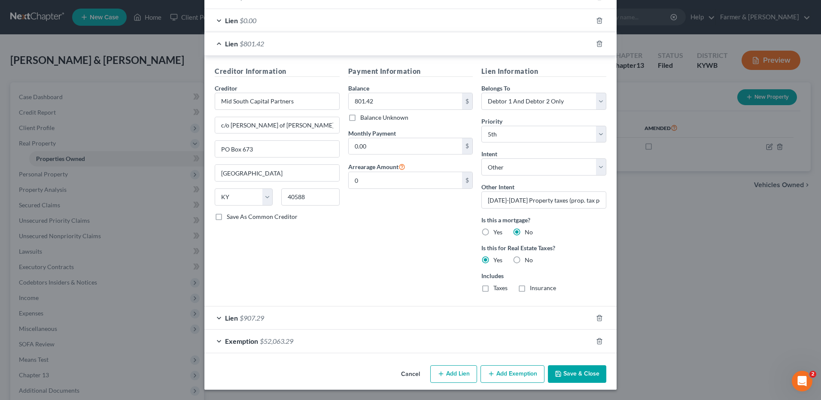
click at [291, 315] on div "Lien $907.29" at bounding box center [398, 318] width 388 height 23
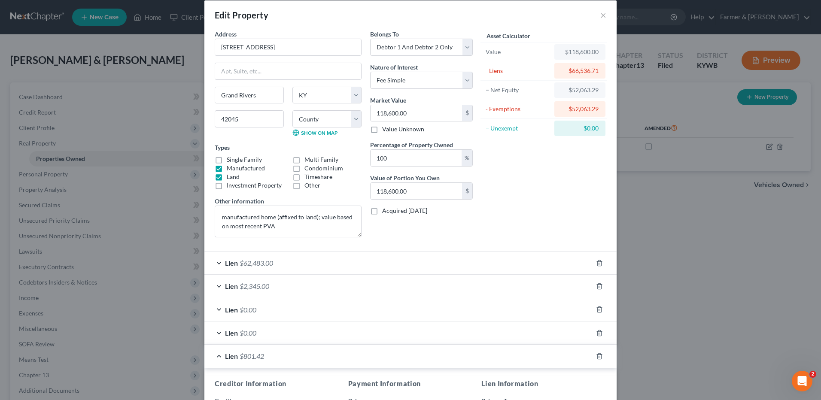
scroll to position [0, 0]
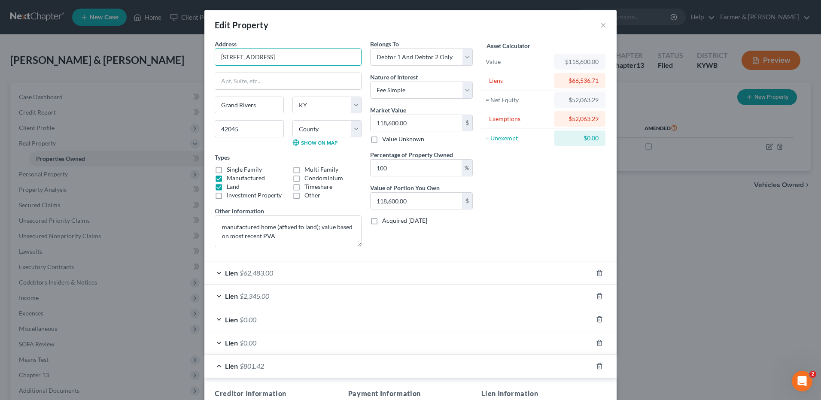
drag, startPoint x: 279, startPoint y: 57, endPoint x: 197, endPoint y: 56, distance: 82.0
click at [197, 56] on div "Edit Property × Address * 722 Red Bud Road Grand Rivers State AL AK AR AZ CA CO…" at bounding box center [410, 200] width 821 height 400
click at [601, 27] on button "×" at bounding box center [603, 25] width 6 height 10
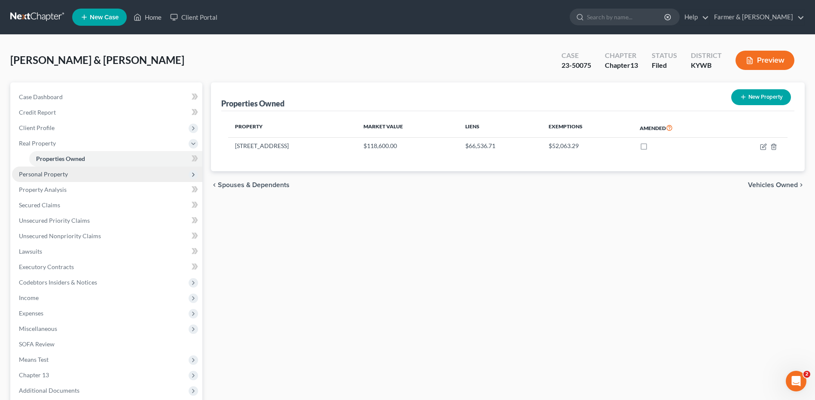
click at [73, 180] on span "Personal Property" at bounding box center [107, 174] width 190 height 15
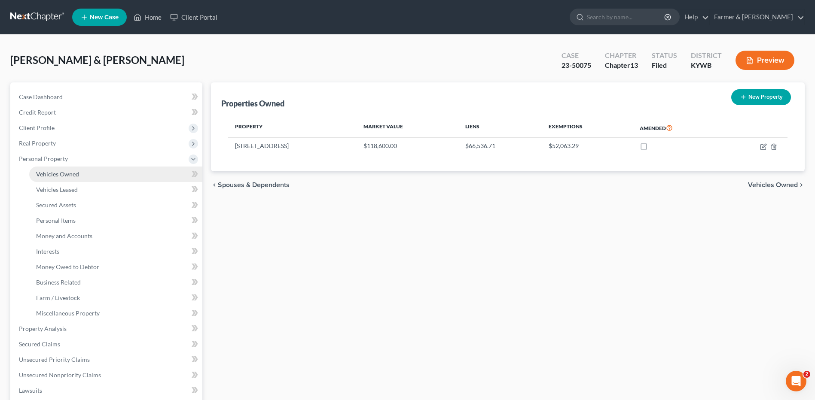
click at [76, 175] on span "Vehicles Owned" at bounding box center [57, 174] width 43 height 7
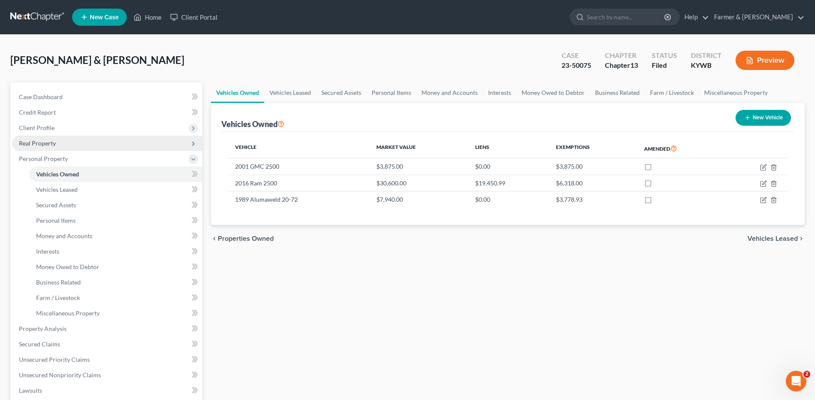
click at [113, 143] on span "Real Property" at bounding box center [107, 143] width 190 height 15
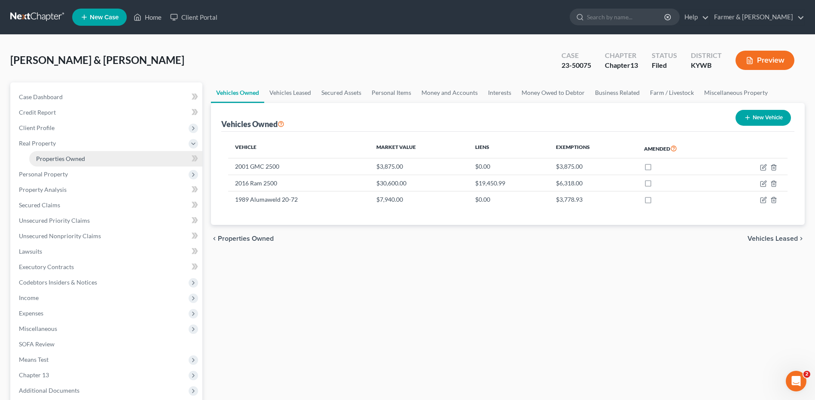
click at [111, 154] on link "Properties Owned" at bounding box center [115, 158] width 173 height 15
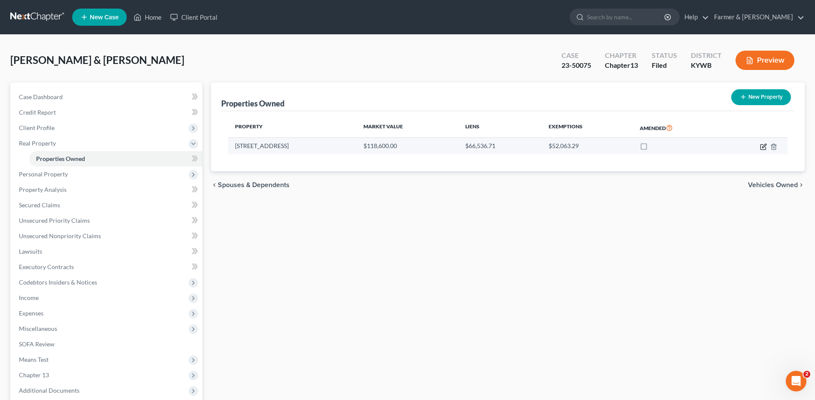
click at [764, 146] on icon "button" at bounding box center [764, 146] width 4 height 4
select select "18"
select select "69"
select select "2"
select select "0"
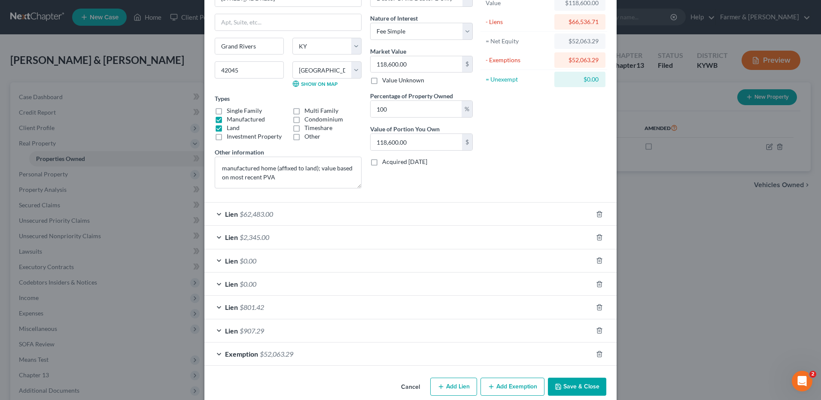
scroll to position [72, 0]
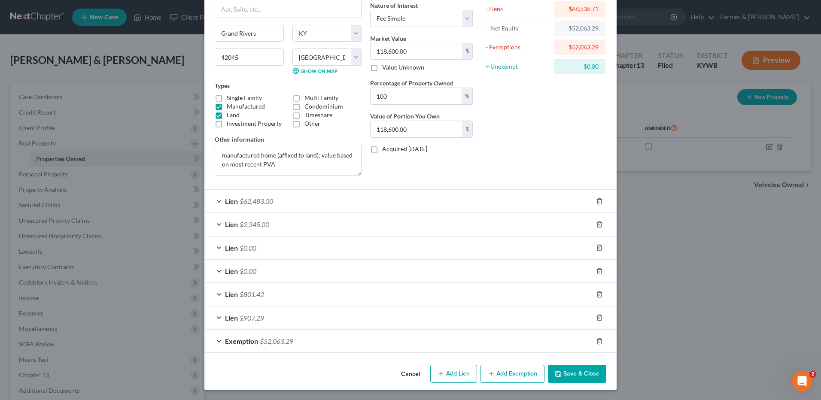
drag, startPoint x: 290, startPoint y: 332, endPoint x: 299, endPoint y: 335, distance: 9.4
click at [290, 332] on div "Exemption $52,063.29" at bounding box center [398, 341] width 388 height 23
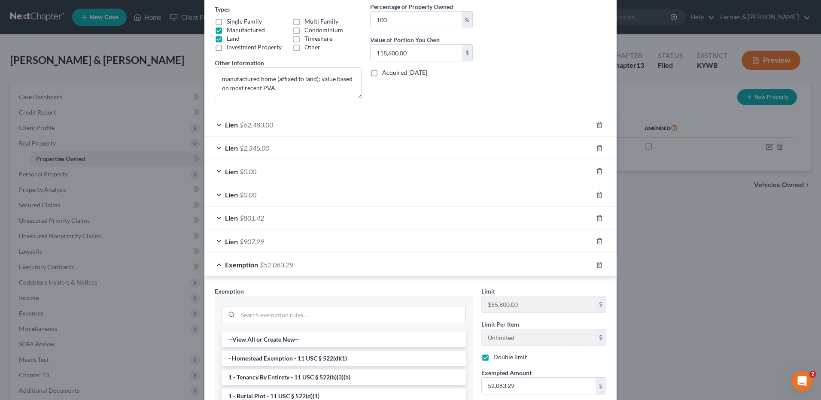
scroll to position [279, 0]
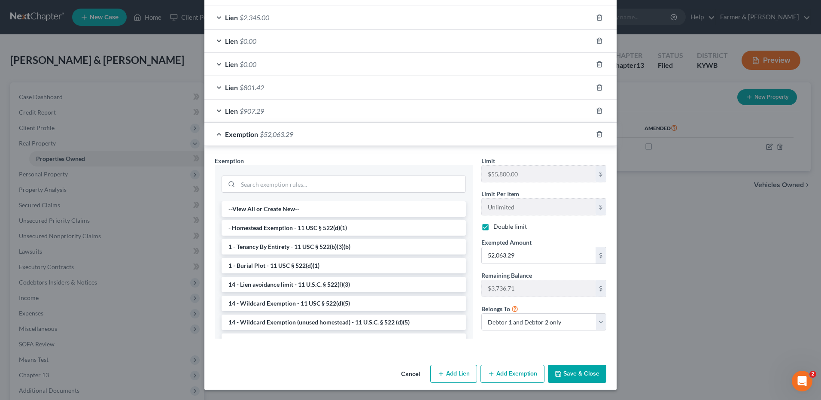
click at [408, 373] on button "Cancel" at bounding box center [410, 374] width 33 height 17
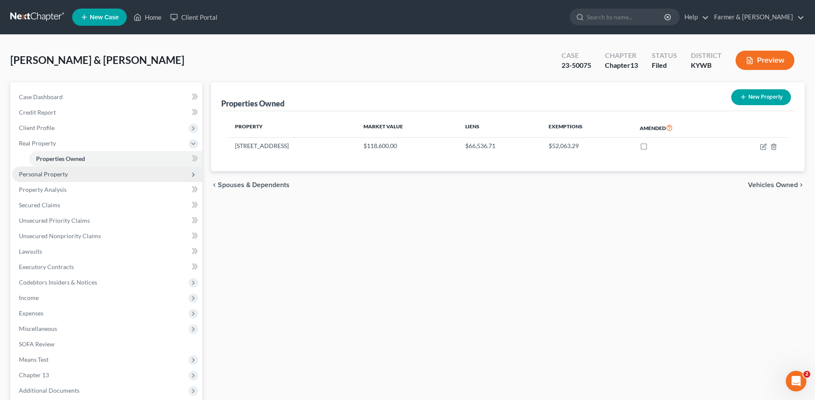
click at [93, 174] on span "Personal Property" at bounding box center [107, 174] width 190 height 15
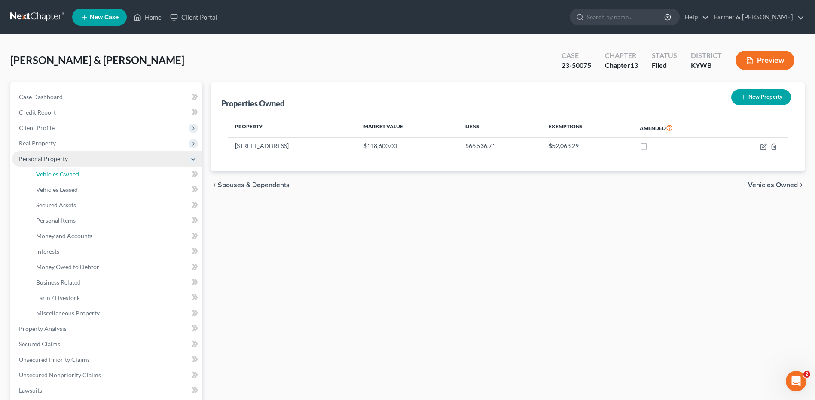
click at [93, 174] on link "Vehicles Owned" at bounding box center [115, 174] width 173 height 15
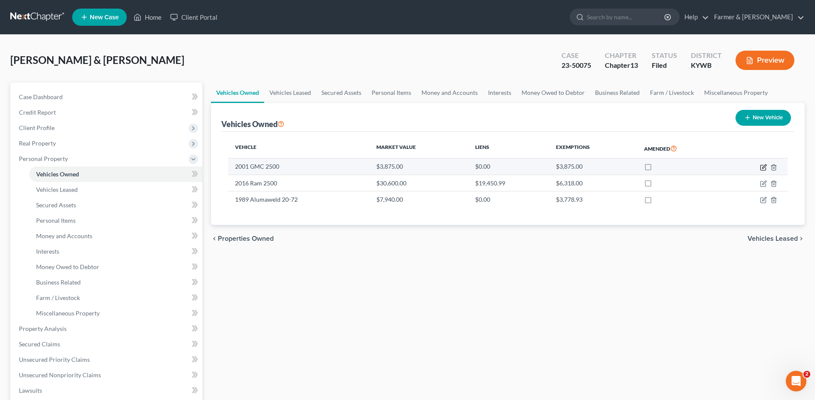
click at [764, 167] on icon "button" at bounding box center [763, 167] width 7 height 7
select select "1"
select select "25"
select select "2"
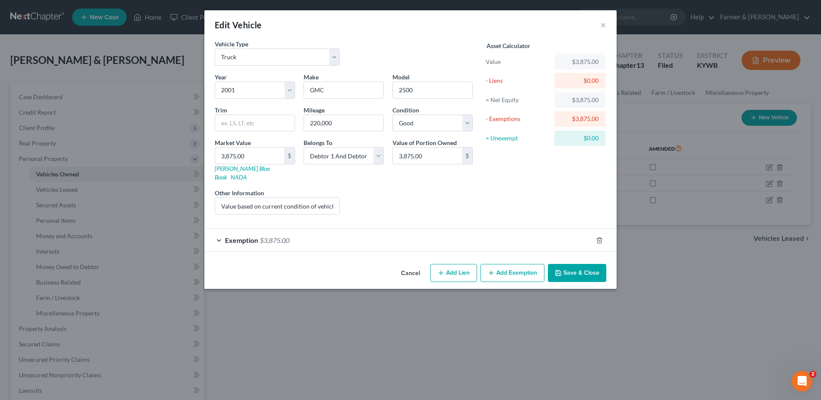
click at [277, 229] on div "Exemption $3,875.00" at bounding box center [398, 240] width 388 height 23
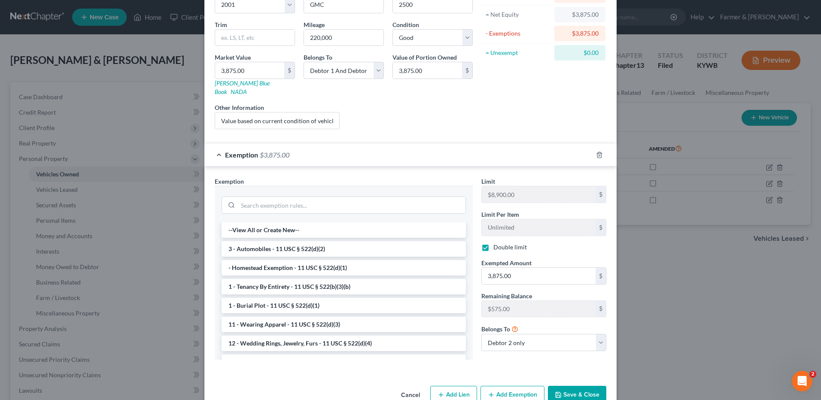
scroll to position [98, 0]
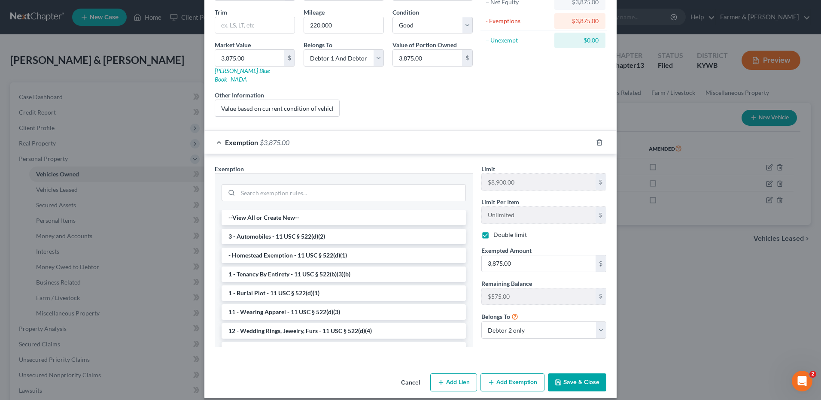
click at [403, 375] on button "Cancel" at bounding box center [410, 383] width 33 height 17
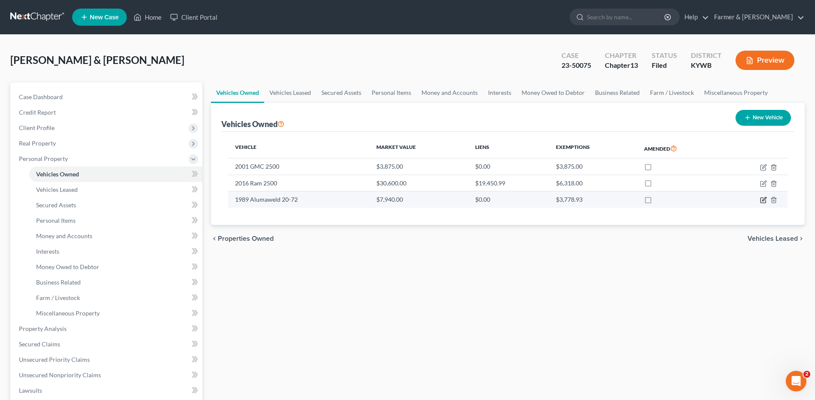
click at [761, 200] on icon "button" at bounding box center [763, 200] width 7 height 7
select select "3"
select select "37"
select select "3"
select select "2"
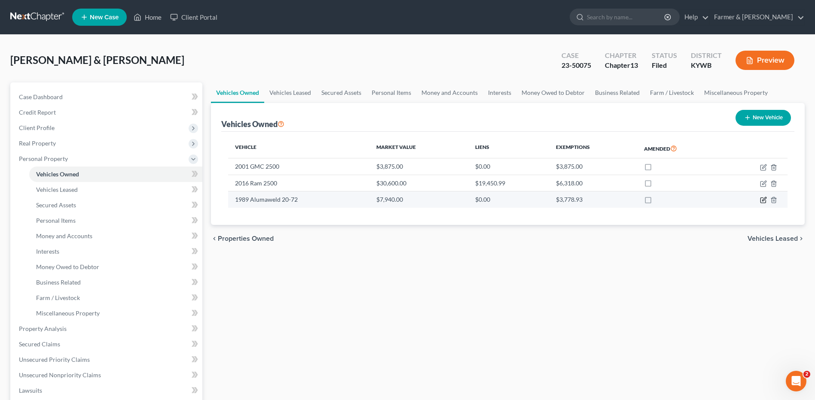
select select "2"
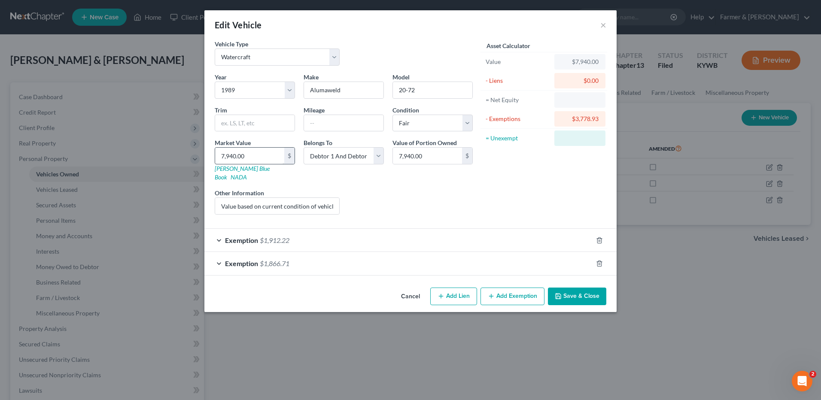
checkbox input "true"
click at [264, 236] on span "$1,912.22" at bounding box center [275, 240] width 30 height 8
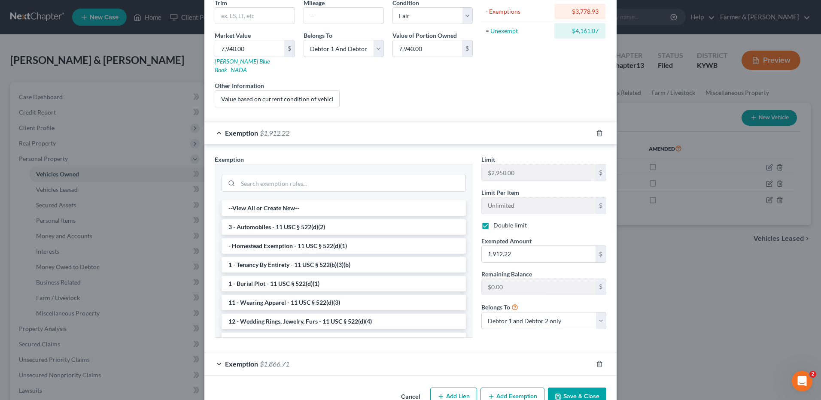
scroll to position [122, 0]
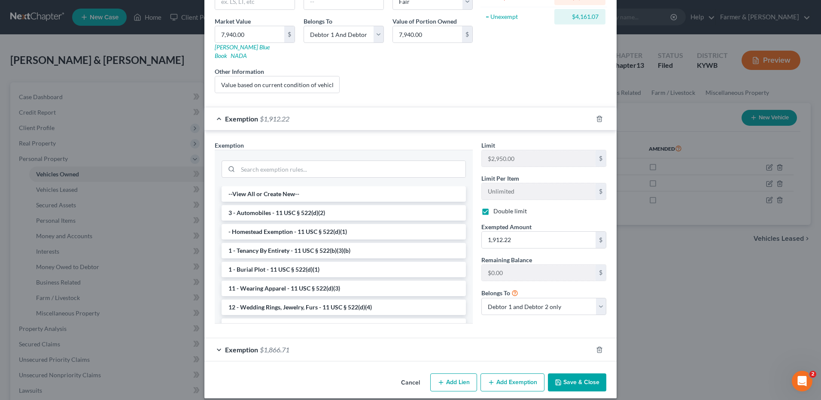
click at [402, 375] on button "Cancel" at bounding box center [410, 383] width 33 height 17
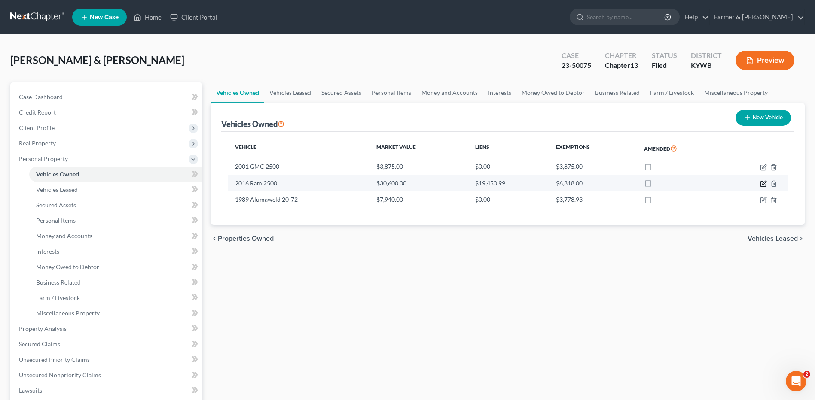
click at [763, 181] on icon "button" at bounding box center [763, 183] width 7 height 7
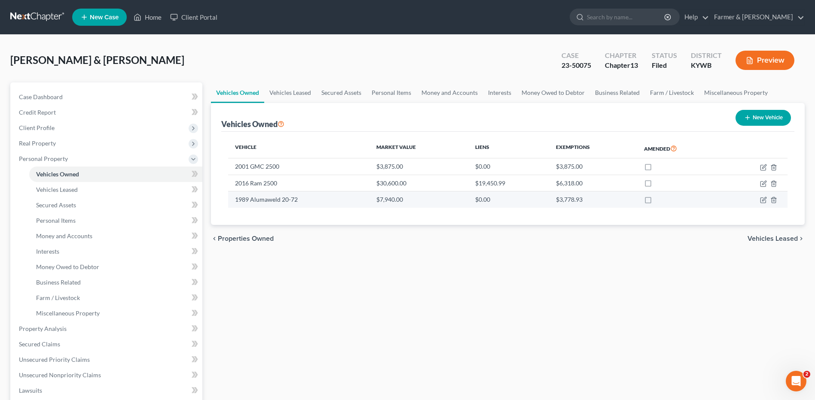
select select "1"
select select "10"
select select "2"
select select "0"
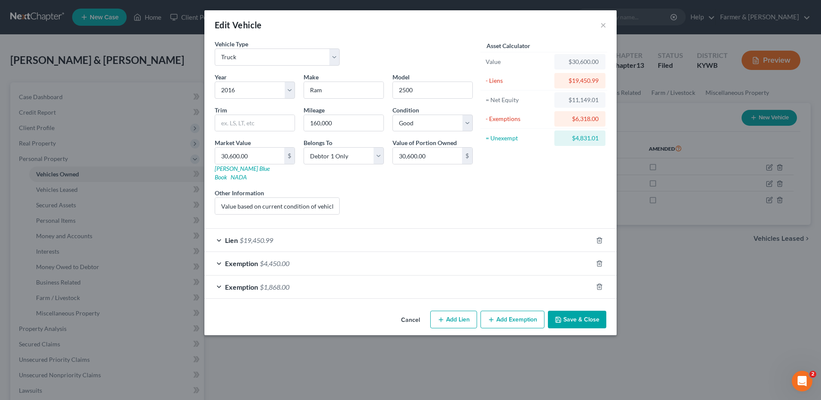
click at [284, 252] on div "Exemption $4,450.00" at bounding box center [398, 263] width 388 height 23
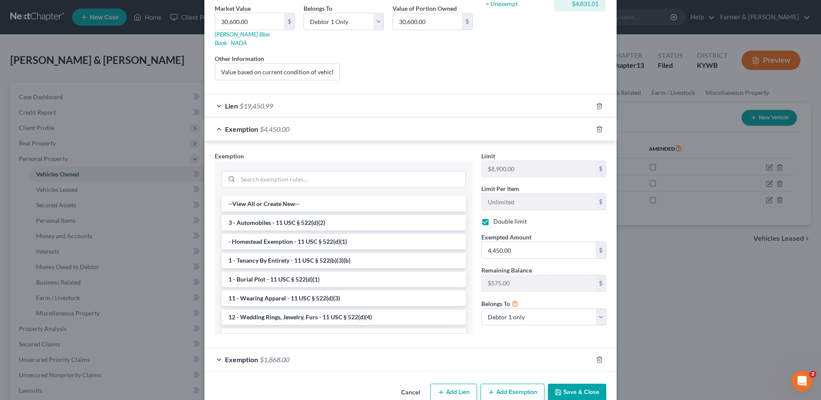
scroll to position [144, 0]
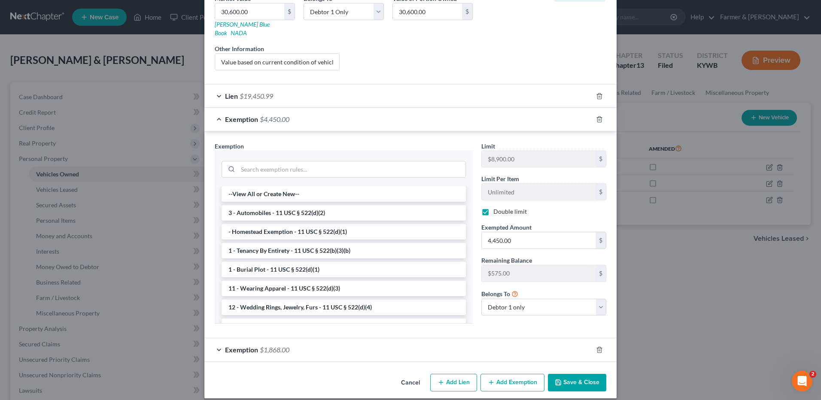
click at [283, 346] on span "$1,868.00" at bounding box center [275, 350] width 30 height 8
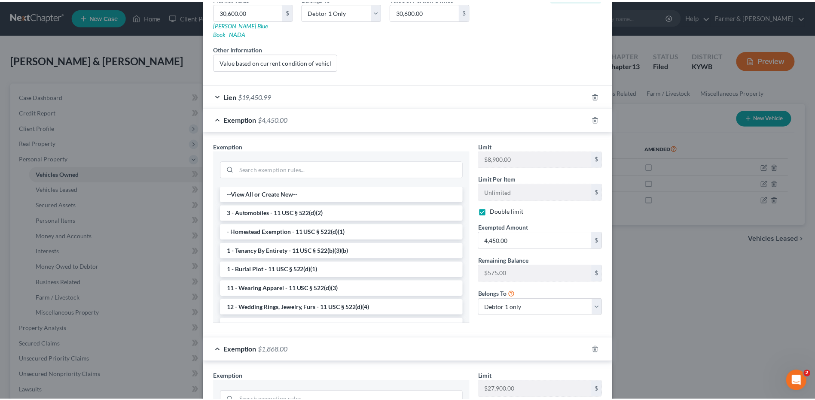
scroll to position [351, 0]
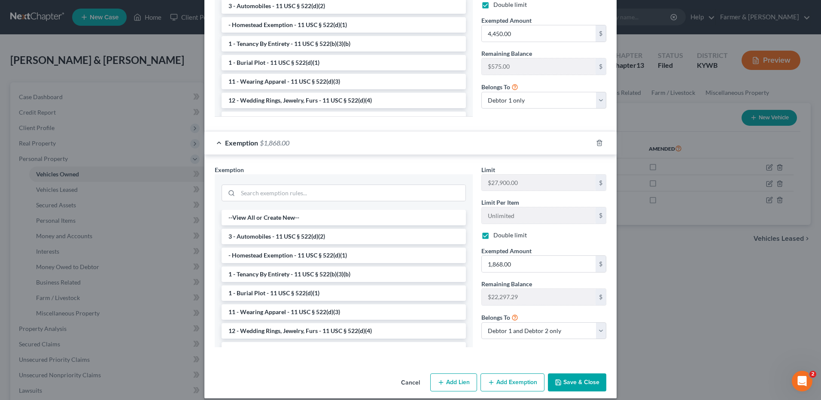
click at [408, 377] on button "Cancel" at bounding box center [410, 383] width 33 height 17
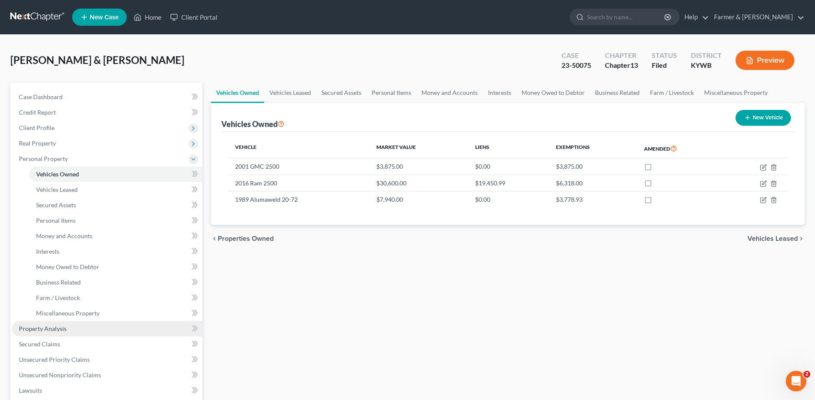
click at [72, 328] on link "Property Analysis" at bounding box center [107, 328] width 190 height 15
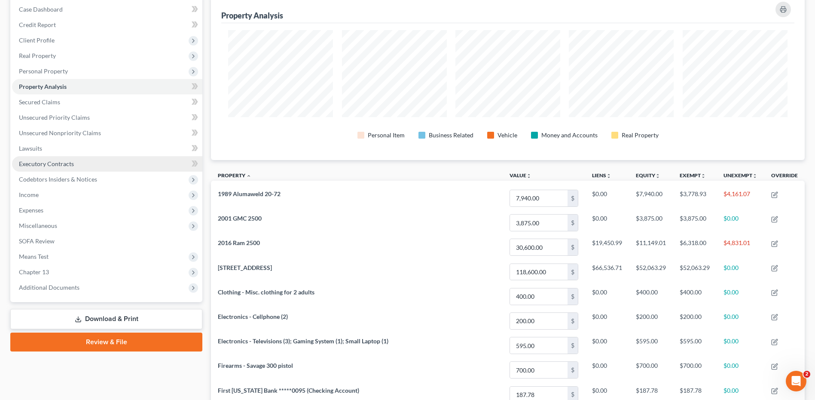
scroll to position [28, 0]
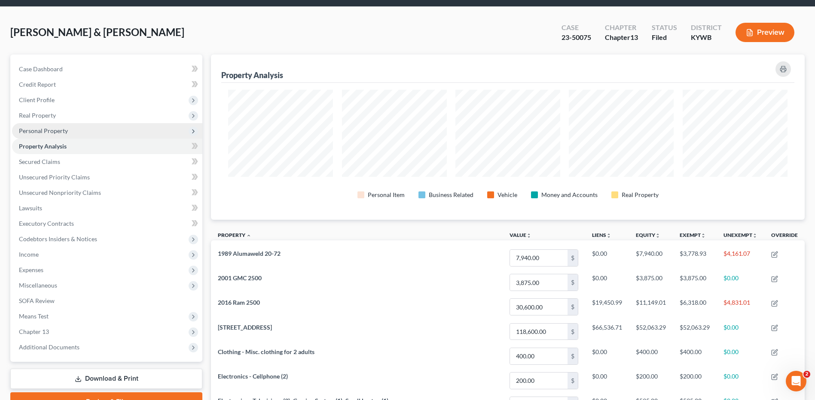
click at [81, 130] on span "Personal Property" at bounding box center [107, 130] width 190 height 15
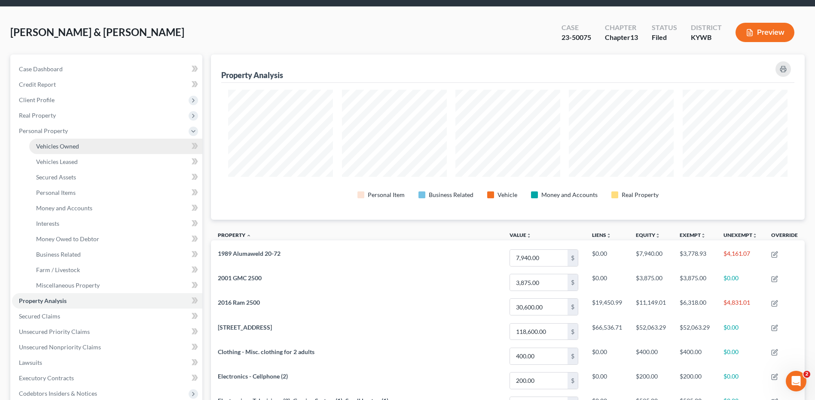
click at [79, 147] on link "Vehicles Owned" at bounding box center [115, 146] width 173 height 15
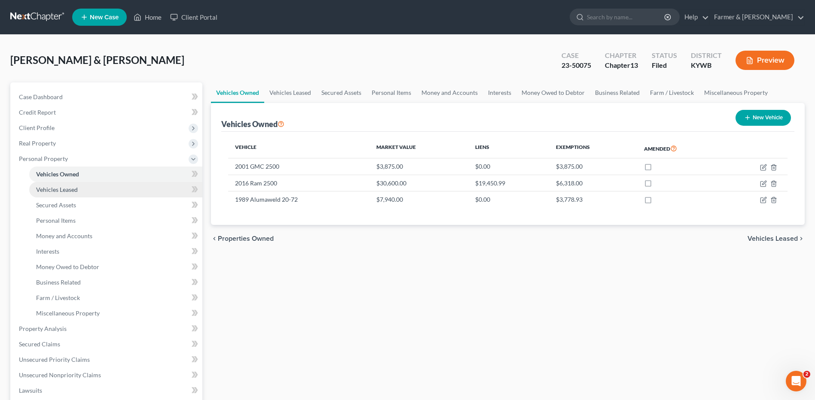
click at [137, 181] on link "Vehicles Owned" at bounding box center [115, 174] width 173 height 15
click at [79, 192] on link "Vehicles Leased" at bounding box center [115, 189] width 173 height 15
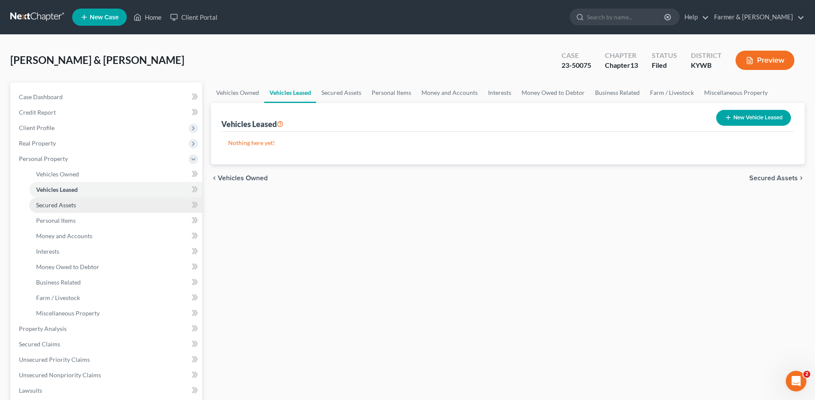
click at [82, 204] on link "Secured Assets" at bounding box center [115, 205] width 173 height 15
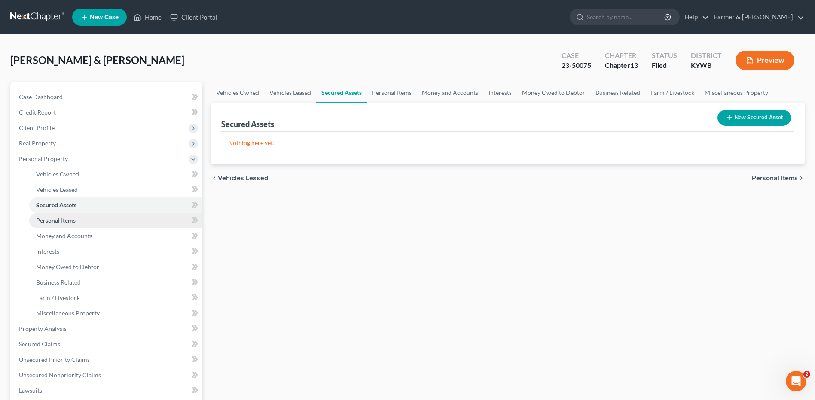
click at [85, 220] on link "Personal Items" at bounding box center [115, 220] width 173 height 15
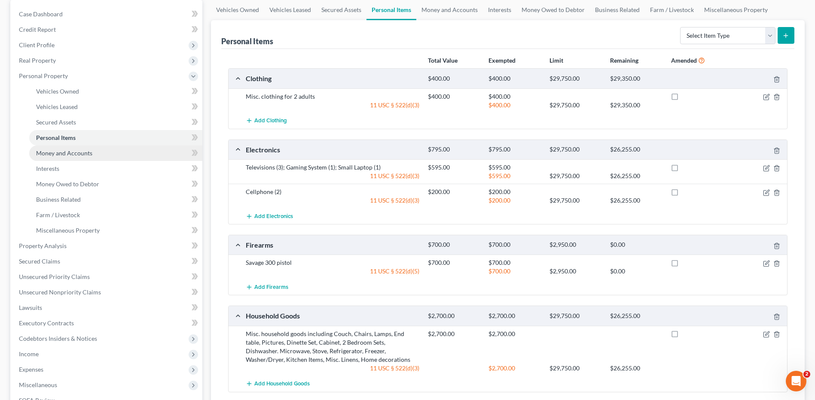
click at [98, 150] on link "Money and Accounts" at bounding box center [115, 153] width 173 height 15
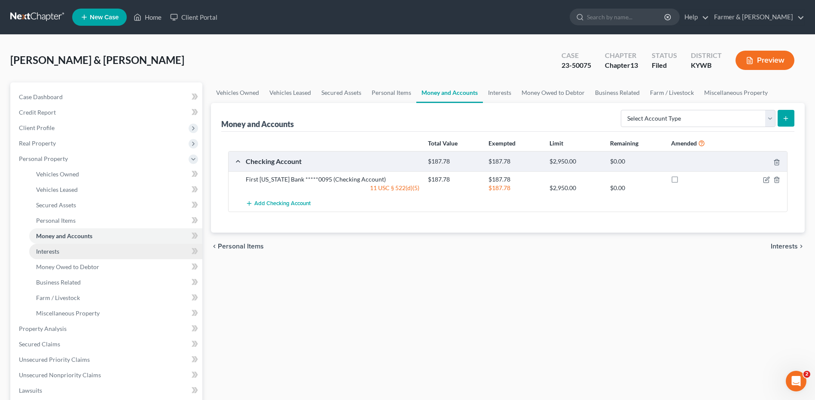
click at [80, 252] on link "Interests" at bounding box center [115, 251] width 173 height 15
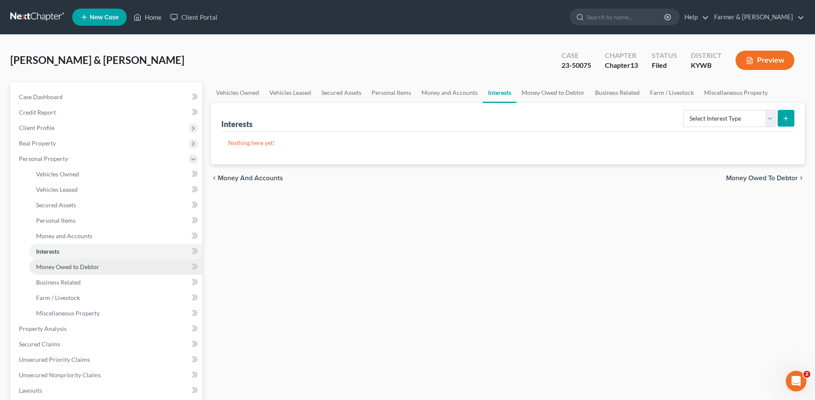
click at [90, 269] on span "Money Owed to Debtor" at bounding box center [67, 266] width 63 height 7
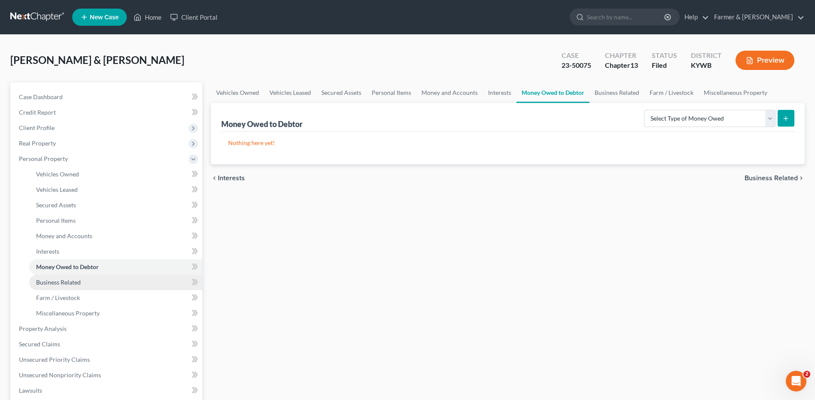
click at [91, 282] on link "Business Related" at bounding box center [115, 282] width 173 height 15
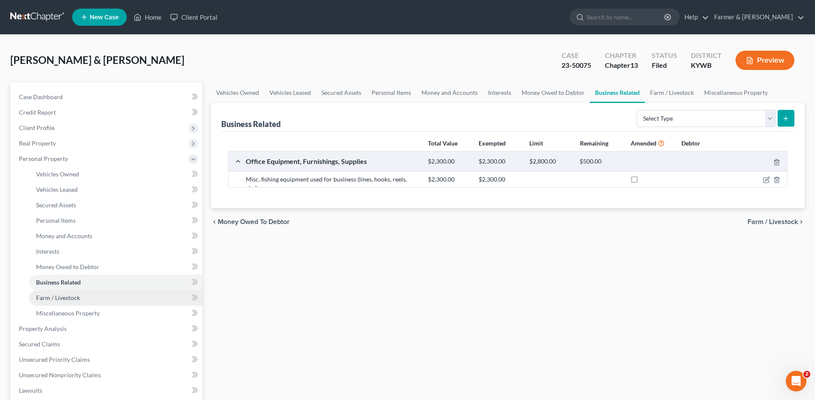
click at [93, 295] on link "Farm / Livestock" at bounding box center [115, 297] width 173 height 15
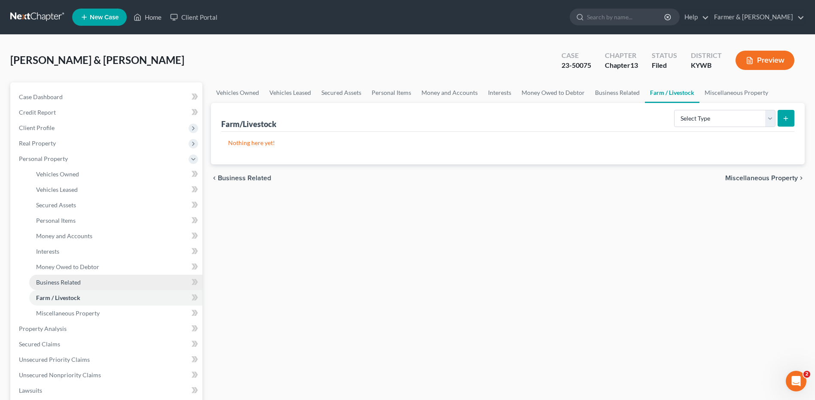
click at [93, 280] on link "Business Related" at bounding box center [115, 282] width 173 height 15
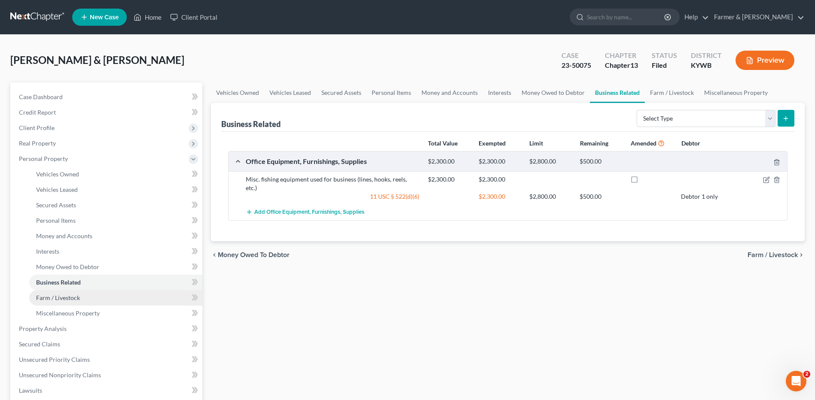
click at [70, 297] on span "Farm / Livestock" at bounding box center [58, 297] width 44 height 7
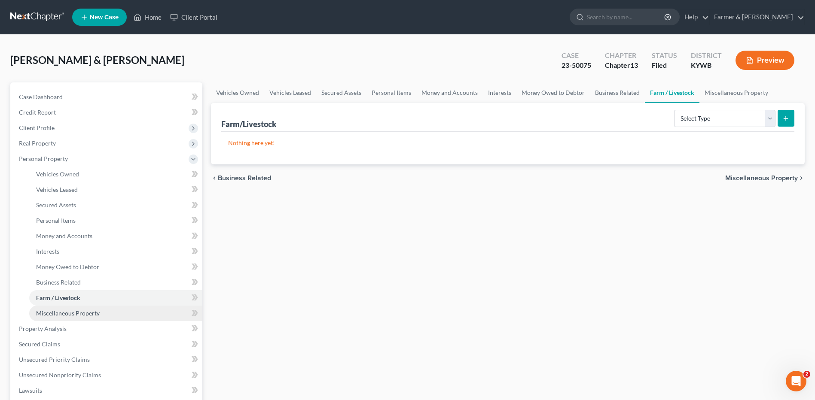
click at [93, 318] on link "Miscellaneous Property" at bounding box center [115, 313] width 173 height 15
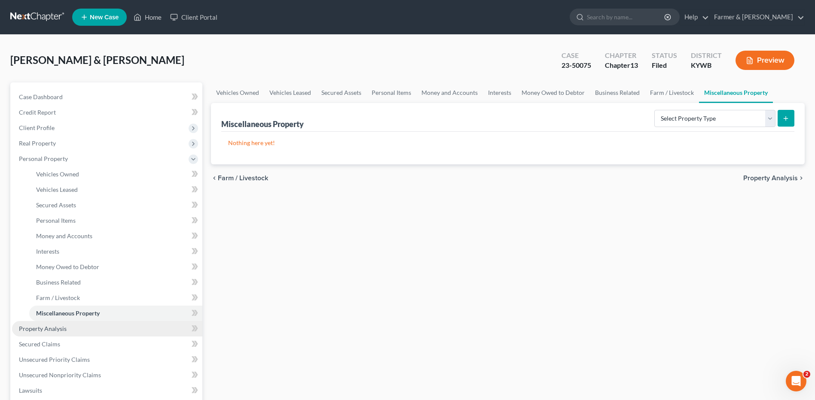
click at [78, 326] on link "Property Analysis" at bounding box center [107, 328] width 190 height 15
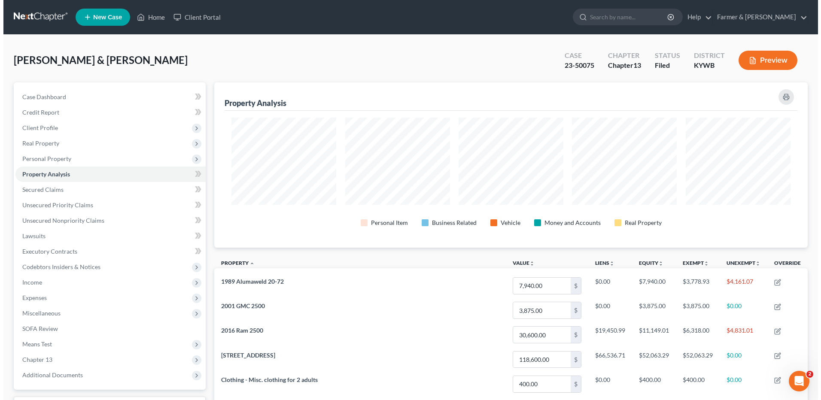
scroll to position [165, 594]
click at [759, 66] on button "Preview" at bounding box center [764, 60] width 59 height 19
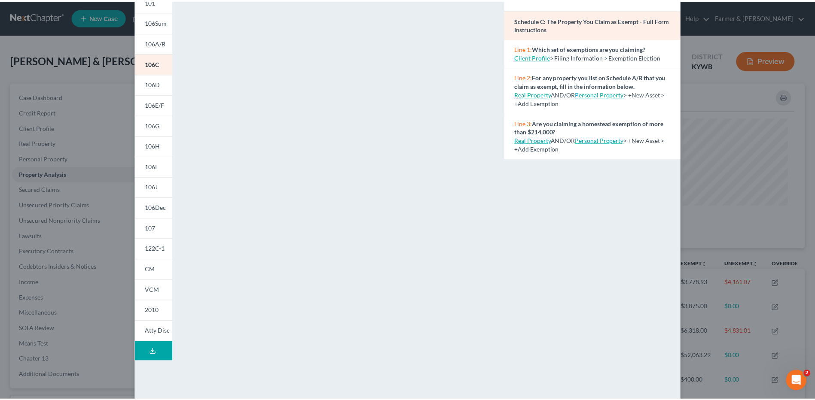
scroll to position [0, 0]
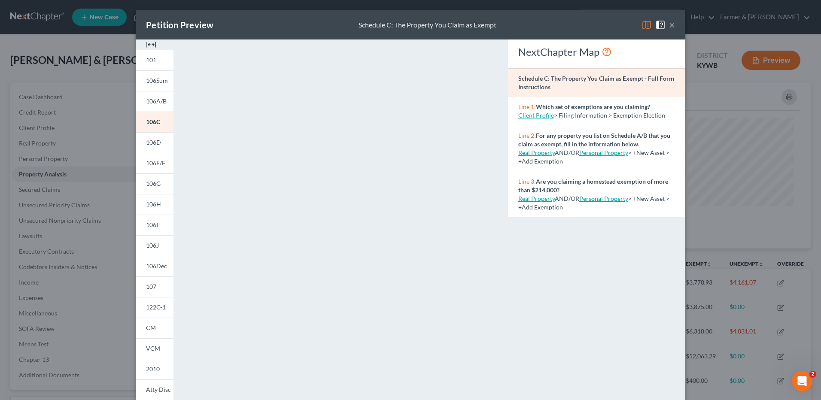
click at [673, 27] on div "Petition Preview Schedule C: The Property You Claim as Exempt ×" at bounding box center [411, 24] width 550 height 29
click at [670, 27] on button "×" at bounding box center [672, 25] width 6 height 10
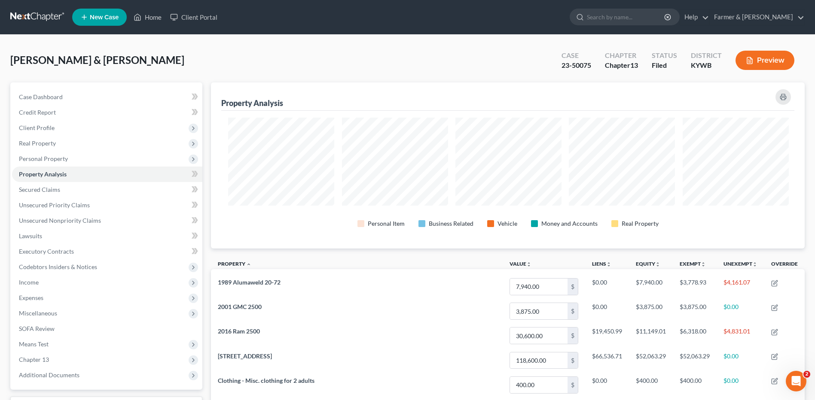
scroll to position [429354, 428926]
drag, startPoint x: 88, startPoint y: 189, endPoint x: 81, endPoint y: 200, distance: 12.9
click at [88, 189] on link "Secured Claims" at bounding box center [107, 189] width 190 height 15
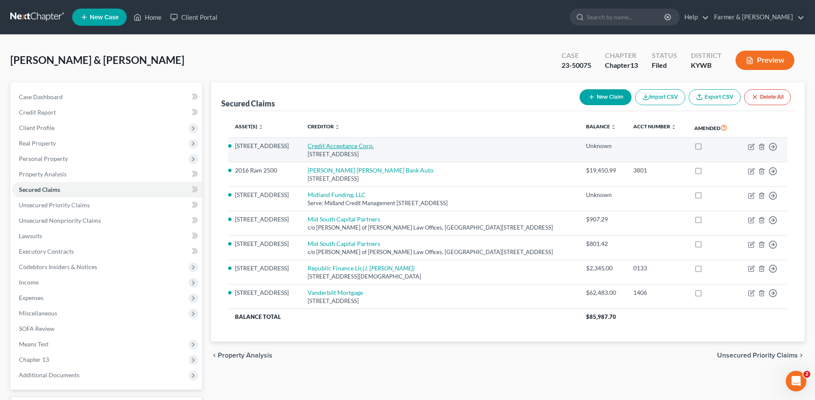
click at [338, 147] on link "Credit Acceptance Corp." at bounding box center [341, 145] width 66 height 7
select select "18"
select select "3"
select select "2"
select select "0"
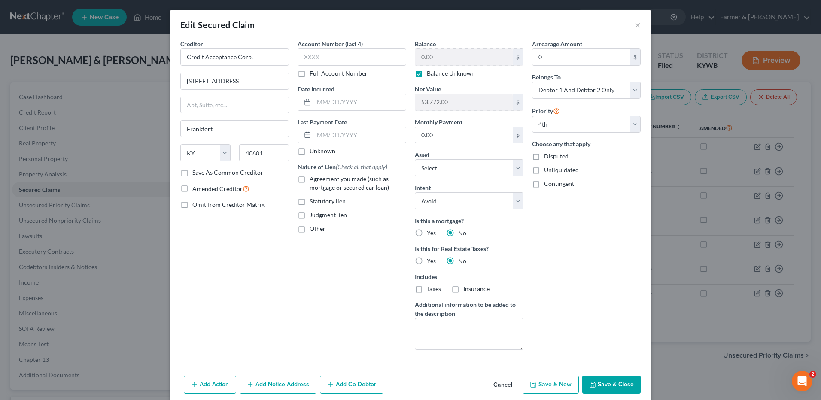
click at [495, 389] on button "Cancel" at bounding box center [503, 385] width 33 height 17
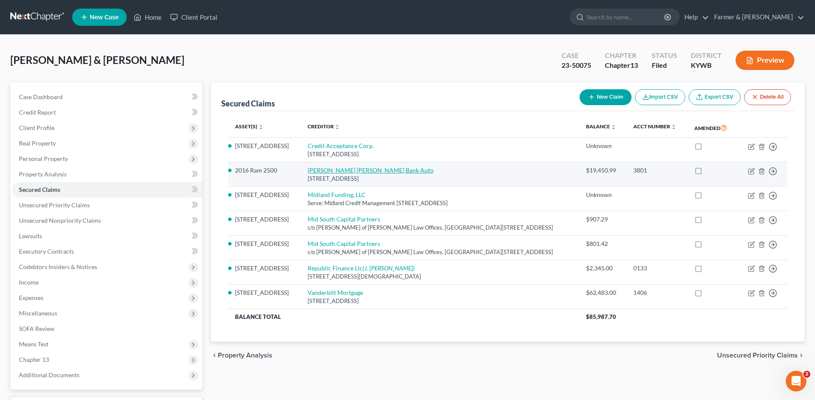
click at [352, 171] on link "JP Morgan Chase Bank Auto" at bounding box center [371, 170] width 126 height 7
select select "35"
select select "9"
select select "4"
select select "0"
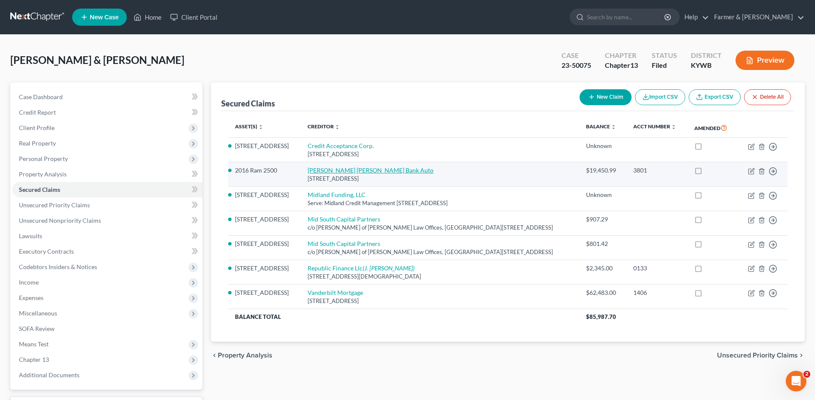
select select "0"
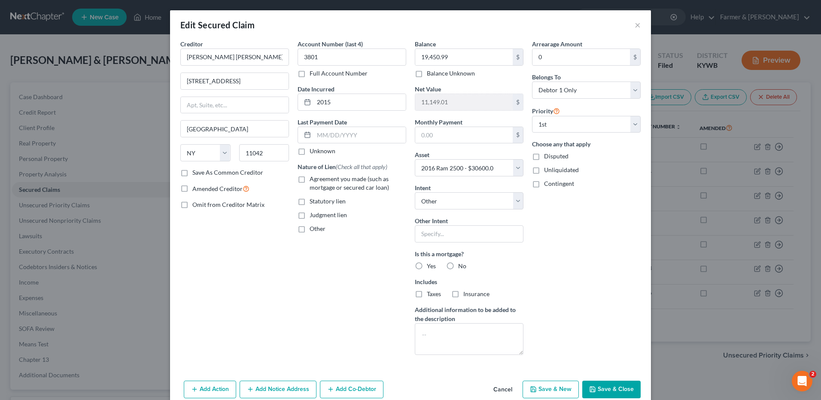
click at [506, 388] on button "Cancel" at bounding box center [503, 390] width 33 height 17
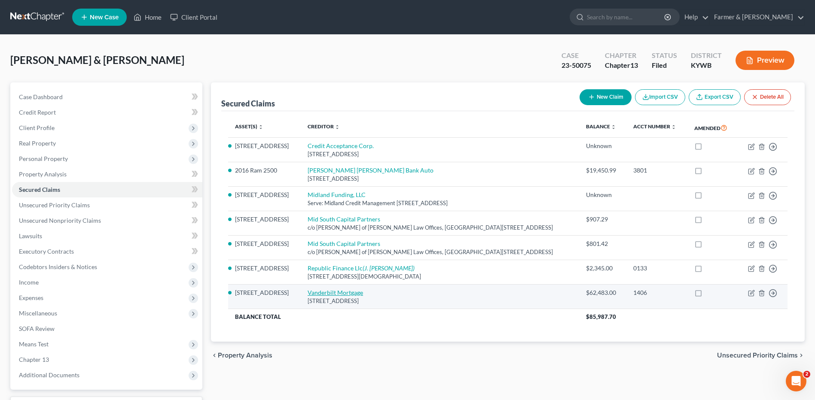
click at [345, 292] on link "Vanderbilt Mortgage" at bounding box center [335, 292] width 55 height 7
select select "44"
select select "13"
select select "4"
select select "2"
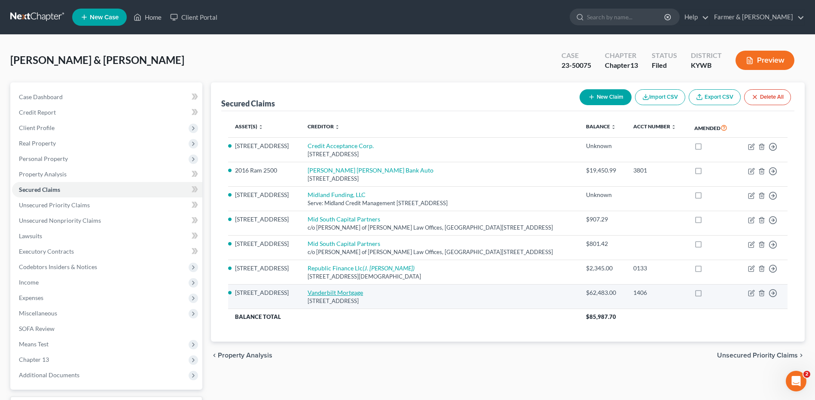
select select "0"
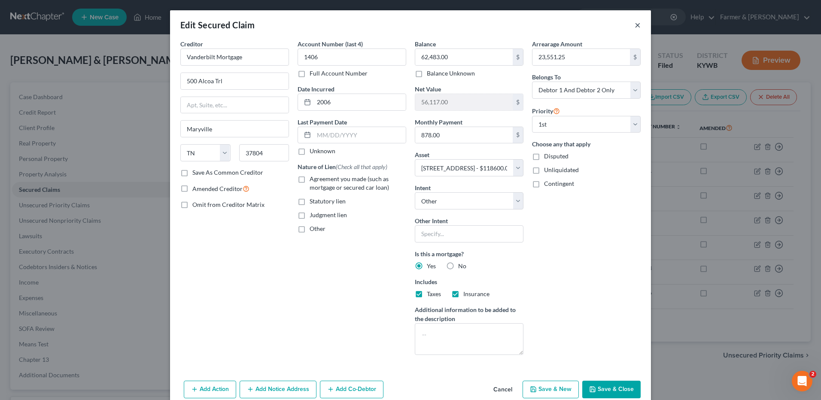
click at [635, 27] on button "×" at bounding box center [638, 25] width 6 height 10
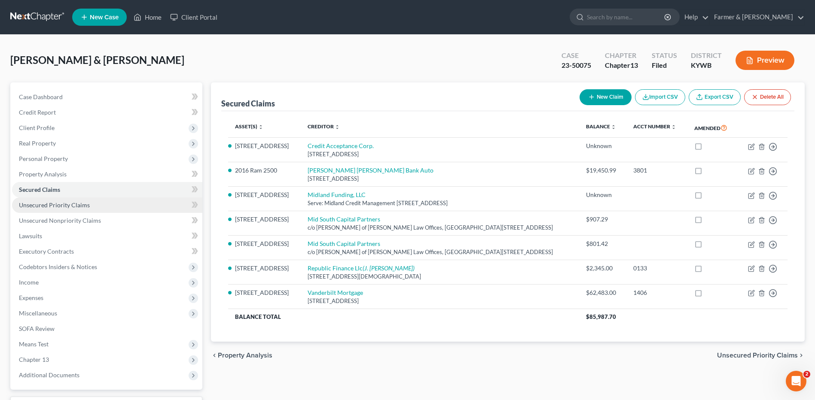
click at [71, 208] on span "Unsecured Priority Claims" at bounding box center [54, 204] width 71 height 7
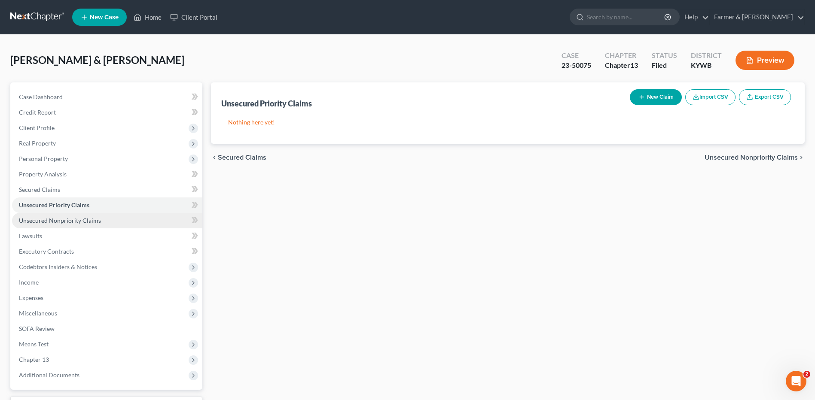
click at [73, 216] on link "Unsecured Nonpriority Claims" at bounding box center [107, 220] width 190 height 15
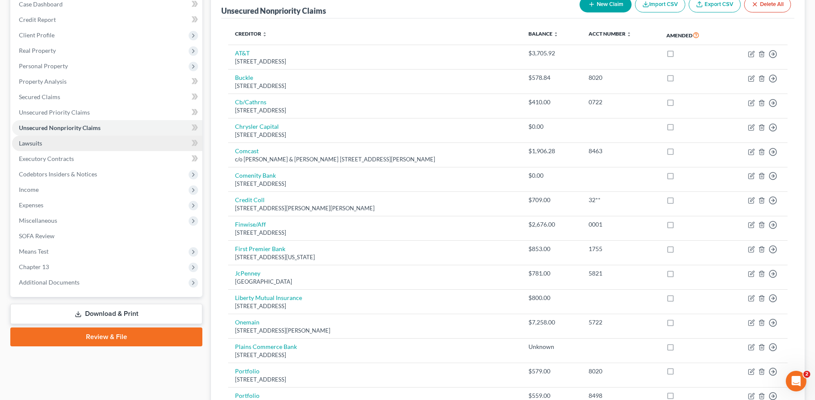
click at [50, 146] on link "Lawsuits" at bounding box center [107, 143] width 190 height 15
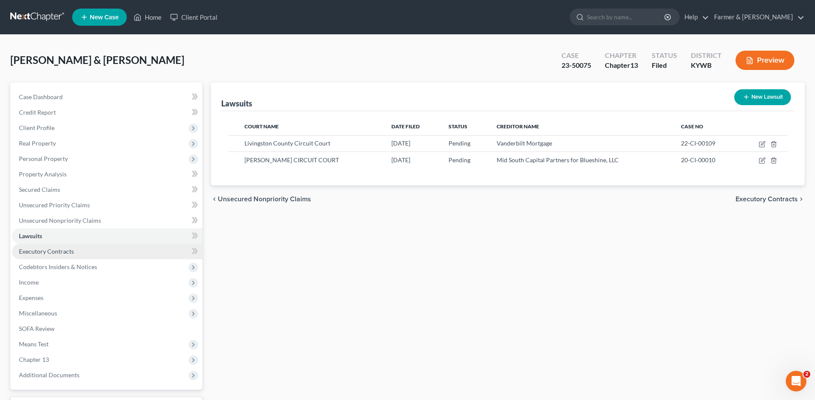
click at [64, 252] on span "Executory Contracts" at bounding box center [46, 251] width 55 height 7
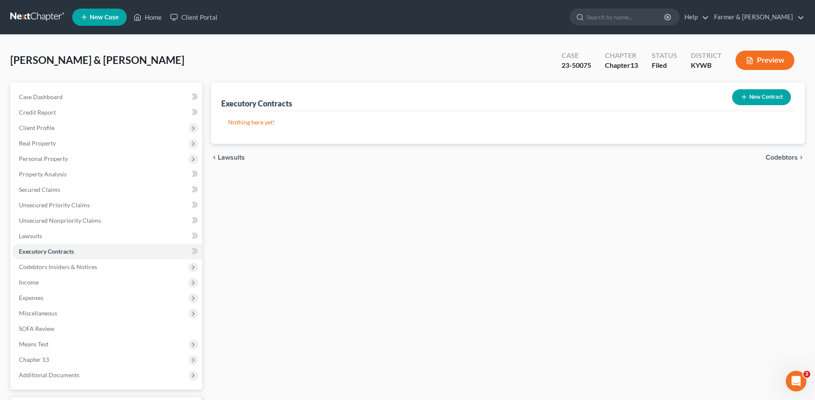
drag, startPoint x: 68, startPoint y: 265, endPoint x: 57, endPoint y: 277, distance: 16.1
click at [68, 265] on span "Codebtors Insiders & Notices" at bounding box center [58, 266] width 78 height 7
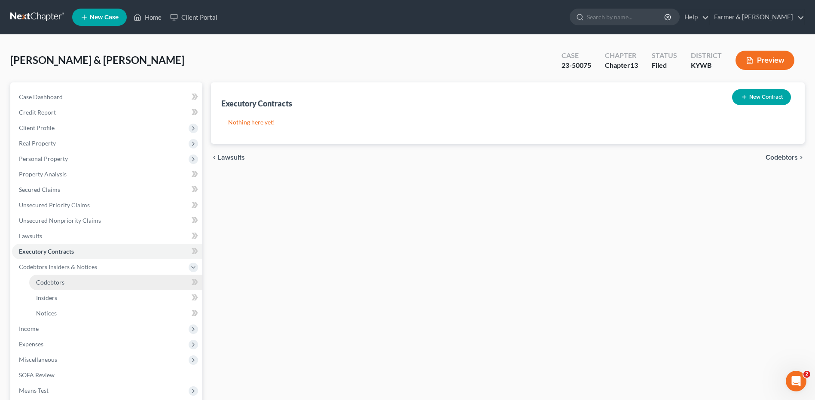
click at [53, 281] on span "Codebtors" at bounding box center [50, 282] width 28 height 7
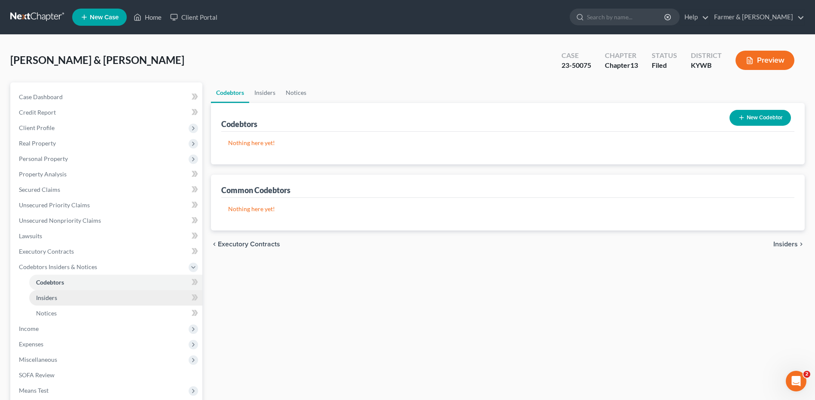
click at [57, 296] on span "Insiders" at bounding box center [46, 297] width 21 height 7
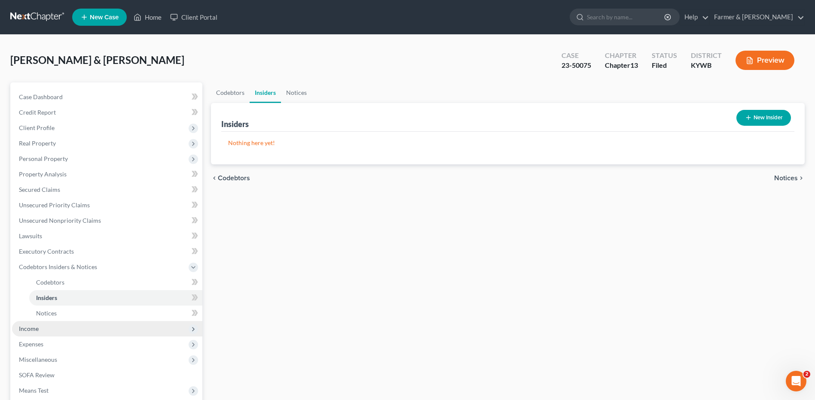
click at [48, 326] on span "Income" at bounding box center [107, 328] width 190 height 15
click at [67, 300] on span "Employment Income" at bounding box center [63, 297] width 55 height 7
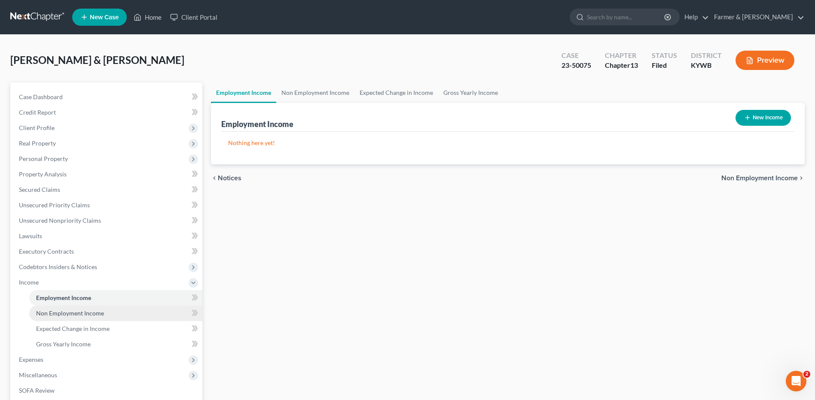
click at [71, 312] on span "Non Employment Income" at bounding box center [70, 313] width 68 height 7
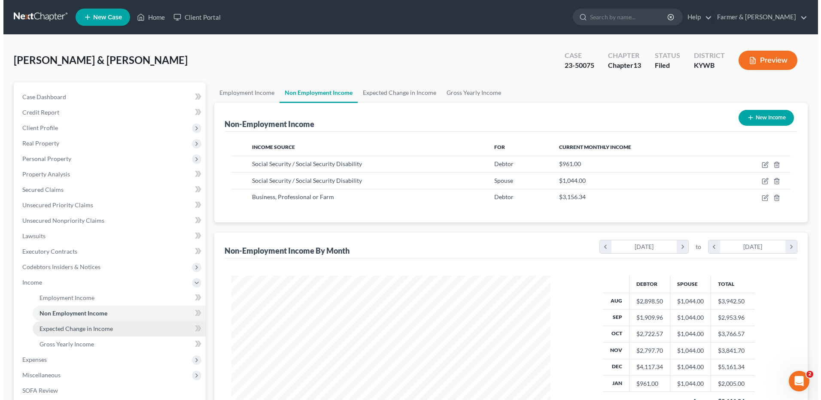
scroll to position [159, 336]
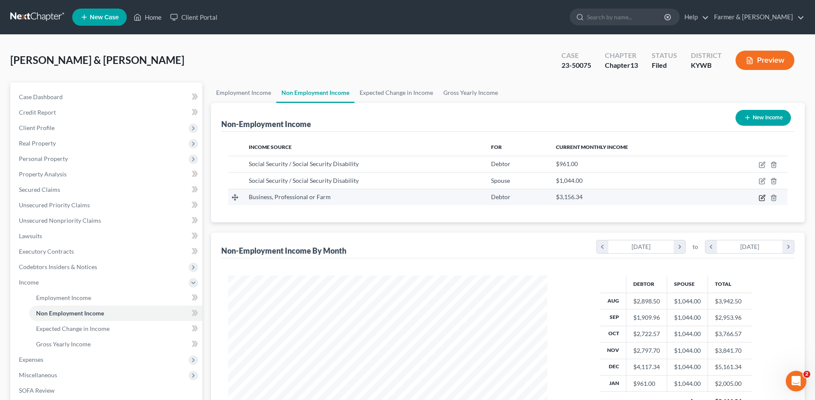
click at [762, 198] on icon "button" at bounding box center [763, 197] width 4 height 4
select select "10"
select select "0"
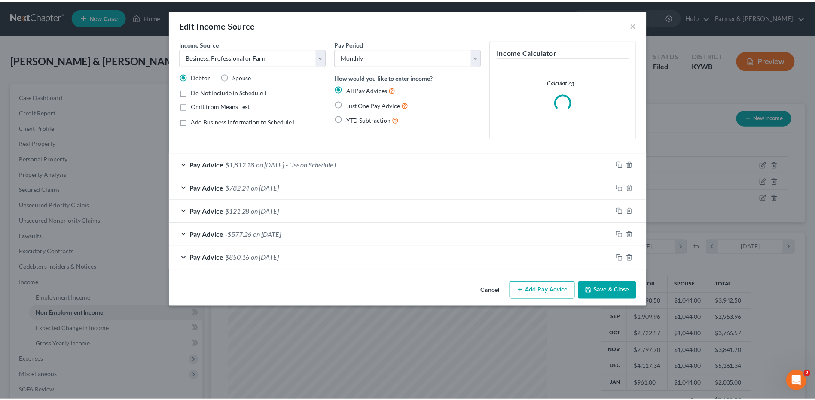
scroll to position [161, 339]
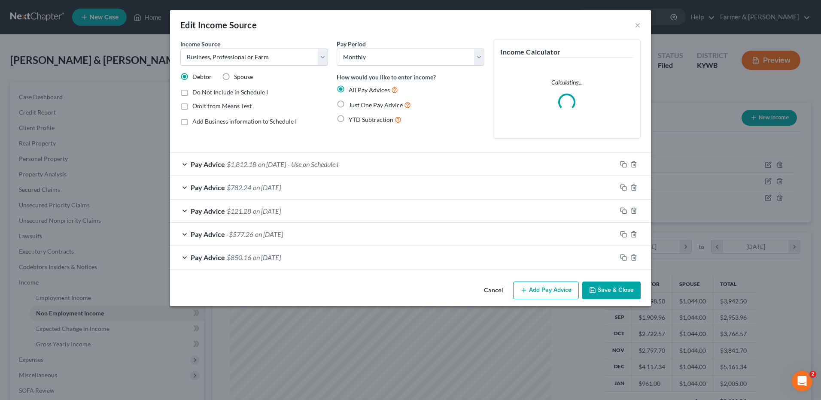
click at [486, 289] on button "Cancel" at bounding box center [493, 291] width 33 height 17
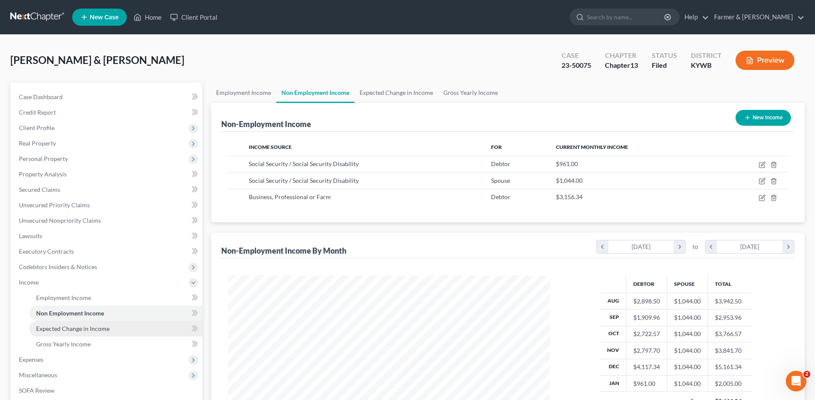
scroll to position [429360, 429183]
drag, startPoint x: 92, startPoint y: 332, endPoint x: 86, endPoint y: 342, distance: 11.0
click at [93, 332] on link "Expected Change in Income" at bounding box center [115, 328] width 173 height 15
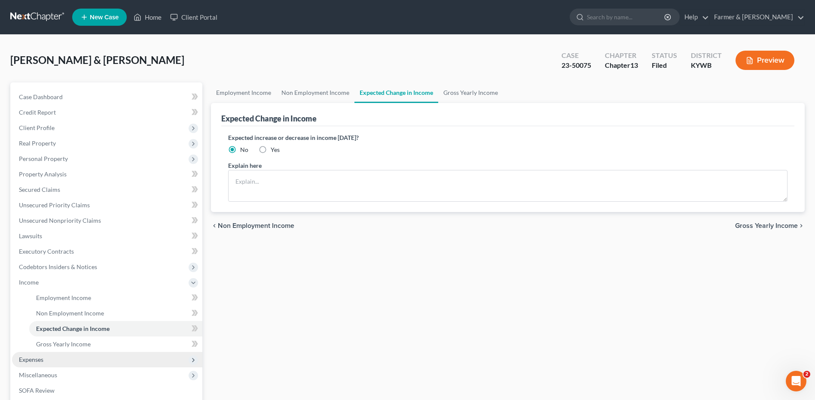
click at [71, 360] on span "Expenses" at bounding box center [107, 359] width 190 height 15
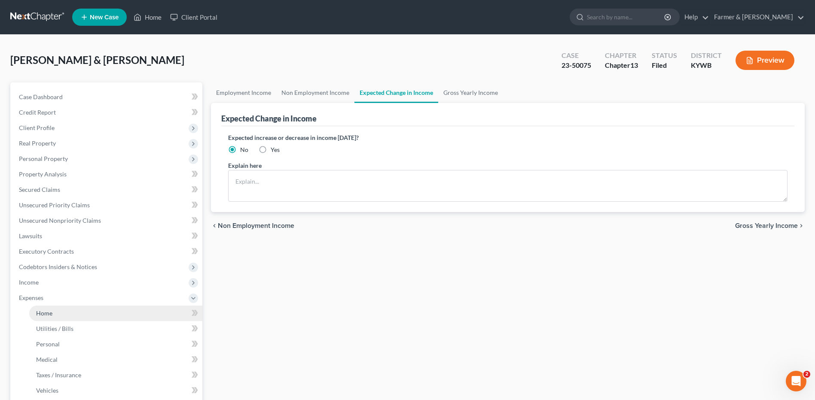
click at [76, 315] on link "Home" at bounding box center [115, 313] width 173 height 15
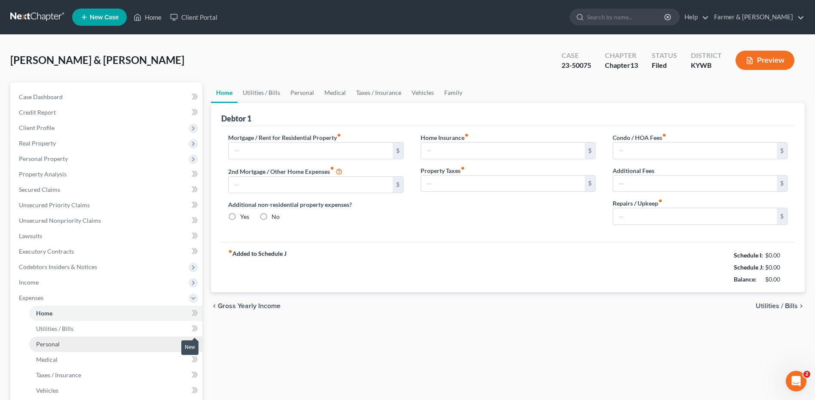
type input "878.00"
type input "0.00"
radio input "true"
type input "0.00"
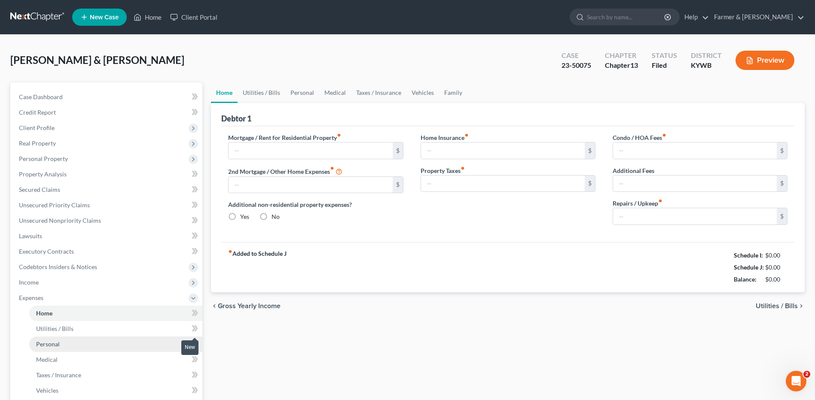
type input "0.00"
type input "50.00"
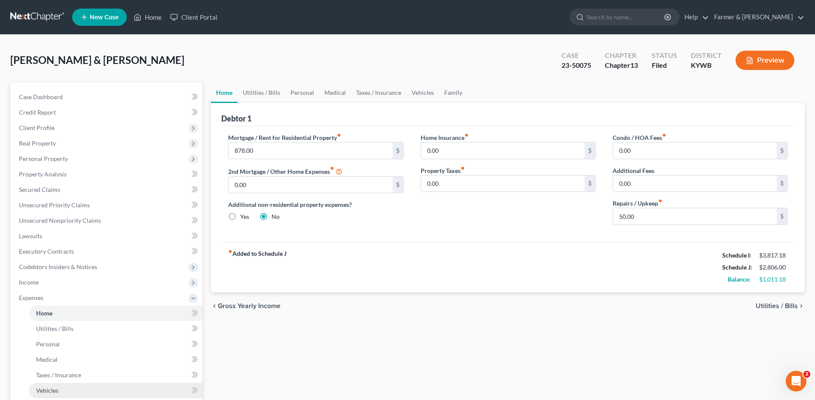
click at [72, 387] on link "Vehicles" at bounding box center [115, 390] width 173 height 15
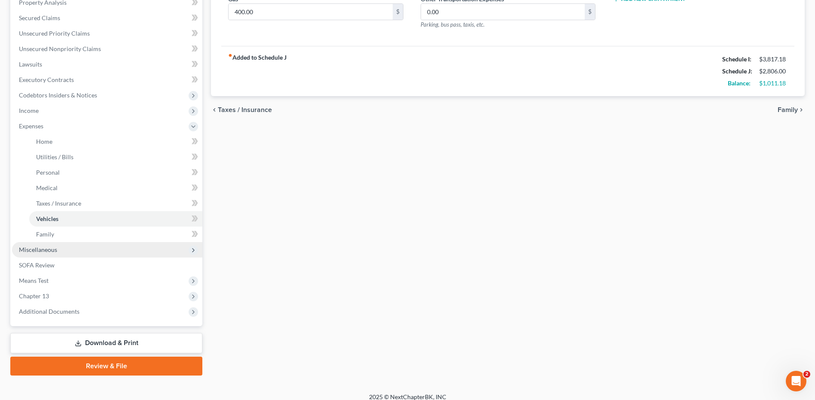
click at [72, 242] on span "Miscellaneous" at bounding box center [107, 249] width 190 height 15
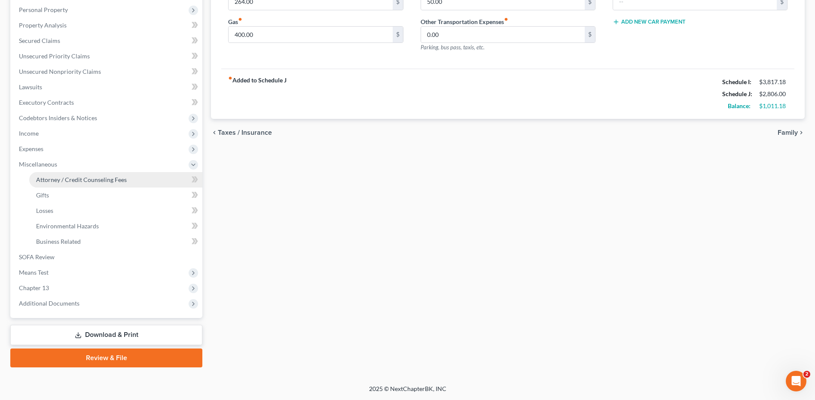
click at [77, 178] on span "Attorney / Credit Counseling Fees" at bounding box center [81, 179] width 91 height 7
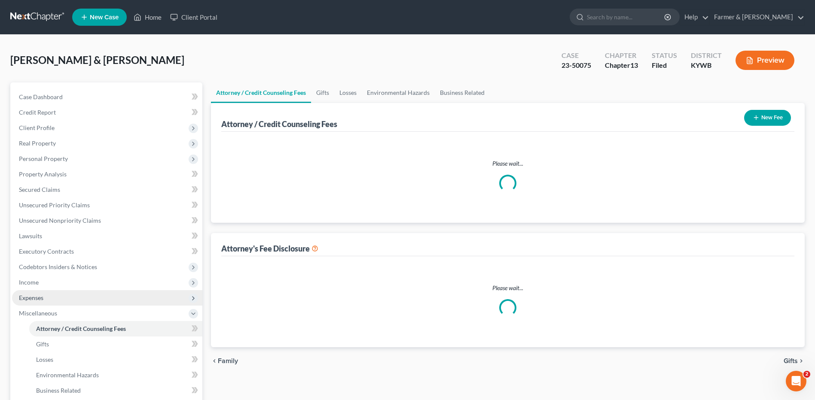
select select "0"
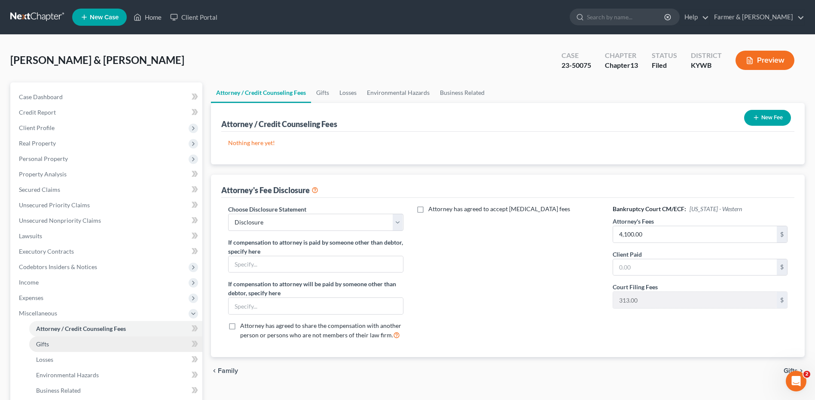
click at [58, 346] on link "Gifts" at bounding box center [115, 344] width 173 height 15
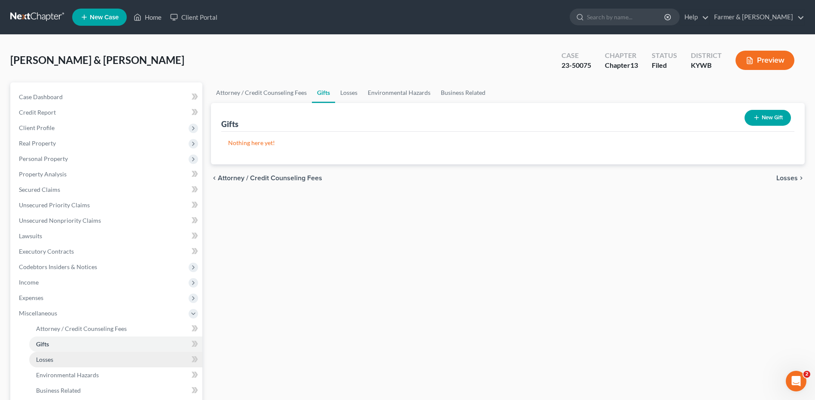
click at [63, 362] on link "Losses" at bounding box center [115, 359] width 173 height 15
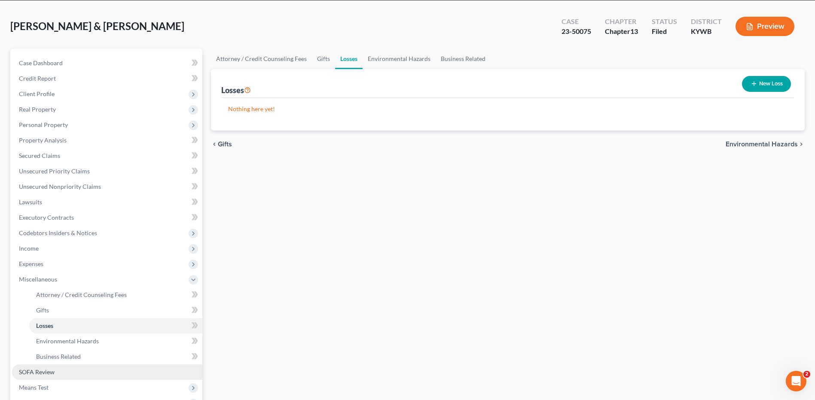
scroll to position [129, 0]
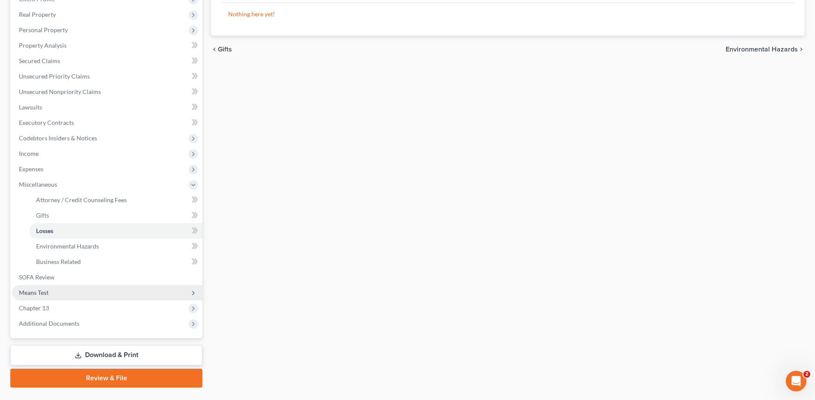
click at [56, 295] on span "Means Test" at bounding box center [107, 292] width 190 height 15
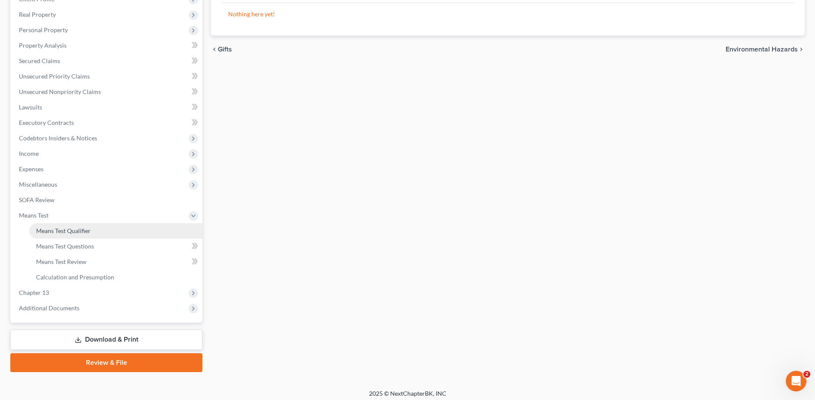
click at [75, 230] on span "Means Test Qualifier" at bounding box center [63, 230] width 55 height 7
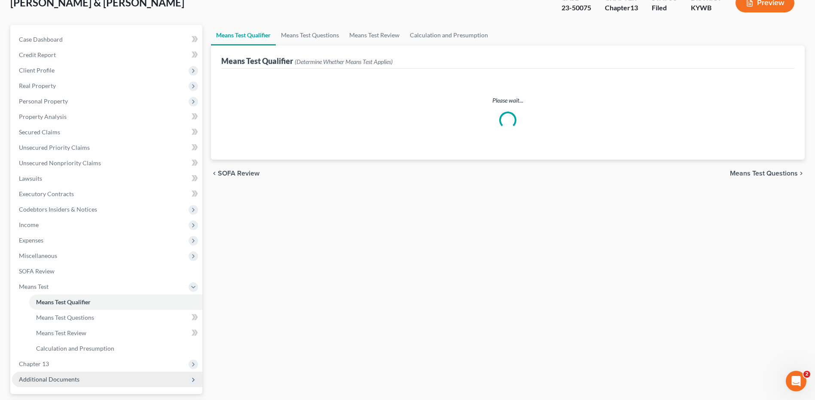
scroll to position [86, 0]
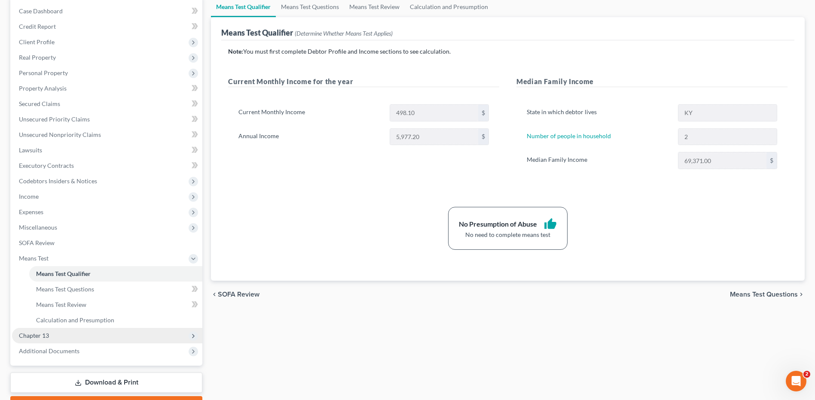
click at [60, 338] on span "Chapter 13" at bounding box center [107, 335] width 190 height 15
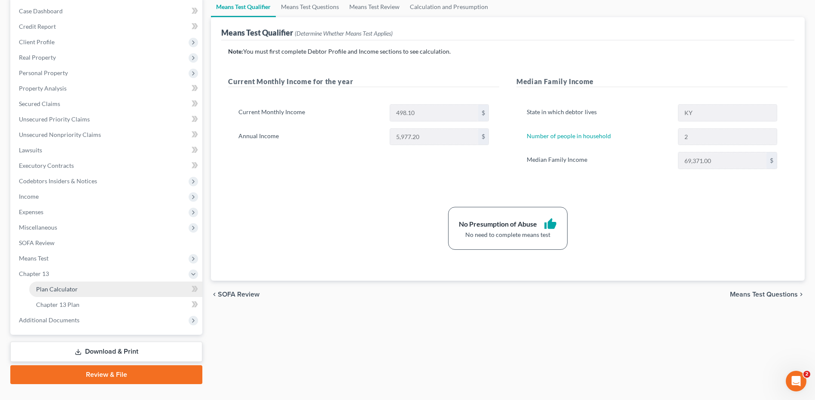
click at [74, 288] on span "Plan Calculator" at bounding box center [57, 289] width 42 height 7
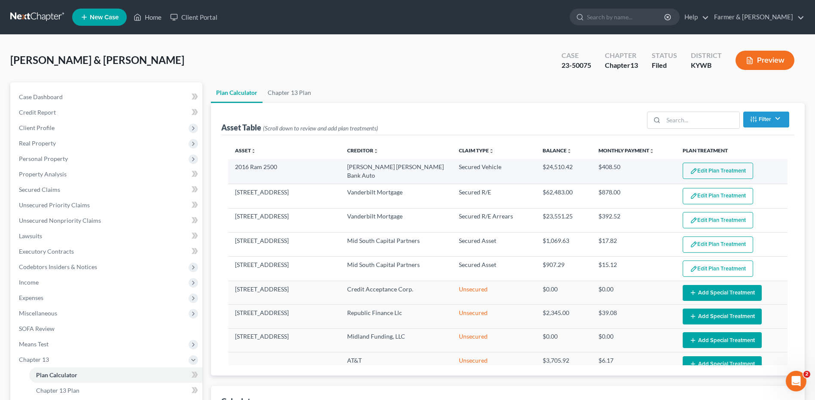
click at [705, 170] on button "Edit Plan Treatment" at bounding box center [718, 171] width 70 height 16
select select "59"
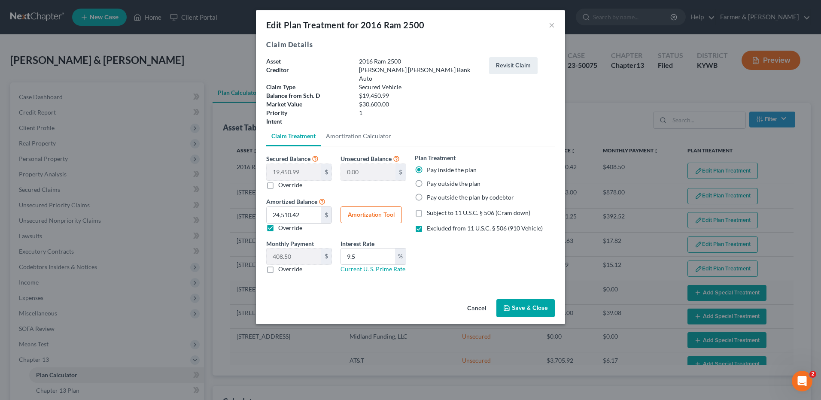
click at [482, 300] on button "Cancel" at bounding box center [476, 308] width 33 height 17
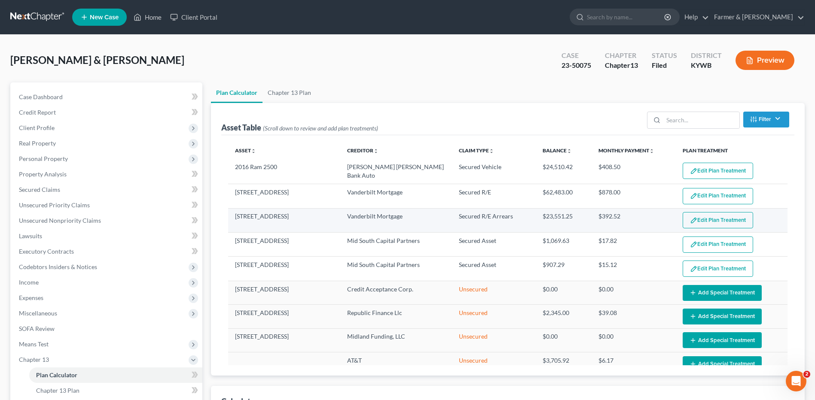
click at [702, 216] on button "Edit Plan Treatment" at bounding box center [718, 220] width 70 height 16
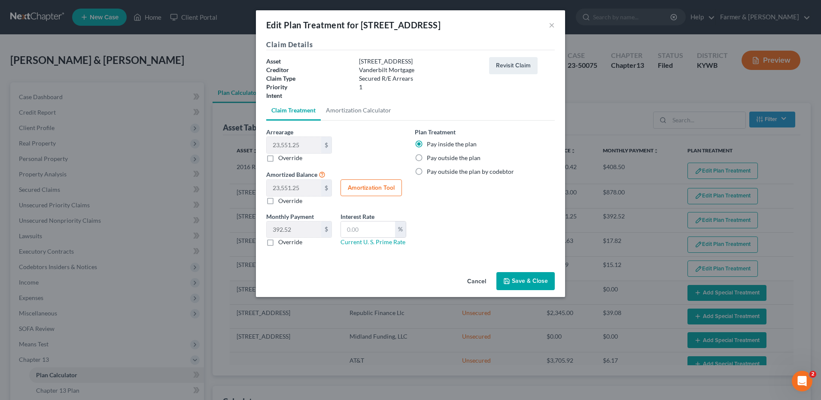
click at [478, 280] on button "Cancel" at bounding box center [476, 281] width 33 height 17
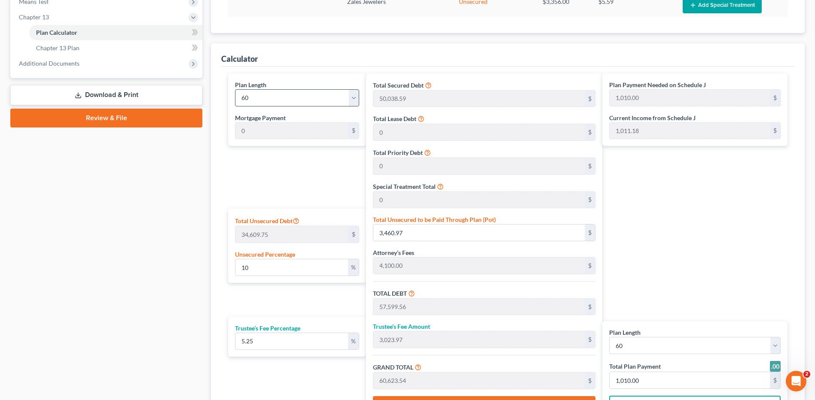
scroll to position [215, 0]
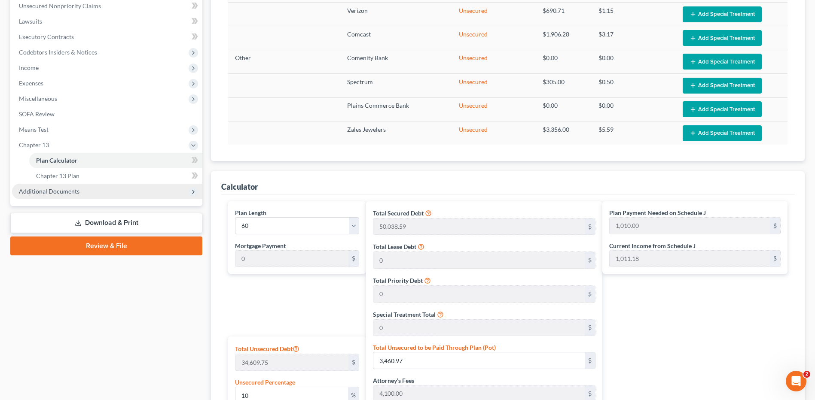
click at [101, 191] on span "Additional Documents" at bounding box center [107, 191] width 190 height 15
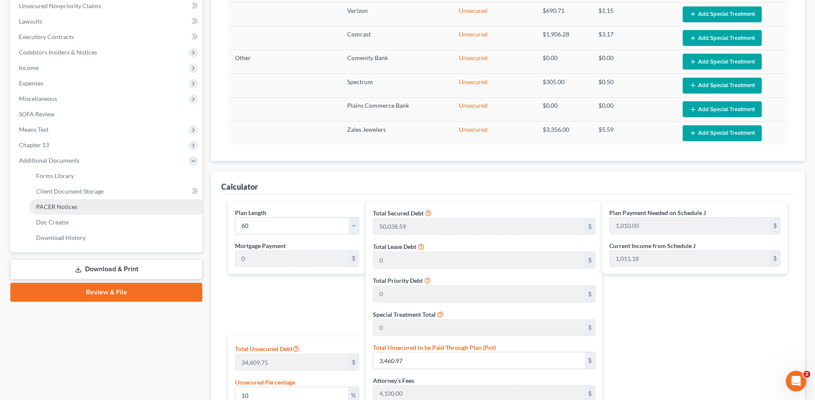
click at [87, 205] on link "PACER Notices" at bounding box center [115, 206] width 173 height 15
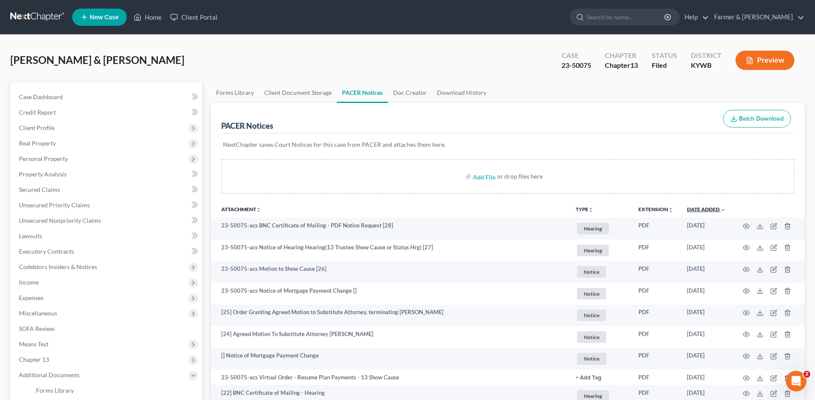
click at [707, 211] on link "Date Added unfold_more expand_more expand_less" at bounding box center [706, 209] width 39 height 6
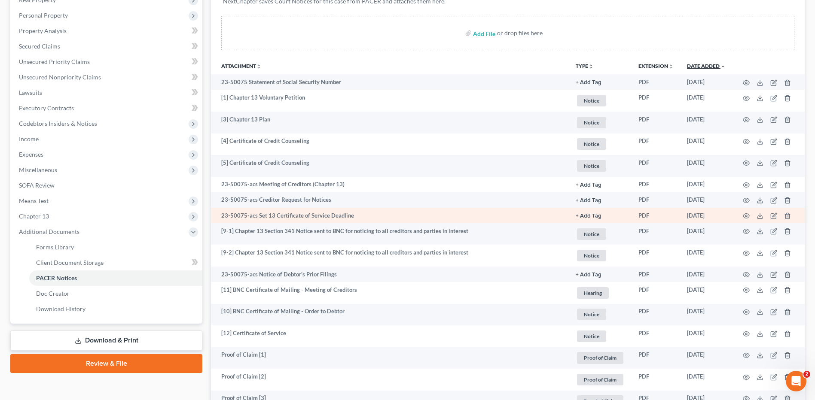
scroll to position [172, 0]
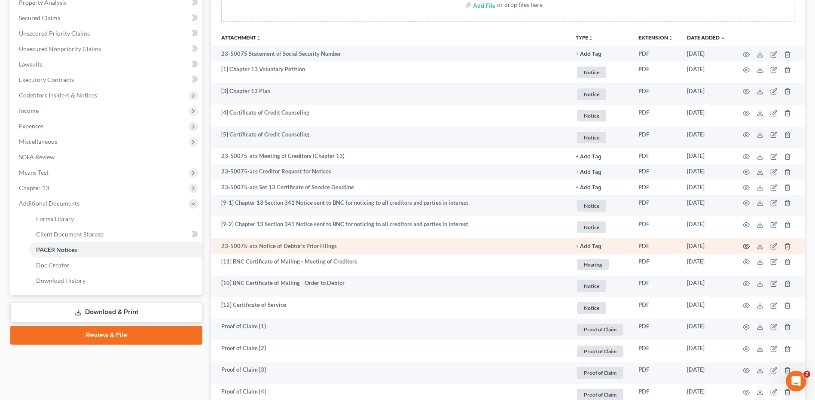
click at [747, 244] on icon "button" at bounding box center [746, 246] width 7 height 7
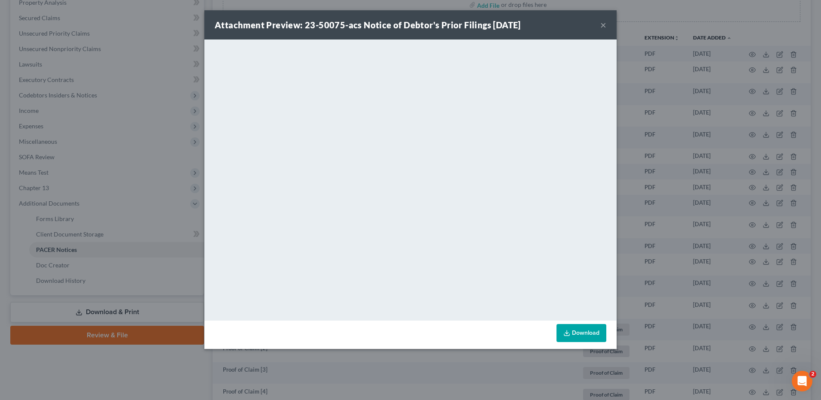
click at [604, 23] on button "×" at bounding box center [603, 25] width 6 height 10
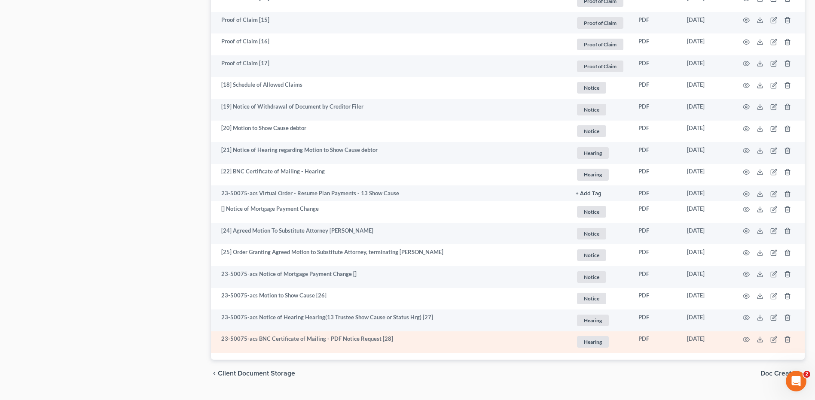
scroll to position [1007, 0]
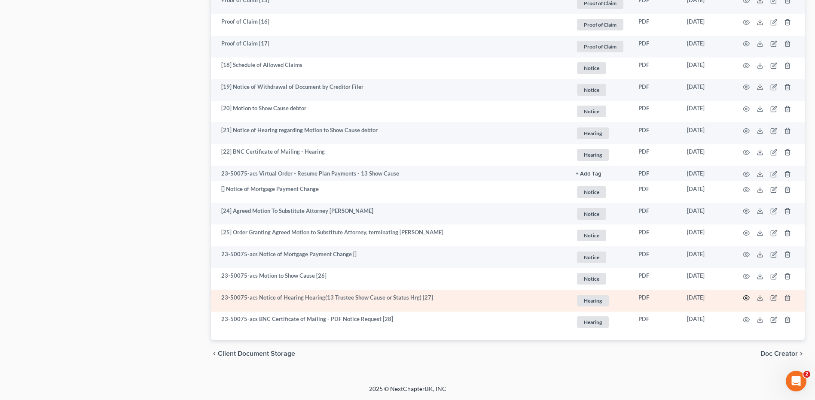
click at [745, 296] on icon "button" at bounding box center [746, 298] width 6 height 5
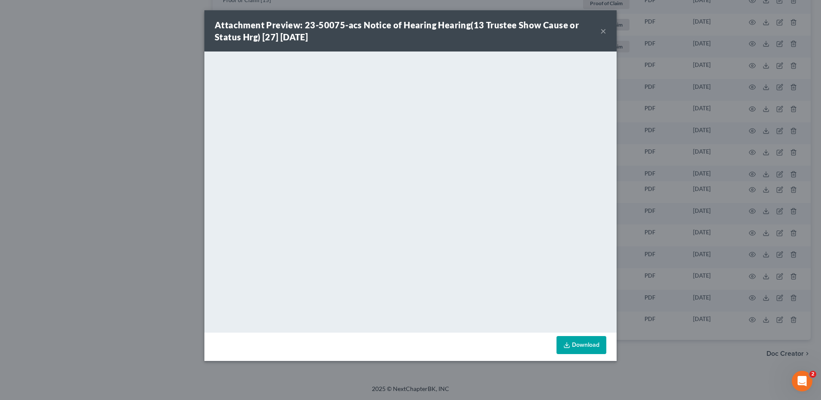
click at [604, 27] on button "×" at bounding box center [603, 31] width 6 height 10
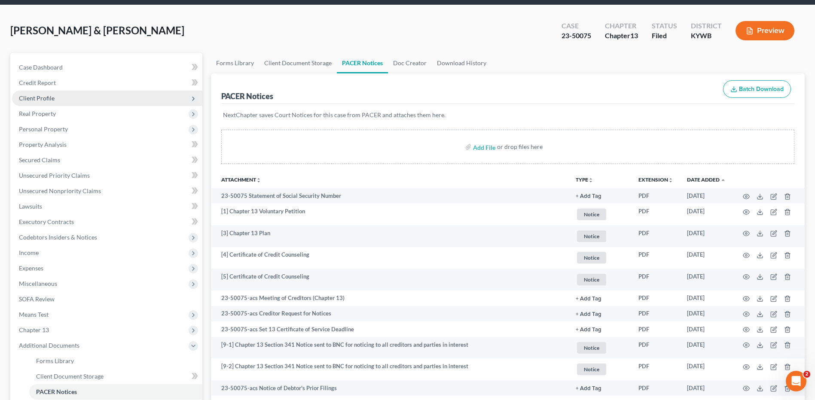
scroll to position [0, 0]
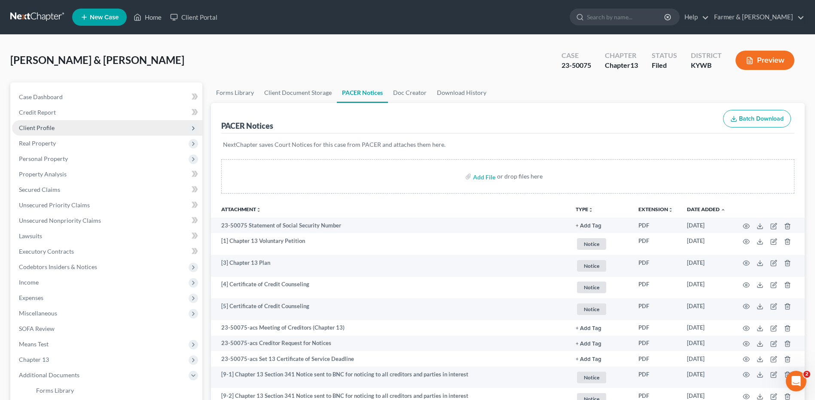
click at [76, 127] on span "Client Profile" at bounding box center [107, 127] width 190 height 15
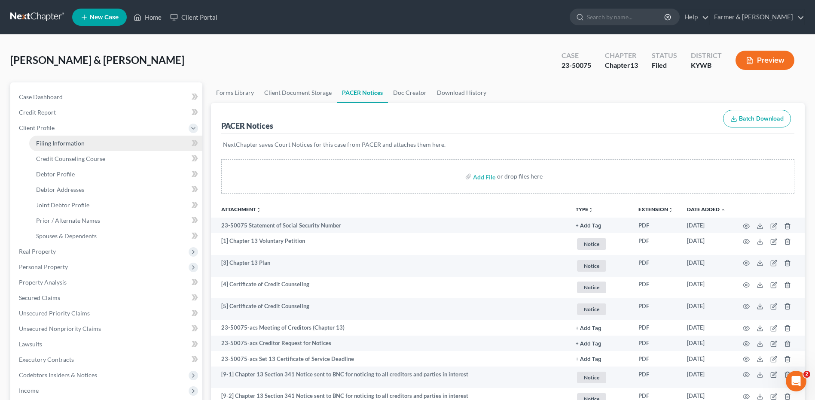
click at [71, 144] on span "Filing Information" at bounding box center [60, 143] width 49 height 7
select select "1"
select select "3"
select select "33"
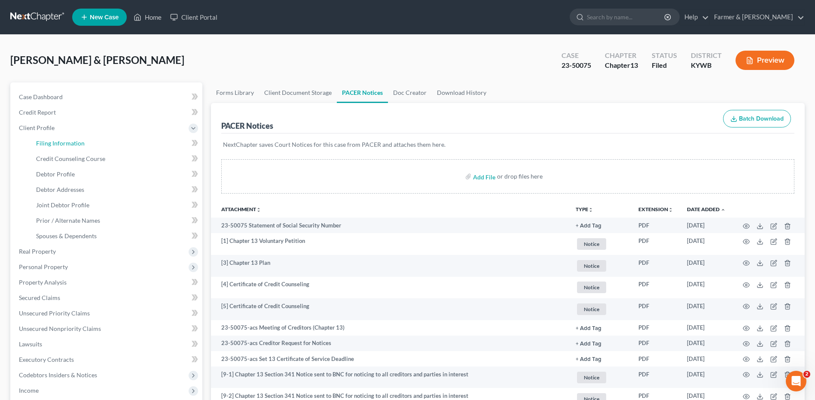
select select "0"
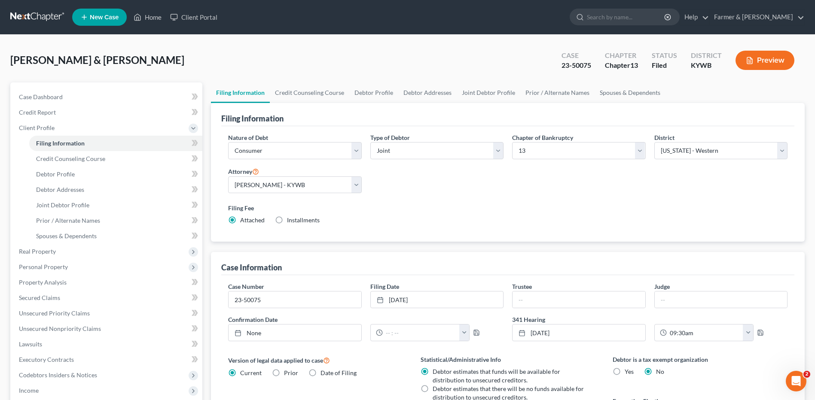
click at [58, 13] on link at bounding box center [37, 16] width 55 height 15
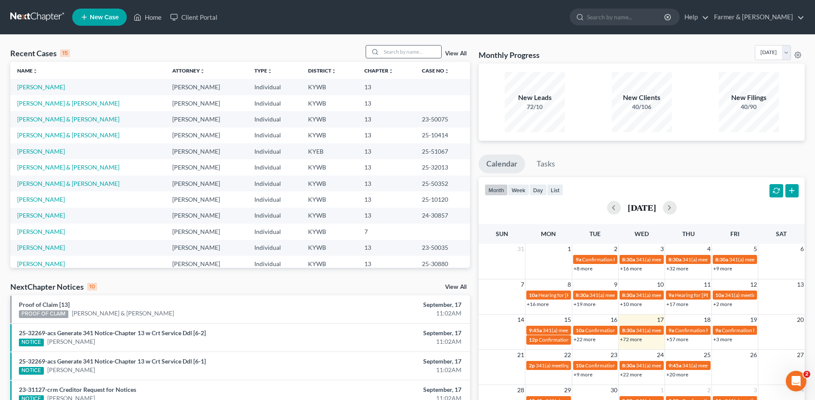
click at [407, 49] on input "search" at bounding box center [411, 52] width 60 height 12
type input "[PERSON_NAME]"
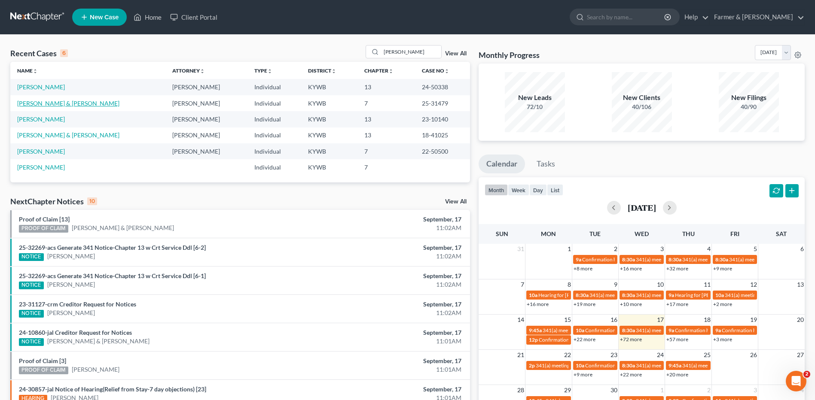
click at [73, 104] on link "[PERSON_NAME] & [PERSON_NAME]" at bounding box center [68, 103] width 102 height 7
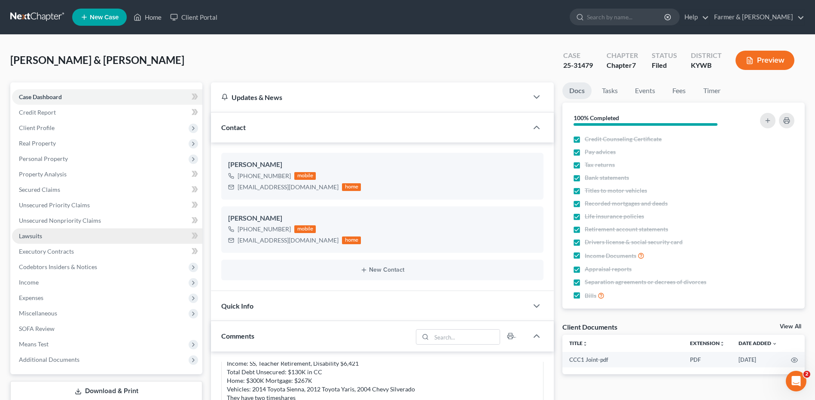
scroll to position [86, 0]
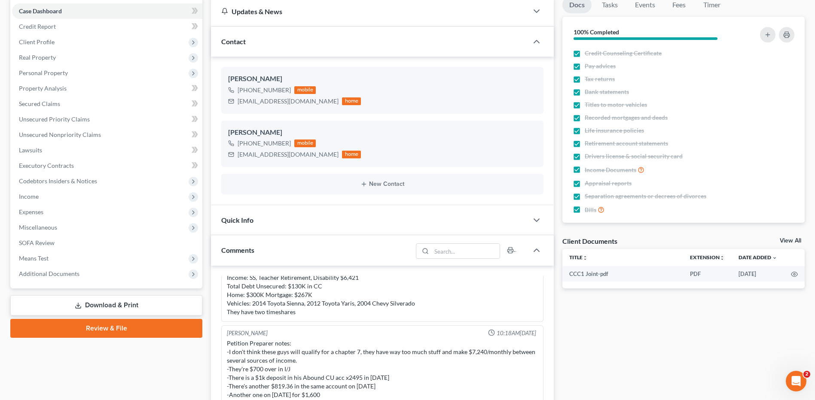
drag, startPoint x: 74, startPoint y: 270, endPoint x: 77, endPoint y: 281, distance: 11.6
click at [74, 270] on span "Additional Documents" at bounding box center [49, 273] width 61 height 7
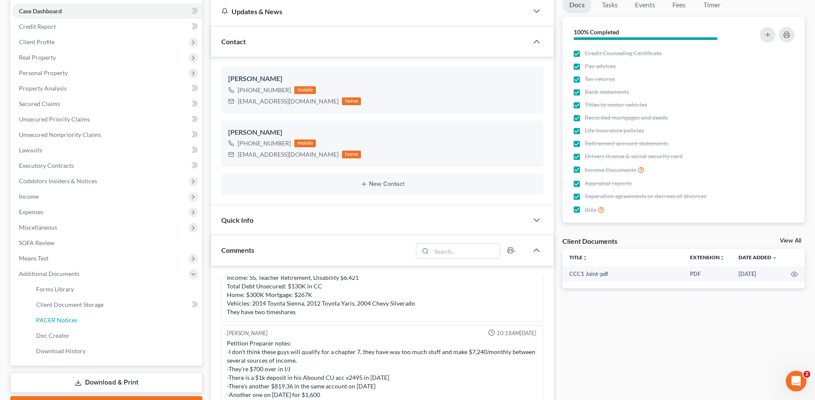
click at [80, 325] on link "PACER Notices" at bounding box center [115, 320] width 173 height 15
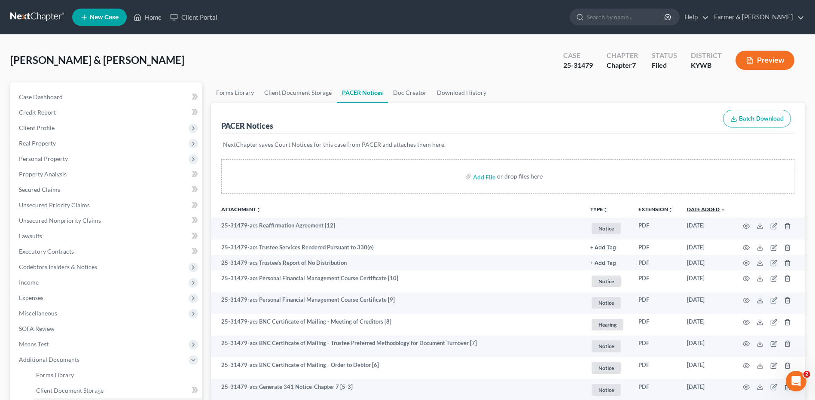
click at [714, 209] on link "Date Added unfold_more expand_more expand_less" at bounding box center [706, 209] width 39 height 6
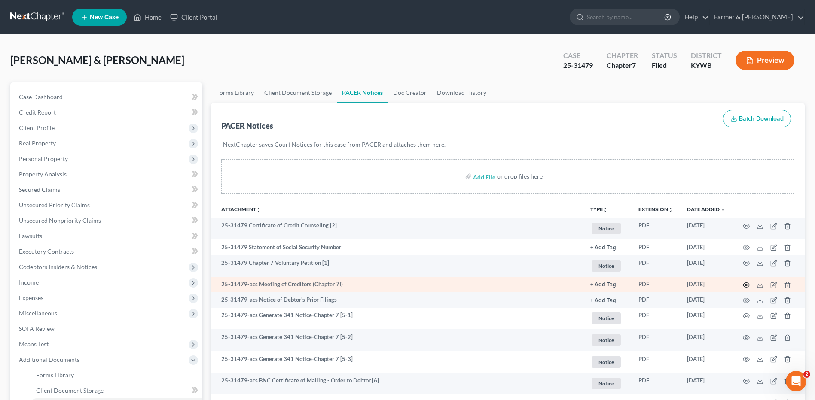
click at [744, 284] on icon "button" at bounding box center [746, 285] width 6 height 5
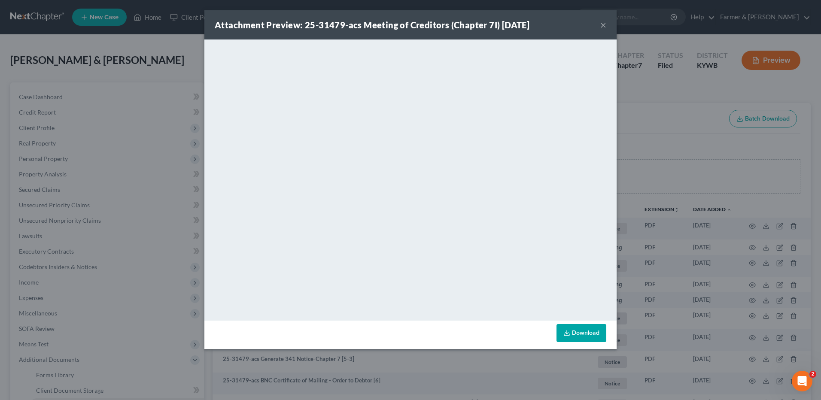
drag, startPoint x: 603, startPoint y: 24, endPoint x: 634, endPoint y: 22, distance: 31.4
click at [603, 24] on button "×" at bounding box center [603, 25] width 6 height 10
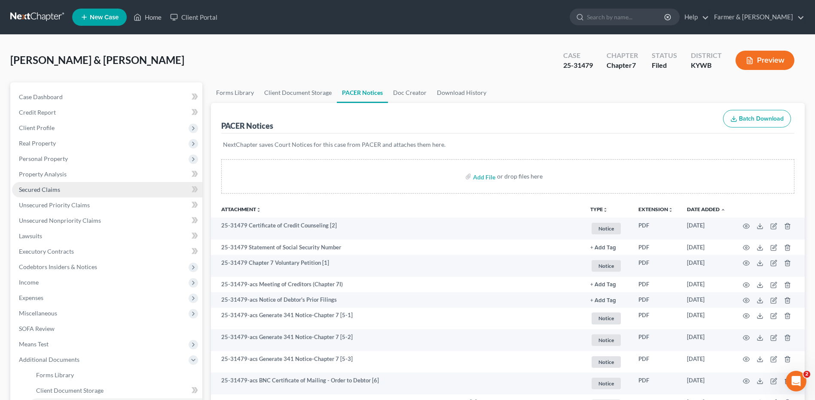
click at [53, 190] on span "Secured Claims" at bounding box center [39, 189] width 41 height 7
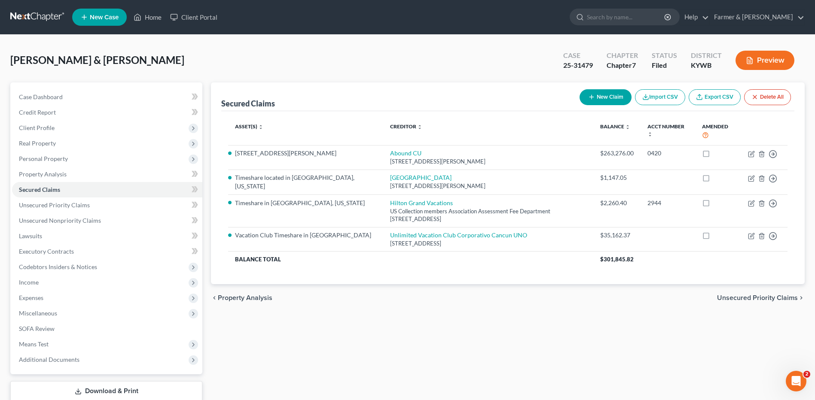
click at [45, 17] on link at bounding box center [37, 16] width 55 height 15
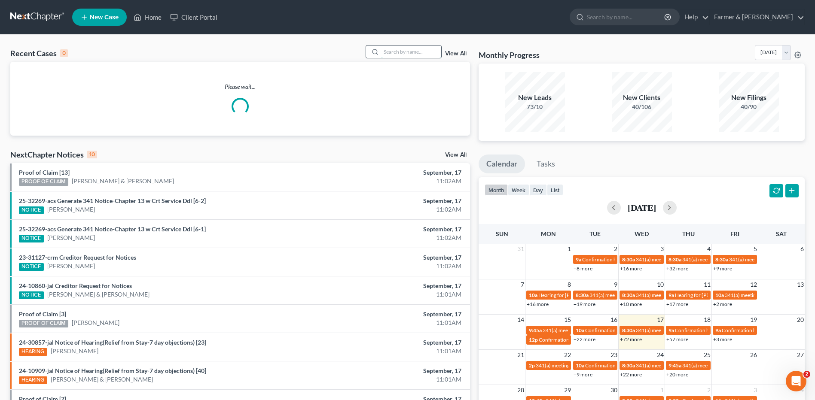
click at [425, 51] on input "search" at bounding box center [411, 52] width 60 height 12
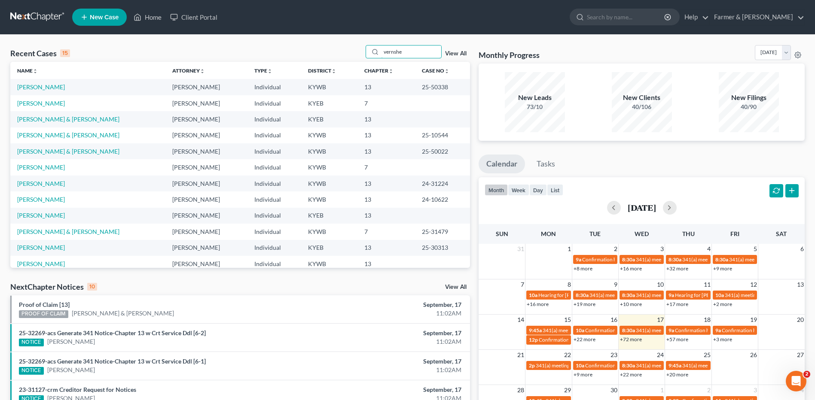
drag, startPoint x: 414, startPoint y: 52, endPoint x: 358, endPoint y: 46, distance: 56.5
click at [359, 46] on div "Recent Cases 15 vernshe View All" at bounding box center [240, 53] width 460 height 17
type input "e"
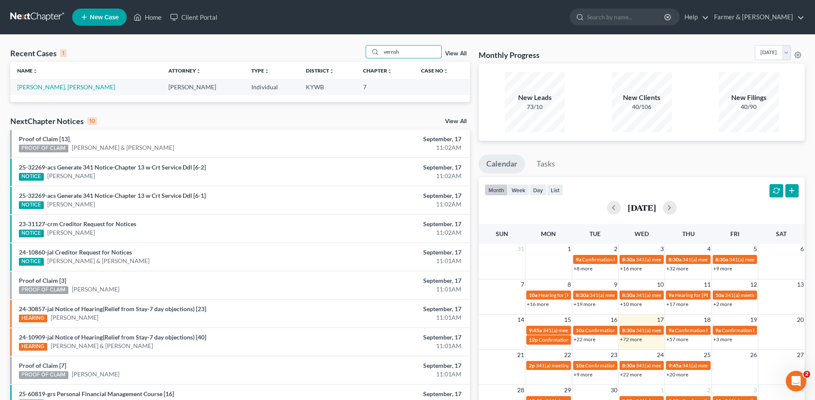
type input "vernsh"
click at [54, 92] on td "[PERSON_NAME], [PERSON_NAME]" at bounding box center [85, 87] width 151 height 16
click at [53, 90] on link "[PERSON_NAME], [PERSON_NAME]" at bounding box center [66, 86] width 98 height 7
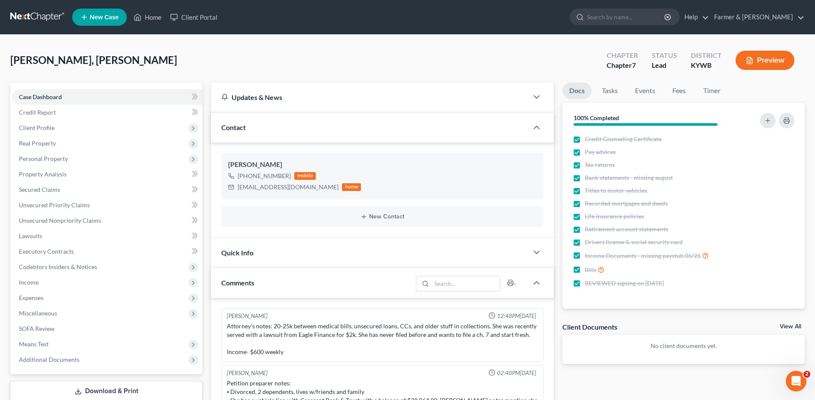
scroll to position [164, 0]
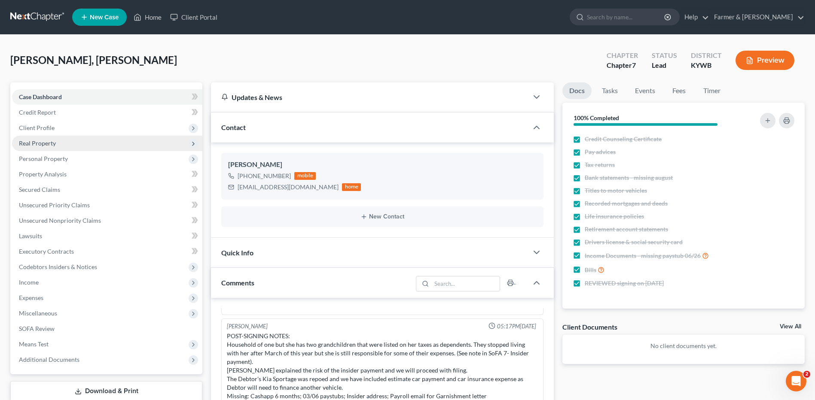
click at [67, 143] on span "Real Property" at bounding box center [107, 143] width 190 height 15
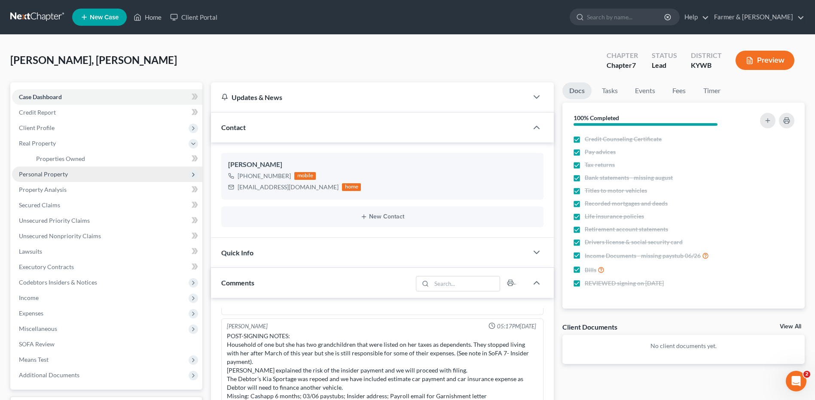
click at [66, 171] on span "Personal Property" at bounding box center [43, 174] width 49 height 7
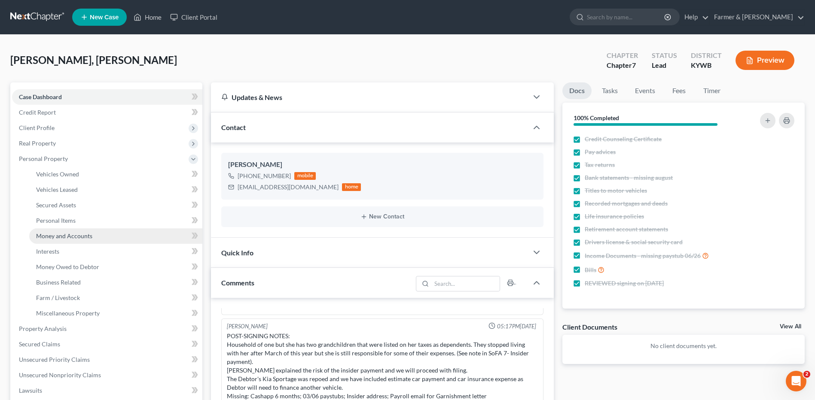
click at [76, 231] on link "Money and Accounts" at bounding box center [115, 236] width 173 height 15
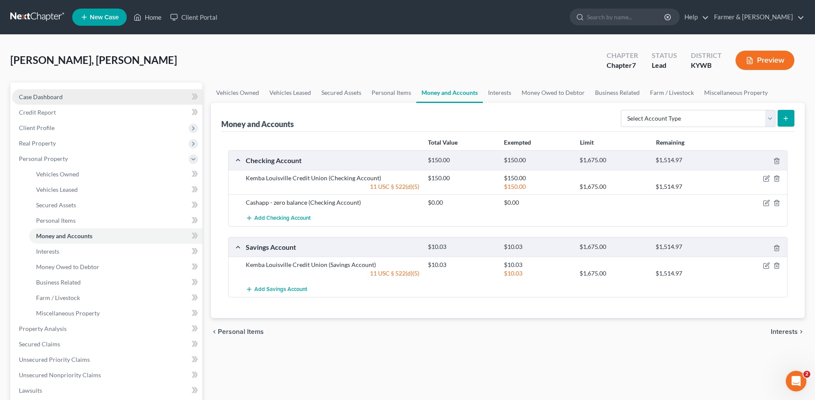
click at [92, 91] on link "Case Dashboard" at bounding box center [107, 96] width 190 height 15
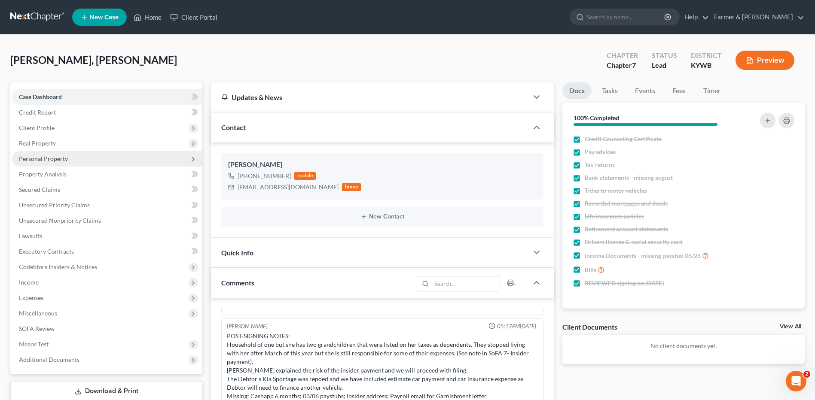
click at [61, 158] on span "Personal Property" at bounding box center [43, 158] width 49 height 7
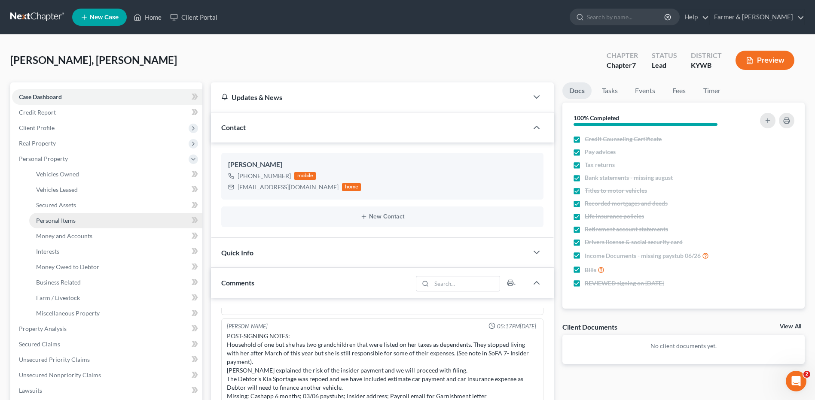
click at [67, 222] on span "Personal Items" at bounding box center [56, 220] width 40 height 7
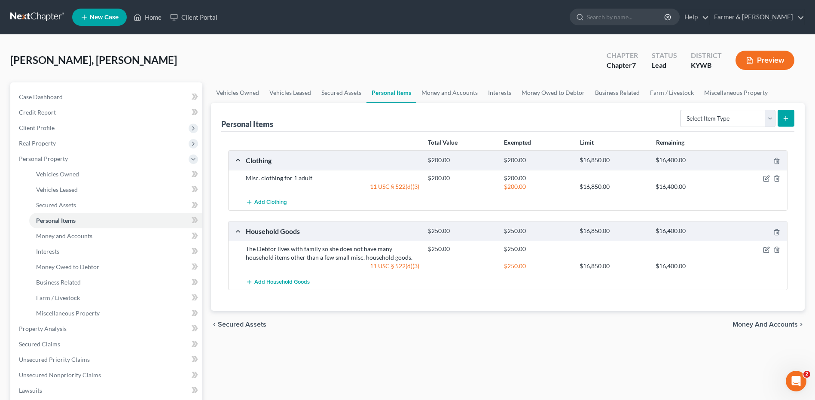
click at [40, 11] on link at bounding box center [37, 16] width 55 height 15
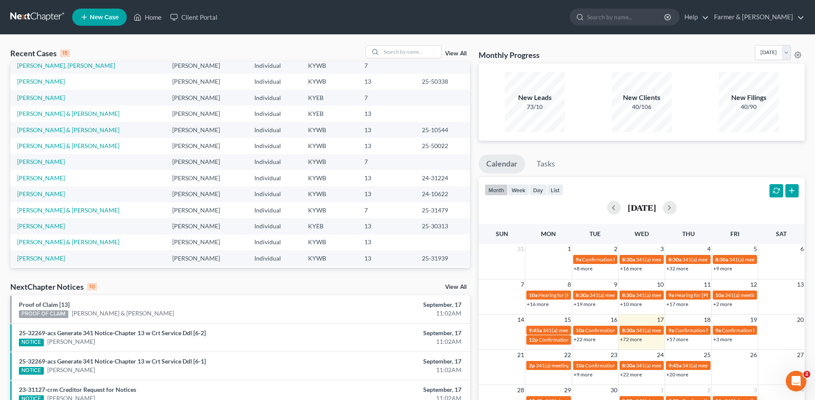
scroll to position [59, 0]
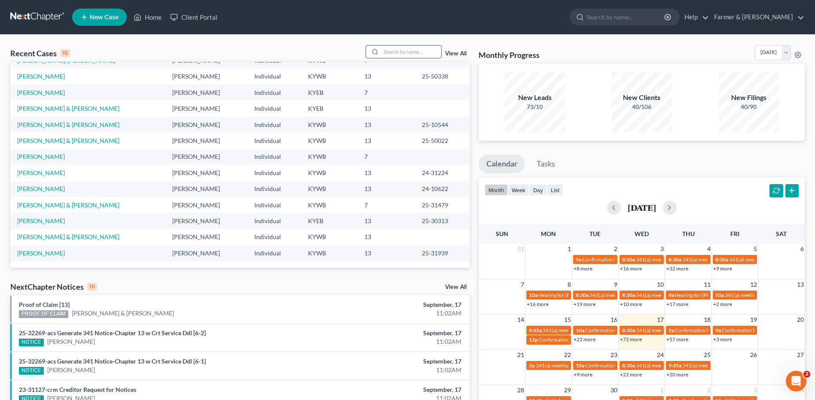
click at [419, 55] on input "search" at bounding box center [411, 52] width 60 height 12
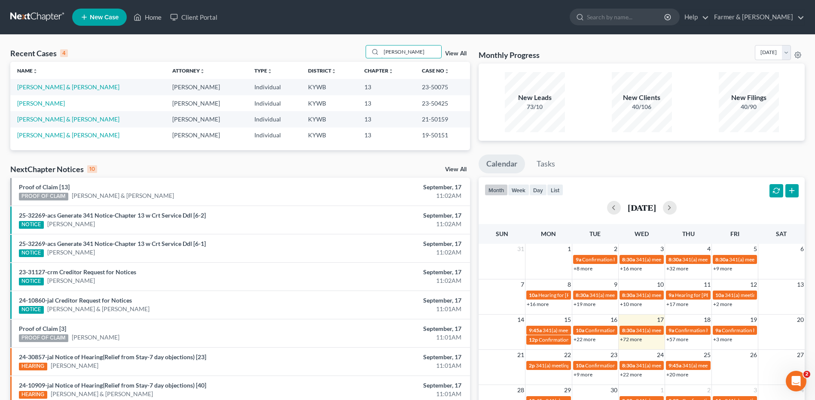
scroll to position [0, 0]
type input "[PERSON_NAME]"
click at [61, 85] on link "[PERSON_NAME] & [PERSON_NAME]" at bounding box center [68, 86] width 102 height 7
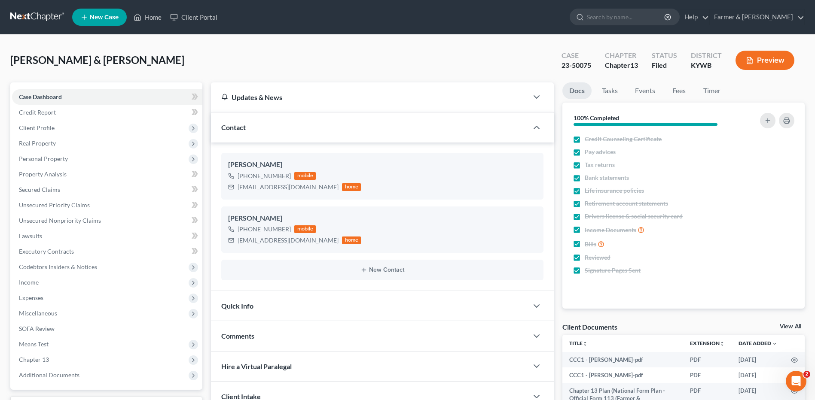
click at [57, 18] on link at bounding box center [37, 16] width 55 height 15
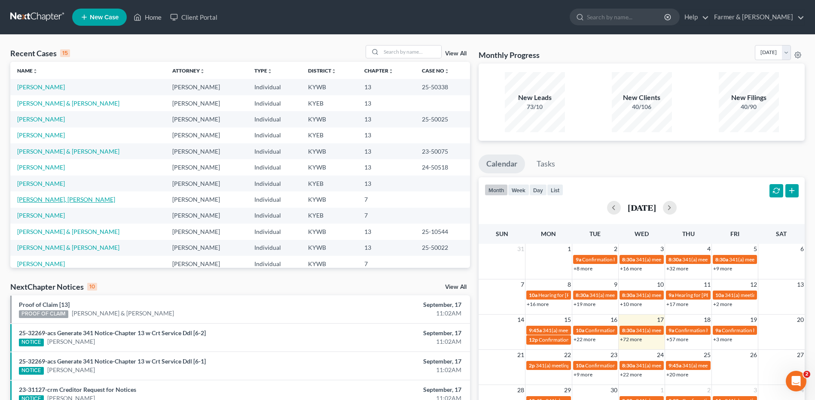
click at [45, 199] on link "[PERSON_NAME], [PERSON_NAME]" at bounding box center [66, 199] width 98 height 7
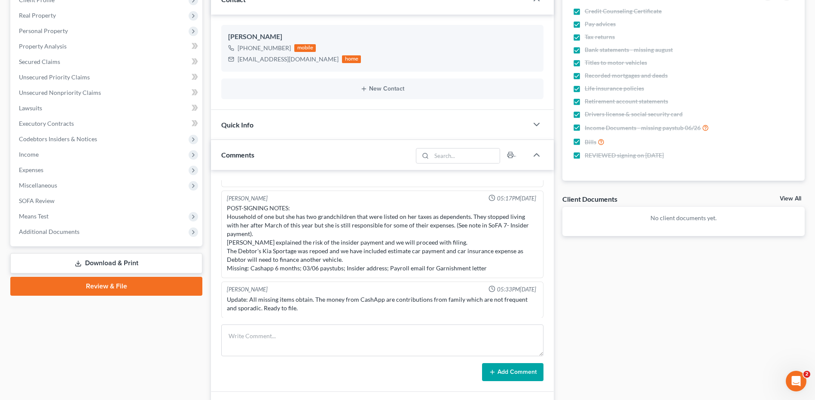
scroll to position [129, 0]
click at [136, 262] on link "Download & Print" at bounding box center [106, 263] width 192 height 20
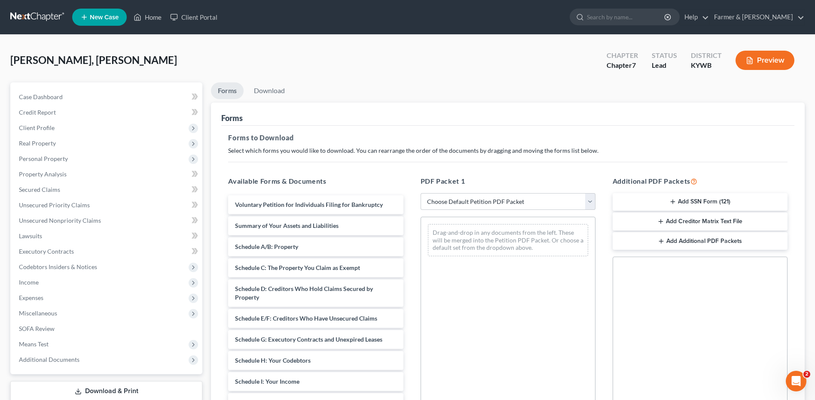
click at [680, 199] on button "Add SSN Form (121)" at bounding box center [699, 202] width 175 height 18
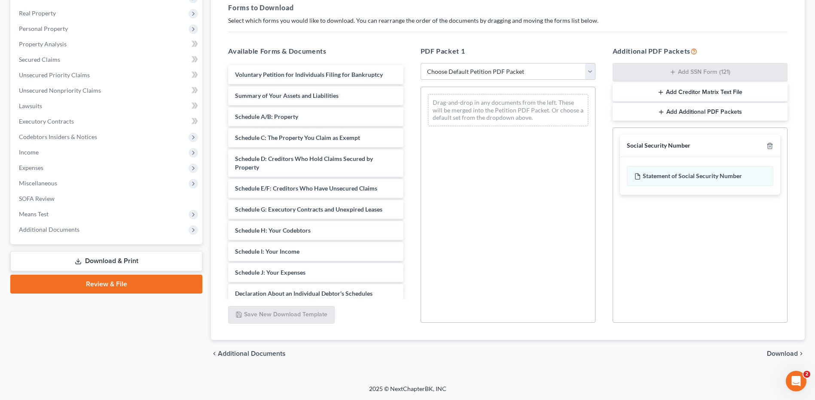
click at [788, 355] on span "Download" at bounding box center [782, 353] width 31 height 7
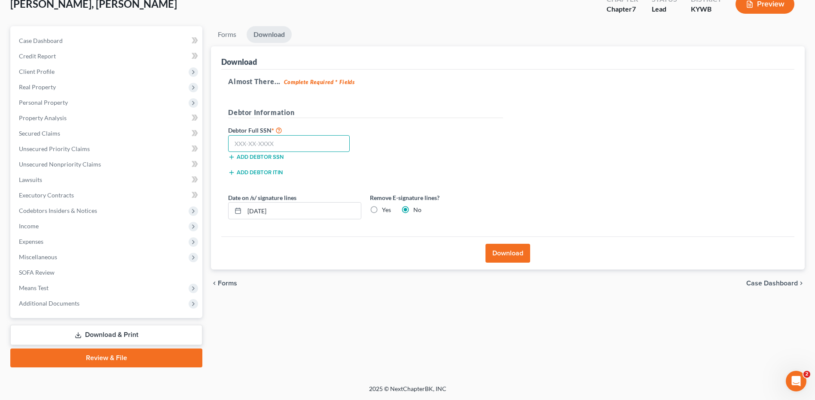
click at [303, 140] on input "text" at bounding box center [289, 143] width 122 height 17
type input "363-82-6147"
click at [499, 252] on button "Download" at bounding box center [507, 253] width 45 height 19
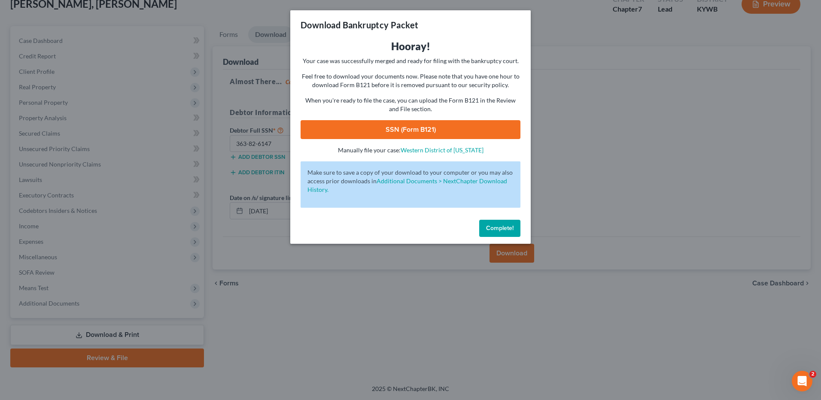
click at [466, 126] on link "SSN (Form B121)" at bounding box center [411, 129] width 220 height 19
click at [506, 229] on span "Complete!" at bounding box center [499, 228] width 27 height 7
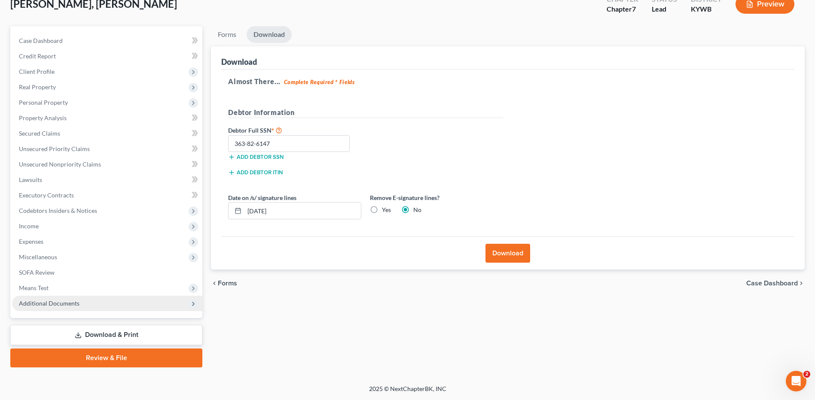
click at [66, 307] on span "Additional Documents" at bounding box center [49, 303] width 61 height 7
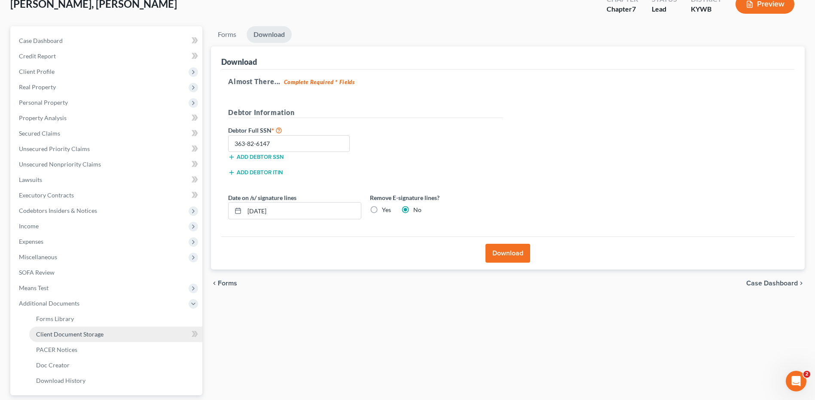
click at [75, 335] on span "Client Document Storage" at bounding box center [69, 334] width 67 height 7
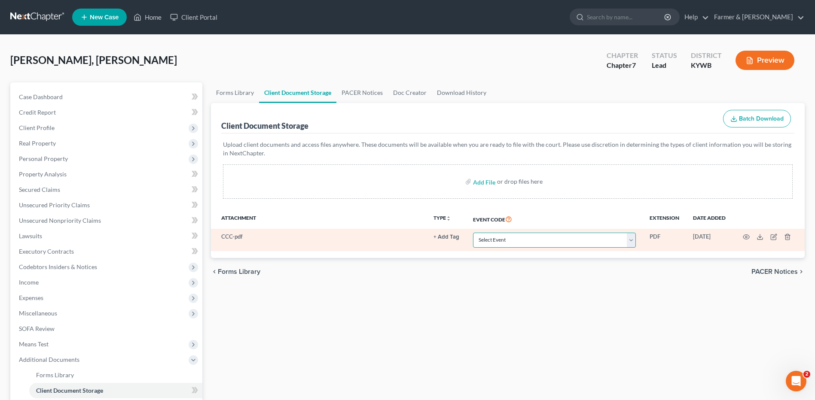
click at [537, 241] on select "Select Event Amended Answer Amended Complaint Amended List of Creditors (Fee) A…" at bounding box center [554, 240] width 163 height 15
select select "7"
click at [473, 233] on select "Select Event Amended Answer Amended Complaint Amended List of Creditors (Fee) A…" at bounding box center [554, 240] width 163 height 15
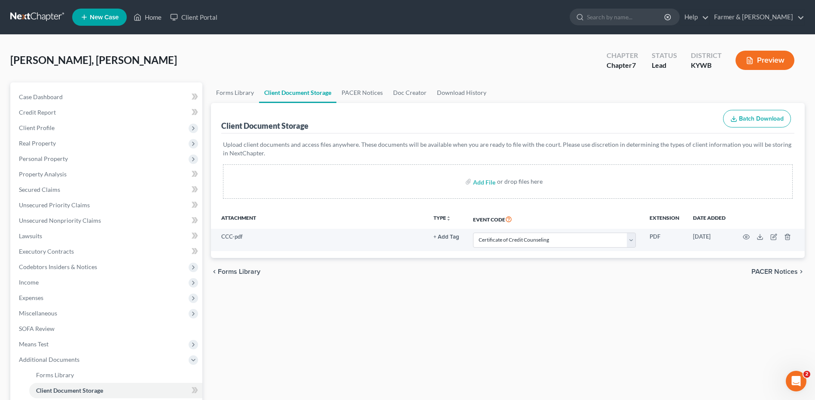
click at [21, 15] on link at bounding box center [37, 16] width 55 height 15
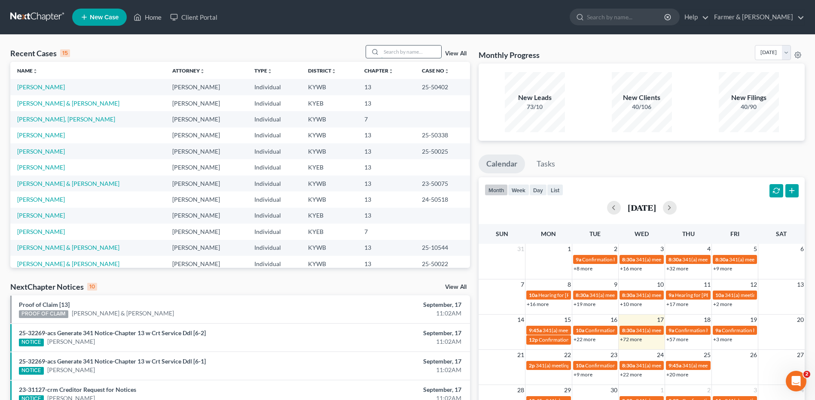
click at [424, 54] on input "search" at bounding box center [411, 52] width 60 height 12
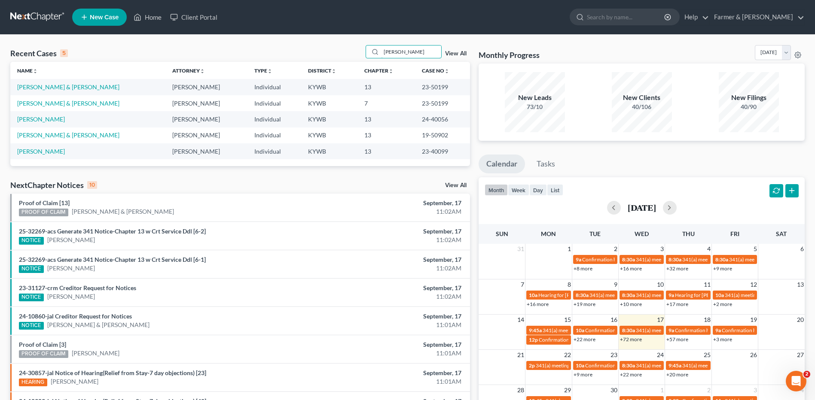
type input "[PERSON_NAME]"
click at [32, 104] on link "[PERSON_NAME] & [PERSON_NAME]" at bounding box center [68, 103] width 102 height 7
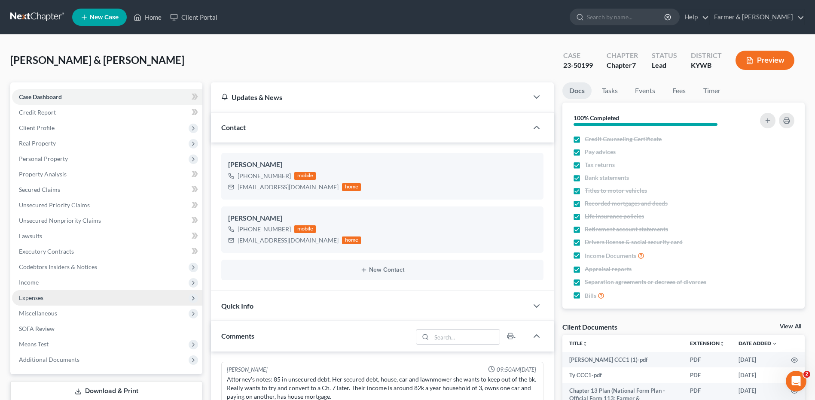
click at [54, 300] on span "Expenses" at bounding box center [107, 297] width 190 height 15
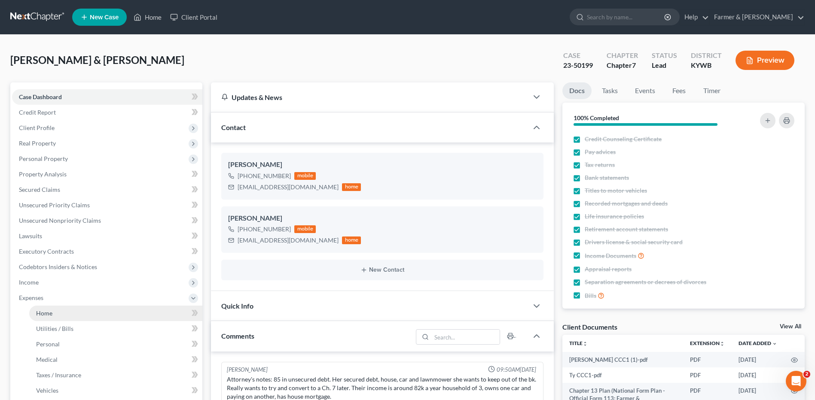
click at [57, 314] on link "Home" at bounding box center [115, 313] width 173 height 15
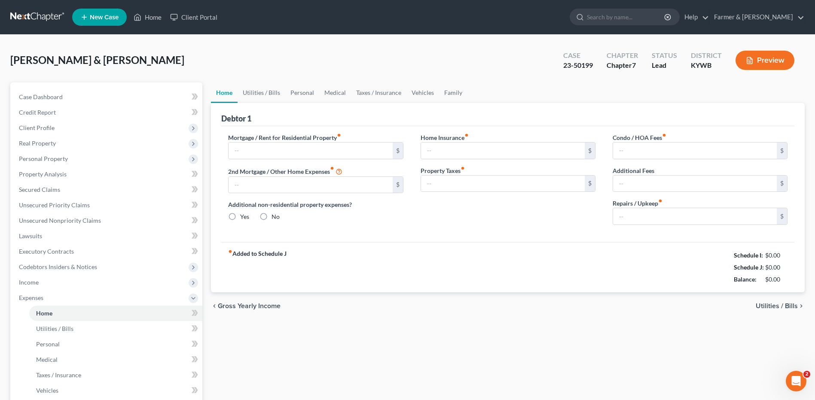
type input "3,130.00"
type input "0.00"
radio input "true"
type input "0.00"
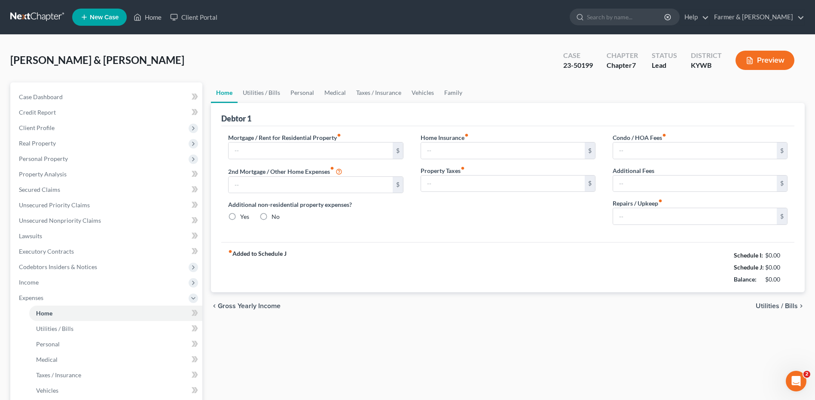
type input "0.00"
type input "100.00"
click at [40, 17] on link at bounding box center [37, 16] width 55 height 15
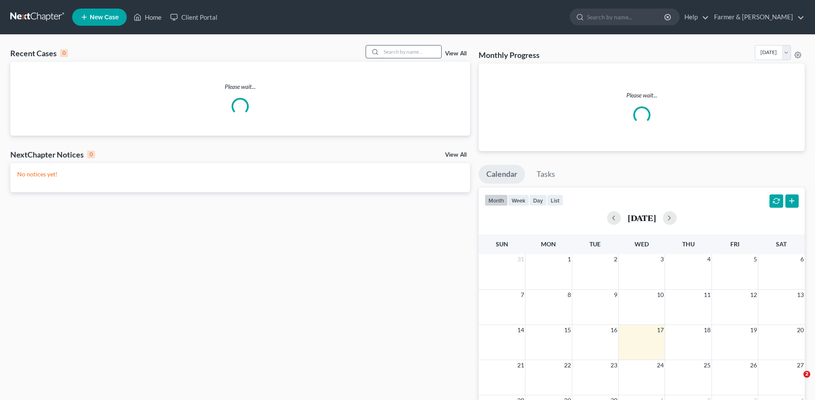
click at [419, 49] on input "search" at bounding box center [411, 52] width 60 height 12
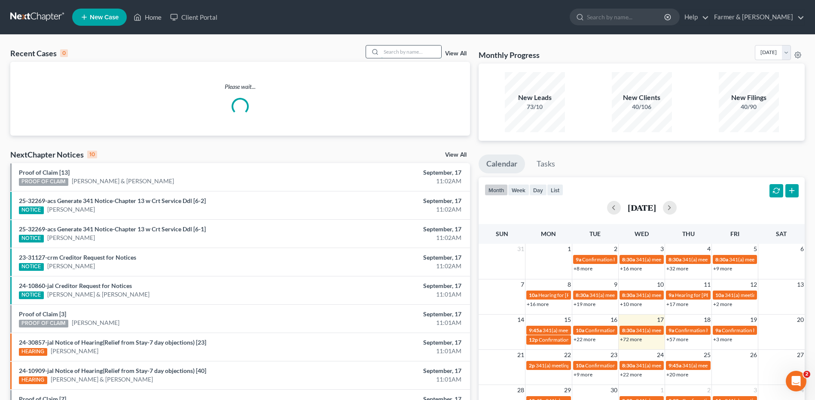
click at [396, 55] on input "search" at bounding box center [411, 52] width 60 height 12
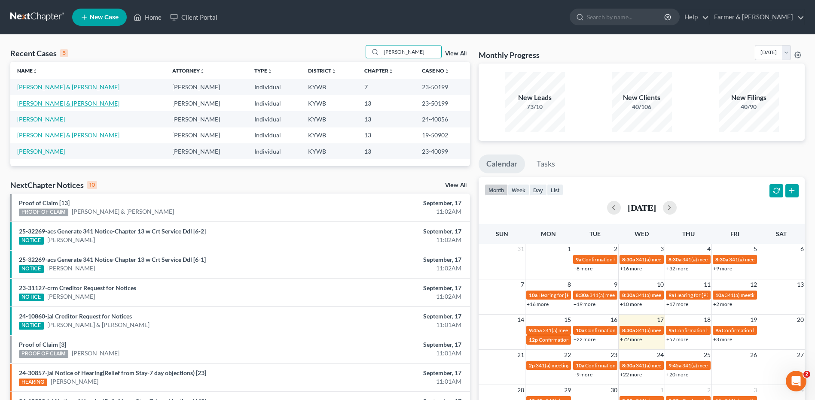
type input "[PERSON_NAME]"
click at [56, 101] on link "[PERSON_NAME] & [PERSON_NAME]" at bounding box center [68, 103] width 102 height 7
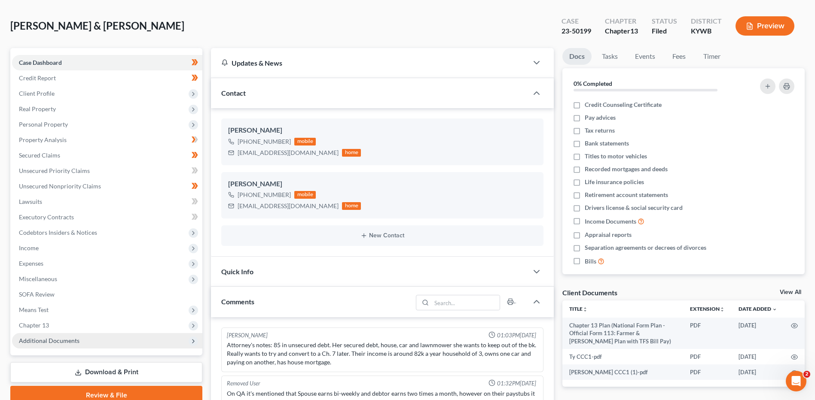
scroll to position [72, 0]
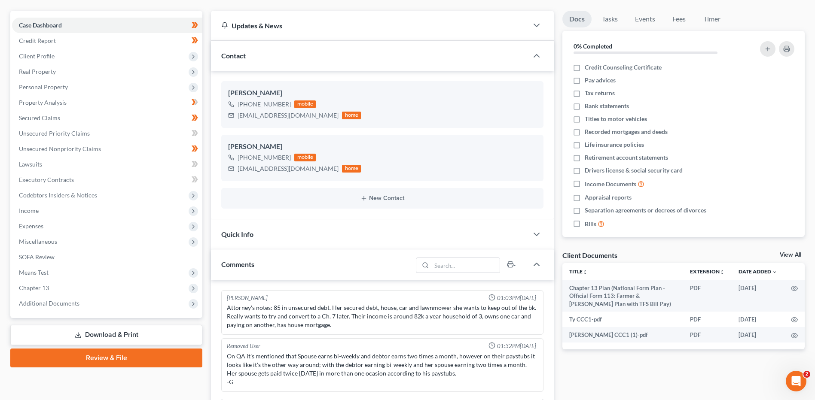
click at [56, 303] on span "Additional Documents" at bounding box center [49, 303] width 61 height 7
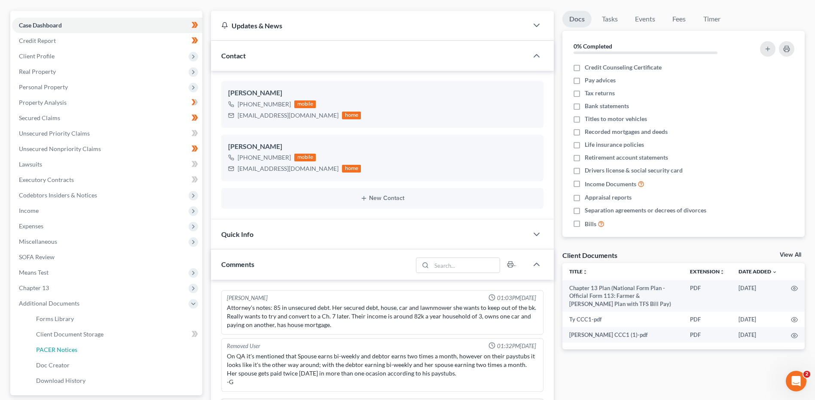
click at [66, 354] on link "PACER Notices" at bounding box center [115, 349] width 173 height 15
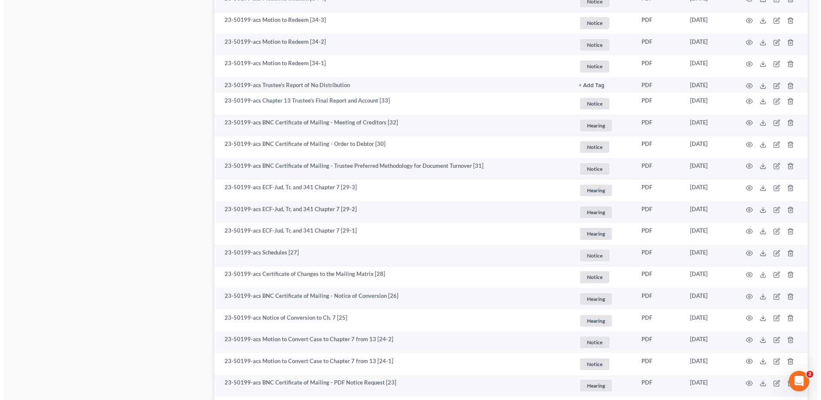
scroll to position [773, 0]
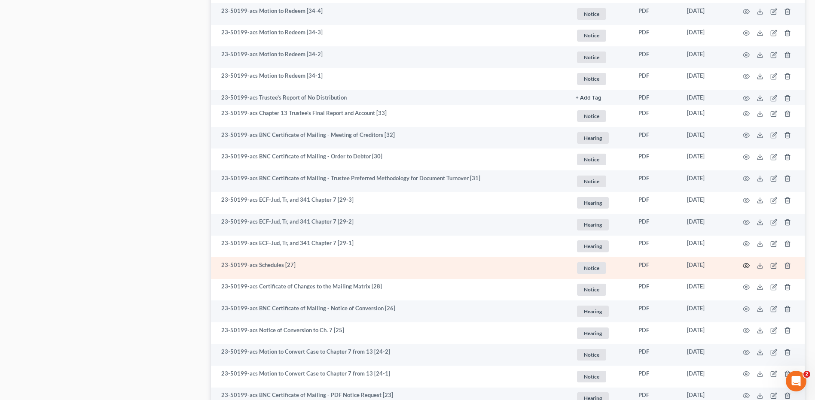
click at [744, 268] on icon "button" at bounding box center [746, 265] width 7 height 7
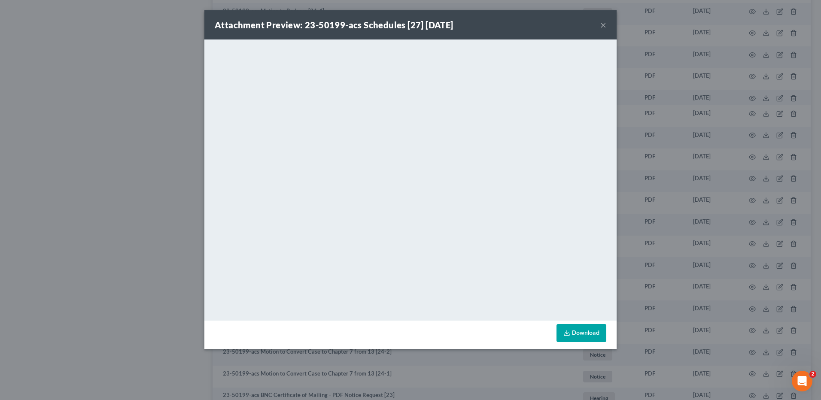
drag, startPoint x: 605, startPoint y: 24, endPoint x: 573, endPoint y: 42, distance: 36.1
click at [605, 24] on button "×" at bounding box center [603, 25] width 6 height 10
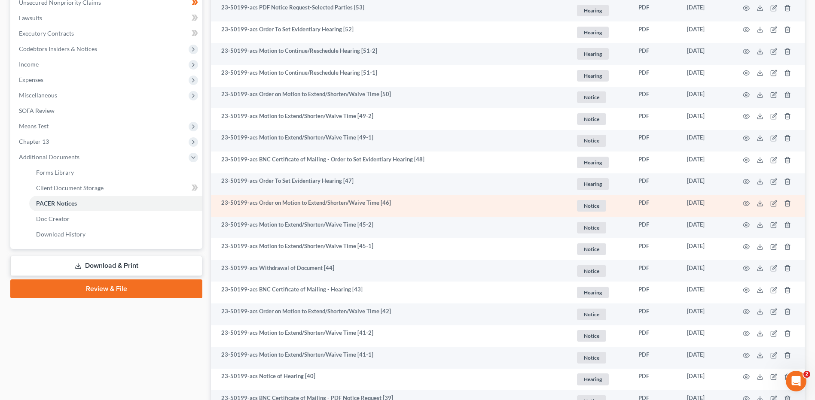
scroll to position [0, 0]
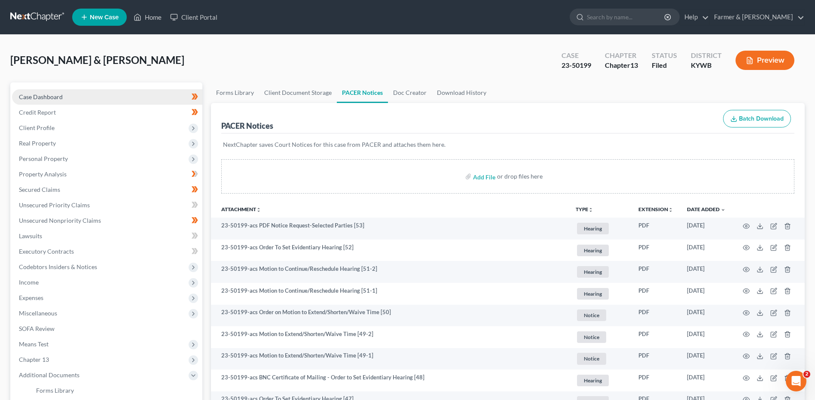
click at [140, 98] on link "Case Dashboard" at bounding box center [107, 96] width 190 height 15
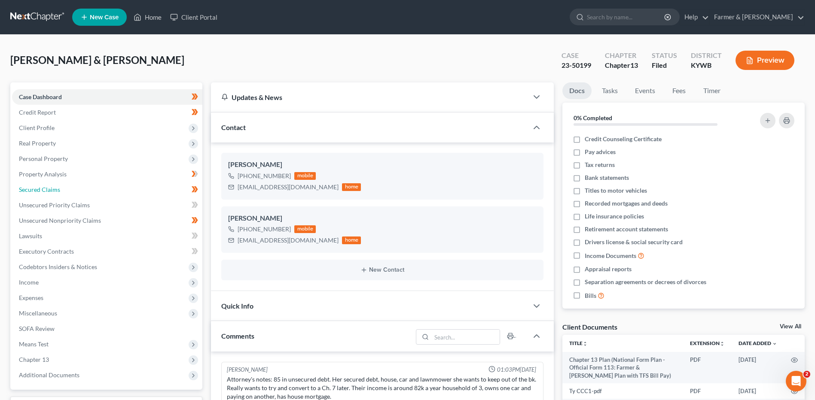
drag, startPoint x: 68, startPoint y: 189, endPoint x: 820, endPoint y: 121, distance: 754.8
click at [68, 189] on link "Secured Claims" at bounding box center [107, 189] width 190 height 15
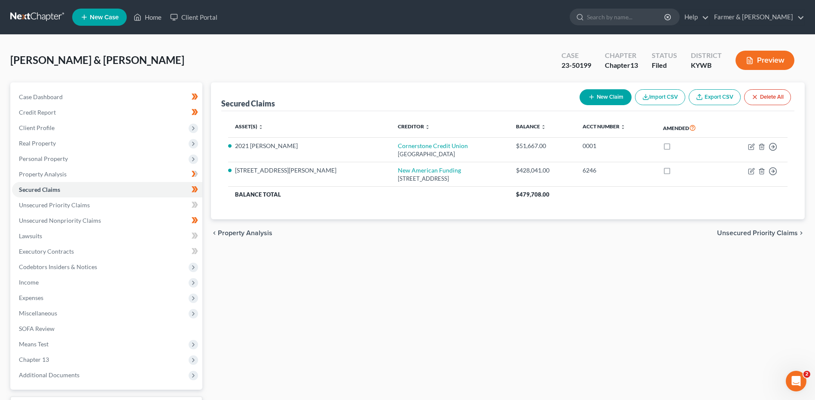
click at [29, 19] on link at bounding box center [37, 16] width 55 height 15
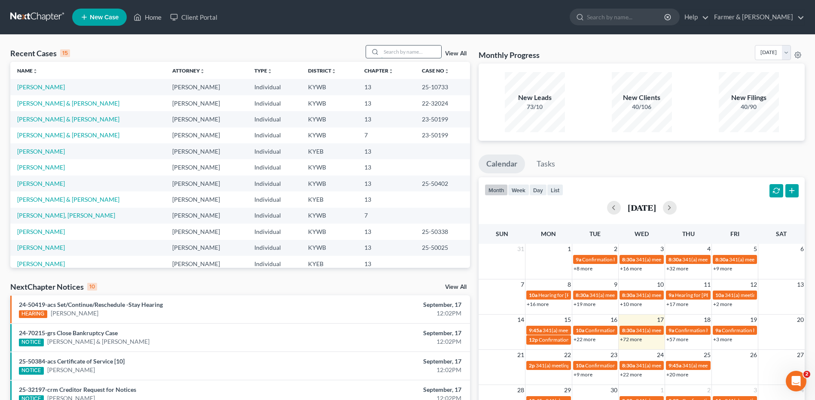
click at [426, 55] on input "search" at bounding box center [411, 52] width 60 height 12
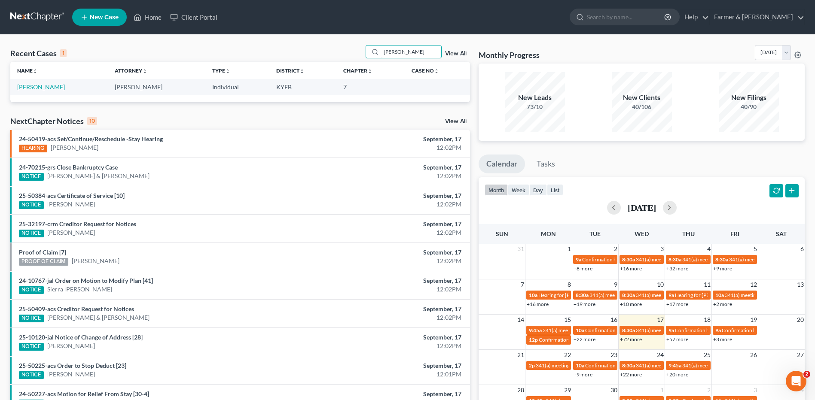
type input "[PERSON_NAME]"
click at [21, 13] on link at bounding box center [37, 16] width 55 height 15
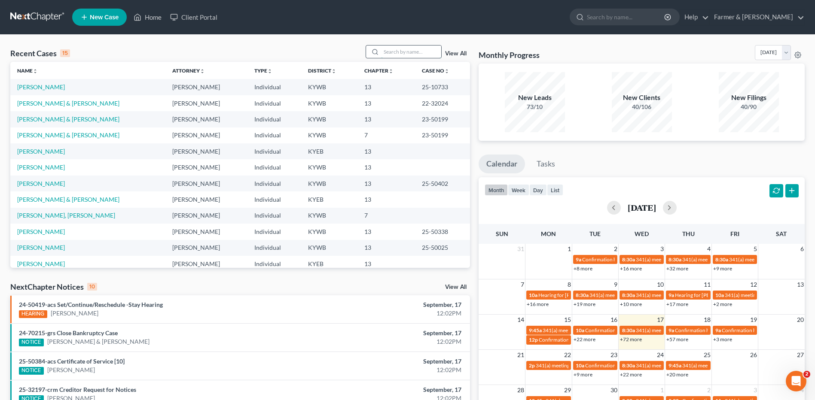
click at [432, 50] on input "search" at bounding box center [411, 52] width 60 height 12
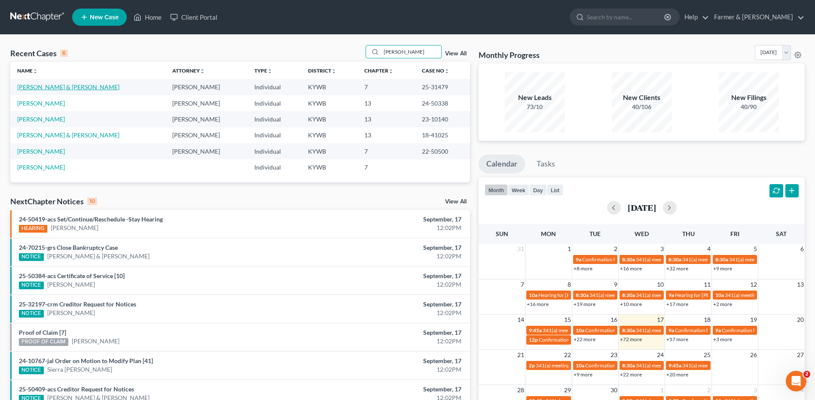
type input "reeves"
click at [61, 89] on link "Reeves, Kerry & Rosonna" at bounding box center [68, 86] width 102 height 7
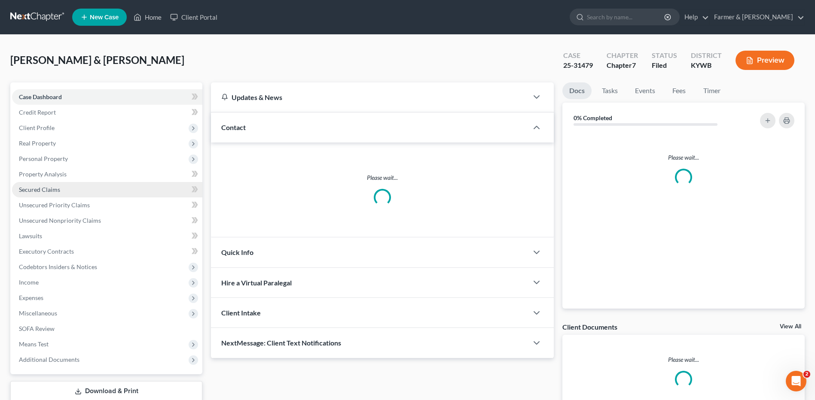
click at [66, 186] on link "Secured Claims" at bounding box center [107, 189] width 190 height 15
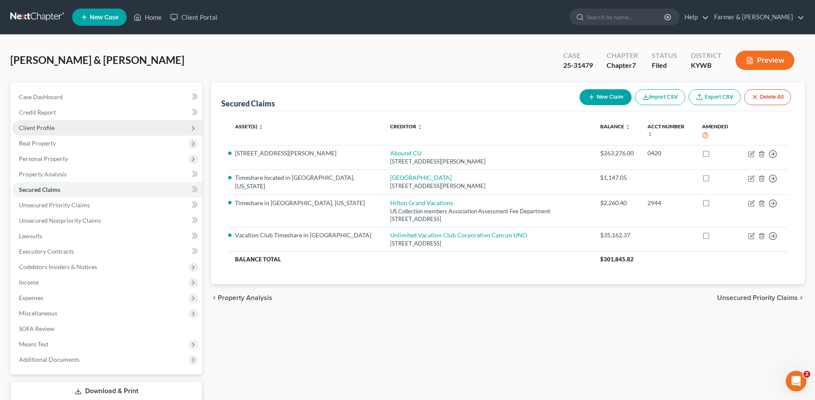
drag, startPoint x: 40, startPoint y: 126, endPoint x: 47, endPoint y: 134, distance: 11.2
click at [40, 126] on span "Client Profile" at bounding box center [37, 127] width 36 height 7
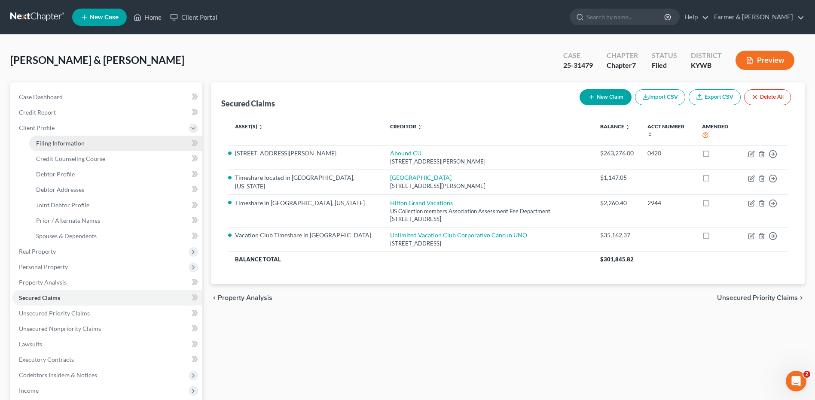
click at [50, 140] on span "Filing Information" at bounding box center [60, 143] width 49 height 7
select select "1"
select select "0"
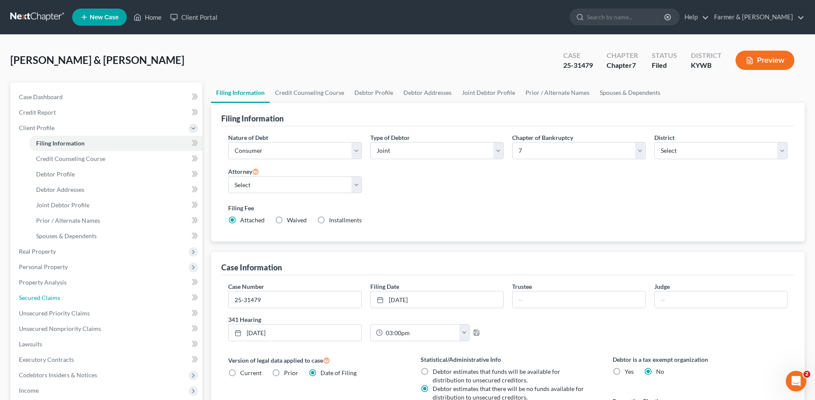
drag, startPoint x: 66, startPoint y: 295, endPoint x: 208, endPoint y: 245, distance: 151.2
click at [66, 295] on link "Secured Claims" at bounding box center [107, 297] width 190 height 15
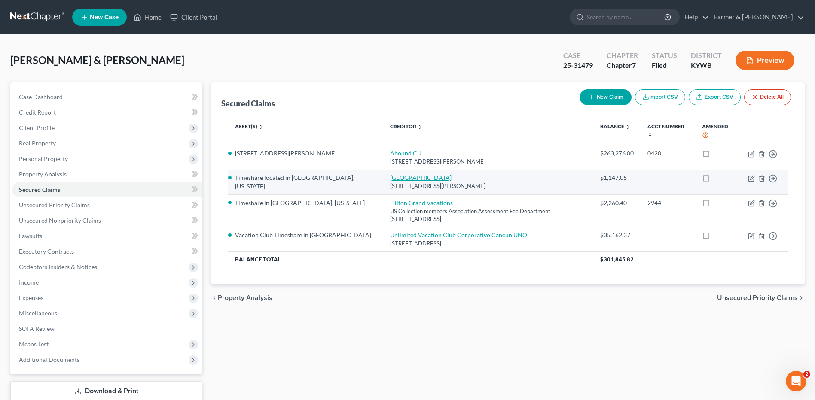
click at [393, 180] on link "Grand Crowne Resort" at bounding box center [420, 177] width 61 height 7
select select "26"
select select "0"
select select "2"
select select "0"
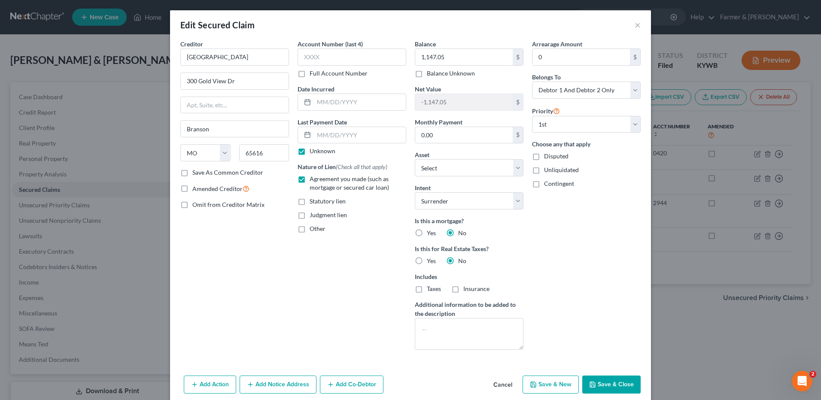
click at [499, 385] on button "Cancel" at bounding box center [503, 385] width 33 height 17
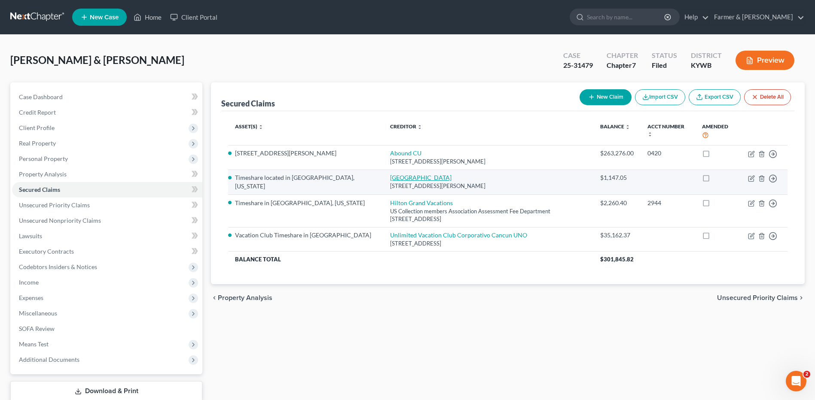
click at [390, 180] on link "Grand Crowne Resort" at bounding box center [420, 177] width 61 height 7
select select "26"
select select "18"
select select "0"
select select "2"
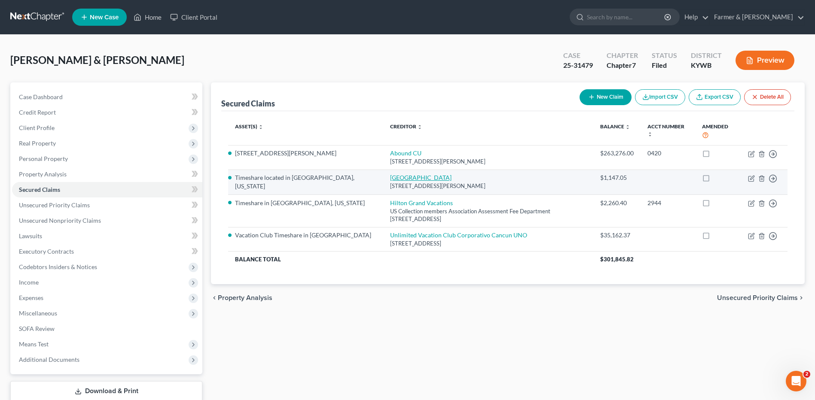
select select "0"
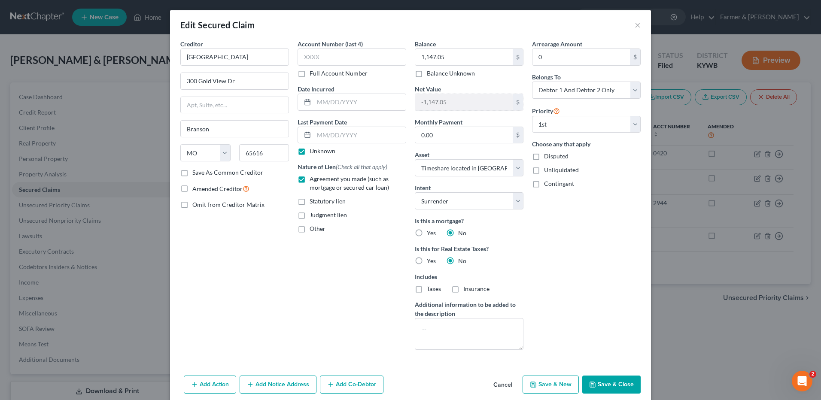
click at [510, 390] on button "Cancel" at bounding box center [503, 385] width 33 height 17
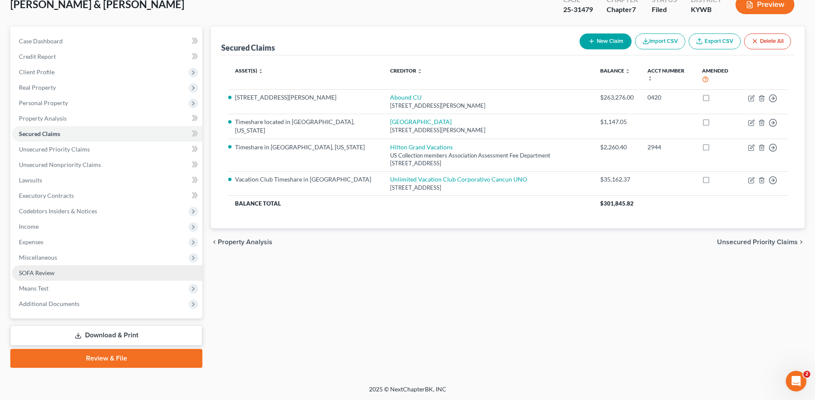
scroll to position [56, 0]
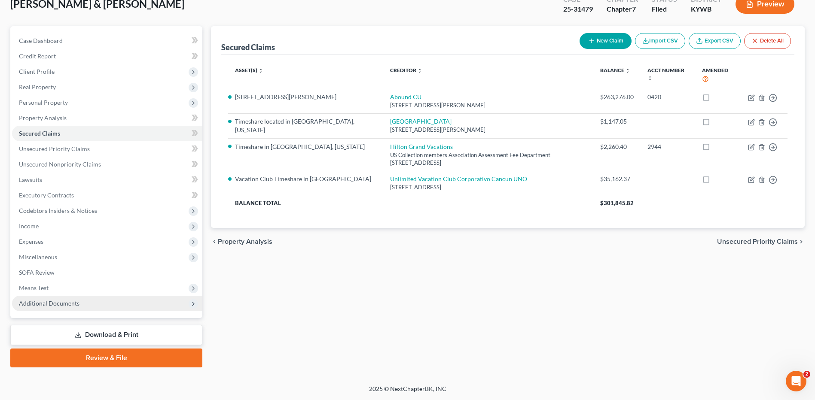
click at [70, 299] on span "Additional Documents" at bounding box center [107, 303] width 190 height 15
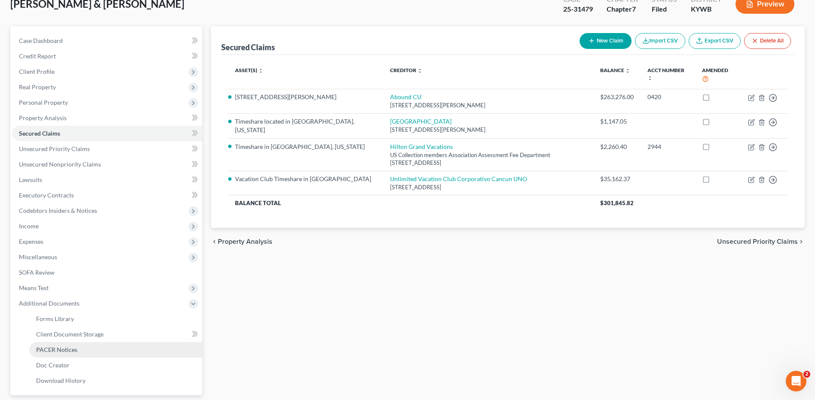
click at [74, 350] on span "PACER Notices" at bounding box center [56, 349] width 41 height 7
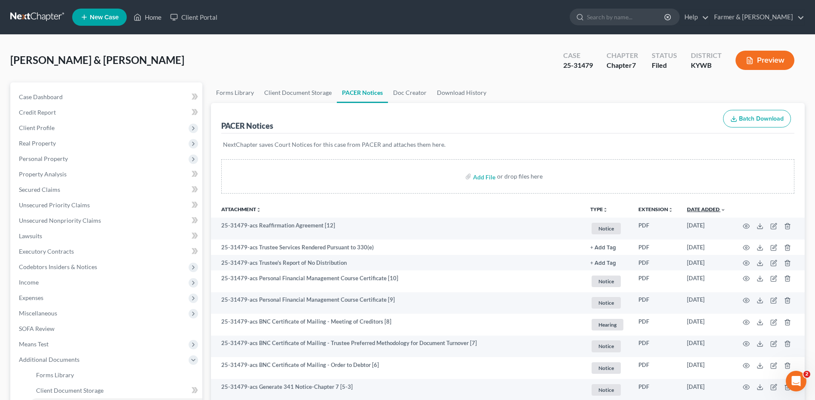
click at [719, 209] on link "Date Added unfold_more expand_more expand_less" at bounding box center [706, 209] width 39 height 6
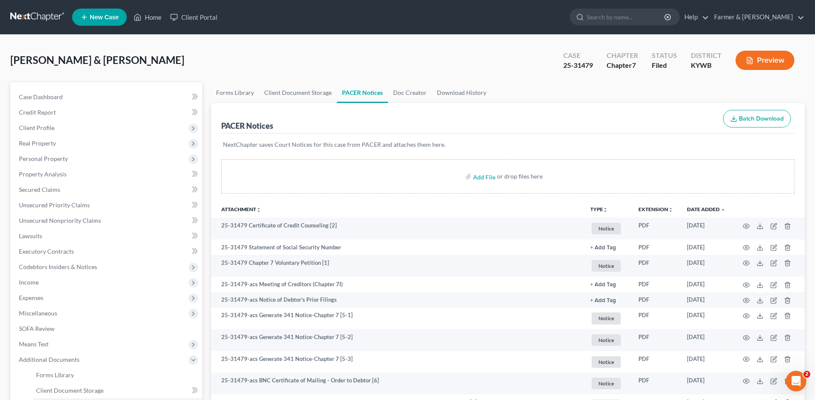
click at [21, 18] on link at bounding box center [37, 16] width 55 height 15
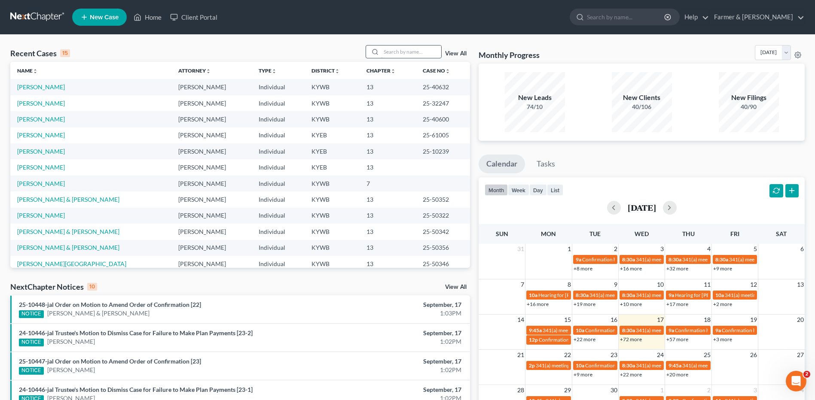
click at [397, 53] on input "search" at bounding box center [411, 52] width 60 height 12
click at [408, 55] on input "search" at bounding box center [411, 52] width 60 height 12
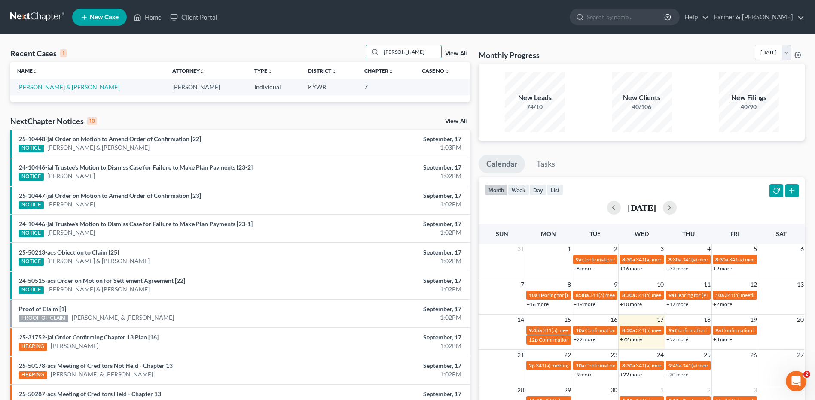
type input "[PERSON_NAME]"
click at [46, 87] on link "[PERSON_NAME] & [PERSON_NAME]" at bounding box center [68, 86] width 102 height 7
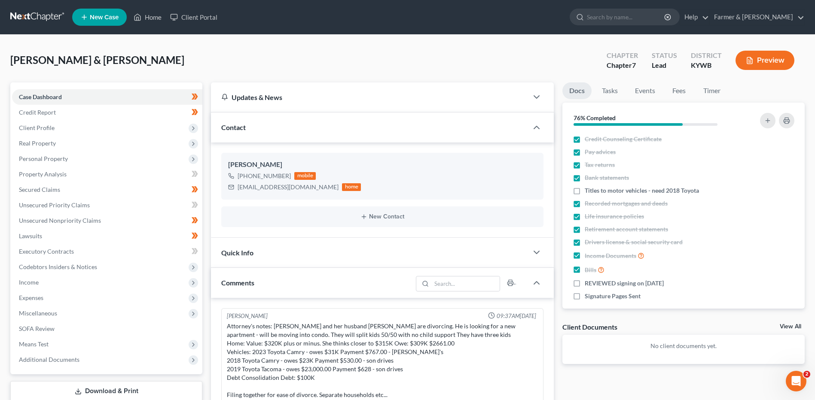
scroll to position [102, 0]
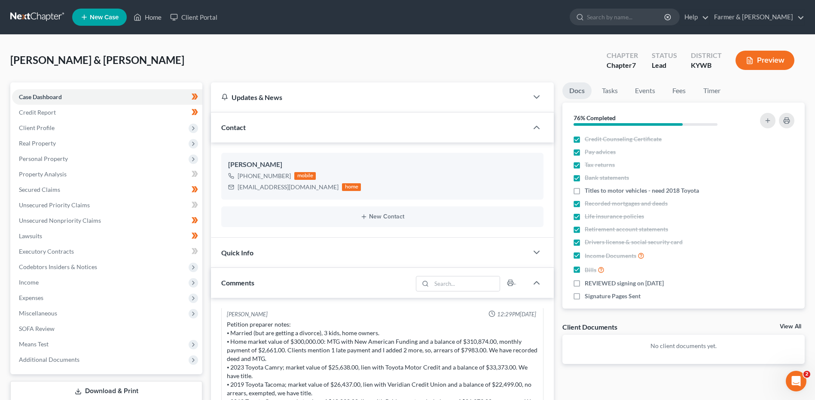
click at [33, 16] on link at bounding box center [37, 16] width 55 height 15
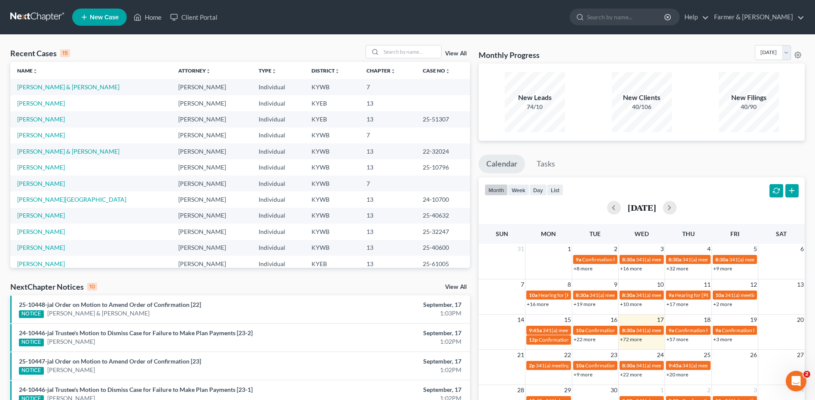
click at [467, 53] on div "View All" at bounding box center [418, 51] width 105 height 13
click at [462, 51] on link "View All" at bounding box center [455, 54] width 21 height 6
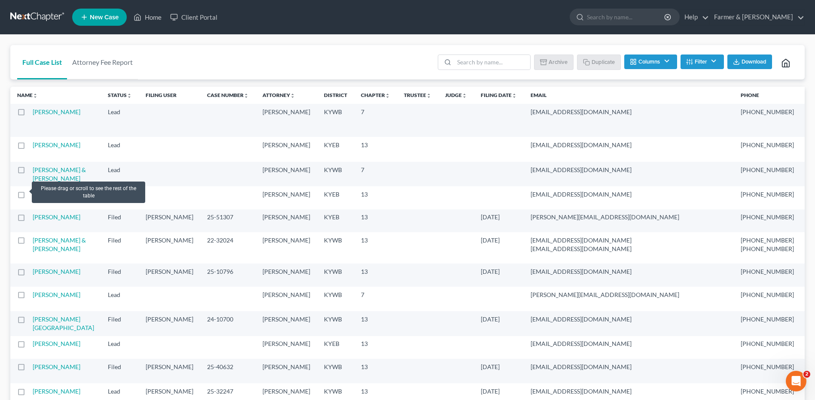
click at [29, 172] on label at bounding box center [29, 172] width 0 height 0
click at [33, 171] on input "checkbox" at bounding box center [36, 169] width 6 height 6
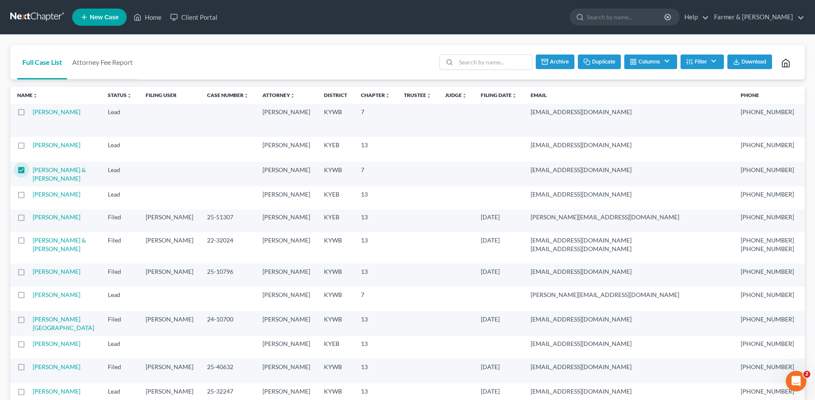
click at [588, 60] on icon "button" at bounding box center [586, 61] width 7 height 7
checkbox input "false"
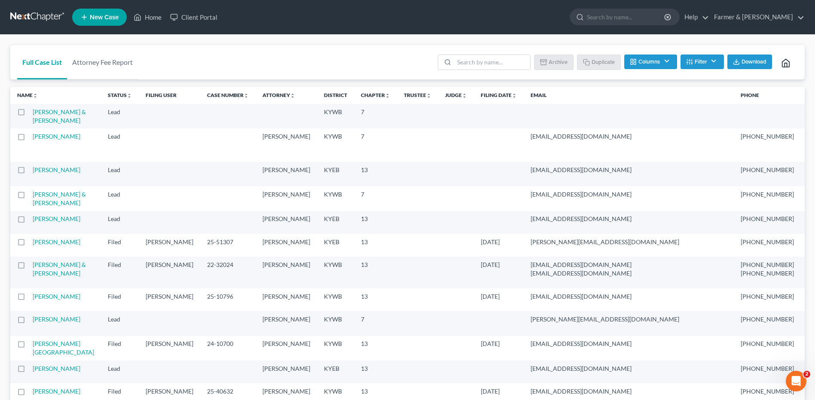
click at [50, 20] on link at bounding box center [37, 16] width 55 height 15
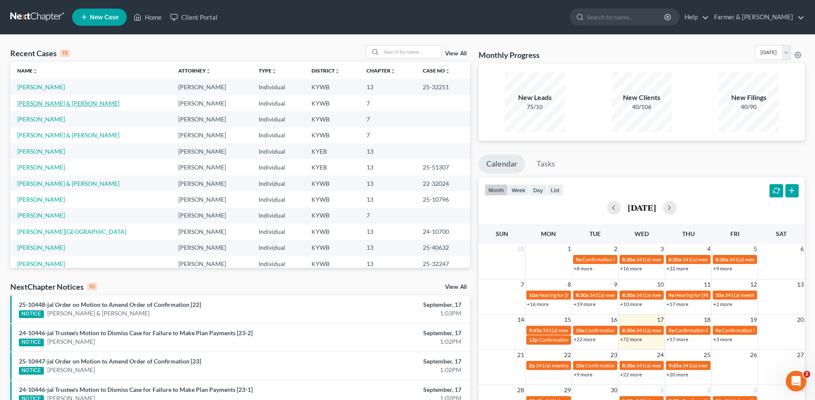
click at [66, 103] on link "[PERSON_NAME] & [PERSON_NAME]" at bounding box center [68, 103] width 102 height 7
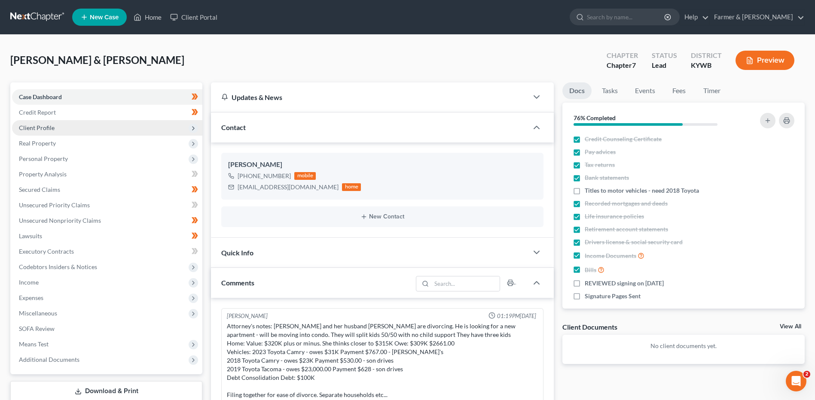
scroll to position [102, 0]
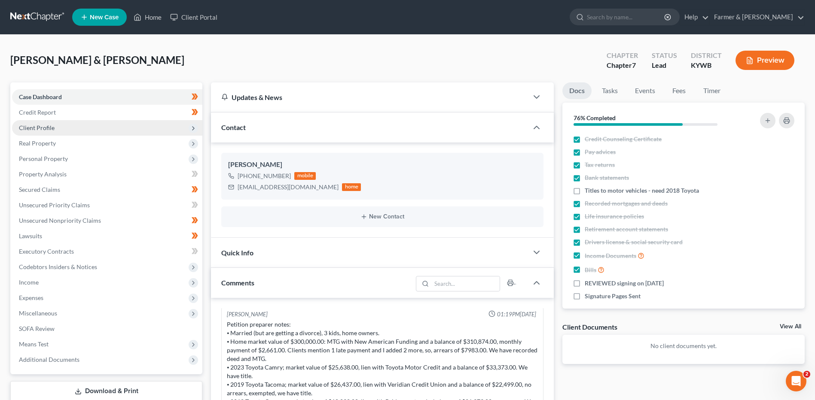
click at [92, 122] on span "Client Profile" at bounding box center [107, 127] width 190 height 15
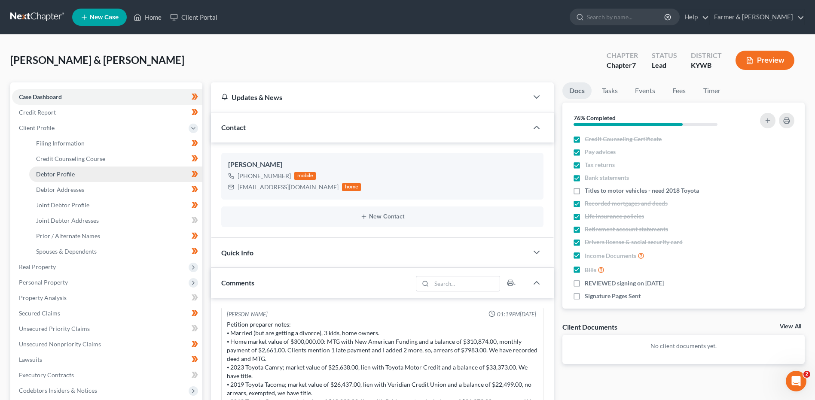
click at [67, 178] on link "Debtor Profile" at bounding box center [115, 174] width 173 height 15
select select "1"
select select "4"
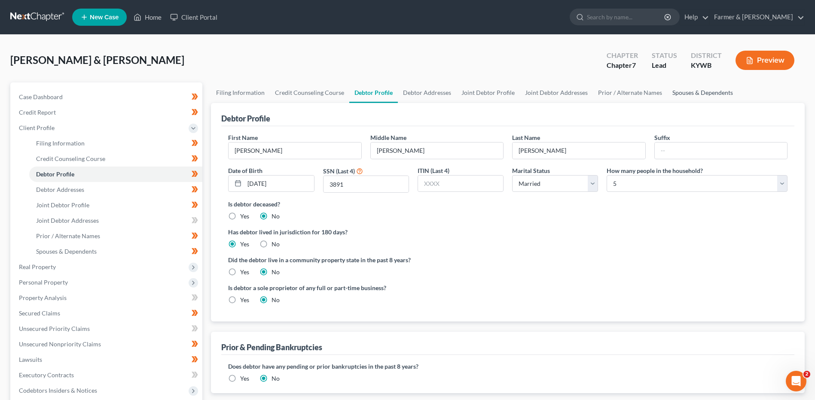
click at [678, 91] on link "Spouses & Dependents" at bounding box center [702, 92] width 71 height 21
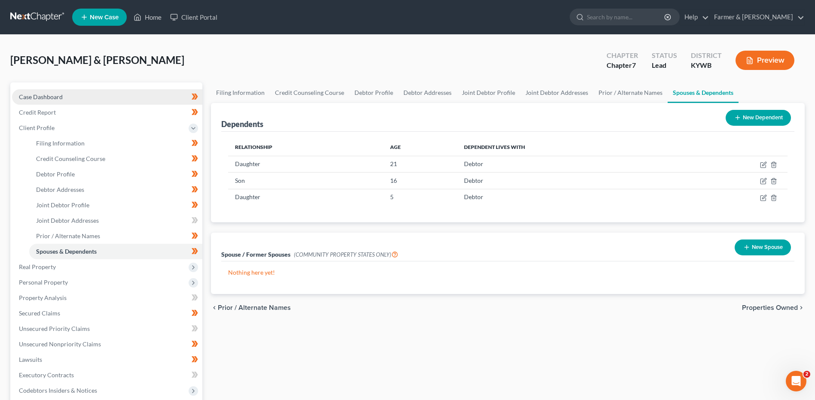
click at [104, 93] on link "Case Dashboard" at bounding box center [107, 96] width 190 height 15
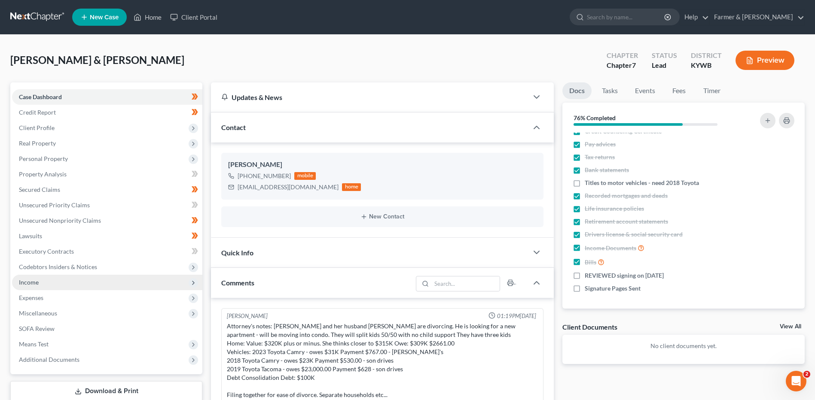
click at [32, 285] on span "Income" at bounding box center [29, 282] width 20 height 7
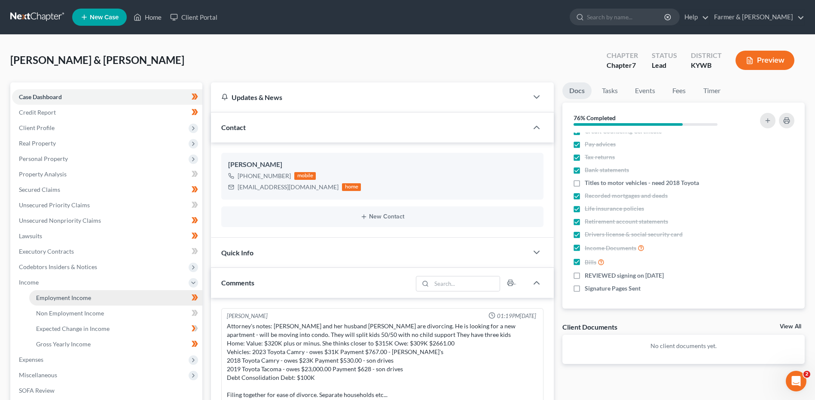
click at [63, 296] on span "Employment Income" at bounding box center [63, 297] width 55 height 7
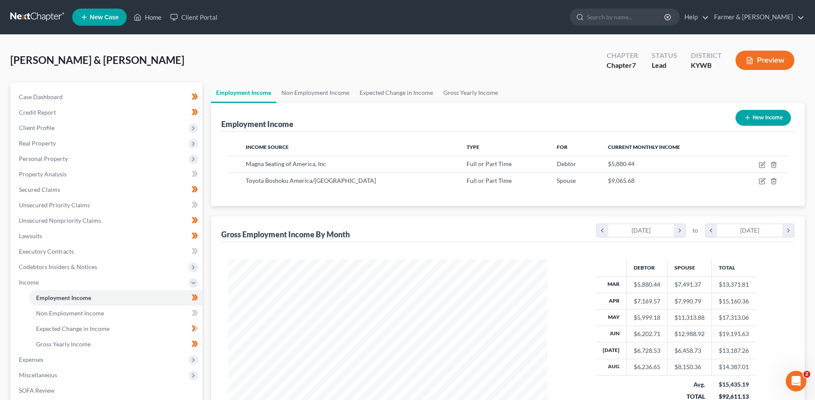
scroll to position [159, 336]
click at [109, 128] on span "Client Profile" at bounding box center [107, 127] width 190 height 15
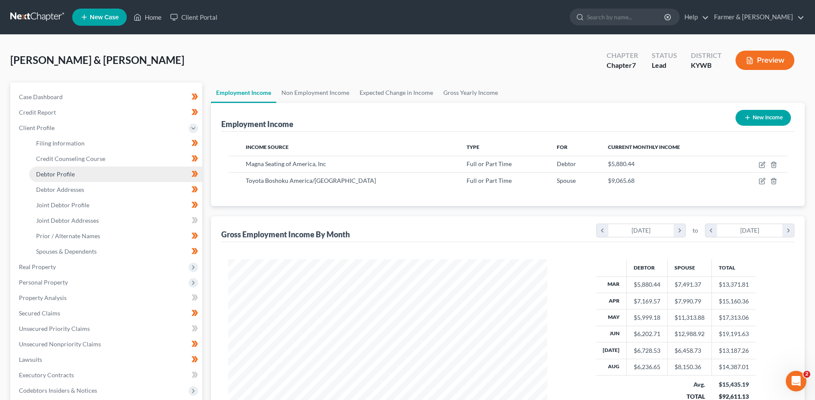
click at [82, 170] on link "Debtor Profile" at bounding box center [115, 174] width 173 height 15
select select "1"
select select "4"
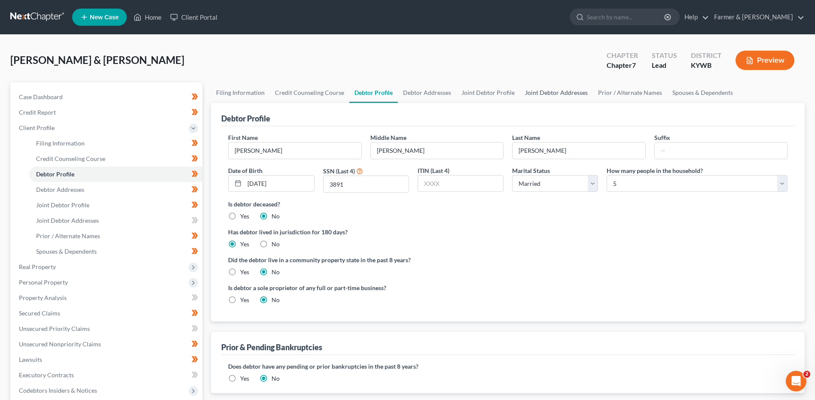
click at [542, 92] on link "Joint Debtor Addresses" at bounding box center [556, 92] width 73 height 21
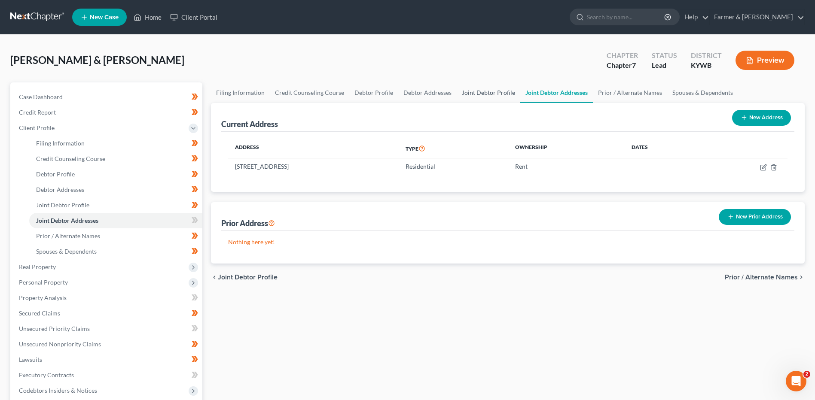
click at [476, 100] on link "Joint Debtor Profile" at bounding box center [489, 92] width 64 height 21
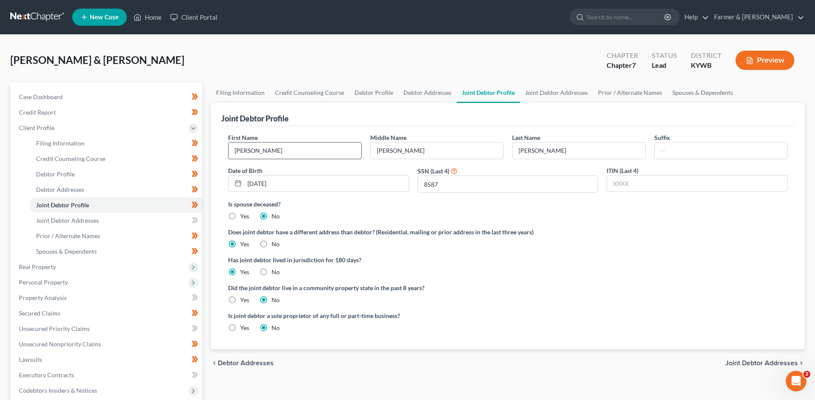
click at [328, 151] on input "Steven" at bounding box center [295, 151] width 132 height 16
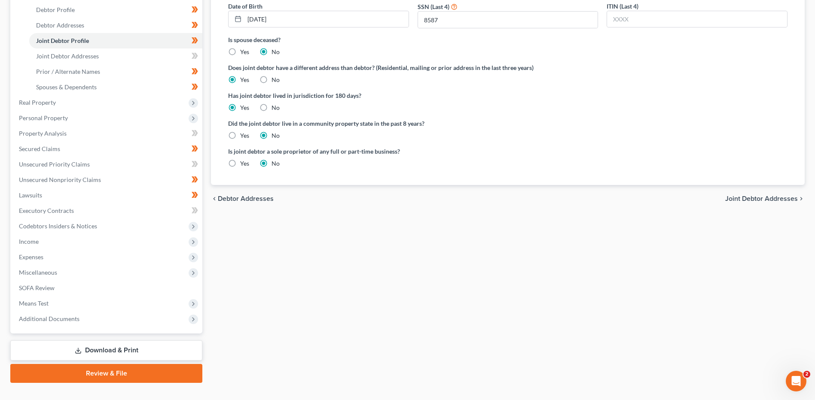
scroll to position [172, 0]
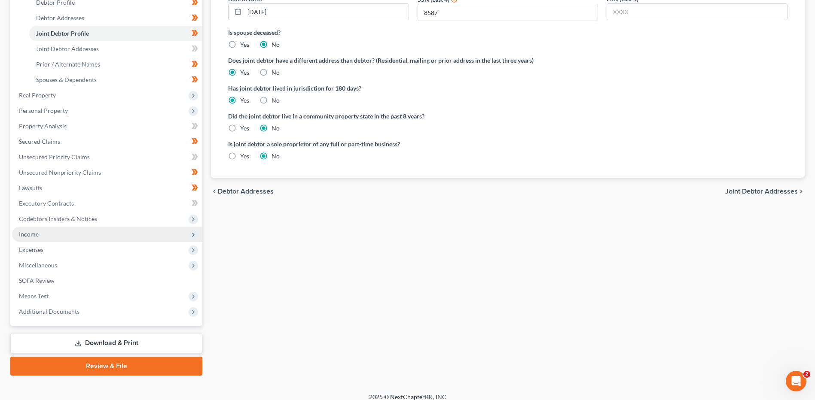
type input "Steven - HER INCOME"
click at [113, 233] on span "Income" at bounding box center [107, 234] width 190 height 15
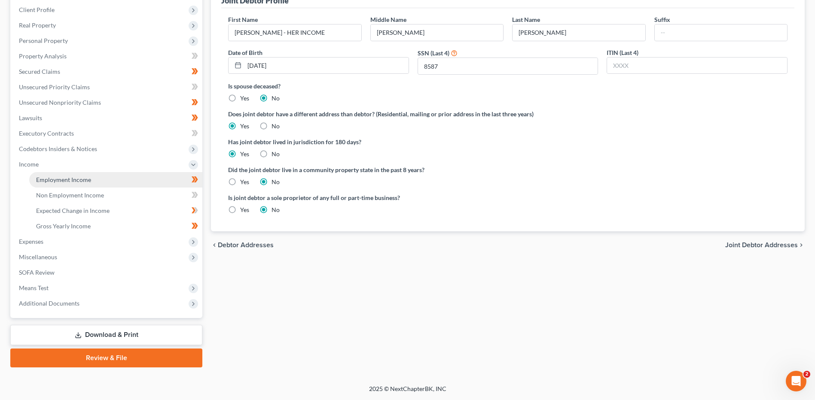
click at [116, 184] on link "Employment Income" at bounding box center [115, 179] width 173 height 15
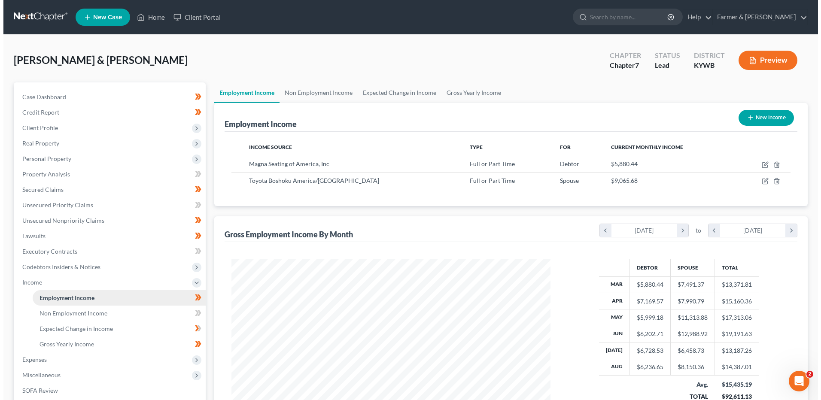
scroll to position [159, 336]
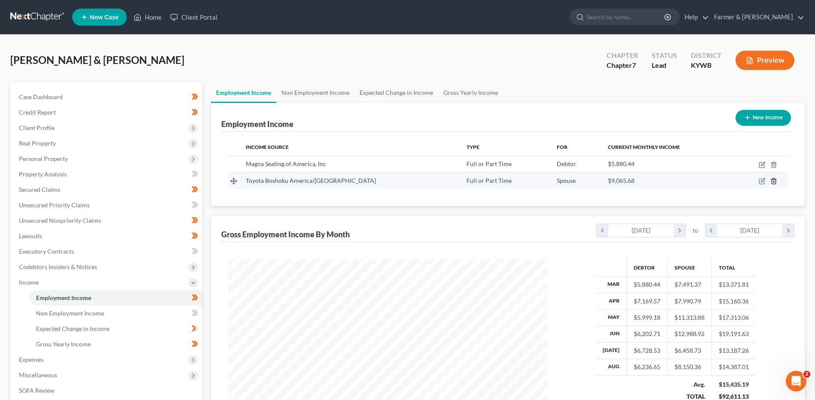
click at [772, 183] on icon "button" at bounding box center [773, 181] width 7 height 7
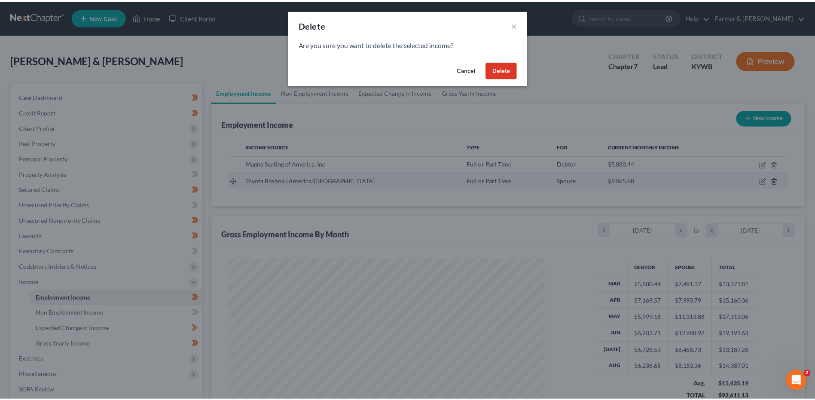
scroll to position [161, 339]
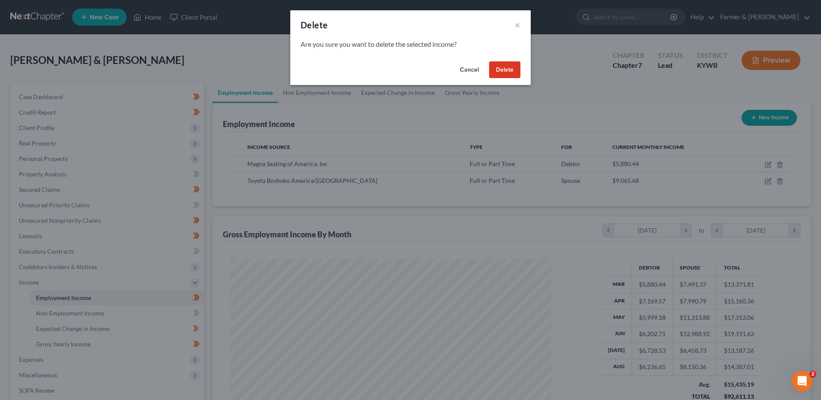
click at [516, 71] on button "Delete" at bounding box center [504, 69] width 31 height 17
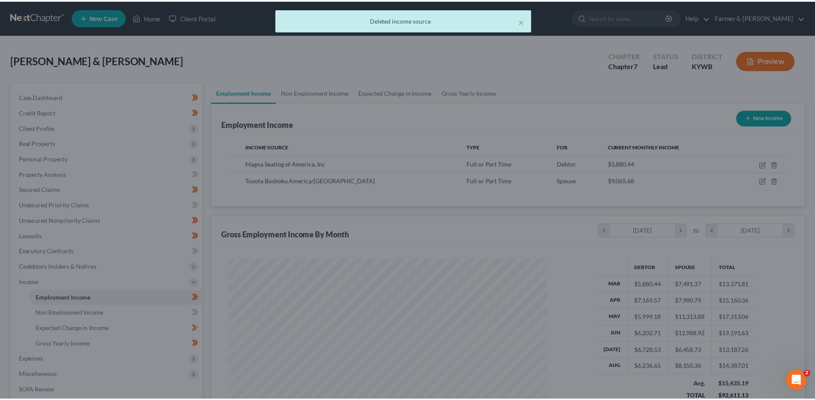
scroll to position [429360, 429183]
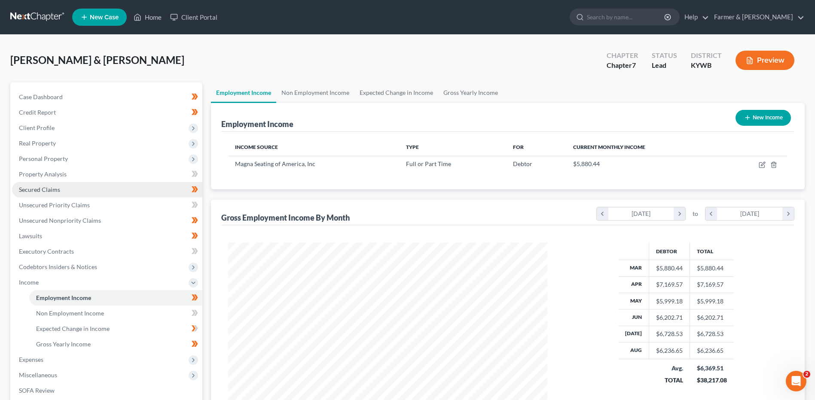
click at [67, 186] on link "Secured Claims" at bounding box center [107, 189] width 190 height 15
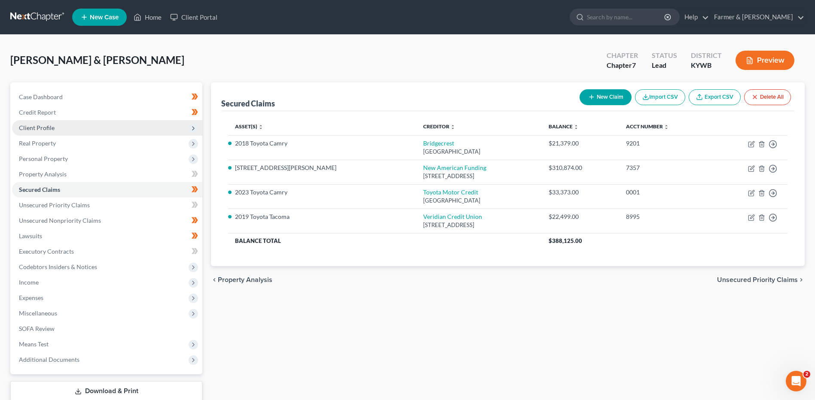
click at [68, 128] on span "Client Profile" at bounding box center [107, 127] width 190 height 15
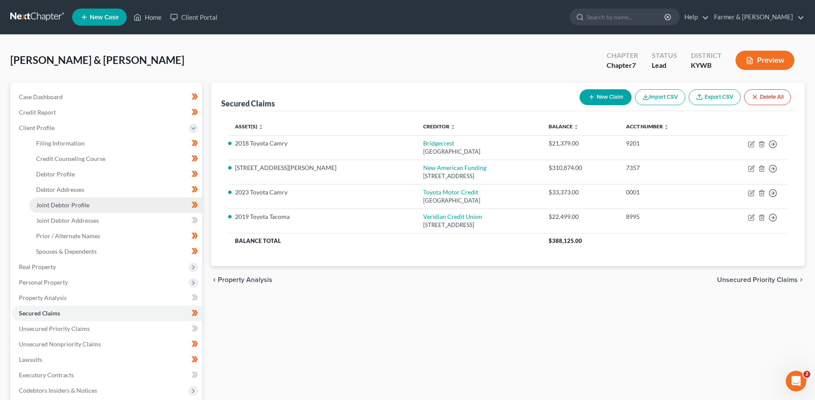
click at [83, 200] on link "Joint Debtor Profile" at bounding box center [115, 205] width 173 height 15
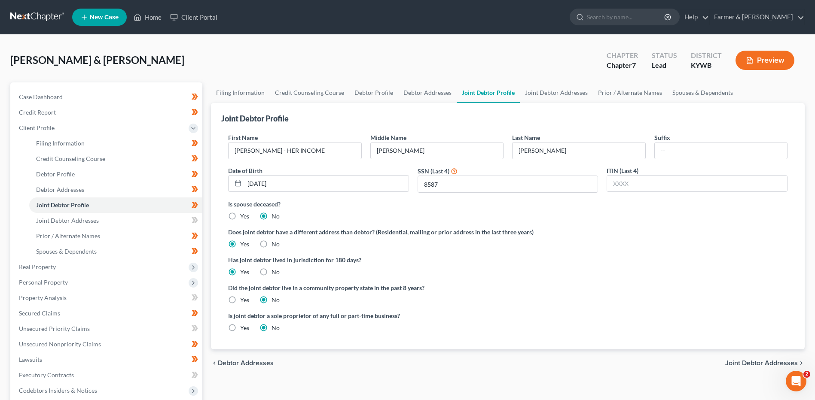
click at [271, 246] on label "No" at bounding box center [275, 244] width 8 height 9
click at [275, 246] on input "No" at bounding box center [278, 243] width 6 height 6
radio input "true"
radio input "false"
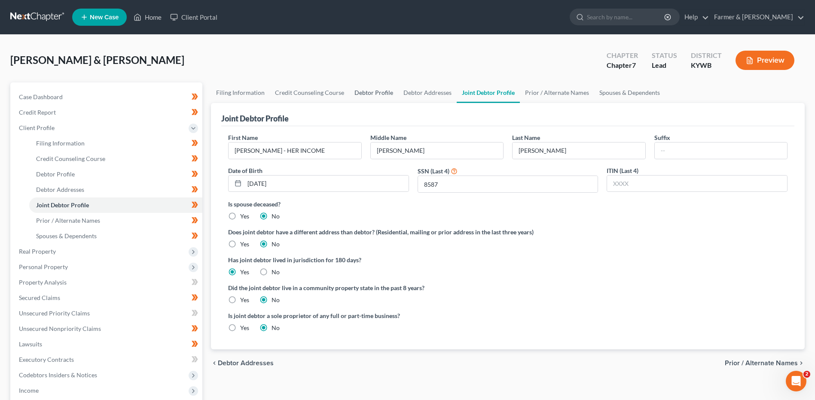
click at [376, 98] on link "Debtor Profile" at bounding box center [373, 92] width 49 height 21
select select "1"
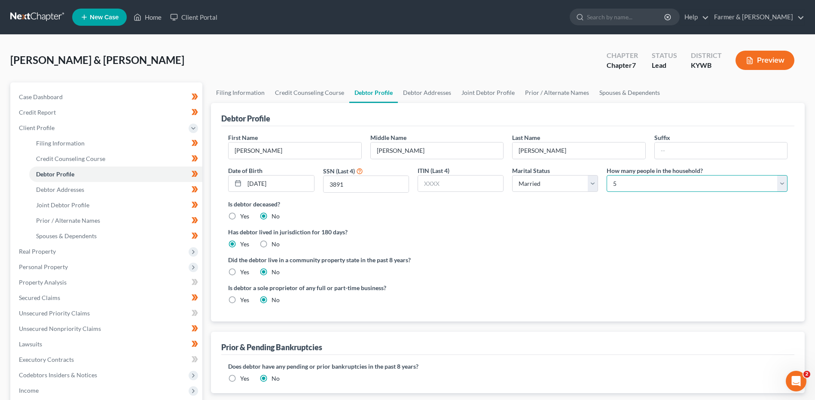
click at [616, 186] on select "Select 1 2 3 4 5 6 7 8 9 10 11 12 13 14 15 16 17 18 19 20" at bounding box center [696, 183] width 181 height 17
select select "3"
click at [606, 175] on select "Select 1 2 3 4 5 6 7 8 9 10 11 12 13 14 15 16 17 18 19 20" at bounding box center [696, 183] width 181 height 17
click at [207, 290] on div "Filing Information Credit Counseling Course Debtor Profile Debtor Addresses Joi…" at bounding box center [508, 307] width 602 height 450
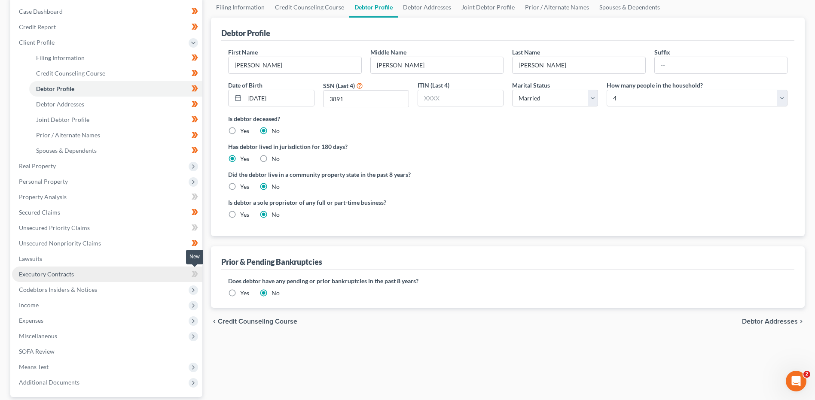
scroll to position [86, 0]
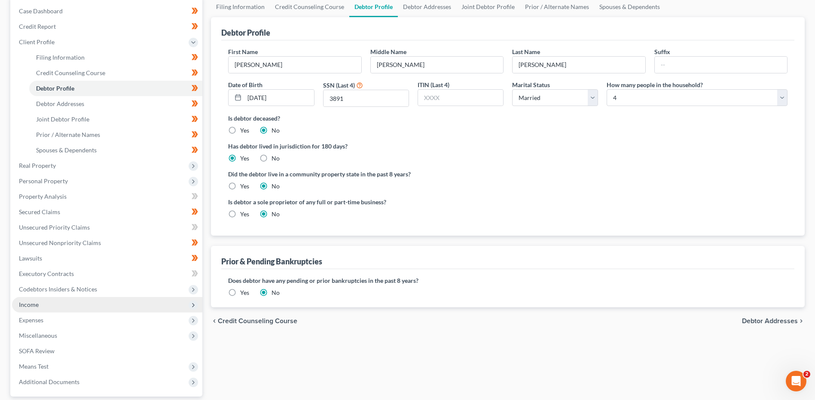
click at [49, 311] on span "Income" at bounding box center [107, 304] width 190 height 15
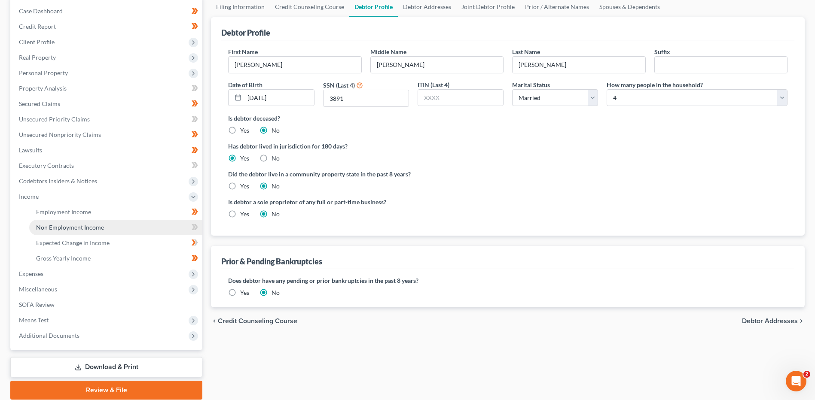
click at [88, 220] on link "Non Employment Income" at bounding box center [115, 227] width 173 height 15
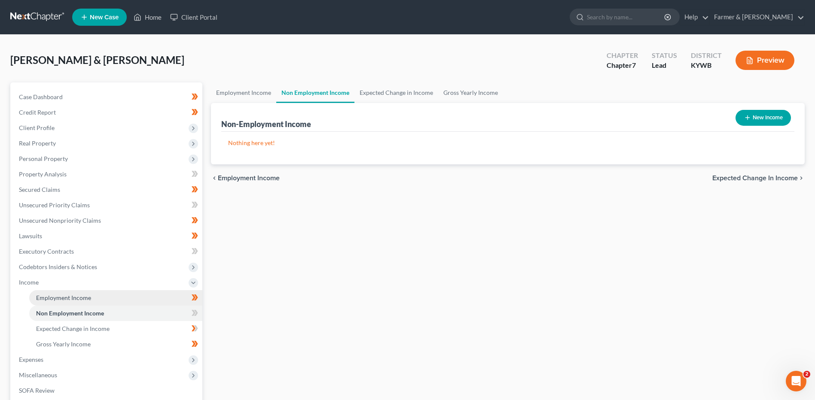
click at [97, 293] on link "Employment Income" at bounding box center [115, 297] width 173 height 15
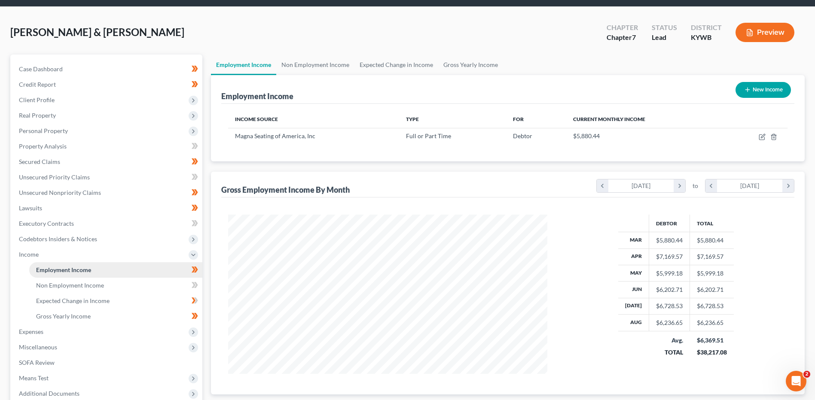
scroll to position [43, 0]
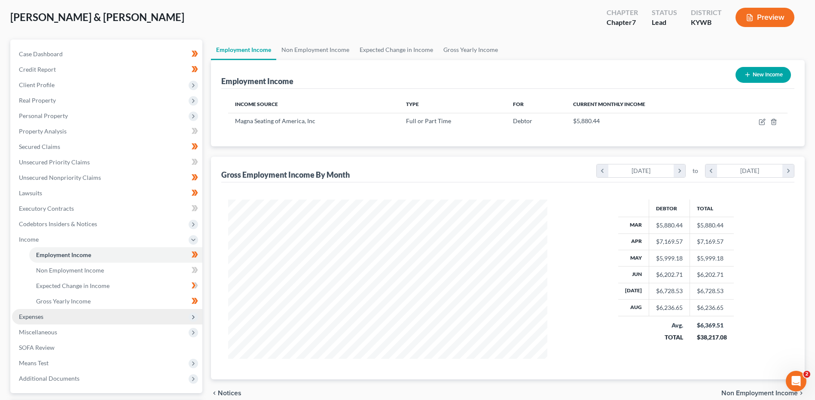
click at [62, 318] on span "Expenses" at bounding box center [107, 316] width 190 height 15
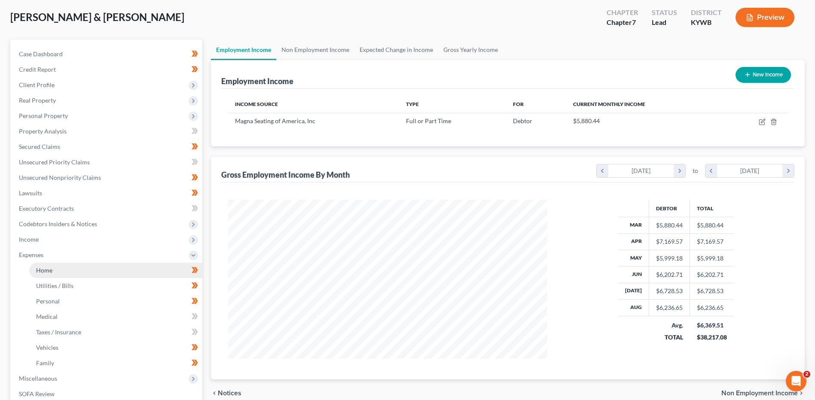
click at [63, 270] on link "Home" at bounding box center [115, 270] width 173 height 15
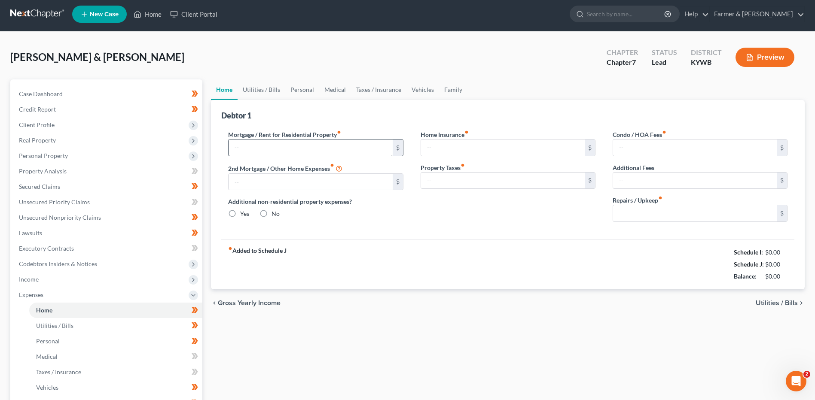
type input "2,661.00"
type input "0.00"
radio input "true"
type input "0.00"
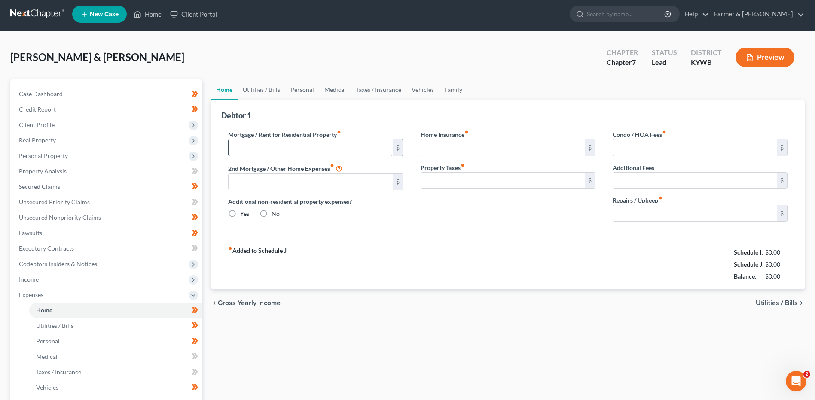
type input "0.00"
type input "100.00"
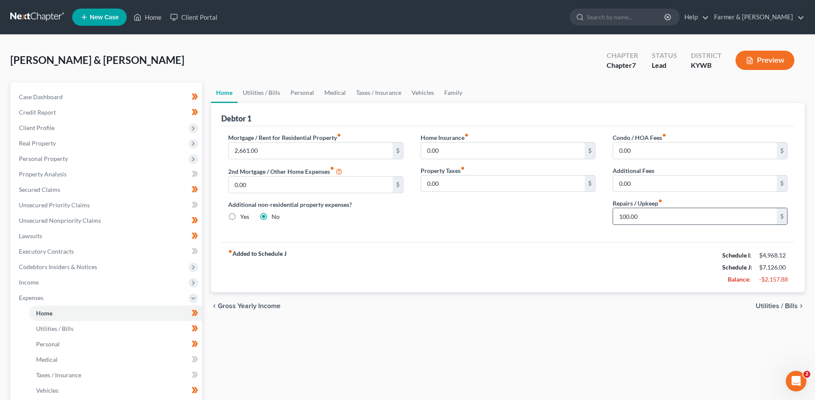
click at [642, 216] on input "100.00" at bounding box center [695, 216] width 164 height 16
click at [94, 325] on link "Utilities / Bills" at bounding box center [115, 328] width 173 height 15
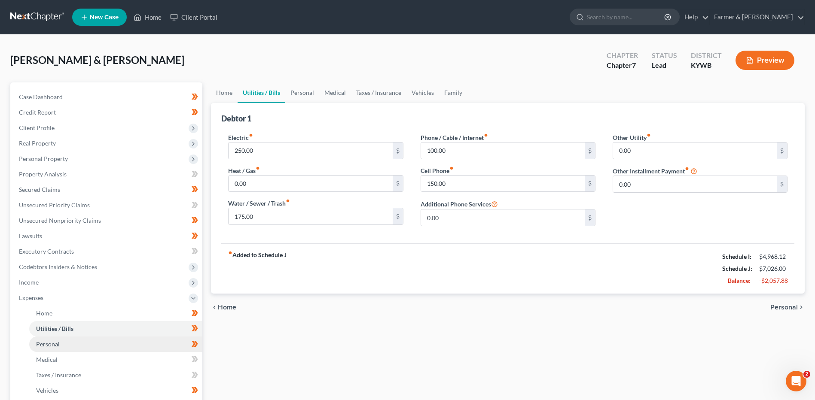
click at [83, 344] on link "Personal" at bounding box center [115, 344] width 173 height 15
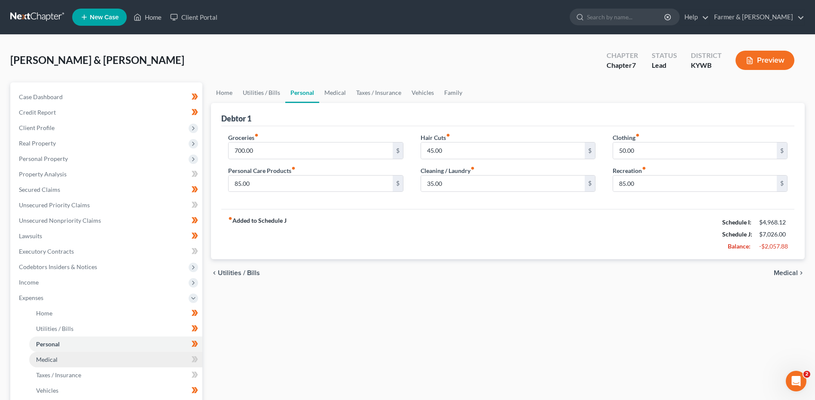
click at [69, 358] on link "Medical" at bounding box center [115, 359] width 173 height 15
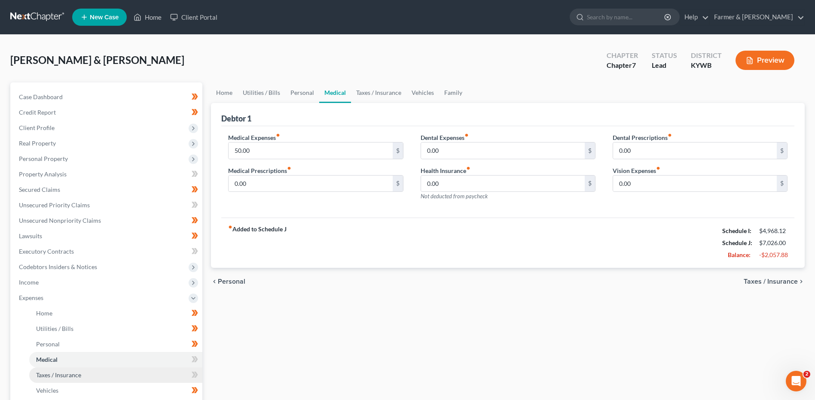
click at [74, 375] on span "Taxes / Insurance" at bounding box center [58, 375] width 45 height 7
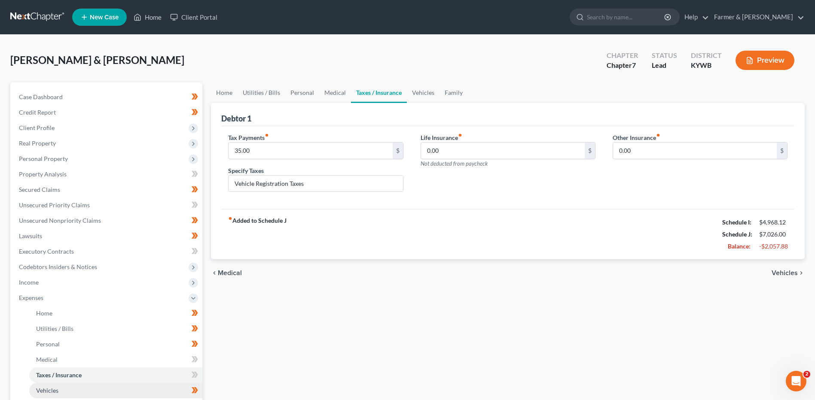
click at [67, 389] on link "Vehicles" at bounding box center [115, 390] width 173 height 15
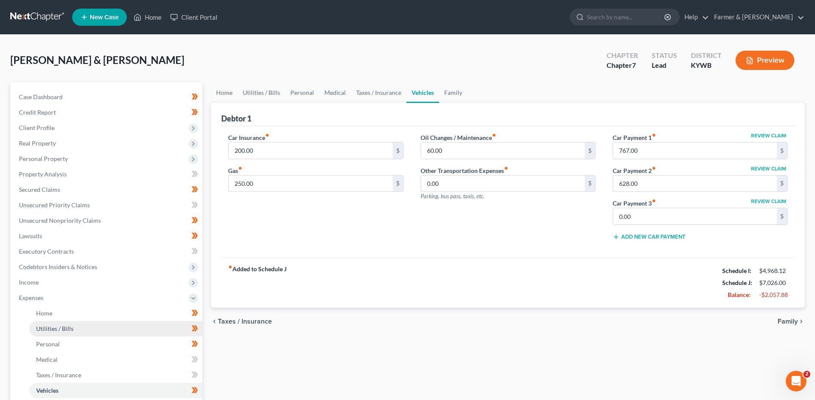
scroll to position [43, 0]
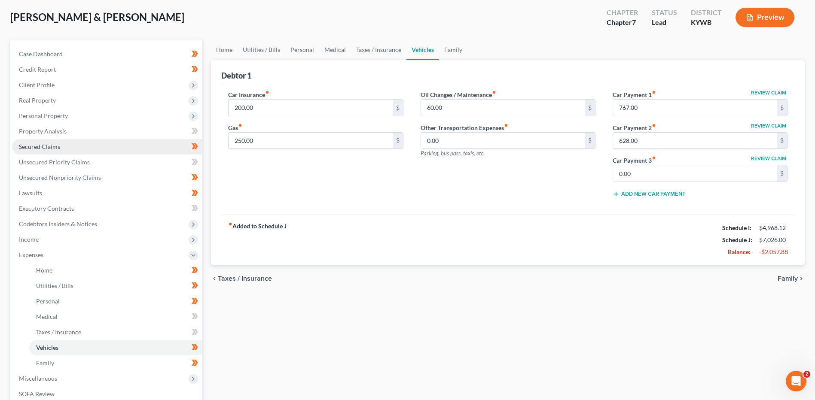
click at [55, 149] on span "Secured Claims" at bounding box center [39, 146] width 41 height 7
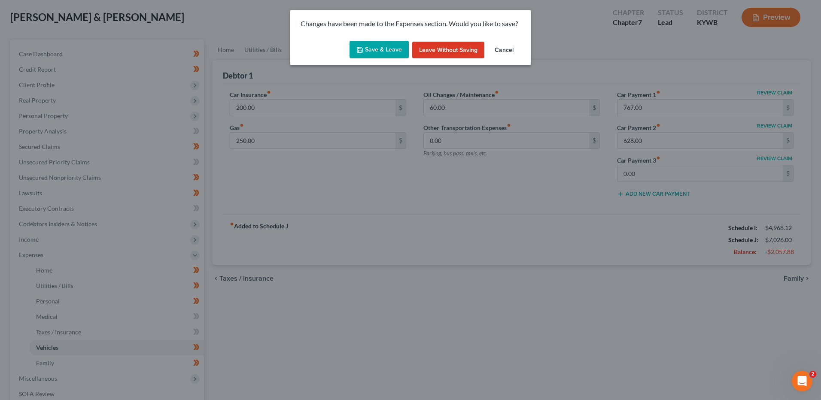
click at [404, 56] on button "Save & Leave" at bounding box center [379, 50] width 59 height 18
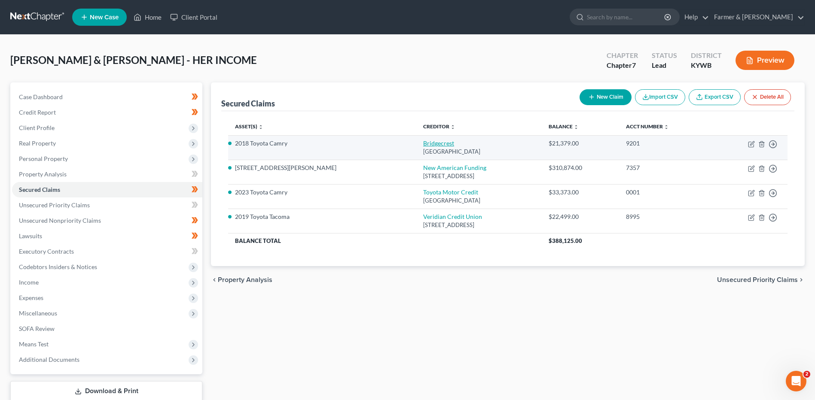
click at [423, 146] on link "Bridgecrest" at bounding box center [438, 143] width 31 height 7
select select "3"
select select "2"
select select "1"
select select "0"
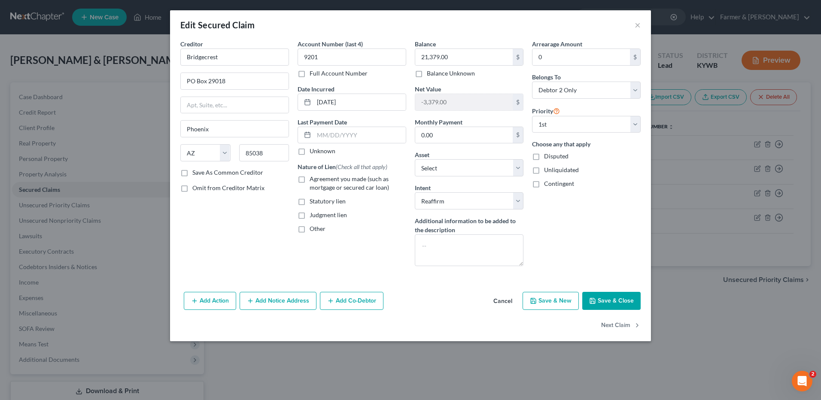
click at [509, 303] on button "Cancel" at bounding box center [503, 301] width 33 height 17
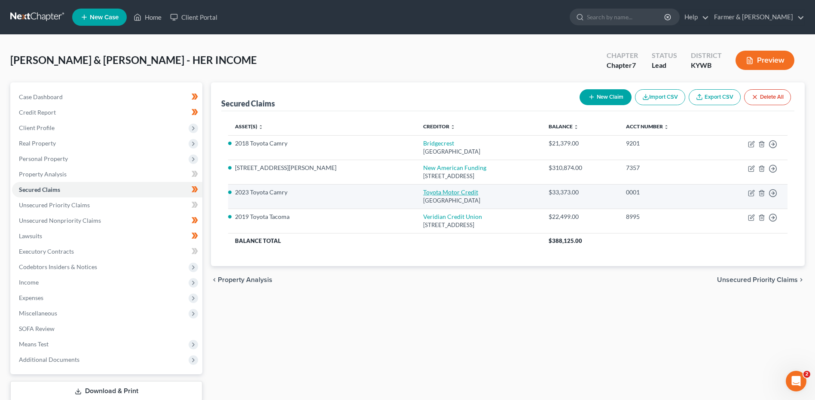
click at [423, 195] on link "Toyota Motor Credit" at bounding box center [450, 192] width 55 height 7
select select "10"
select select "3"
select select "2"
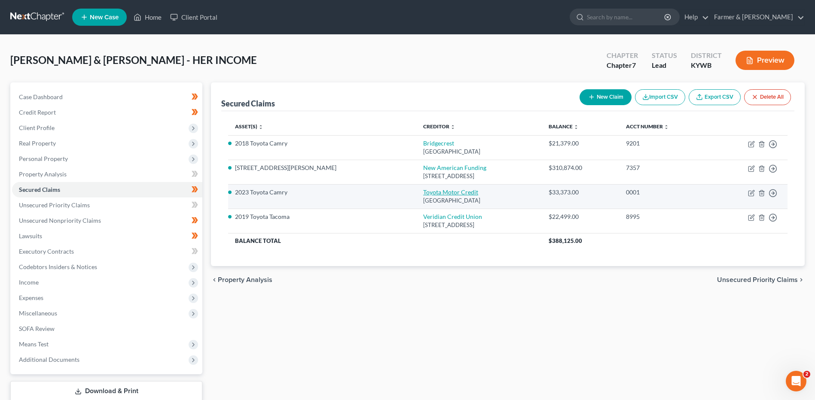
select select "0"
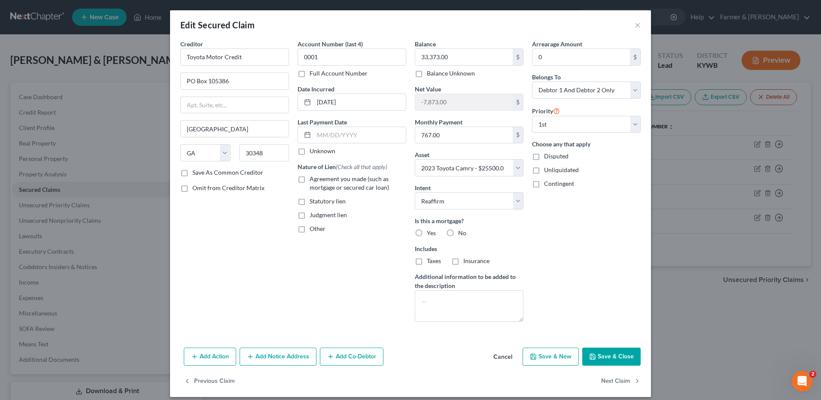
click at [500, 363] on button "Cancel" at bounding box center [503, 357] width 33 height 17
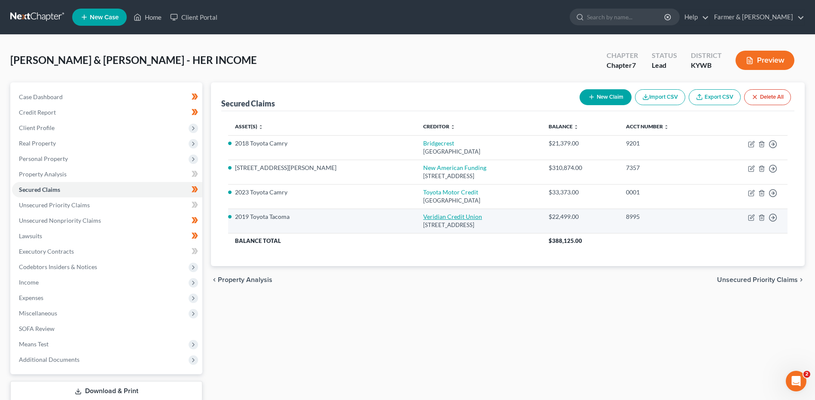
click at [423, 214] on link "Veridian Credit Union" at bounding box center [452, 216] width 59 height 7
select select "16"
select select "6"
select select "2"
select select "1"
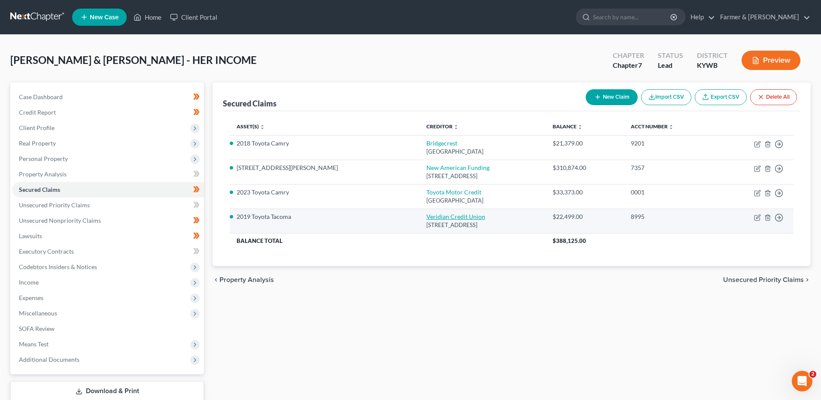
select select "0"
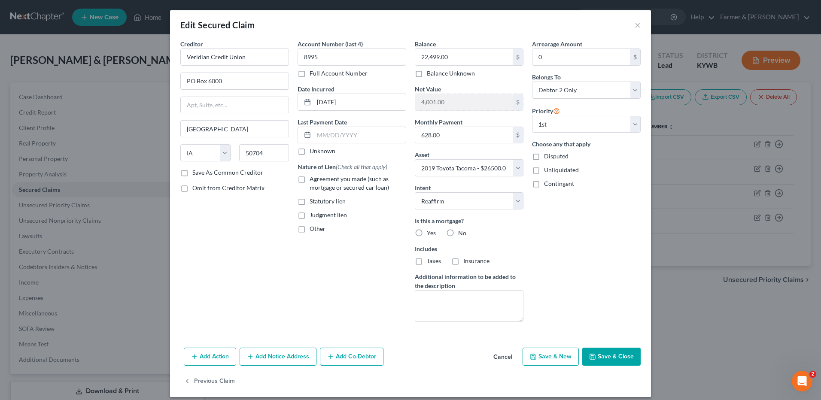
click at [499, 357] on button "Cancel" at bounding box center [503, 357] width 33 height 17
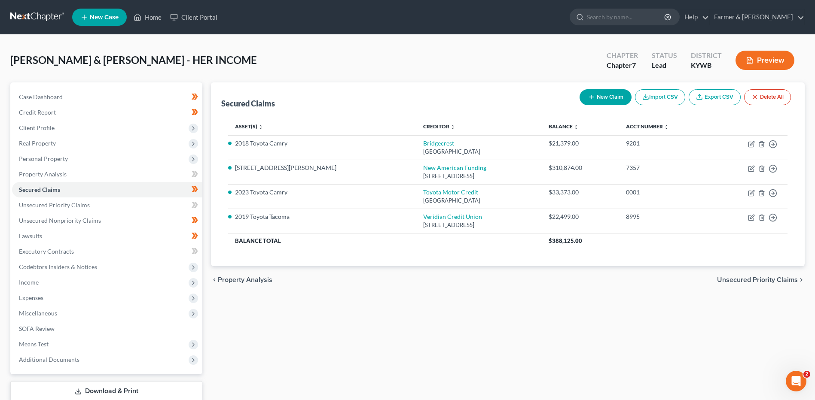
click at [40, 18] on link at bounding box center [37, 16] width 55 height 15
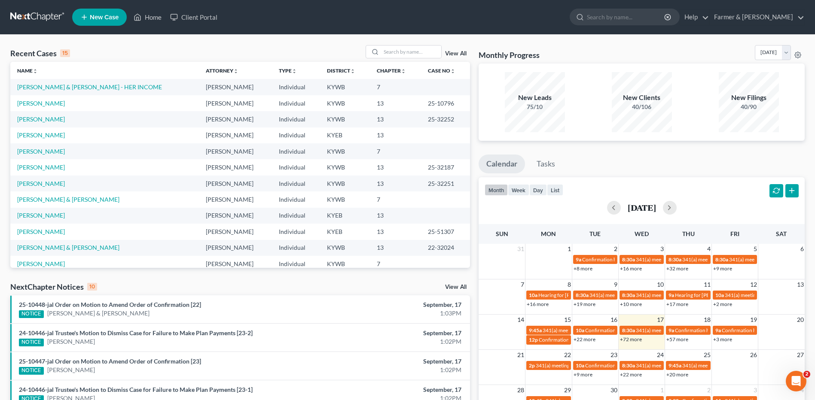
click at [449, 50] on div "View All" at bounding box center [418, 51] width 105 height 13
click at [456, 55] on link "View All" at bounding box center [455, 54] width 21 height 6
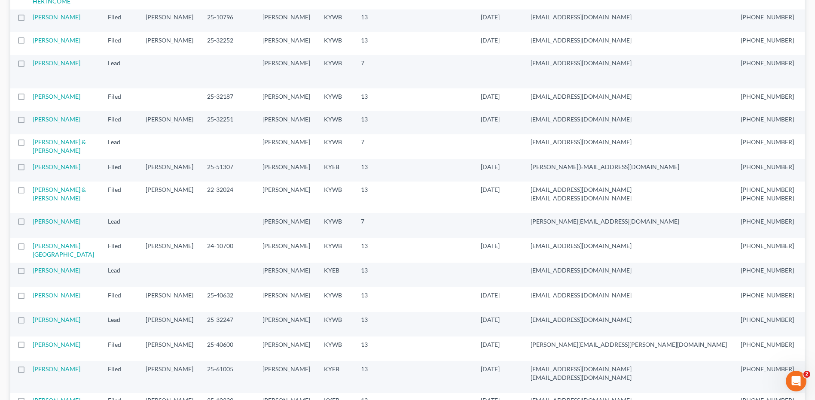
scroll to position [215, 0]
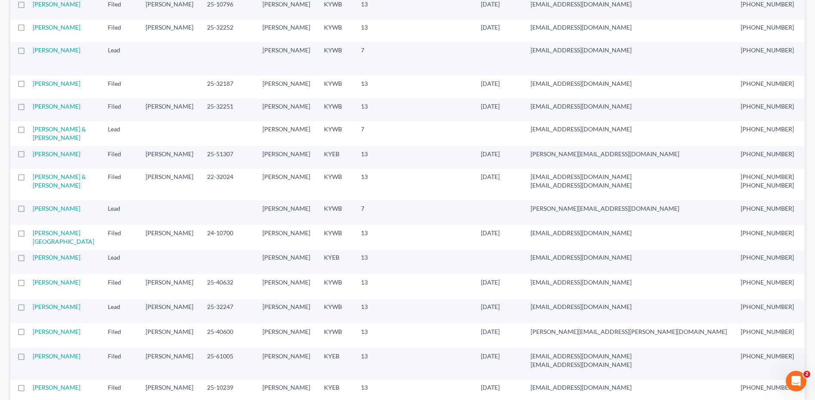
click at [29, 131] on label at bounding box center [29, 131] width 0 height 0
click at [33, 131] on input "checkbox" at bounding box center [36, 128] width 6 height 6
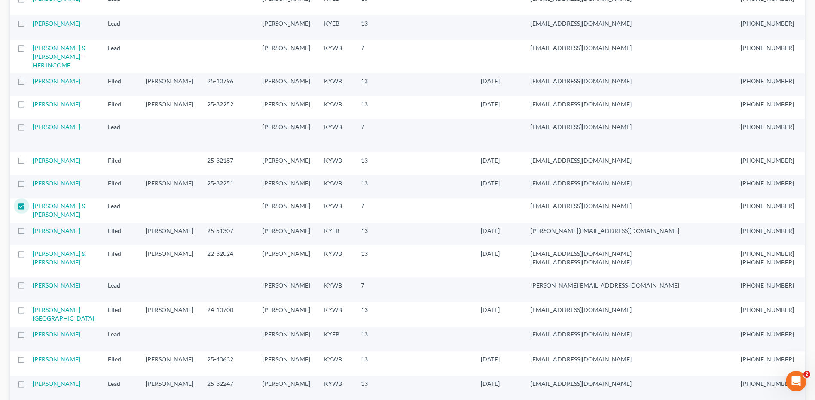
scroll to position [0, 0]
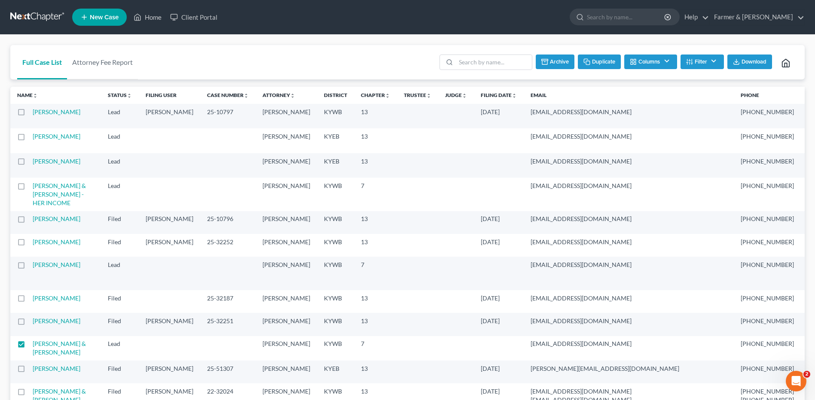
click at [591, 58] on button "Duplicate" at bounding box center [599, 62] width 43 height 15
checkbox input "false"
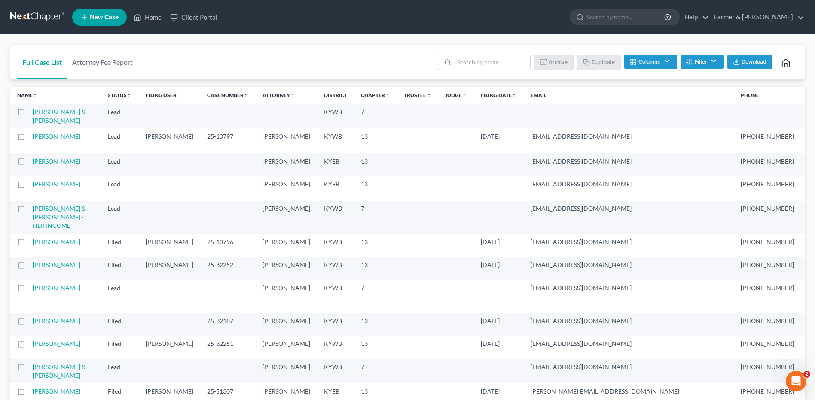
click at [36, 13] on link at bounding box center [37, 16] width 55 height 15
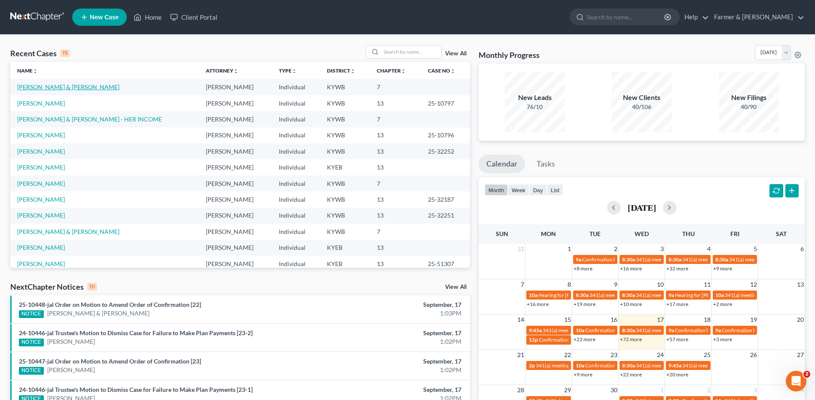
click at [59, 86] on link "[PERSON_NAME] & [PERSON_NAME]" at bounding box center [68, 86] width 102 height 7
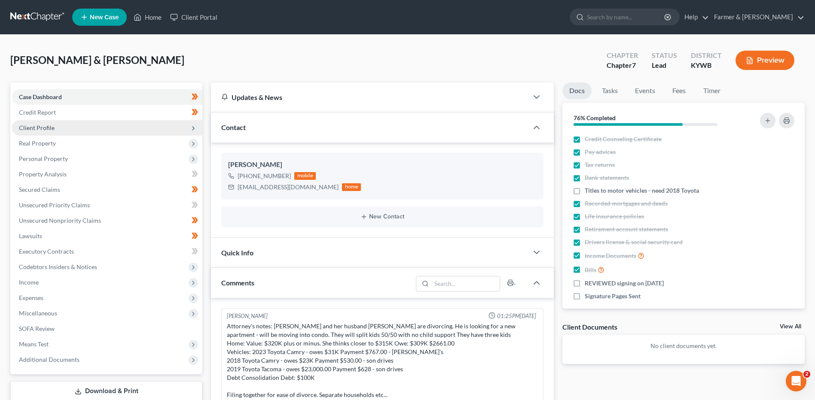
click at [69, 128] on span "Client Profile" at bounding box center [107, 127] width 190 height 15
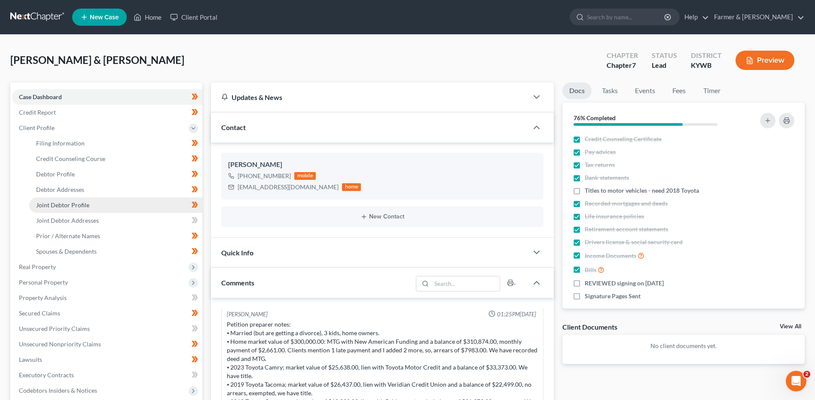
click at [74, 205] on span "Joint Debtor Profile" at bounding box center [62, 204] width 53 height 7
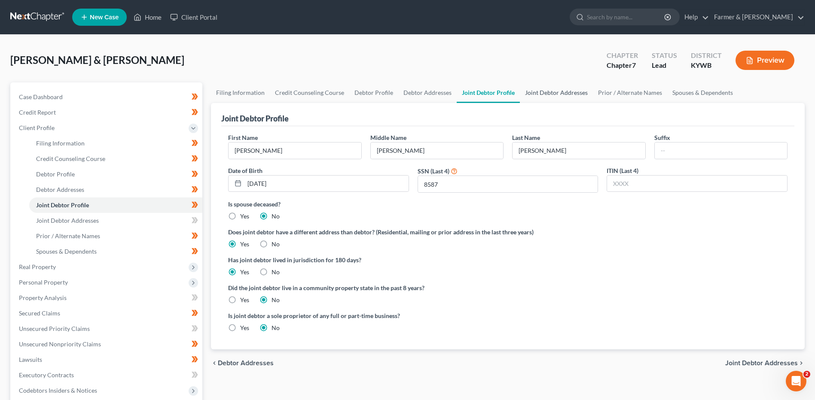
click at [536, 94] on link "Joint Debtor Addresses" at bounding box center [556, 92] width 73 height 21
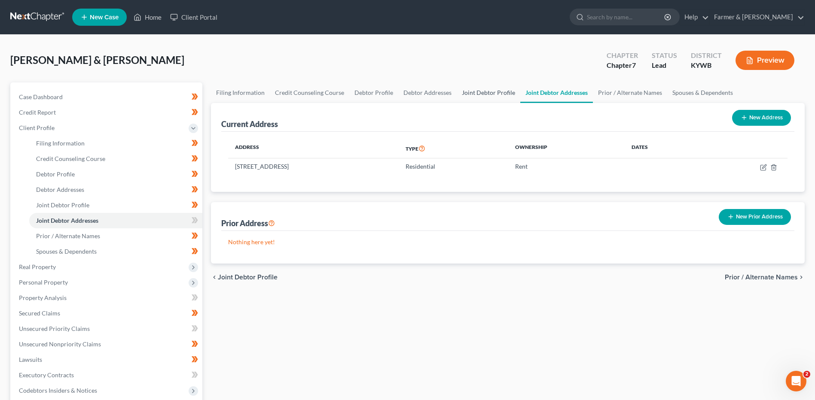
click at [476, 84] on link "Joint Debtor Profile" at bounding box center [489, 92] width 64 height 21
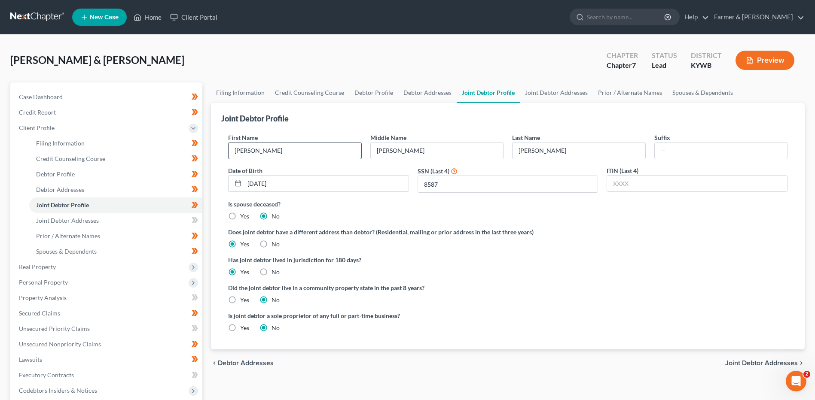
click at [313, 147] on input "Steven" at bounding box center [295, 151] width 132 height 16
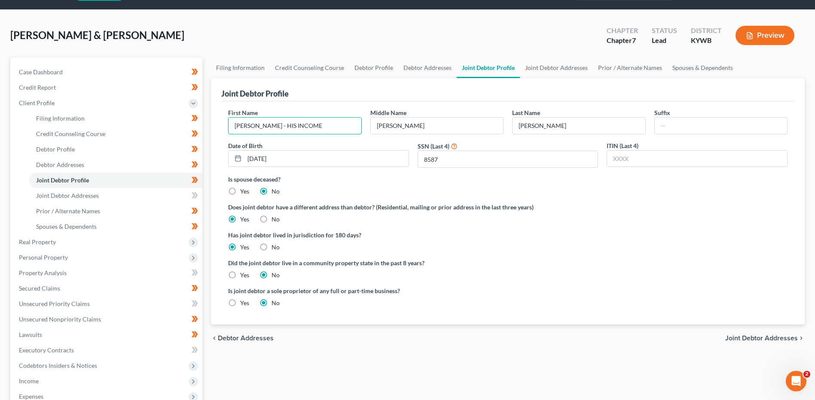
scroll to position [43, 0]
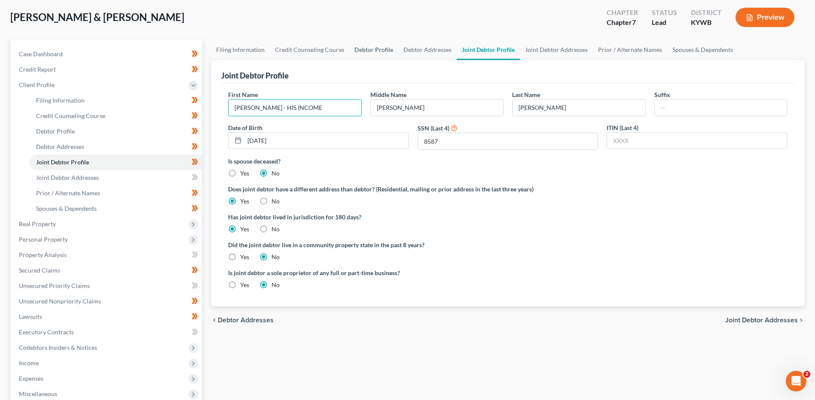
type input "Steven - HIS INCOME"
click at [367, 50] on link "Debtor Profile" at bounding box center [373, 50] width 49 height 21
select select "1"
select select "4"
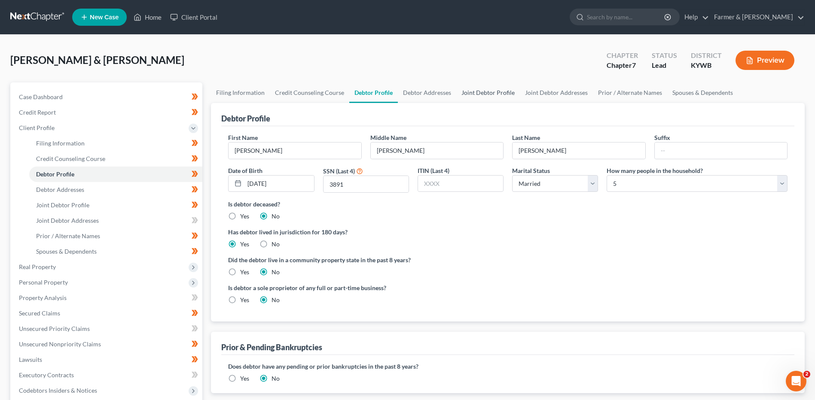
click at [459, 91] on link "Joint Debtor Profile" at bounding box center [488, 92] width 64 height 21
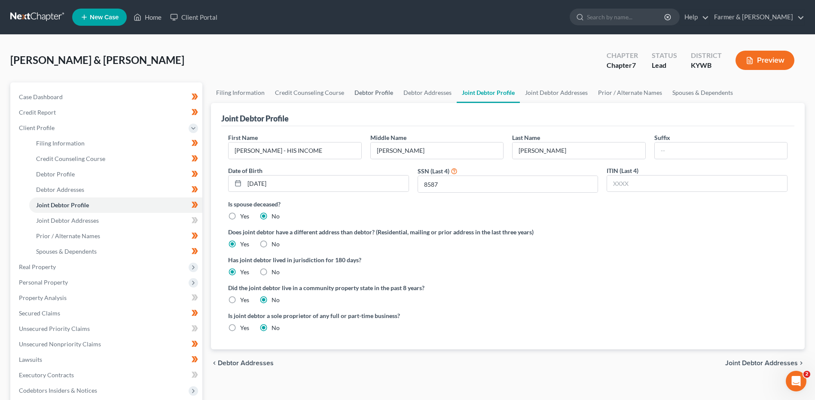
click at [378, 93] on link "Debtor Profile" at bounding box center [373, 92] width 49 height 21
select select "1"
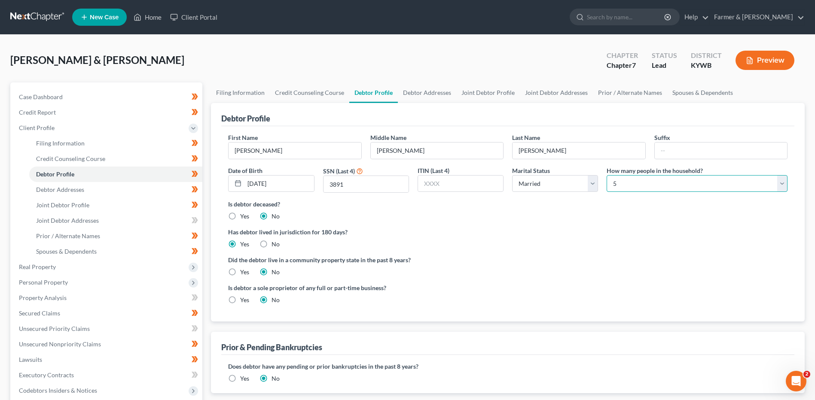
click at [625, 189] on select "Select 1 2 3 4 5 6 7 8 9 10 11 12 13 14 15 16 17 18 19 20" at bounding box center [696, 183] width 181 height 17
select select "3"
click at [606, 175] on select "Select 1 2 3 4 5 6 7 8 9 10 11 12 13 14 15 16 17 18 19 20" at bounding box center [696, 183] width 181 height 17
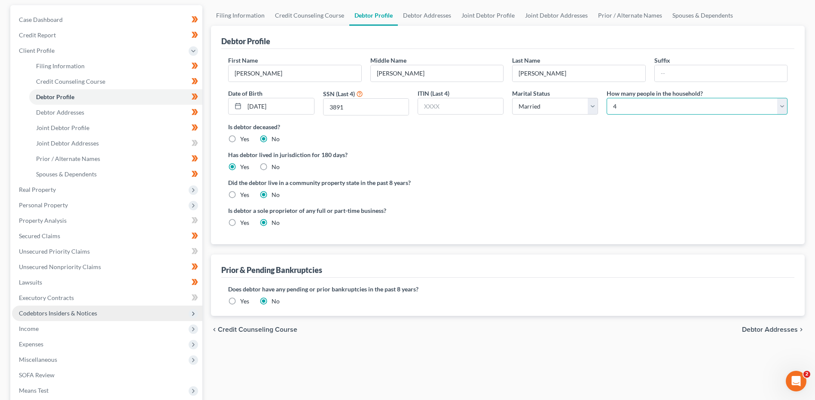
scroll to position [129, 0]
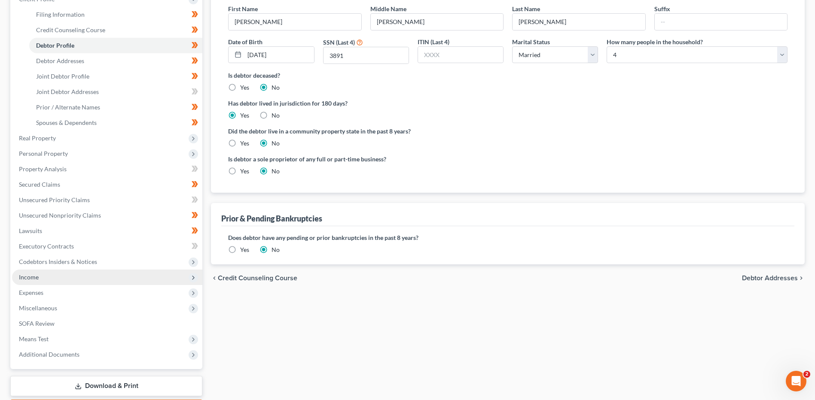
click at [40, 280] on span "Income" at bounding box center [107, 277] width 190 height 15
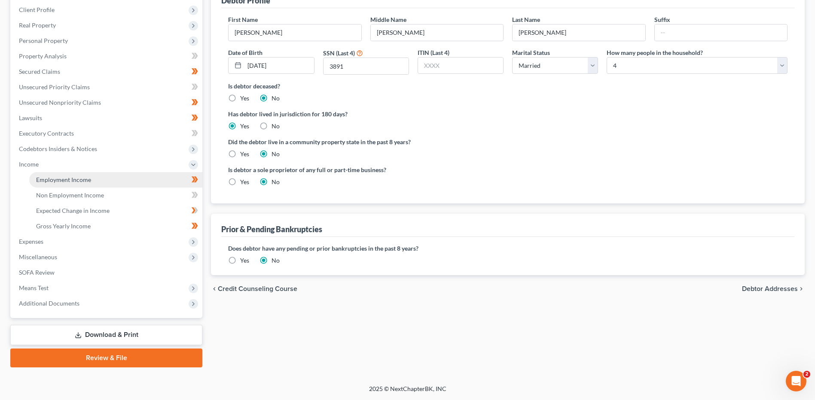
click at [102, 177] on link "Employment Income" at bounding box center [115, 179] width 173 height 15
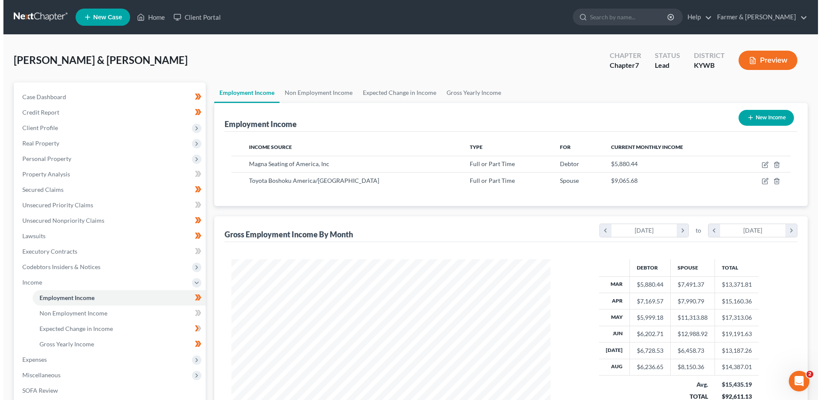
scroll to position [159, 336]
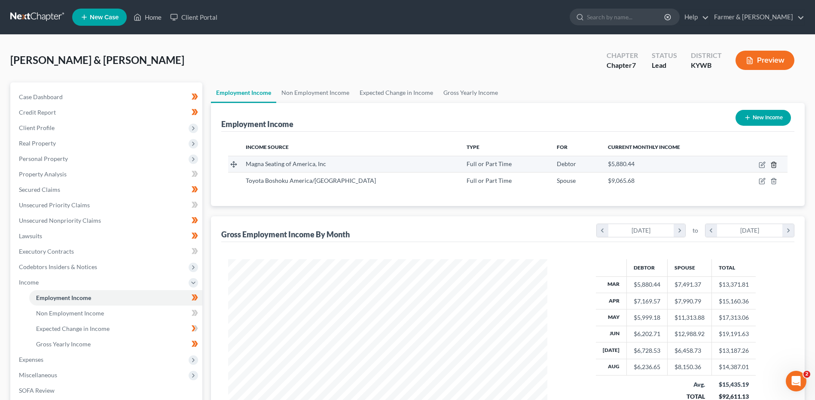
click at [771, 167] on icon "button" at bounding box center [773, 164] width 7 height 7
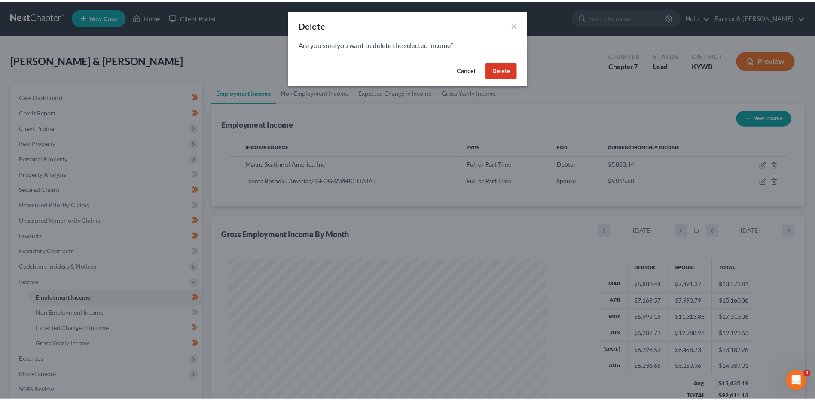
scroll to position [161, 339]
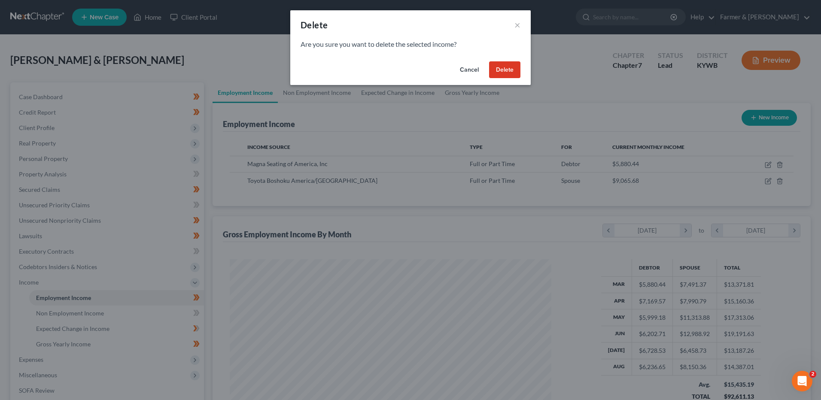
click at [506, 67] on button "Delete" at bounding box center [504, 69] width 31 height 17
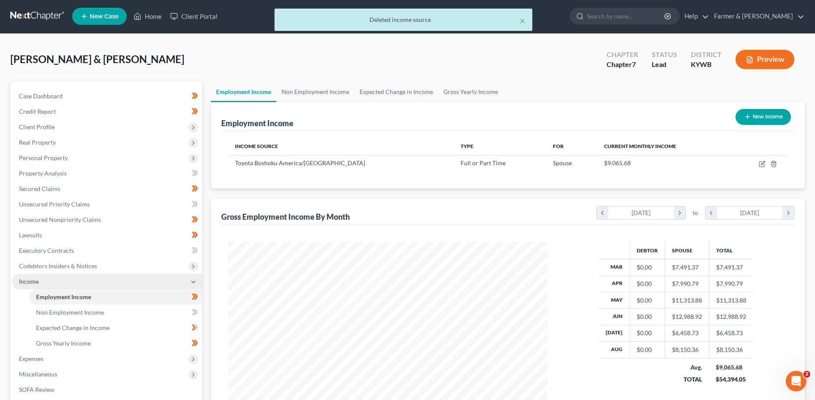
scroll to position [0, 0]
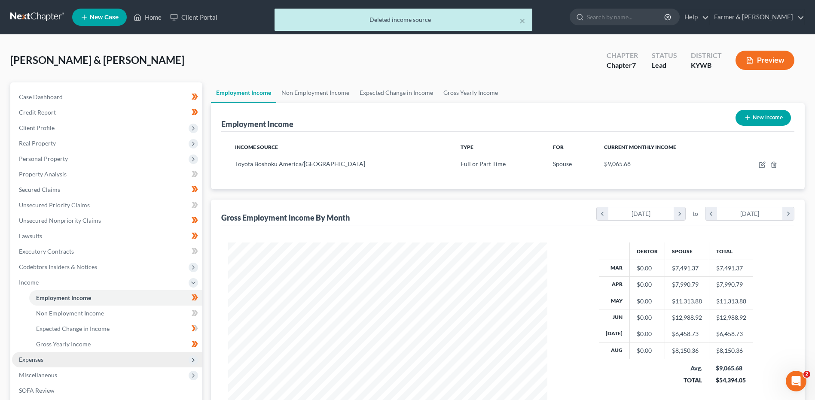
click at [56, 358] on span "Expenses" at bounding box center [107, 359] width 190 height 15
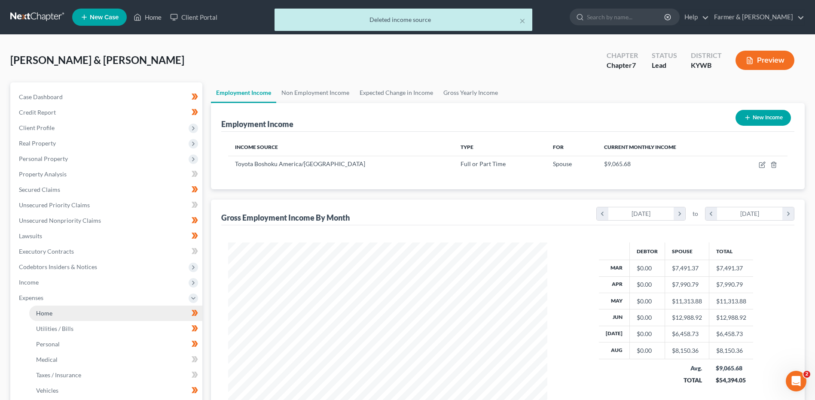
click at [71, 312] on link "Home" at bounding box center [115, 313] width 173 height 15
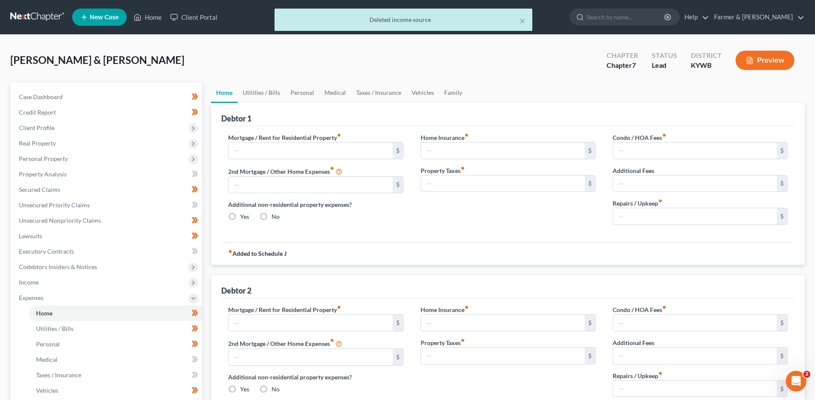
type input "2,661.00"
type input "0.00"
radio input "true"
type input "0.00"
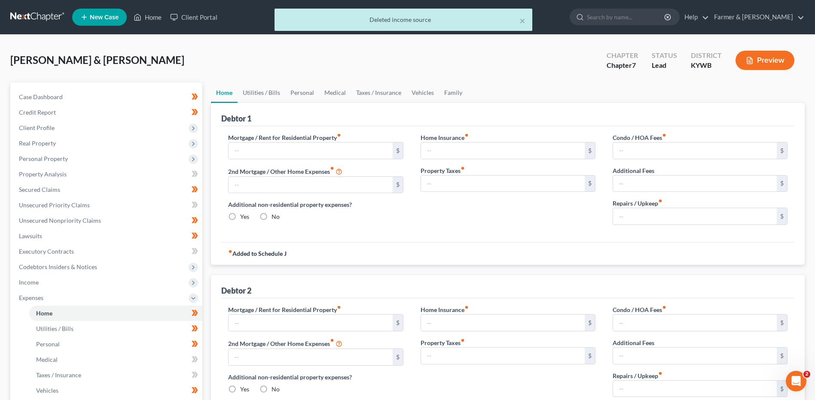
type input "0.00"
type input "100.00"
type input "1,400.00"
type input "0.00"
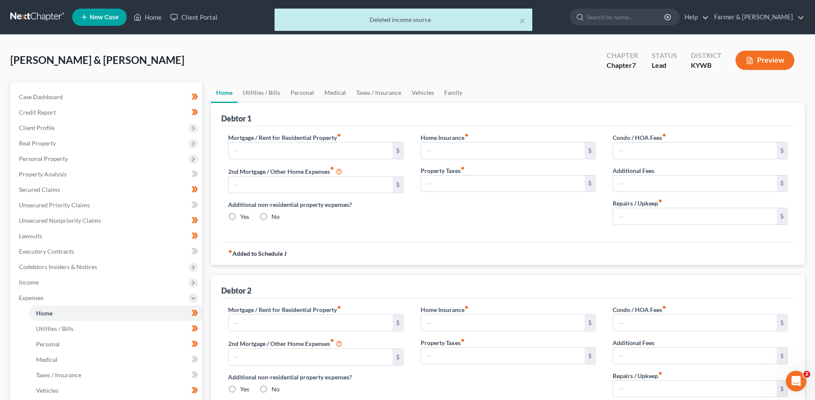
radio input "true"
type input "0.00"
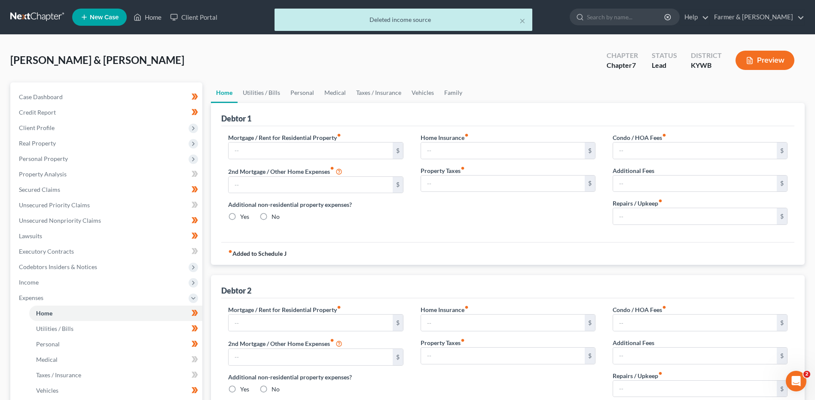
type input "0.00"
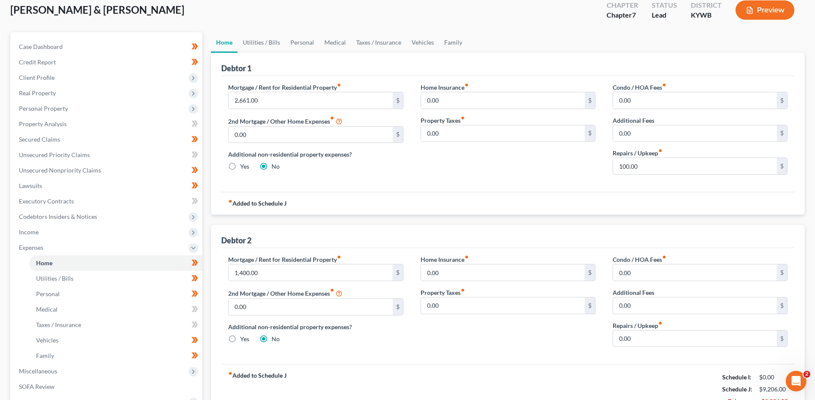
scroll to position [129, 0]
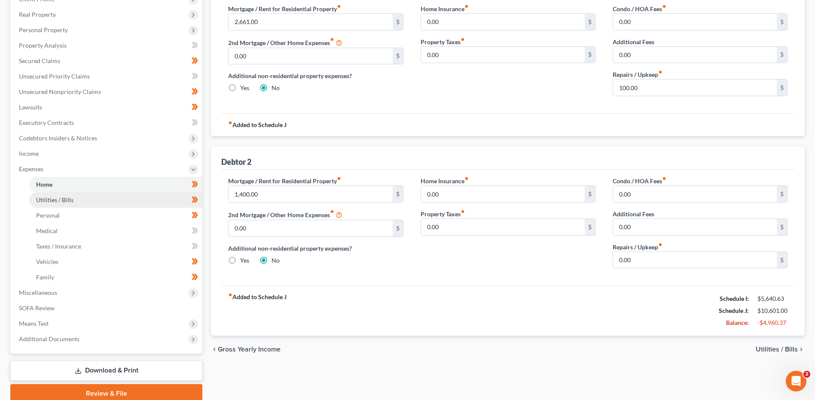
click at [92, 195] on link "Utilities / Bills" at bounding box center [115, 199] width 173 height 15
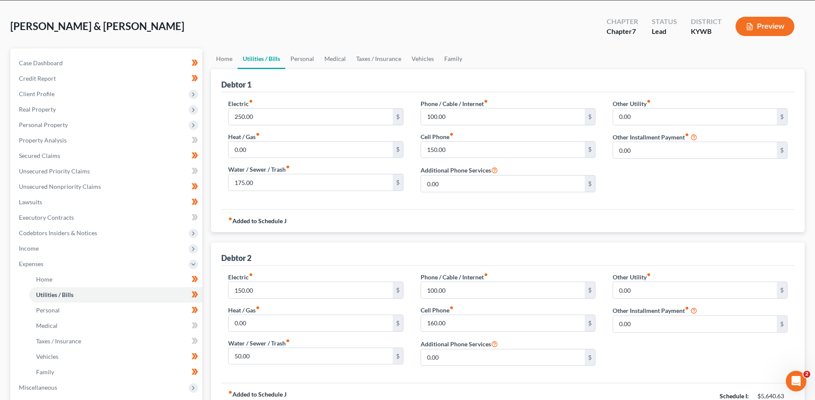
scroll to position [129, 0]
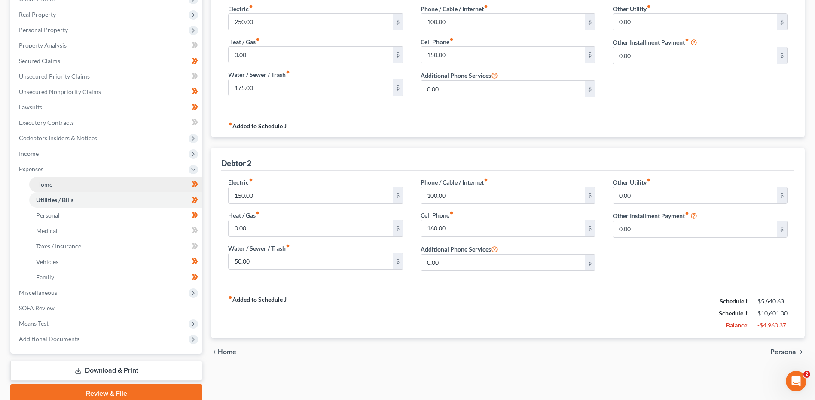
click at [73, 187] on link "Home" at bounding box center [115, 184] width 173 height 15
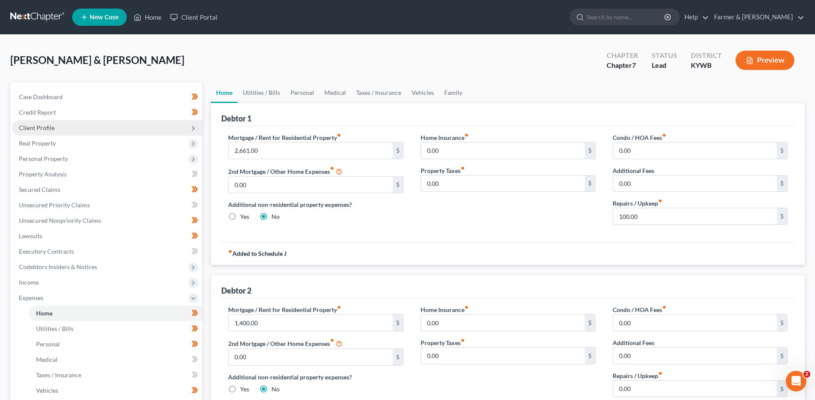
click at [61, 129] on span "Client Profile" at bounding box center [107, 127] width 190 height 15
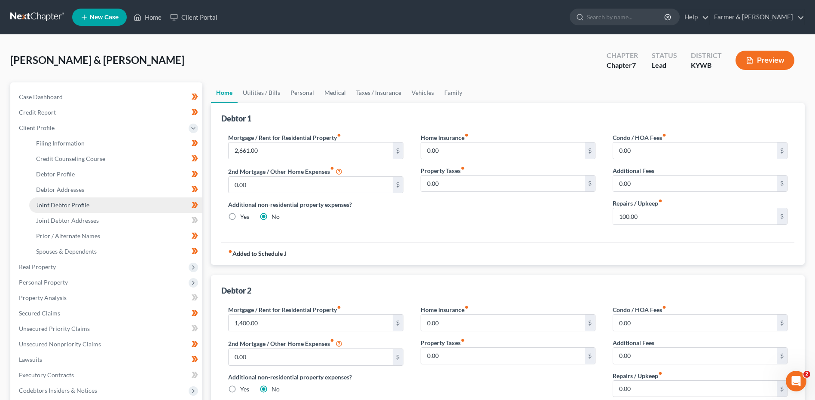
click at [76, 206] on span "Joint Debtor Profile" at bounding box center [62, 204] width 53 height 7
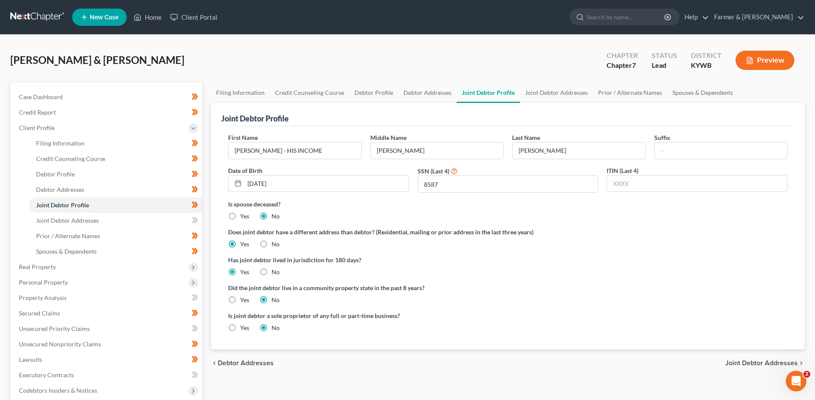
click at [271, 245] on label "No" at bounding box center [275, 244] width 8 height 9
click at [275, 245] on input "No" at bounding box center [278, 243] width 6 height 6
radio input "true"
radio input "false"
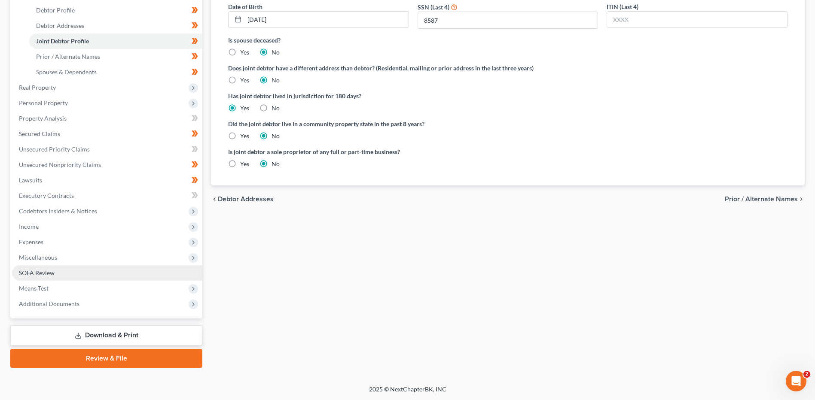
scroll to position [165, 0]
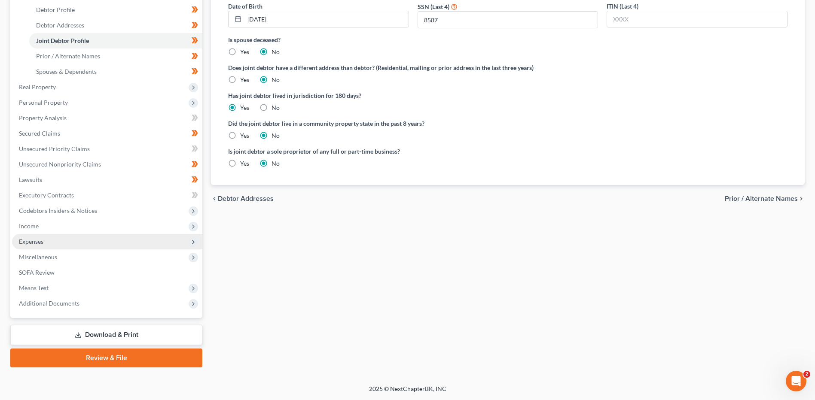
click at [61, 243] on span "Expenses" at bounding box center [107, 241] width 190 height 15
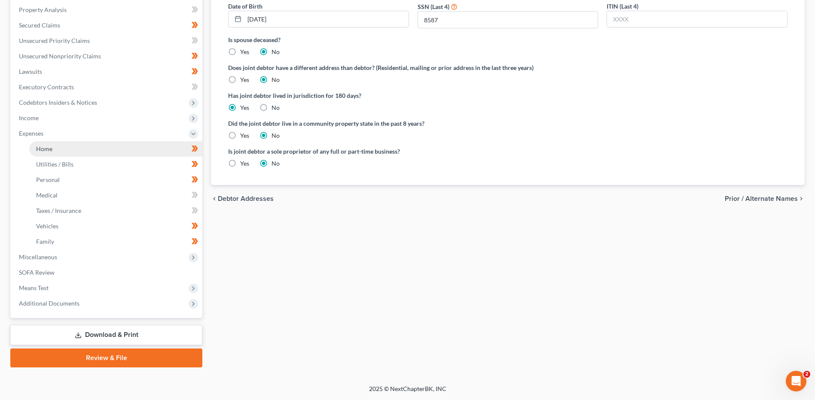
click at [72, 143] on link "Home" at bounding box center [115, 148] width 173 height 15
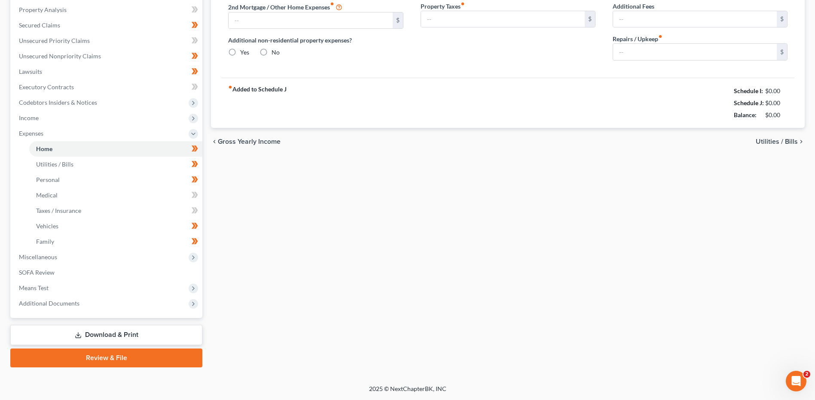
scroll to position [121, 0]
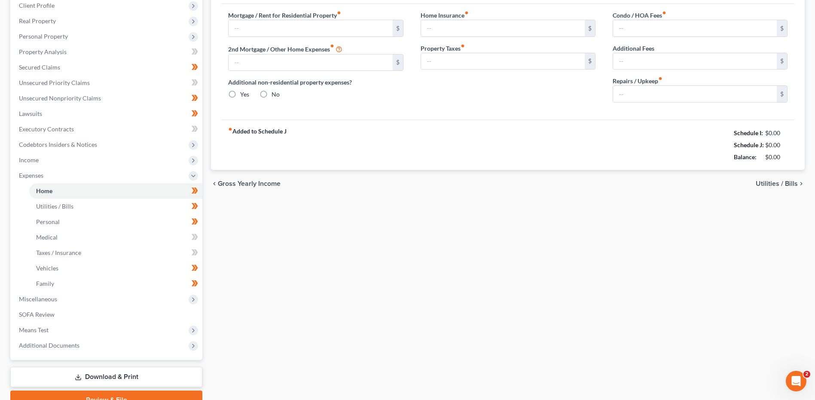
type input "2,661.00"
type input "0.00"
radio input "true"
type input "0.00"
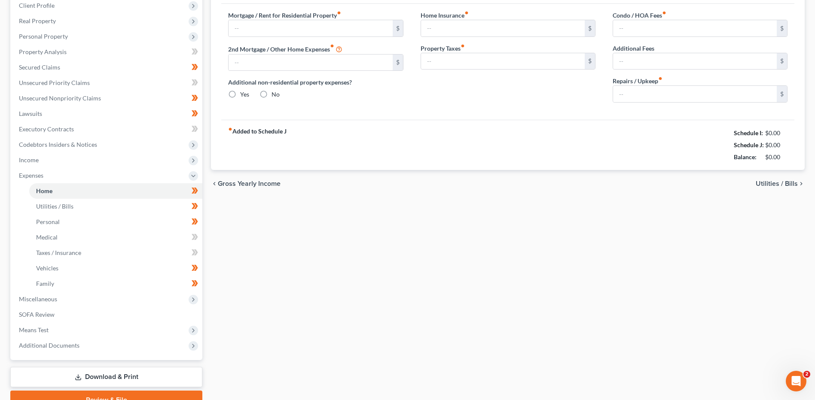
type input "0.00"
type input "100.00"
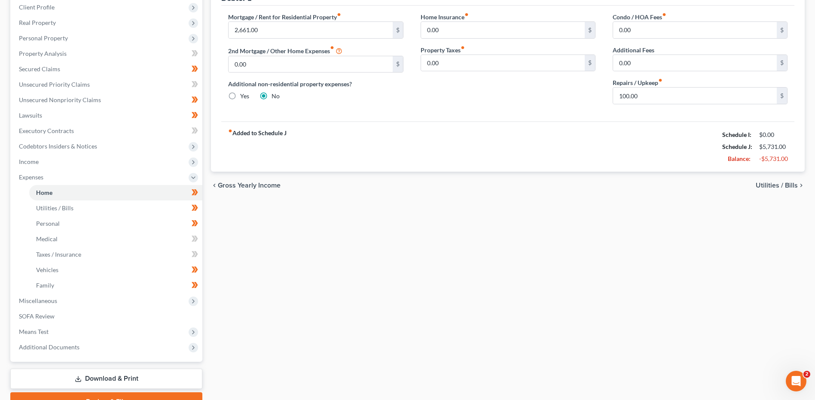
scroll to position [0, 0]
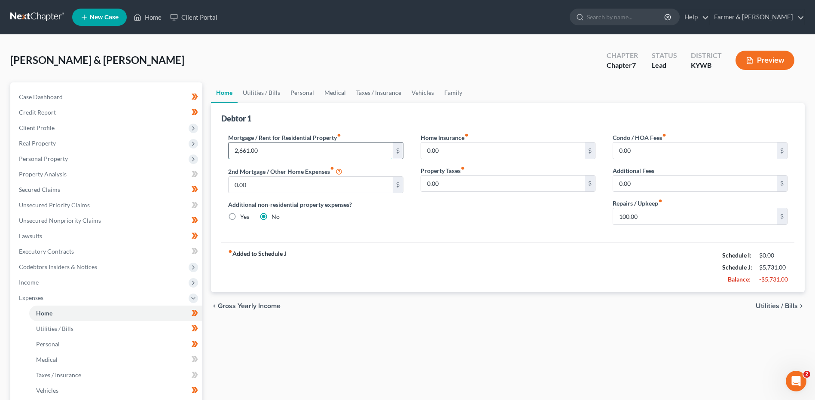
click at [287, 150] on input "2,661.00" at bounding box center [311, 151] width 164 height 16
type input "1,400.00"
click at [655, 223] on input "100.00" at bounding box center [695, 216] width 164 height 16
type input "50.00"
click at [83, 328] on link "Utilities / Bills" at bounding box center [115, 328] width 173 height 15
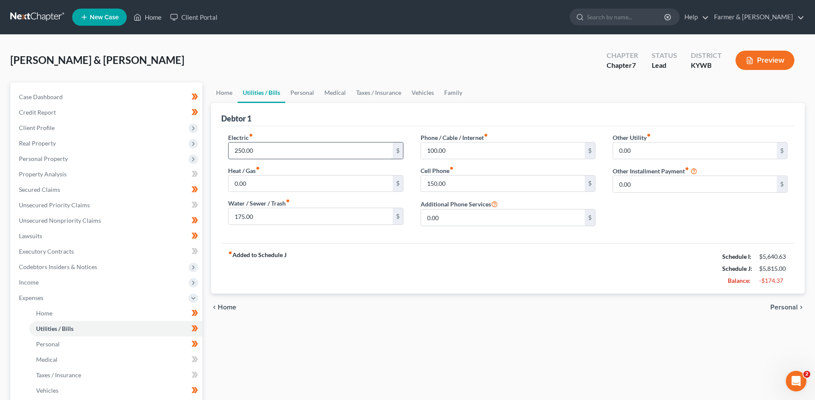
click at [270, 149] on input "250.00" at bounding box center [311, 151] width 164 height 16
type input "150.00"
click at [253, 213] on input "175.00" at bounding box center [311, 216] width 164 height 16
type input "100.00"
click at [58, 344] on span "Personal" at bounding box center [48, 344] width 24 height 7
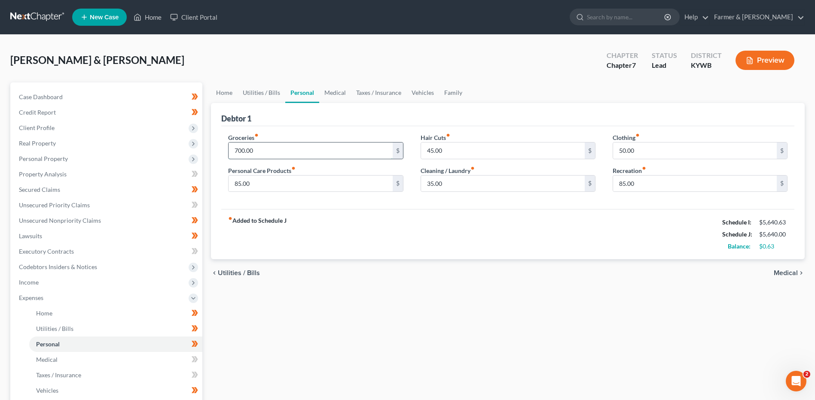
click at [266, 151] on input "700.00" at bounding box center [311, 151] width 164 height 16
type input "4"
type input "650.00"
click link "Medical"
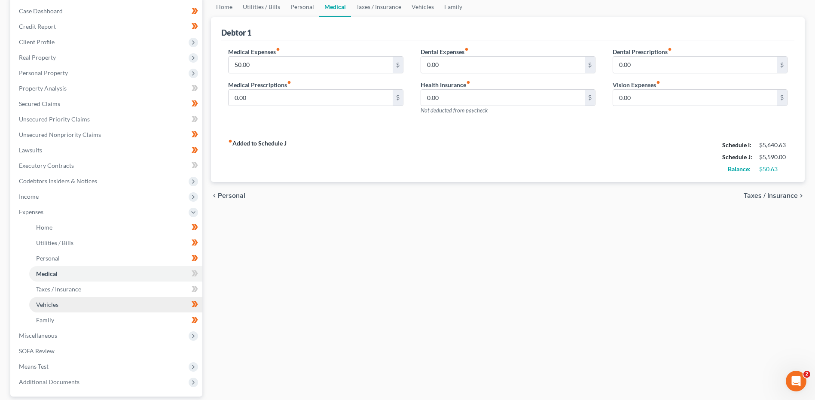
click span "Vehicles"
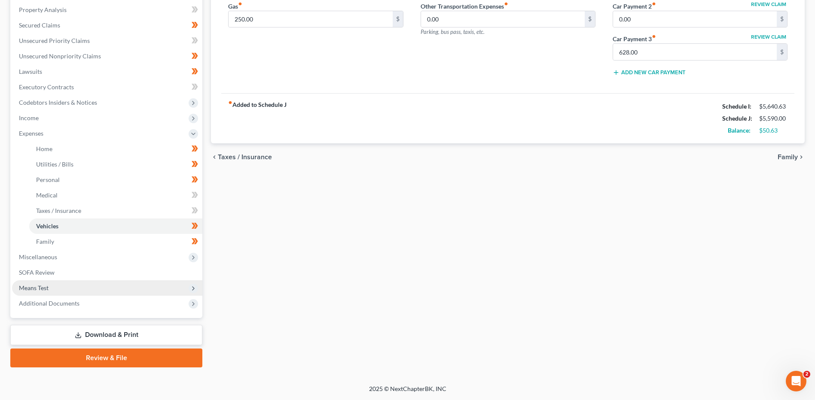
click span "Means Test"
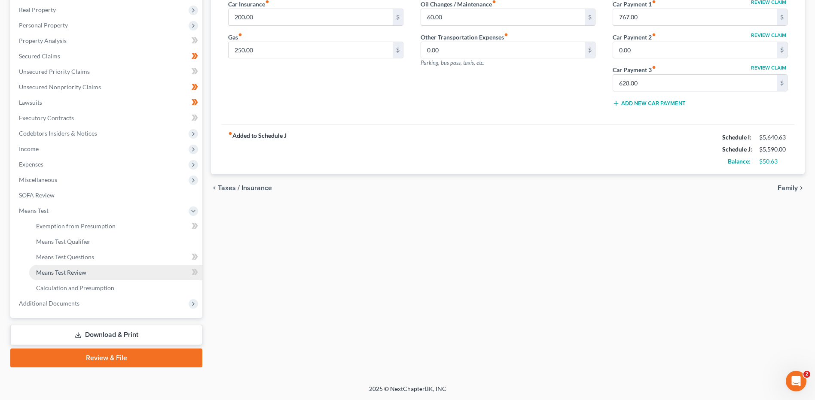
scroll to position [134, 0]
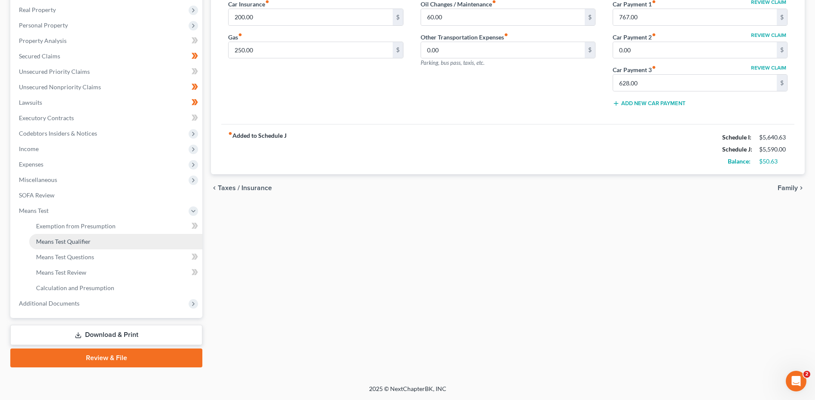
drag, startPoint x: 87, startPoint y: 244, endPoint x: 93, endPoint y: 245, distance: 6.5
click span "Means Test Qualifier"
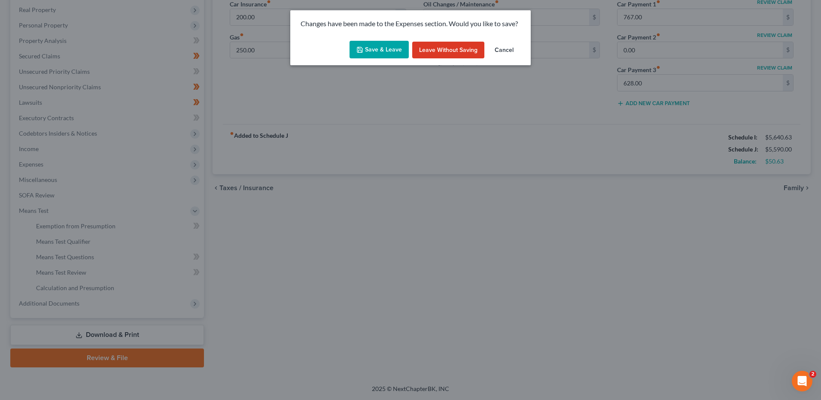
click button "Save & Leave"
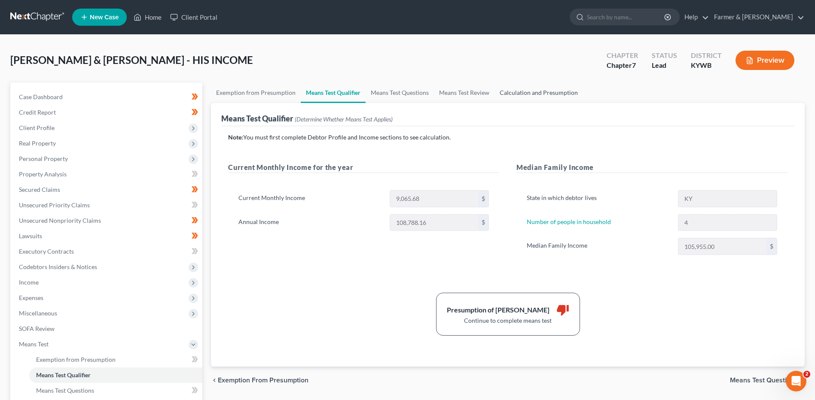
click link "Calculation and Presumption"
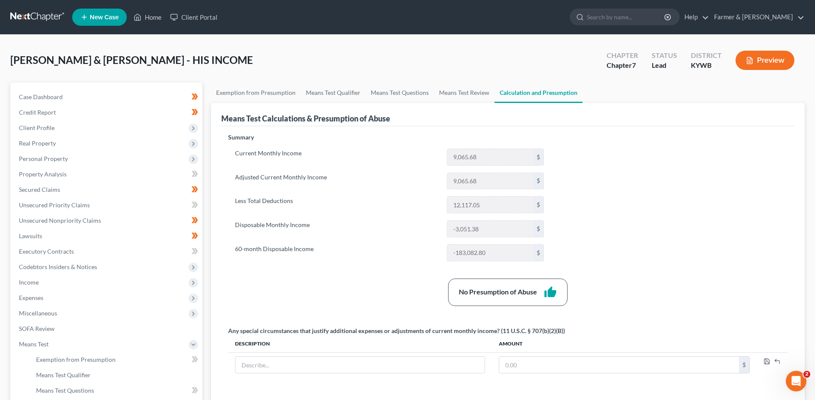
click link
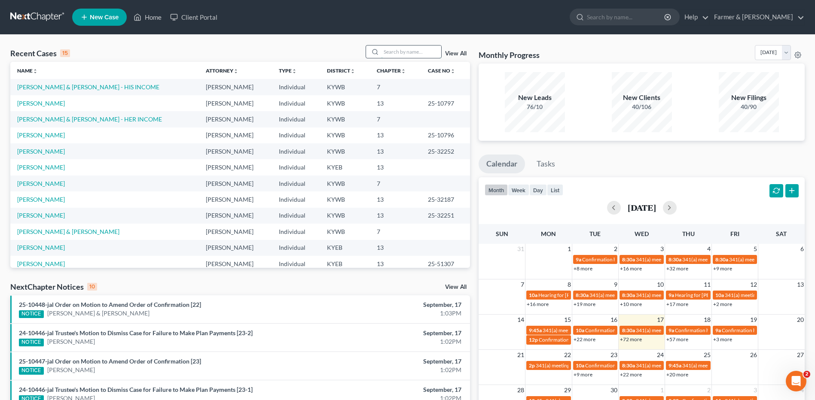
click at [405, 50] on input "search" at bounding box center [411, 52] width 60 height 12
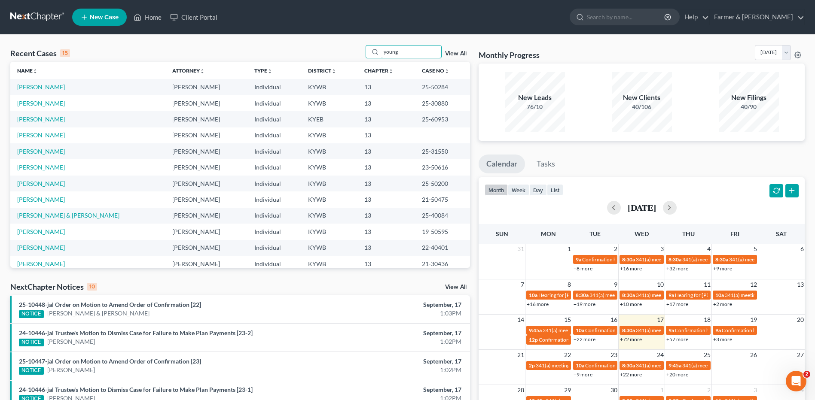
type input "young"
click at [26, 121] on link "[PERSON_NAME]" at bounding box center [41, 119] width 48 height 7
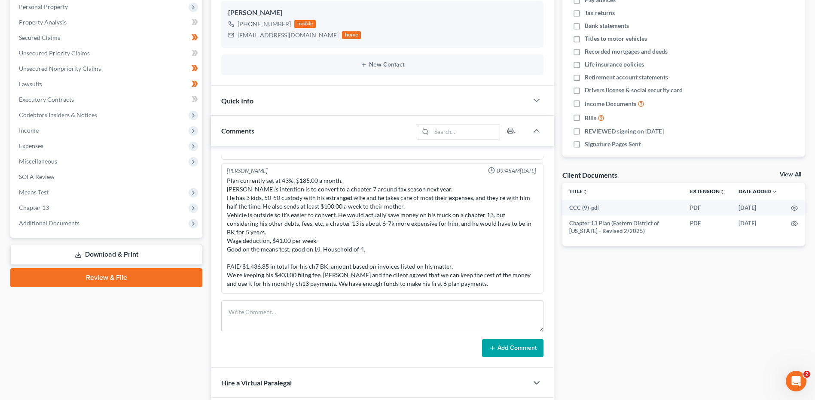
scroll to position [215, 0]
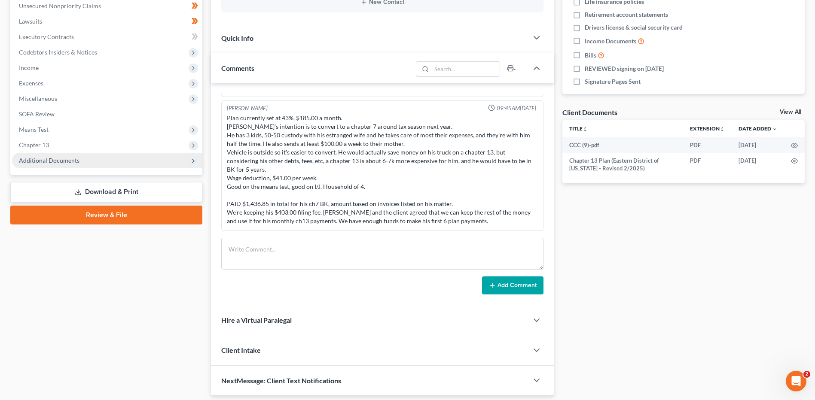
click at [67, 160] on span "Additional Documents" at bounding box center [49, 160] width 61 height 7
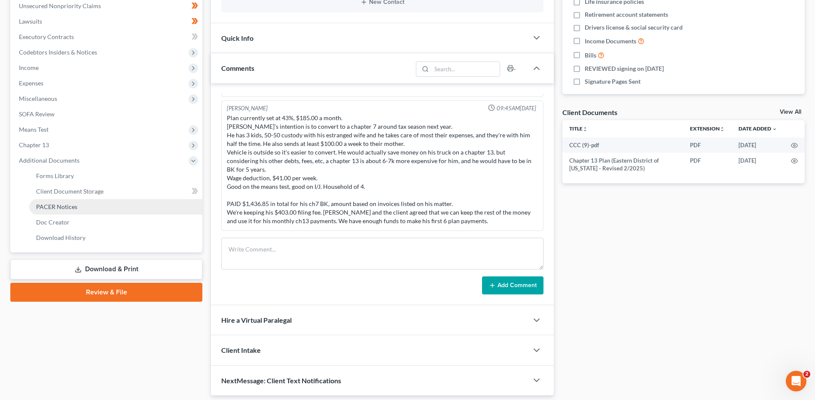
click at [67, 203] on span "PACER Notices" at bounding box center [56, 206] width 41 height 7
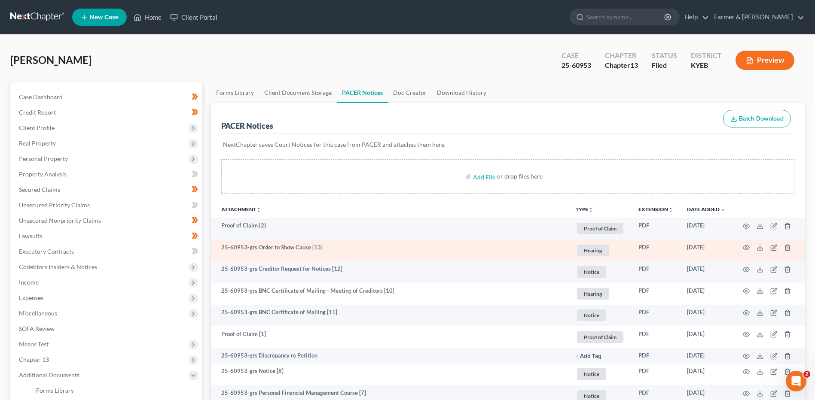
click at [743, 244] on td at bounding box center [768, 251] width 72 height 22
click at [745, 247] on icon "button" at bounding box center [746, 247] width 7 height 7
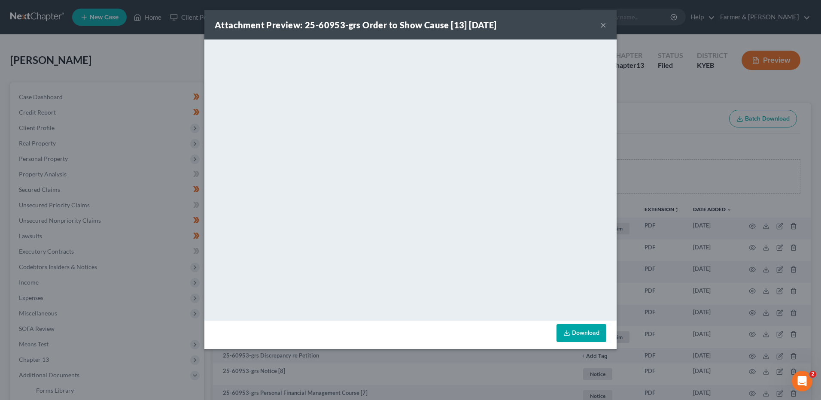
click at [604, 24] on button "×" at bounding box center [603, 25] width 6 height 10
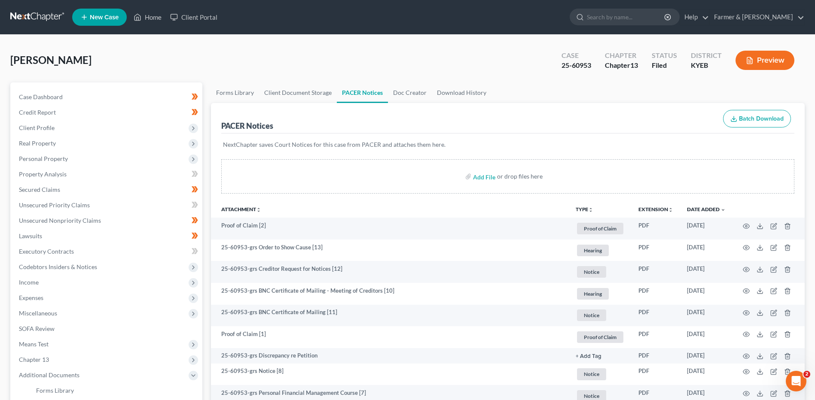
click at [699, 205] on th "Date Added unfold_more expand_more expand_less" at bounding box center [706, 209] width 52 height 17
click at [699, 208] on link "Date Added unfold_more expand_more expand_less" at bounding box center [706, 209] width 39 height 6
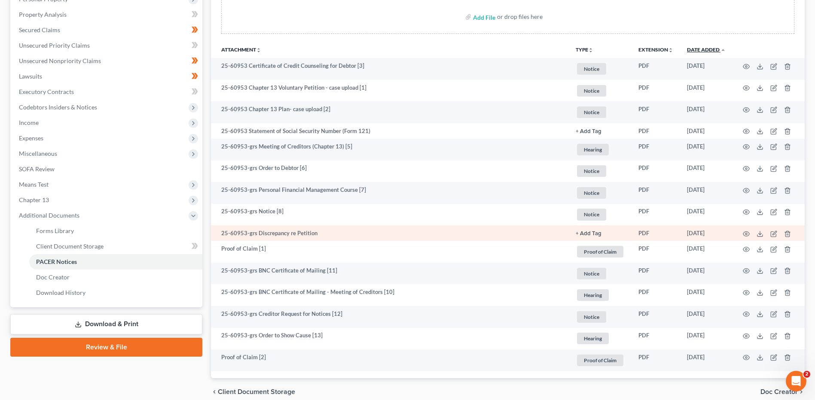
scroll to position [198, 0]
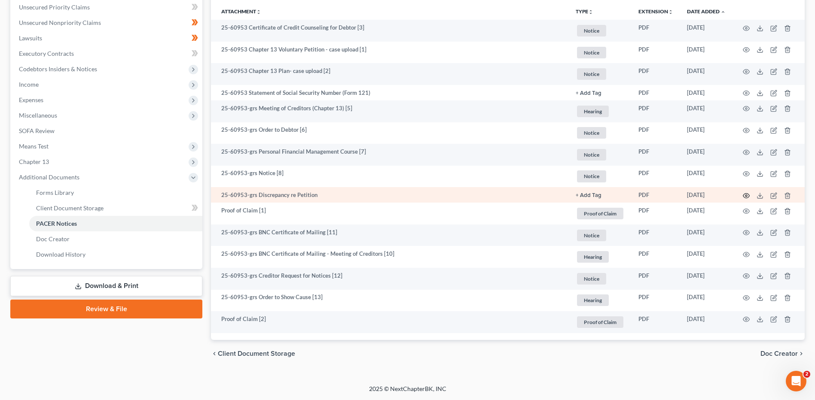
click at [745, 196] on icon "button" at bounding box center [746, 195] width 7 height 7
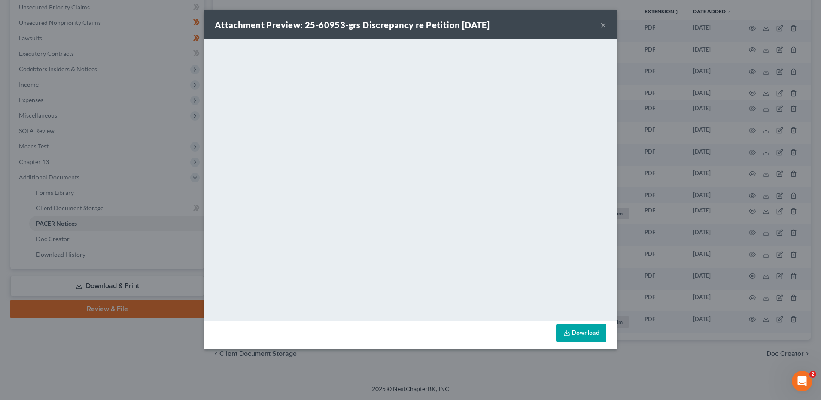
drag, startPoint x: 604, startPoint y: 22, endPoint x: 588, endPoint y: 33, distance: 19.5
click at [604, 22] on button "×" at bounding box center [603, 25] width 6 height 10
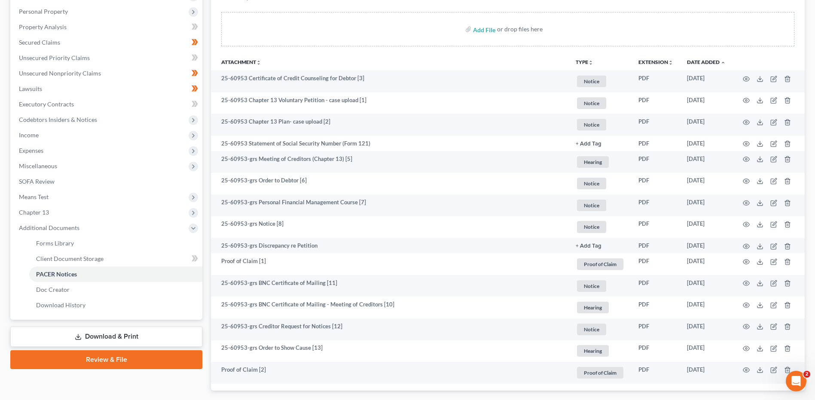
scroll to position [0, 0]
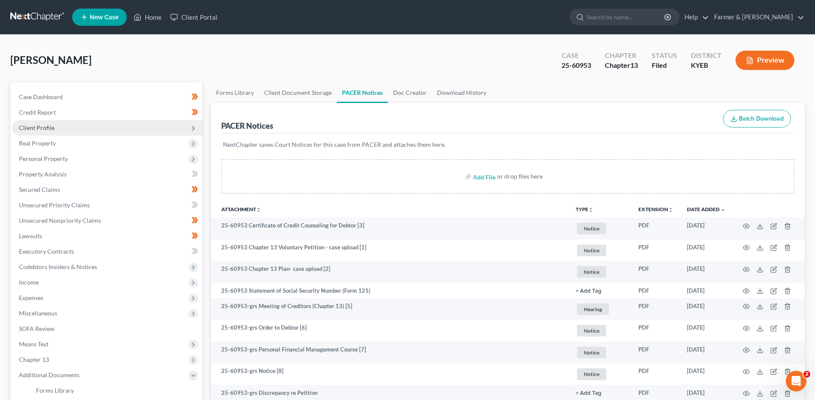
click at [46, 124] on span "Client Profile" at bounding box center [37, 127] width 36 height 7
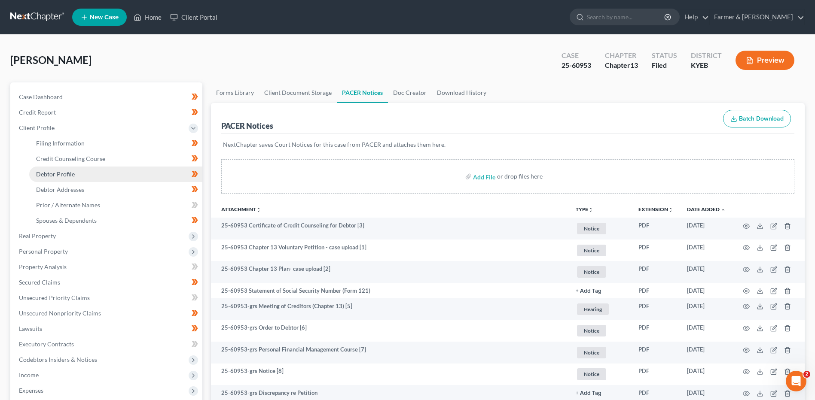
click at [67, 174] on span "Debtor Profile" at bounding box center [55, 174] width 39 height 7
select select "2"
select select "3"
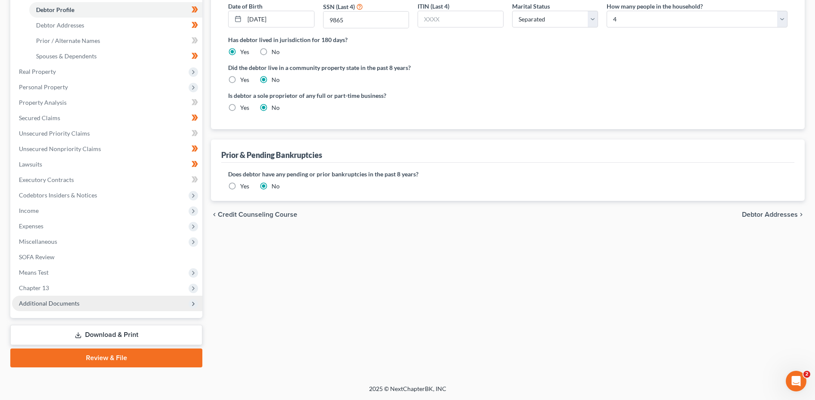
click at [64, 306] on span "Additional Documents" at bounding box center [49, 303] width 61 height 7
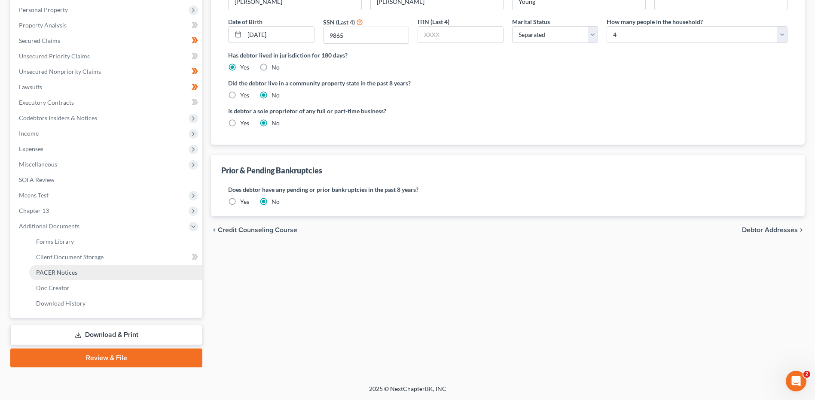
click at [77, 268] on link "PACER Notices" at bounding box center [115, 272] width 173 height 15
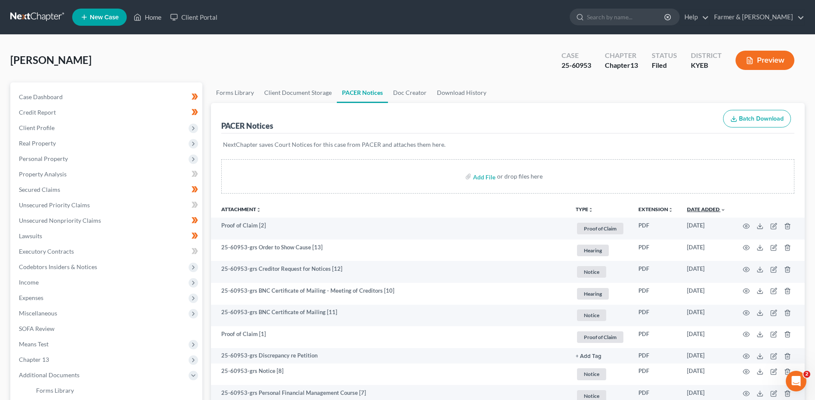
click at [715, 207] on link "Date Added unfold_more expand_more expand_less" at bounding box center [706, 209] width 39 height 6
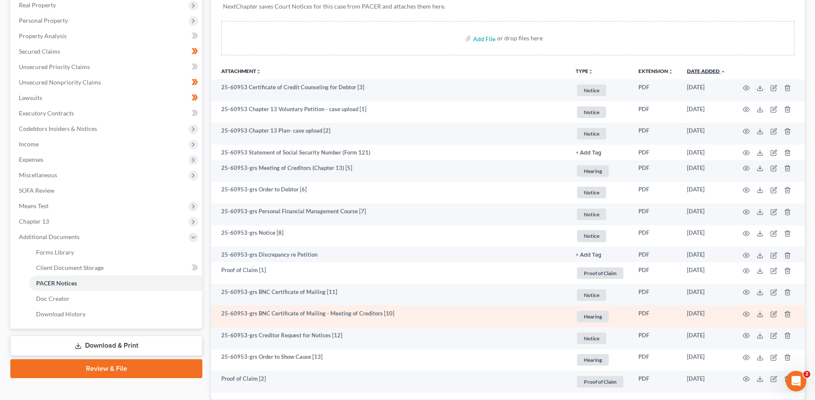
scroll to position [198, 0]
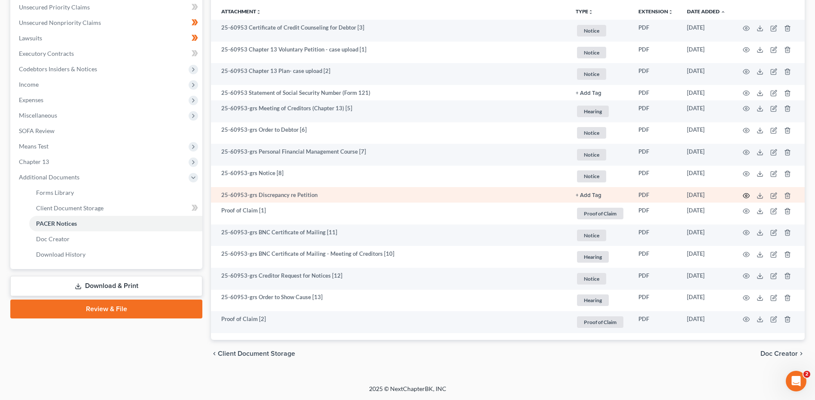
click at [747, 195] on icon "button" at bounding box center [746, 195] width 7 height 7
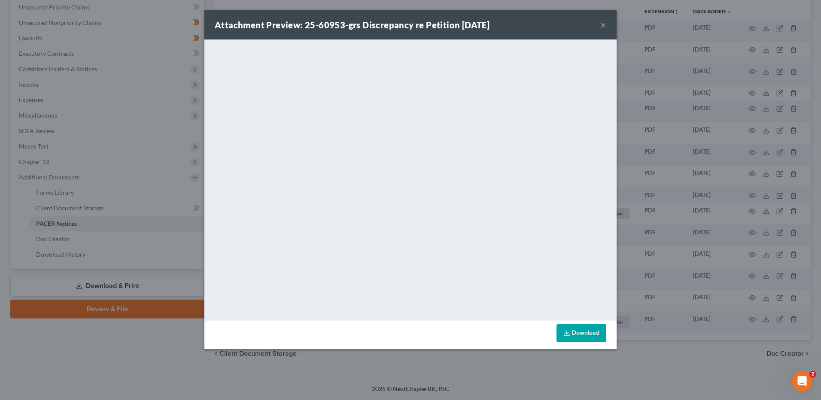
click at [604, 25] on button "×" at bounding box center [603, 25] width 6 height 10
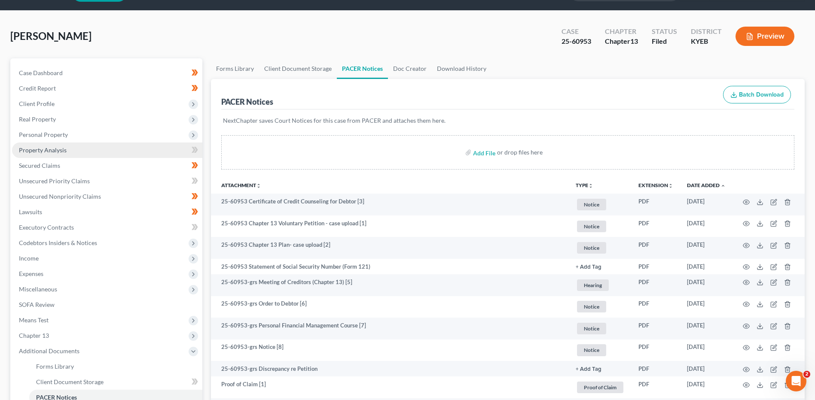
scroll to position [0, 0]
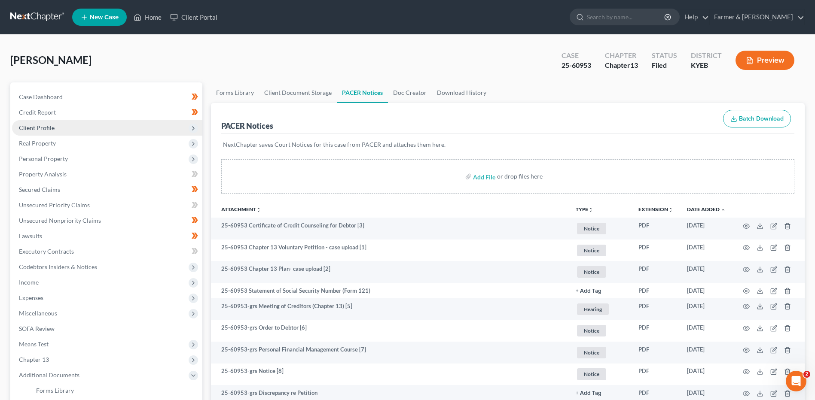
click at [58, 127] on span "Client Profile" at bounding box center [107, 127] width 190 height 15
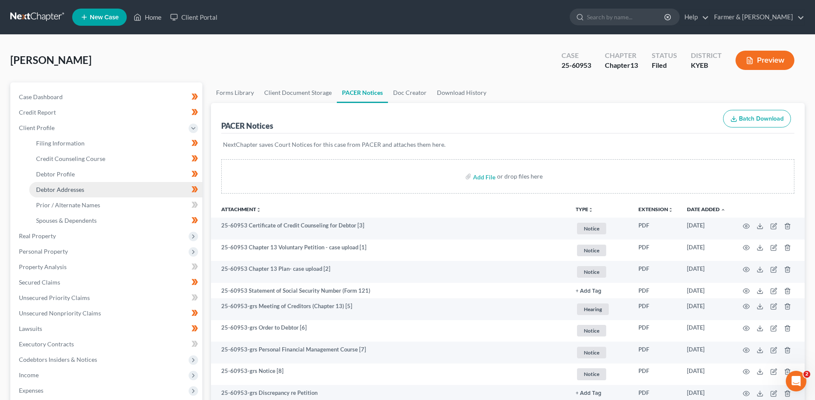
click at [71, 188] on span "Debtor Addresses" at bounding box center [60, 189] width 48 height 7
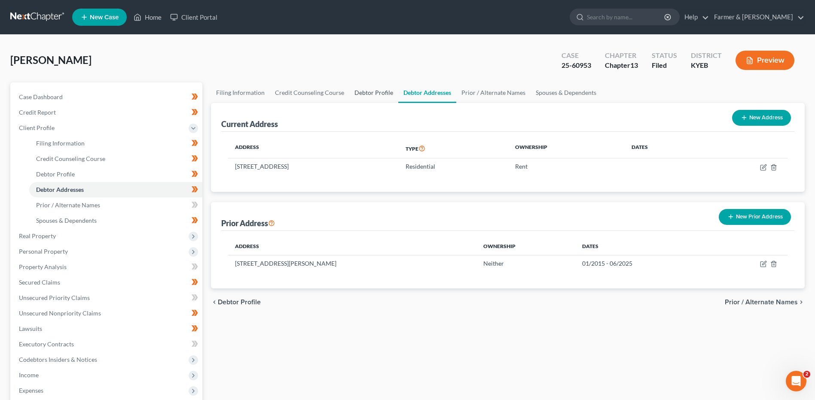
click at [375, 94] on link "Debtor Profile" at bounding box center [373, 92] width 49 height 21
select select "2"
select select "3"
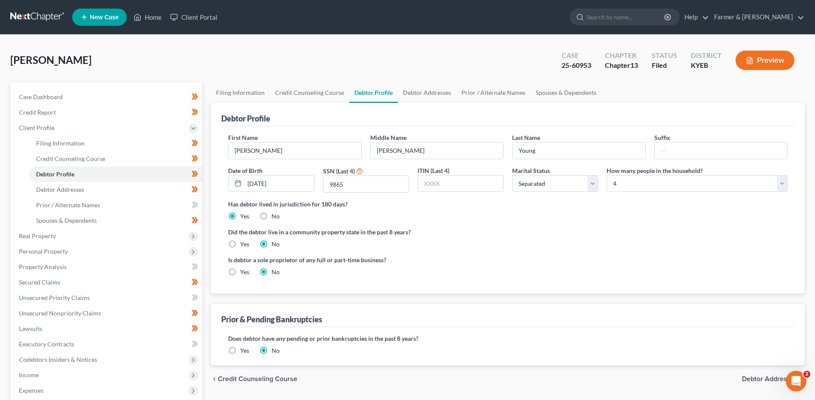
click at [34, 15] on link at bounding box center [37, 16] width 55 height 15
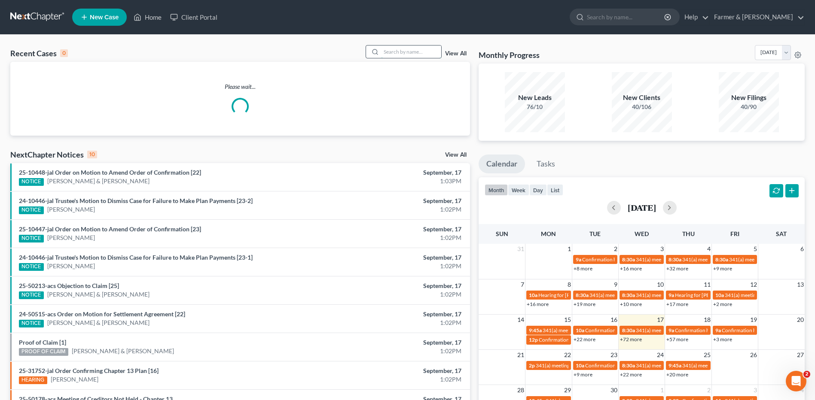
click at [412, 53] on input "search" at bounding box center [411, 52] width 60 height 12
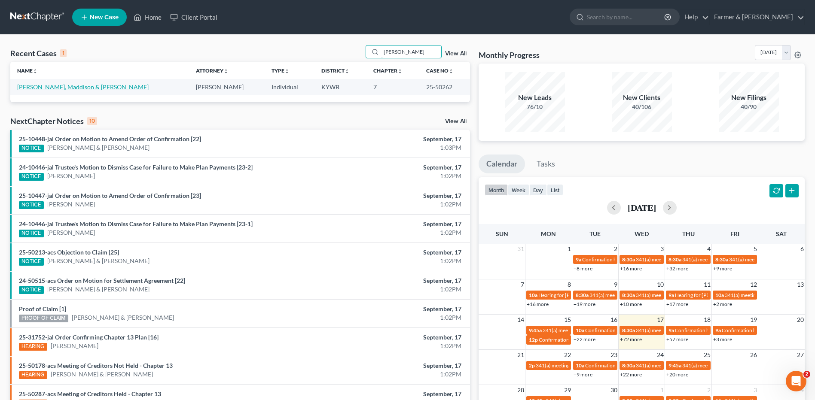
type input "[PERSON_NAME]"
click at [43, 85] on link "[PERSON_NAME], Maddison & [PERSON_NAME]" at bounding box center [82, 86] width 131 height 7
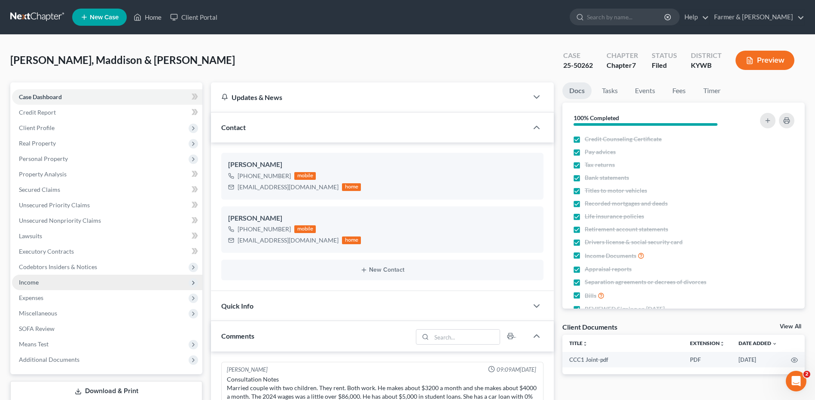
click at [45, 286] on span "Income" at bounding box center [107, 282] width 190 height 15
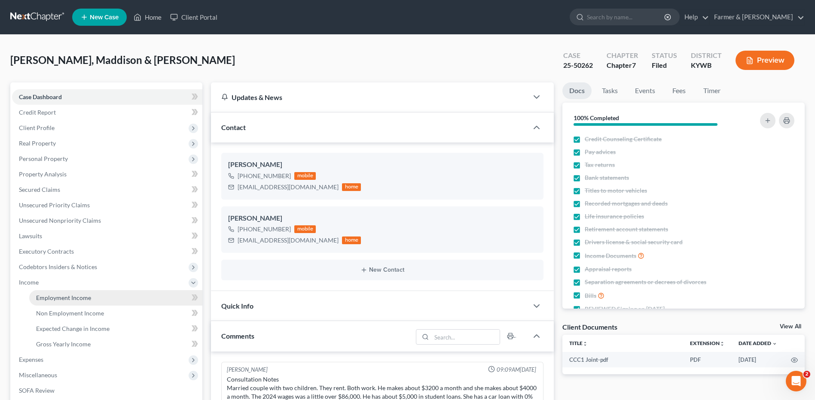
click at [52, 296] on span "Employment Income" at bounding box center [63, 297] width 55 height 7
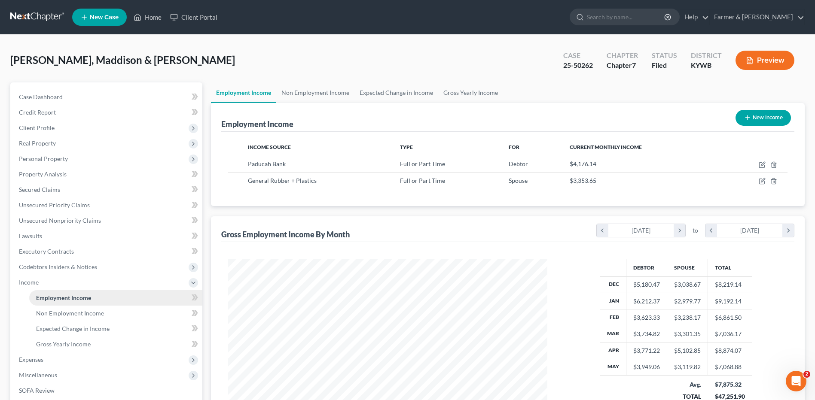
scroll to position [159, 336]
click at [59, 123] on span "Client Profile" at bounding box center [107, 127] width 190 height 15
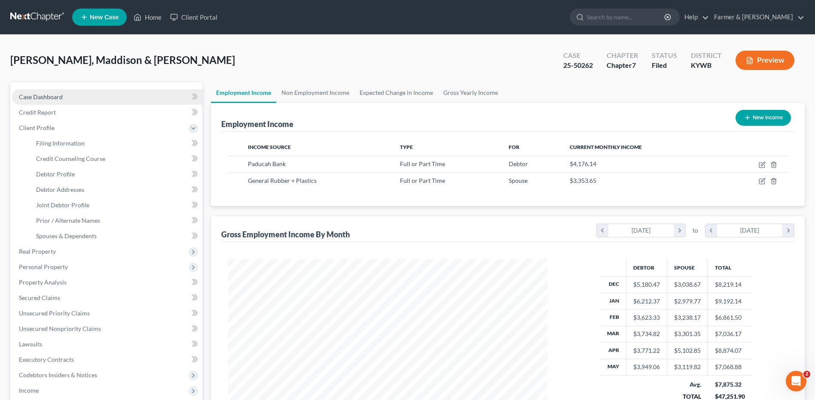
click at [73, 92] on link "Case Dashboard" at bounding box center [107, 96] width 190 height 15
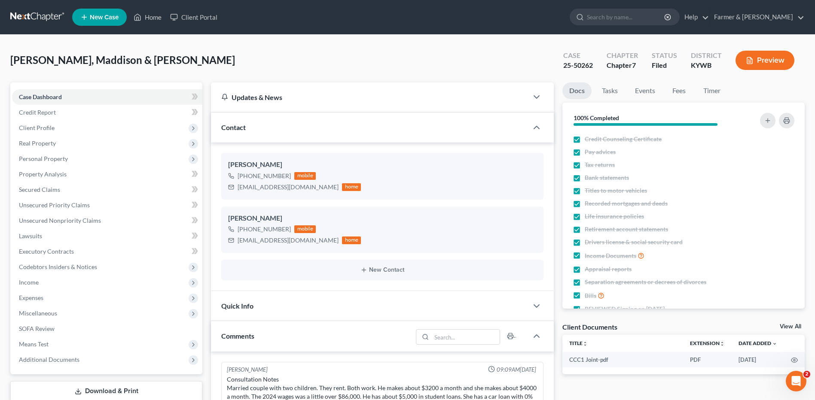
click link
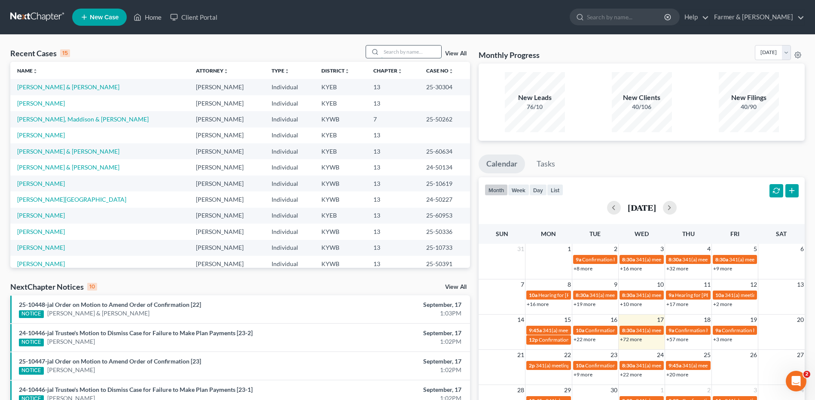
click at [426, 56] on input "search" at bounding box center [411, 52] width 60 height 12
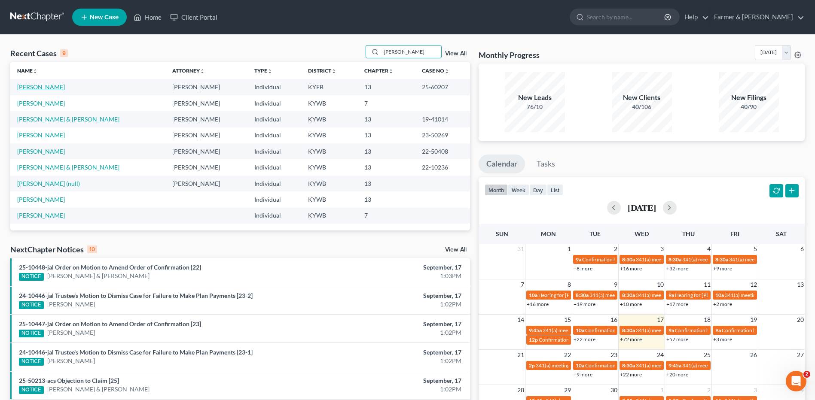
type input "asher"
click at [37, 87] on link "[PERSON_NAME]" at bounding box center [41, 86] width 48 height 7
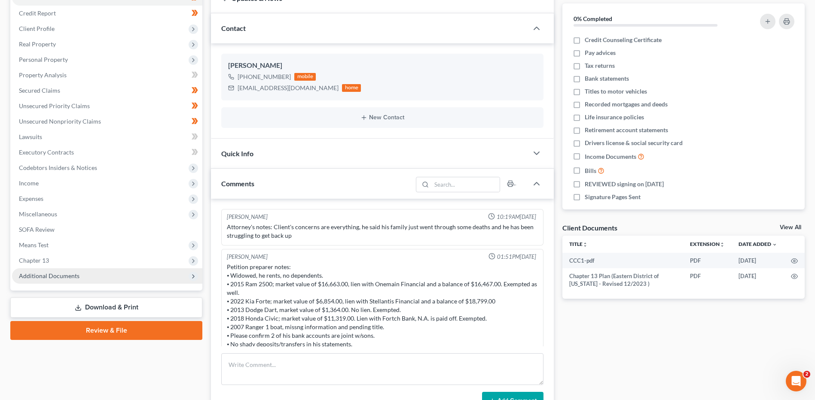
scroll to position [115, 0]
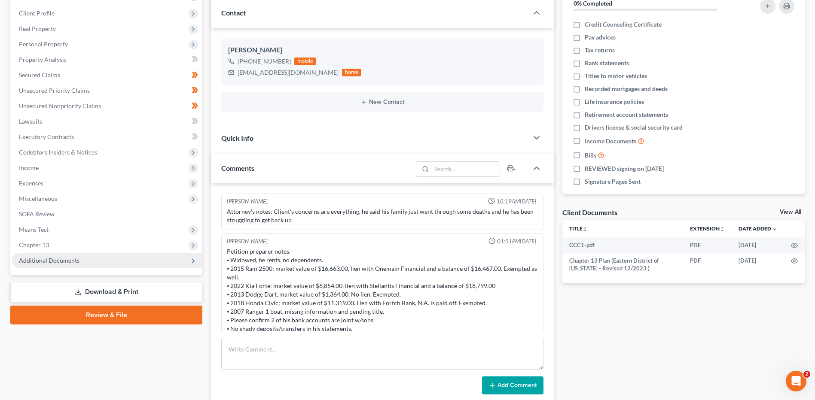
click at [70, 265] on span "Additional Documents" at bounding box center [107, 260] width 190 height 15
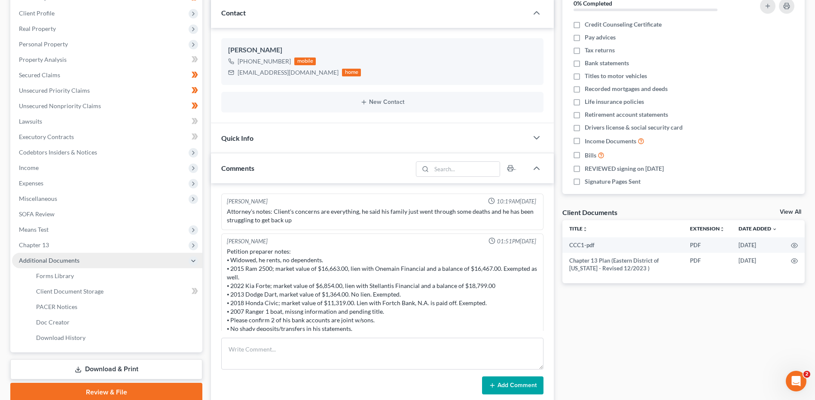
scroll to position [107, 0]
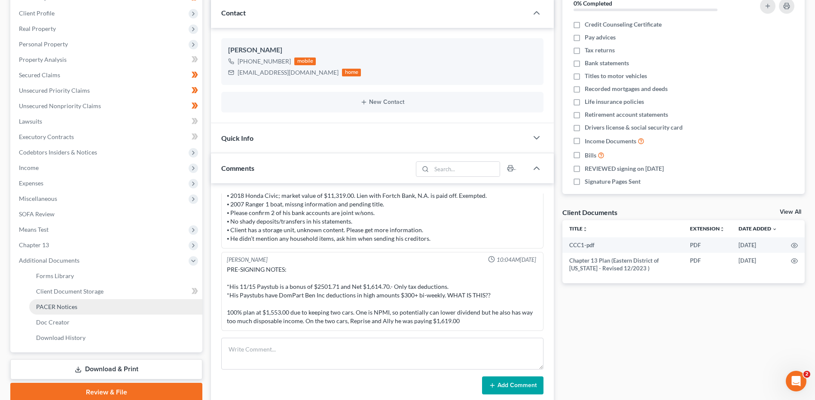
click at [75, 305] on span "PACER Notices" at bounding box center [56, 306] width 41 height 7
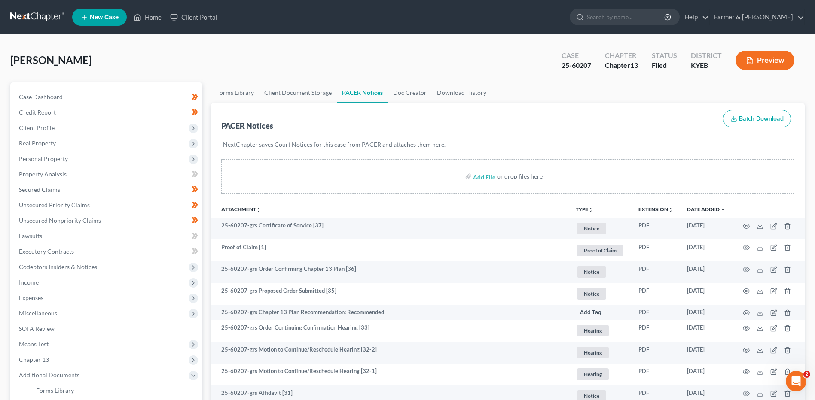
click at [704, 201] on th "Date Added unfold_more expand_more expand_less" at bounding box center [706, 209] width 52 height 17
click at [703, 206] on sort-link "Date Added unfold_more expand_more expand_less" at bounding box center [706, 209] width 39 height 6
click at [703, 209] on link "Date Added unfold_more expand_more expand_less" at bounding box center [706, 209] width 39 height 6
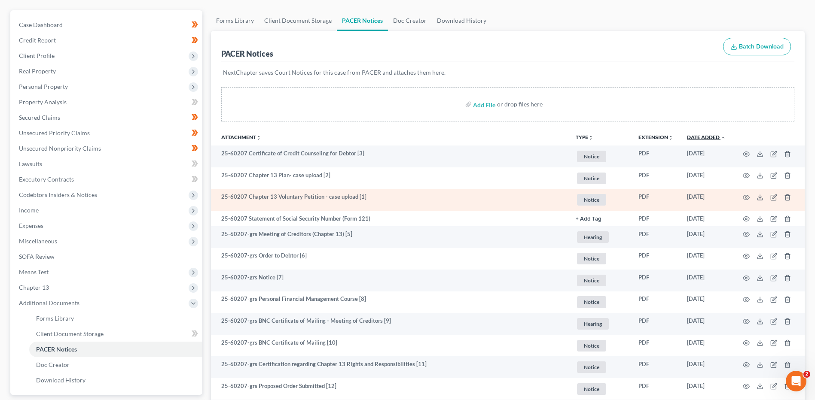
scroll to position [86, 0]
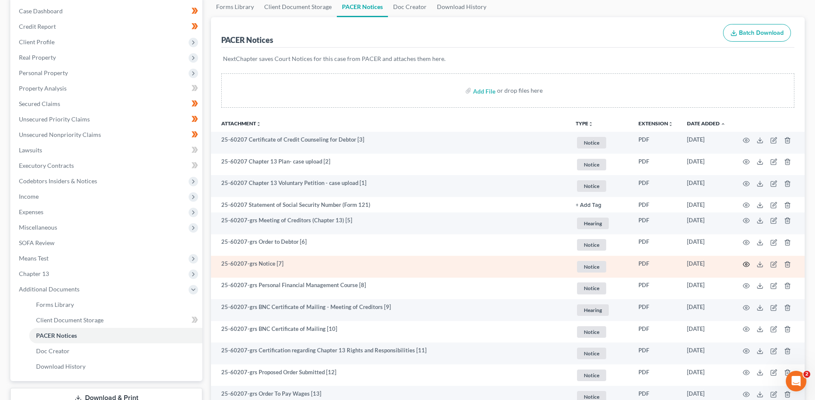
click at [747, 266] on icon "button" at bounding box center [746, 264] width 7 height 7
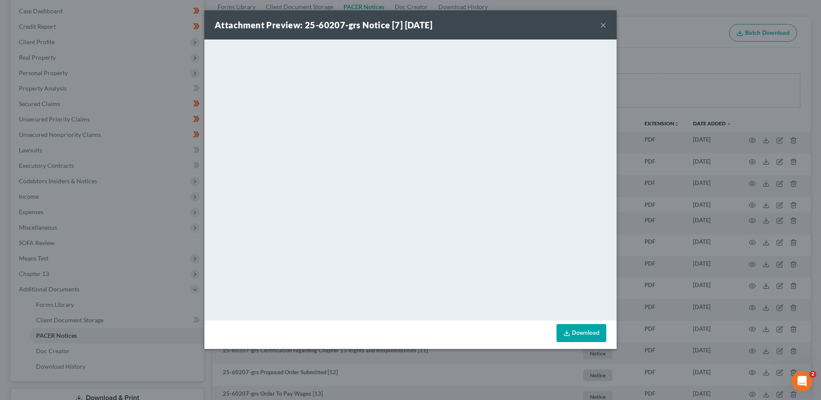
click at [601, 24] on button "×" at bounding box center [603, 25] width 6 height 10
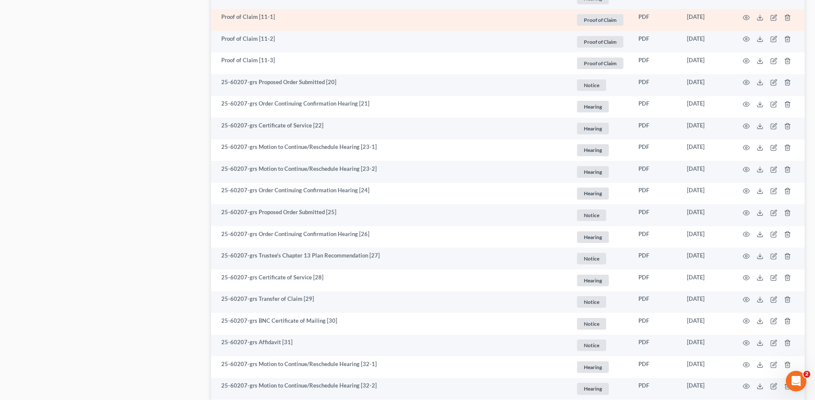
scroll to position [988, 0]
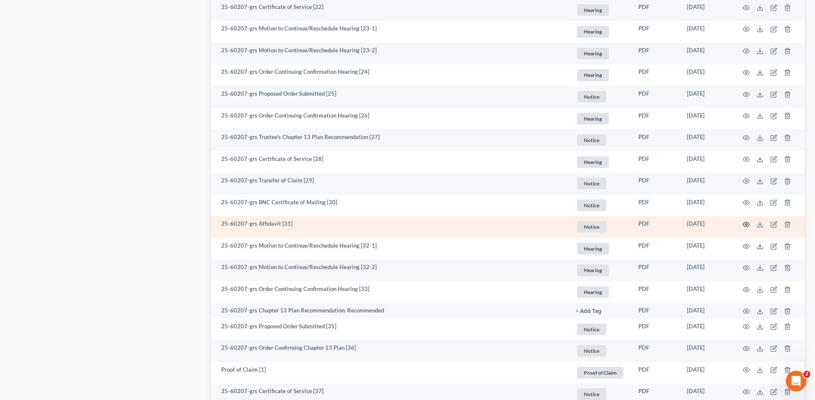
click at [748, 226] on icon "button" at bounding box center [746, 224] width 6 height 5
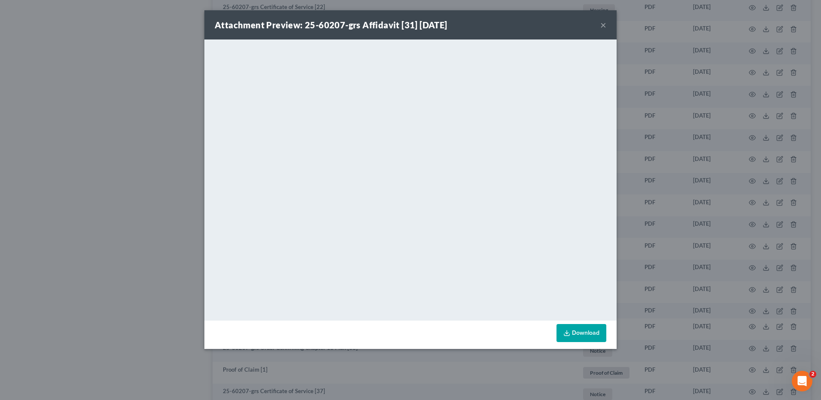
click at [605, 25] on button "×" at bounding box center [603, 25] width 6 height 10
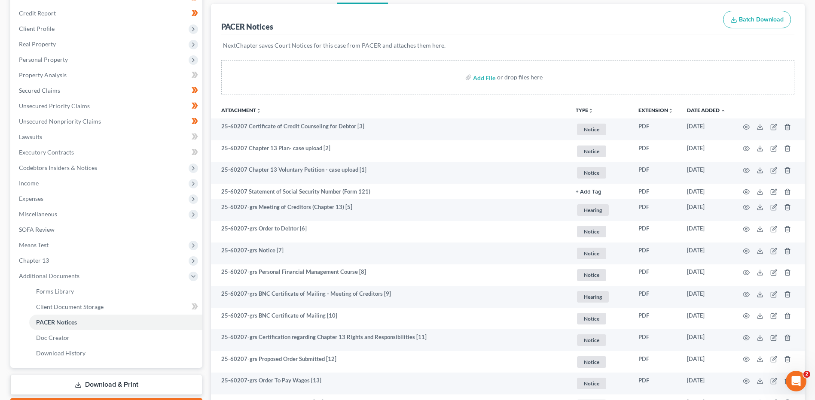
scroll to position [0, 0]
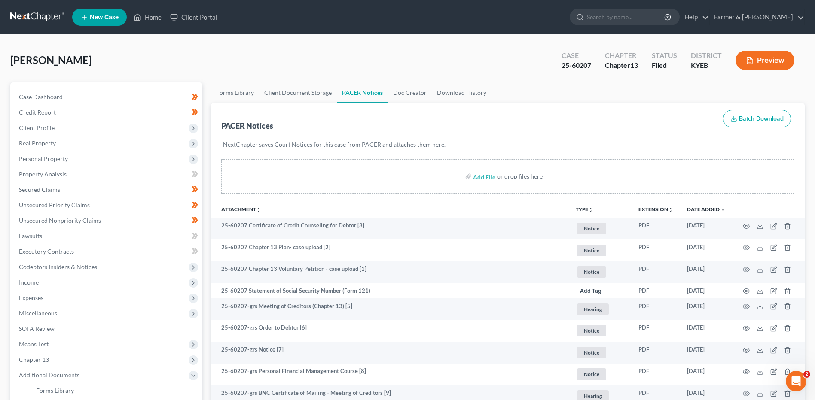
drag, startPoint x: 37, startPoint y: 15, endPoint x: 82, endPoint y: 14, distance: 44.2
click at [37, 15] on link at bounding box center [37, 16] width 55 height 15
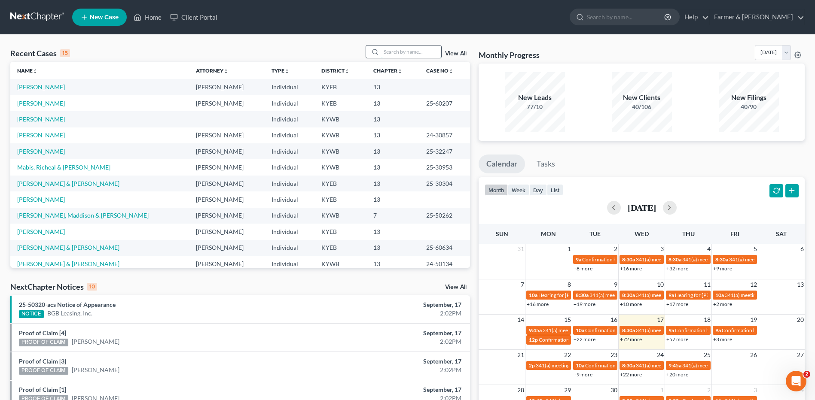
click at [420, 55] on input "search" at bounding box center [411, 52] width 60 height 12
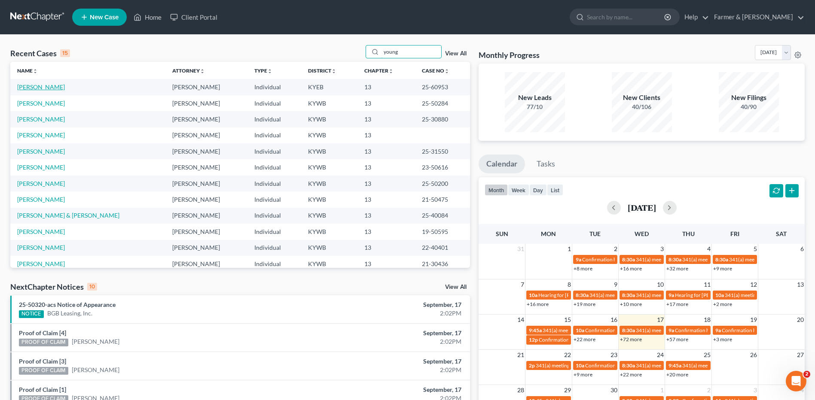
type input "young"
click at [48, 89] on link "[PERSON_NAME]" at bounding box center [41, 86] width 48 height 7
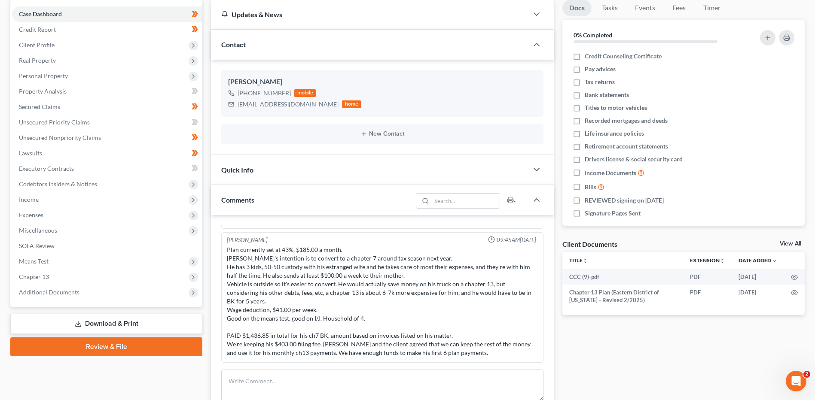
scroll to position [86, 0]
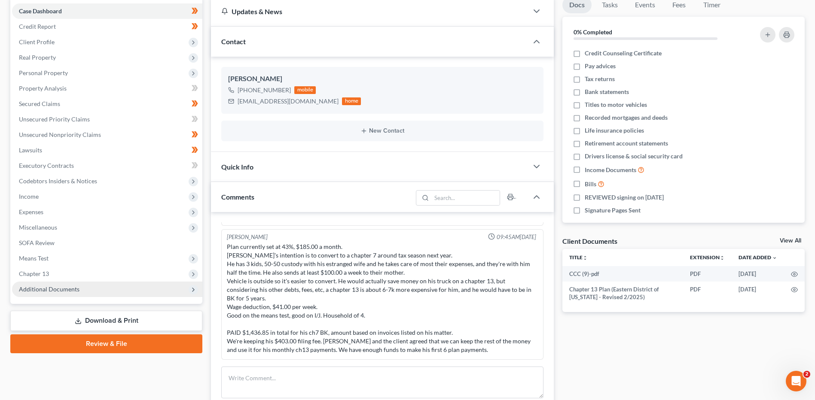
click at [77, 290] on span "Additional Documents" at bounding box center [49, 289] width 61 height 7
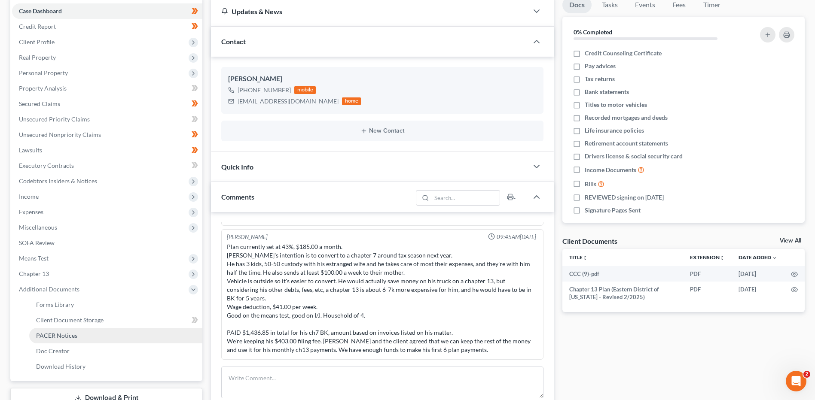
click at [80, 335] on link "PACER Notices" at bounding box center [115, 335] width 173 height 15
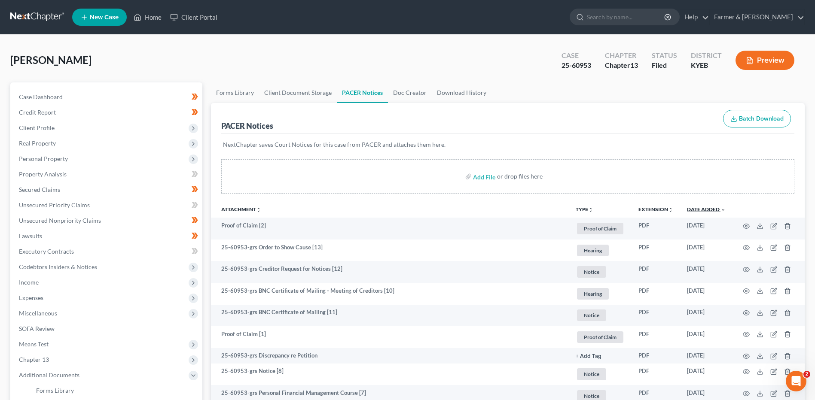
click at [714, 208] on link "Date Added unfold_more expand_more expand_less" at bounding box center [706, 209] width 39 height 6
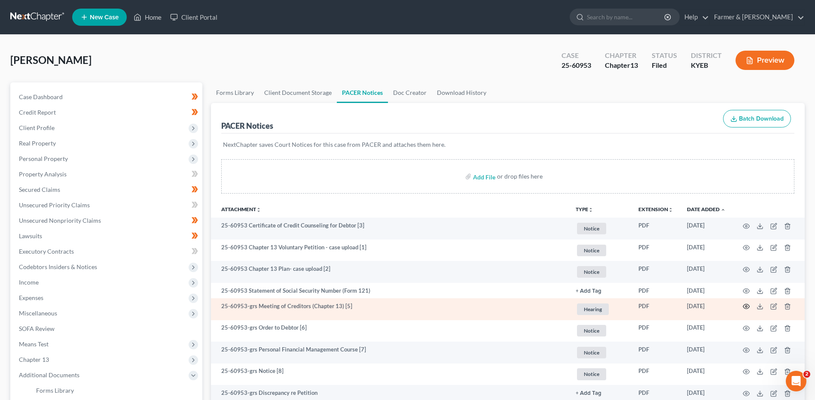
click at [745, 305] on icon "button" at bounding box center [746, 307] width 6 height 5
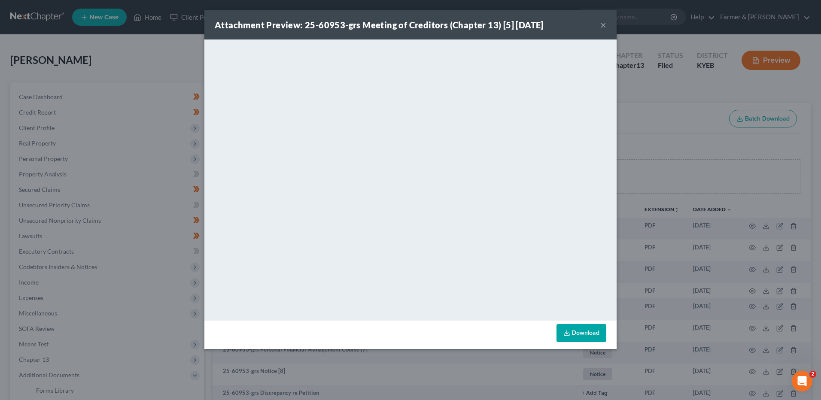
drag, startPoint x: 603, startPoint y: 25, endPoint x: 673, endPoint y: 59, distance: 77.6
click at [603, 25] on button "×" at bounding box center [603, 25] width 6 height 10
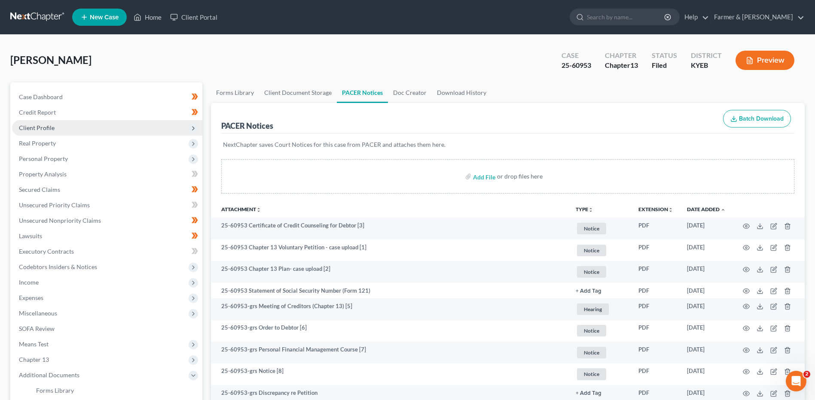
click at [105, 125] on span "Client Profile" at bounding box center [107, 127] width 190 height 15
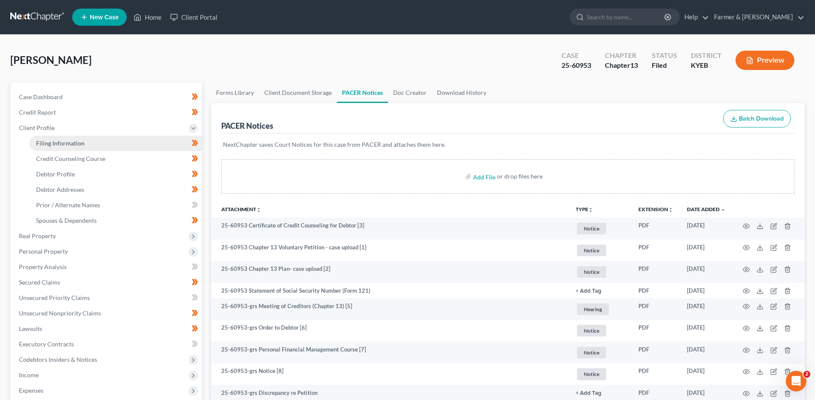
click at [98, 142] on link "Filing Information" at bounding box center [115, 143] width 173 height 15
select select "1"
select select "0"
select select "3"
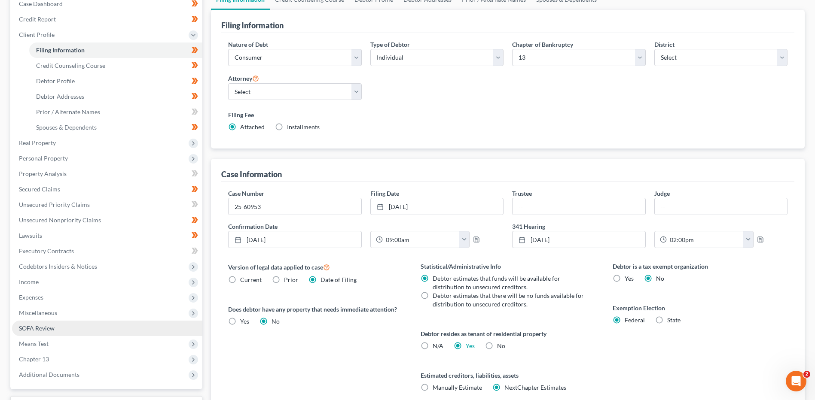
scroll to position [166, 0]
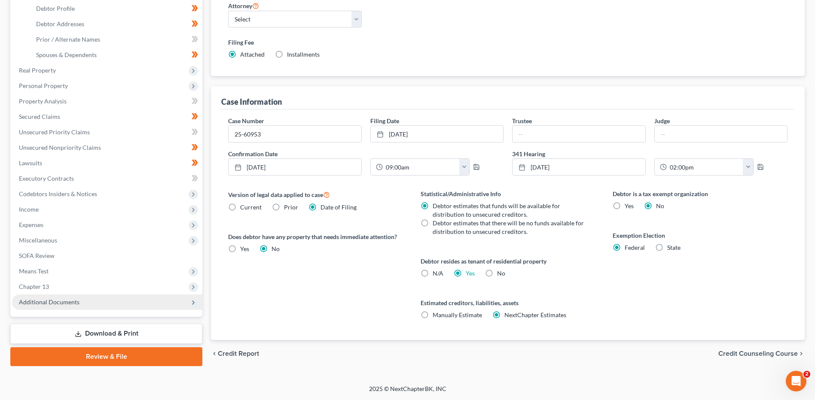
drag, startPoint x: 46, startPoint y: 301, endPoint x: 49, endPoint y: 307, distance: 6.7
click at [46, 301] on span "Additional Documents" at bounding box center [49, 302] width 61 height 7
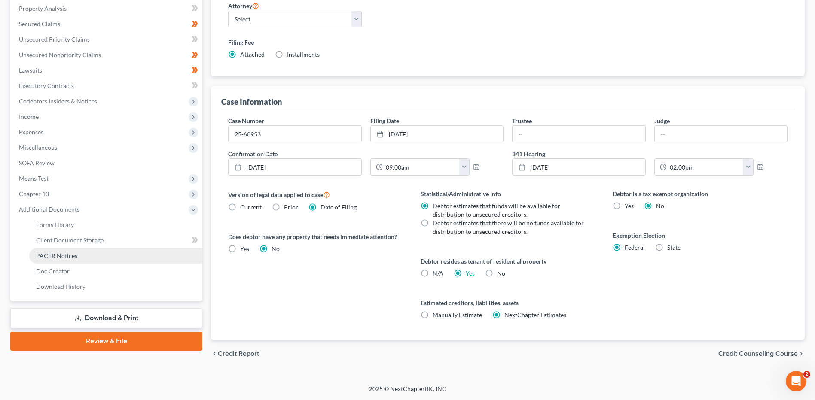
click at [80, 253] on link "PACER Notices" at bounding box center [115, 255] width 173 height 15
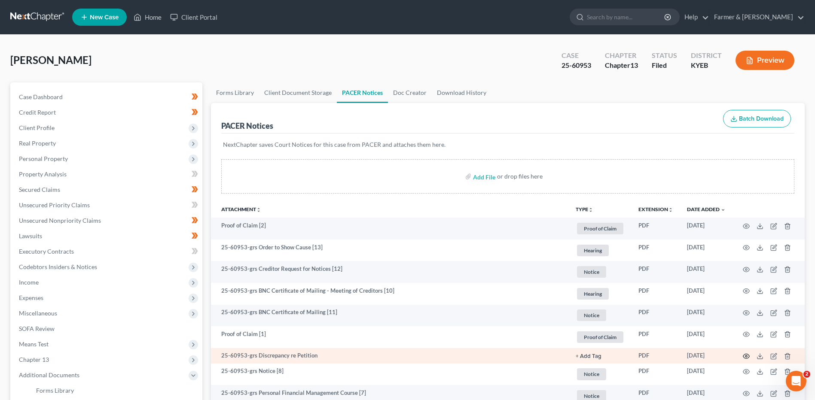
click at [745, 356] on circle "button" at bounding box center [746, 357] width 2 height 2
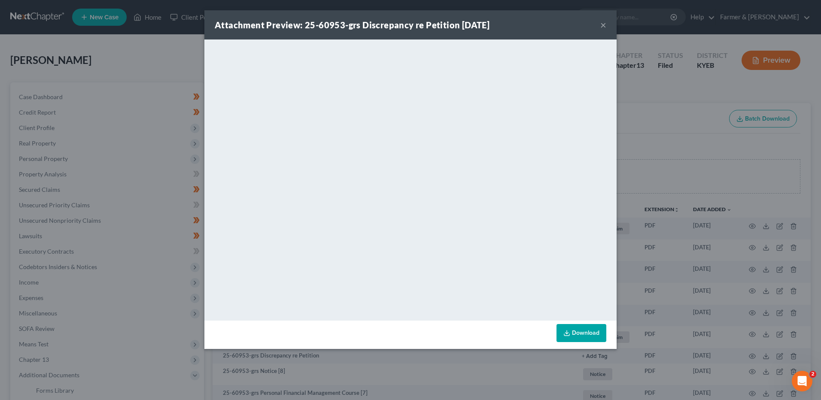
click at [602, 25] on button "×" at bounding box center [603, 25] width 6 height 10
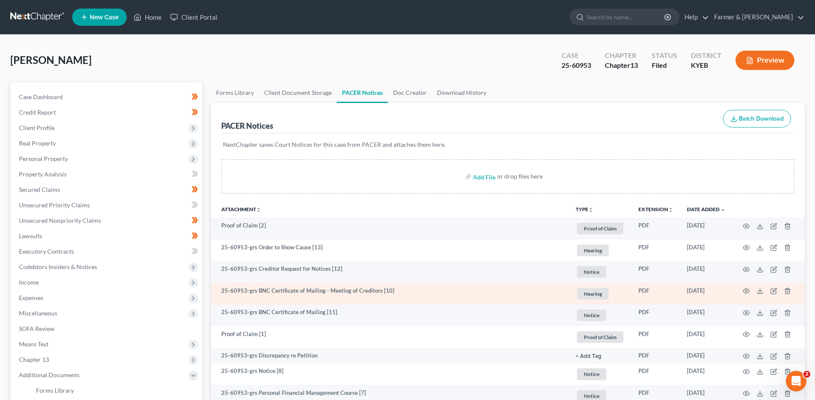
scroll to position [43, 0]
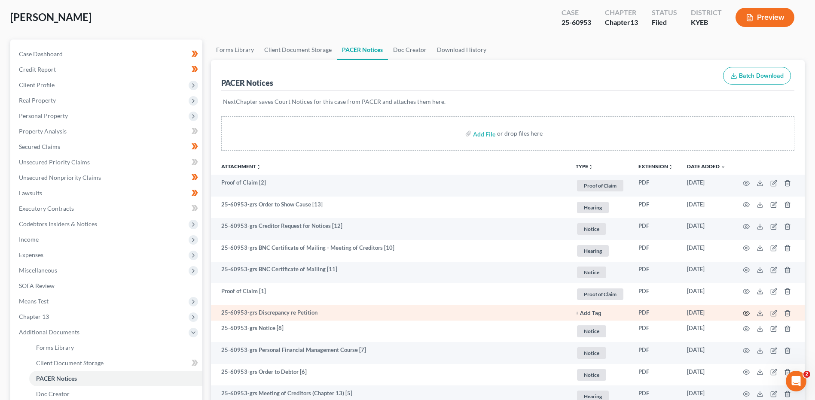
click at [745, 314] on icon "button" at bounding box center [746, 313] width 7 height 7
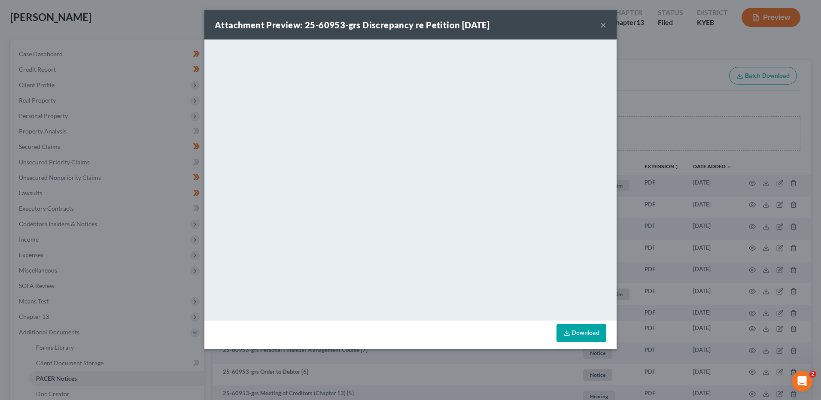
click at [603, 26] on button "×" at bounding box center [603, 25] width 6 height 10
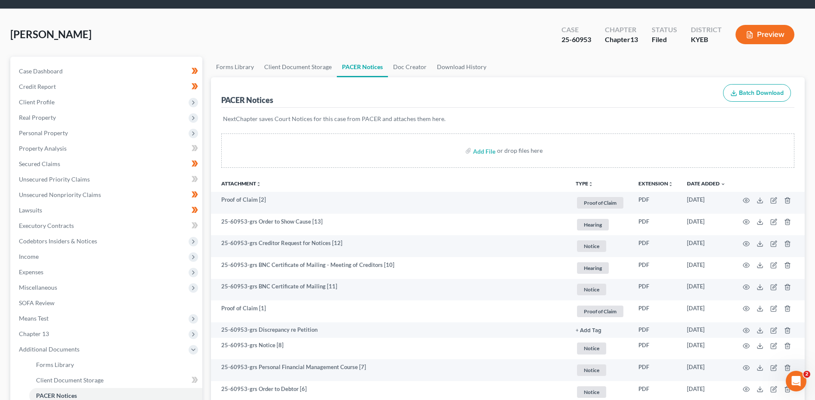
scroll to position [0, 0]
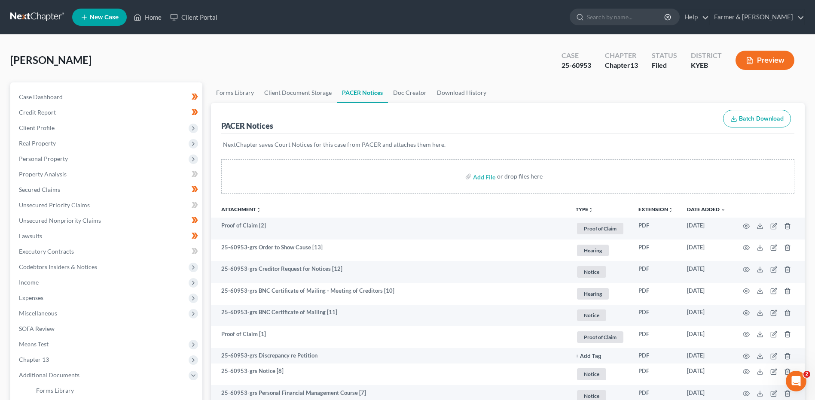
drag, startPoint x: 39, startPoint y: 20, endPoint x: 115, endPoint y: 2, distance: 77.6
click at [39, 20] on link at bounding box center [37, 16] width 55 height 15
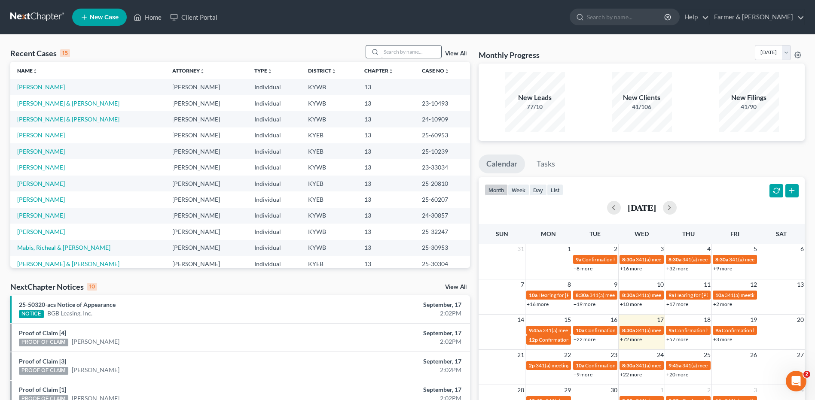
drag, startPoint x: 413, startPoint y: 41, endPoint x: 413, endPoint y: 47, distance: 6.5
click at [413, 45] on div "Recent Cases 15 View All Name unfold_more expand_more expand_less Attorney unfo…" at bounding box center [407, 319] width 815 height 568
click at [413, 47] on input "search" at bounding box center [411, 52] width 60 height 12
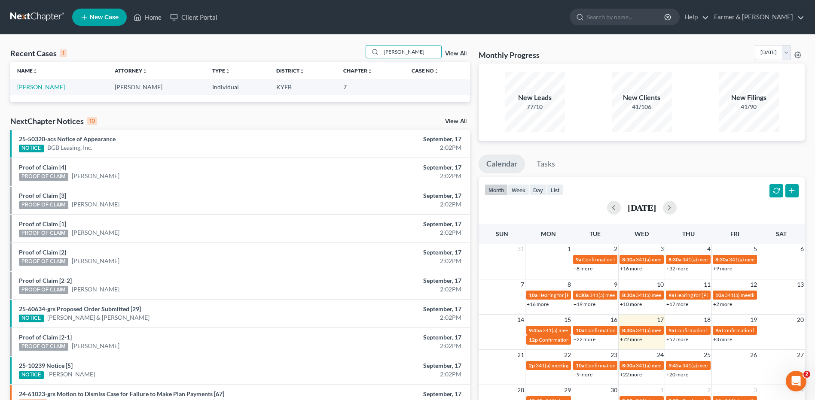
type input "[PERSON_NAME]"
click at [55, 89] on link "[PERSON_NAME]" at bounding box center [41, 86] width 48 height 7
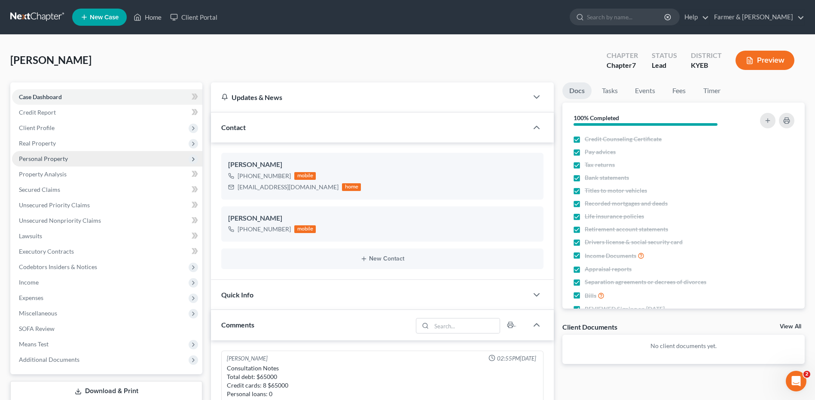
click at [55, 161] on span "Personal Property" at bounding box center [43, 158] width 49 height 7
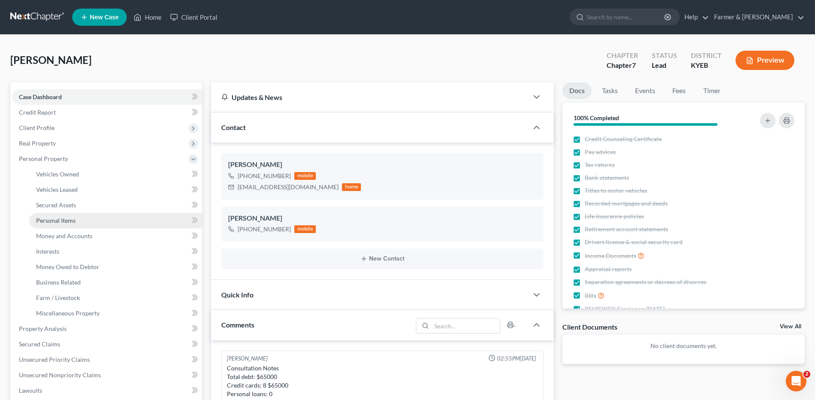
scroll to position [45, 0]
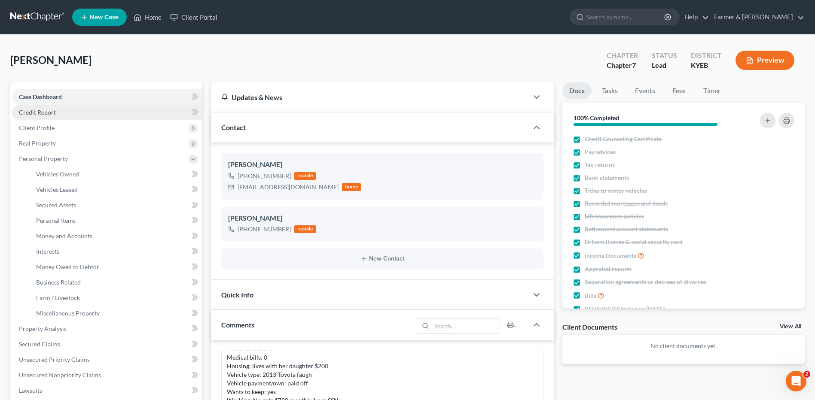
click at [62, 115] on link "Credit Report" at bounding box center [107, 112] width 190 height 15
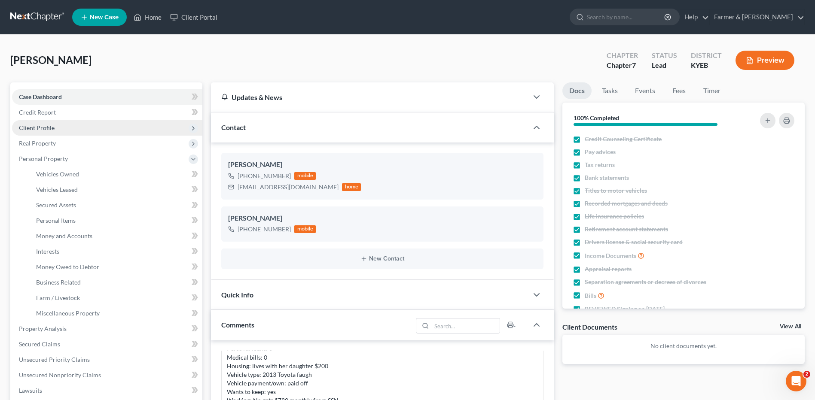
click at [59, 130] on span "Client Profile" at bounding box center [107, 127] width 190 height 15
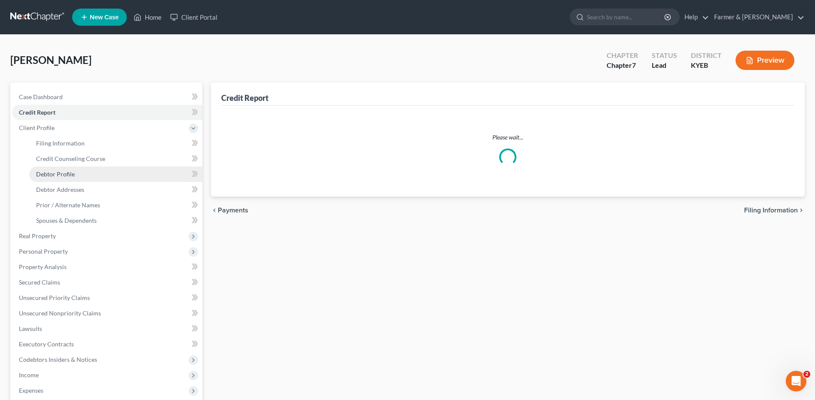
click at [74, 180] on link "Debtor Profile" at bounding box center [115, 174] width 173 height 15
select select "0"
select select "1"
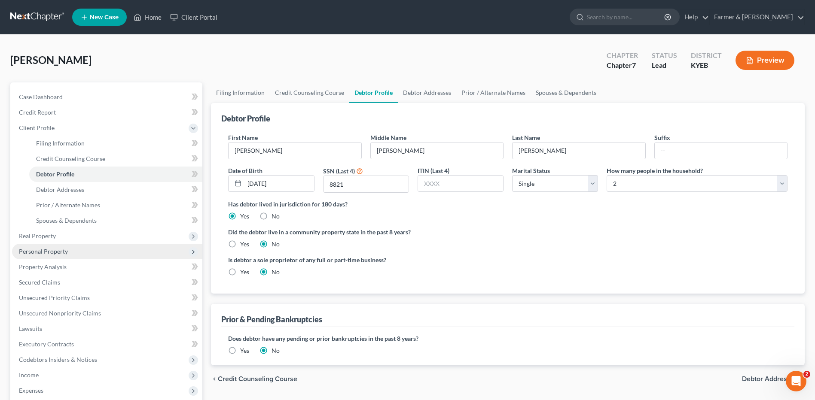
click at [62, 249] on span "Personal Property" at bounding box center [43, 251] width 49 height 7
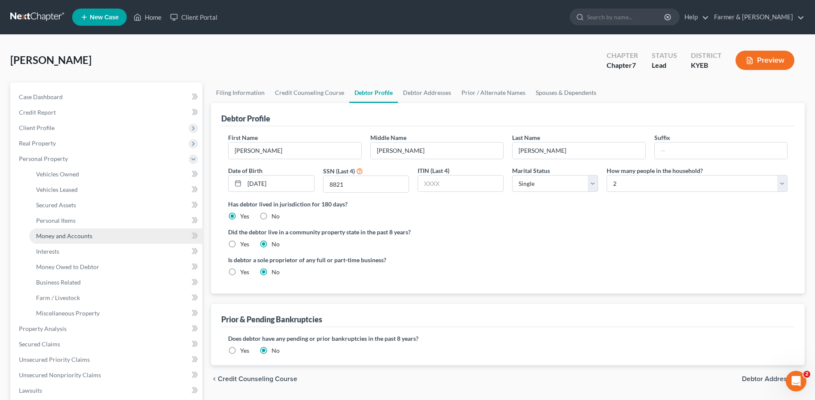
click at [84, 229] on link "Money and Accounts" at bounding box center [115, 236] width 173 height 15
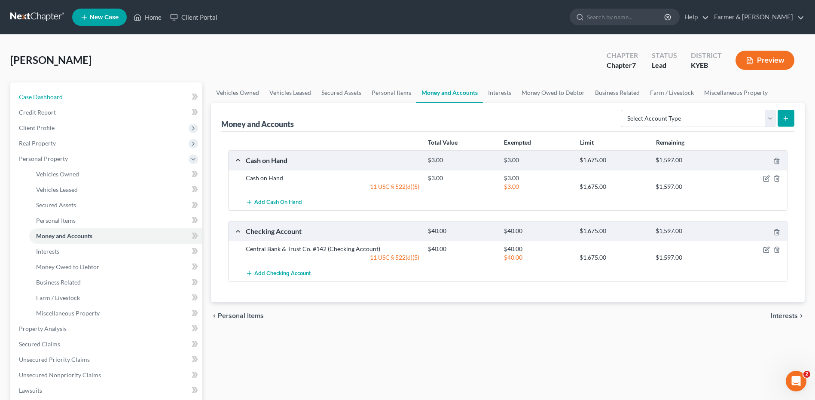
drag, startPoint x: 77, startPoint y: 96, endPoint x: 210, endPoint y: 1, distance: 163.2
click at [77, 96] on link "Case Dashboard" at bounding box center [107, 96] width 190 height 15
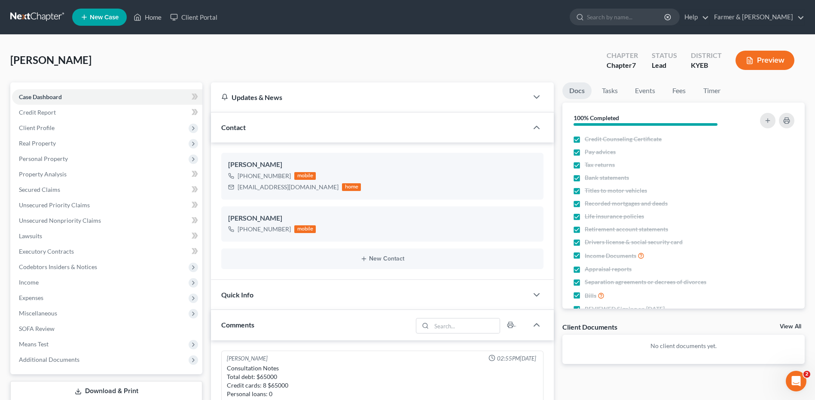
scroll to position [45, 0]
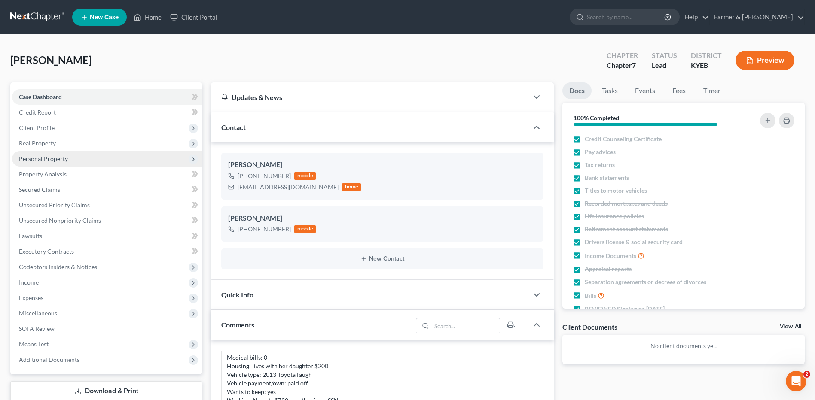
click at [71, 160] on span "Personal Property" at bounding box center [107, 158] width 190 height 15
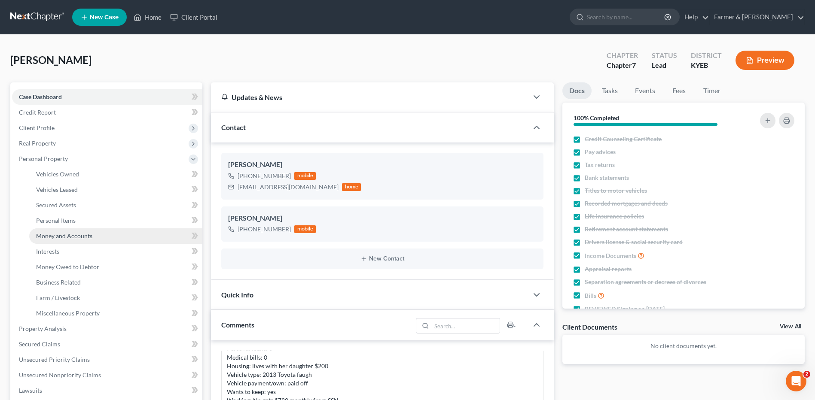
click at [104, 241] on link "Money and Accounts" at bounding box center [115, 236] width 173 height 15
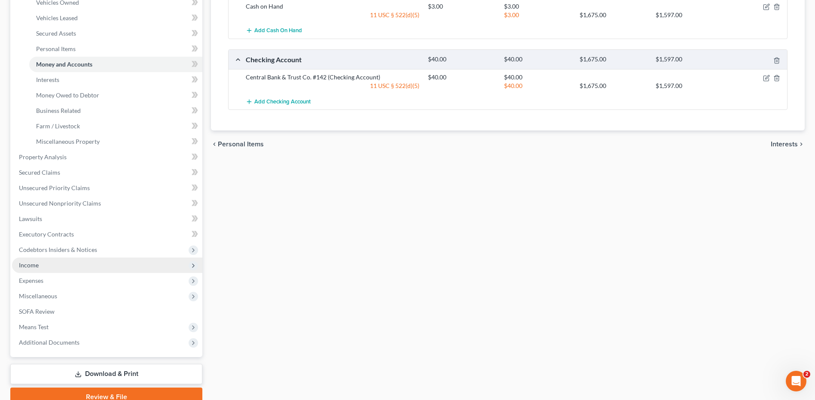
click at [48, 270] on span "Income" at bounding box center [107, 265] width 190 height 15
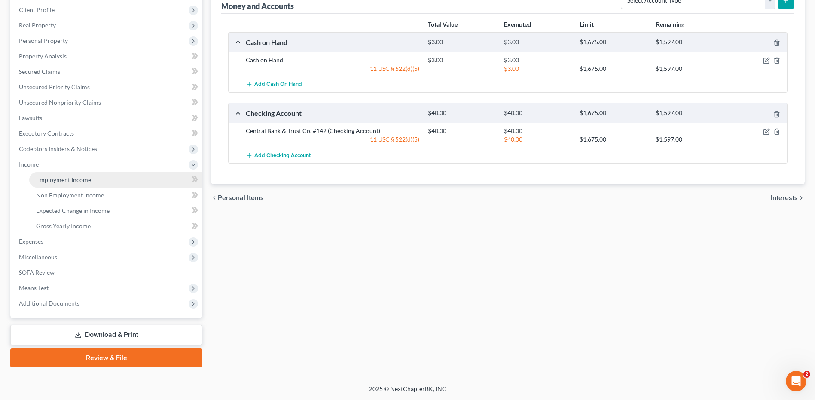
click at [88, 186] on link "Employment Income" at bounding box center [115, 179] width 173 height 15
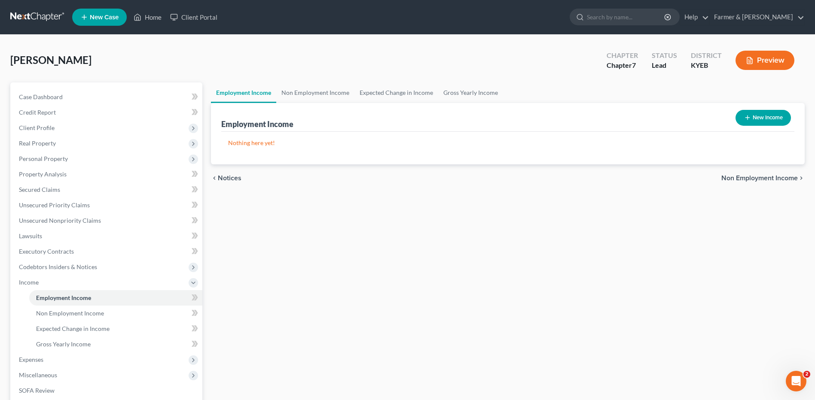
click at [41, 17] on link at bounding box center [37, 16] width 55 height 15
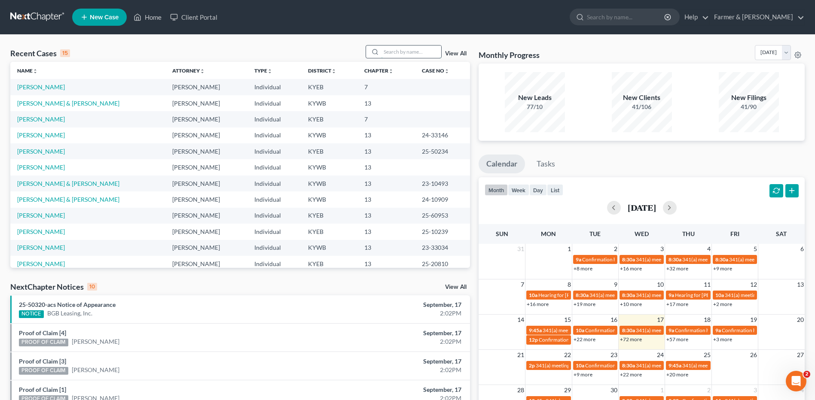
click at [408, 51] on input "search" at bounding box center [411, 52] width 60 height 12
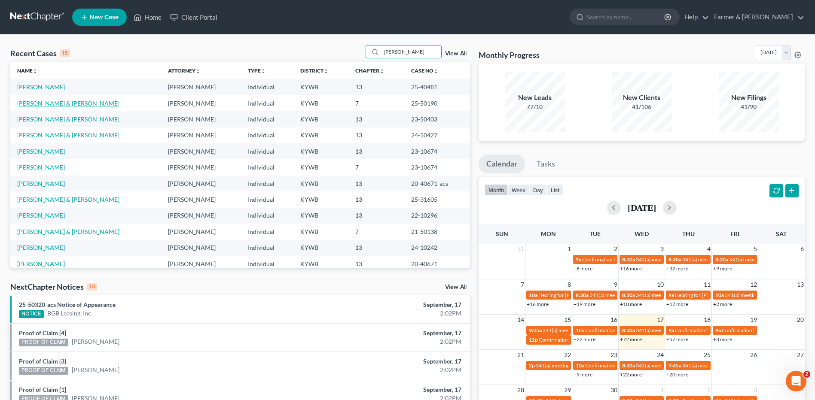
type input "[PERSON_NAME]"
click at [56, 101] on link "[PERSON_NAME] & [PERSON_NAME]" at bounding box center [68, 103] width 102 height 7
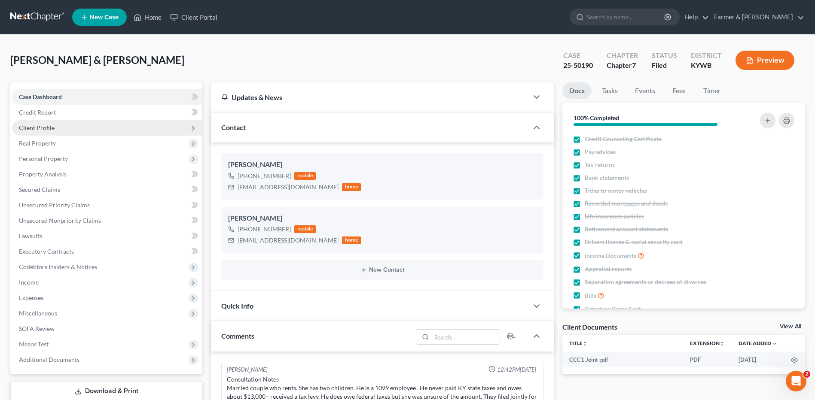
scroll to position [67, 0]
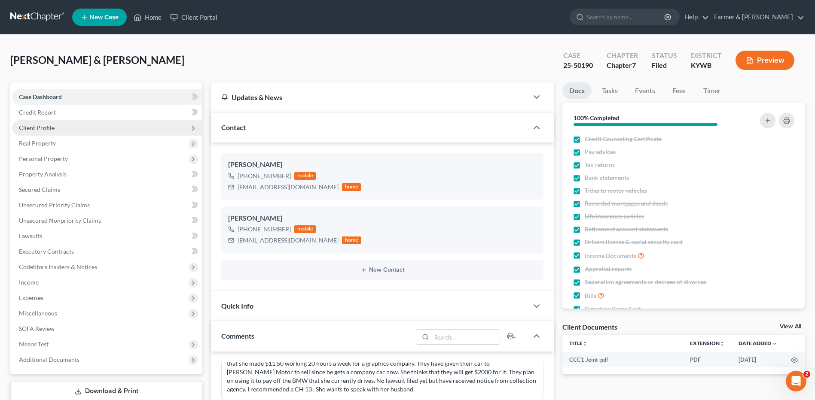
click at [62, 128] on span "Client Profile" at bounding box center [107, 127] width 190 height 15
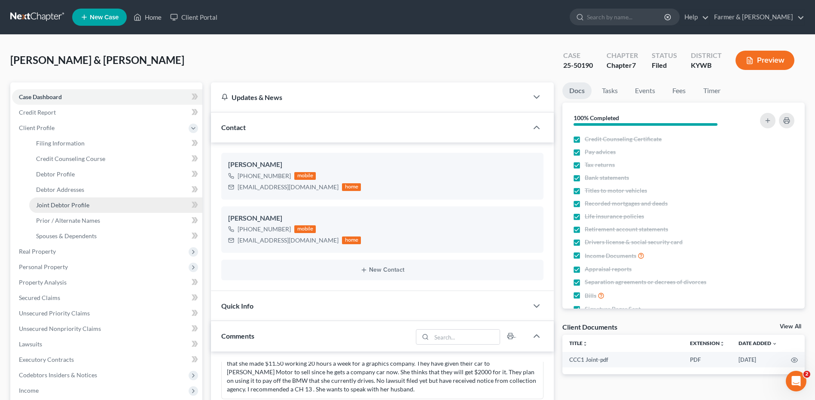
click at [72, 205] on span "Joint Debtor Profile" at bounding box center [62, 204] width 53 height 7
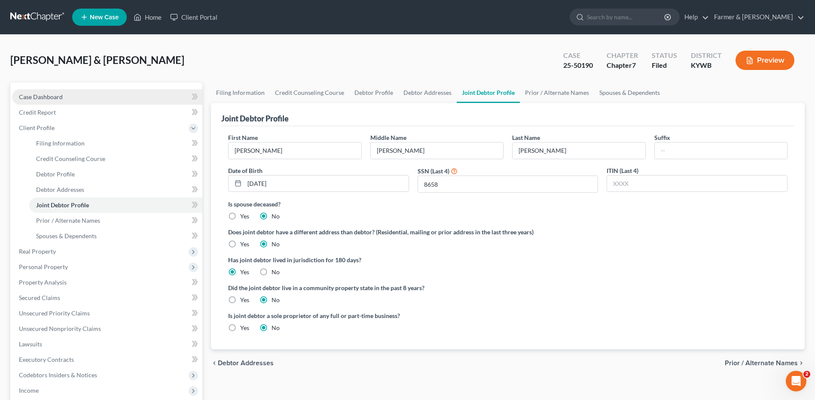
click at [96, 95] on link "Case Dashboard" at bounding box center [107, 96] width 190 height 15
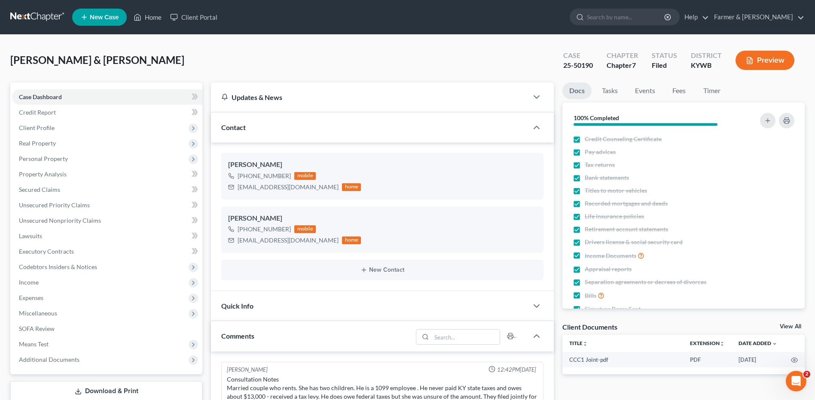
scroll to position [67, 0]
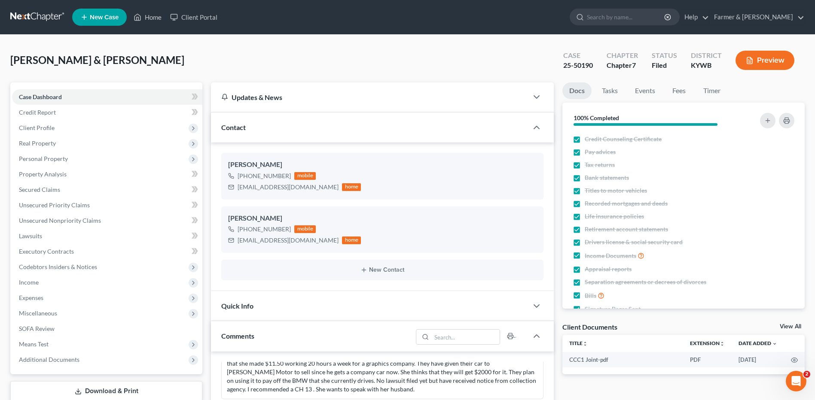
drag, startPoint x: 40, startPoint y: 20, endPoint x: 100, endPoint y: 7, distance: 61.6
click at [40, 20] on link at bounding box center [37, 16] width 55 height 15
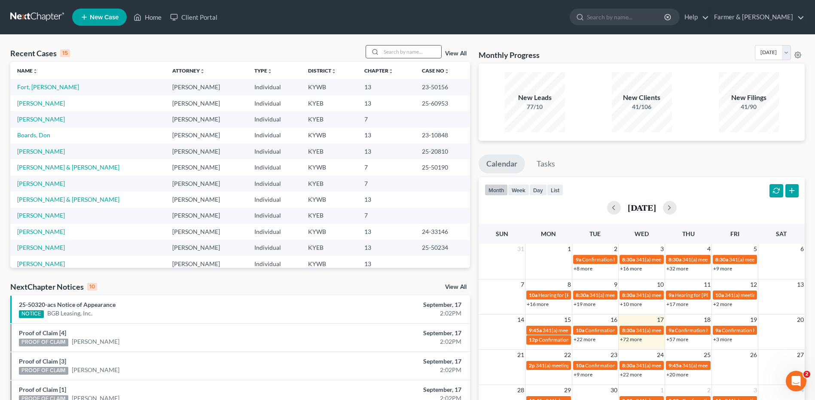
click at [403, 49] on input "search" at bounding box center [411, 52] width 60 height 12
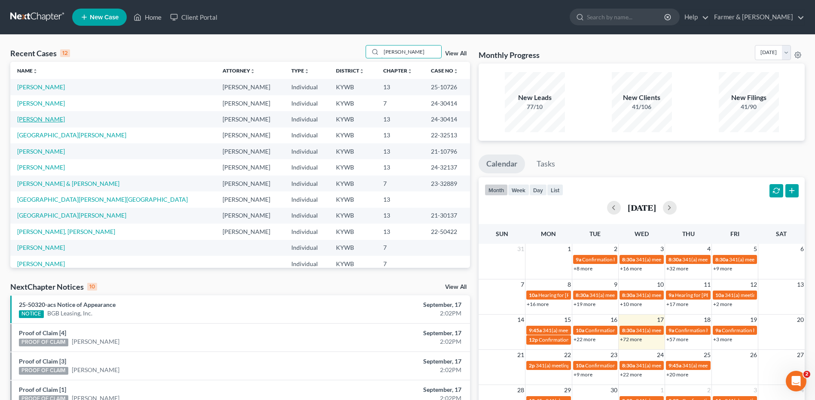
type input "[PERSON_NAME]"
click at [65, 121] on link "[PERSON_NAME]" at bounding box center [41, 119] width 48 height 7
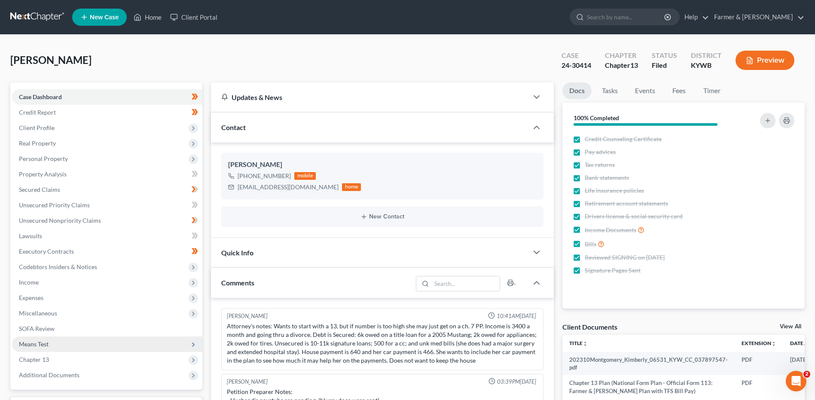
drag, startPoint x: 60, startPoint y: 373, endPoint x: 76, endPoint y: 348, distance: 29.4
click at [60, 373] on span "Additional Documents" at bounding box center [49, 375] width 61 height 7
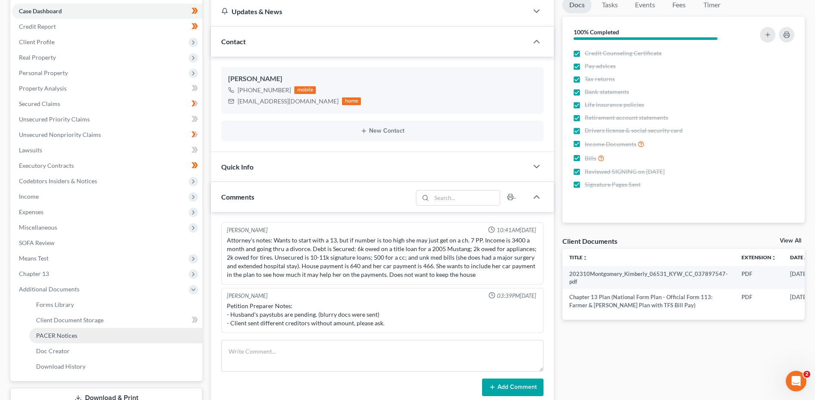
click at [69, 339] on span "PACER Notices" at bounding box center [56, 335] width 41 height 7
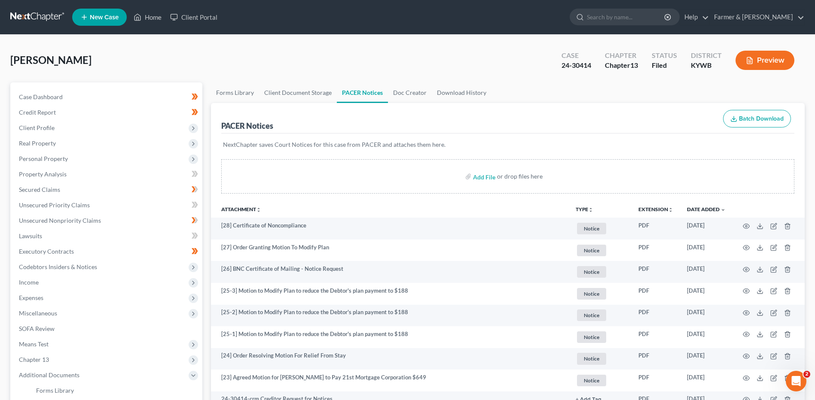
click at [29, 15] on link at bounding box center [37, 16] width 55 height 15
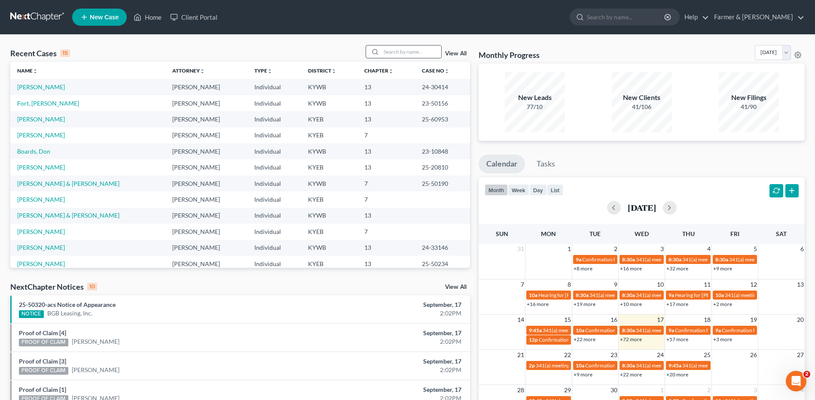
click at [406, 53] on input "search" at bounding box center [411, 52] width 60 height 12
type input "young"
click at [45, 90] on link "[PERSON_NAME]" at bounding box center [41, 86] width 48 height 7
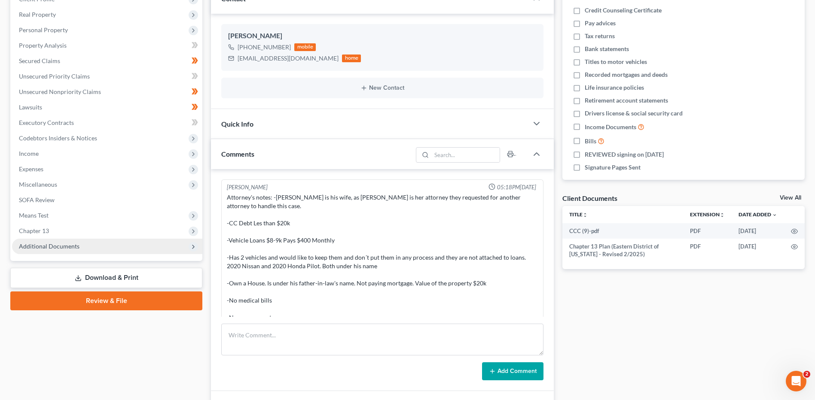
scroll to position [442, 0]
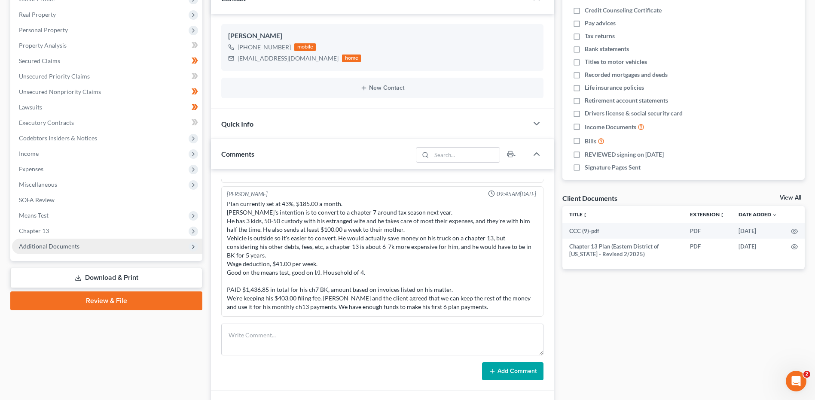
click at [60, 246] on span "Additional Documents" at bounding box center [49, 246] width 61 height 7
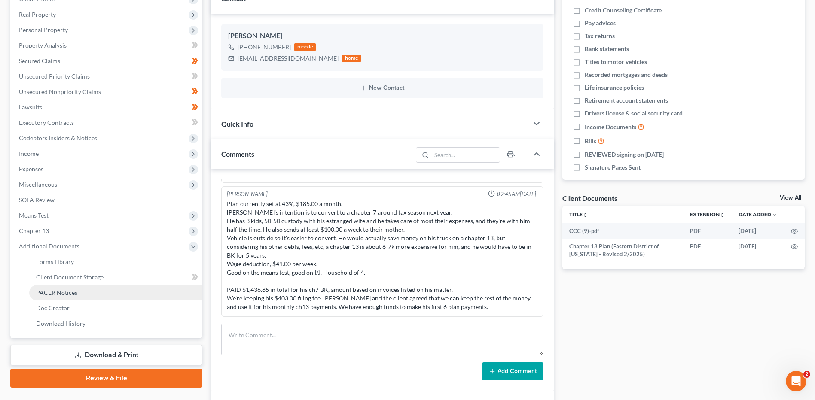
click at [62, 292] on span "PACER Notices" at bounding box center [56, 292] width 41 height 7
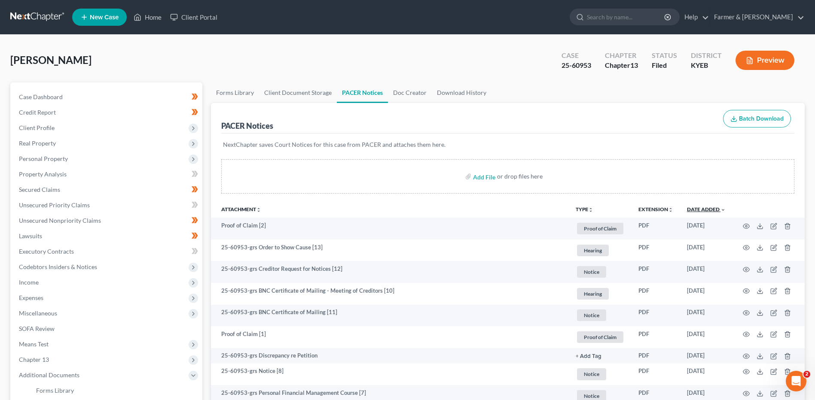
click at [711, 208] on link "Date Added unfold_more expand_more expand_less" at bounding box center [706, 209] width 39 height 6
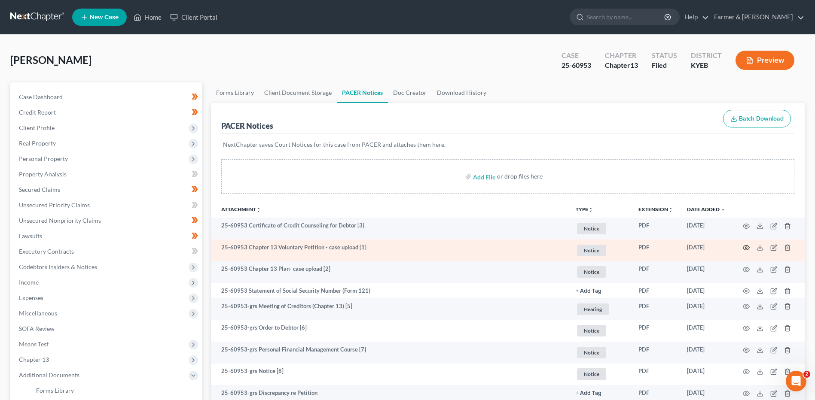
click at [747, 246] on icon "button" at bounding box center [746, 248] width 6 height 5
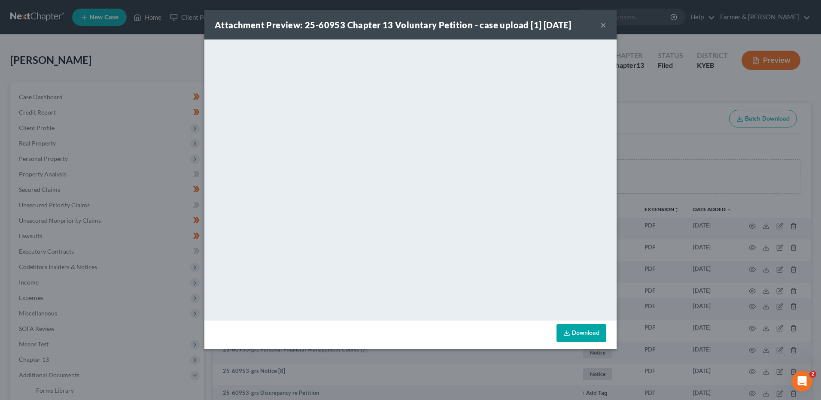
click at [600, 26] on button "×" at bounding box center [603, 25] width 6 height 10
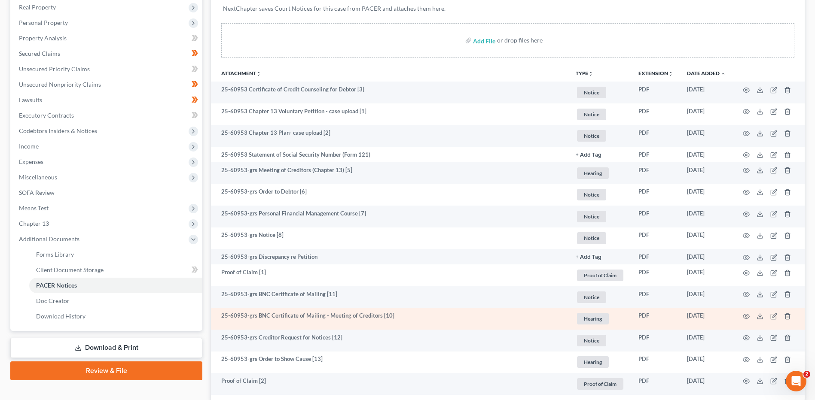
scroll to position [172, 0]
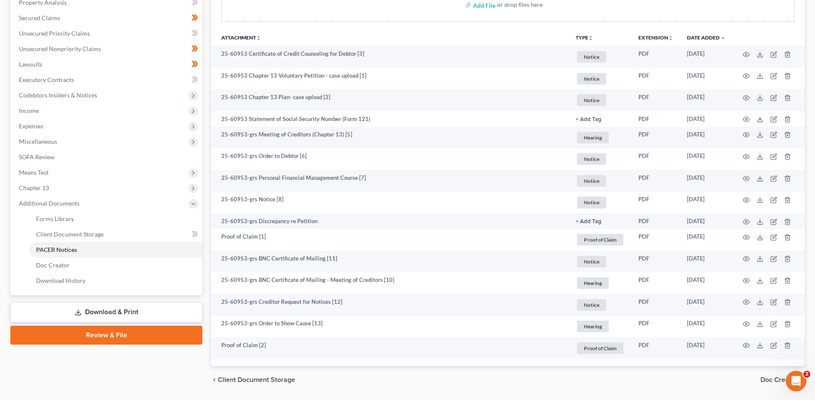
drag, startPoint x: 95, startPoint y: 314, endPoint x: 99, endPoint y: 314, distance: 4.3
click at [95, 314] on link "Download & Print" at bounding box center [106, 312] width 192 height 20
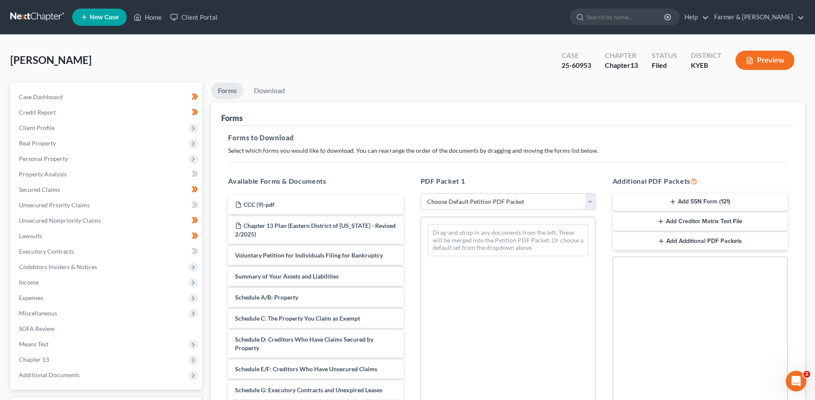
click at [720, 199] on button "Add SSN Form (121)" at bounding box center [699, 202] width 175 height 18
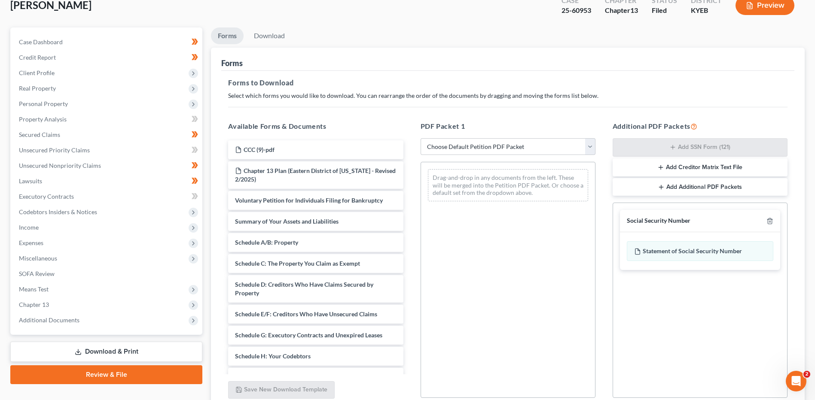
scroll to position [130, 0]
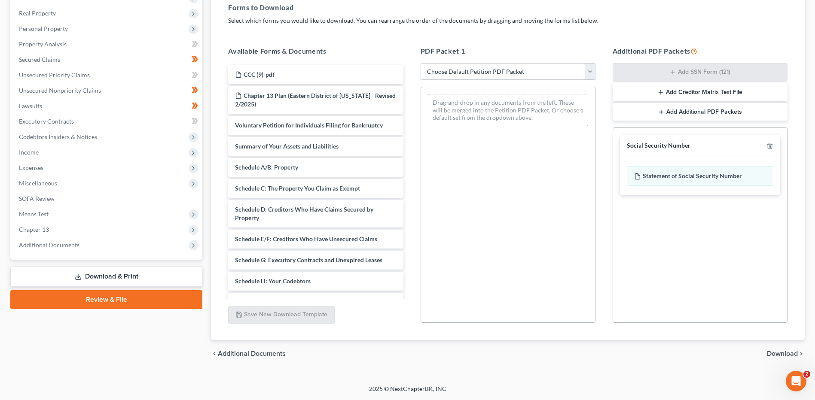
click at [773, 349] on div "chevron_left Additional Documents Download chevron_right" at bounding box center [508, 353] width 594 height 27
click at [777, 353] on span "Download" at bounding box center [782, 353] width 31 height 7
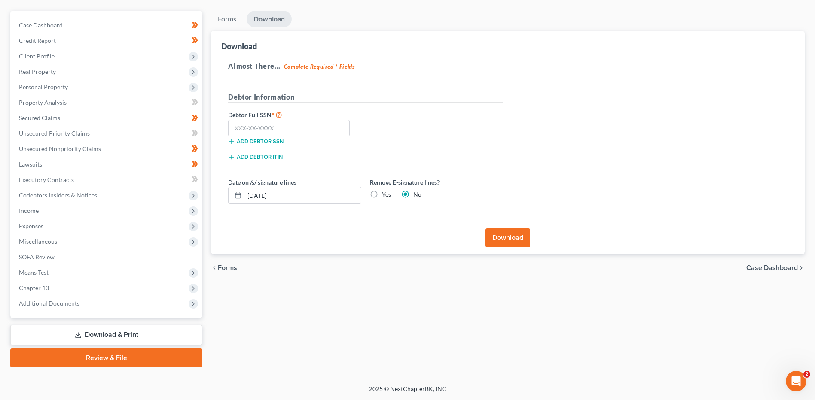
scroll to position [72, 0]
click at [323, 130] on input "text" at bounding box center [289, 128] width 122 height 17
type input "402-47-9865"
click at [504, 241] on button "Download" at bounding box center [507, 238] width 45 height 19
click at [492, 234] on body "Home New Case Client Portal Farmer & [PERSON_NAME] [EMAIL_ADDRESS][DOMAIN_NAME]…" at bounding box center [407, 164] width 815 height 472
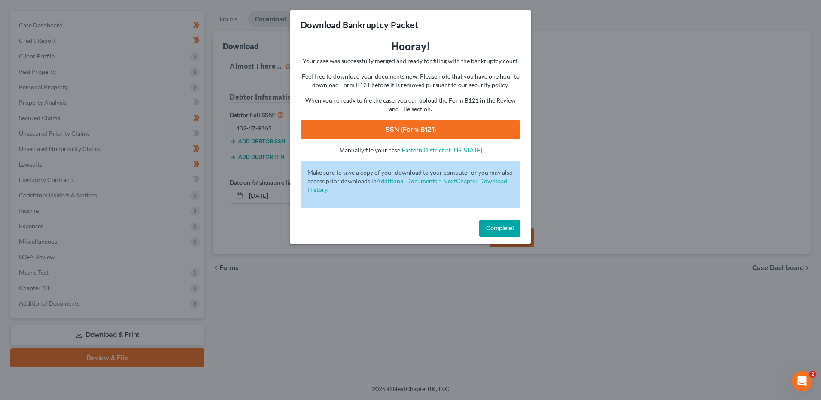
click at [453, 133] on link "SSN (Form B121)" at bounding box center [411, 129] width 220 height 19
click at [430, 133] on link "SSN (Form B121)" at bounding box center [411, 129] width 220 height 19
click at [503, 230] on span "Complete!" at bounding box center [499, 228] width 27 height 7
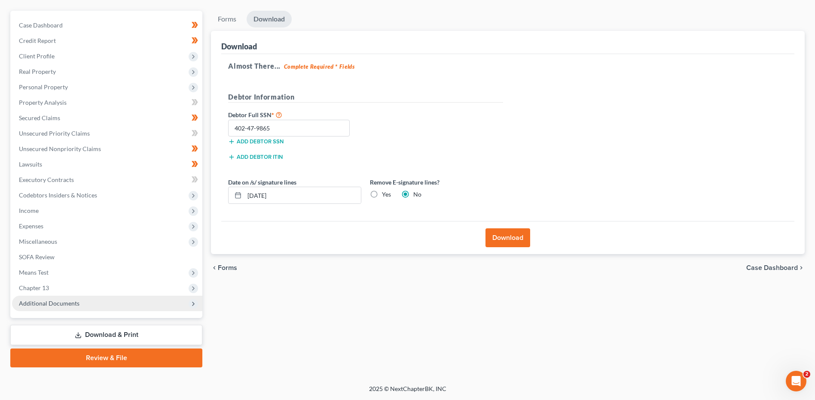
click at [67, 309] on span "Additional Documents" at bounding box center [107, 303] width 190 height 15
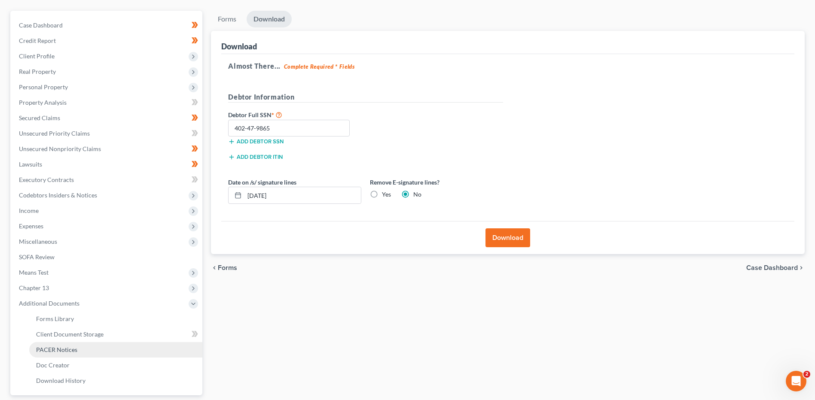
click at [73, 342] on link "PACER Notices" at bounding box center [115, 349] width 173 height 15
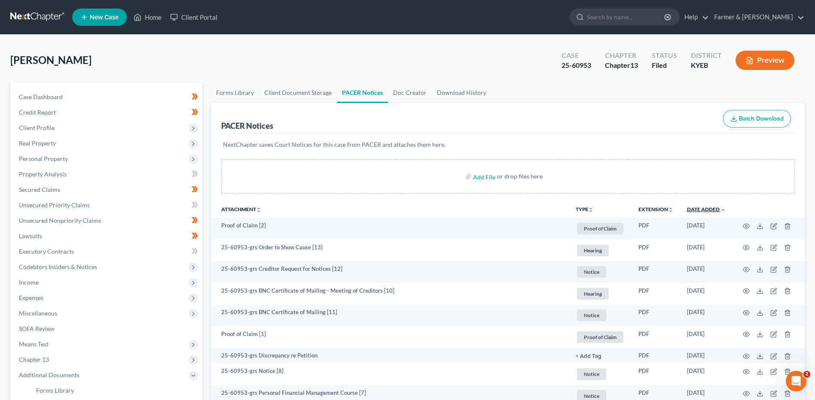
click at [701, 210] on link "Date Added unfold_more expand_more expand_less" at bounding box center [706, 209] width 39 height 6
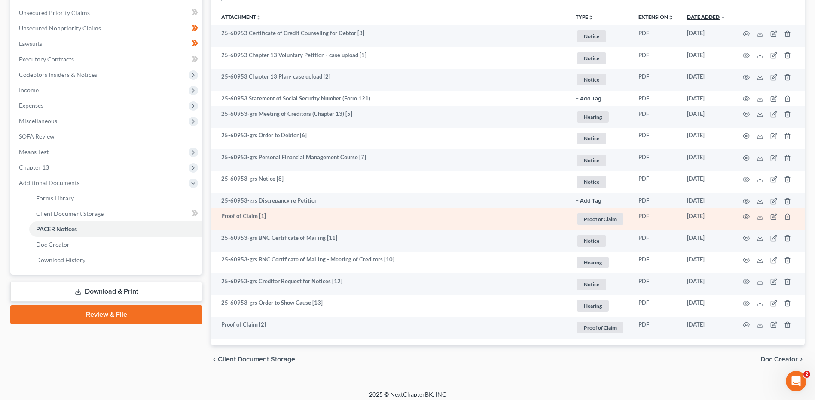
scroll to position [198, 0]
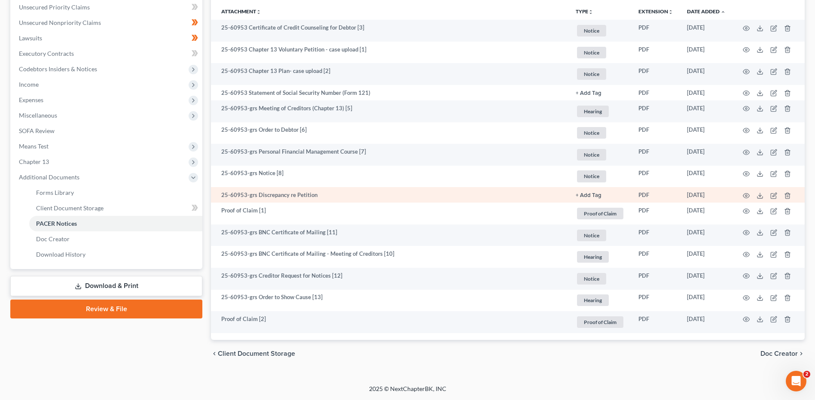
click at [750, 196] on td at bounding box center [768, 194] width 72 height 15
click at [748, 196] on icon "button" at bounding box center [746, 195] width 7 height 7
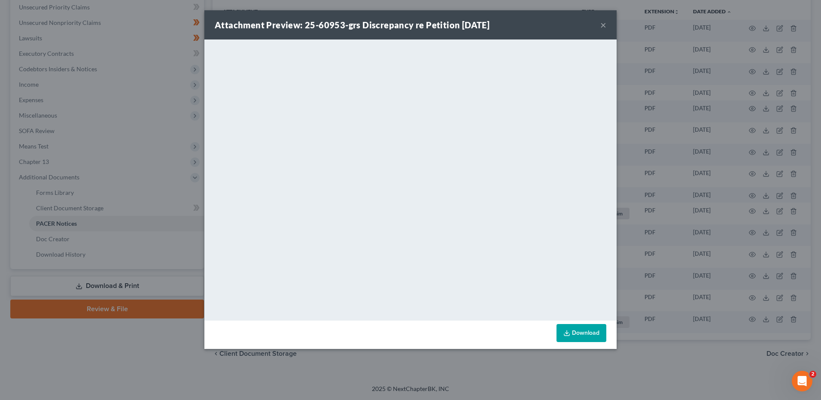
click at [603, 25] on button "×" at bounding box center [603, 25] width 6 height 10
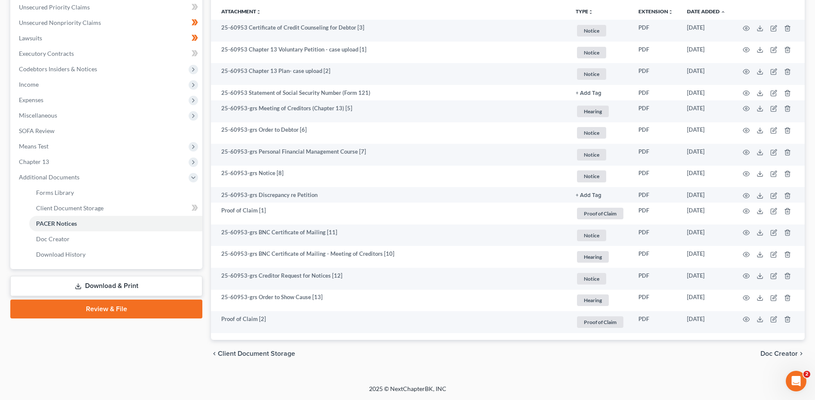
drag, startPoint x: 117, startPoint y: 284, endPoint x: 130, endPoint y: 283, distance: 12.5
click at [117, 284] on link "Download & Print" at bounding box center [106, 286] width 192 height 20
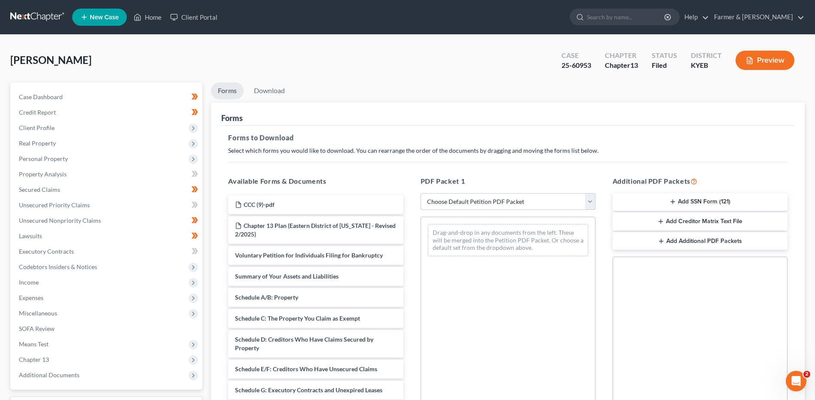
click at [496, 200] on select "Choose Default Petition PDF Packet Complete Bankruptcy Petition (all forms and …" at bounding box center [507, 201] width 175 height 17
select select "2"
click at [420, 193] on select "Choose Default Petition PDF Packet Complete Bankruptcy Petition (all forms and …" at bounding box center [507, 201] width 175 height 17
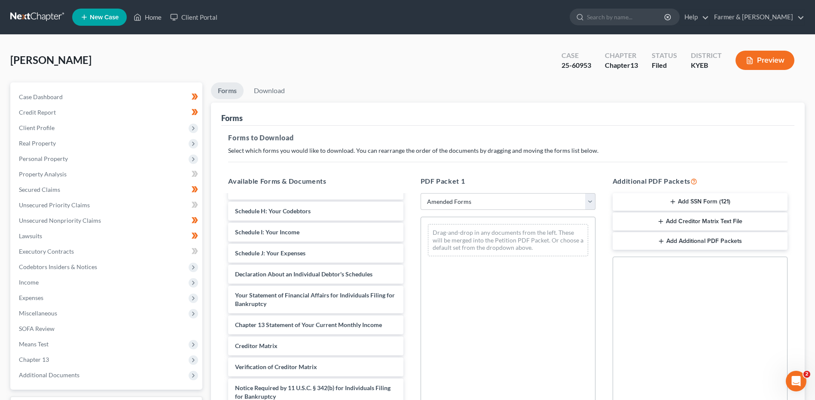
click at [696, 197] on button "Add SSN Form (121)" at bounding box center [699, 202] width 175 height 18
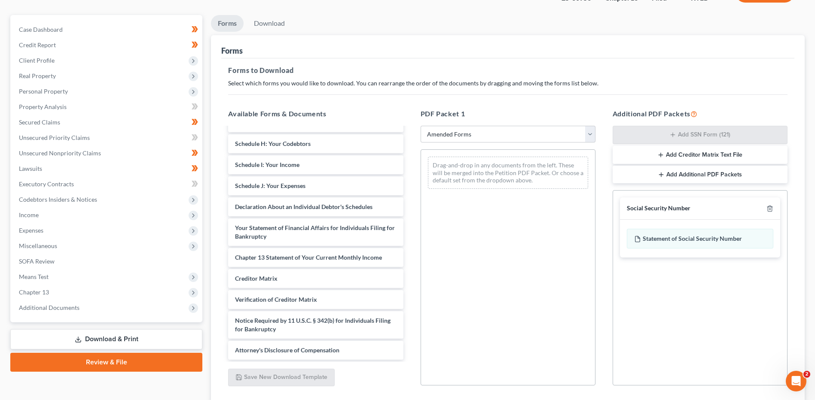
scroll to position [130, 0]
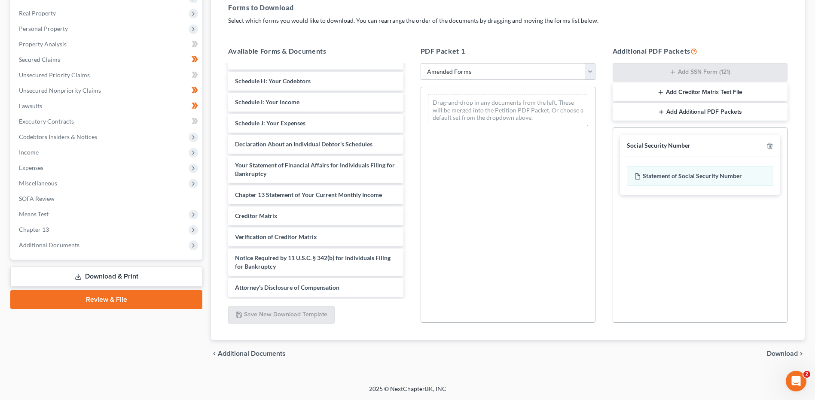
click at [773, 353] on span "Download" at bounding box center [782, 353] width 31 height 7
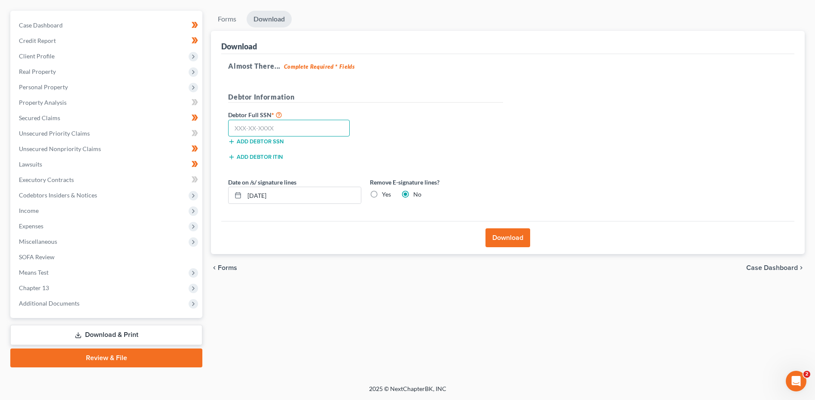
click at [313, 126] on input "text" at bounding box center [289, 128] width 122 height 17
type input "402-47-9865"
click at [495, 229] on button "Download" at bounding box center [507, 238] width 45 height 19
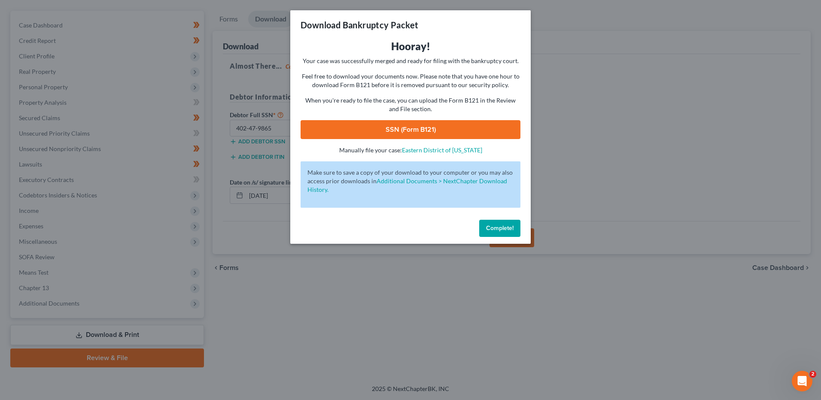
click at [443, 127] on link "SSN (Form B121)" at bounding box center [411, 129] width 220 height 19
drag, startPoint x: 490, startPoint y: 232, endPoint x: 485, endPoint y: 222, distance: 10.8
click at [490, 232] on button "Complete!" at bounding box center [499, 228] width 41 height 17
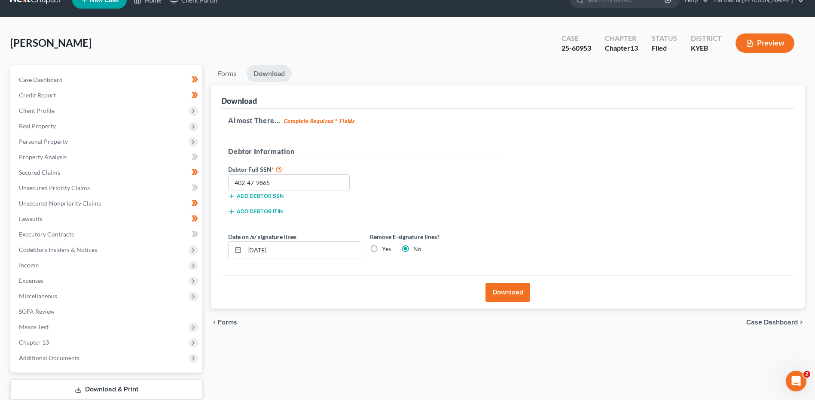
scroll to position [0, 0]
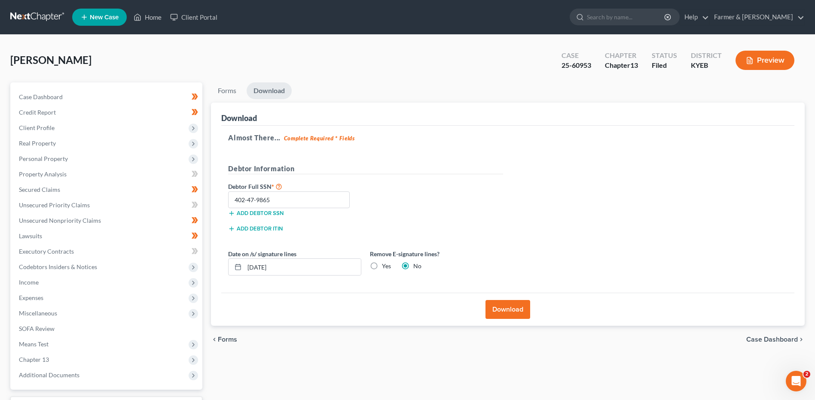
click at [28, 16] on link at bounding box center [37, 16] width 55 height 15
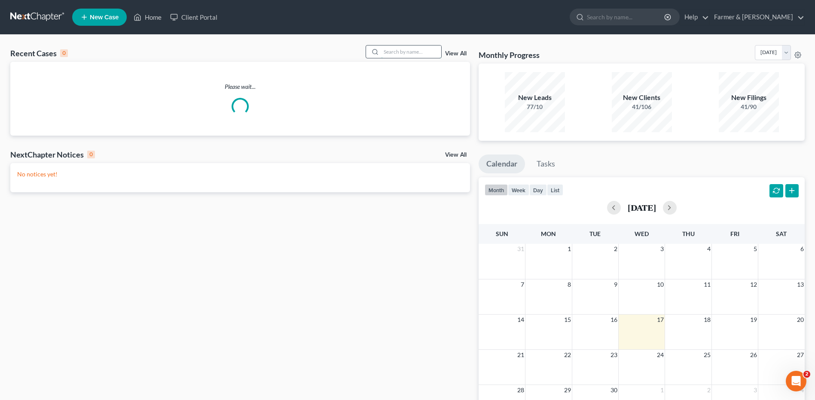
click at [417, 52] on input "search" at bounding box center [411, 52] width 60 height 12
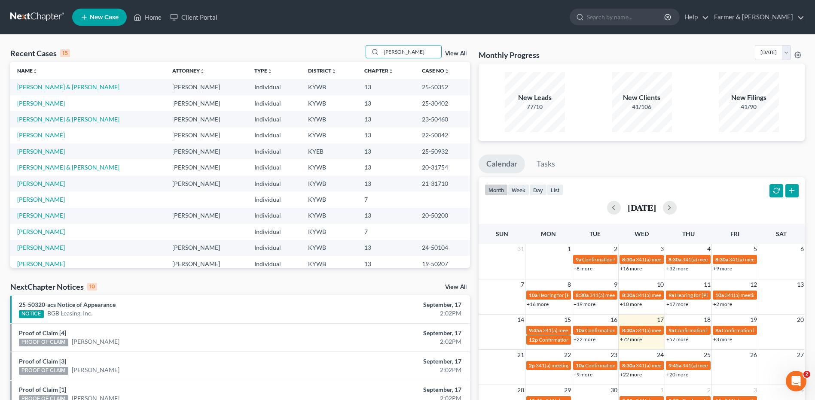
drag, startPoint x: 384, startPoint y: 56, endPoint x: 334, endPoint y: 61, distance: 49.7
click at [334, 61] on div "Recent Cases 15 [PERSON_NAME] View All" at bounding box center [240, 53] width 460 height 17
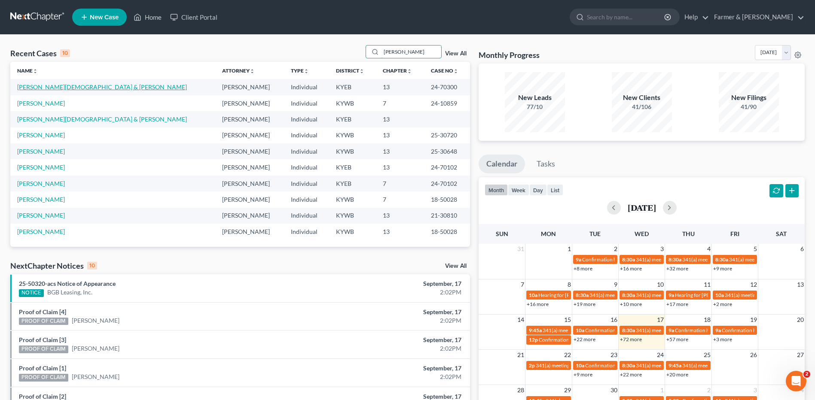
type input "[PERSON_NAME]"
click at [65, 87] on link "[PERSON_NAME][DEMOGRAPHIC_DATA] & [PERSON_NAME]" at bounding box center [102, 86] width 170 height 7
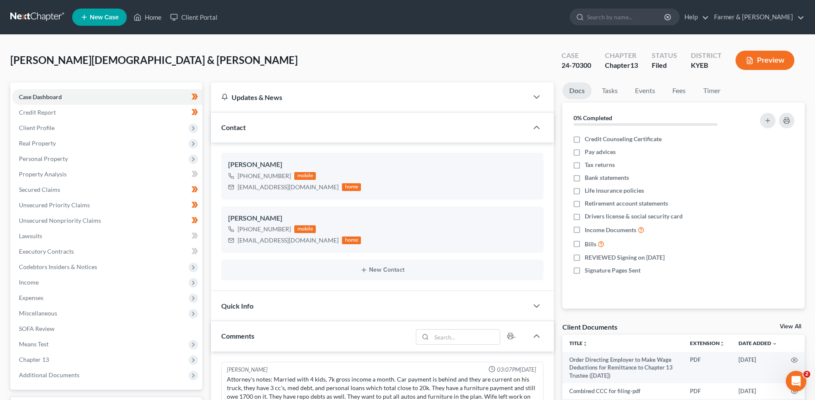
click at [36, 16] on link at bounding box center [37, 16] width 55 height 15
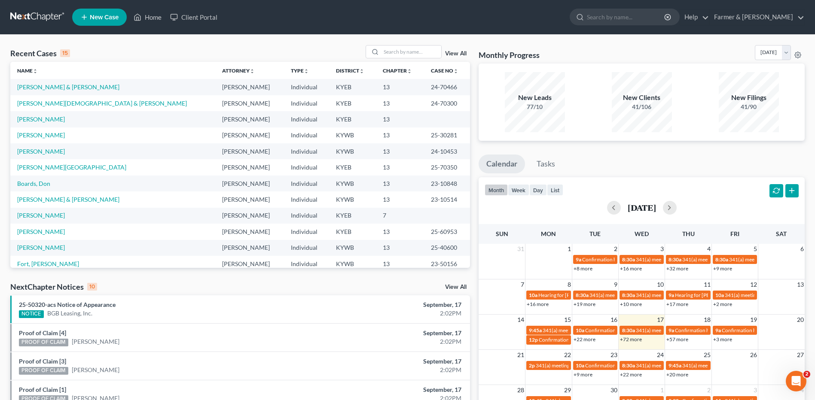
scroll to position [43, 0]
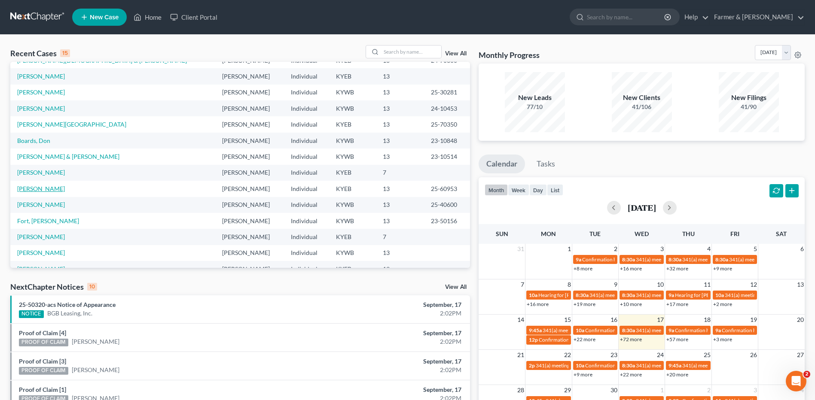
click at [41, 187] on link "[PERSON_NAME]" at bounding box center [41, 188] width 48 height 7
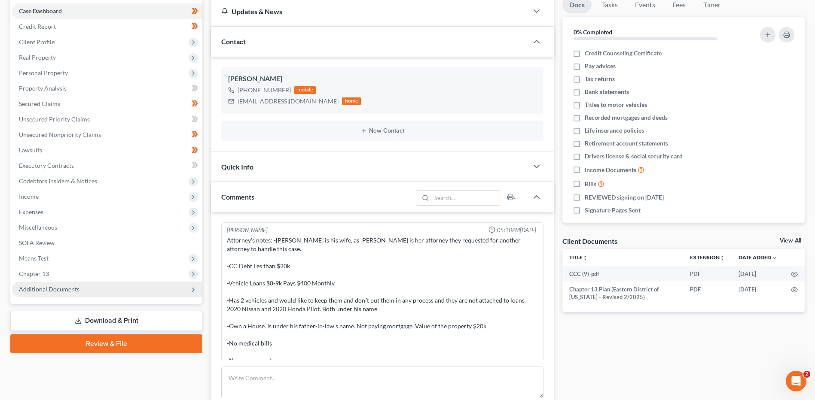
scroll to position [442, 0]
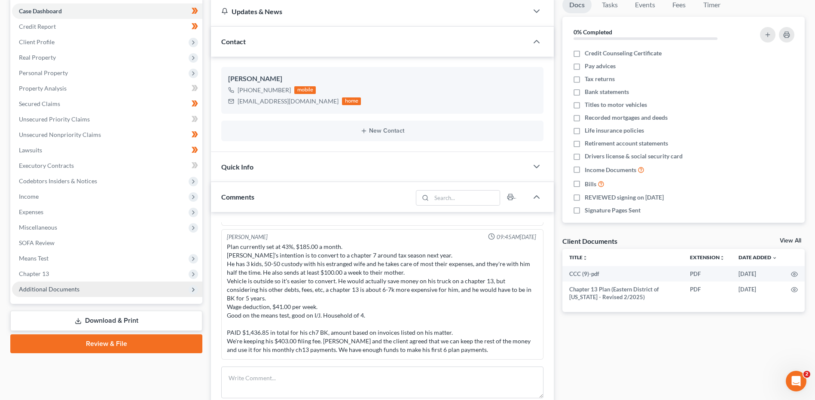
click at [77, 286] on span "Additional Documents" at bounding box center [49, 289] width 61 height 7
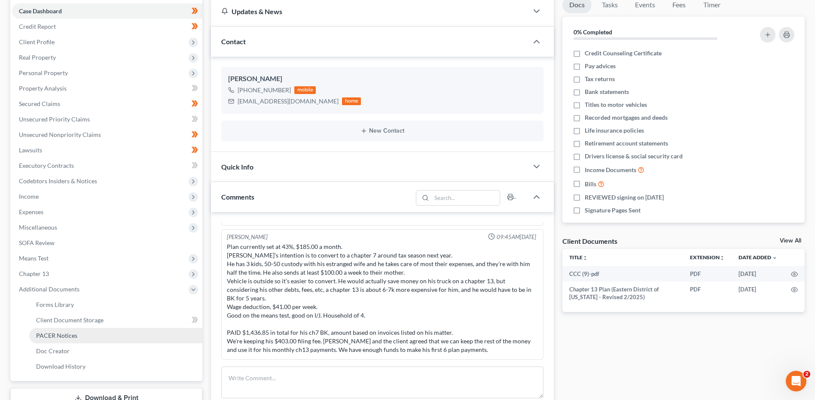
click at [67, 335] on span "PACER Notices" at bounding box center [56, 335] width 41 height 7
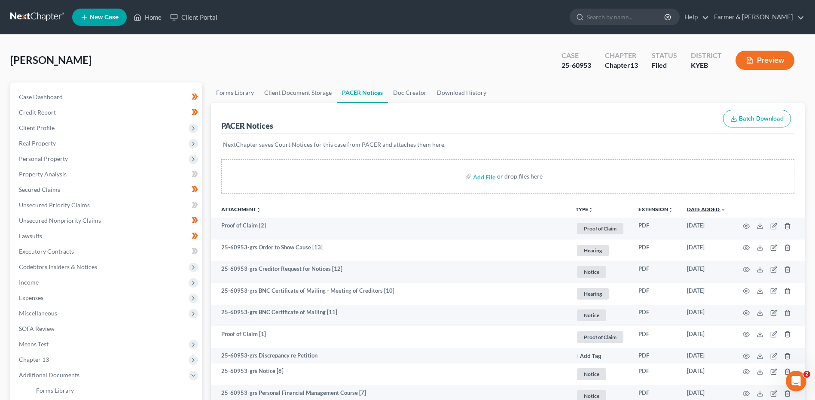
click at [701, 212] on link "Date Added unfold_more expand_more expand_less" at bounding box center [706, 209] width 39 height 6
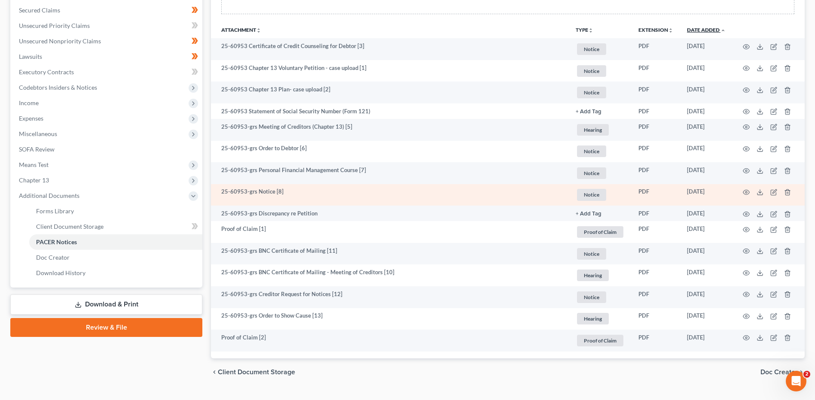
scroll to position [198, 0]
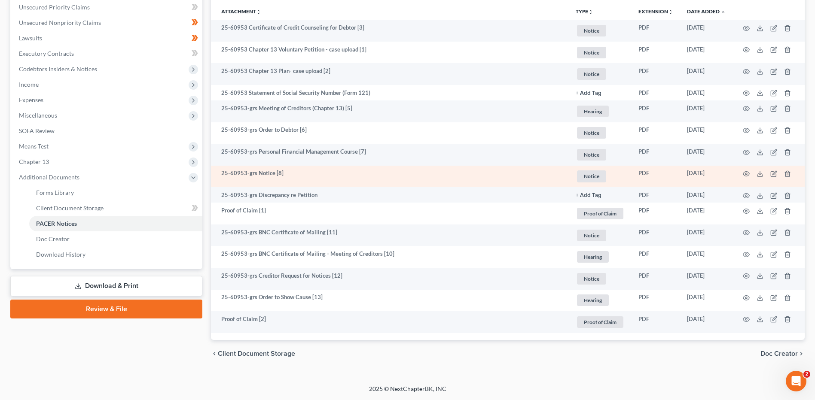
click at [750, 176] on td at bounding box center [768, 177] width 72 height 22
click at [746, 173] on circle "button" at bounding box center [746, 174] width 2 height 2
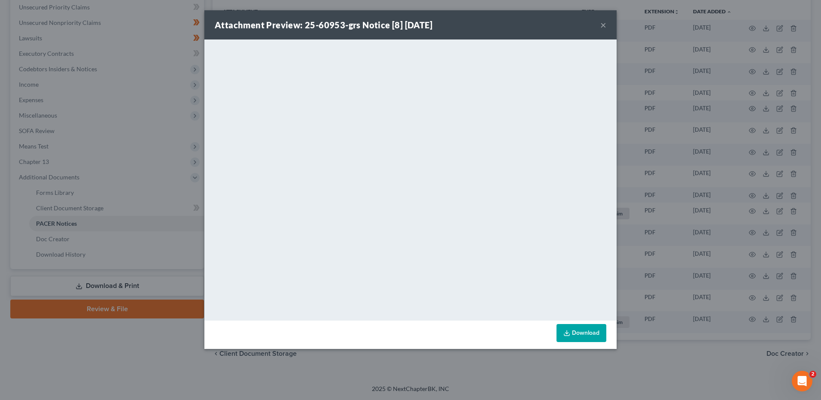
click at [605, 24] on button "×" at bounding box center [603, 25] width 6 height 10
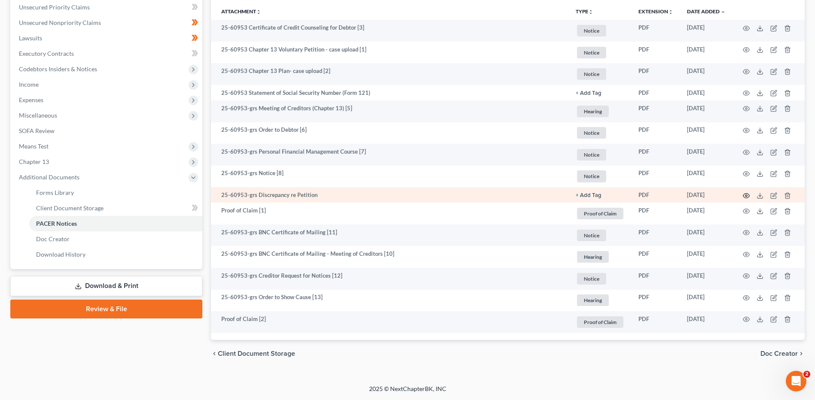
click at [747, 194] on icon "button" at bounding box center [746, 195] width 6 height 5
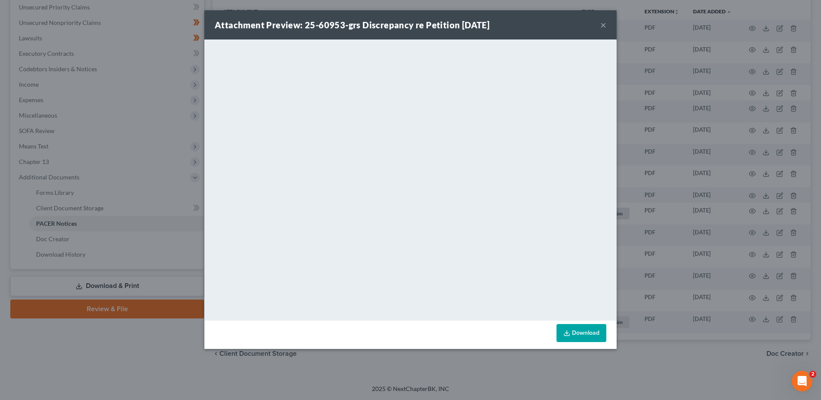
click at [603, 24] on button "×" at bounding box center [603, 25] width 6 height 10
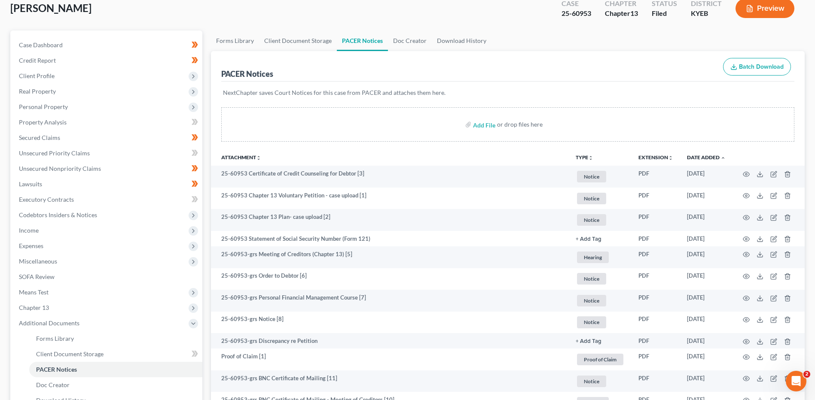
scroll to position [0, 0]
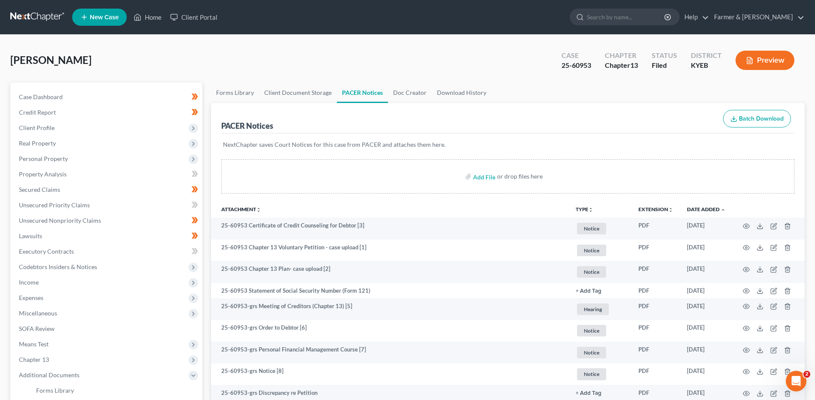
click at [48, 17] on link at bounding box center [37, 16] width 55 height 15
